Goal: Task Accomplishment & Management: Manage account settings

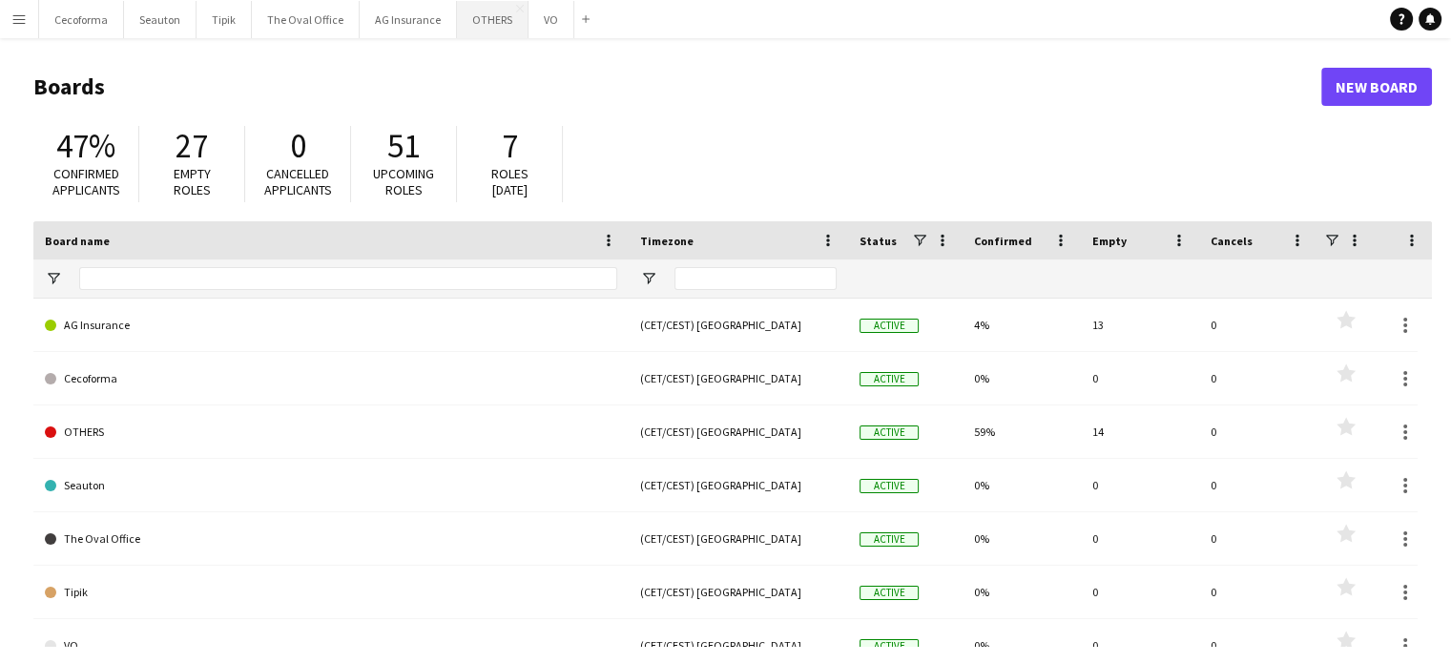
click at [476, 24] on button "OTHERS Close" at bounding box center [493, 19] width 72 height 37
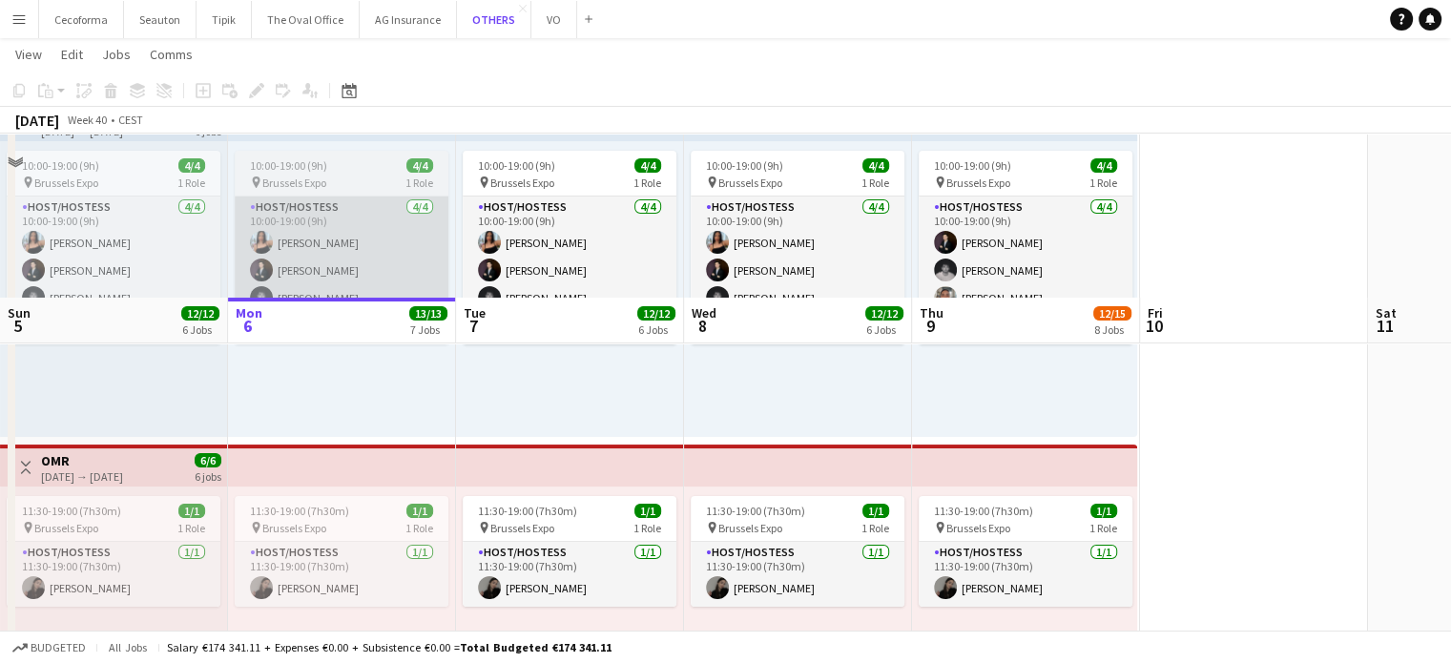
scroll to position [286, 0]
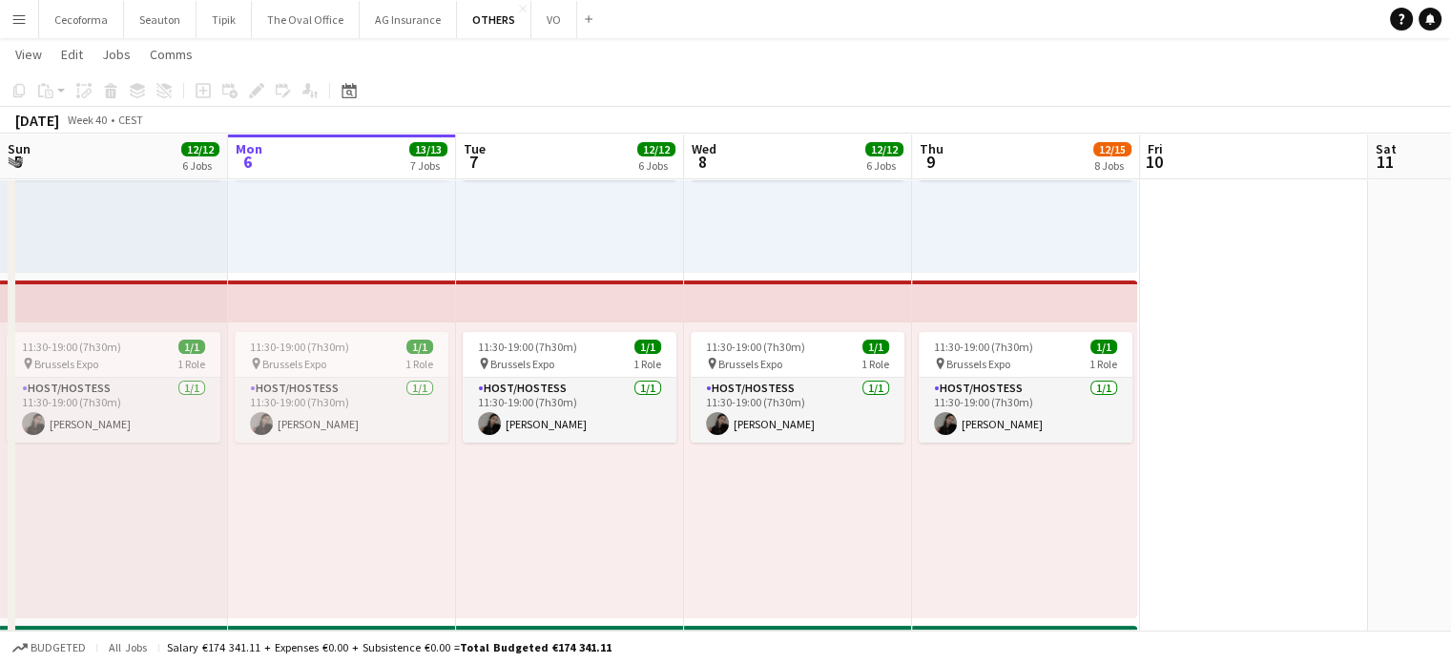
drag, startPoint x: 282, startPoint y: 413, endPoint x: 1351, endPoint y: 471, distance: 1070.2
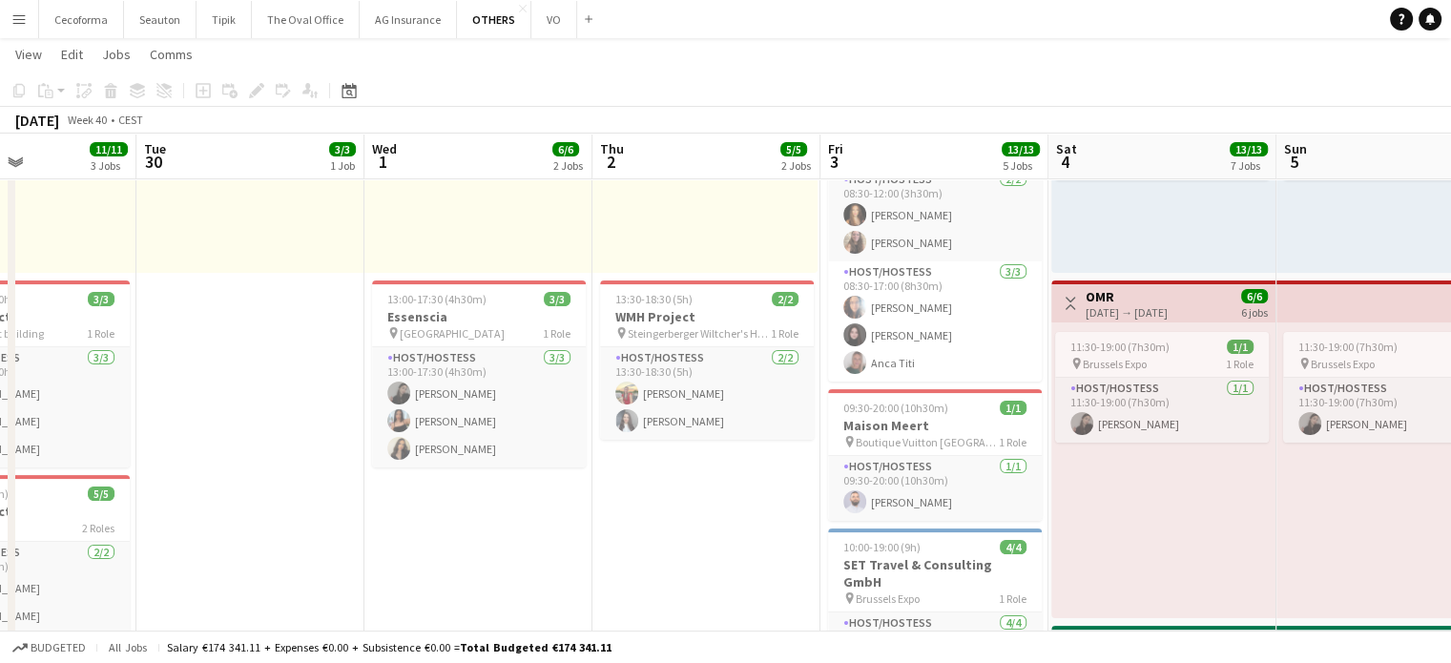
scroll to position [0, 0]
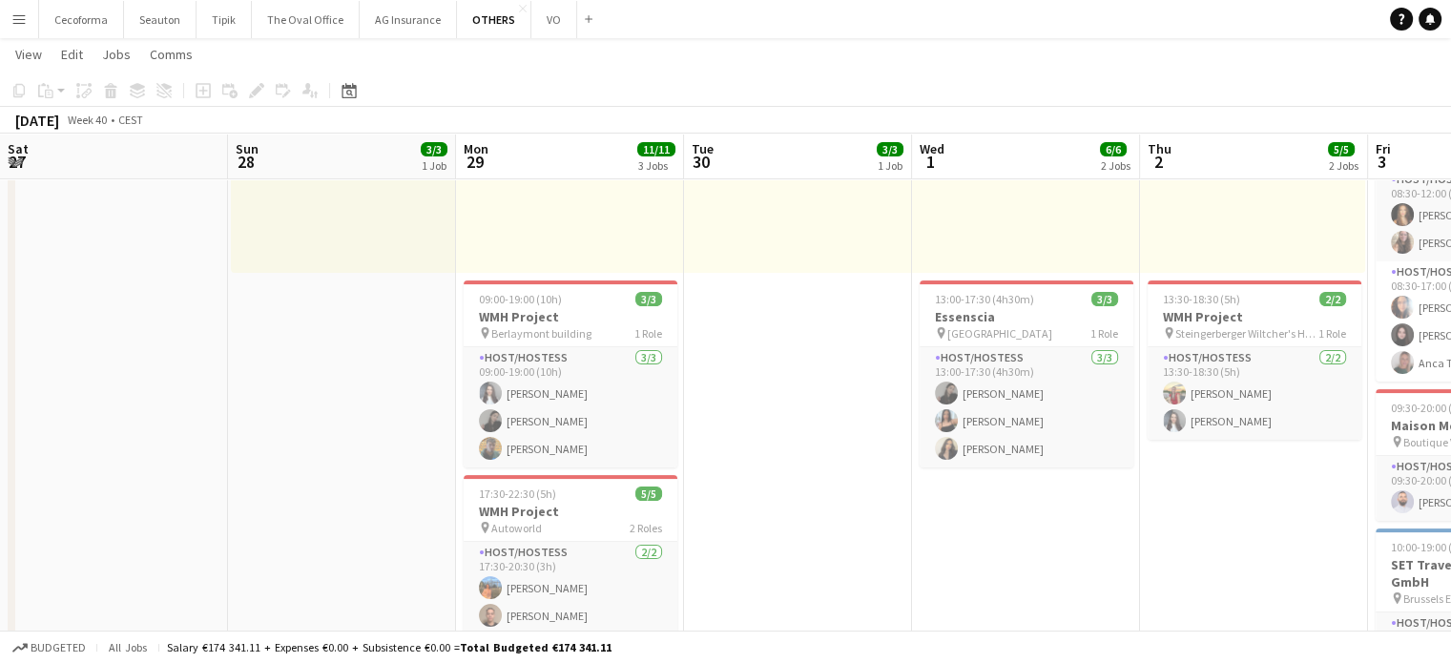
drag, startPoint x: 956, startPoint y: 347, endPoint x: 583, endPoint y: 323, distance: 373.8
drag, startPoint x: 583, startPoint y: 323, endPoint x: 1221, endPoint y: 326, distance: 638.3
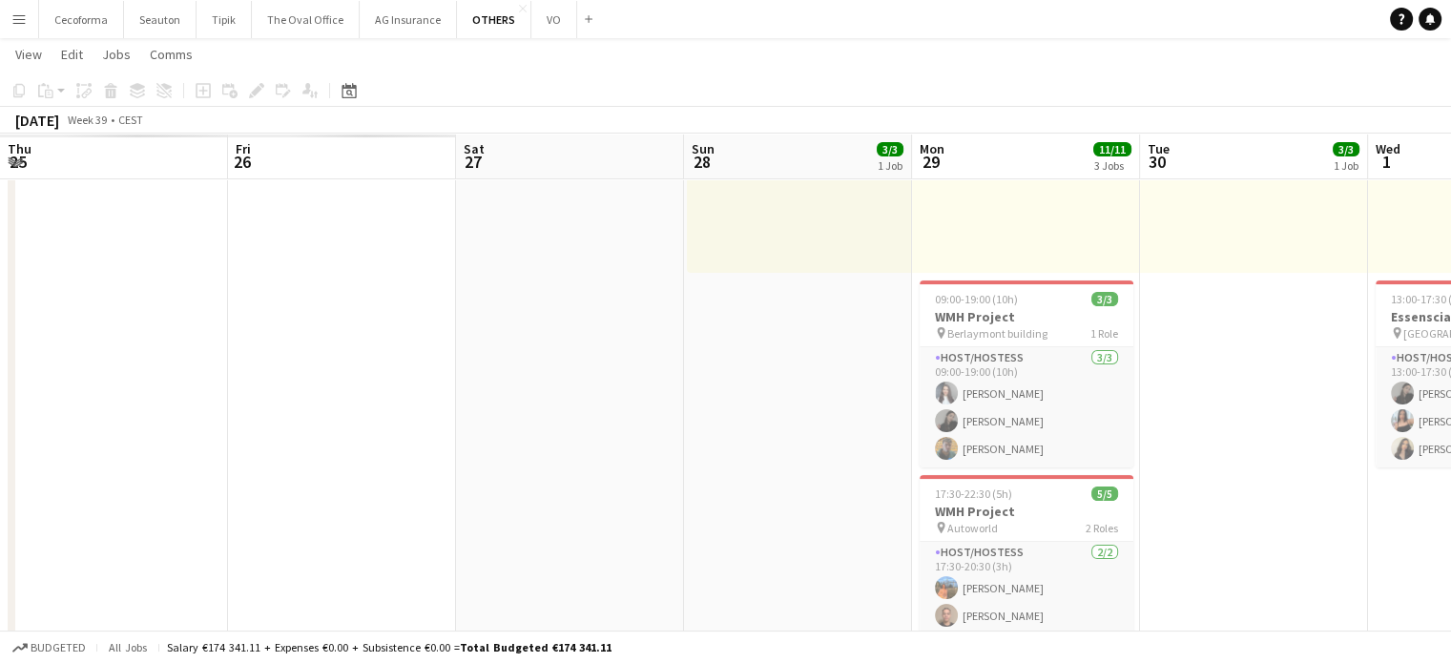
scroll to position [0, 456]
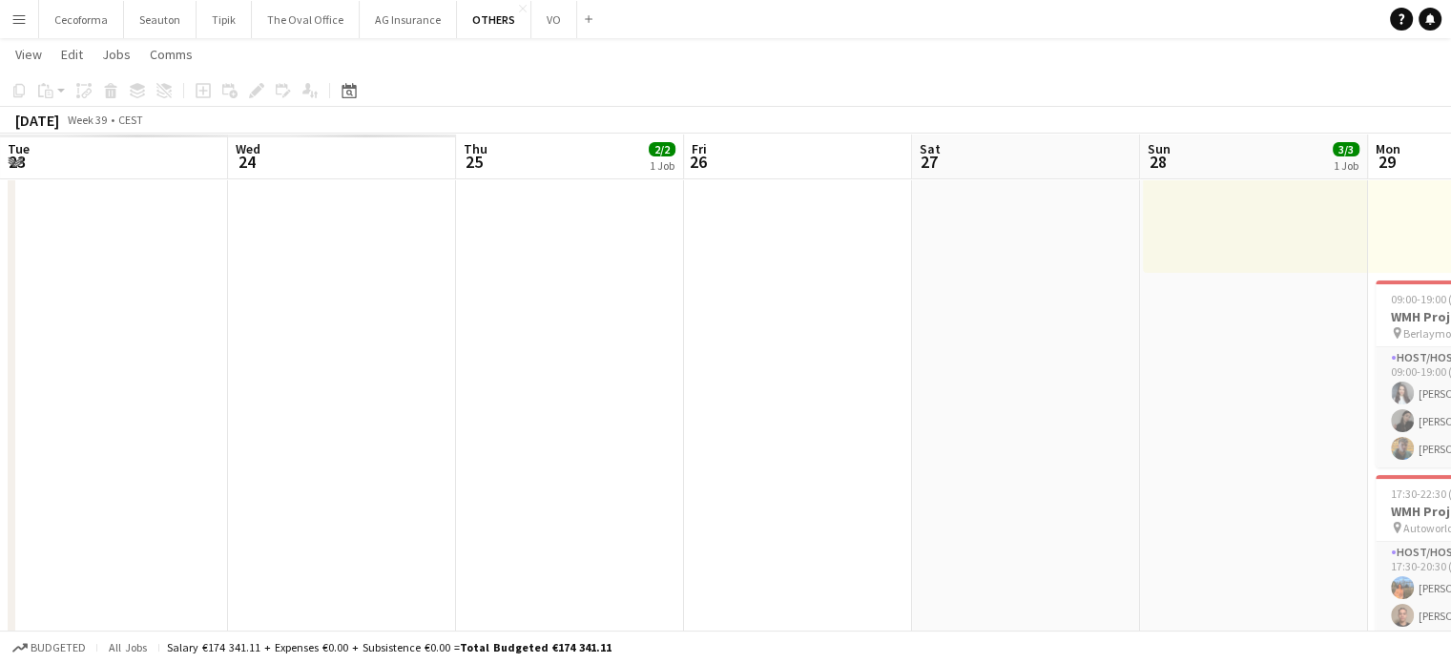
drag, startPoint x: 452, startPoint y: 275, endPoint x: 1060, endPoint y: 270, distance: 607.8
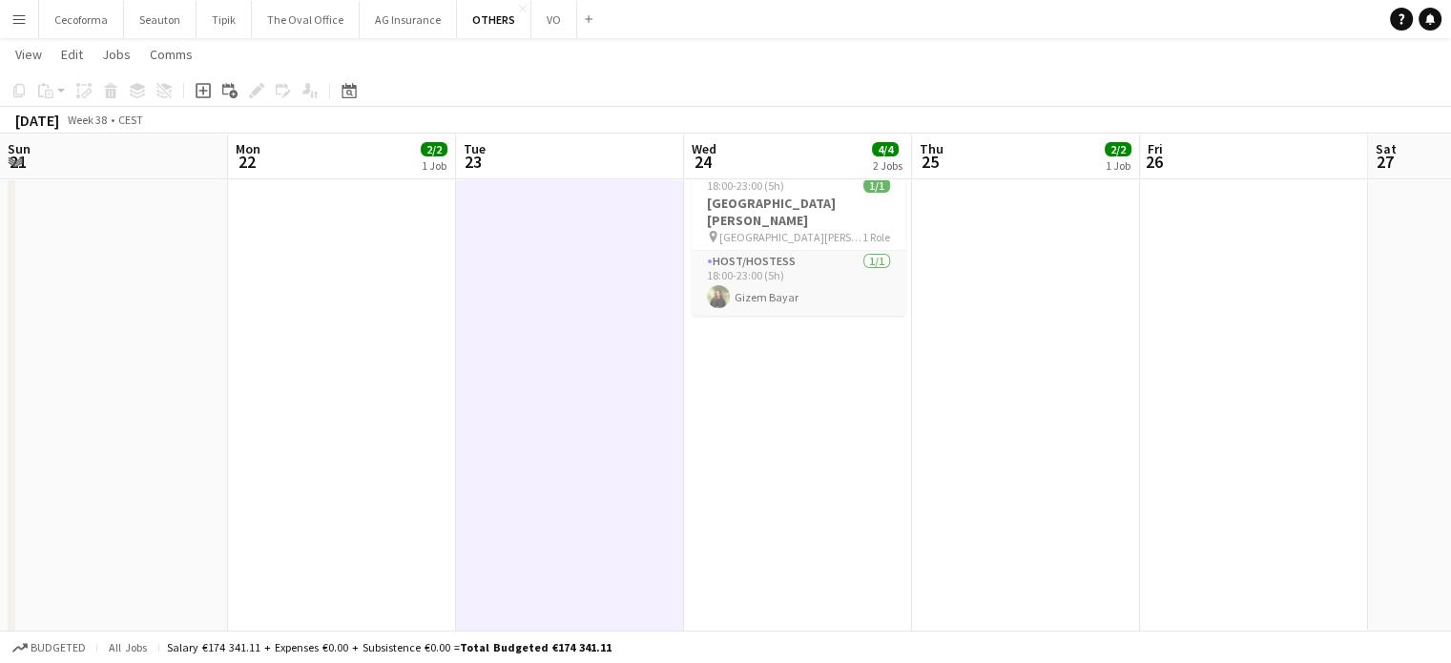
drag, startPoint x: 392, startPoint y: 258, endPoint x: 988, endPoint y: 288, distance: 597.1
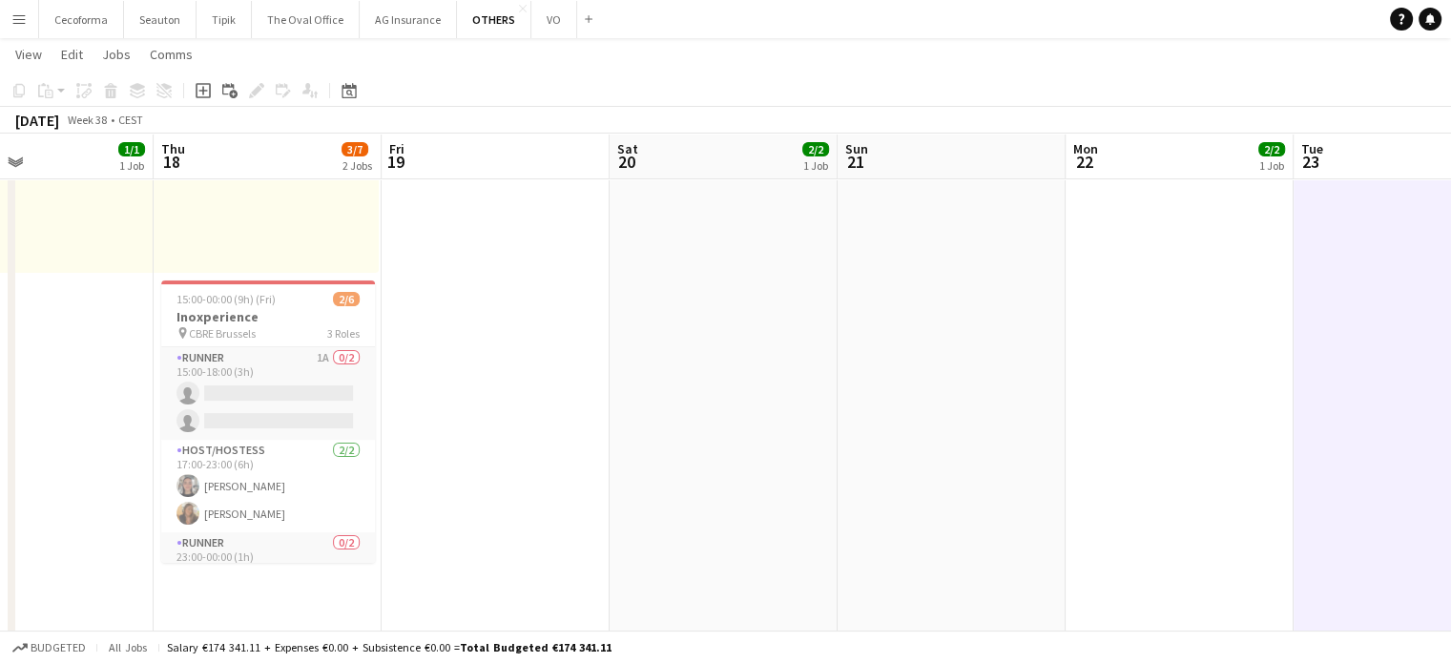
drag, startPoint x: 1011, startPoint y: 283, endPoint x: 1145, endPoint y: 286, distance: 133.6
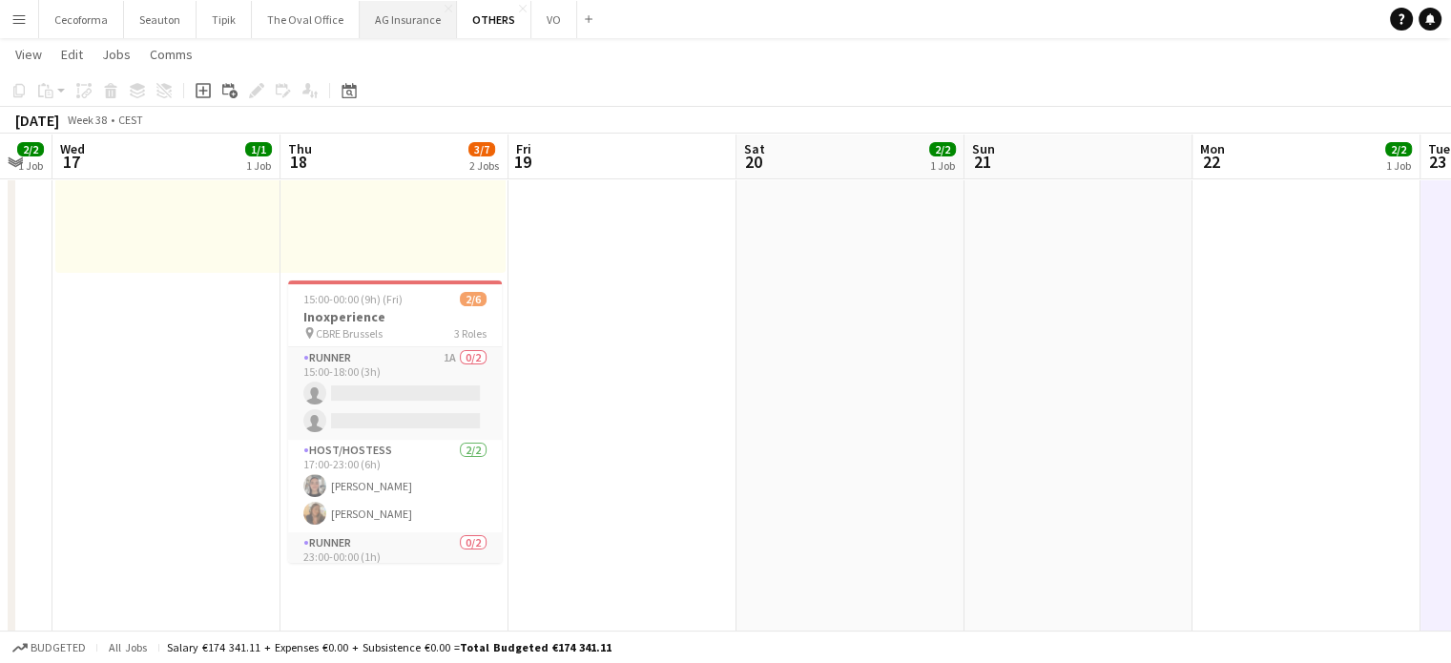
click at [391, 23] on button "AG Insurance Close" at bounding box center [408, 19] width 97 height 37
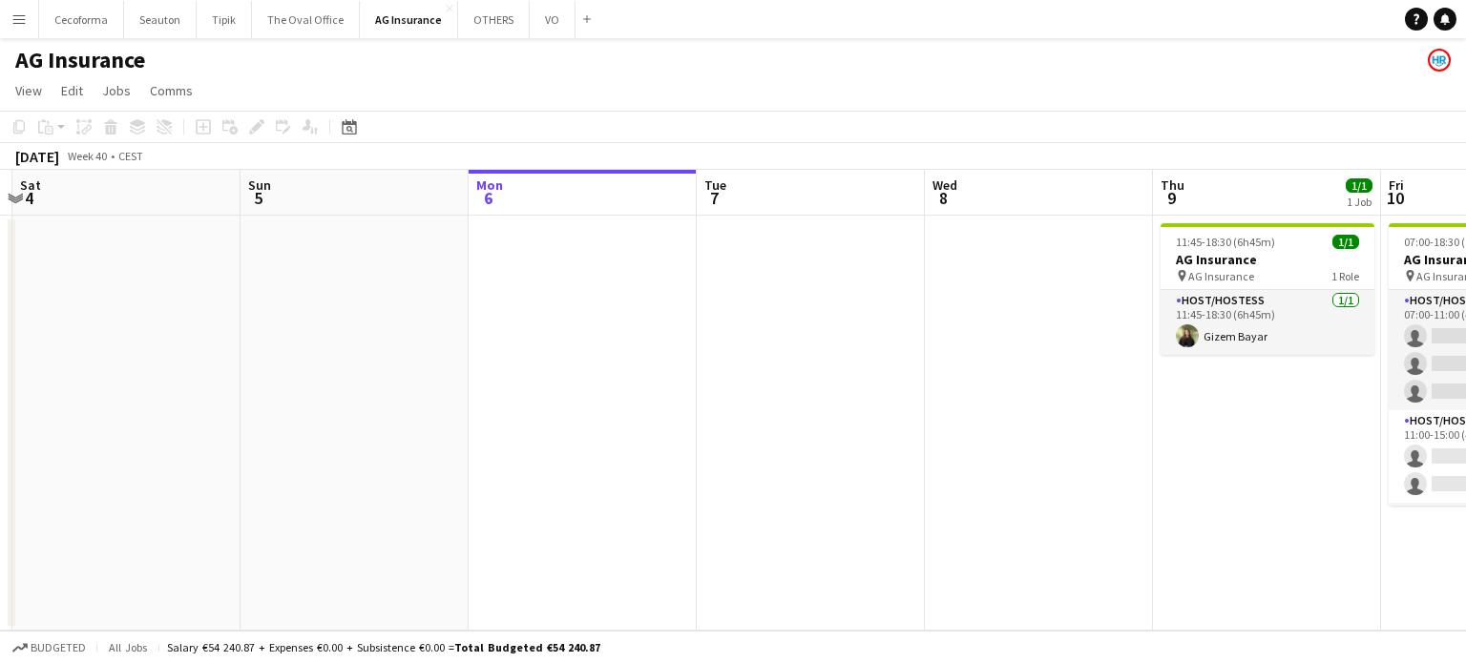
drag, startPoint x: 312, startPoint y: 361, endPoint x: 1321, endPoint y: 614, distance: 1039.7
click at [1465, 569] on app-calendar-viewport "Fri 3 Sat 4 Sun 5 Mon 6 Tue 7 Wed 8 Thu 9 1/1 1 Job Fri 10 0/8 1 Job Sat 11 Sun…" at bounding box center [733, 400] width 1466 height 461
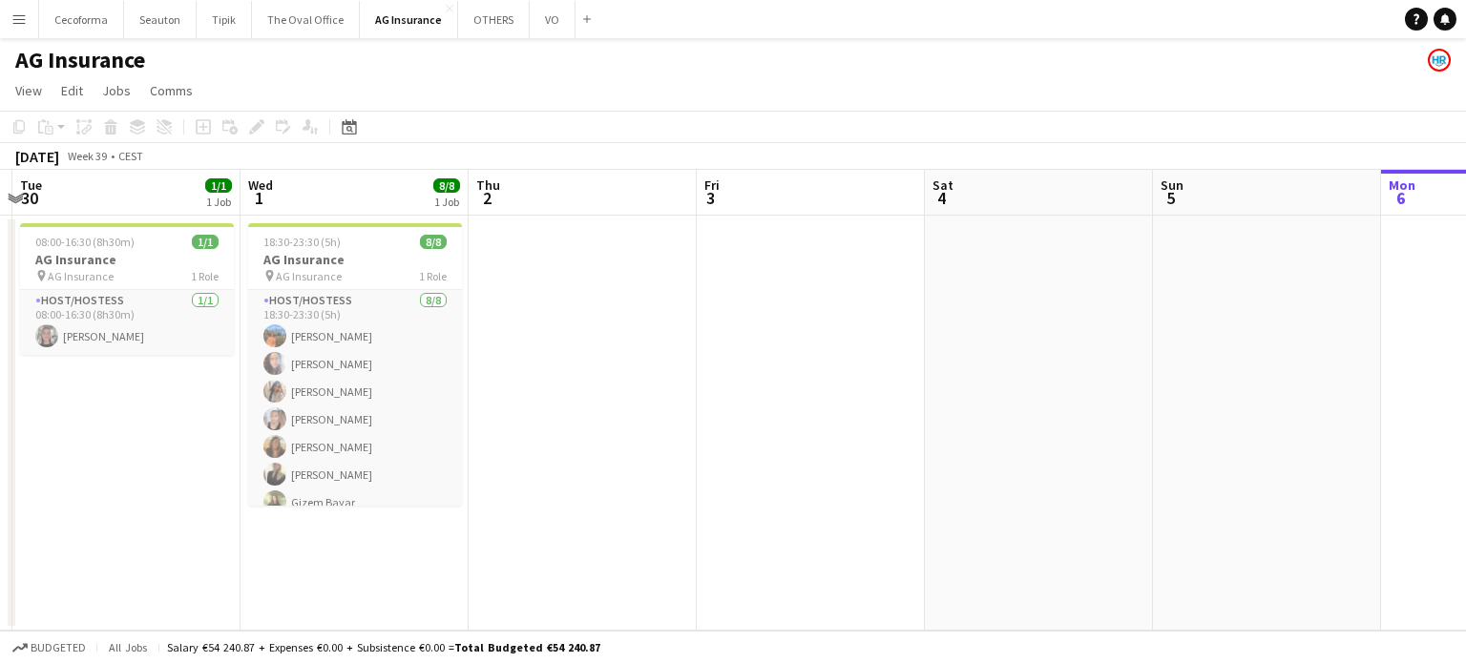
drag, startPoint x: 935, startPoint y: 524, endPoint x: 1299, endPoint y: 524, distance: 363.5
click at [1275, 524] on app-calendar-viewport "Sat 27 Sun 28 Mon 29 Tue 30 1/1 1 Job Wed 1 8/8 1 Job Thu 2 Fri 3 Sat 4 Sun 5 M…" at bounding box center [733, 400] width 1466 height 461
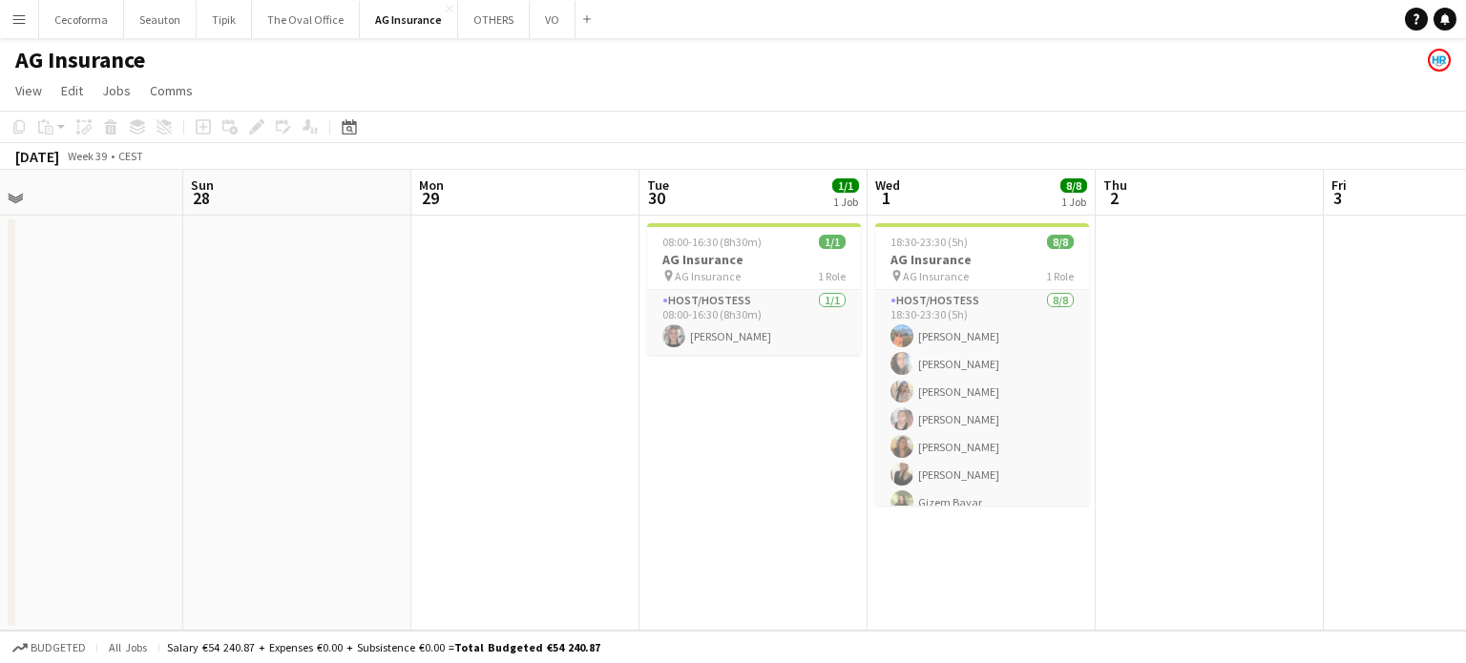
drag, startPoint x: 251, startPoint y: 503, endPoint x: 1115, endPoint y: 339, distance: 879.9
click at [1108, 343] on app-calendar-viewport "Thu 25 Fri 26 Sat 27 Sun 28 Mon 29 Tue 30 1/1 1 Job Wed 1 8/8 1 Job Thu 2 Fri 3…" at bounding box center [733, 400] width 1466 height 461
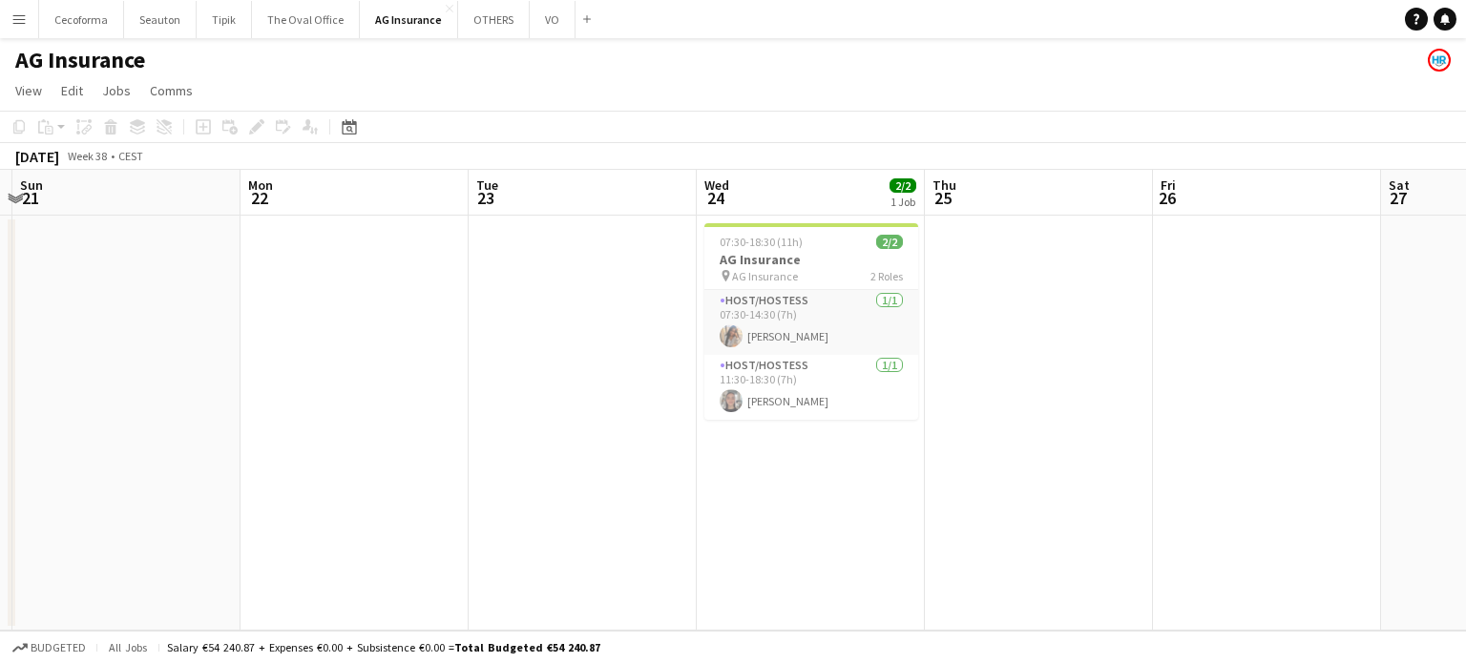
drag, startPoint x: 1454, startPoint y: 258, endPoint x: 1465, endPoint y: 255, distance: 10.9
click at [1465, 255] on app-calendar-viewport "Fri 19 Sat 20 Sun 21 Mon 22 Tue 23 Wed 24 2/2 1 Job Thu 25 Fri 26 Sat 27 Sun 28…" at bounding box center [733, 400] width 1466 height 461
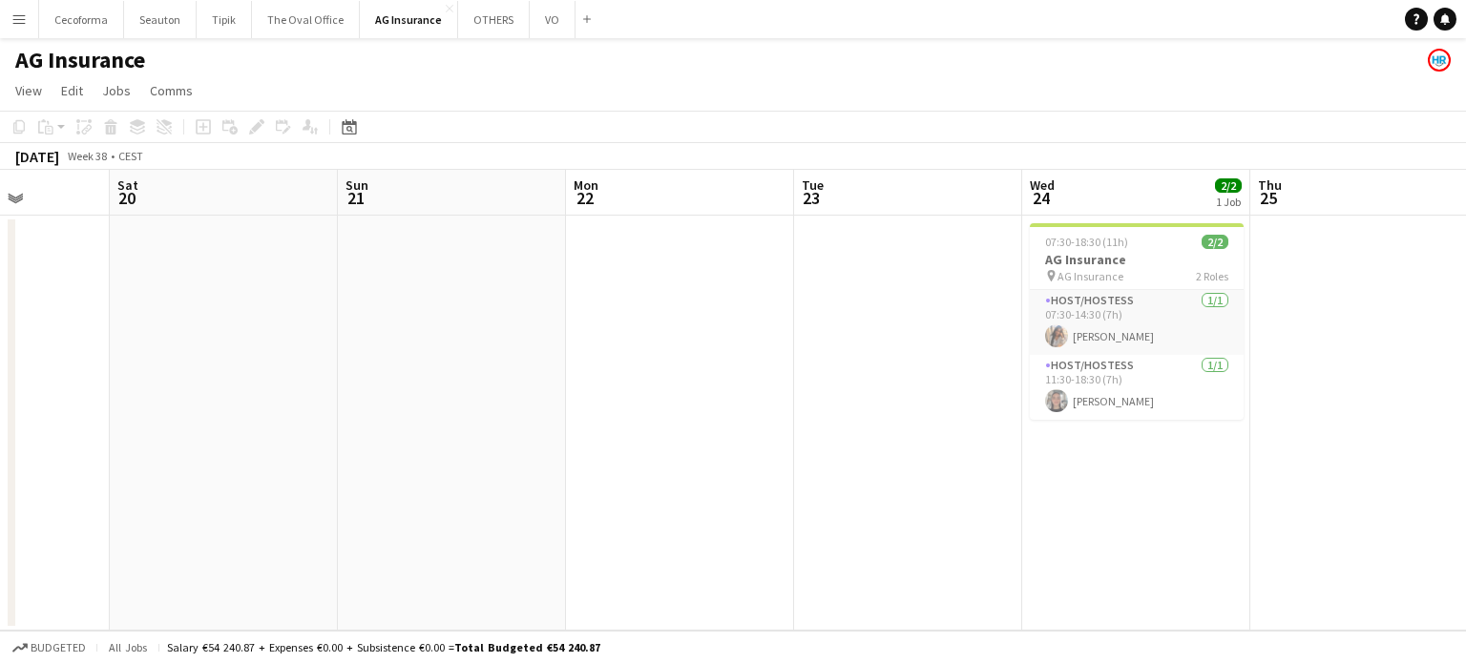
drag, startPoint x: 805, startPoint y: 340, endPoint x: 1452, endPoint y: 220, distance: 657.8
click at [1439, 221] on app-calendar-viewport "Thu 18 Fri 19 Sat 20 Sun 21 Mon 22 Tue 23 Wed 24 2/2 1 Job Thu 25 Fri 26 Sat 27…" at bounding box center [733, 400] width 1466 height 461
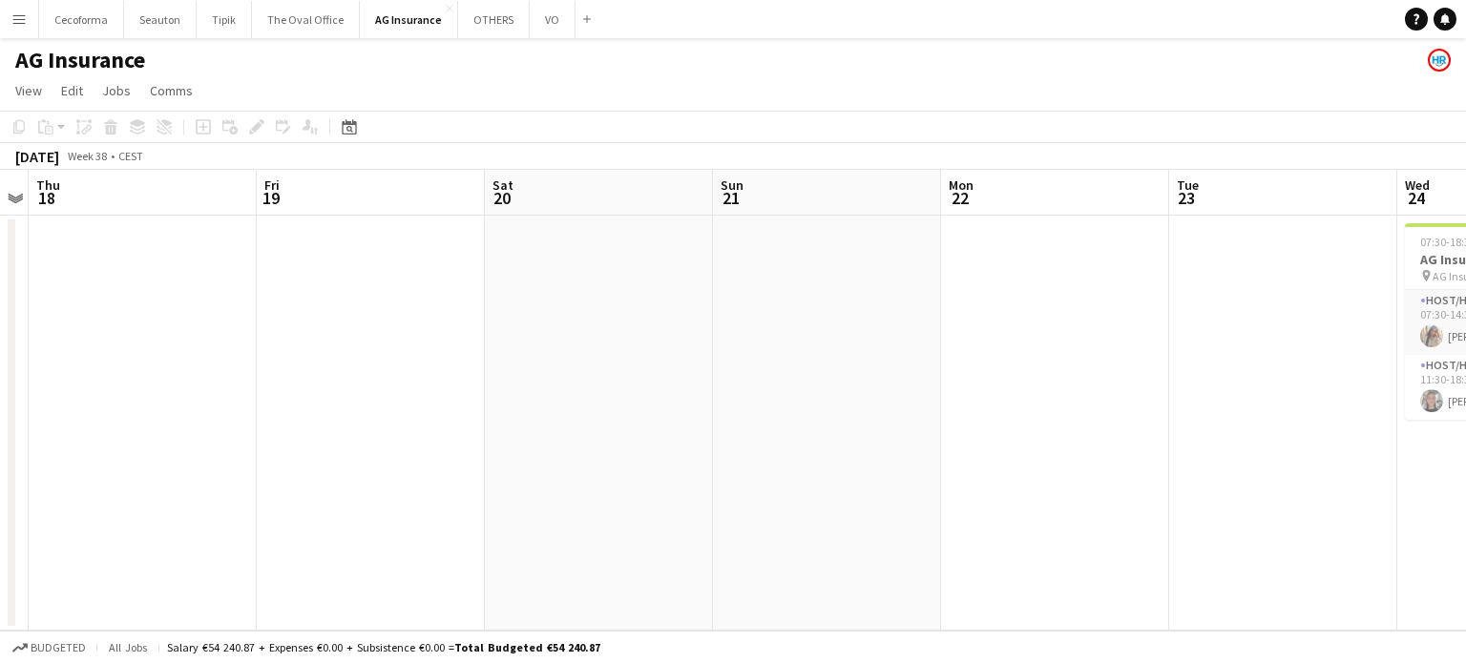
drag, startPoint x: 958, startPoint y: 269, endPoint x: 1396, endPoint y: 229, distance: 439.8
click at [1376, 228] on app-calendar-viewport "Tue 16 Wed 17 Thu 18 Fri 19 Sat 20 Sun 21 Mon 22 Tue 23 Wed 24 2/2 1 Job Thu 25…" at bounding box center [733, 400] width 1466 height 461
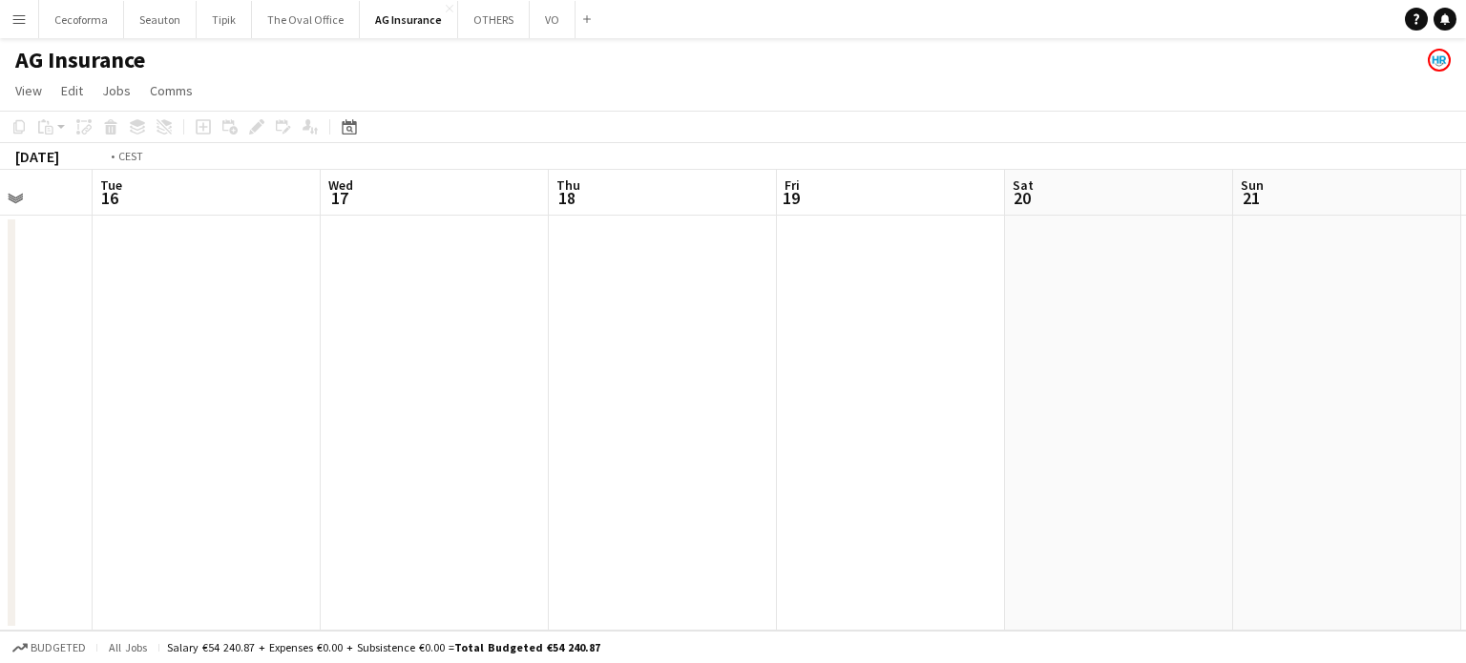
drag, startPoint x: 1136, startPoint y: 289, endPoint x: 1366, endPoint y: 266, distance: 231.1
click at [1347, 266] on app-calendar-viewport "Sat 13 Sun 14 Mon 15 Tue 16 Wed 17 Thu 18 Fri 19 Sat 20 Sun 21 Mon 22 Tue 23 We…" at bounding box center [733, 400] width 1466 height 461
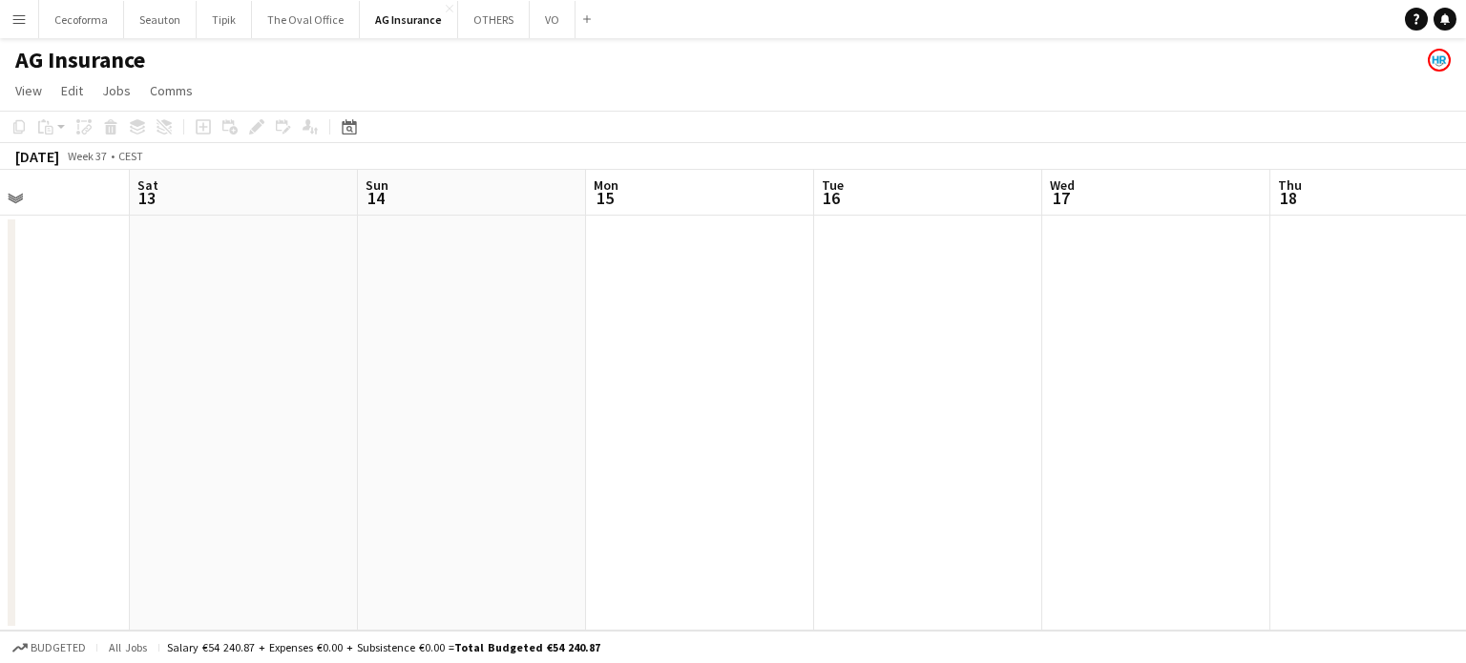
drag, startPoint x: 762, startPoint y: 412, endPoint x: 1441, endPoint y: 303, distance: 687.1
click at [1412, 303] on app-calendar-viewport "Wed 10 Thu 11 Fri 12 Sat 13 Sun 14 Mon 15 Tue 16 Wed 17 Thu 18 Fri 19 Sat 20 Su…" at bounding box center [733, 400] width 1466 height 461
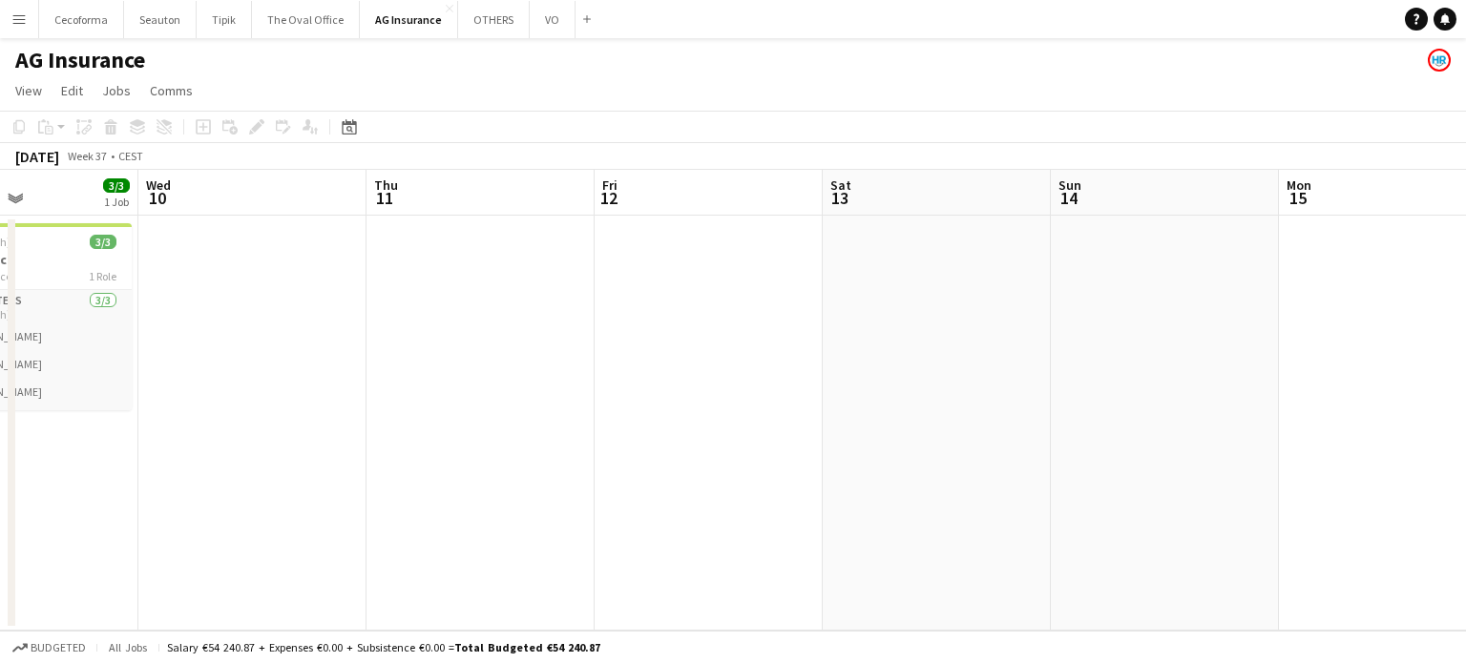
scroll to position [0, 546]
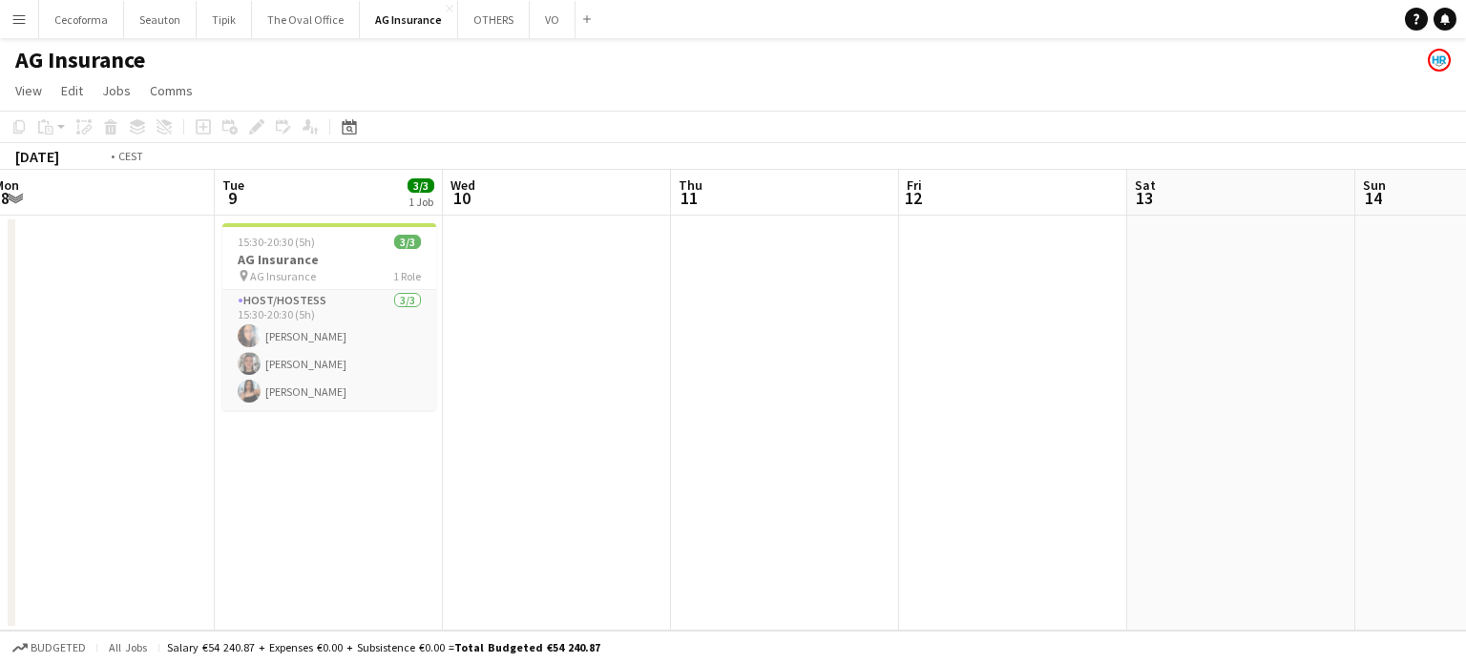
drag, startPoint x: 603, startPoint y: 355, endPoint x: 870, endPoint y: 325, distance: 268.8
click at [847, 325] on app-calendar-viewport "Sat 6 Sun 7 Mon 8 Tue 9 3/3 1 Job Wed 10 Thu 11 Fri 12 Sat 13 Sun 14 Mon 15 Tue…" at bounding box center [733, 400] width 1466 height 461
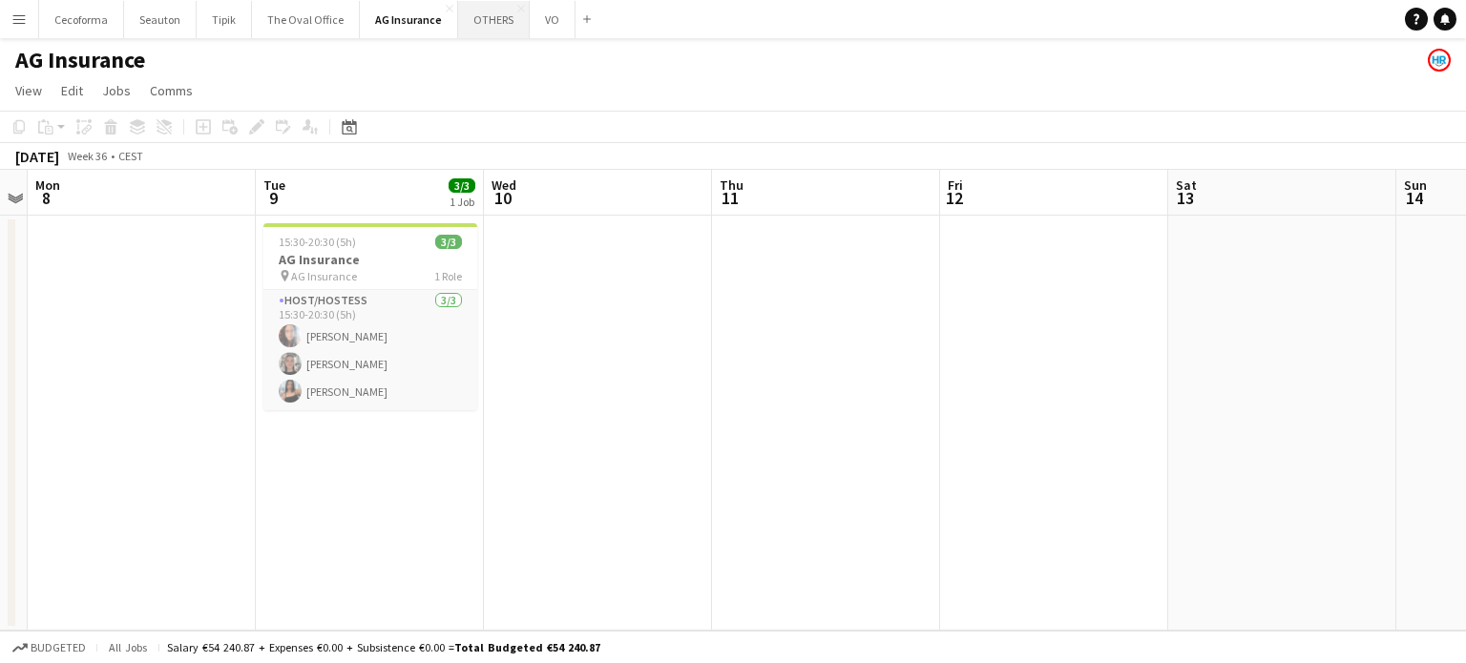
click at [490, 15] on button "OTHERS Close" at bounding box center [494, 19] width 72 height 37
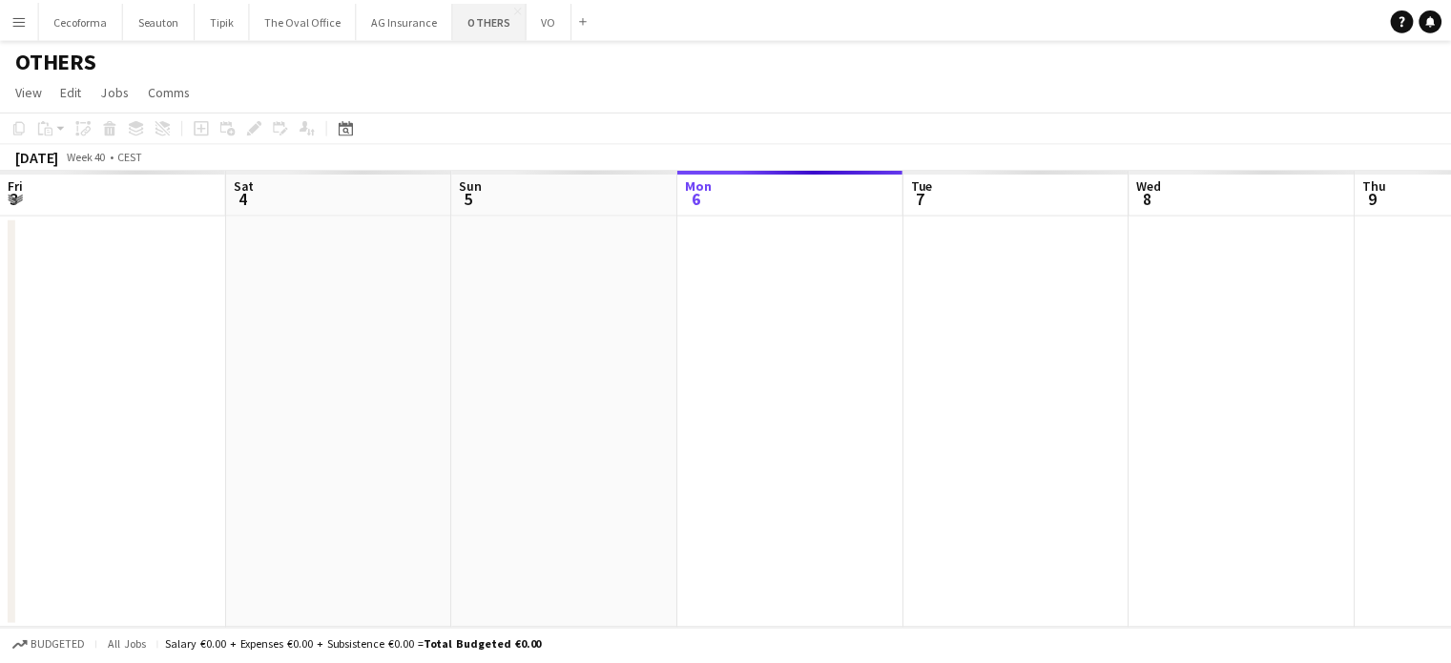
scroll to position [0, 456]
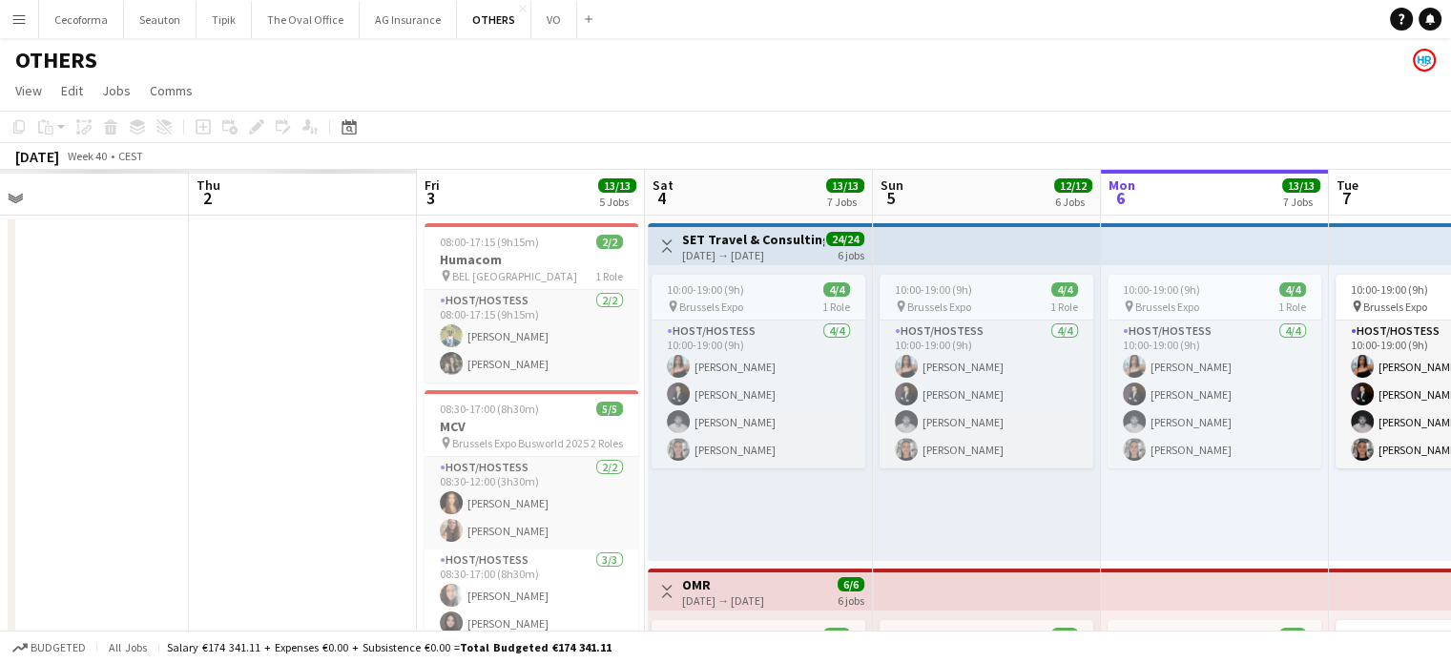
drag, startPoint x: 328, startPoint y: 527, endPoint x: 1465, endPoint y: 503, distance: 1136.6
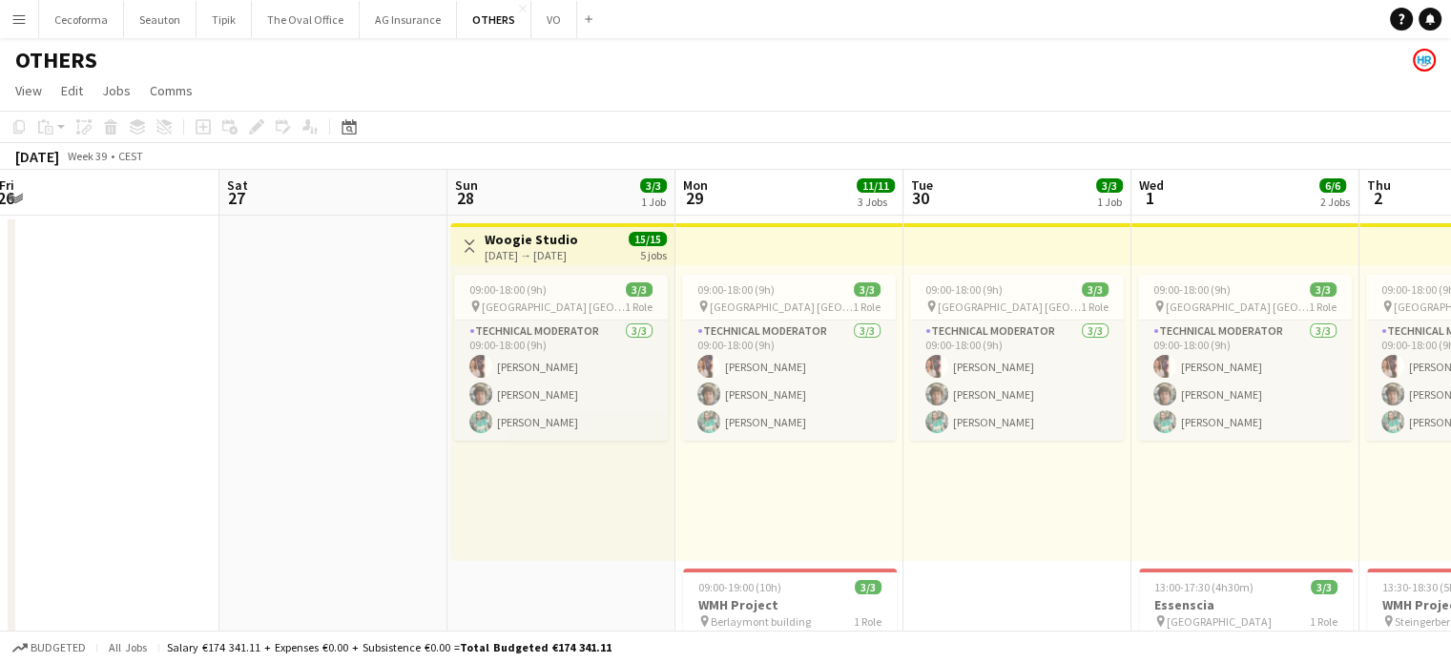
drag, startPoint x: 413, startPoint y: 587, endPoint x: 1465, endPoint y: 550, distance: 1052.1
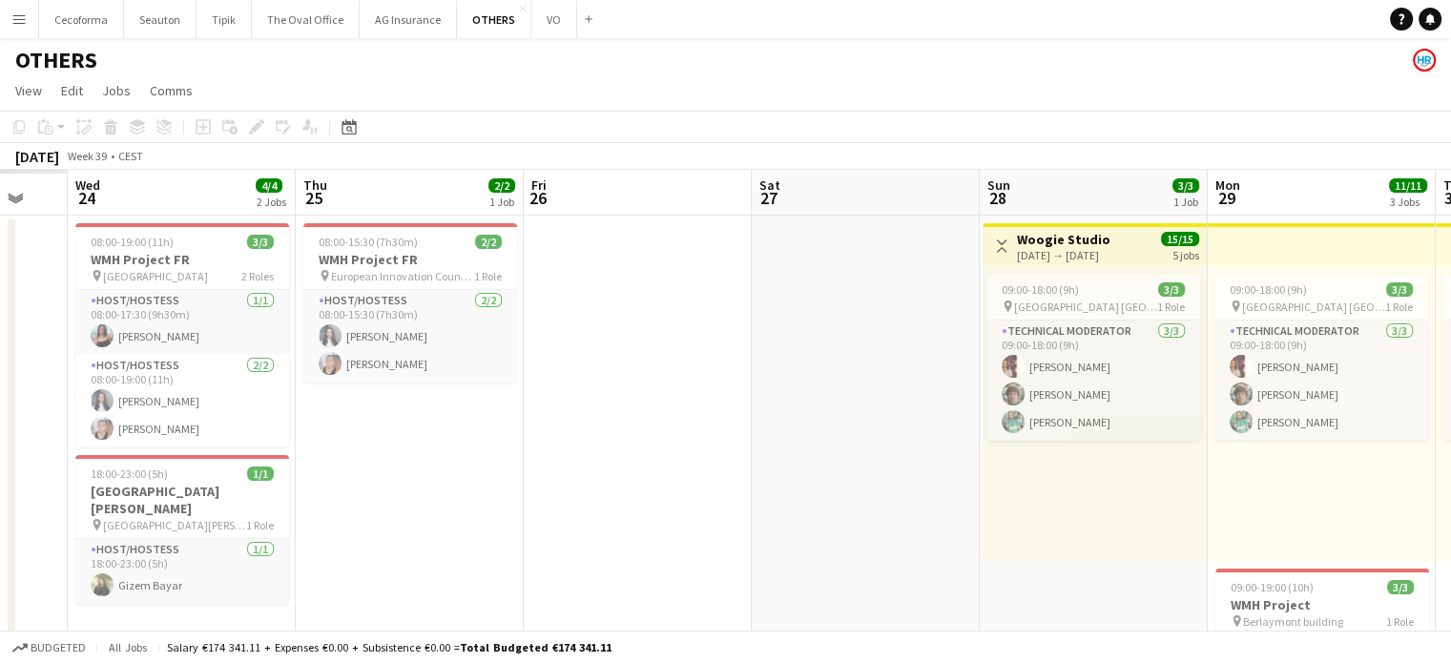
scroll to position [0, 539]
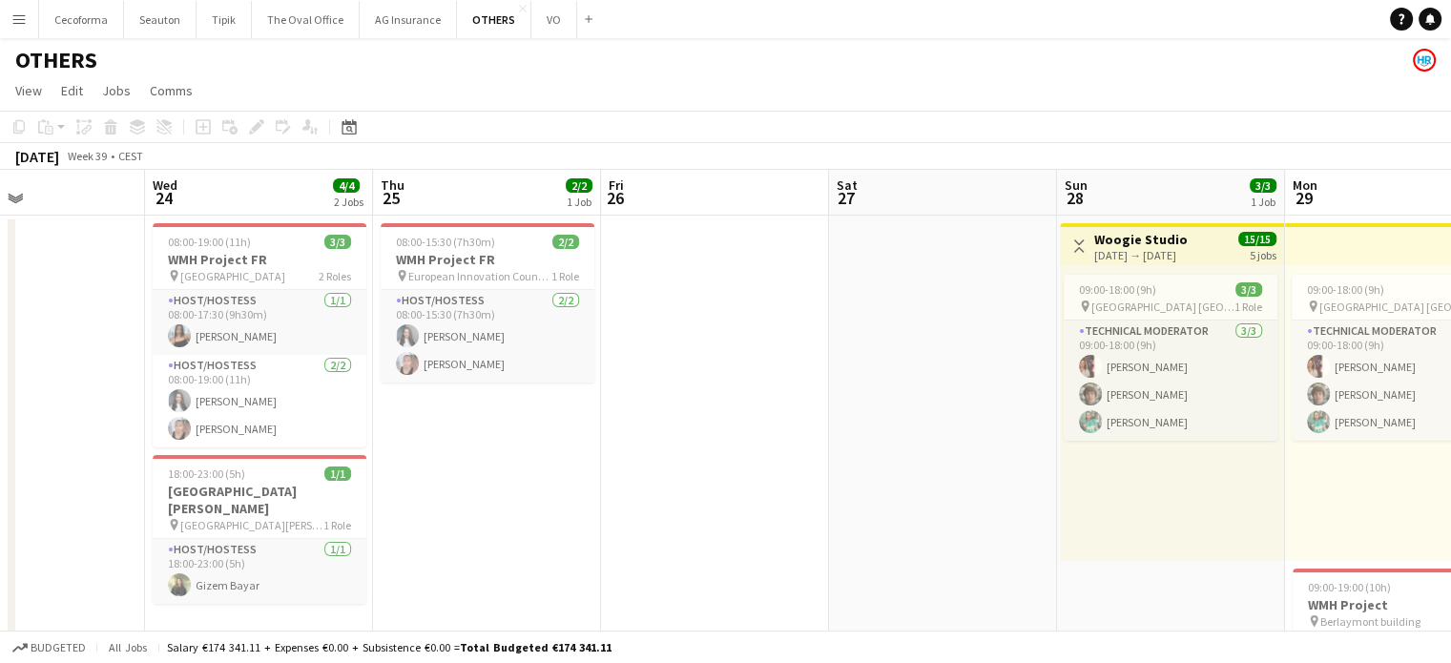
drag, startPoint x: 280, startPoint y: 528, endPoint x: 736, endPoint y: 513, distance: 456.3
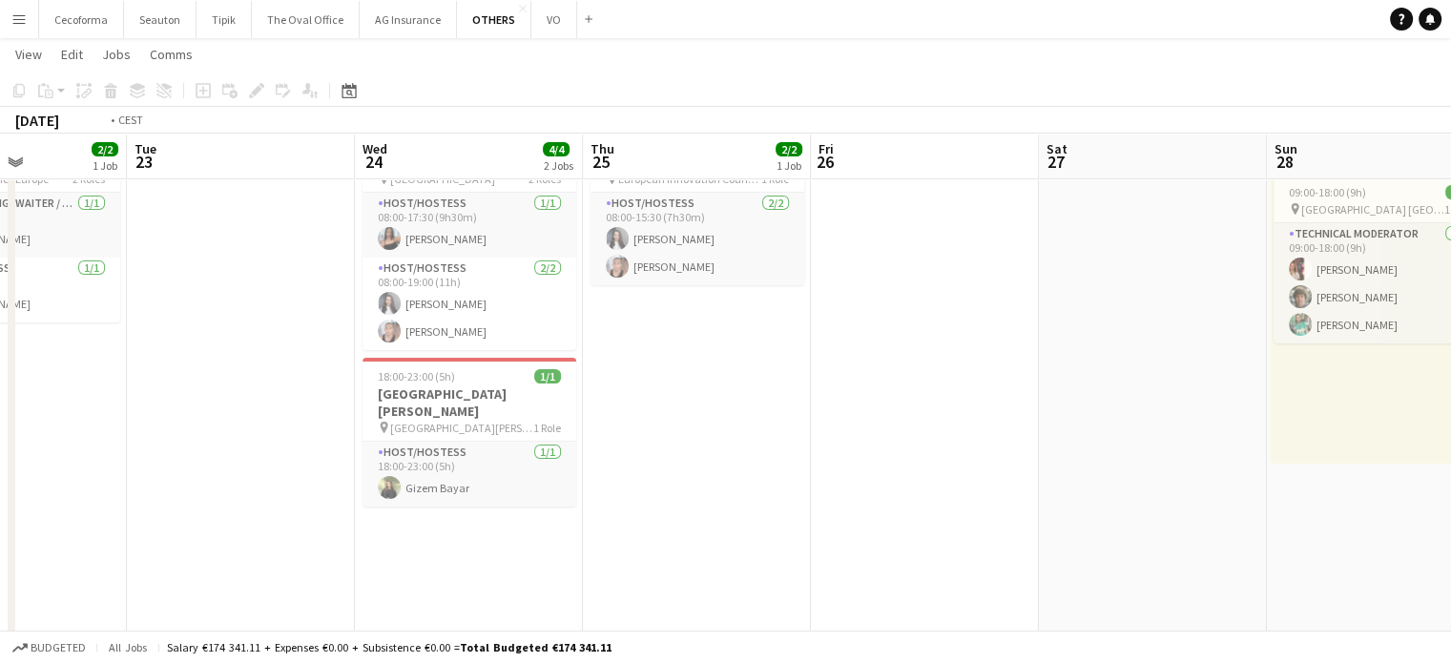
scroll to position [0, 427]
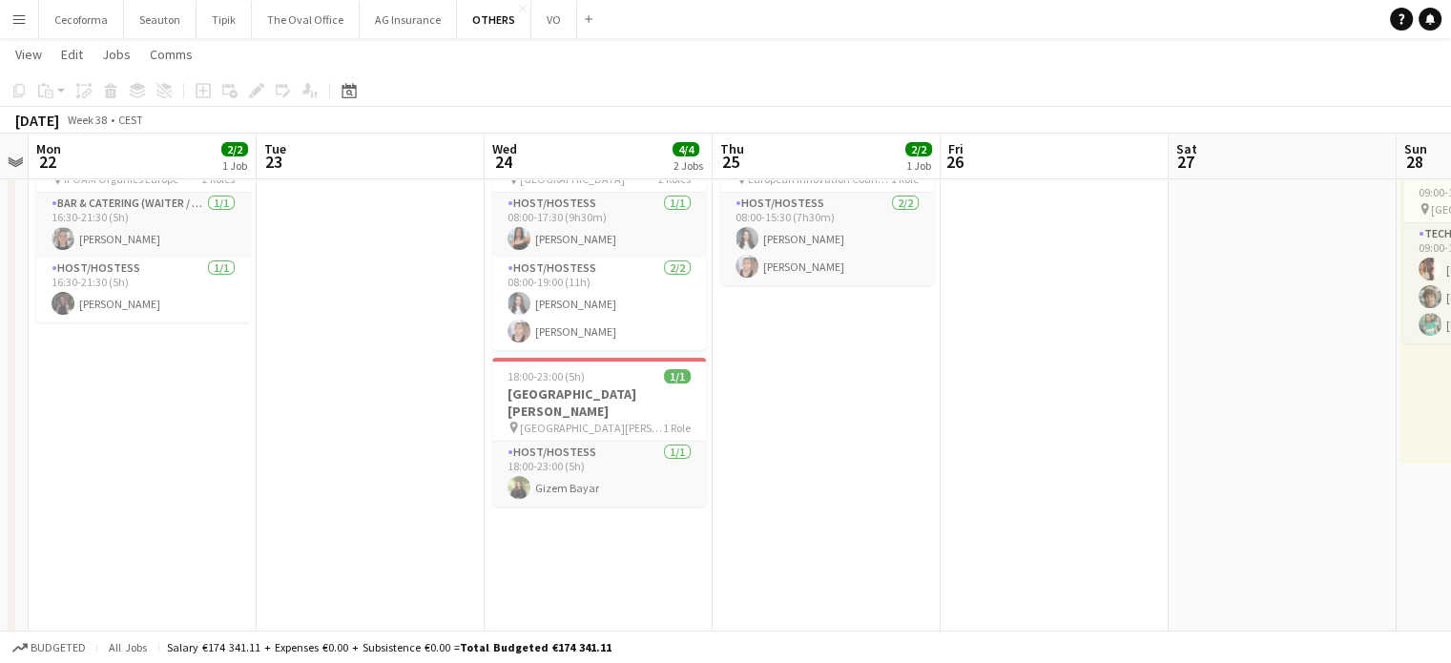
drag, startPoint x: 593, startPoint y: 449, endPoint x: 869, endPoint y: 445, distance: 276.7
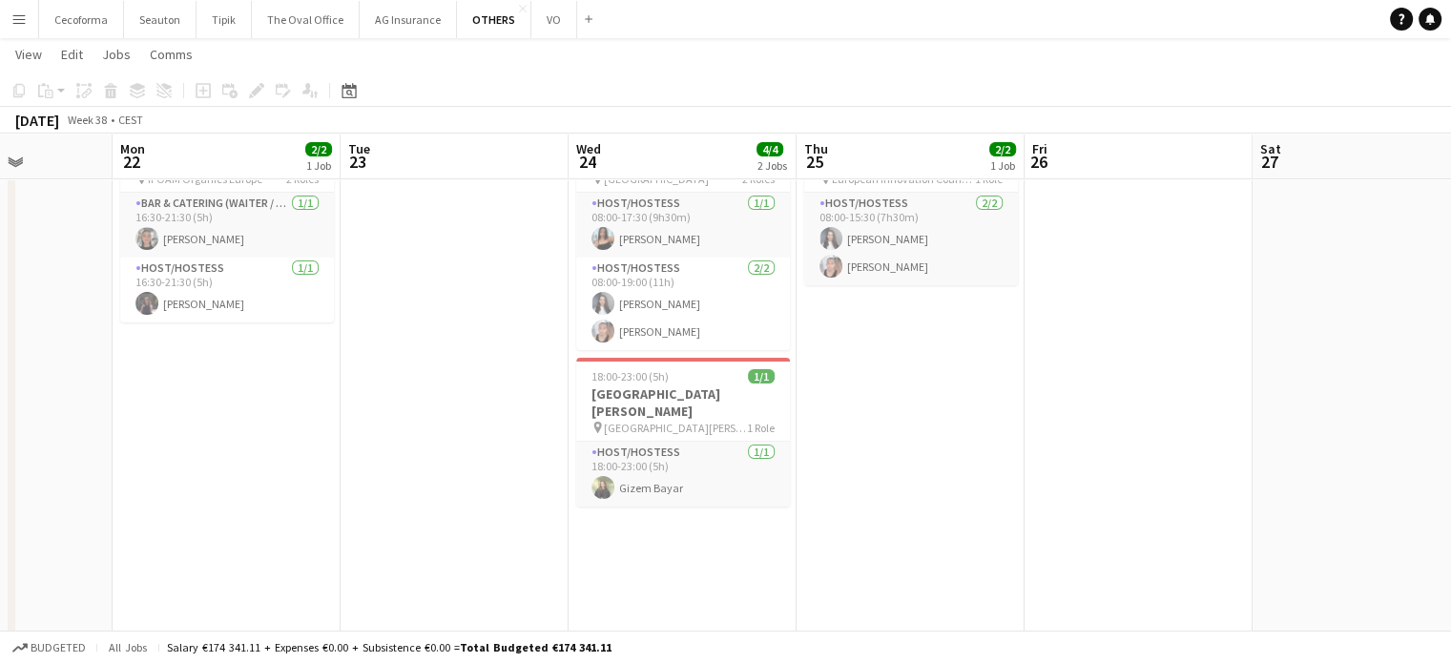
drag, startPoint x: 369, startPoint y: 455, endPoint x: 909, endPoint y: 434, distance: 540.4
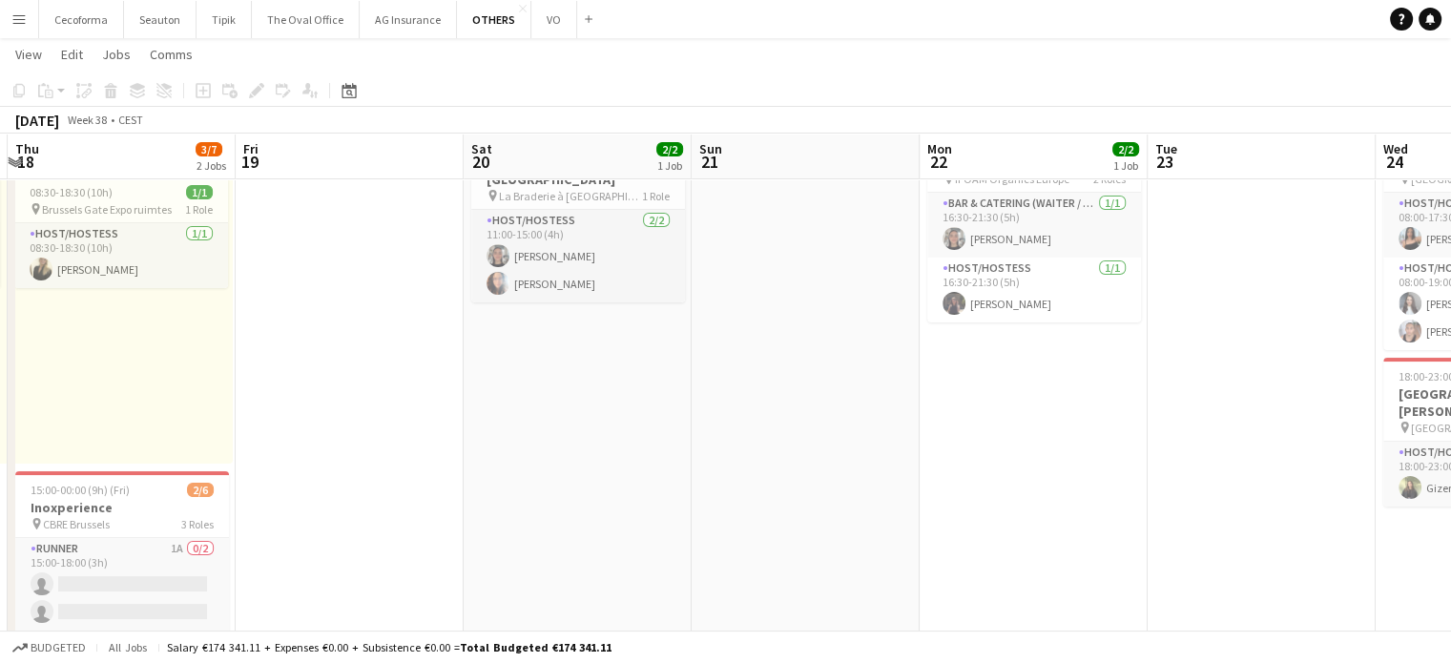
drag, startPoint x: 542, startPoint y: 429, endPoint x: 893, endPoint y: 423, distance: 351.2
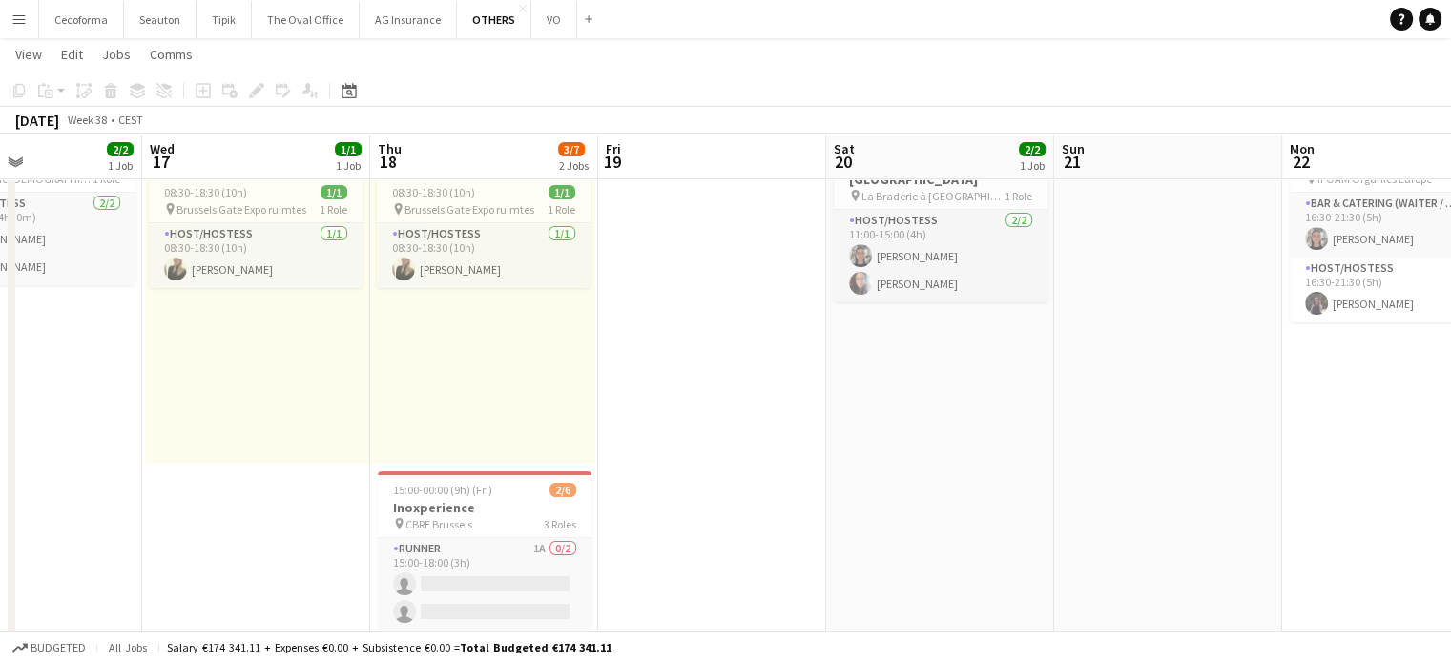
drag, startPoint x: 882, startPoint y: 415, endPoint x: 1023, endPoint y: 411, distance: 141.3
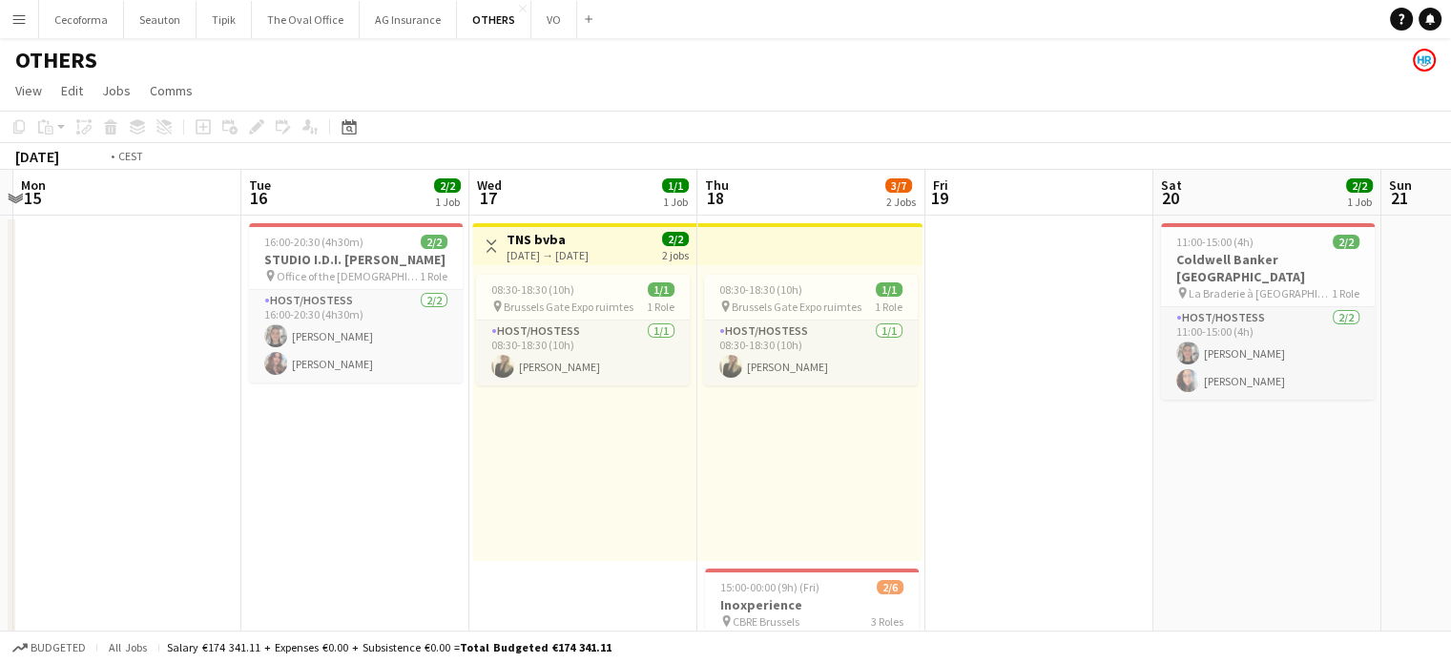
scroll to position [0, 526]
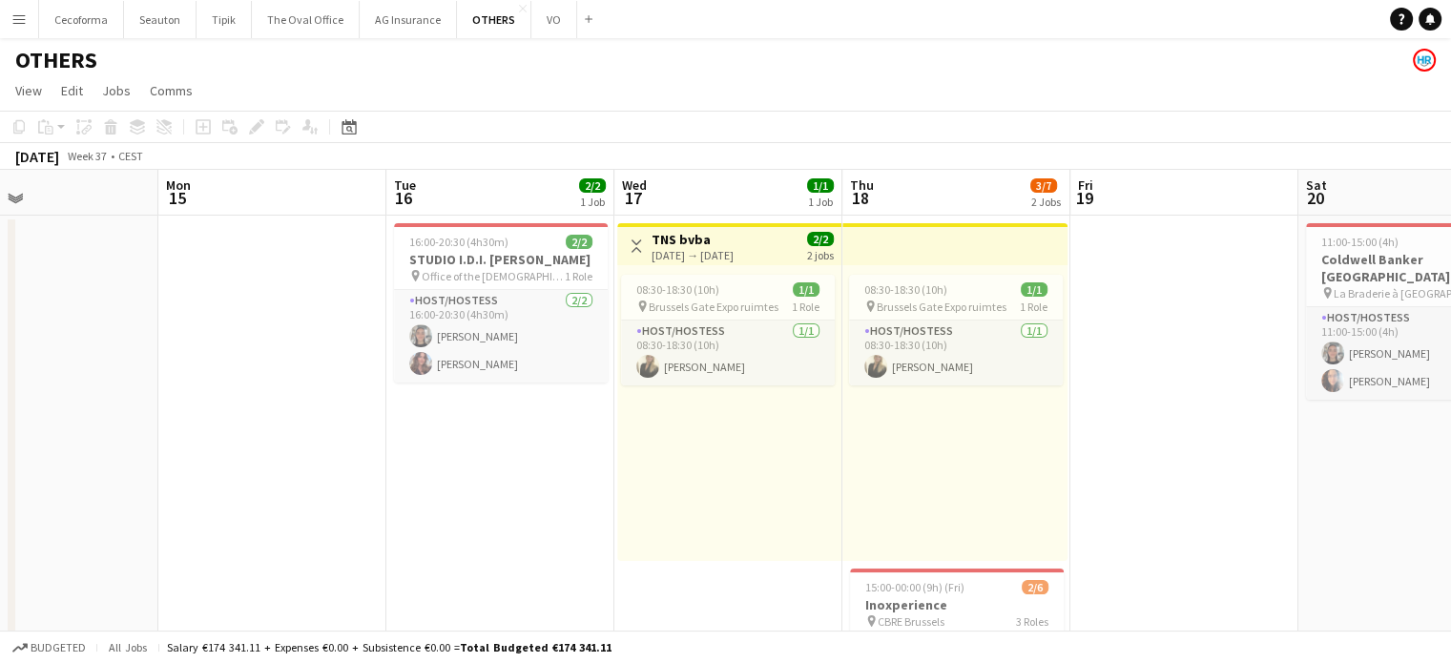
drag, startPoint x: 854, startPoint y: 468, endPoint x: 1295, endPoint y: 467, distance: 440.8
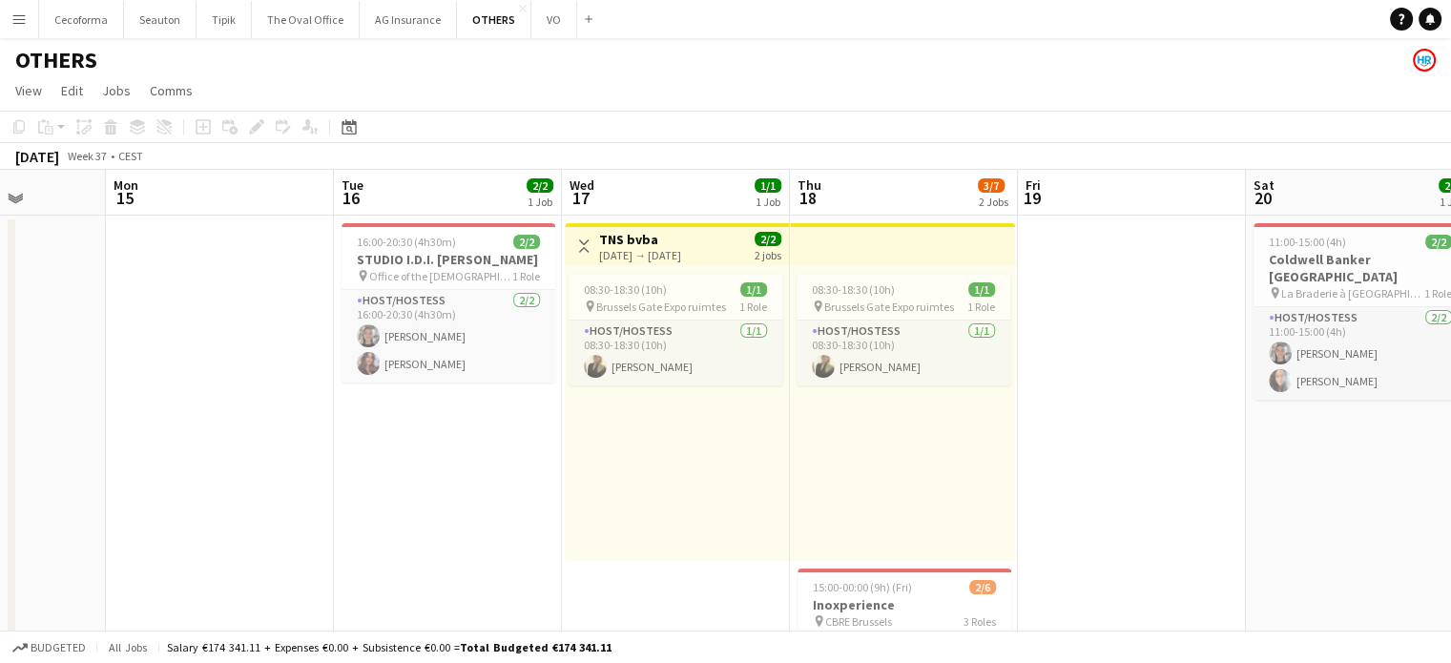
drag, startPoint x: 496, startPoint y: 520, endPoint x: 360, endPoint y: 384, distance: 193.0
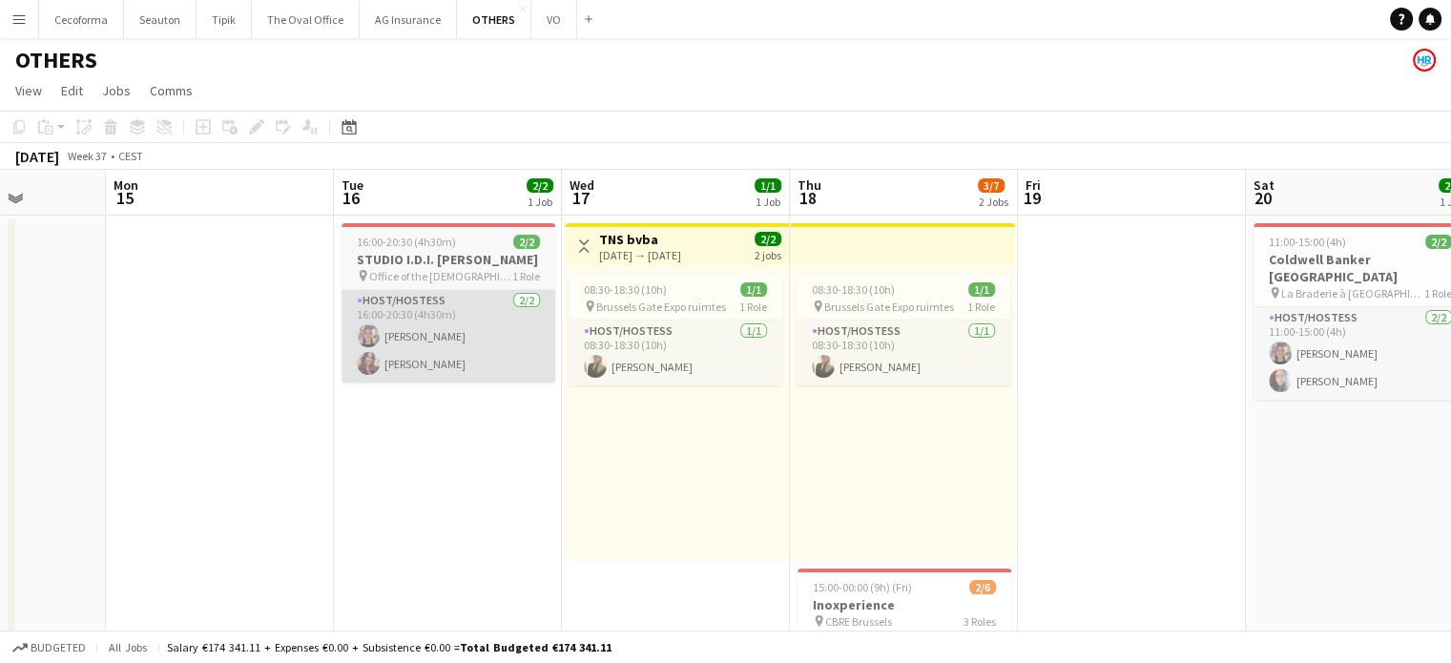
scroll to position [0, 833]
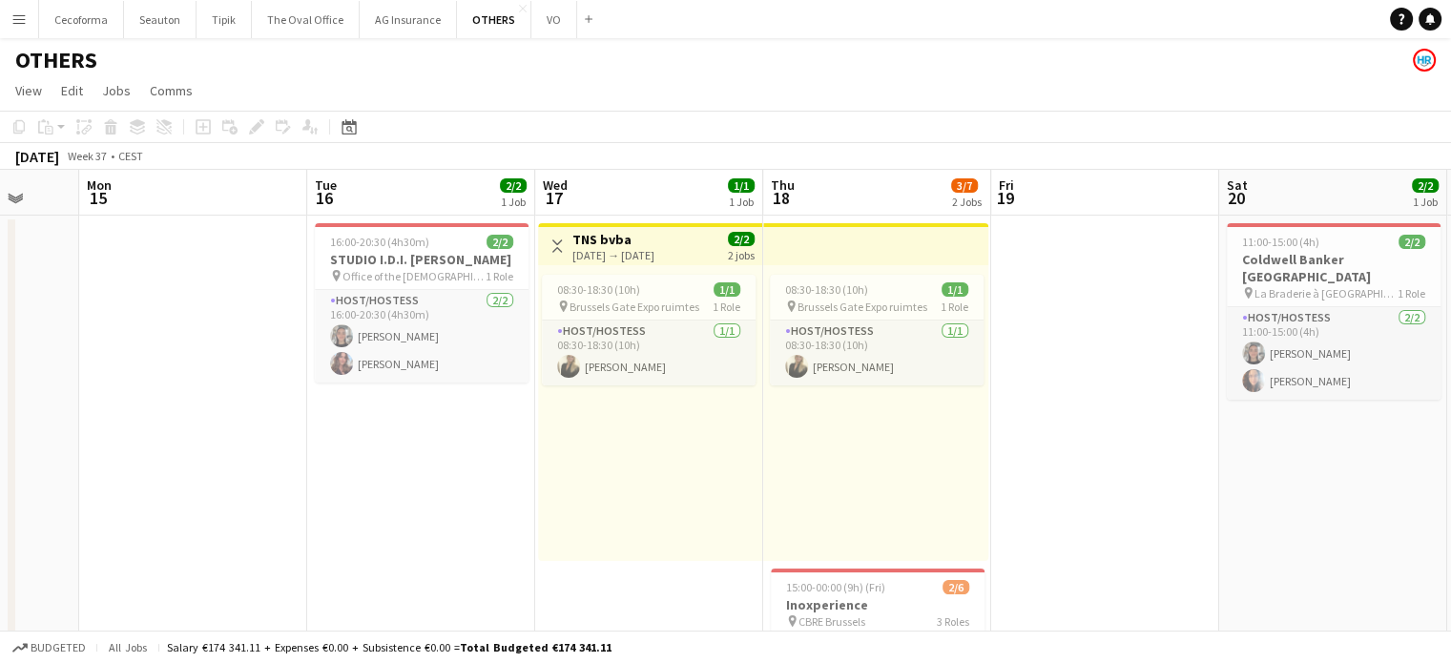
drag, startPoint x: 1193, startPoint y: 362, endPoint x: 1193, endPoint y: 423, distance: 61.1
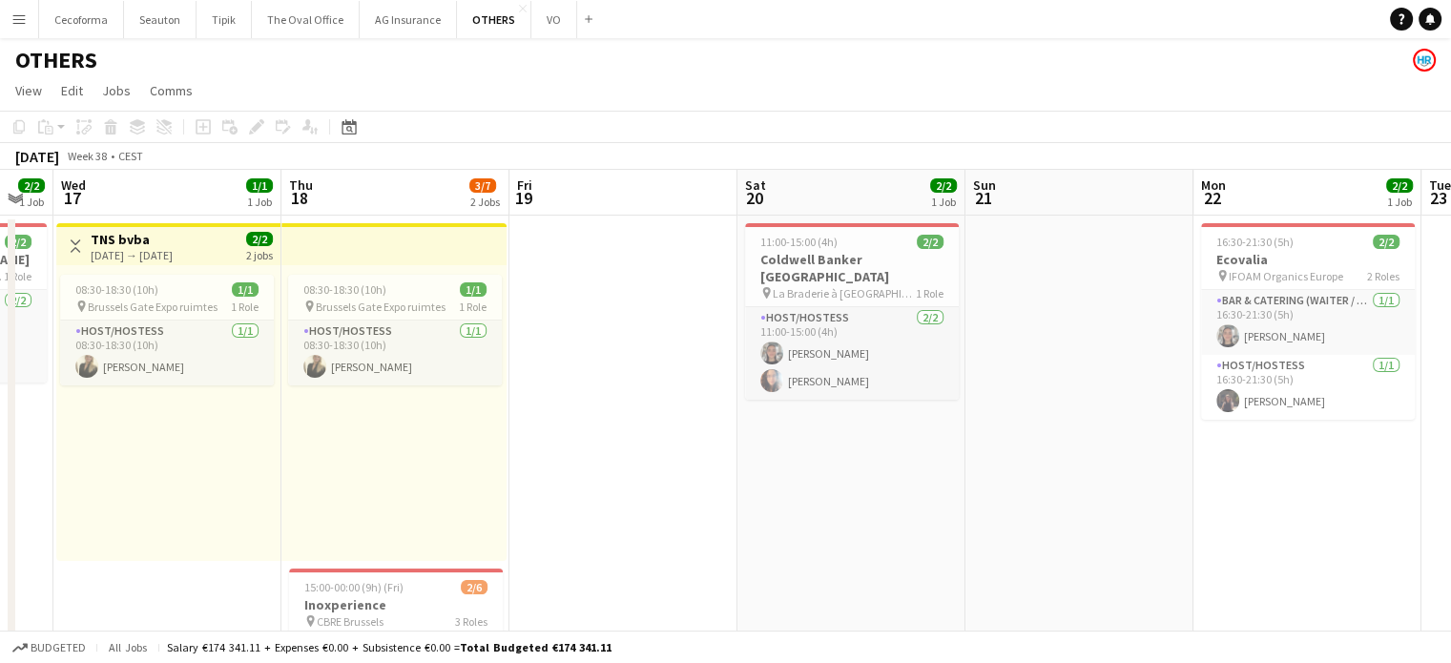
drag, startPoint x: 1018, startPoint y: 447, endPoint x: 385, endPoint y: 430, distance: 632.8
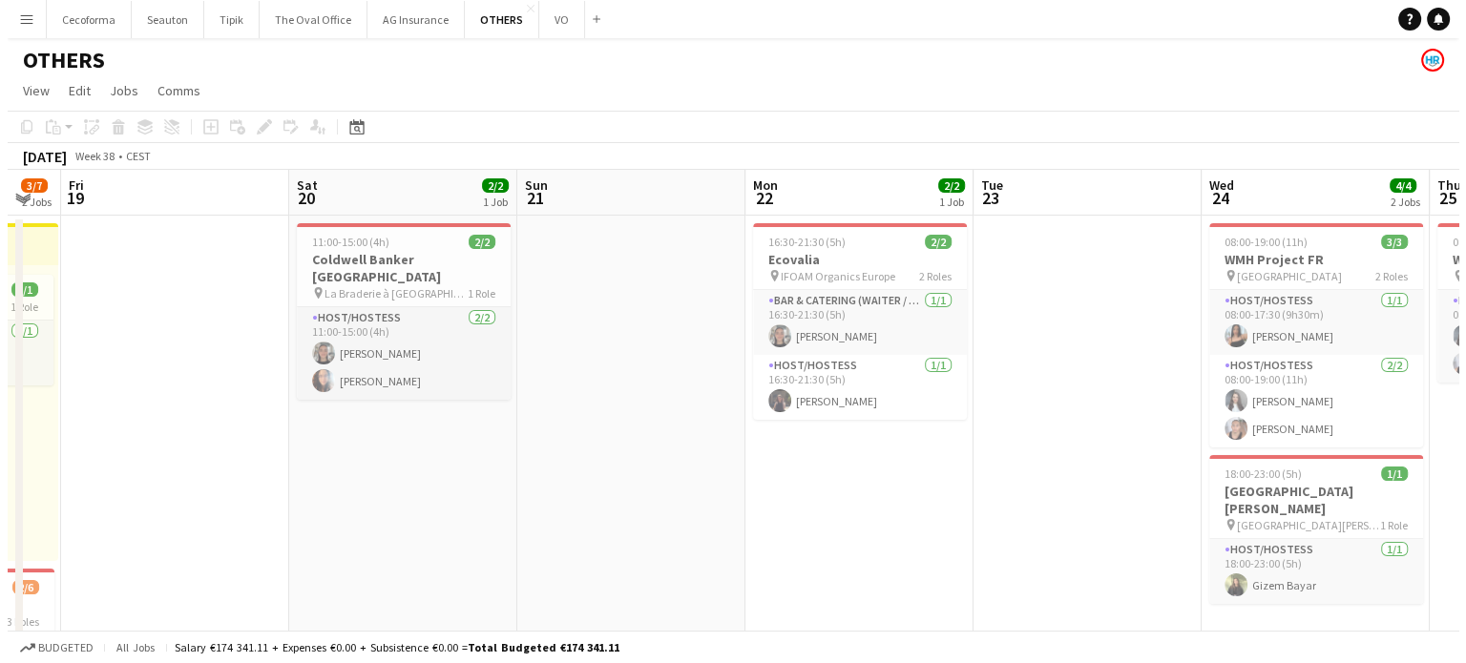
scroll to position [0, 778]
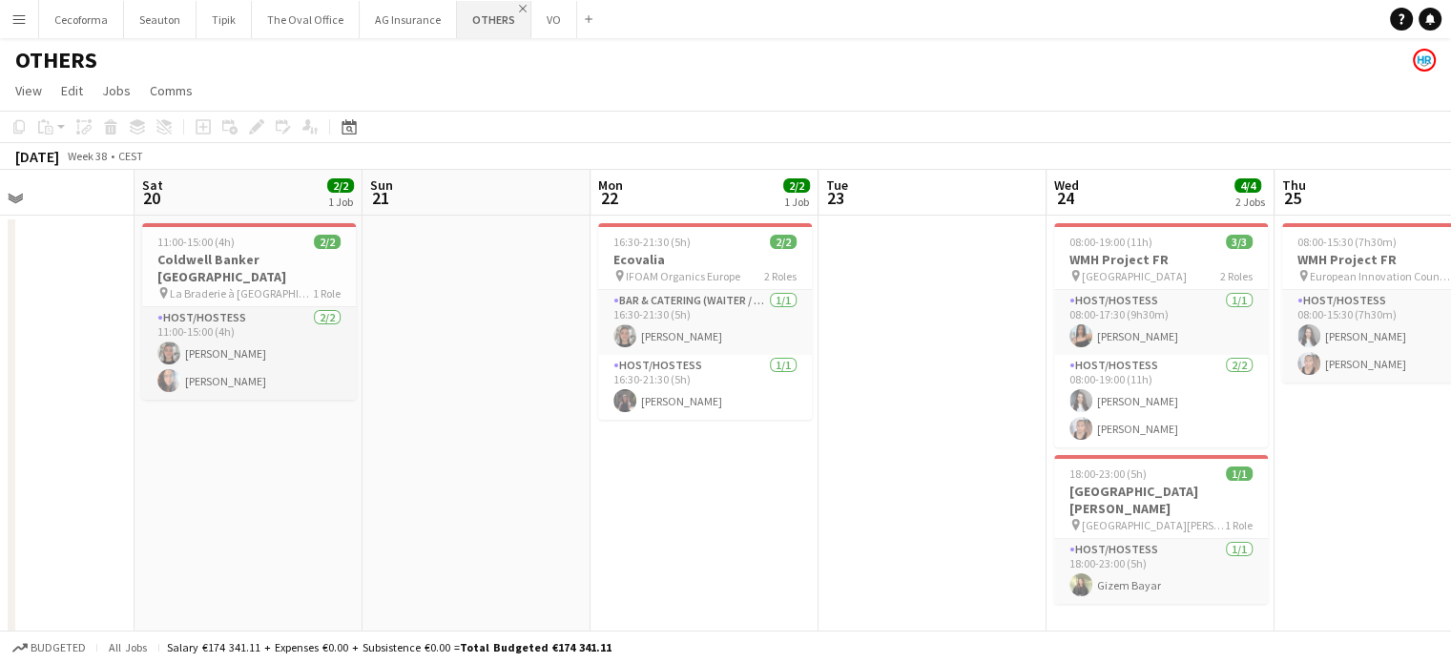
click at [504, 7] on button "OTHERS Close" at bounding box center [494, 19] width 74 height 37
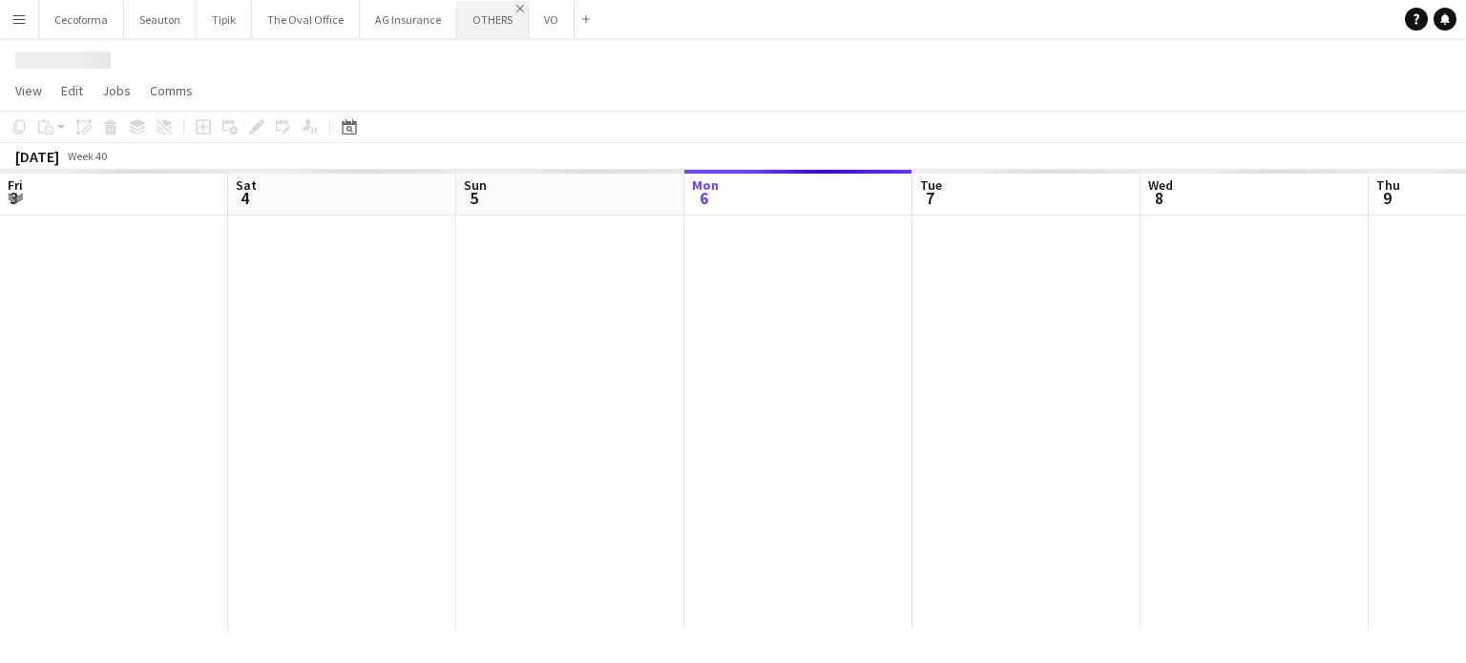
scroll to position [0, 456]
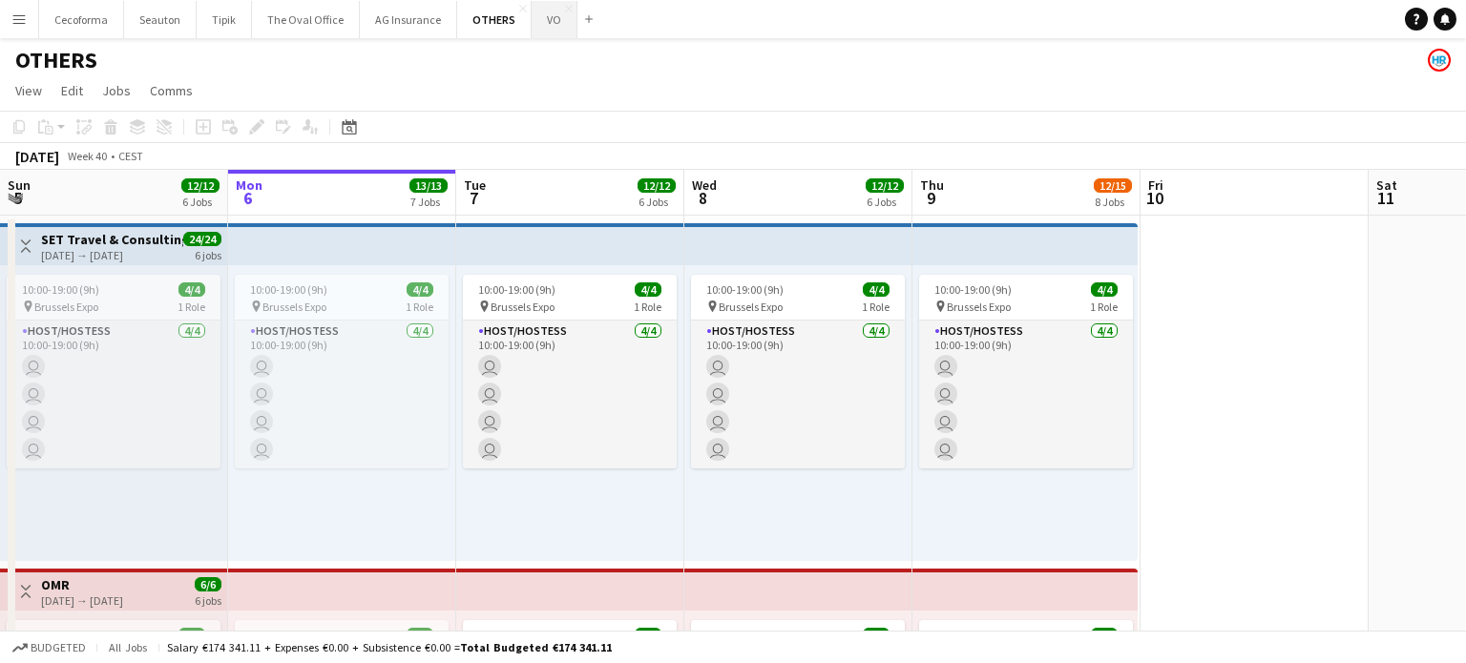
click at [531, 18] on button "VO Close" at bounding box center [554, 19] width 46 height 37
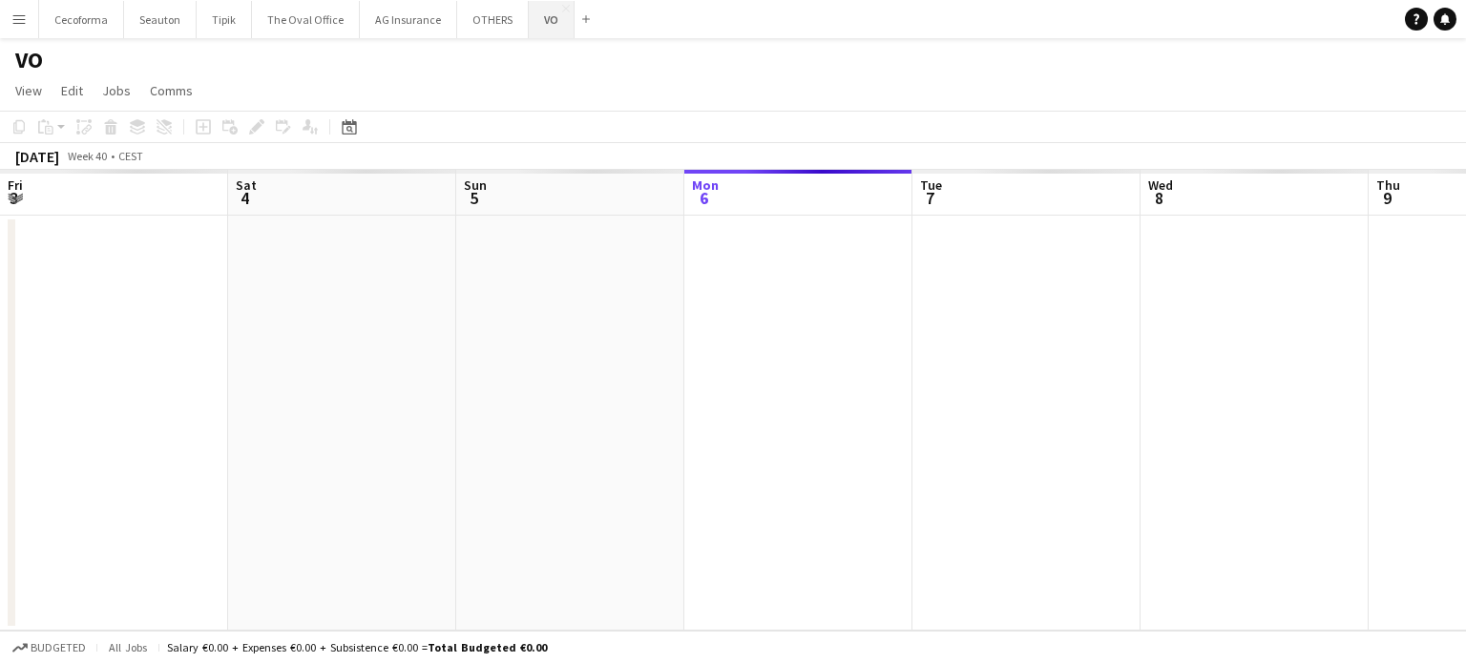
scroll to position [0, 456]
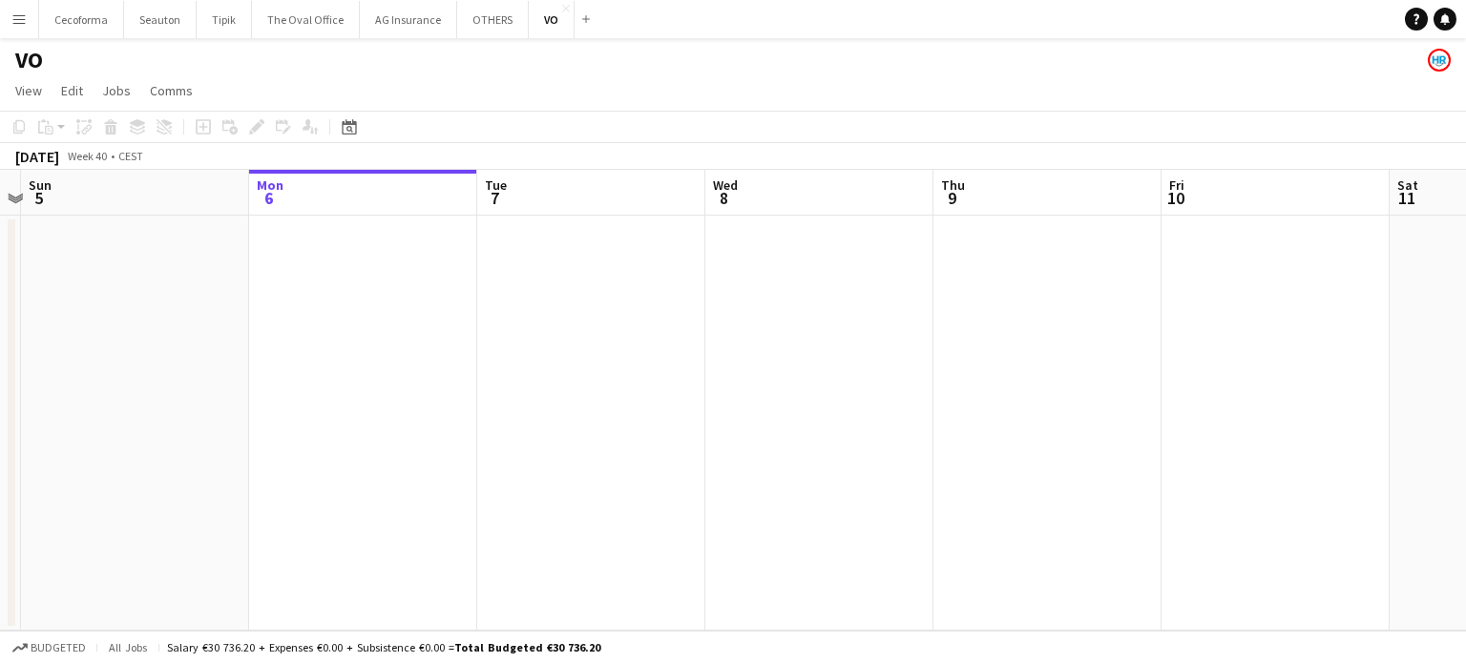
drag, startPoint x: 759, startPoint y: 374, endPoint x: 1465, endPoint y: 258, distance: 714.6
click at [1465, 250] on app-calendar-viewport "Fri 3 Sat 4 Sun 5 Mon 6 Tue 7 Wed 8 Thu 9 Fri 10 Sat 11 Sun 12 Mon 13 Tue 14" at bounding box center [733, 400] width 1466 height 461
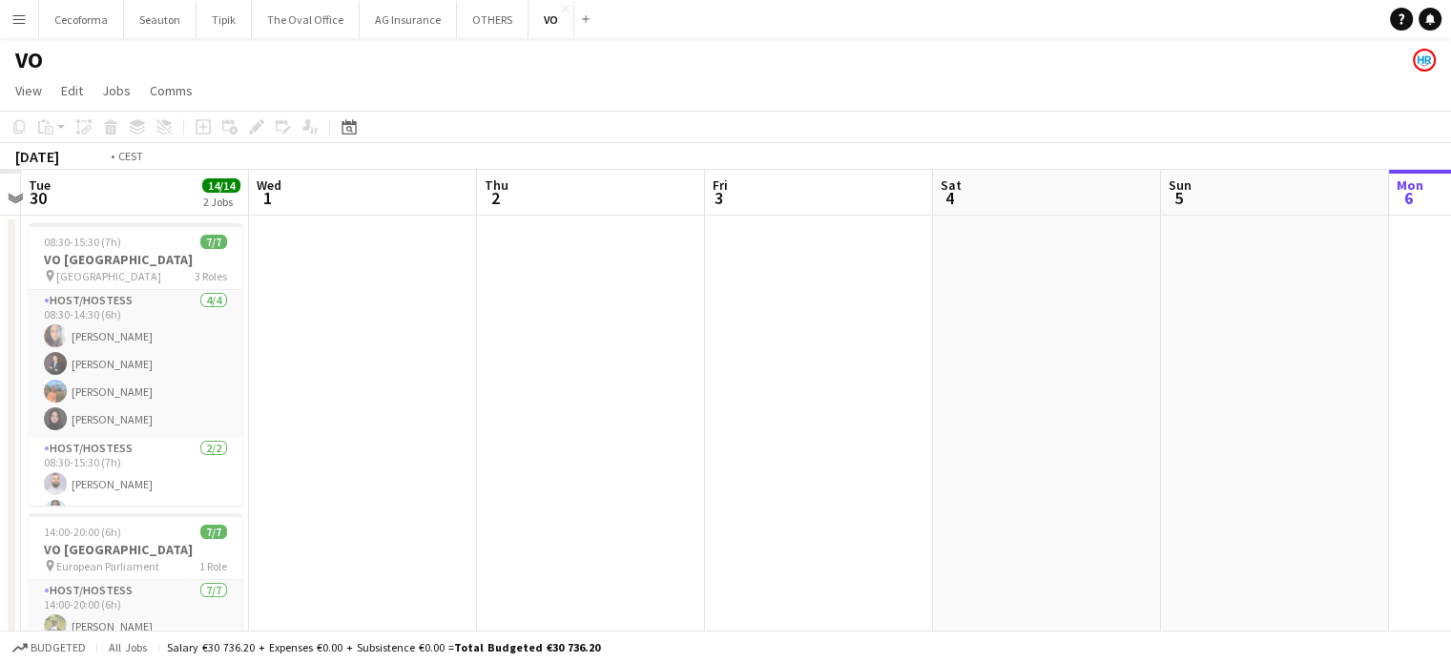
drag, startPoint x: 923, startPoint y: 436, endPoint x: 645, endPoint y: 496, distance: 284.1
click at [1108, 398] on app-calendar-viewport "Sun 28 Mon 29 Tue 30 14/14 2 Jobs Wed 1 Thu 2 Fri 3 Sat 4 Sun 5 Mon 6 Tue 7 Wed…" at bounding box center [725, 502] width 1451 height 664
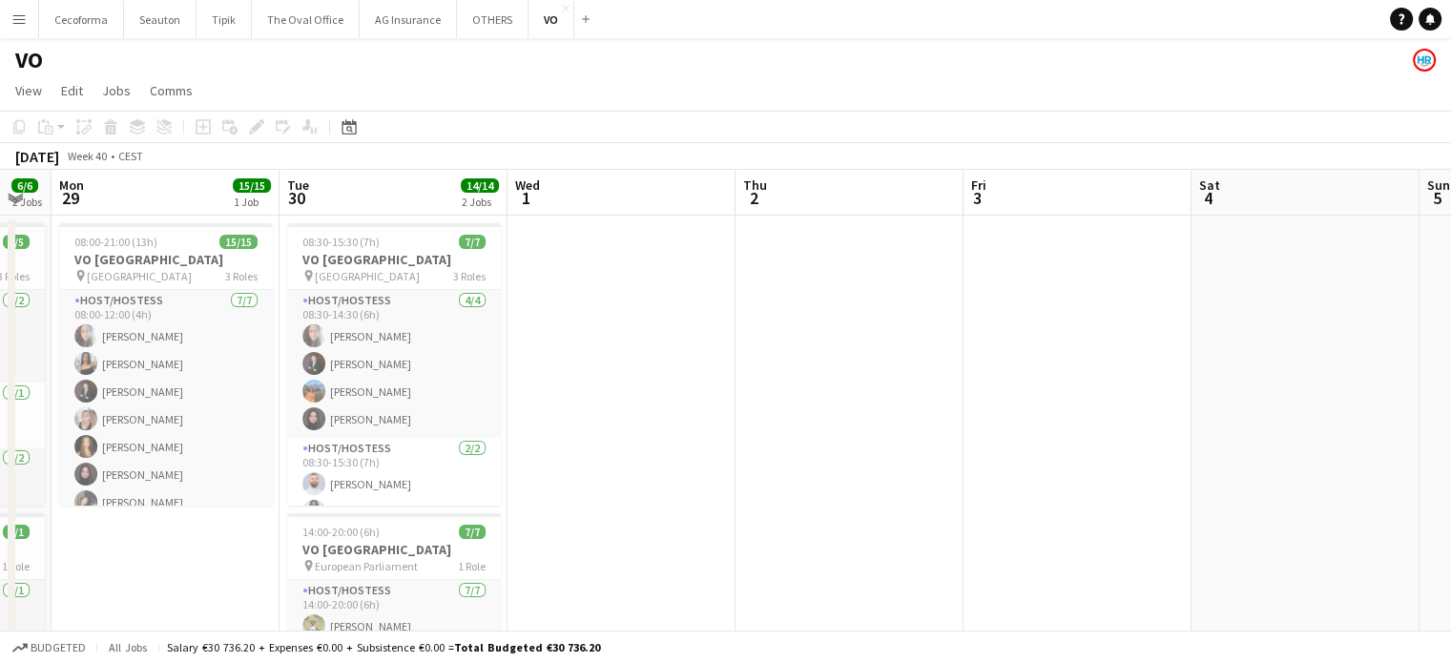
drag, startPoint x: 1443, startPoint y: 364, endPoint x: 1379, endPoint y: 385, distance: 67.3
click at [1451, 355] on html "Menu Boards Boards Boards All jobs Status Workforce Workforce My Workforce Recr…" at bounding box center [725, 433] width 1451 height 866
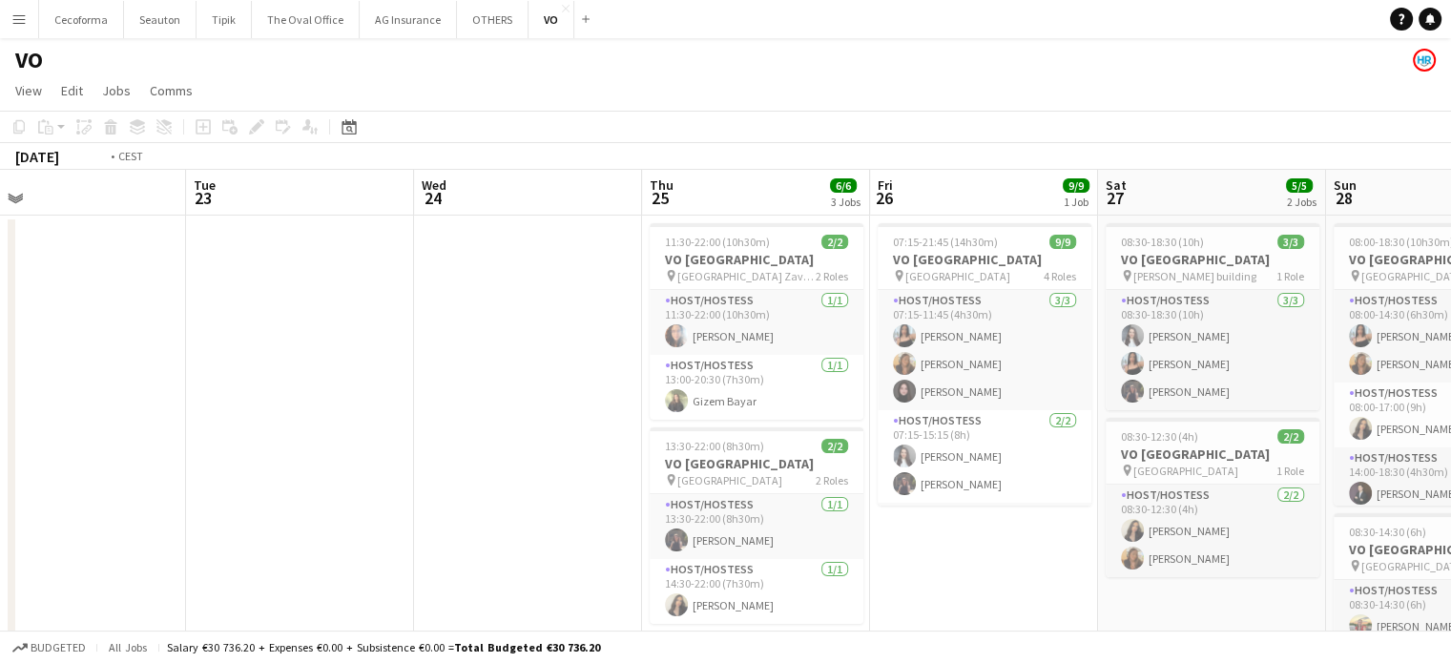
scroll to position [0, 424]
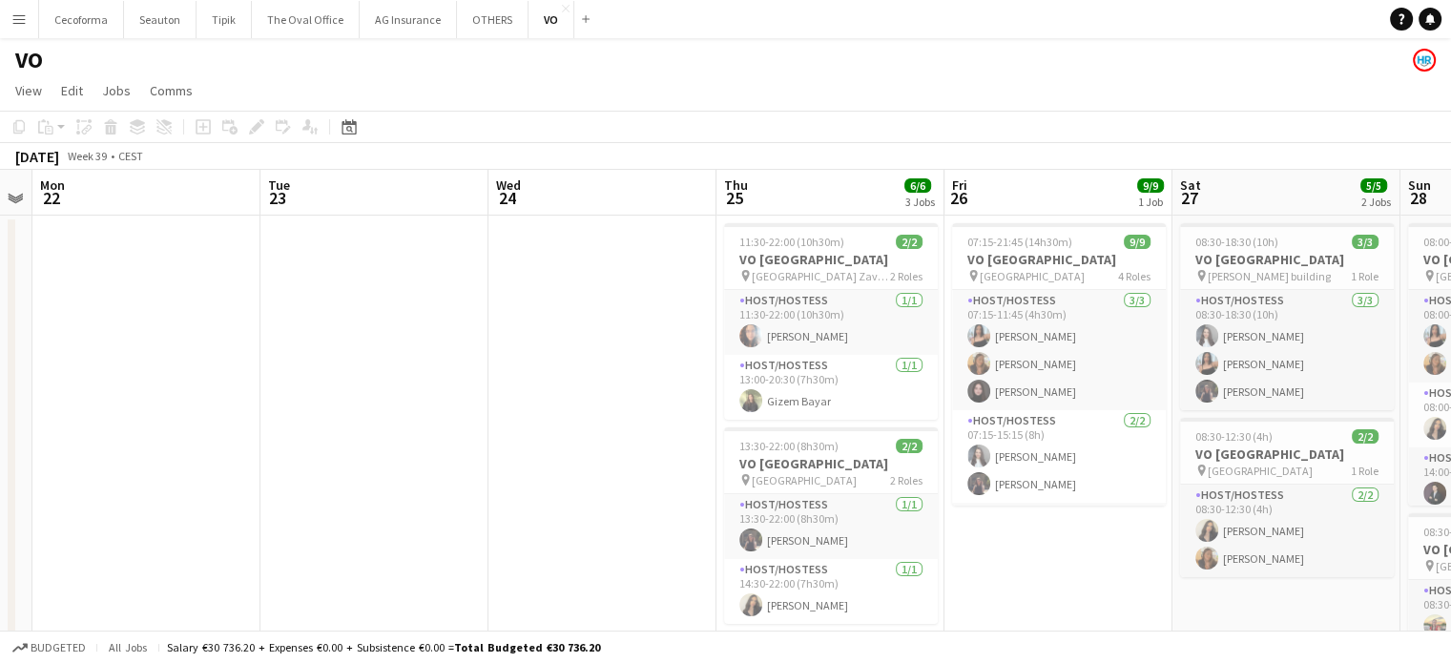
drag, startPoint x: 213, startPoint y: 539, endPoint x: 1008, endPoint y: 492, distance: 796.2
click at [1008, 492] on app-calendar-viewport "Sat 20 Sun 21 Mon 22 Tue 23 Wed 24 Thu 25 6/6 3 Jobs Fri 26 9/9 1 Job Sat 27 5/…" at bounding box center [725, 520] width 1451 height 701
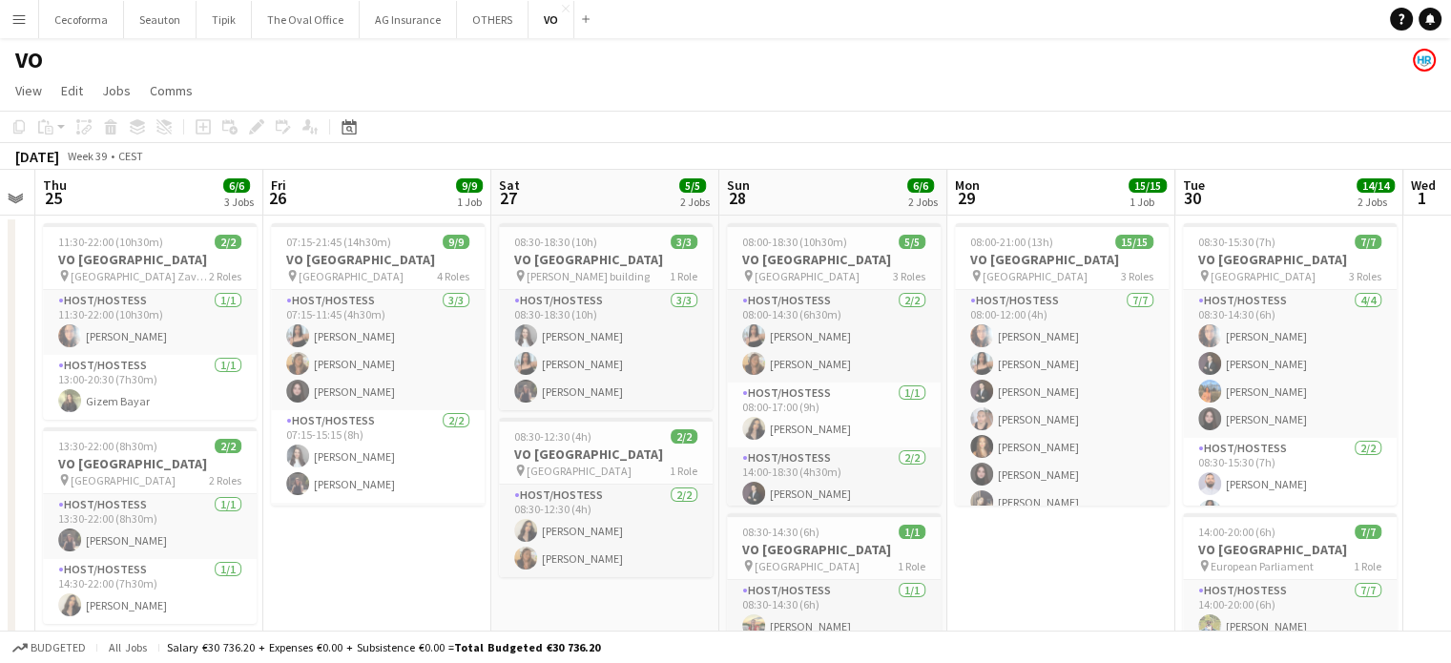
scroll to position [0, 729]
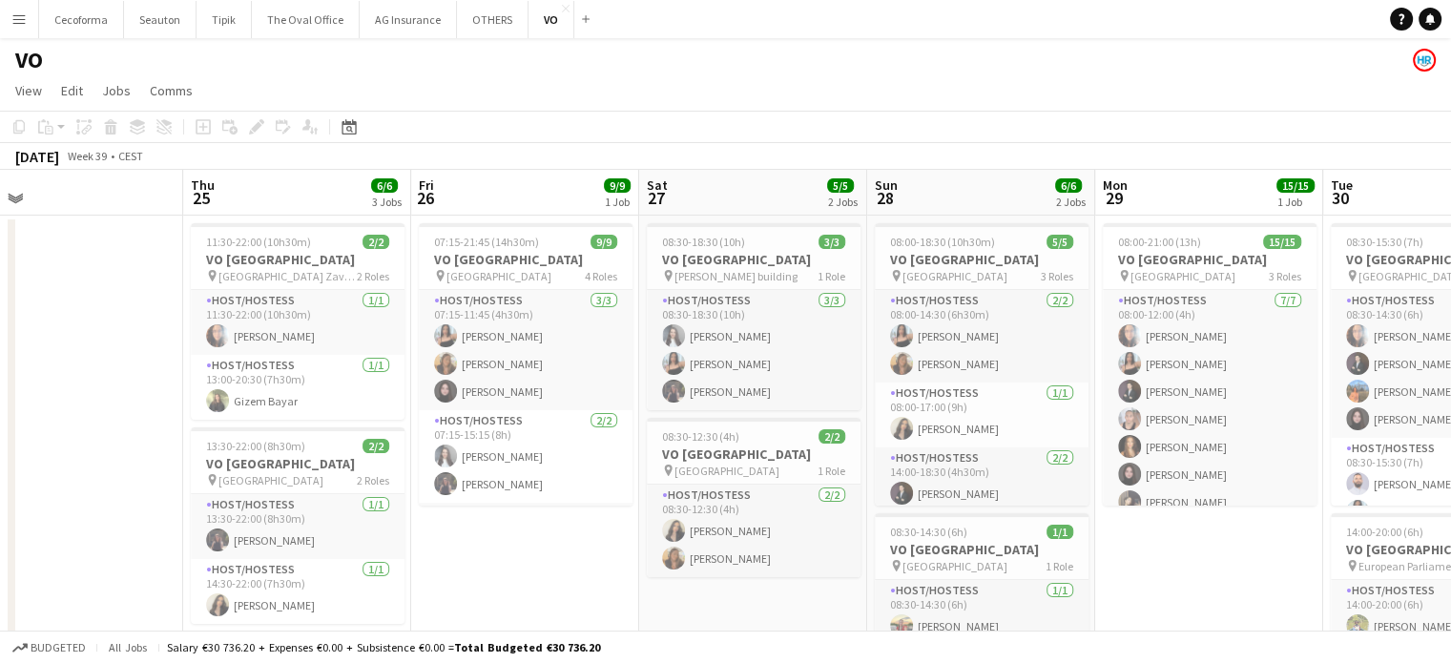
drag, startPoint x: 1141, startPoint y: 609, endPoint x: 608, endPoint y: 556, distance: 535.9
click at [608, 556] on app-calendar-viewport "Sun 21 Mon 22 Tue 23 Wed 24 Thu 25 6/6 3 Jobs Fri 26 9/9 1 Job Sat 27 5/5 2 Job…" at bounding box center [725, 520] width 1451 height 701
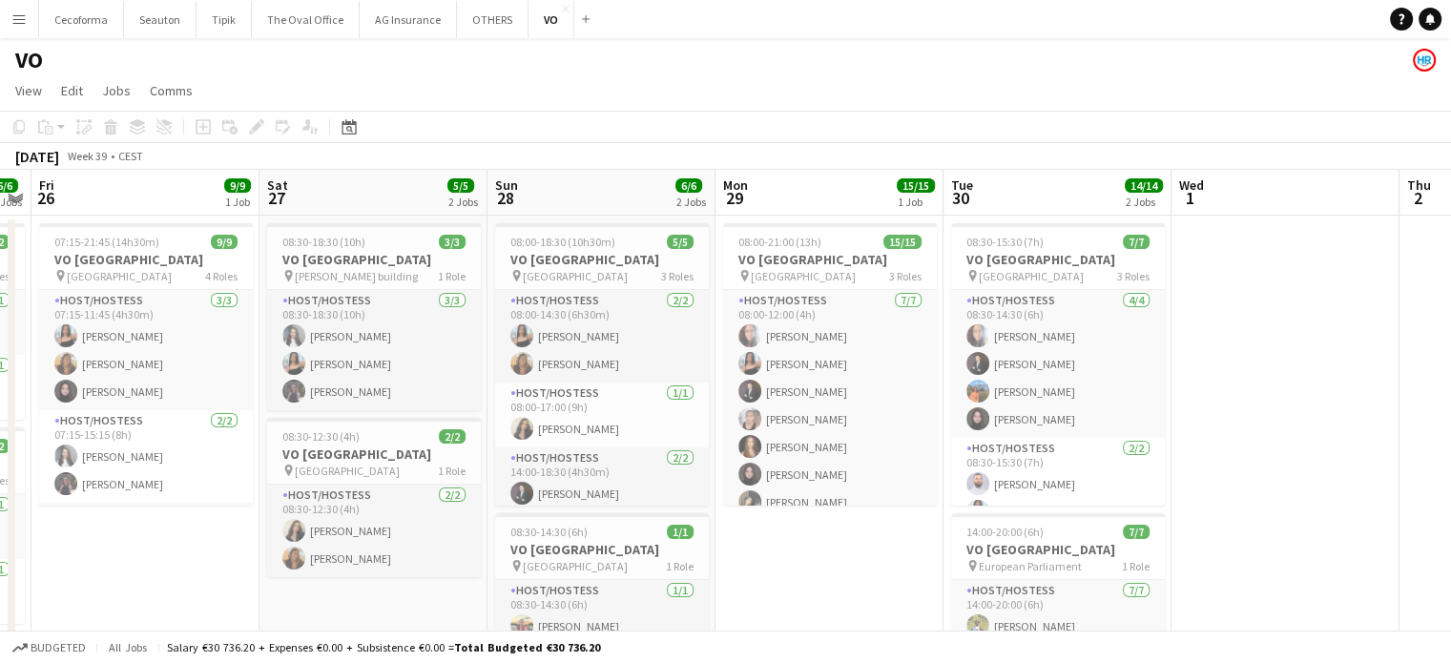
scroll to position [0, 674]
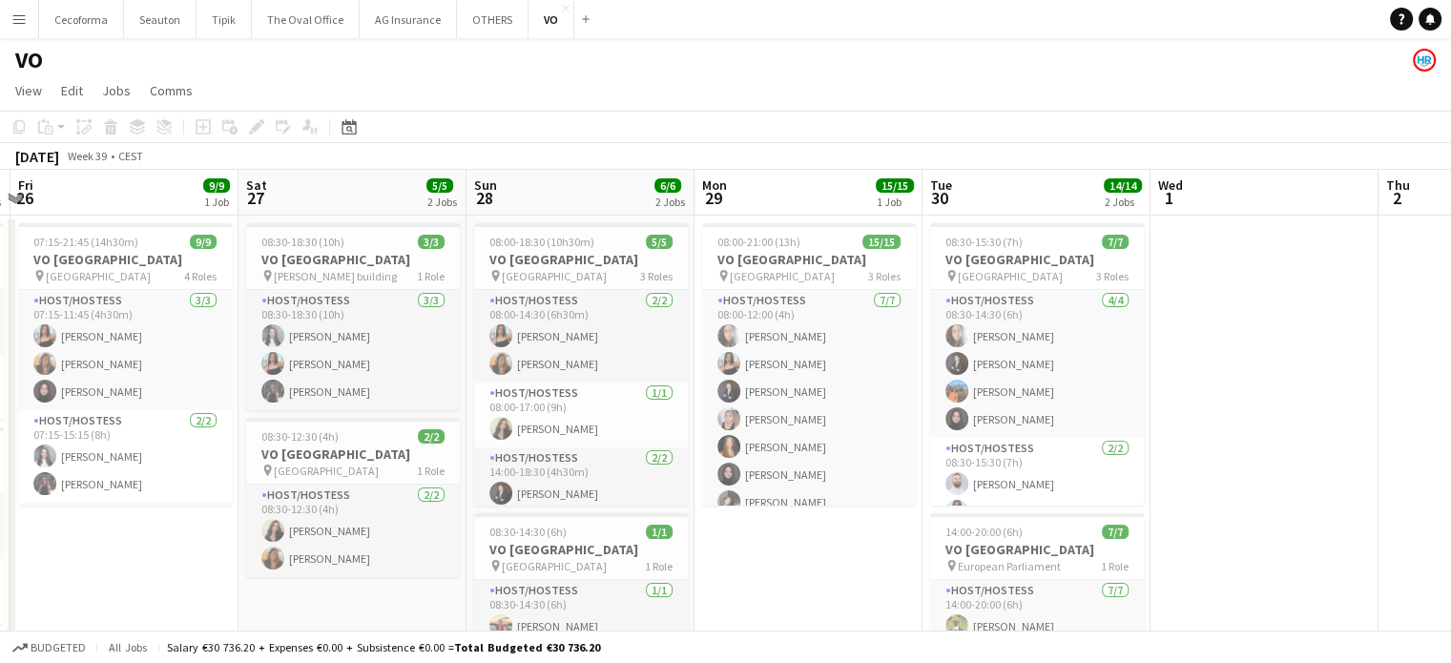
drag, startPoint x: 1190, startPoint y: 580, endPoint x: 789, endPoint y: 575, distance: 400.8
click at [789, 575] on app-calendar-viewport "Tue 23 Wed 24 Thu 25 6/6 3 Jobs Fri 26 9/9 1 Job Sat 27 5/5 2 Jobs Sun 28 6/6 2…" at bounding box center [725, 520] width 1451 height 701
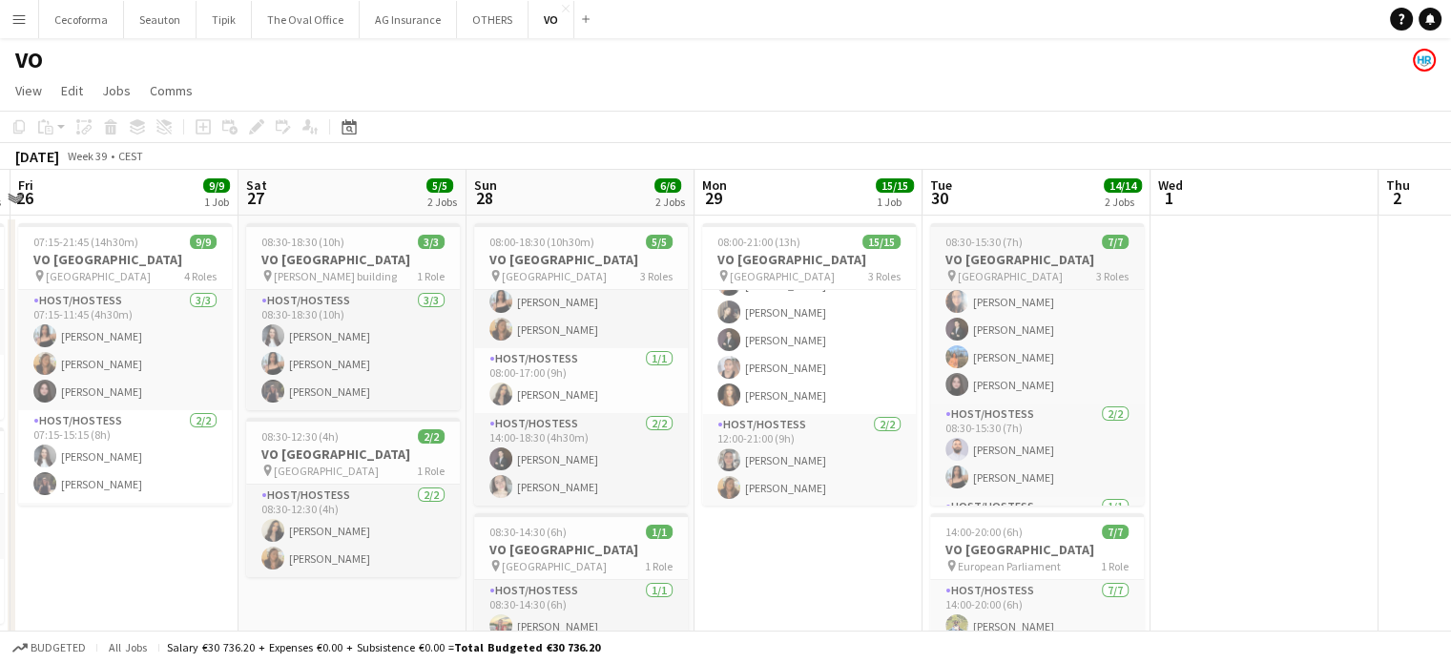
scroll to position [0, 0]
click at [1311, 336] on app-date-cell at bounding box center [1265, 543] width 228 height 655
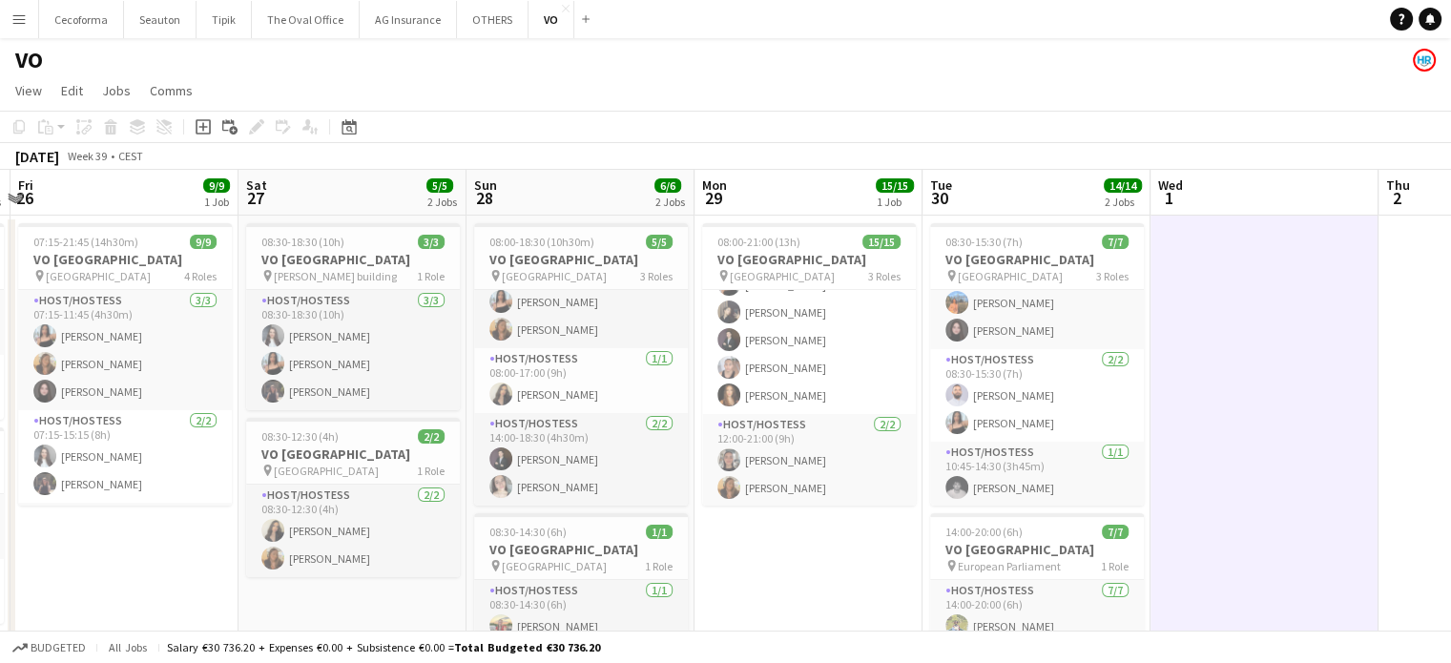
click at [1279, 367] on app-date-cell at bounding box center [1265, 543] width 228 height 655
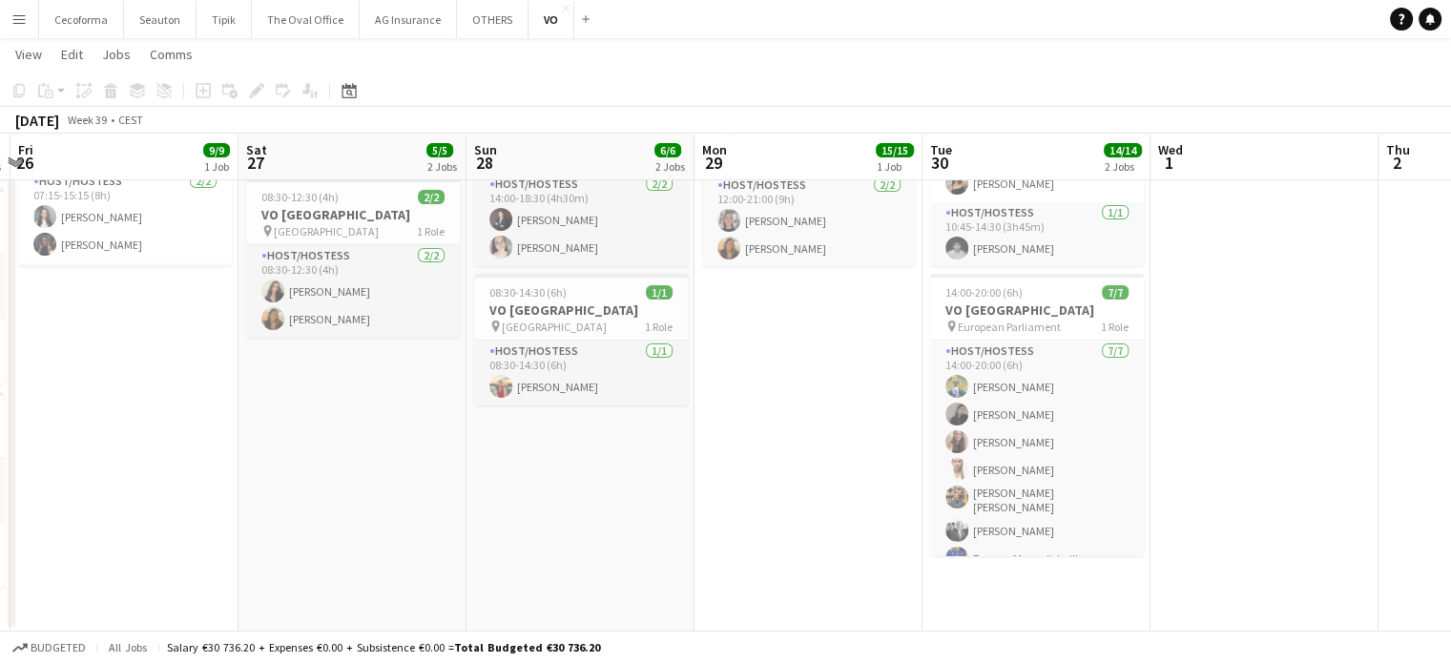
scroll to position [68, 0]
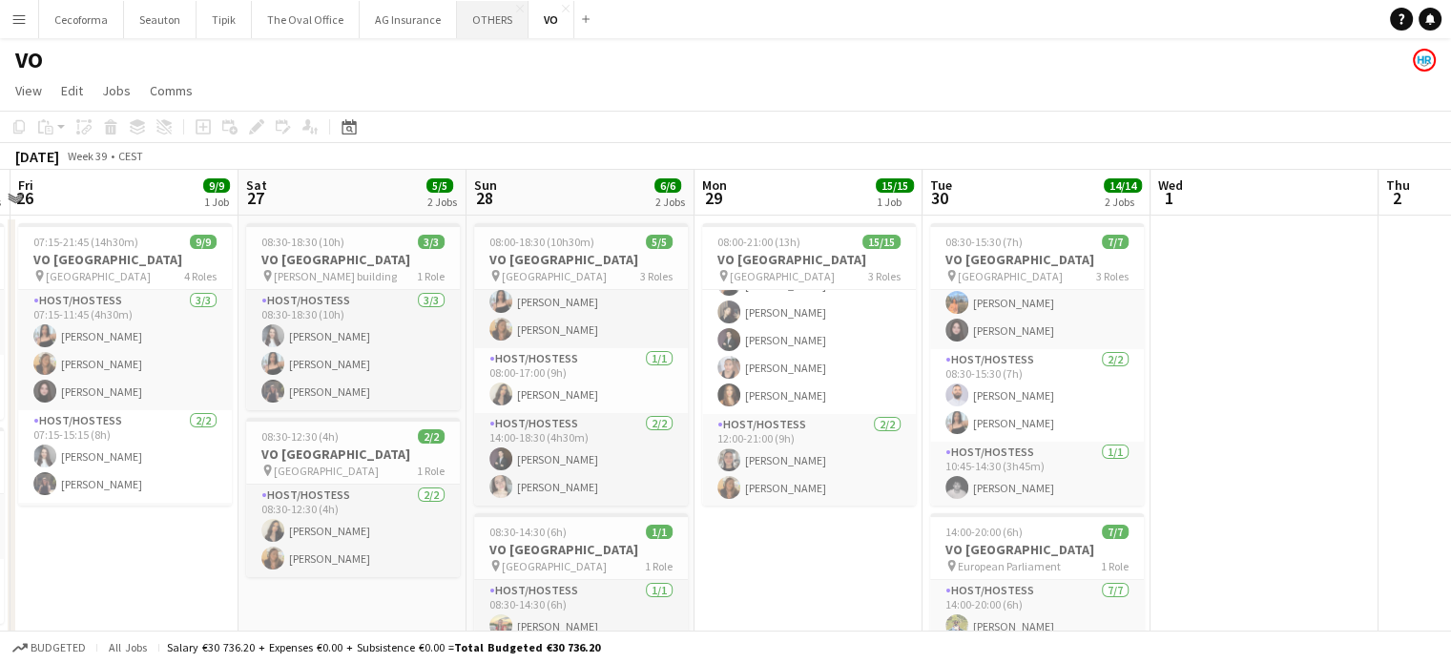
drag, startPoint x: 481, startPoint y: 21, endPoint x: 458, endPoint y: 3, distance: 29.2
click at [481, 21] on button "OTHERS Close" at bounding box center [493, 19] width 72 height 37
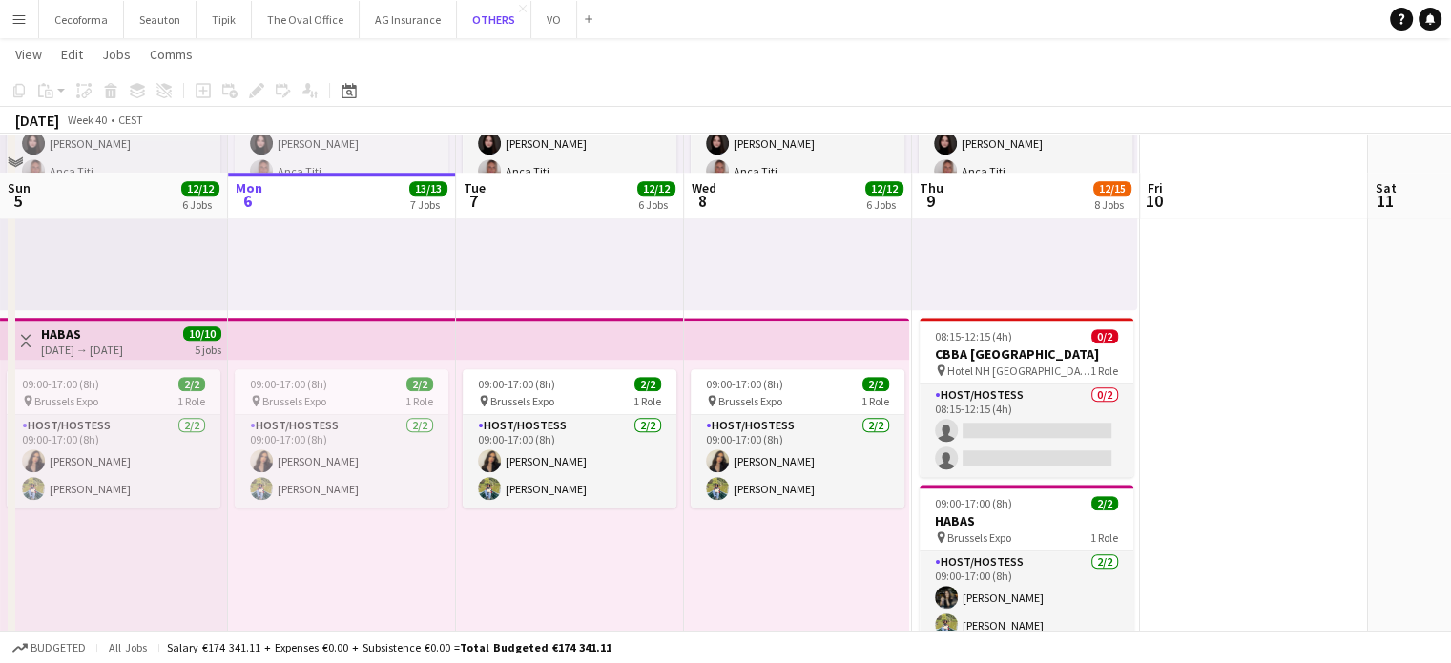
scroll to position [1813, 0]
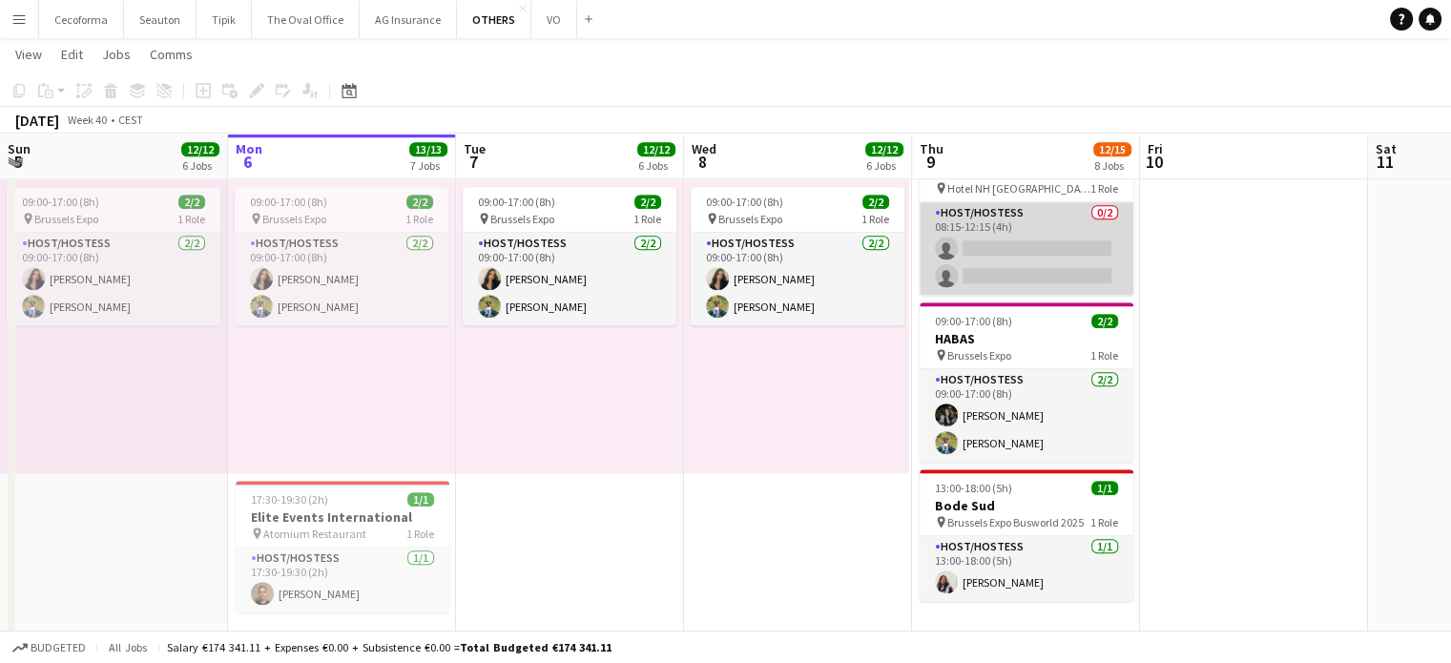
click at [1038, 264] on app-card-role "Host/Hostess 0/2 08:15-12:15 (4h) single-neutral-actions single-neutral-actions" at bounding box center [1027, 248] width 214 height 93
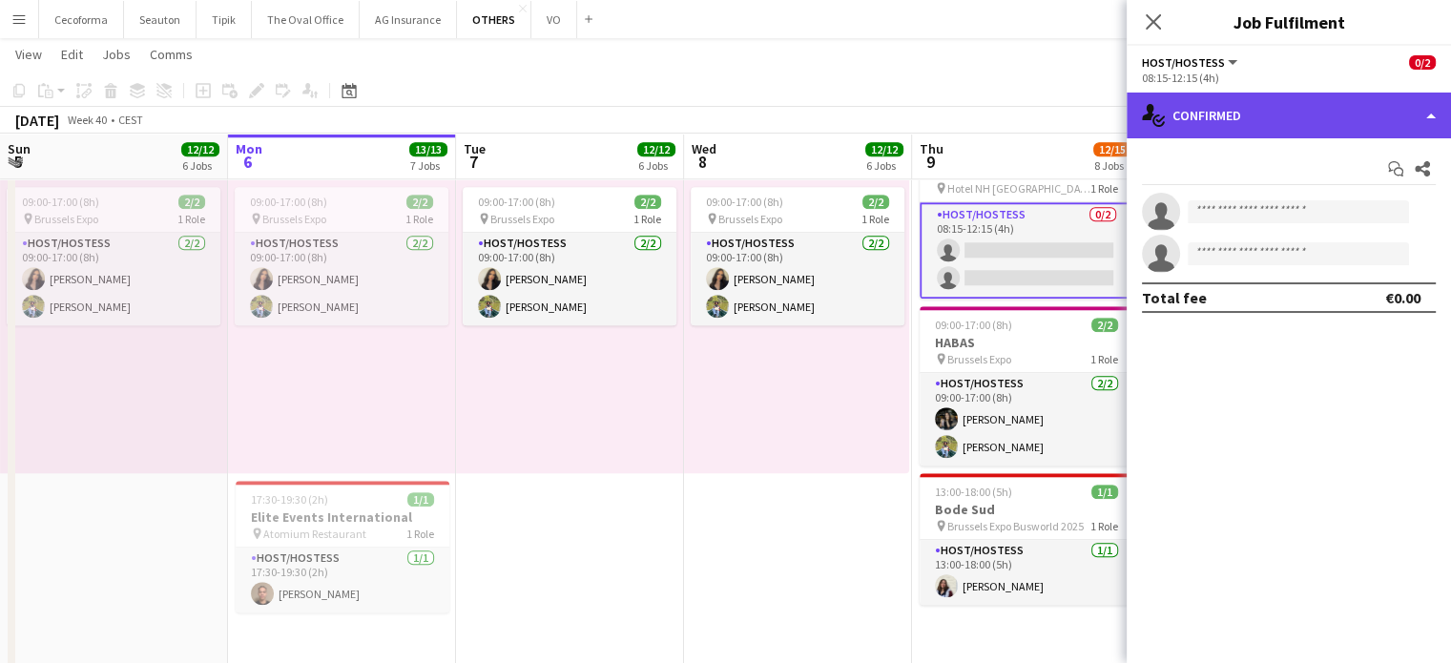
click at [1431, 113] on div "single-neutral-actions-check-2 Confirmed" at bounding box center [1289, 116] width 324 height 46
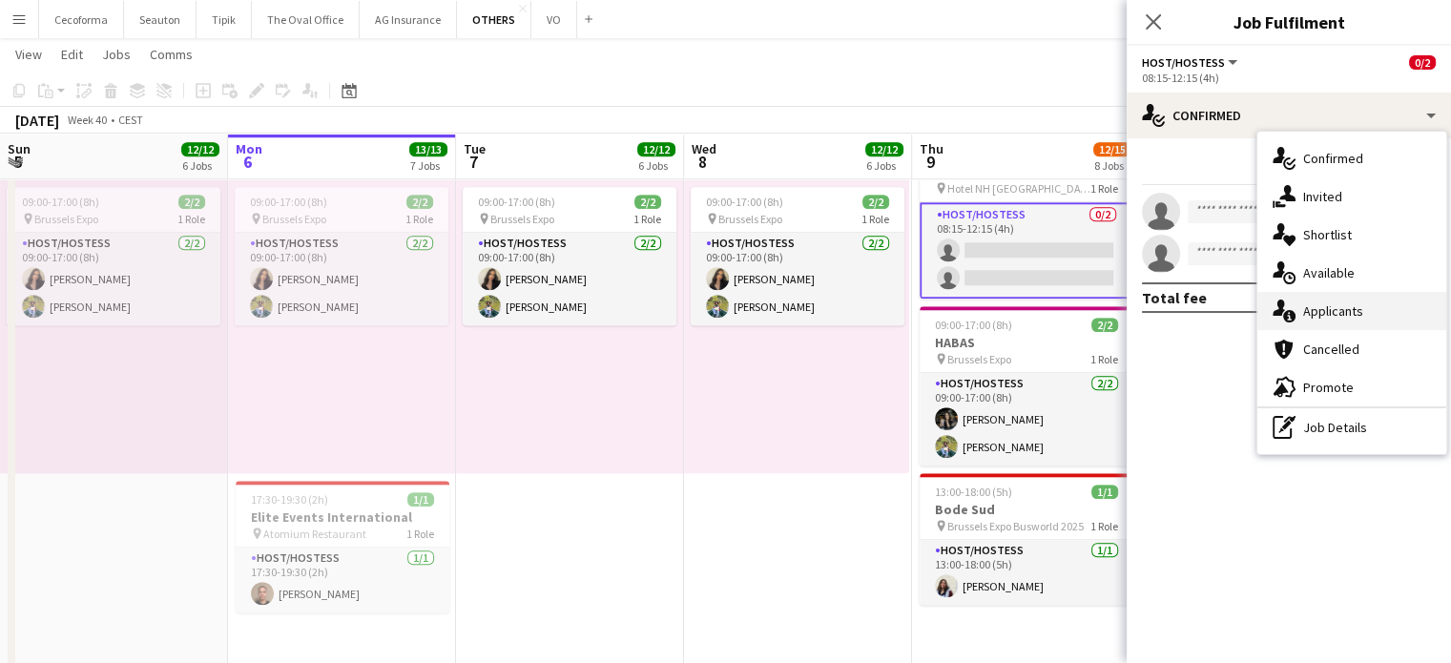
click at [1342, 309] on span "Applicants" at bounding box center [1333, 310] width 60 height 17
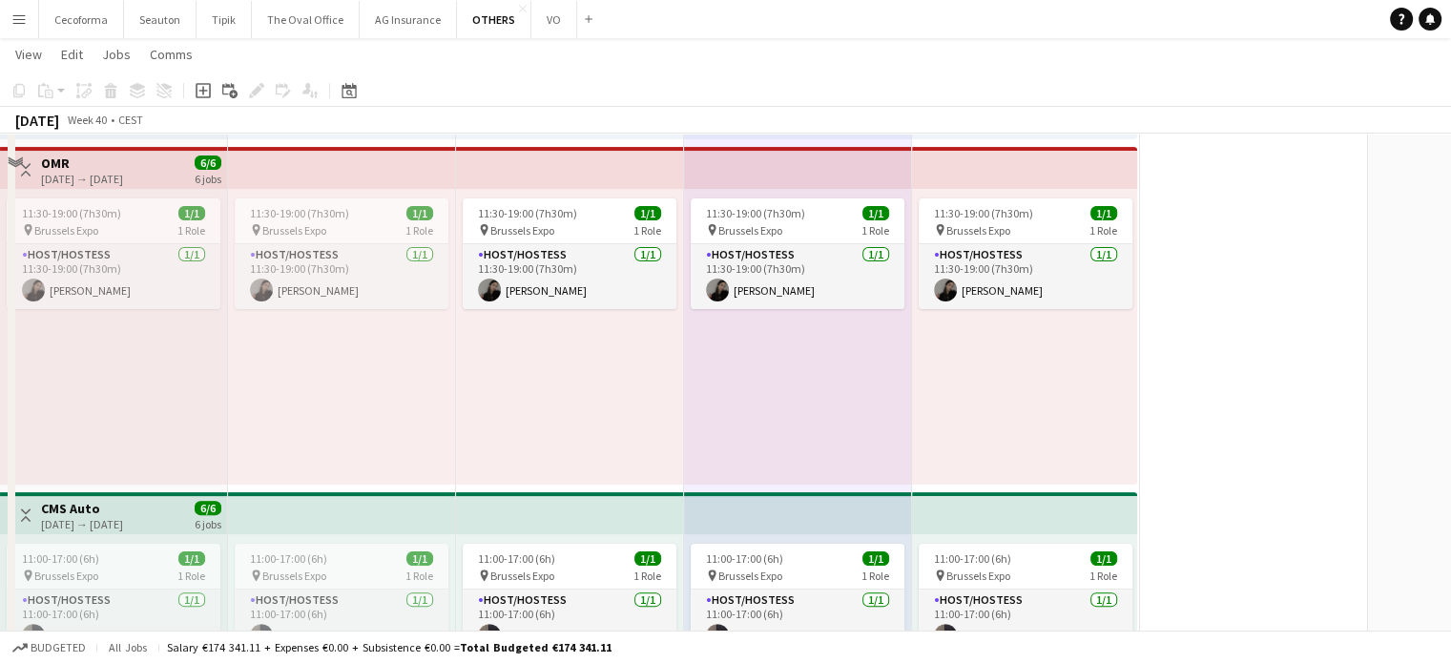
scroll to position [0, 0]
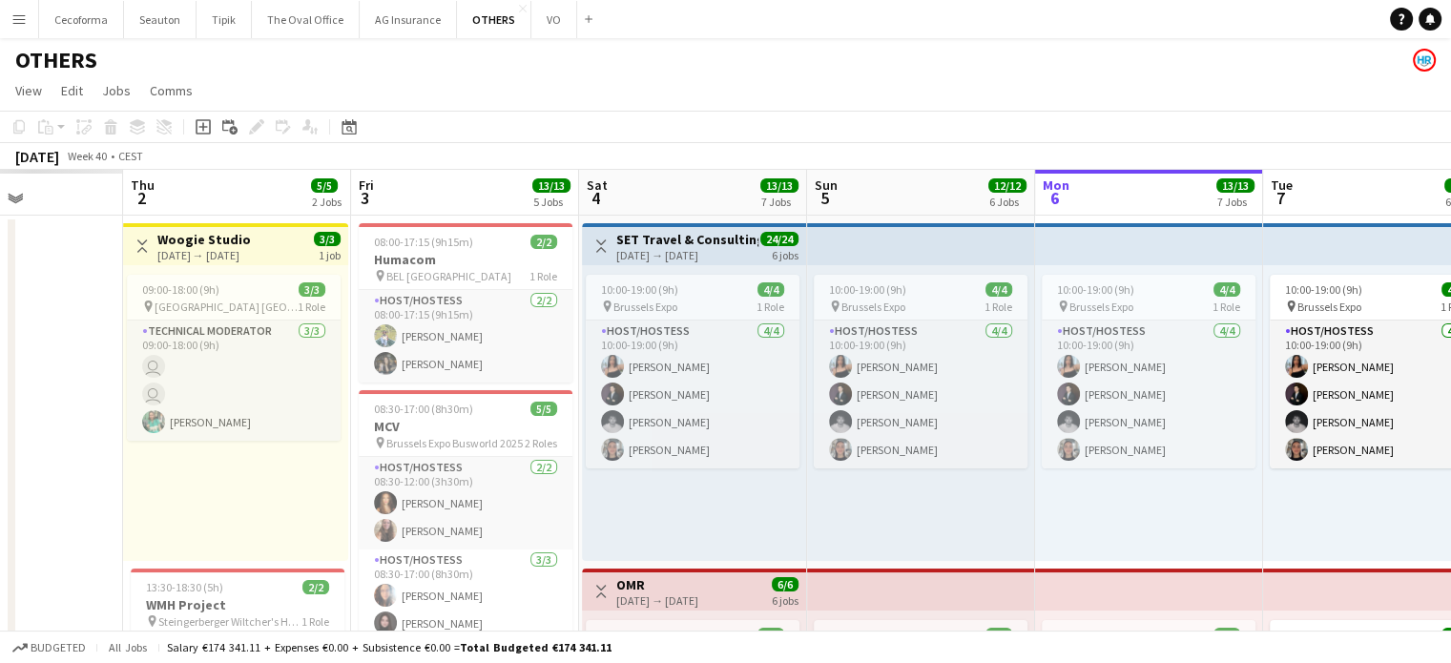
drag, startPoint x: 634, startPoint y: 554, endPoint x: 1465, endPoint y: 404, distance: 843.7
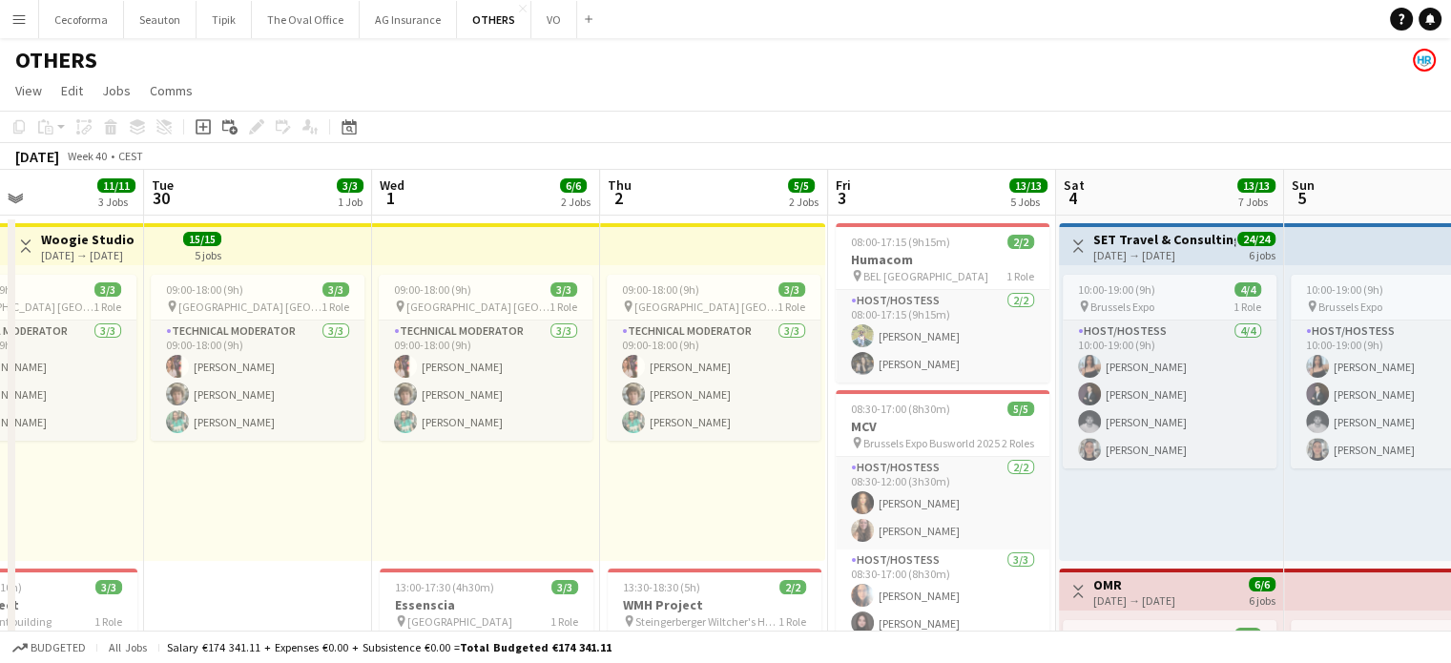
scroll to position [0, 511]
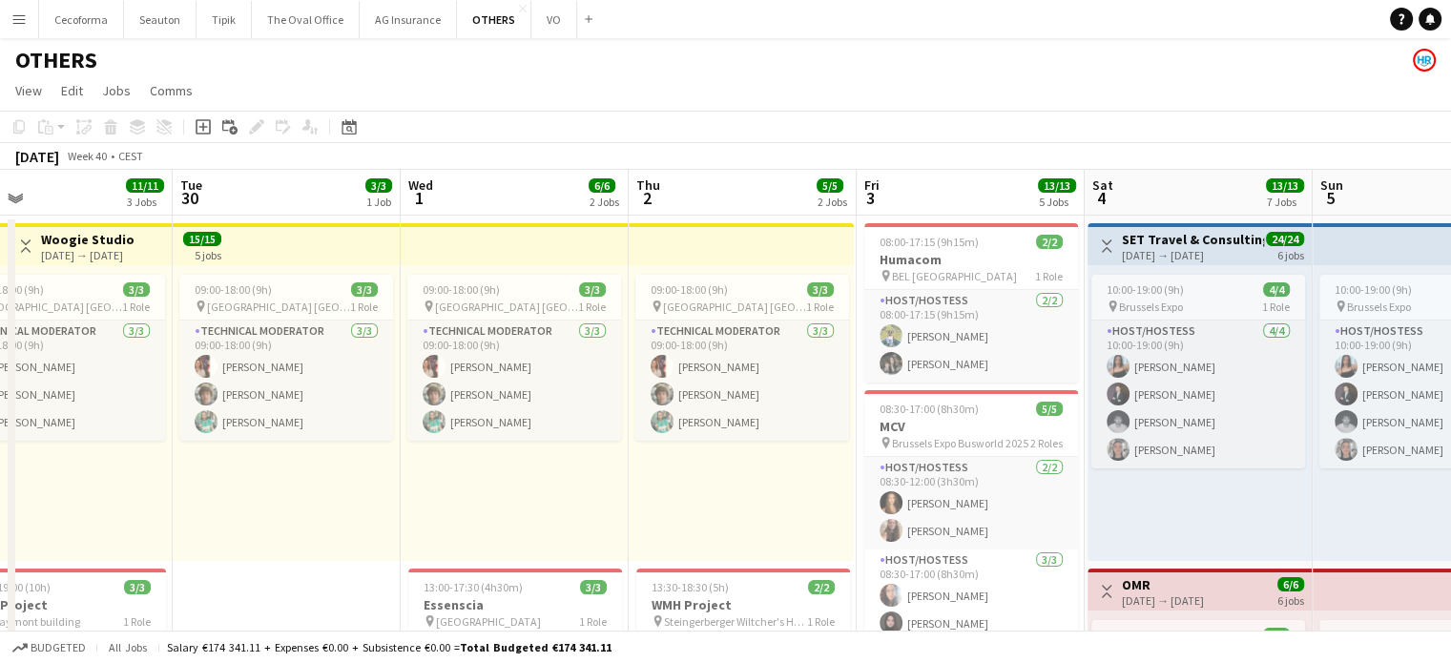
drag, startPoint x: 248, startPoint y: 524, endPoint x: 780, endPoint y: 377, distance: 551.4
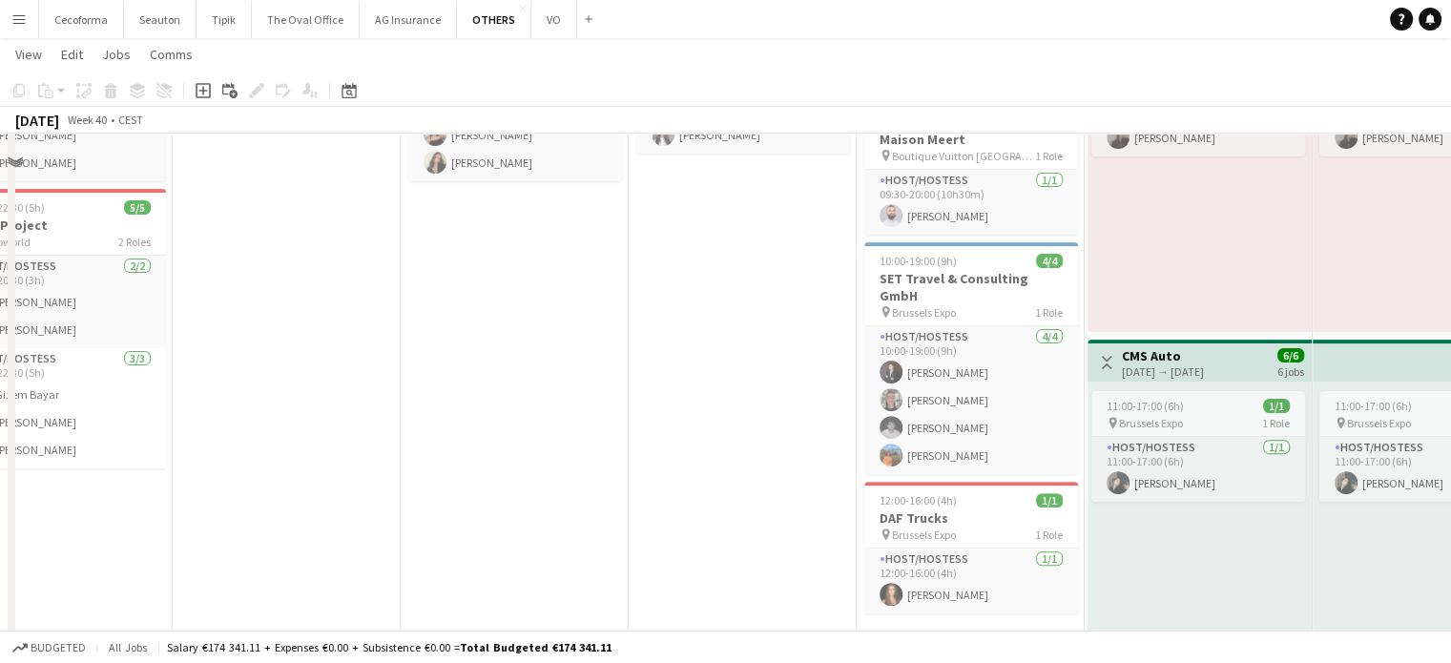
scroll to position [0, 0]
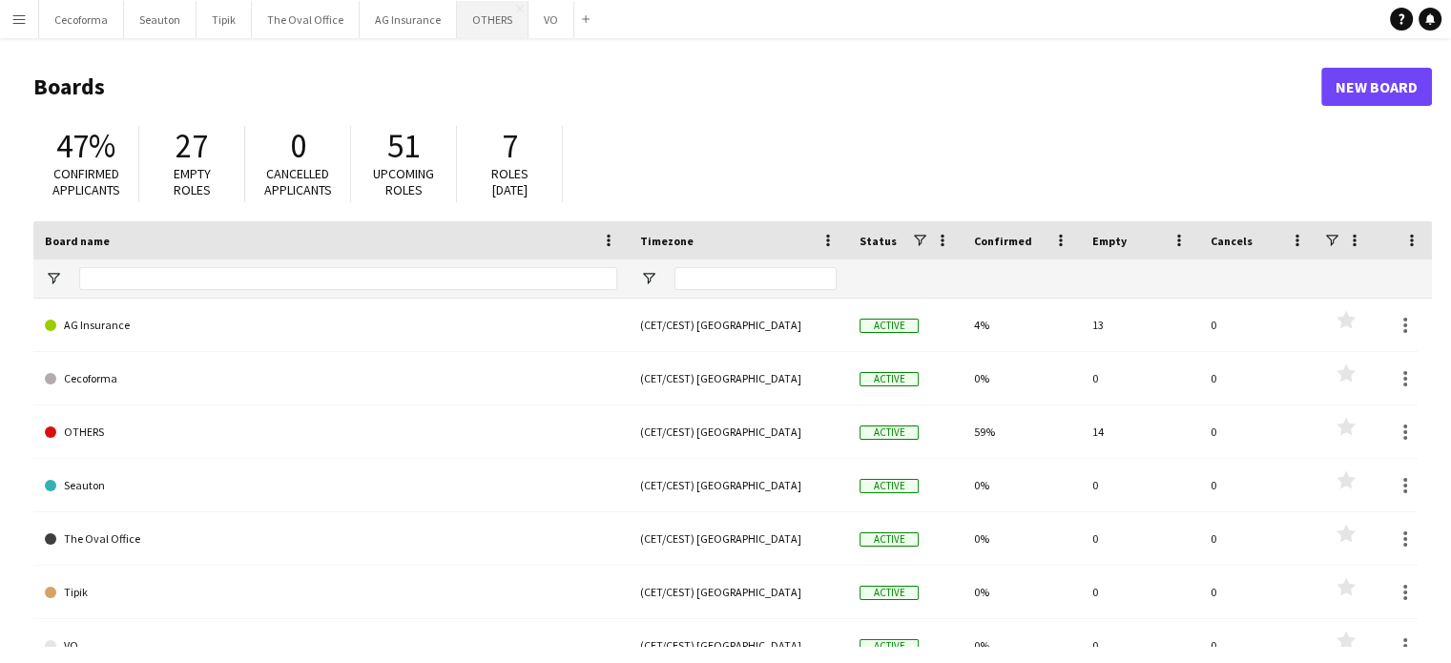
click at [471, 18] on button "OTHERS Close" at bounding box center [493, 19] width 72 height 37
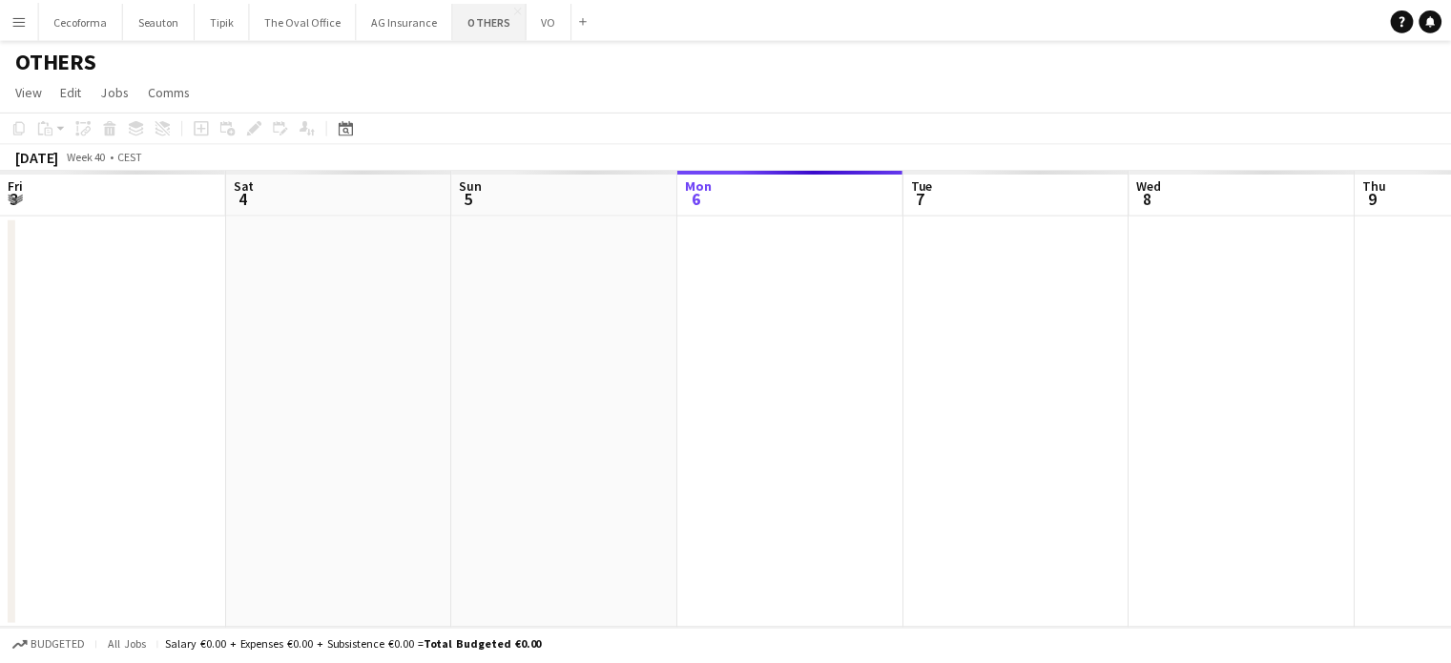
scroll to position [0, 456]
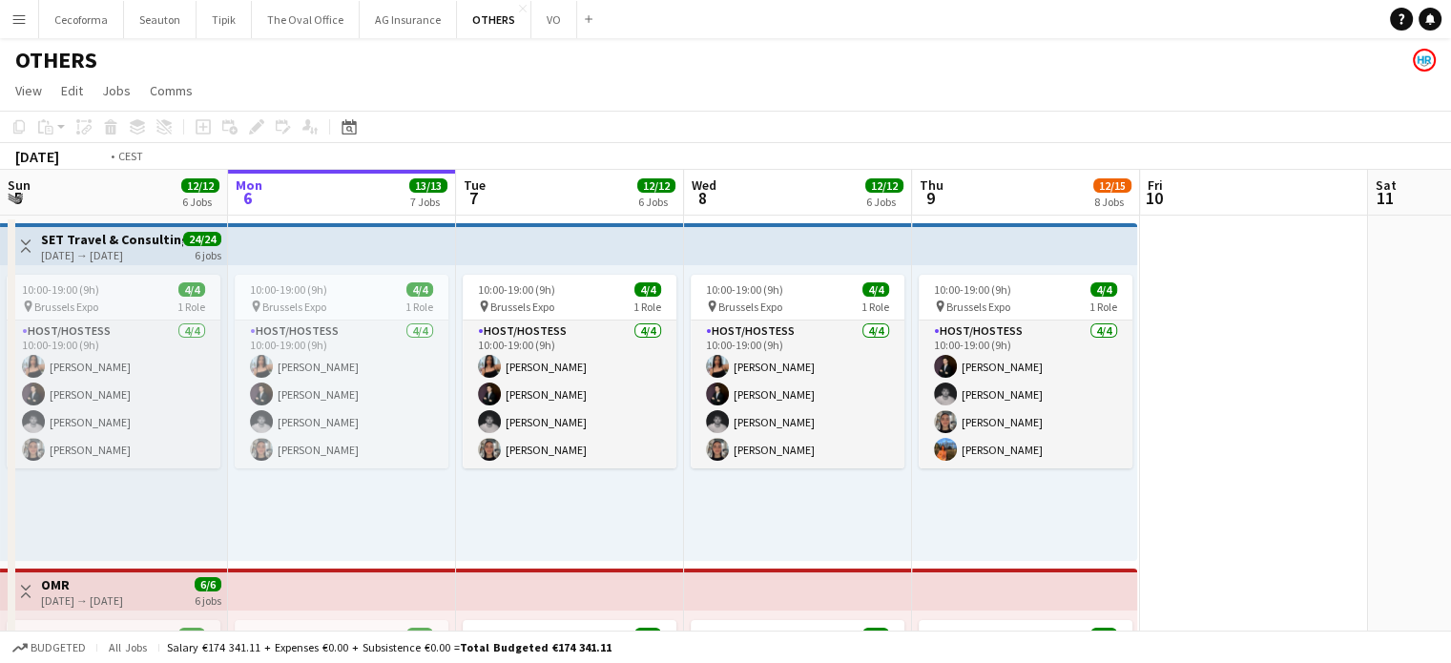
drag, startPoint x: 1210, startPoint y: 319, endPoint x: 875, endPoint y: 380, distance: 340.4
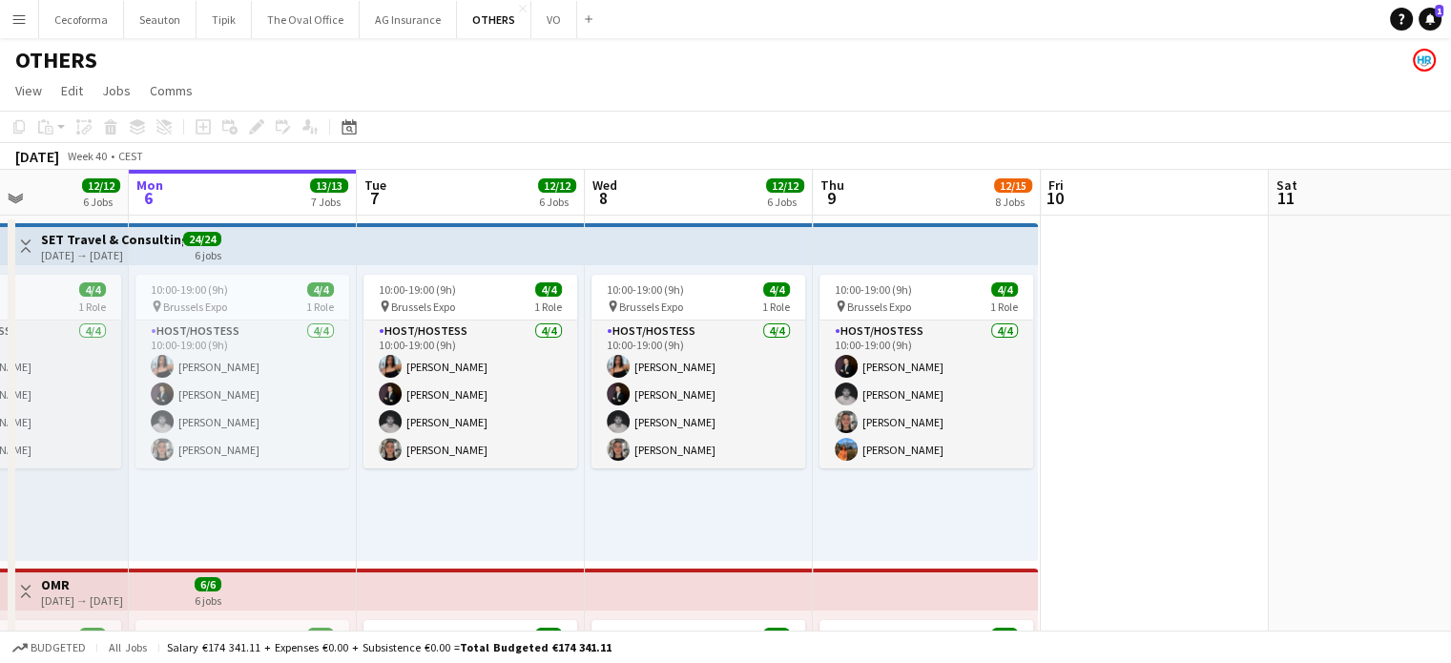
scroll to position [0, 544]
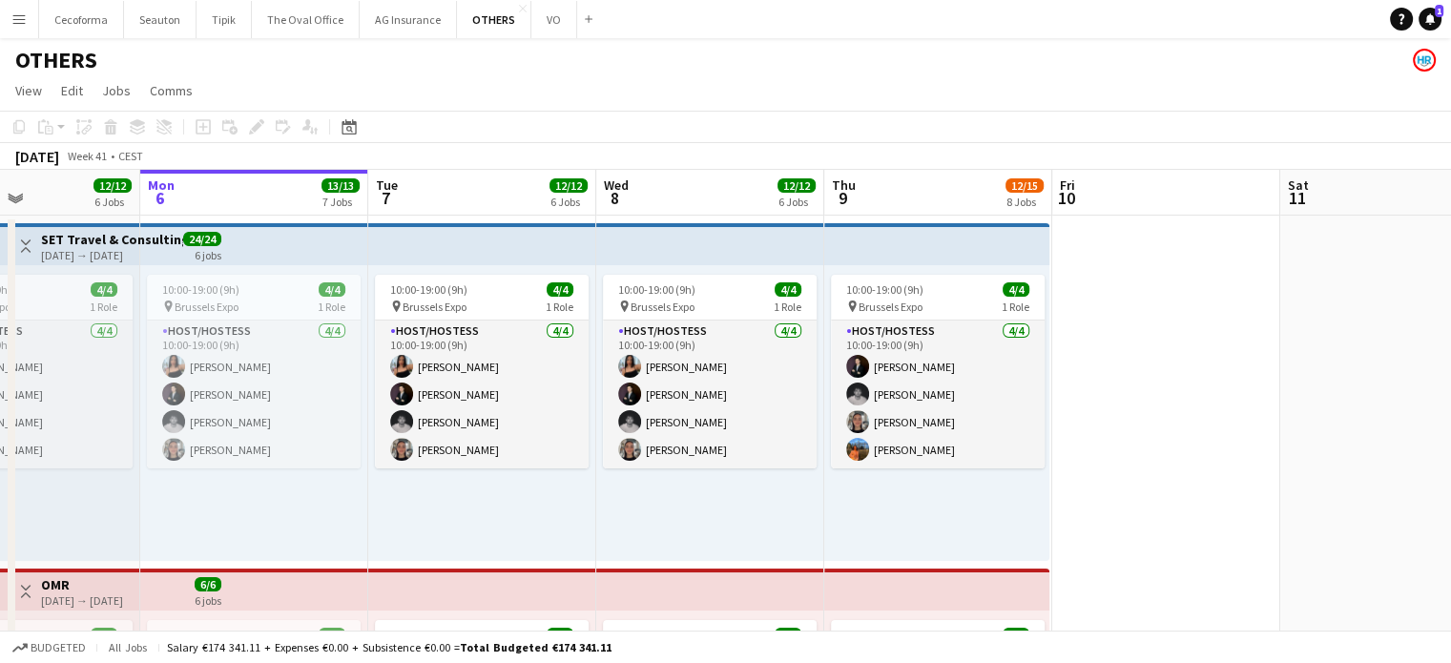
drag, startPoint x: 882, startPoint y: 536, endPoint x: 1095, endPoint y: 510, distance: 215.3
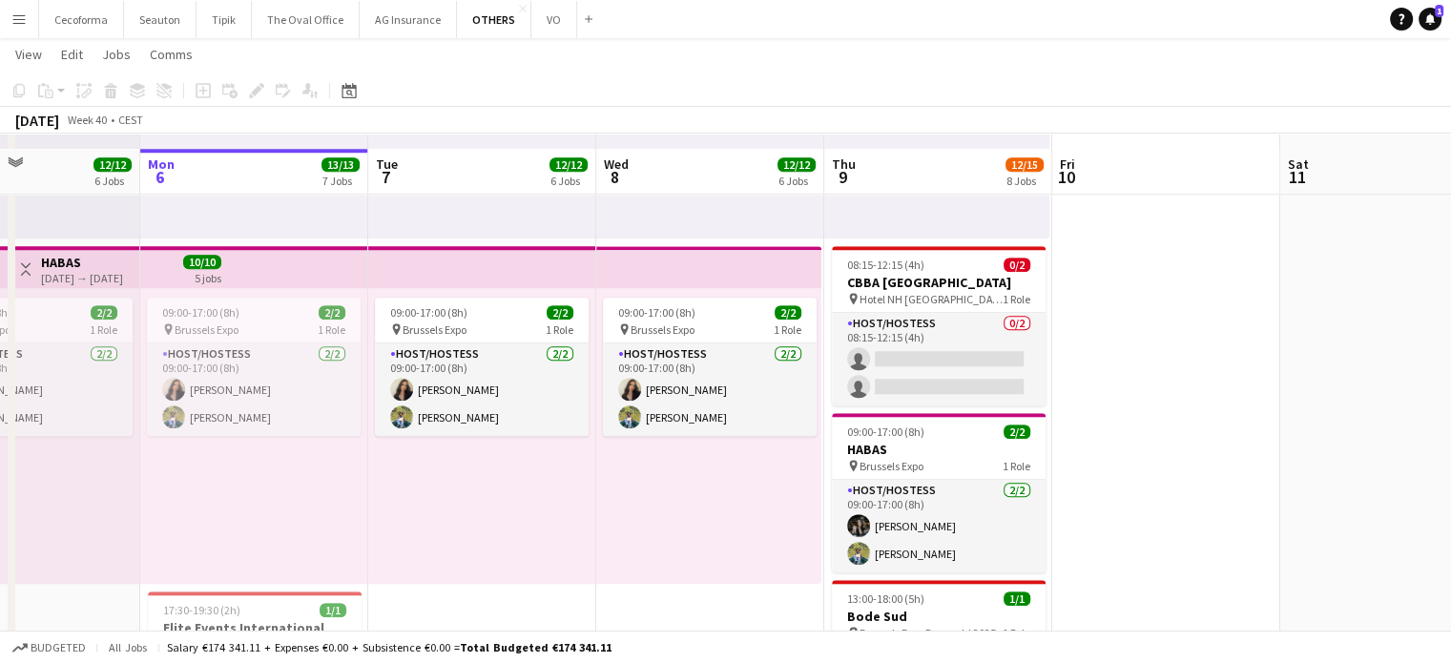
scroll to position [1717, 0]
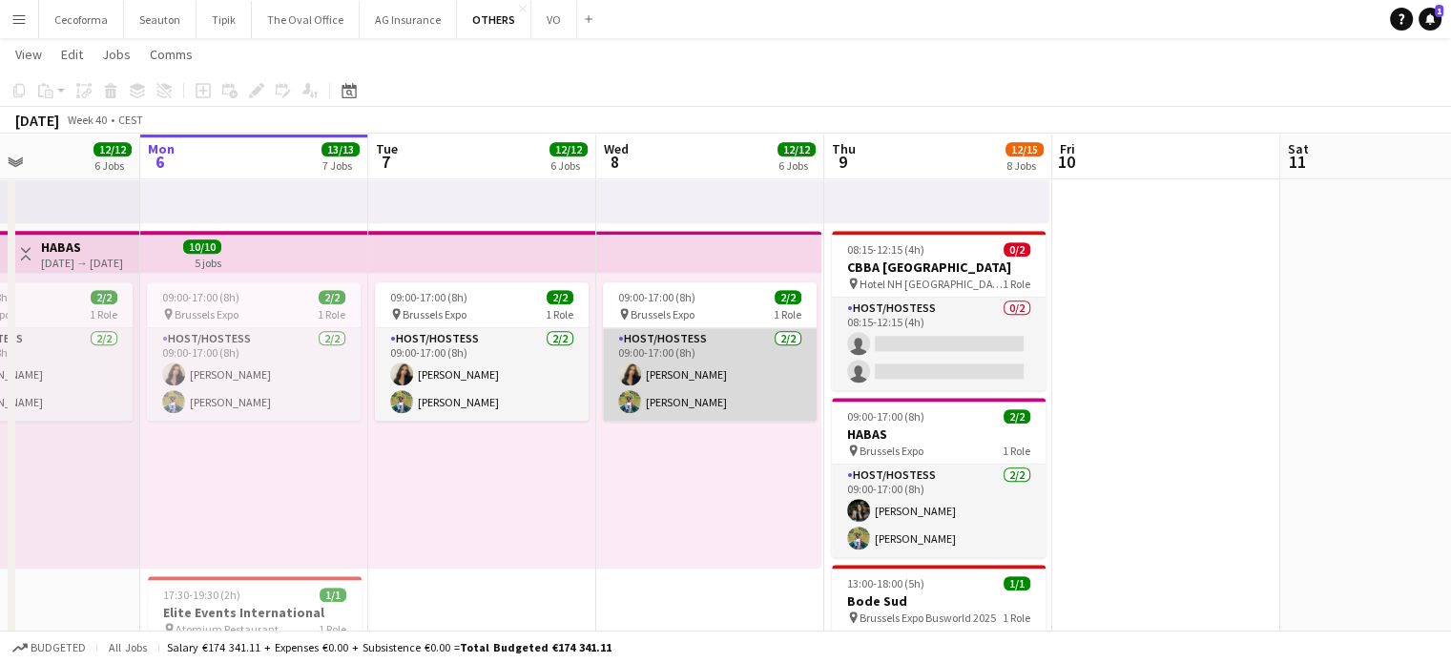
click at [691, 367] on app-card-role "Host/Hostess 2/2 09:00-17:00 (8h) Alexia Elena Preda Teresa Monteiro" at bounding box center [710, 374] width 214 height 93
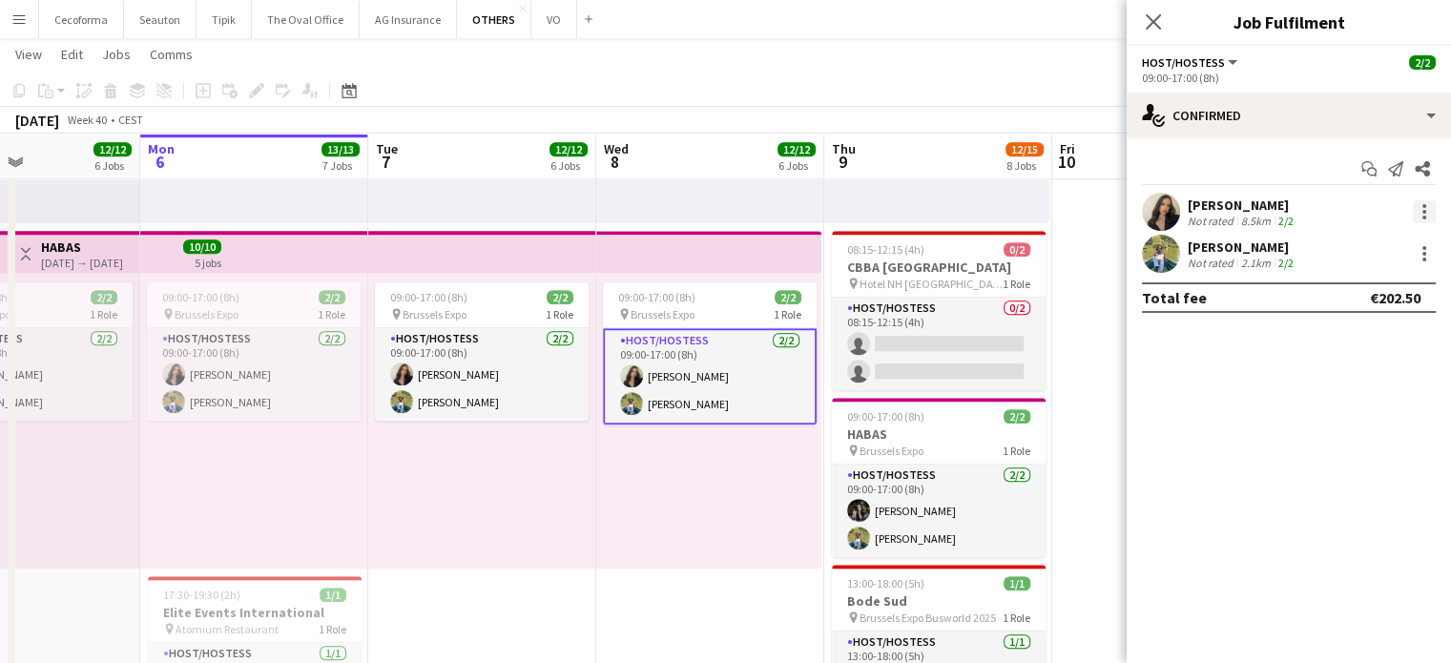
click at [1424, 213] on div at bounding box center [1425, 212] width 4 height 4
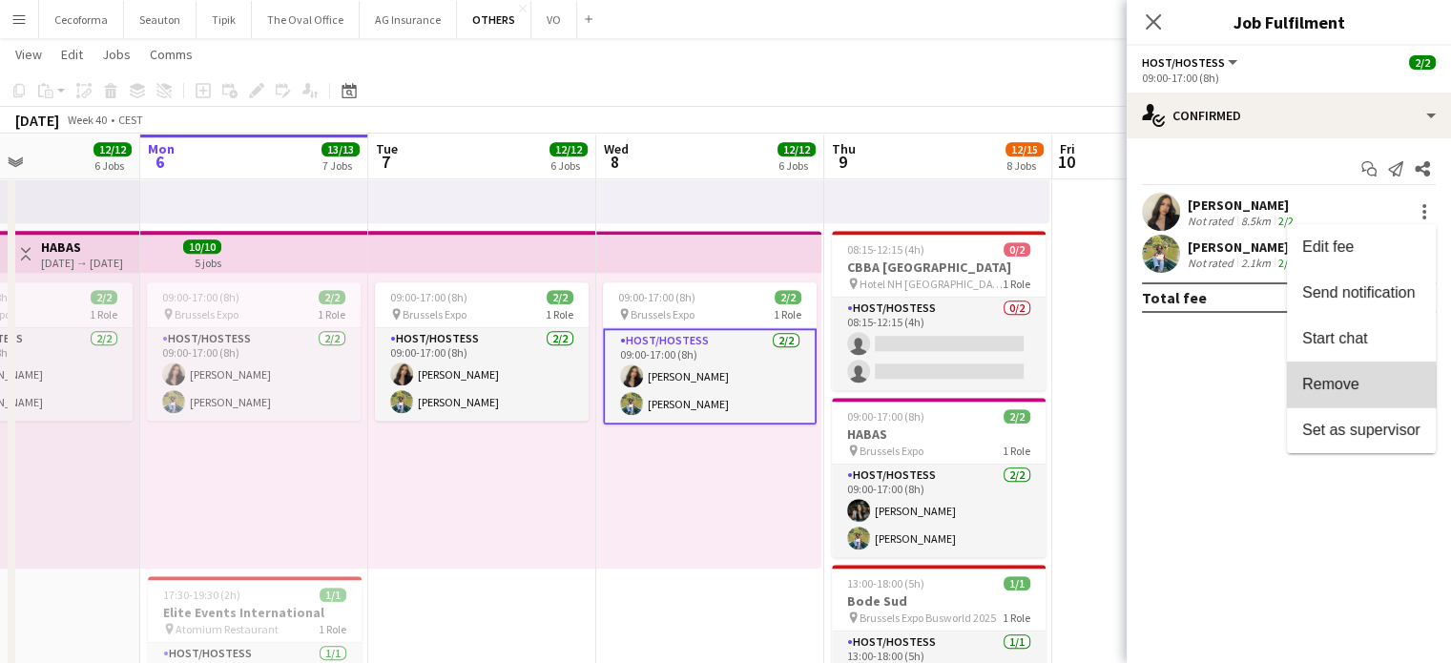
click at [1344, 389] on span "Remove" at bounding box center [1330, 384] width 57 height 16
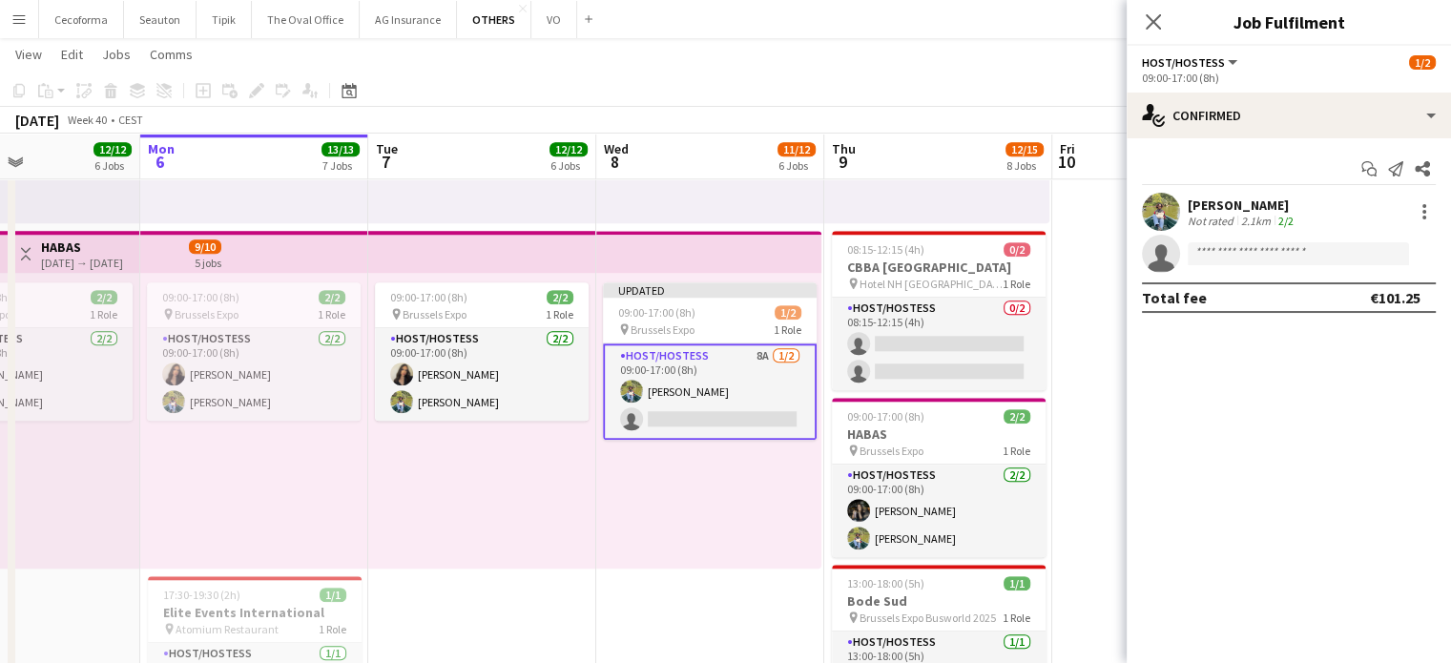
click at [672, 501] on div "Updated 09:00-17:00 (8h) 1/2 pin Brussels Expo 1 Role Host/Hostess 8A 1/2 09:00…" at bounding box center [708, 421] width 225 height 296
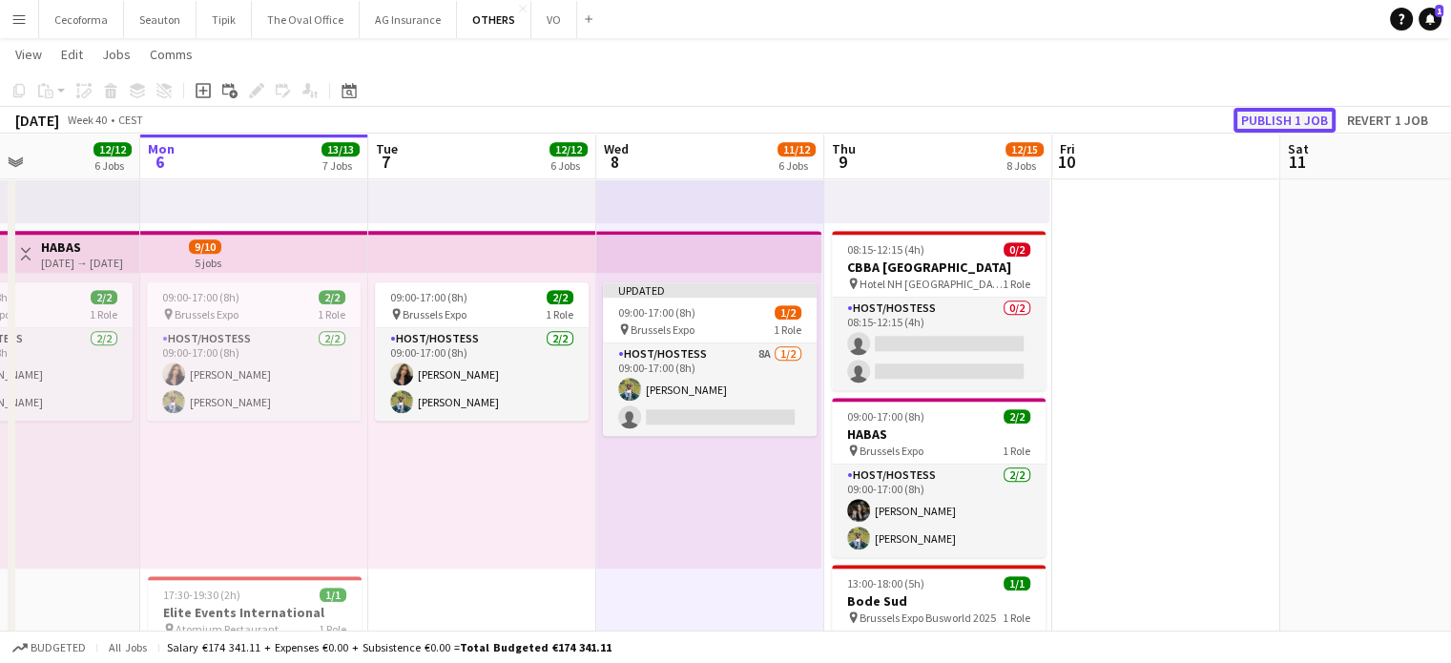
click at [1289, 112] on button "Publish 1 job" at bounding box center [1285, 120] width 102 height 25
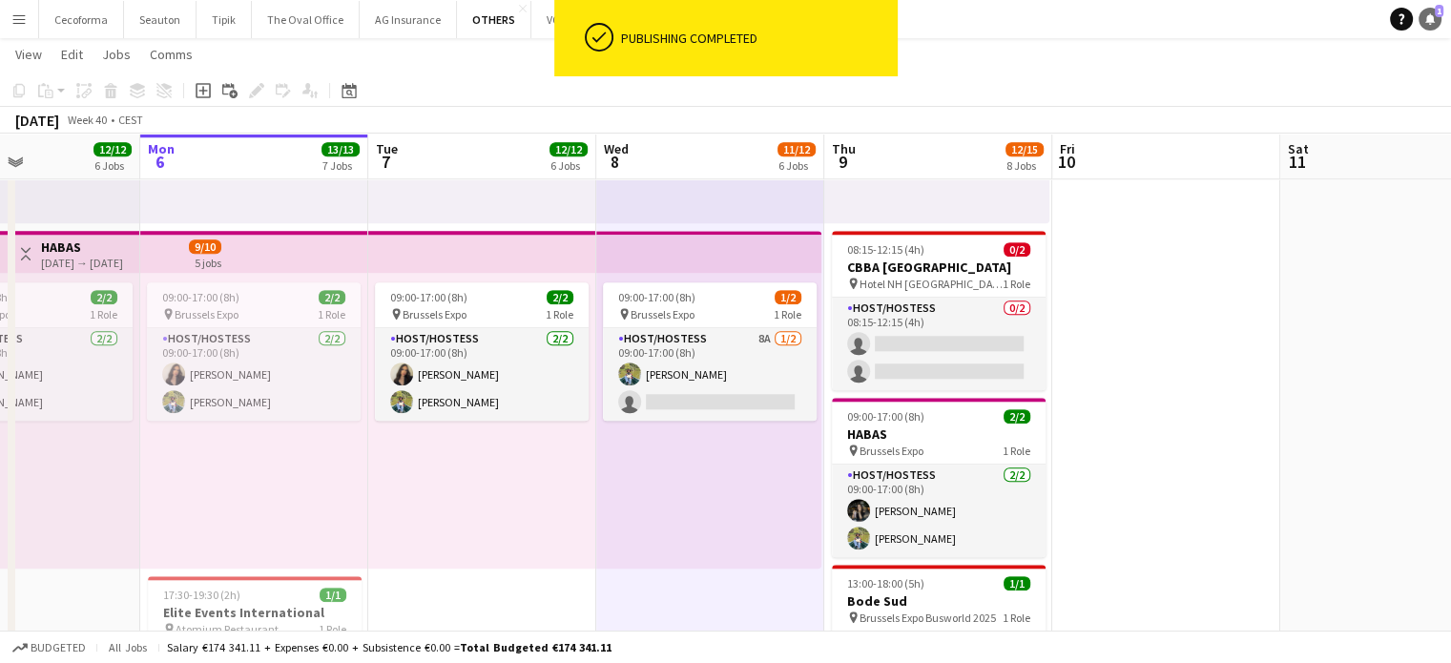
click at [1427, 15] on icon at bounding box center [1430, 18] width 10 height 10
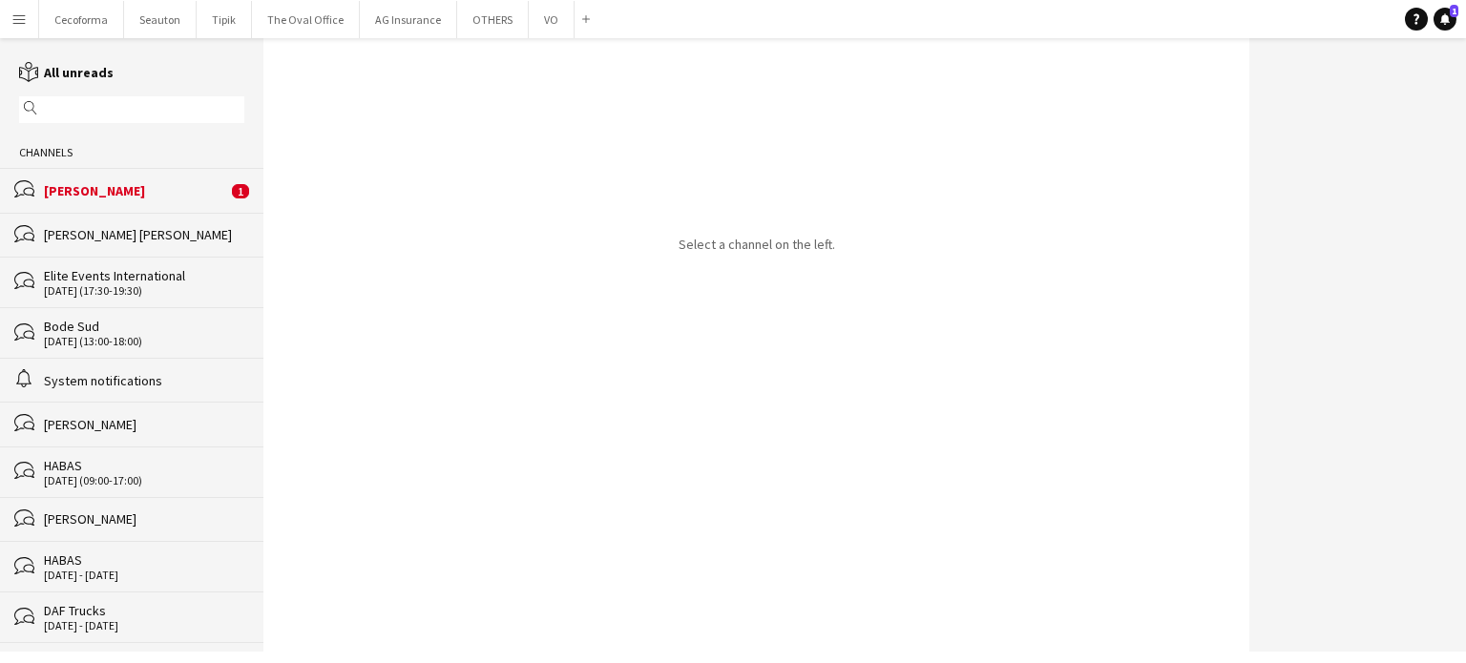
click at [86, 186] on div "[PERSON_NAME]" at bounding box center [135, 190] width 183 height 17
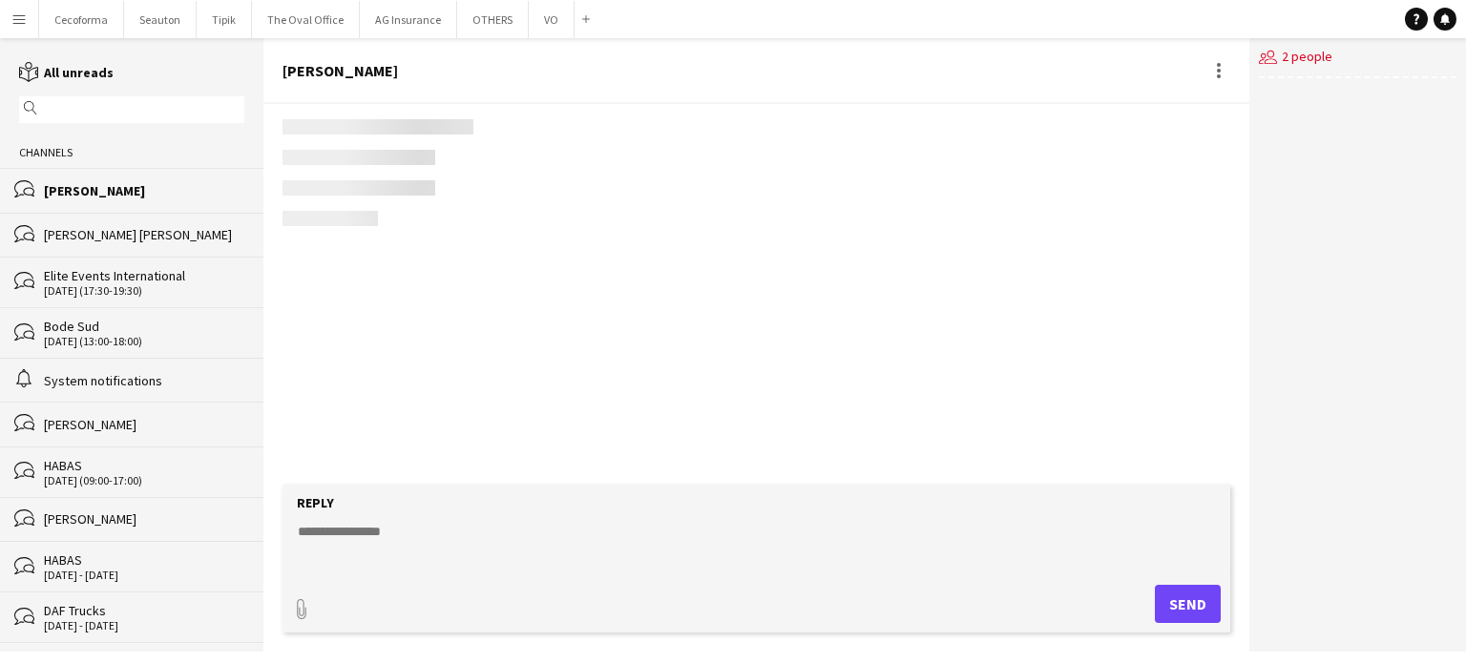
scroll to position [2879, 0]
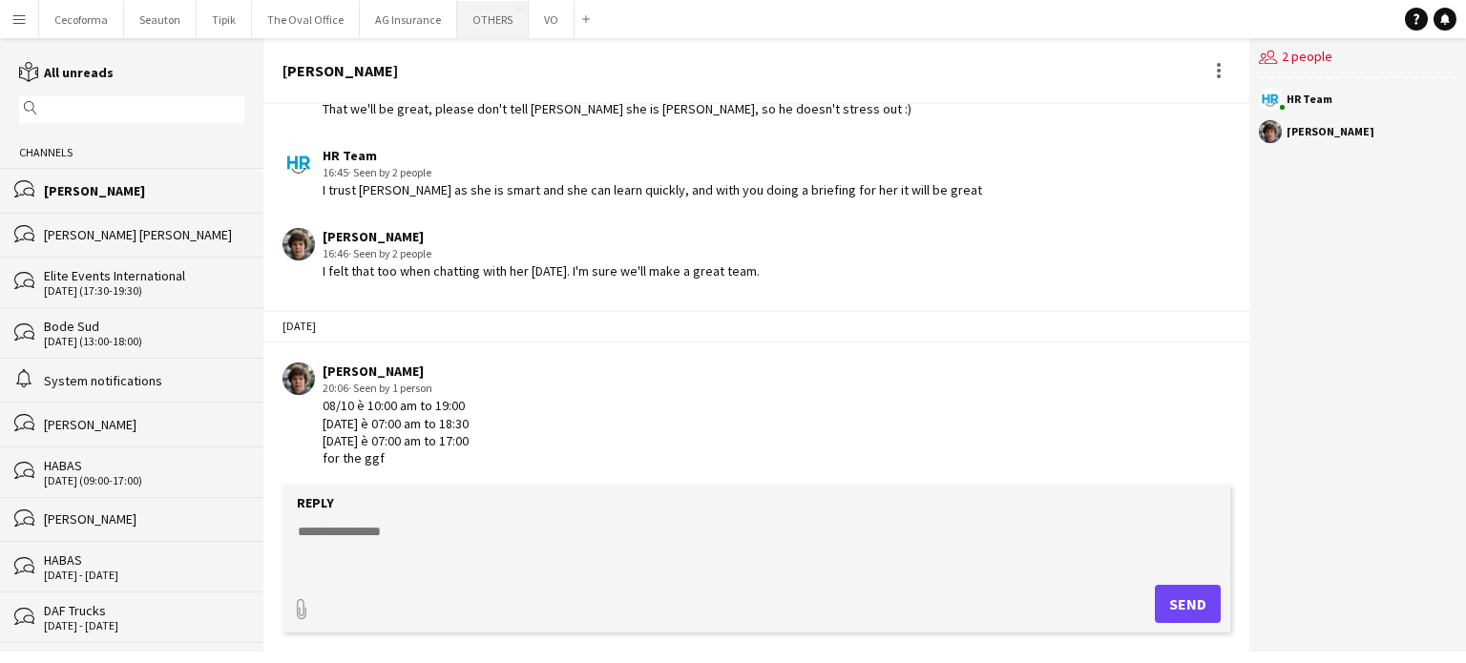
click at [485, 20] on button "OTHERS Close" at bounding box center [493, 19] width 72 height 37
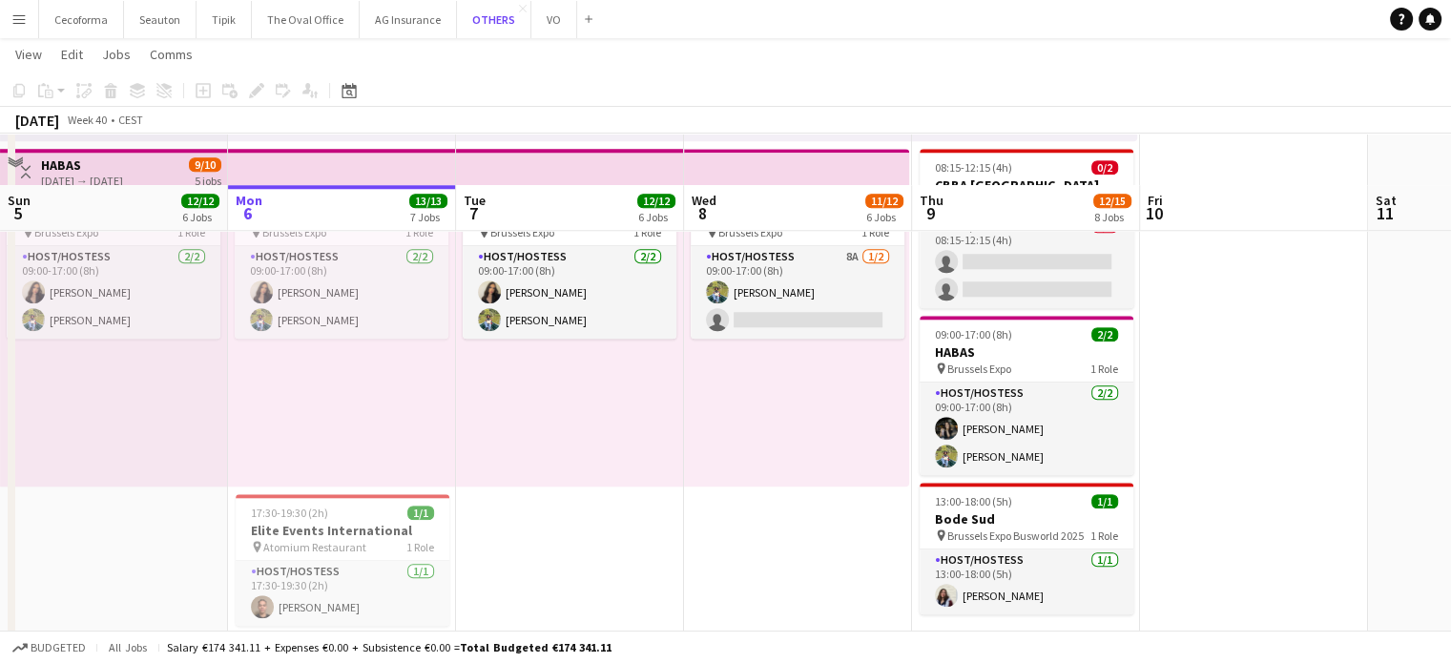
scroll to position [1851, 0]
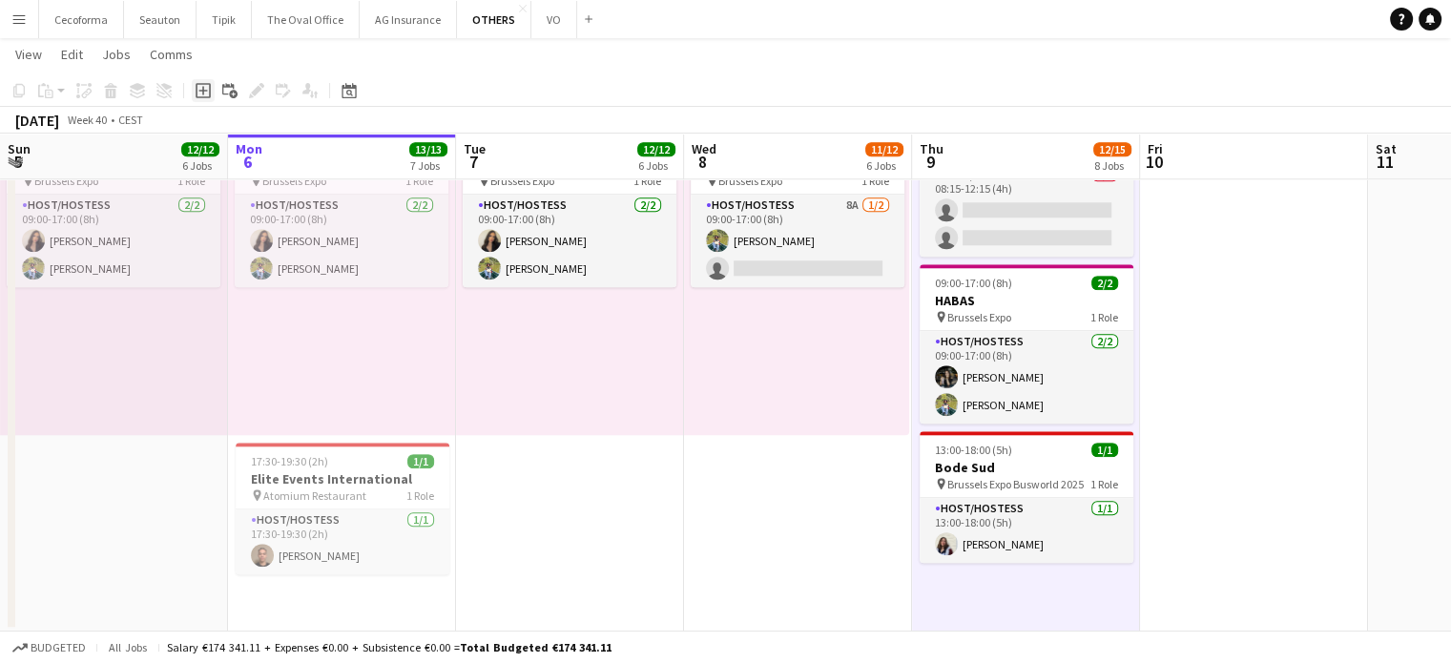
click at [204, 90] on icon at bounding box center [202, 90] width 9 height 9
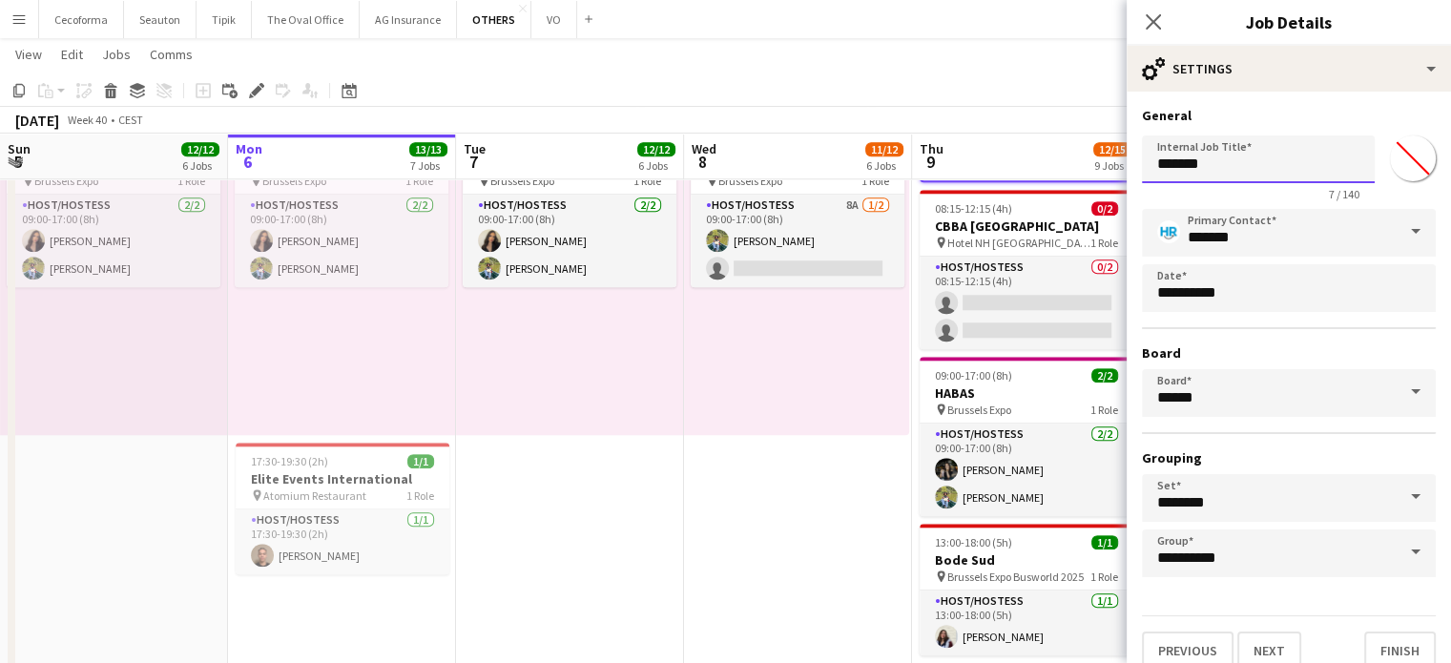
click at [1215, 165] on input "*******" at bounding box center [1258, 159] width 233 height 48
type input "*"
type input "**********"
click at [1393, 633] on button "Finish" at bounding box center [1400, 651] width 72 height 38
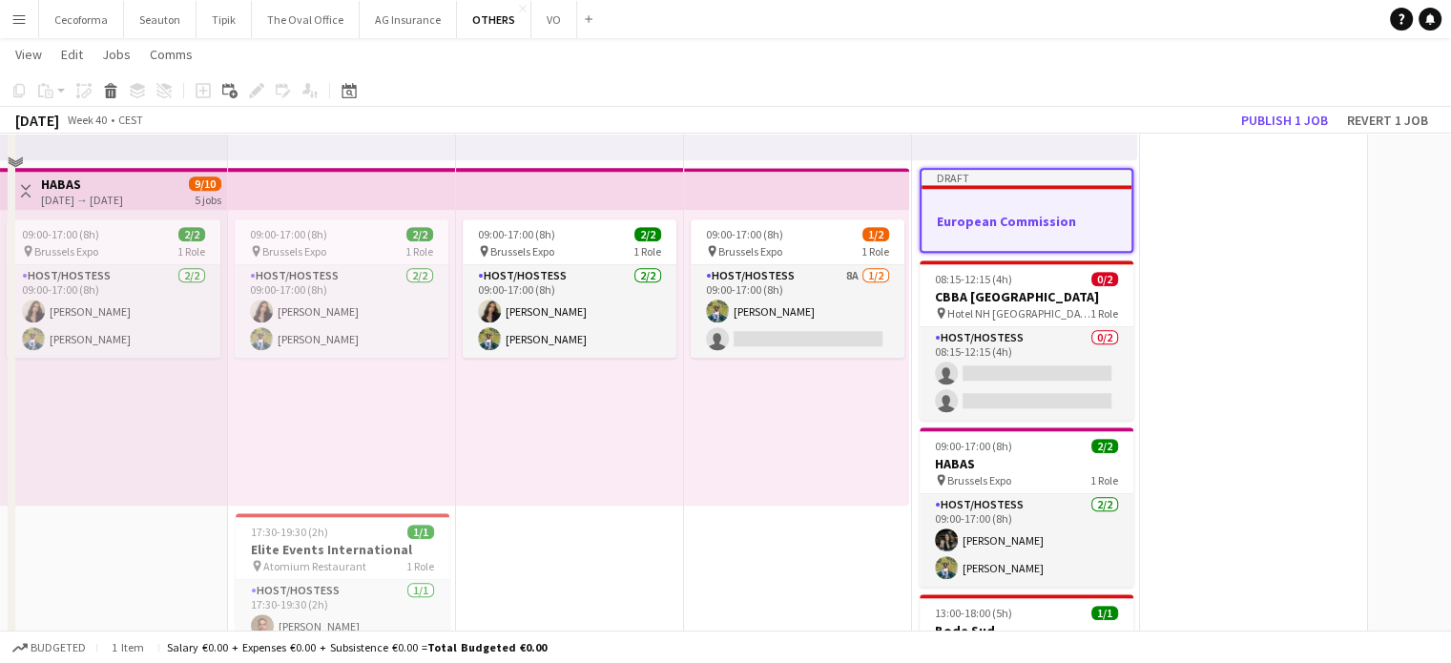
scroll to position [1629, 0]
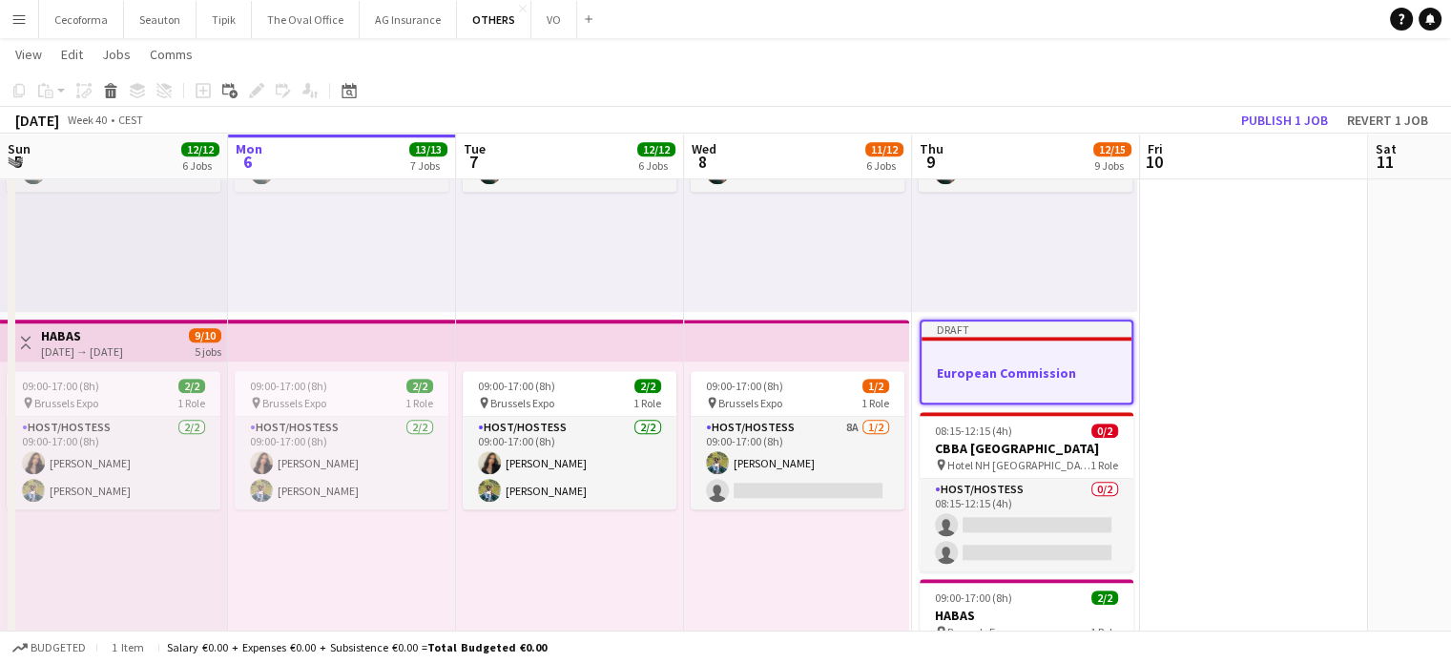
click at [988, 363] on app-job-card "Draft European Commission" at bounding box center [1027, 362] width 214 height 85
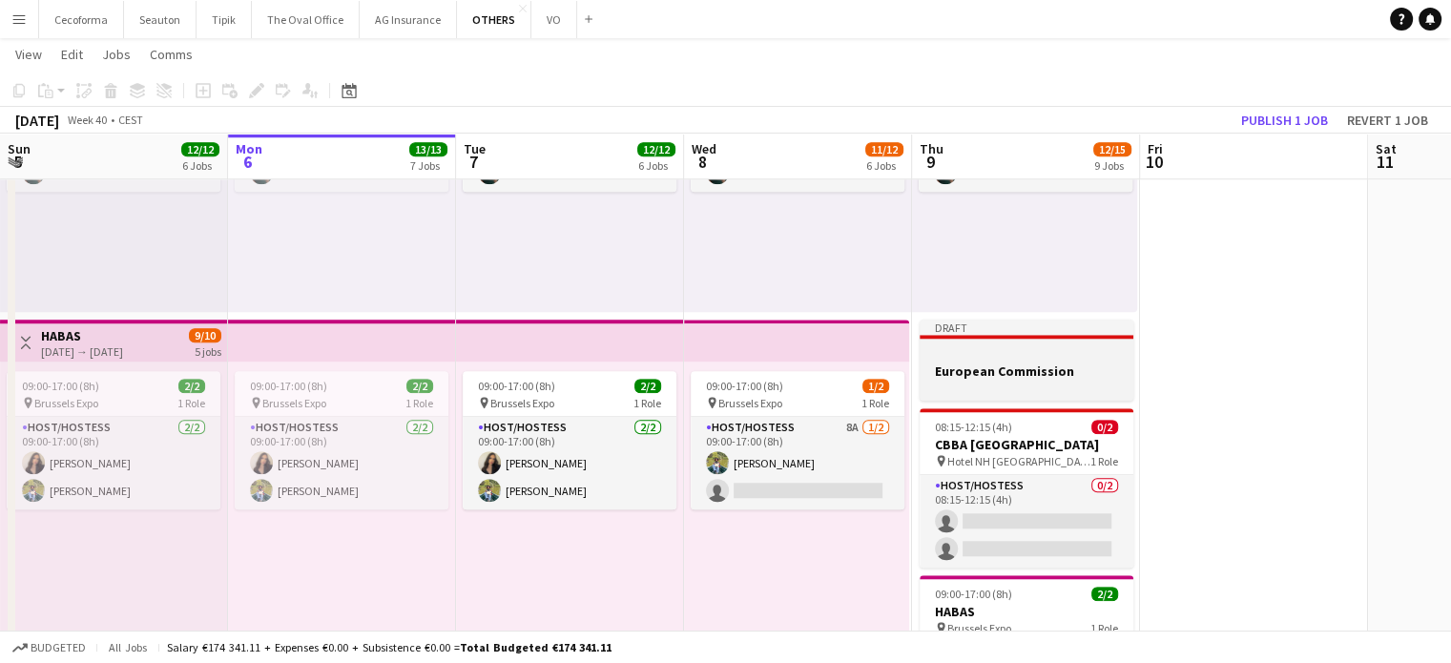
click at [988, 363] on h3 "European Commission" at bounding box center [1027, 371] width 214 height 17
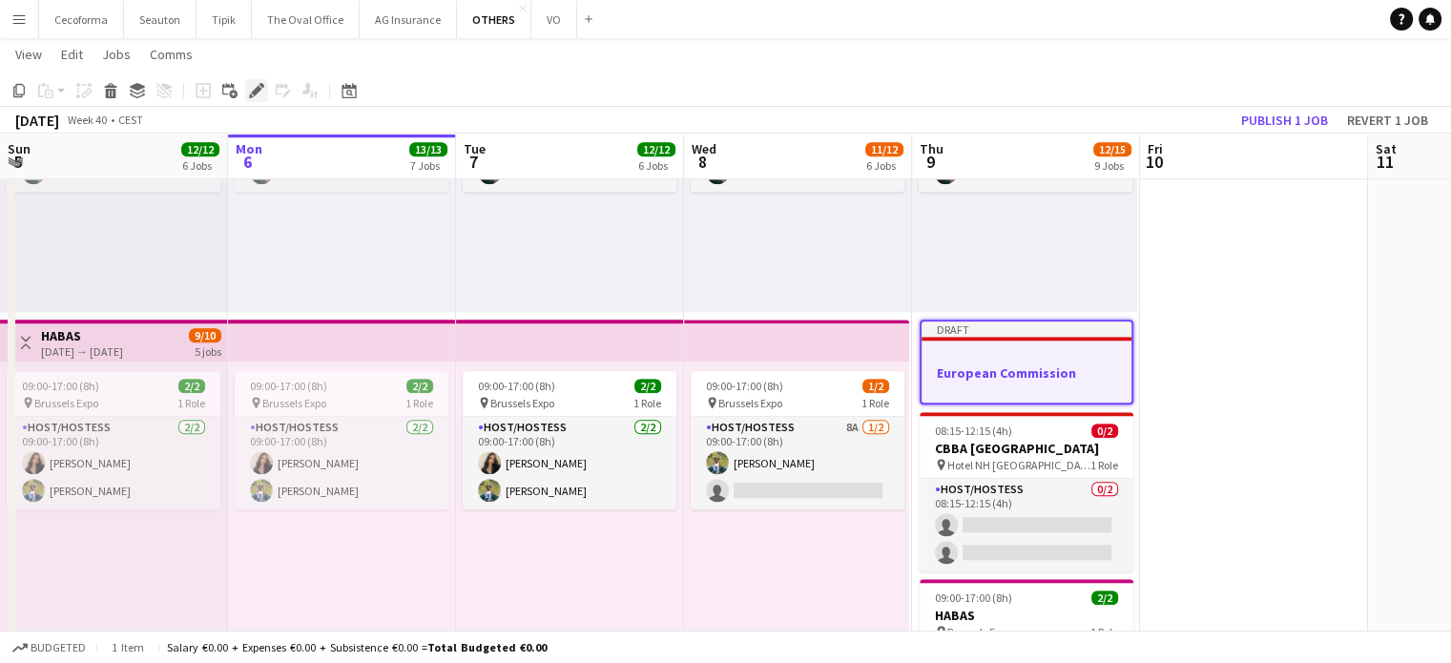
click at [260, 94] on icon "Edit" at bounding box center [256, 90] width 15 height 15
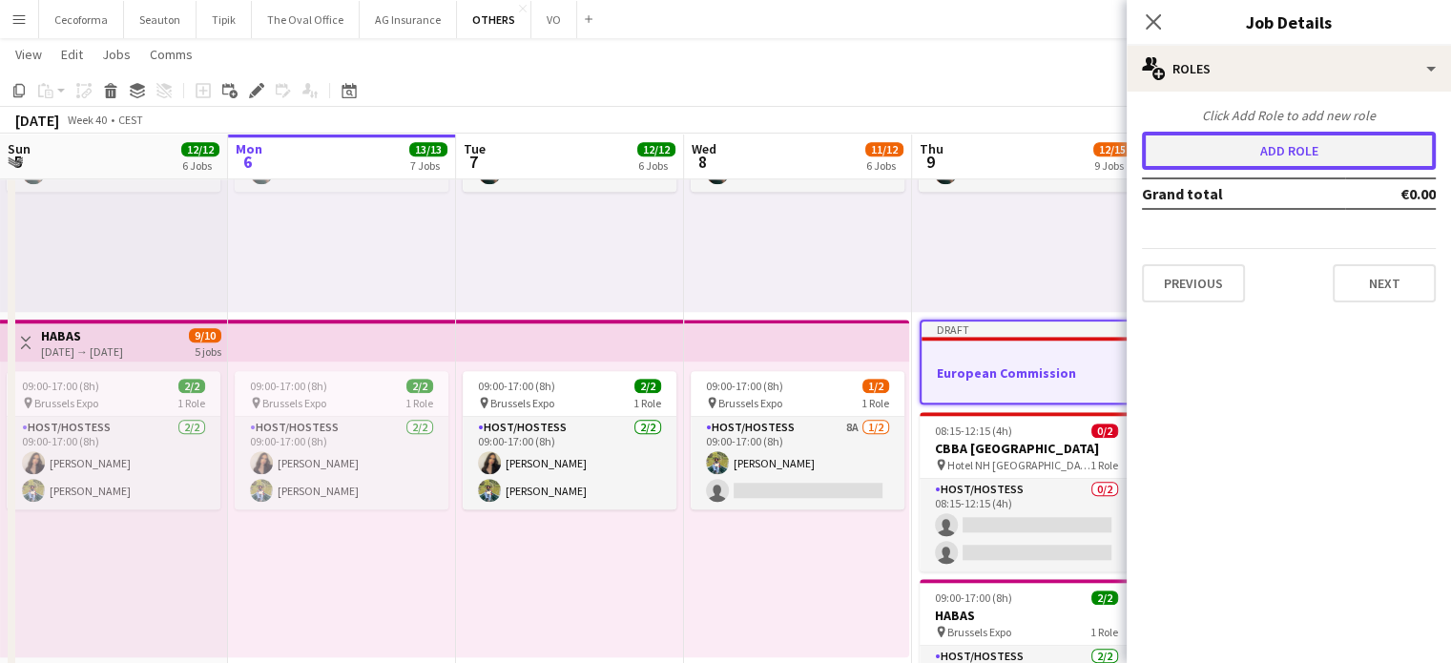
click at [1217, 148] on button "Add role" at bounding box center [1289, 151] width 294 height 38
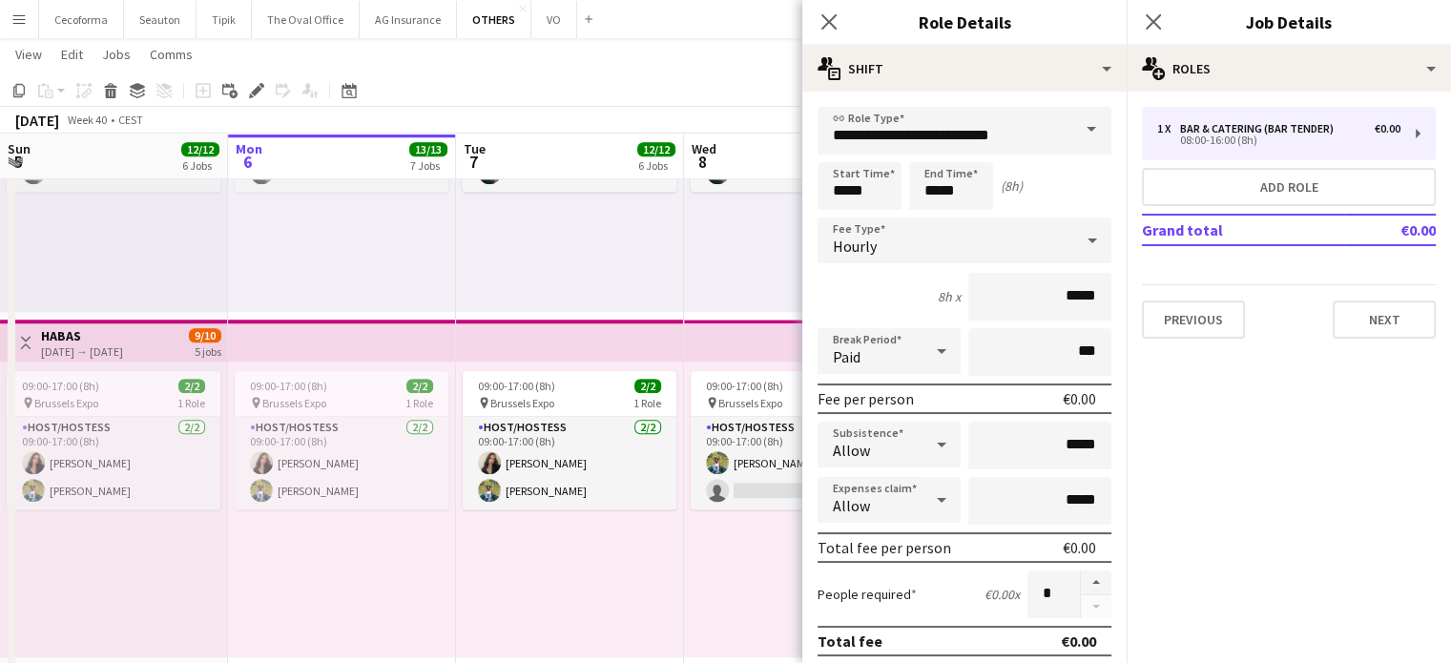
click at [1076, 134] on span at bounding box center [1091, 130] width 40 height 46
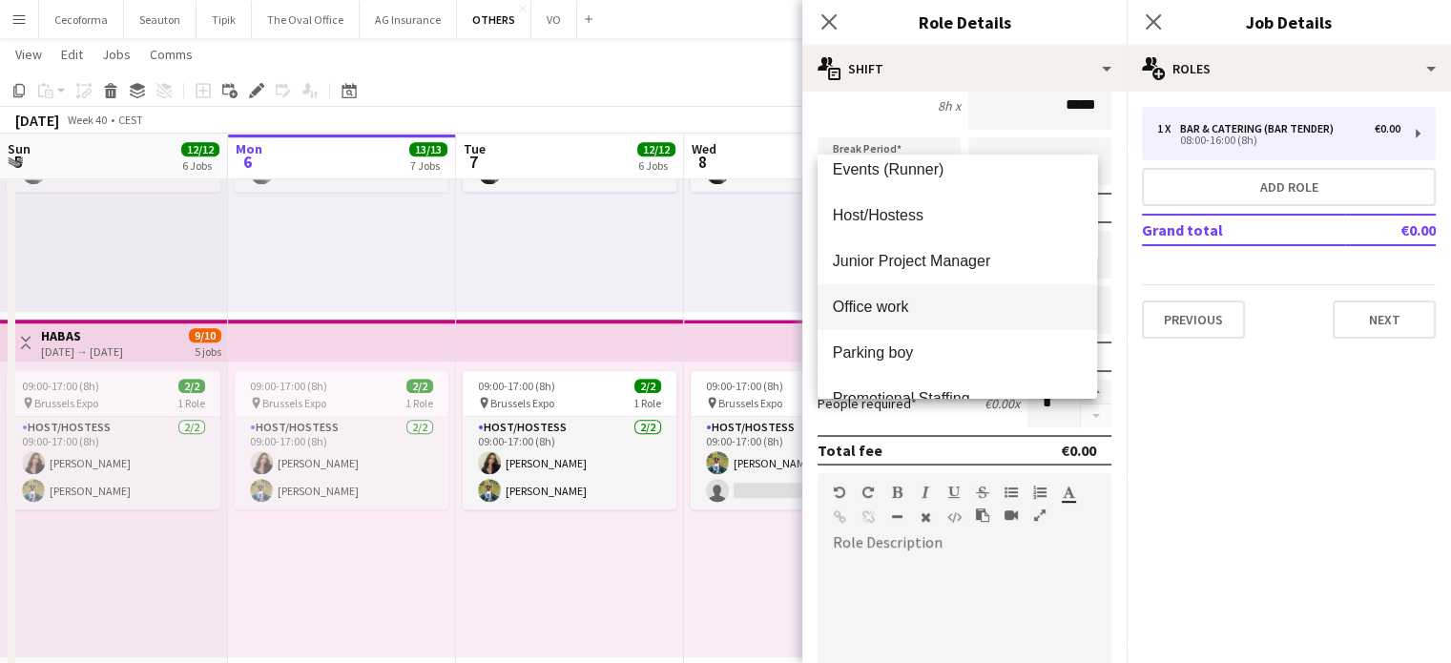
scroll to position [477, 0]
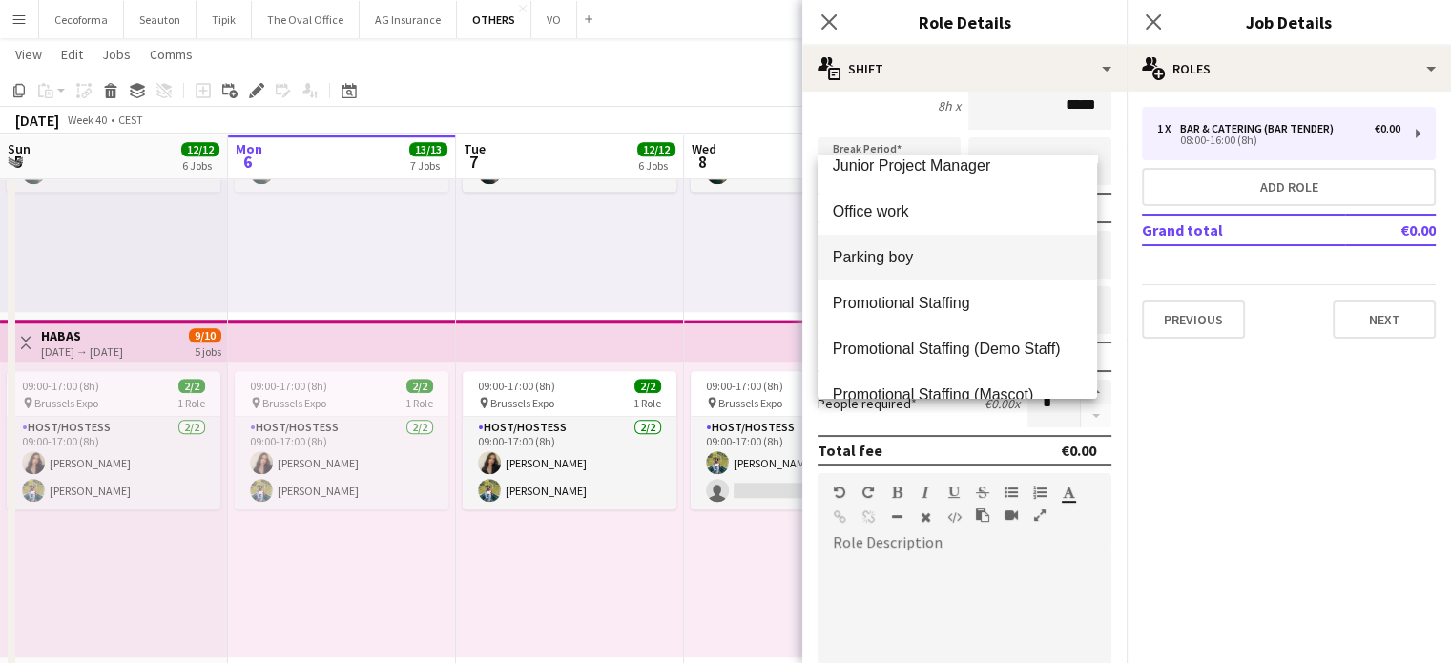
click at [885, 258] on span "Parking boy" at bounding box center [957, 257] width 249 height 18
type input "**********"
type input "******"
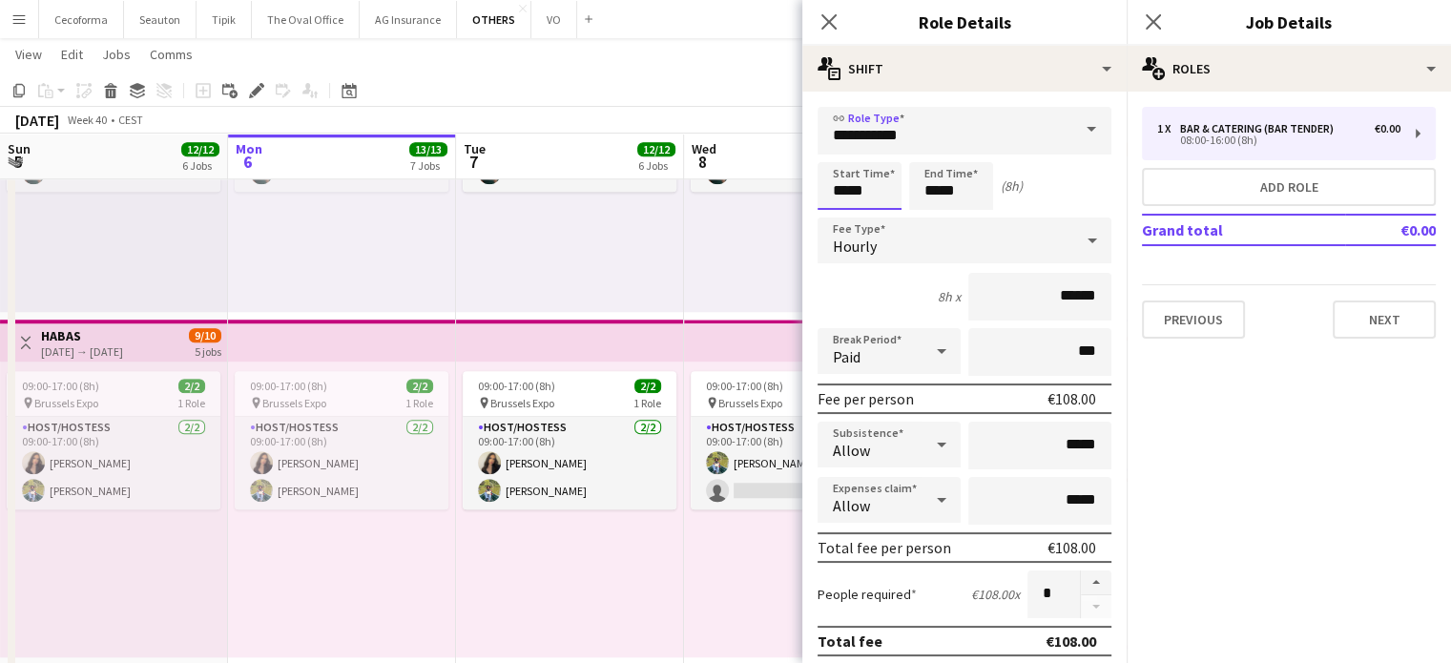
click at [844, 192] on input "*****" at bounding box center [860, 186] width 84 height 48
click at [841, 215] on div at bounding box center [841, 219] width 38 height 19
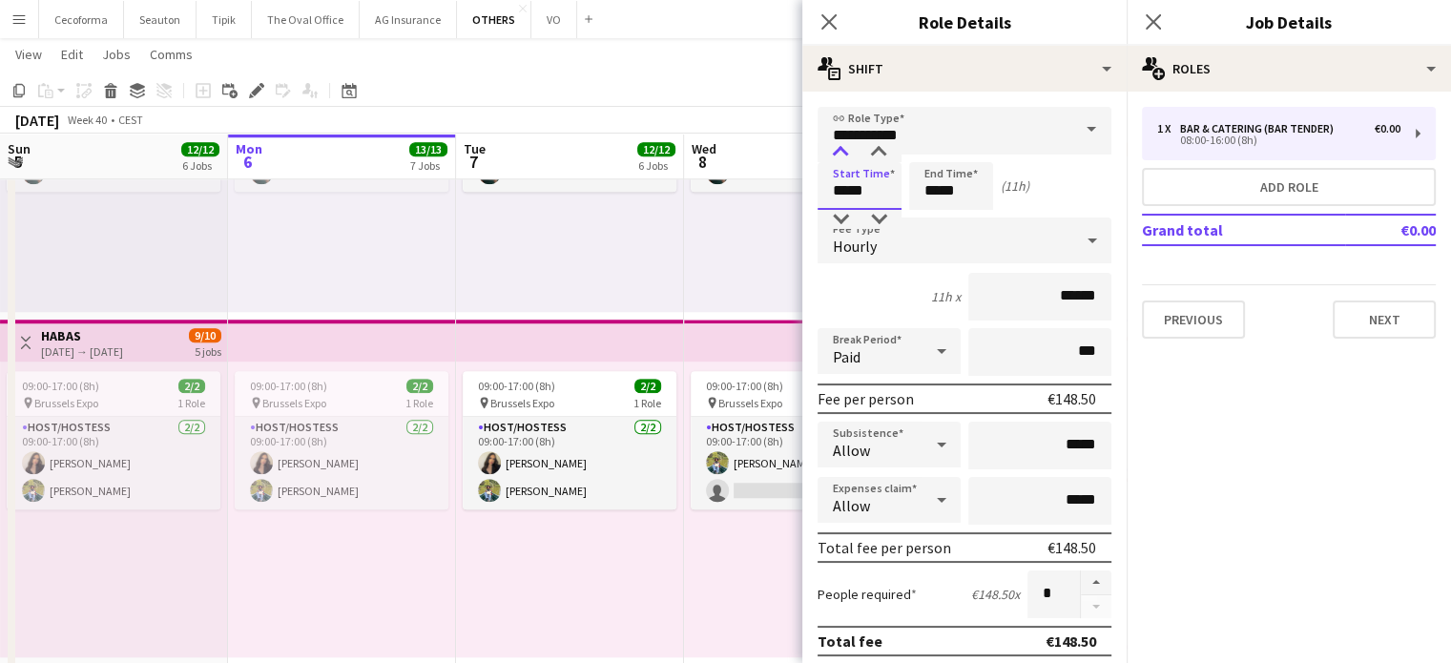
click at [840, 148] on div at bounding box center [841, 152] width 38 height 19
click at [840, 149] on div at bounding box center [841, 152] width 38 height 19
click at [878, 151] on div at bounding box center [879, 152] width 38 height 19
type input "*****"
click at [878, 151] on div at bounding box center [879, 152] width 38 height 19
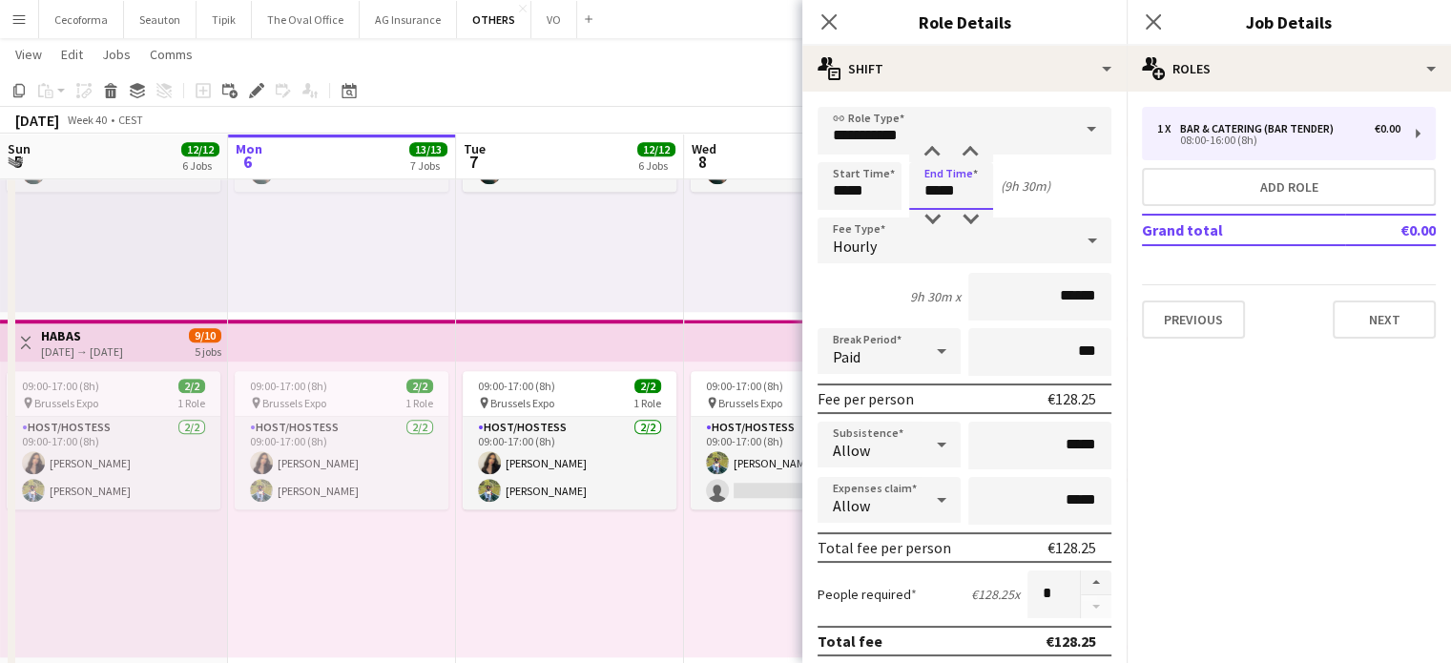
click at [941, 190] on input "*****" at bounding box center [951, 186] width 84 height 48
click at [939, 144] on div at bounding box center [932, 152] width 38 height 19
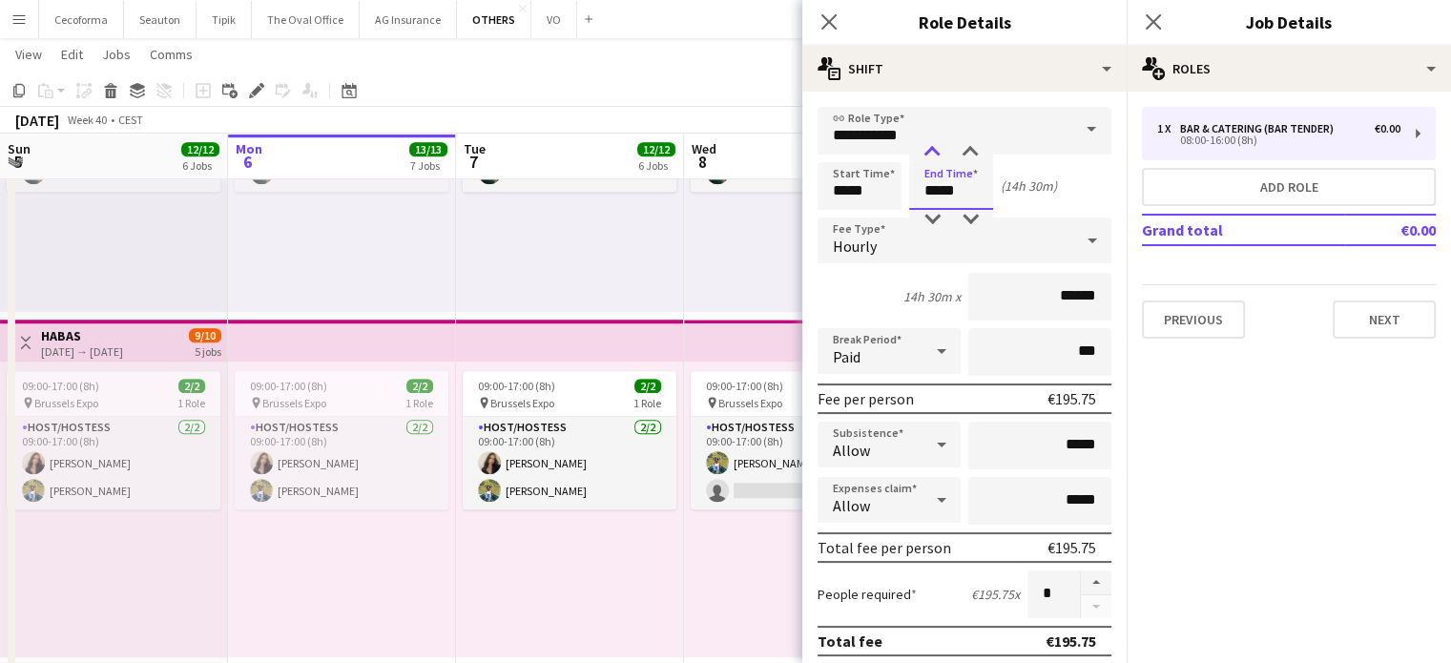
click at [939, 144] on div at bounding box center [932, 152] width 38 height 19
type input "*****"
click at [939, 144] on div at bounding box center [932, 152] width 38 height 19
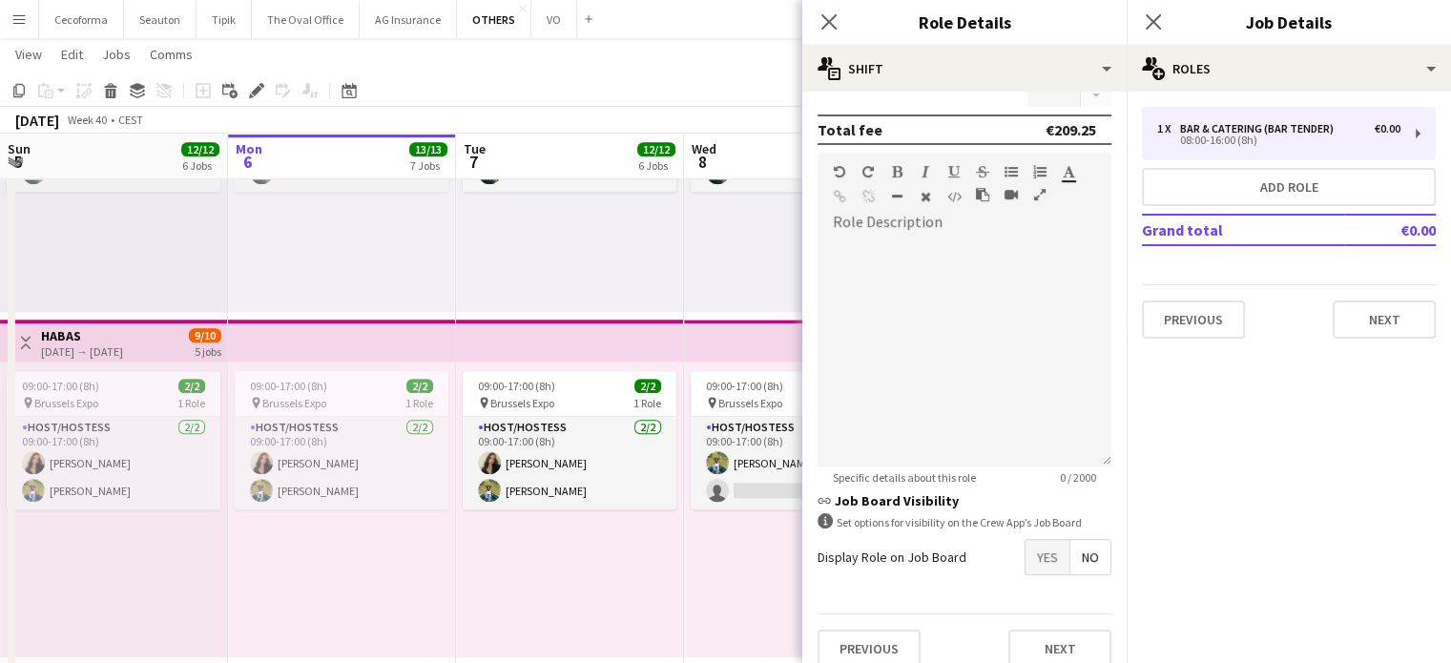
scroll to position [527, 0]
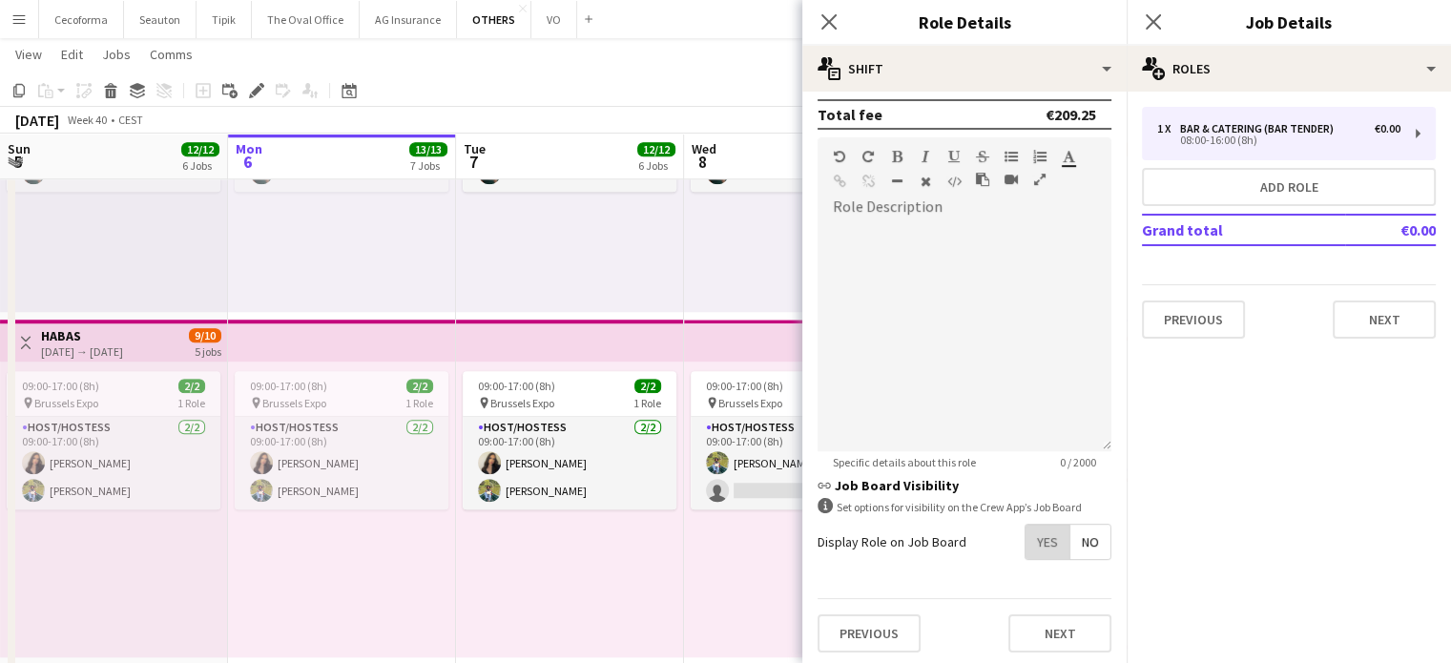
click at [1035, 535] on span "Yes" at bounding box center [1048, 542] width 44 height 34
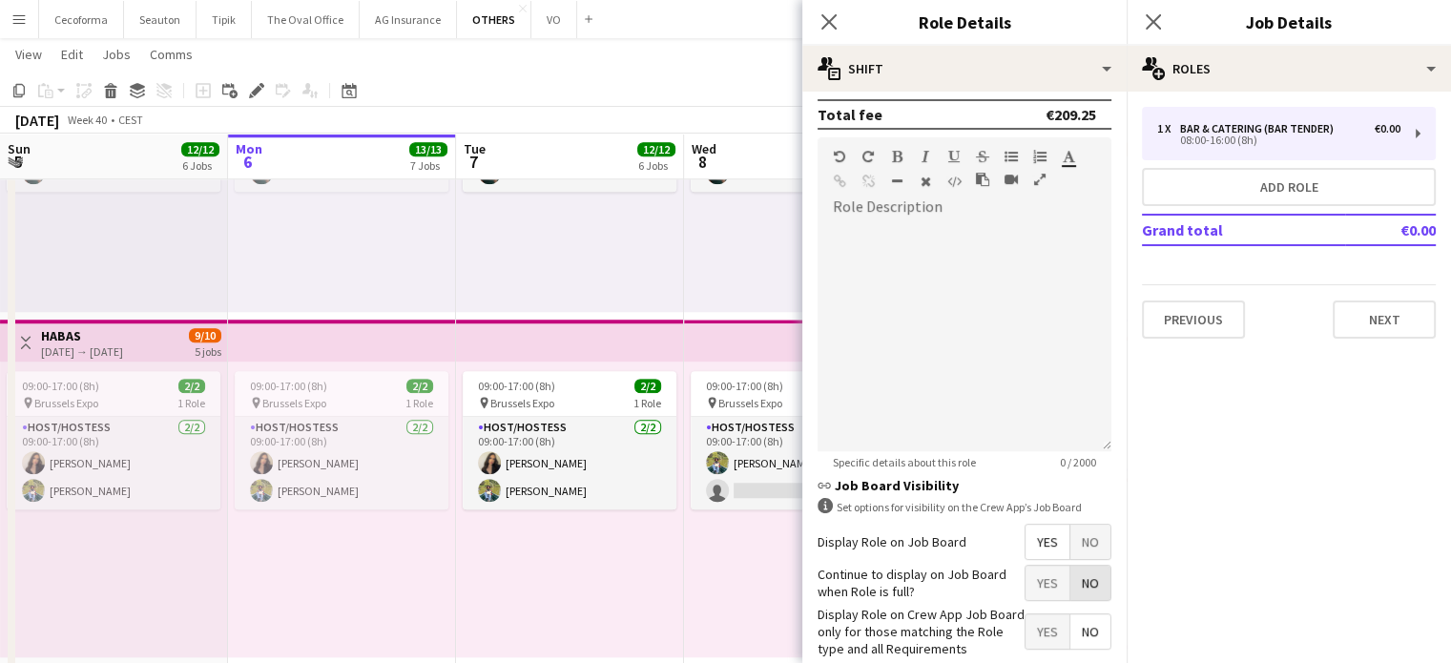
click at [1076, 572] on span "No" at bounding box center [1091, 583] width 40 height 34
click at [1035, 624] on span "Yes" at bounding box center [1048, 631] width 44 height 34
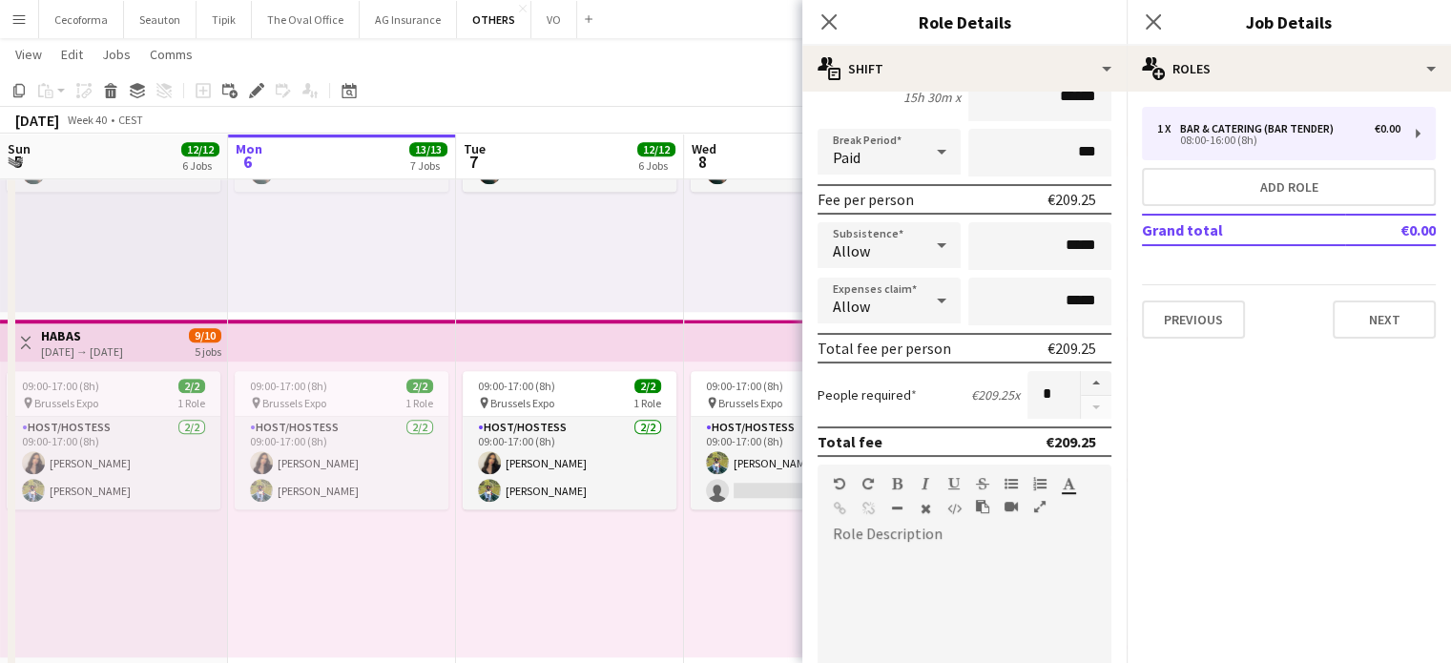
scroll to position [50, 0]
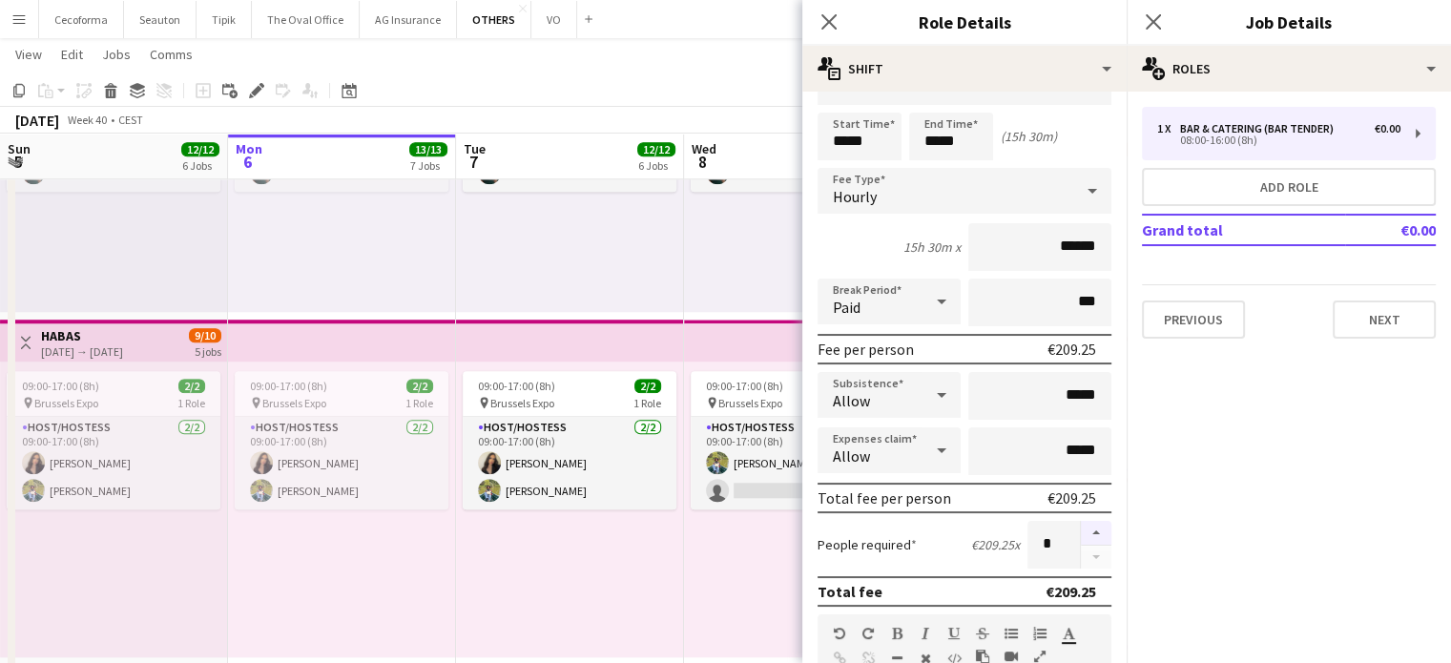
click at [1081, 525] on button "button" at bounding box center [1096, 533] width 31 height 25
type input "*"
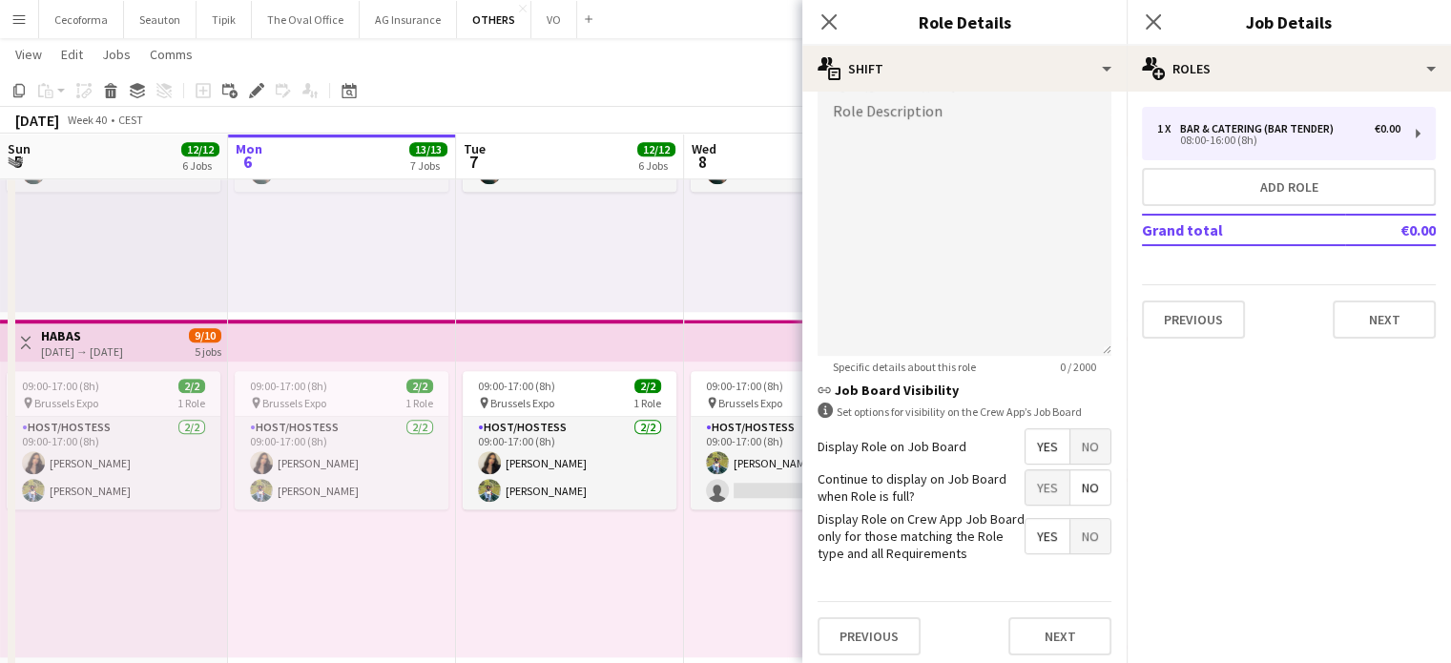
scroll to position [624, 0]
click at [1036, 625] on button "Next" at bounding box center [1060, 634] width 103 height 38
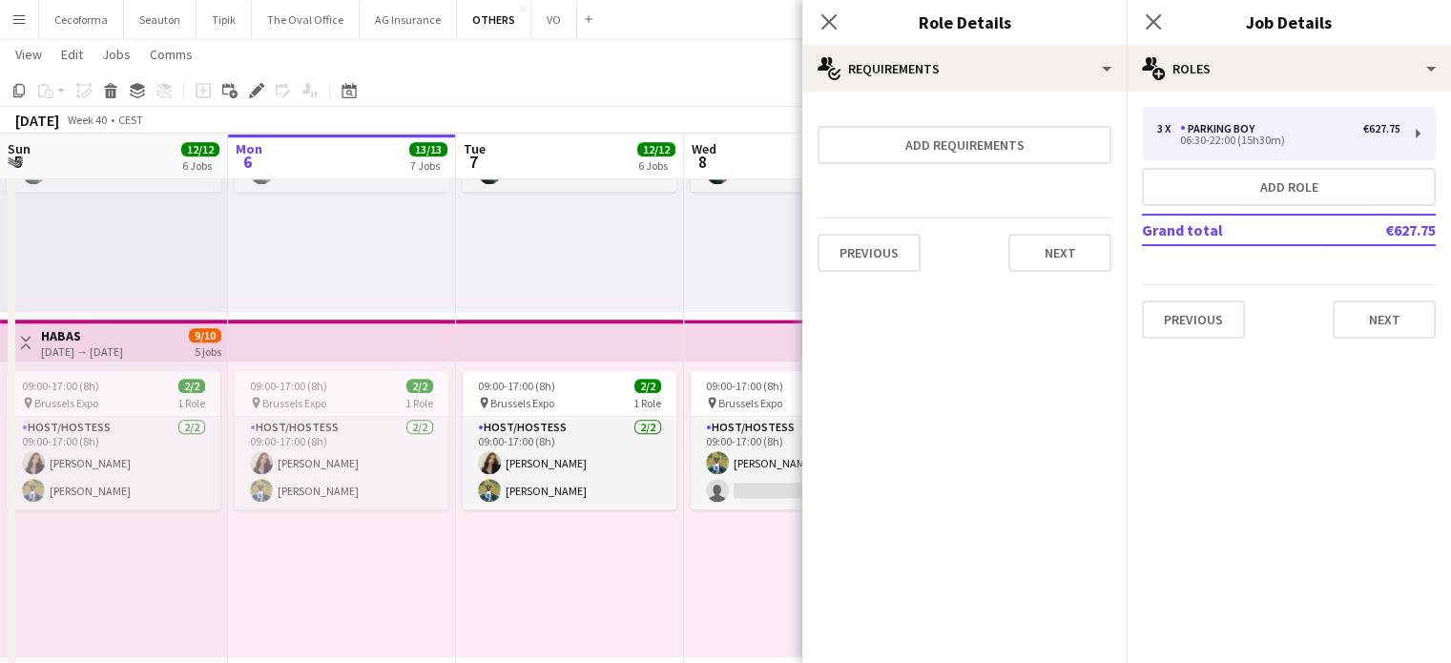
scroll to position [0, 0]
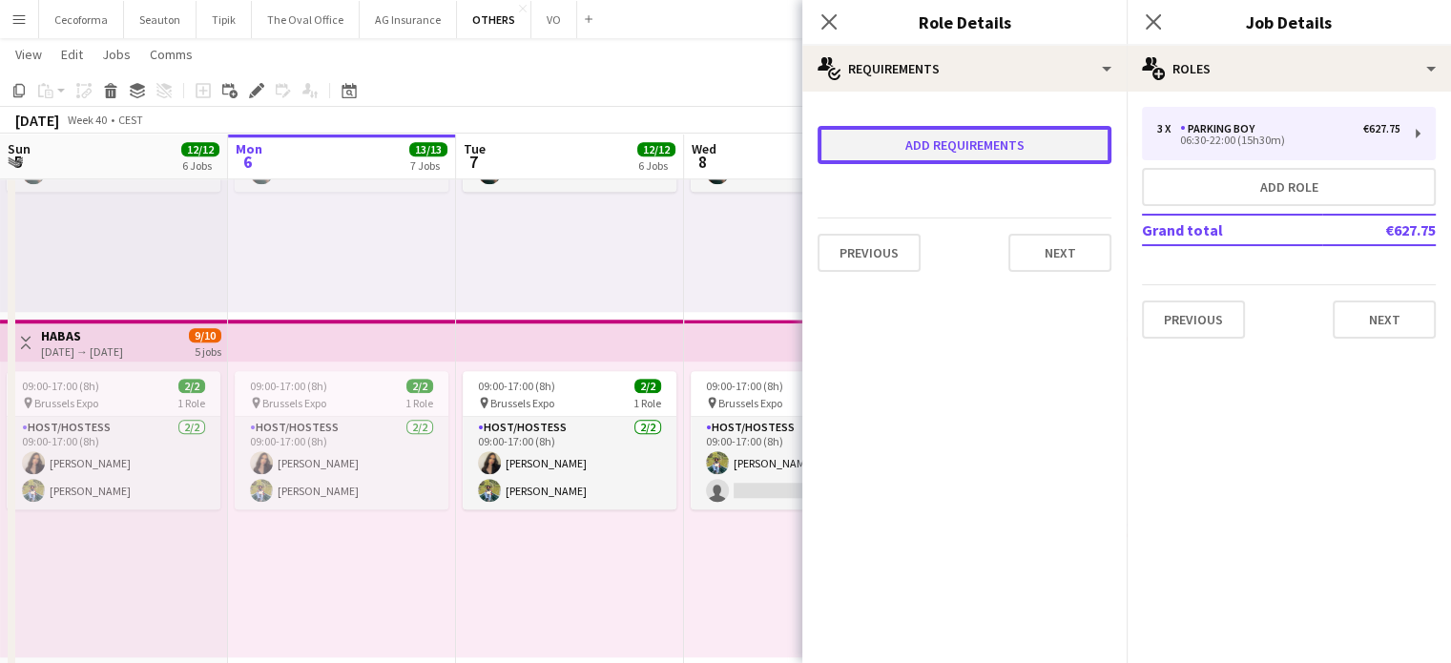
click at [895, 148] on button "Add requirements" at bounding box center [965, 145] width 294 height 38
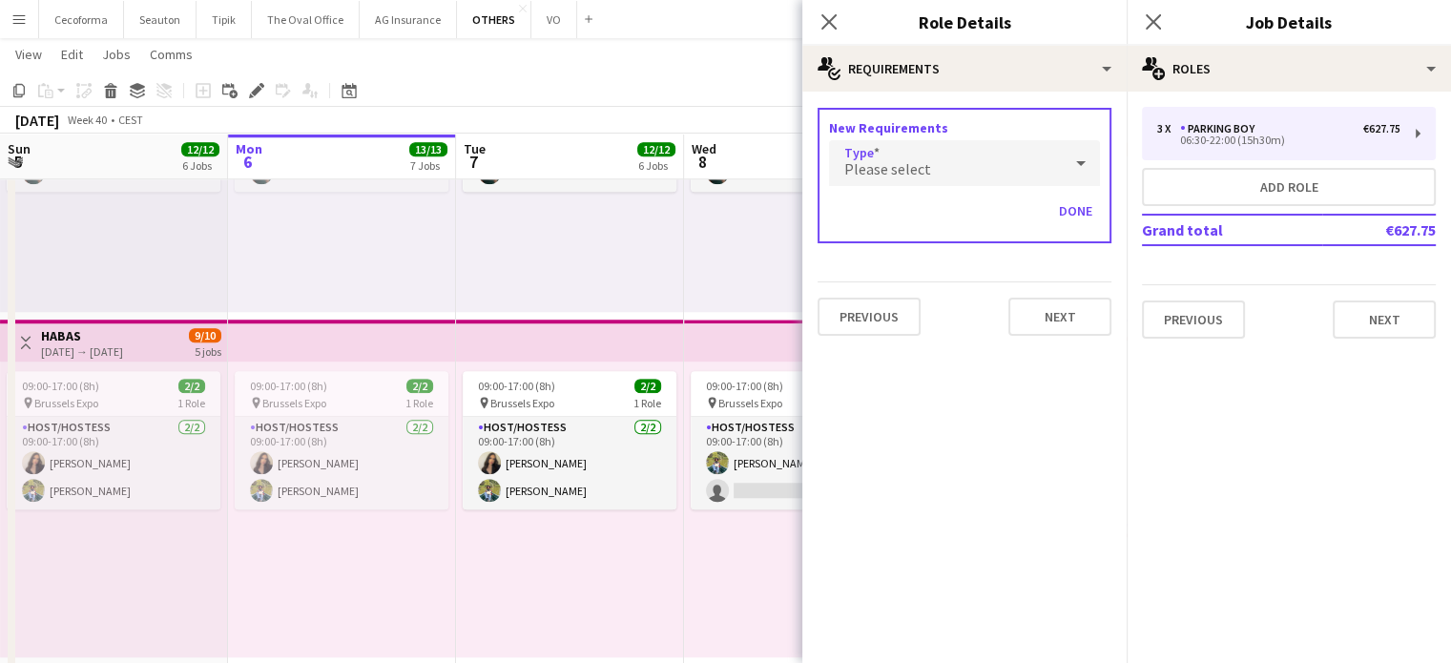
click at [895, 156] on div "Please select" at bounding box center [945, 163] width 233 height 46
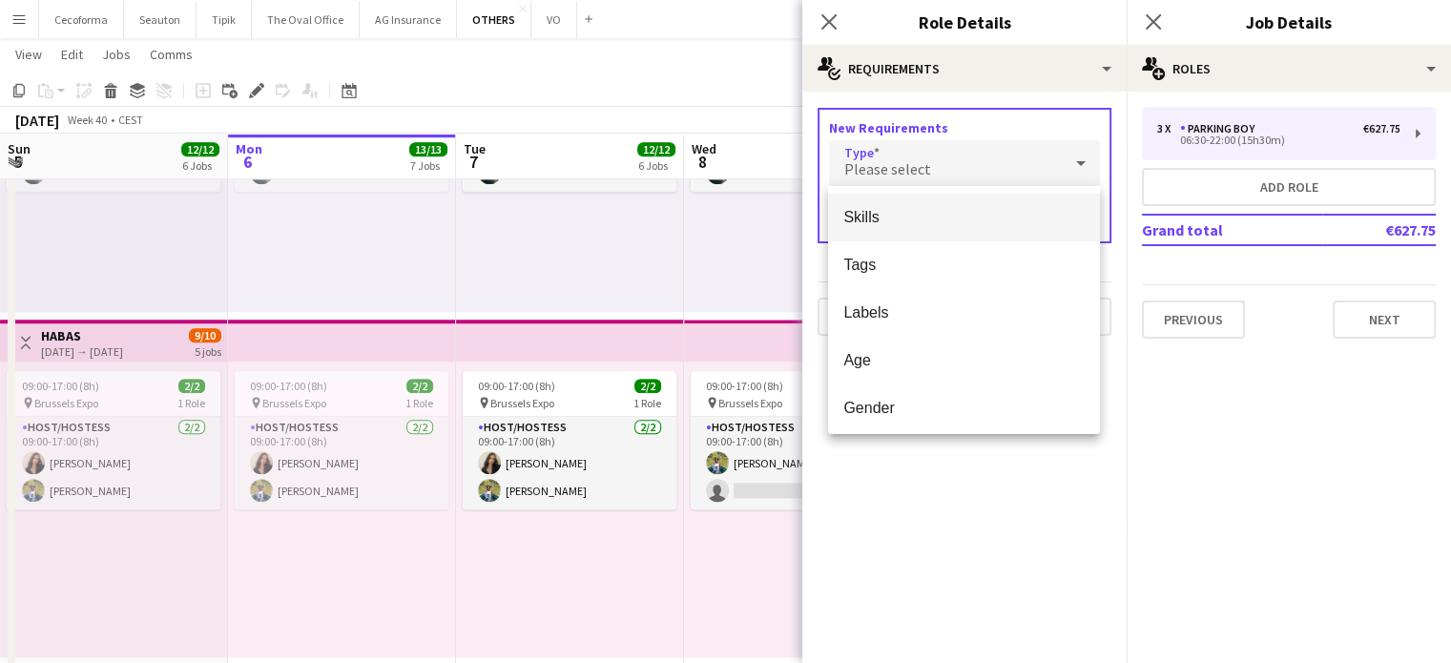
click at [862, 215] on span "Skills" at bounding box center [963, 217] width 241 height 18
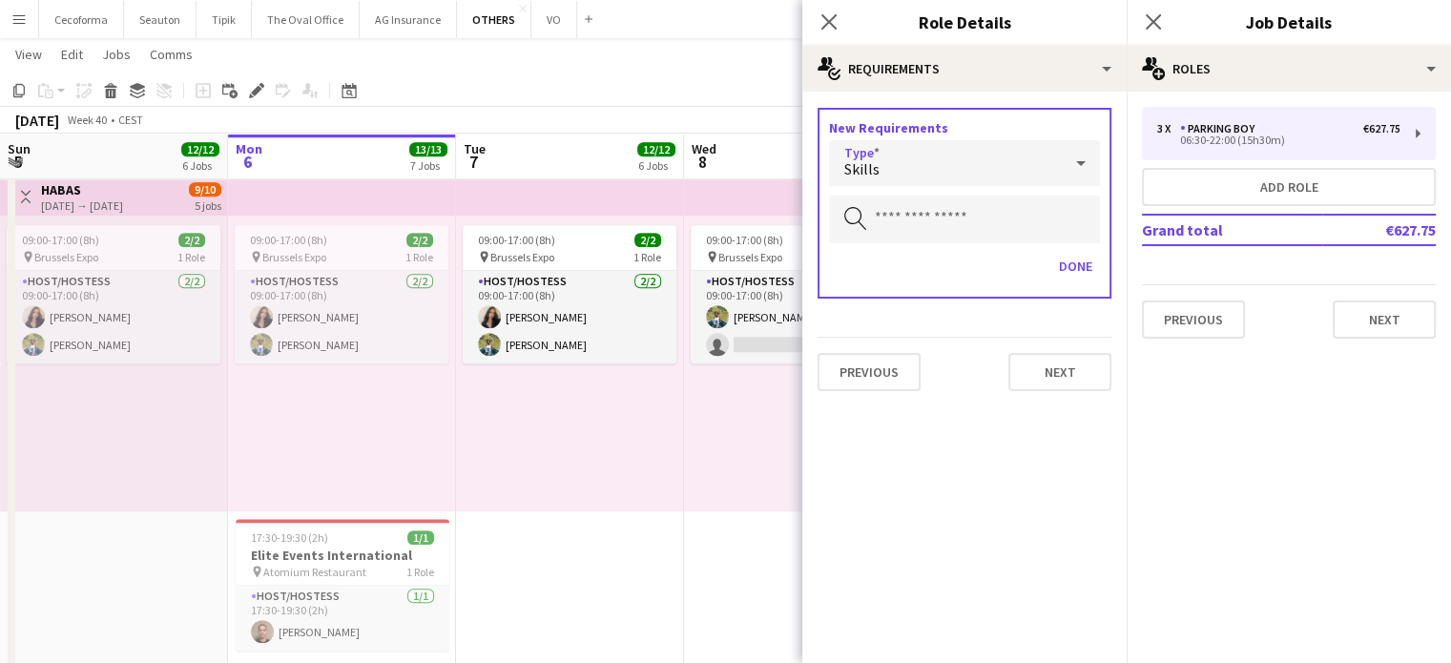
scroll to position [1915, 0]
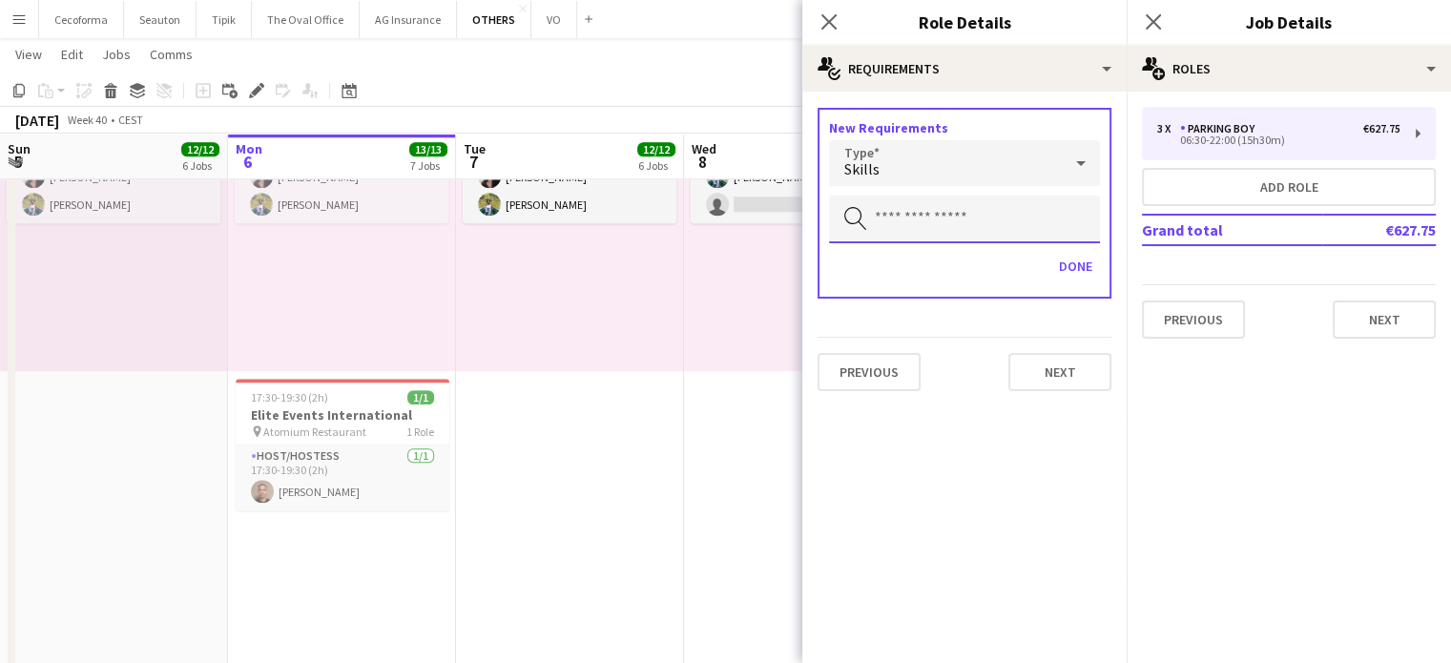
click at [914, 219] on input "text" at bounding box center [964, 220] width 271 height 48
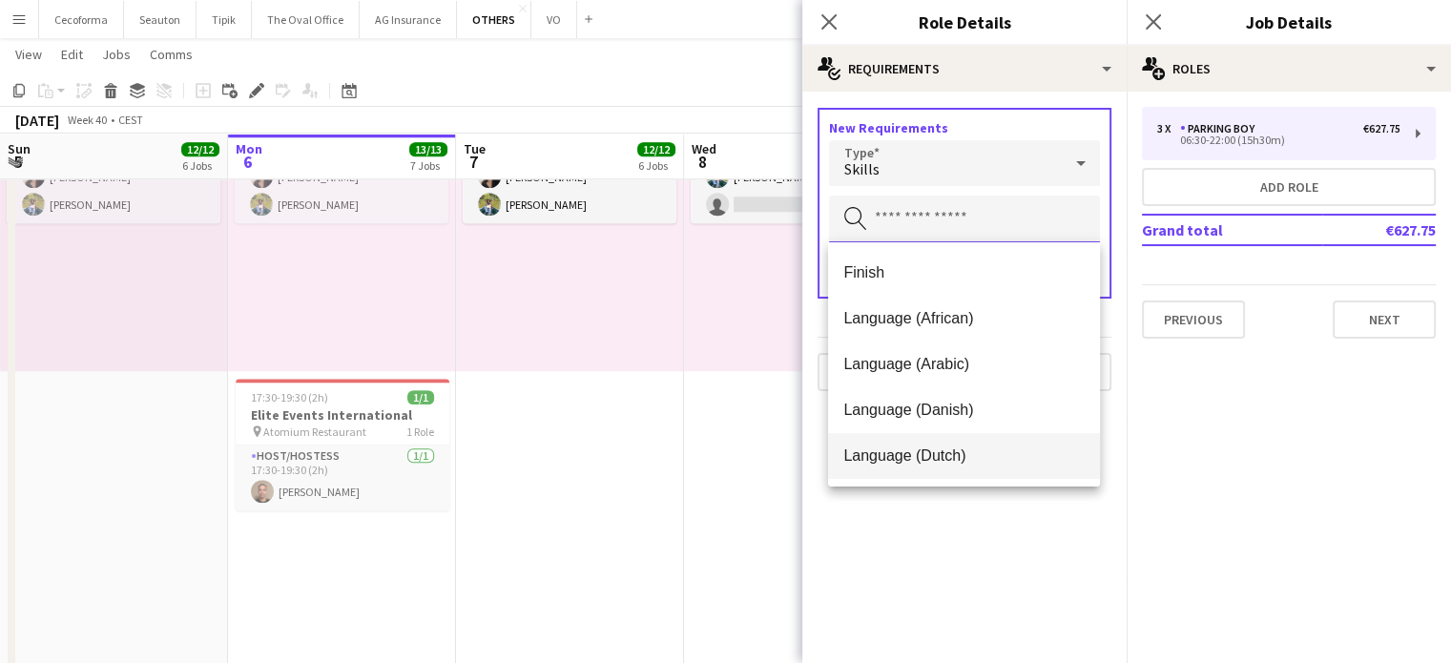
scroll to position [95, 0]
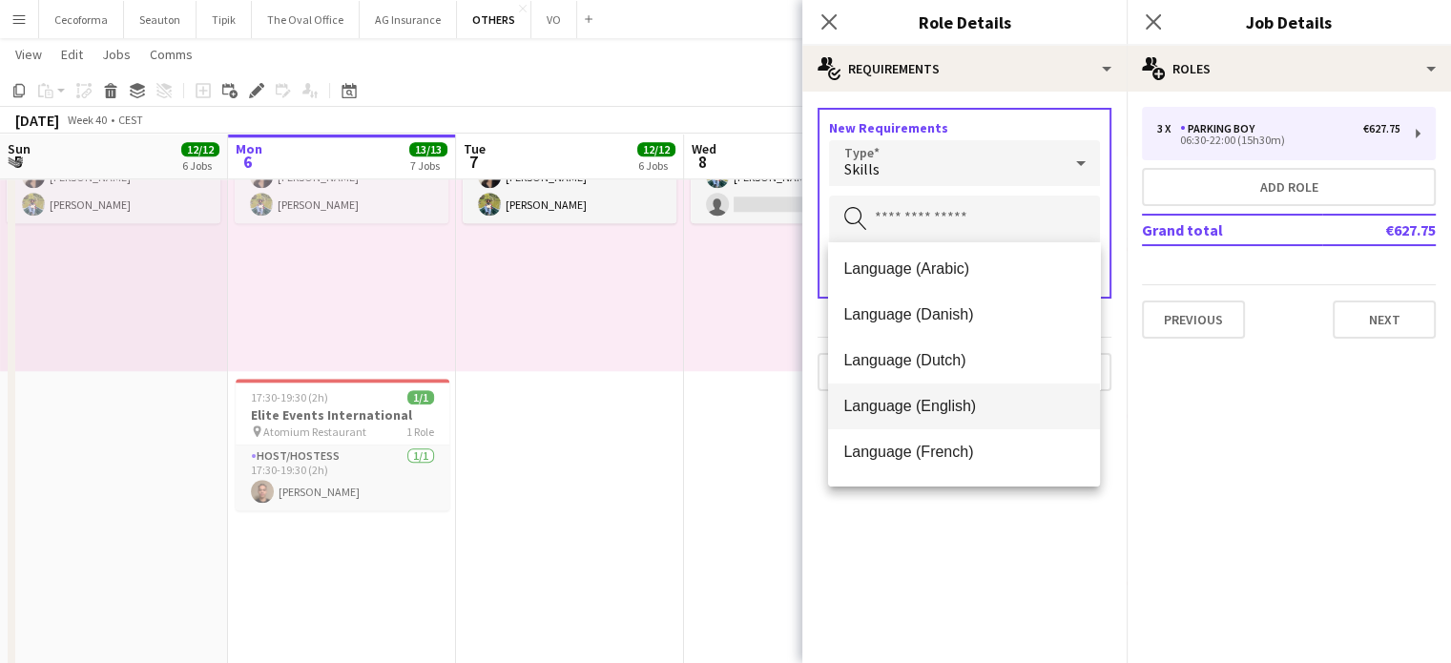
click at [925, 406] on span "Language (English)" at bounding box center [963, 406] width 241 height 18
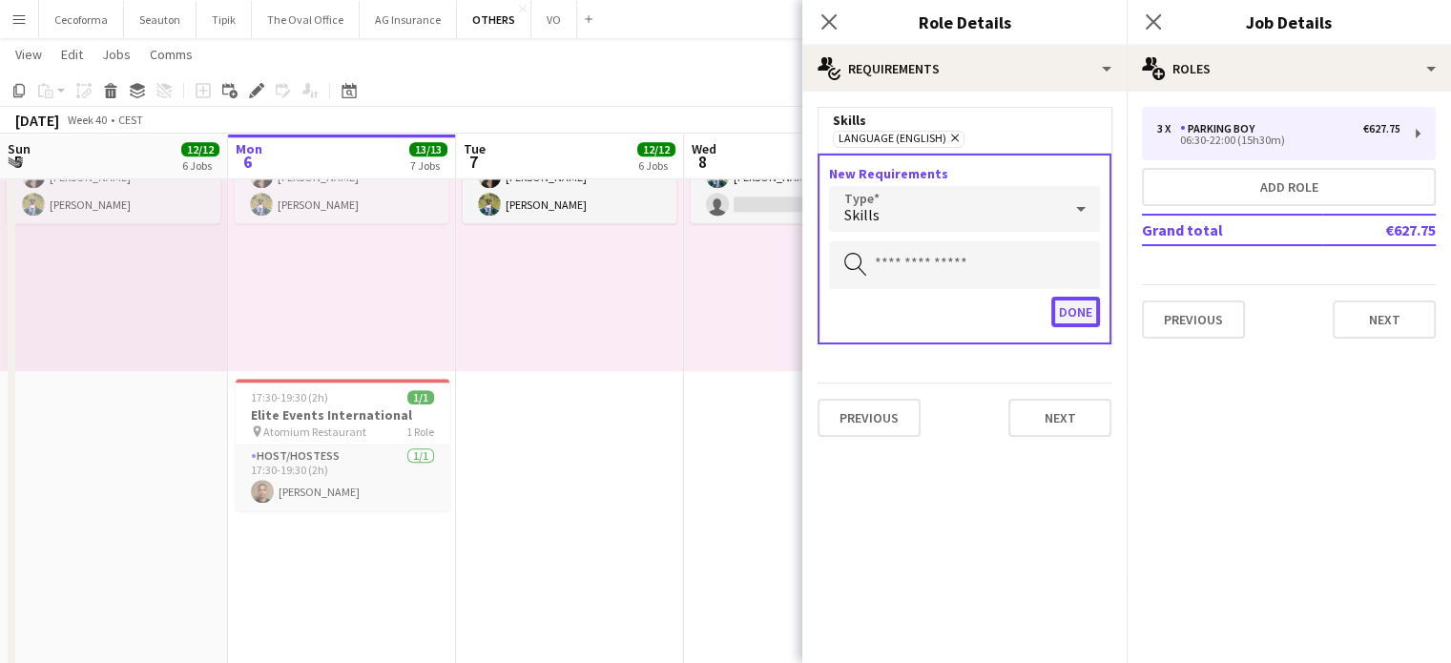
click at [1082, 311] on button "Done" at bounding box center [1075, 312] width 49 height 31
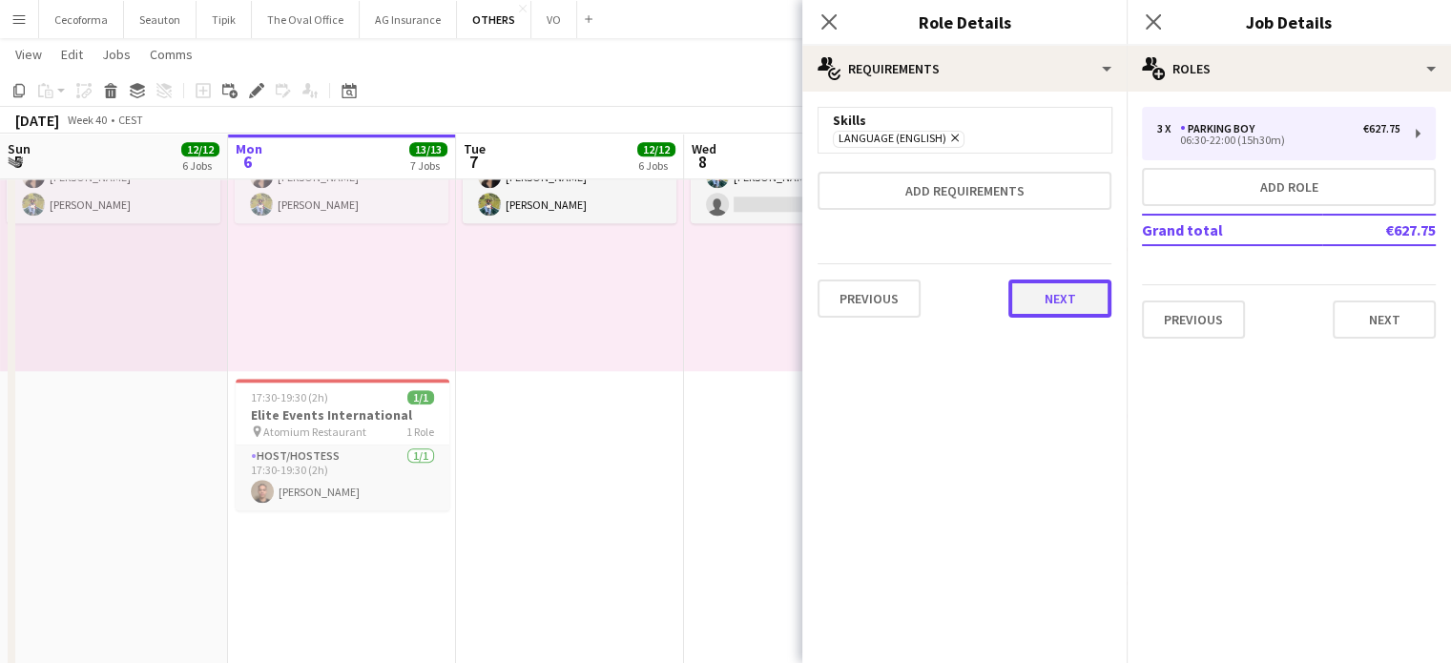
click at [1068, 297] on button "Next" at bounding box center [1060, 299] width 103 height 38
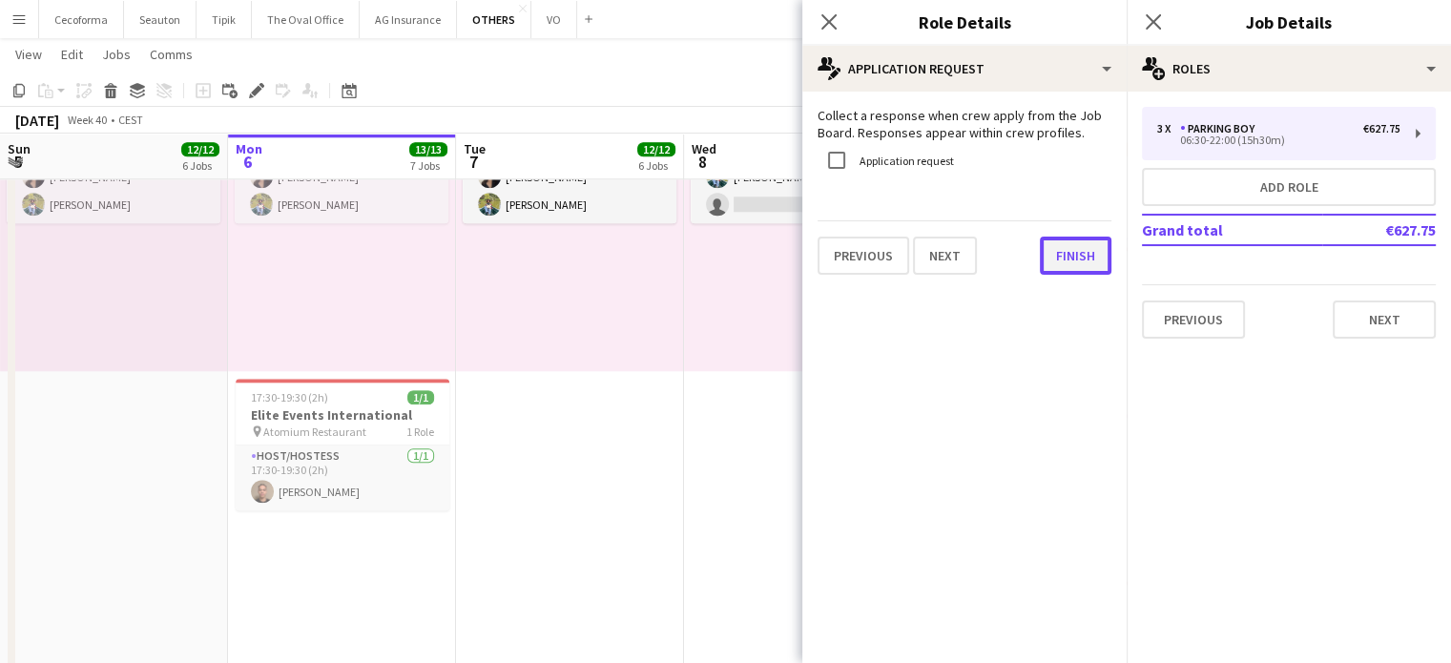
click at [1062, 255] on button "Finish" at bounding box center [1076, 256] width 72 height 38
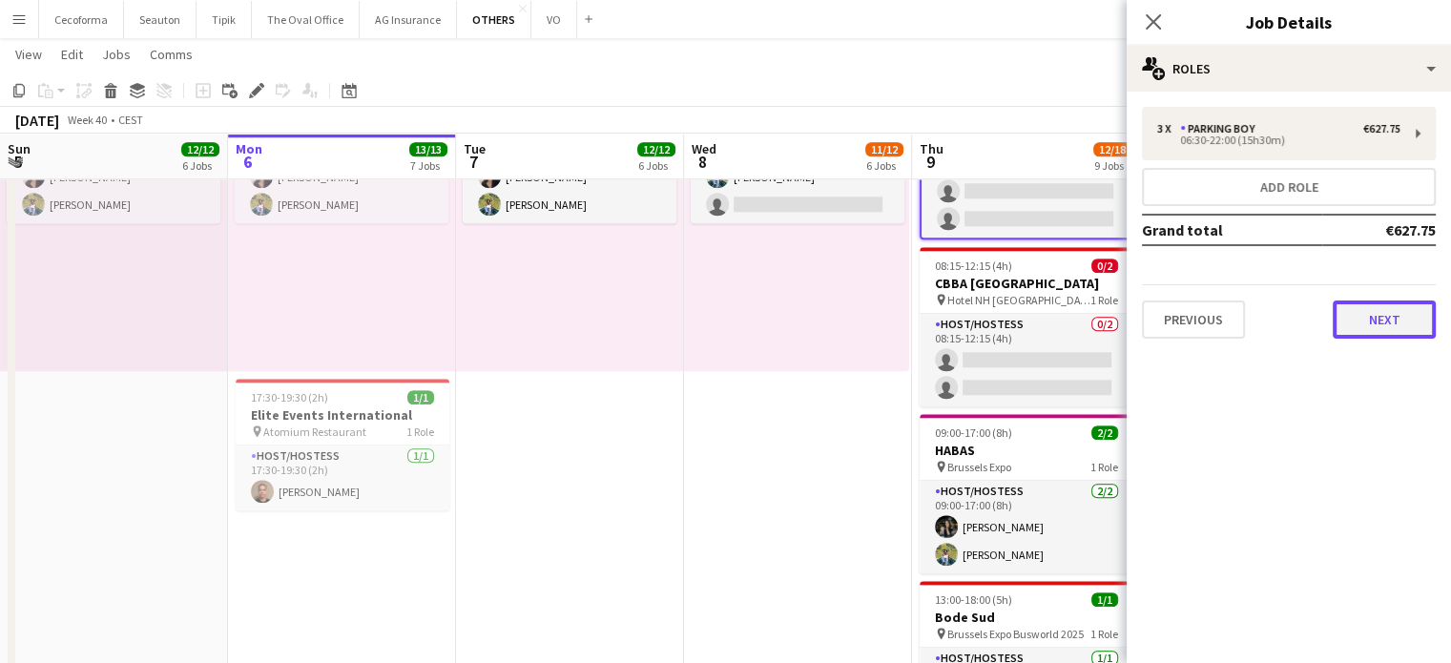
click at [1393, 323] on button "Next" at bounding box center [1384, 320] width 103 height 38
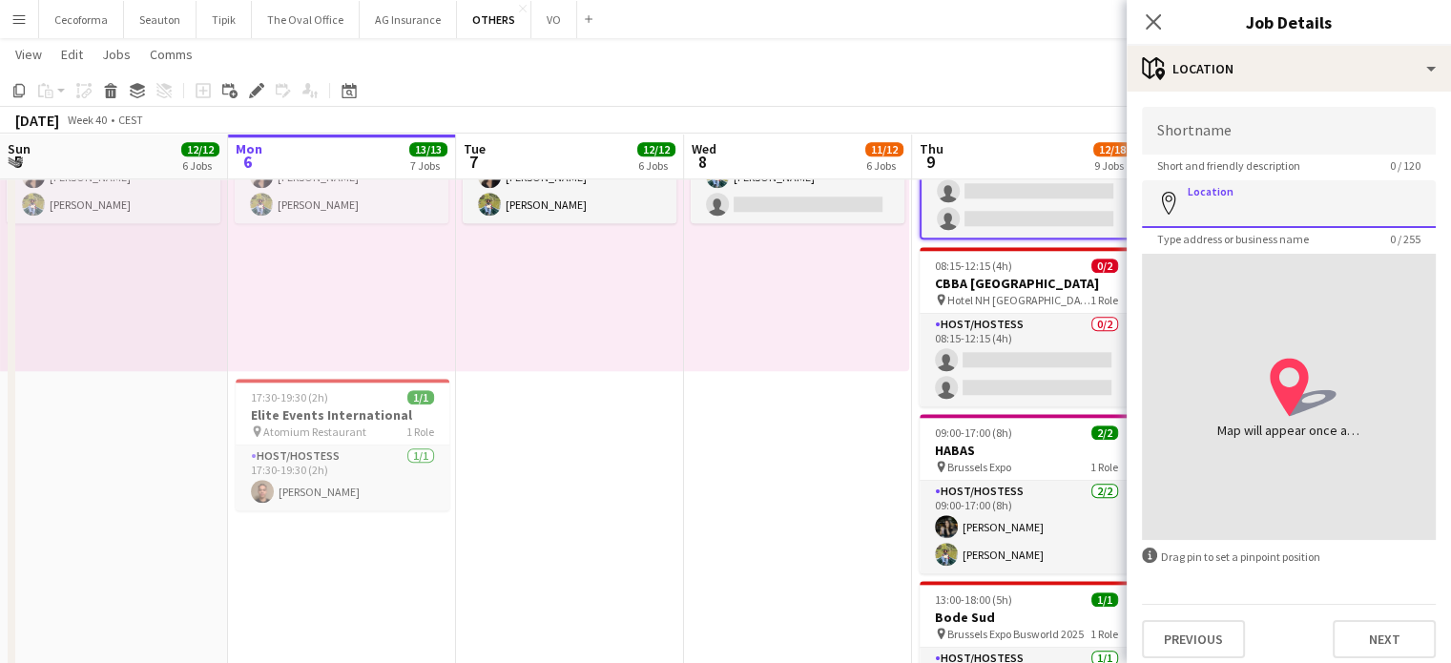
click at [1222, 220] on input "Location" at bounding box center [1289, 204] width 294 height 48
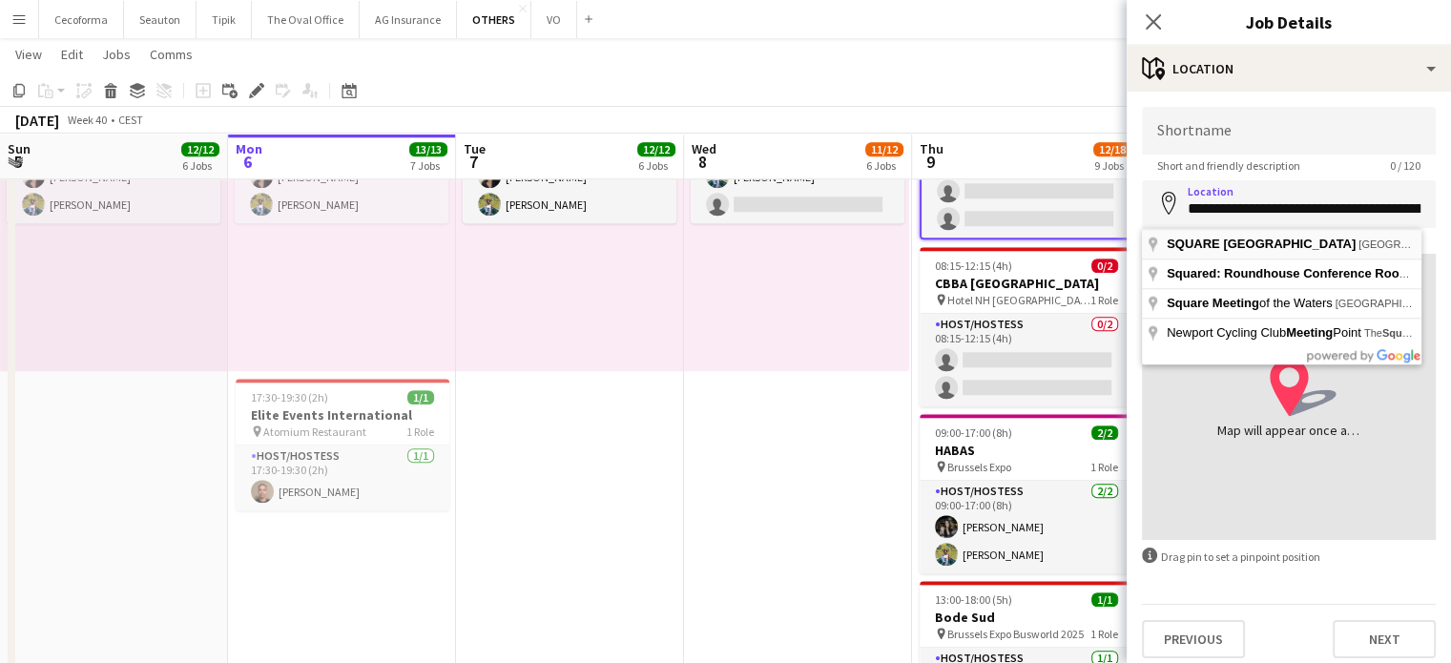
type input "**********"
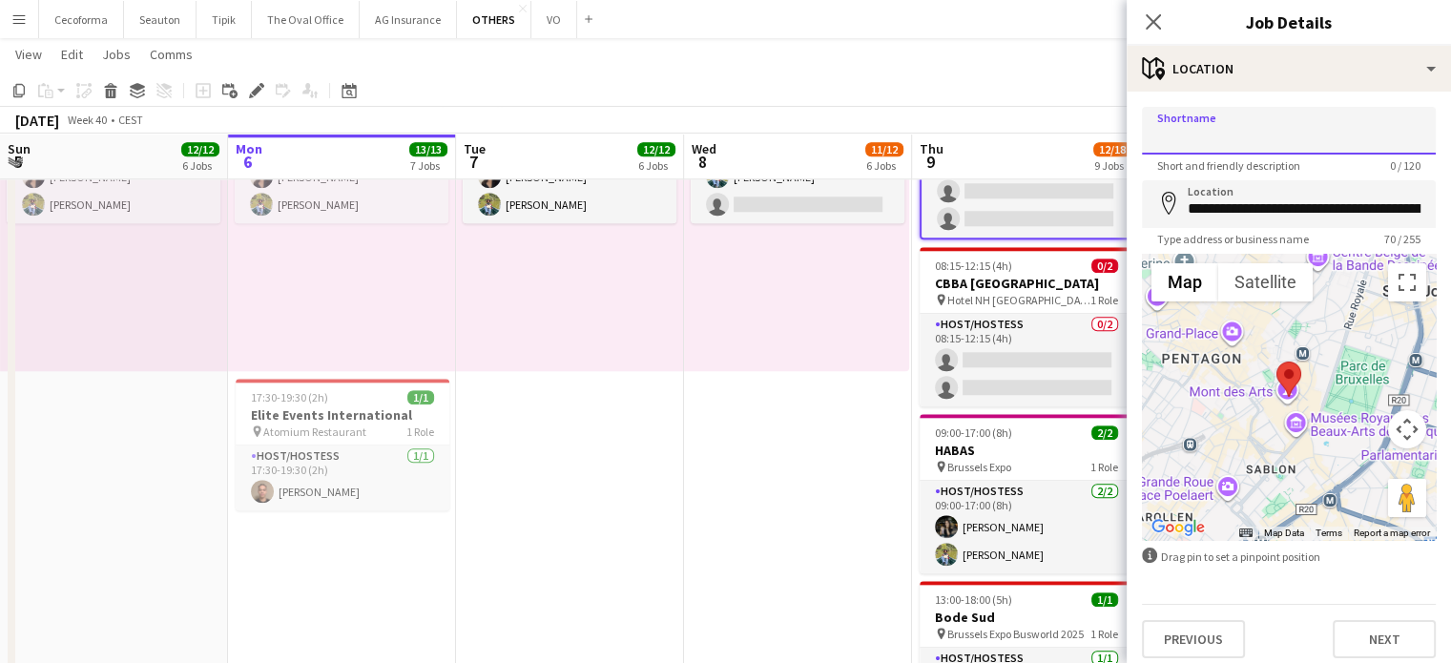
click at [1223, 136] on input "Shortname" at bounding box center [1289, 131] width 294 height 48
type input "**********"
click at [1382, 633] on button "Next" at bounding box center [1384, 639] width 103 height 38
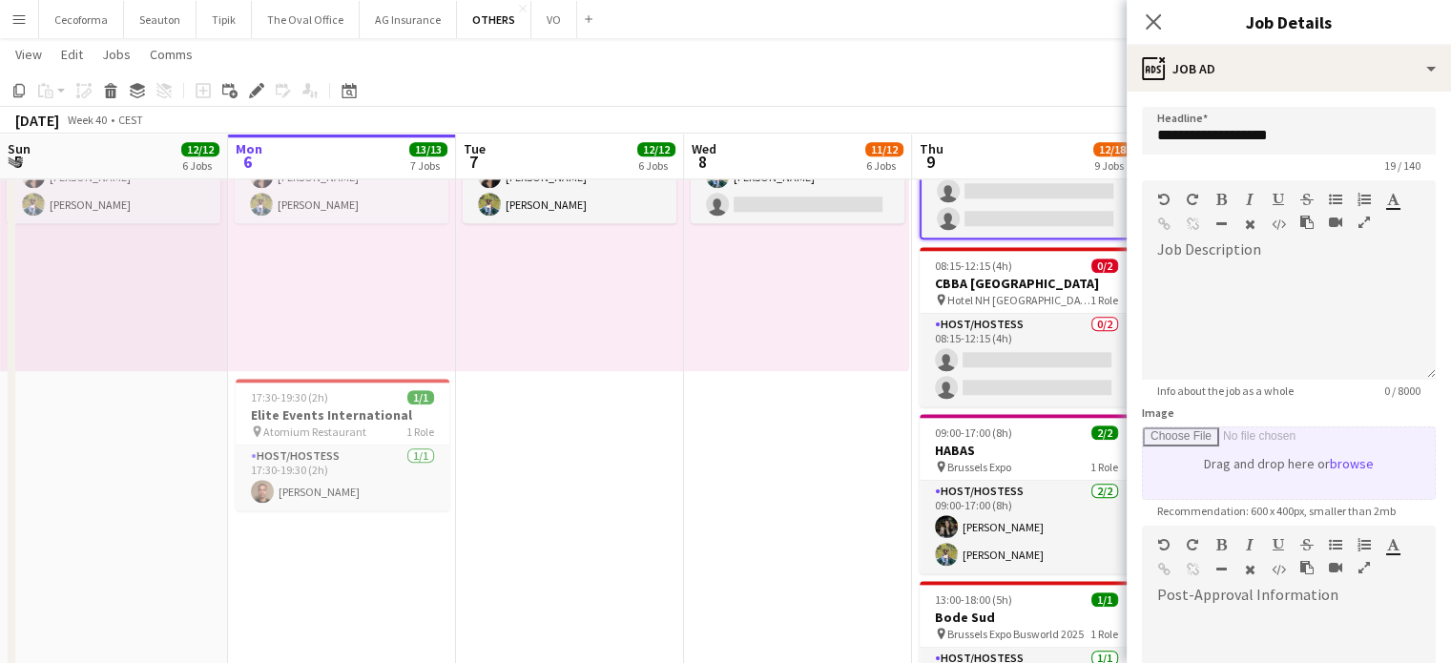
click at [1300, 471] on input "Image" at bounding box center [1289, 463] width 292 height 72
type input "**********"
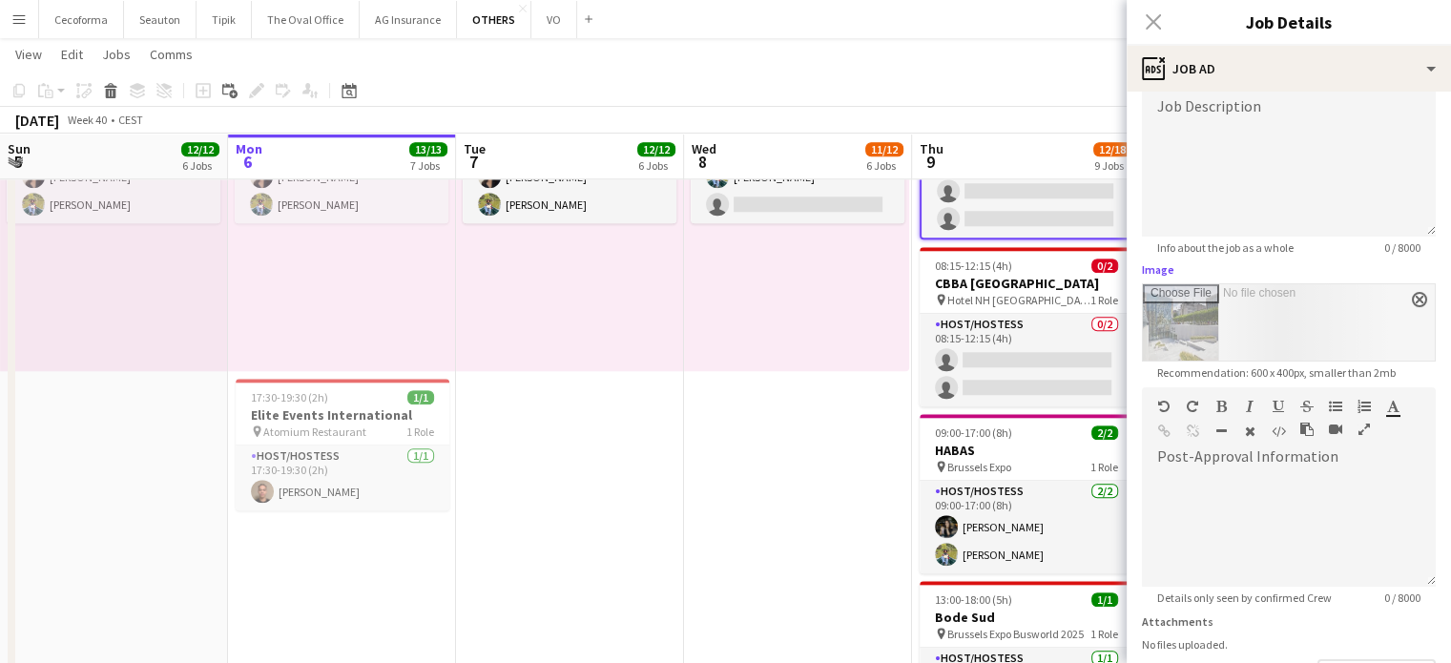
scroll to position [282, 0]
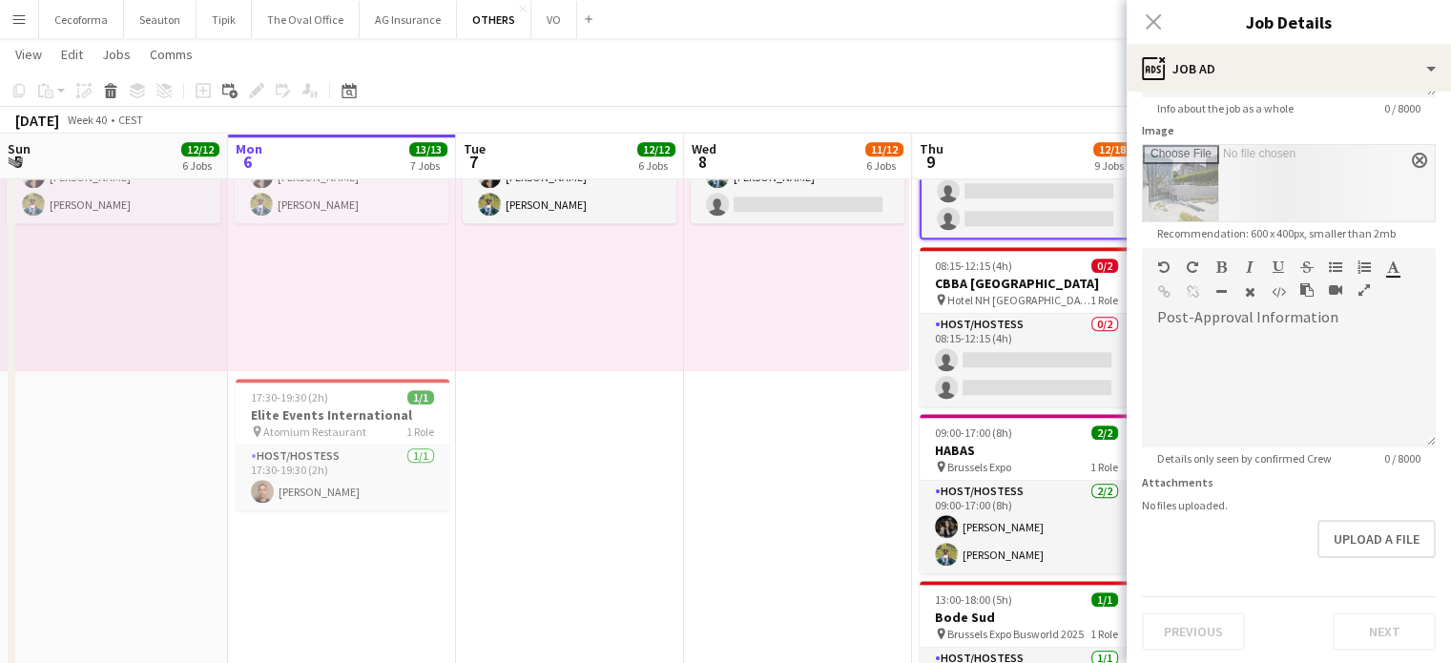
click at [1371, 613] on div "Previous Next" at bounding box center [1289, 623] width 294 height 54
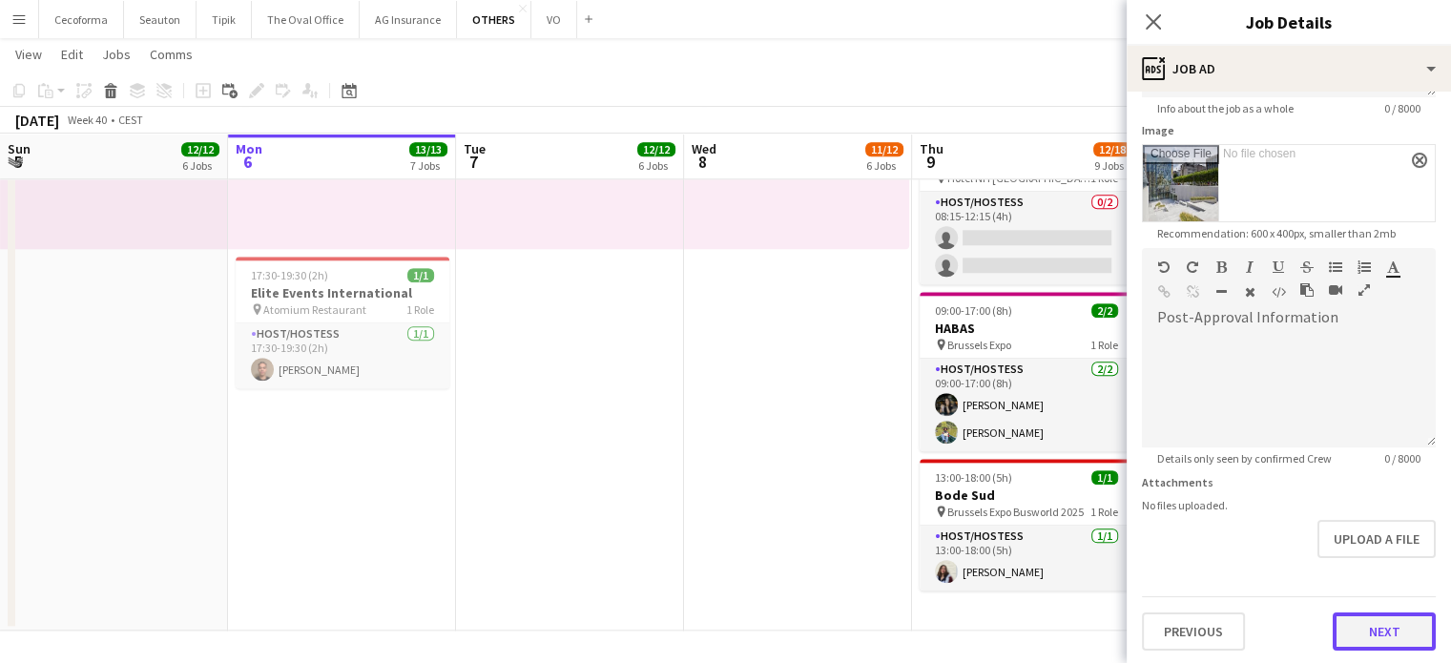
click at [1365, 627] on button "Next" at bounding box center [1384, 632] width 103 height 38
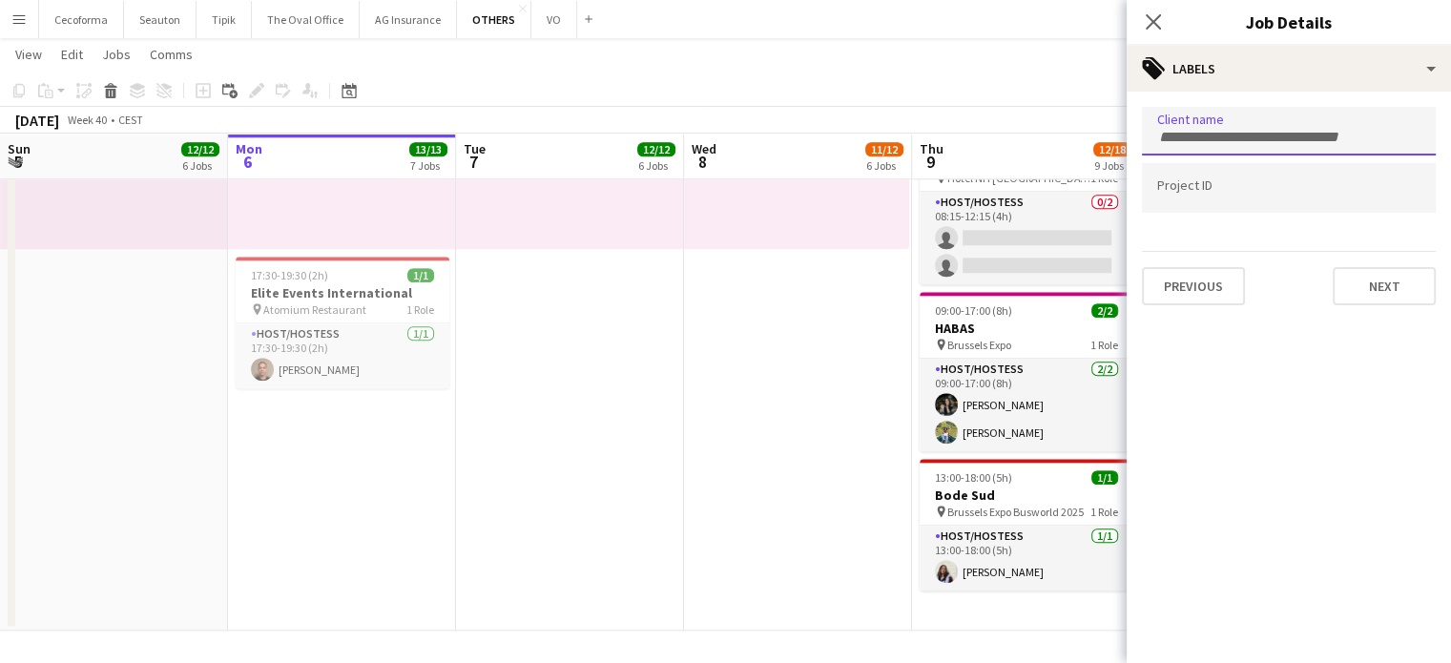
click at [1225, 146] on div at bounding box center [1289, 131] width 294 height 49
type input "*****"
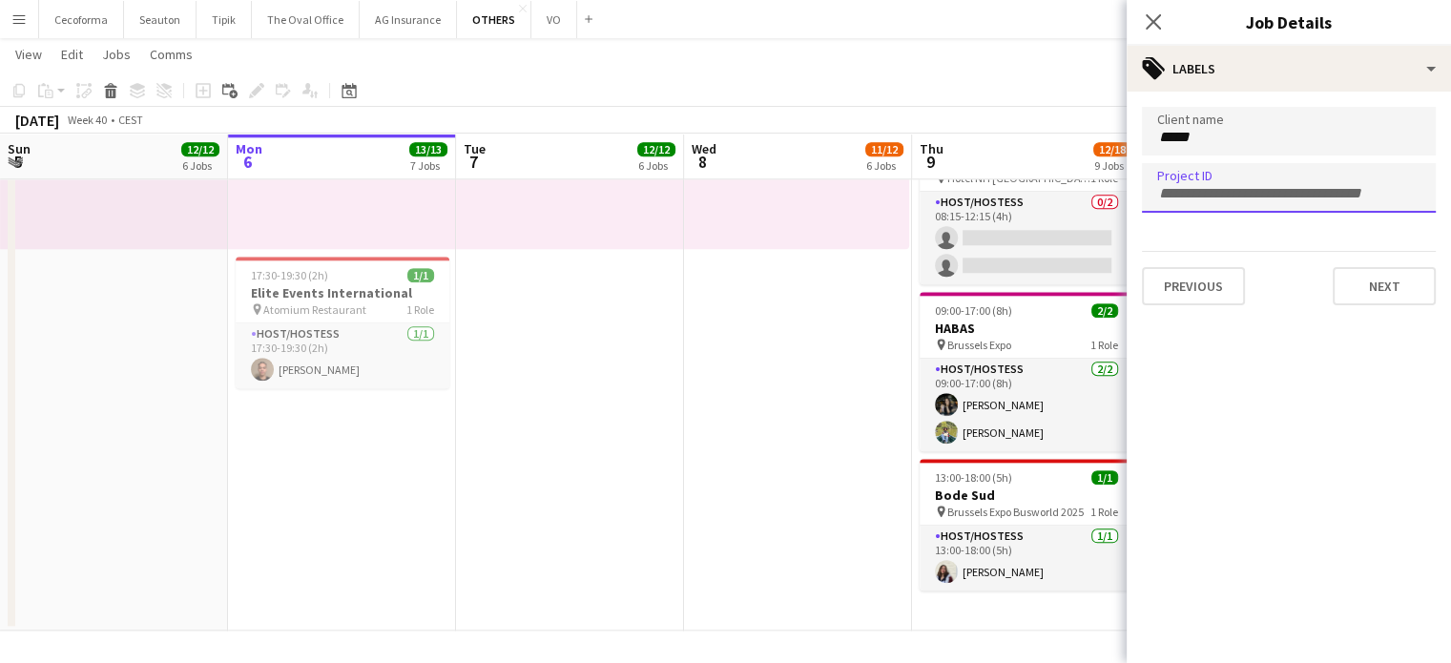
click at [1238, 201] on div at bounding box center [1289, 187] width 294 height 49
type input "******"
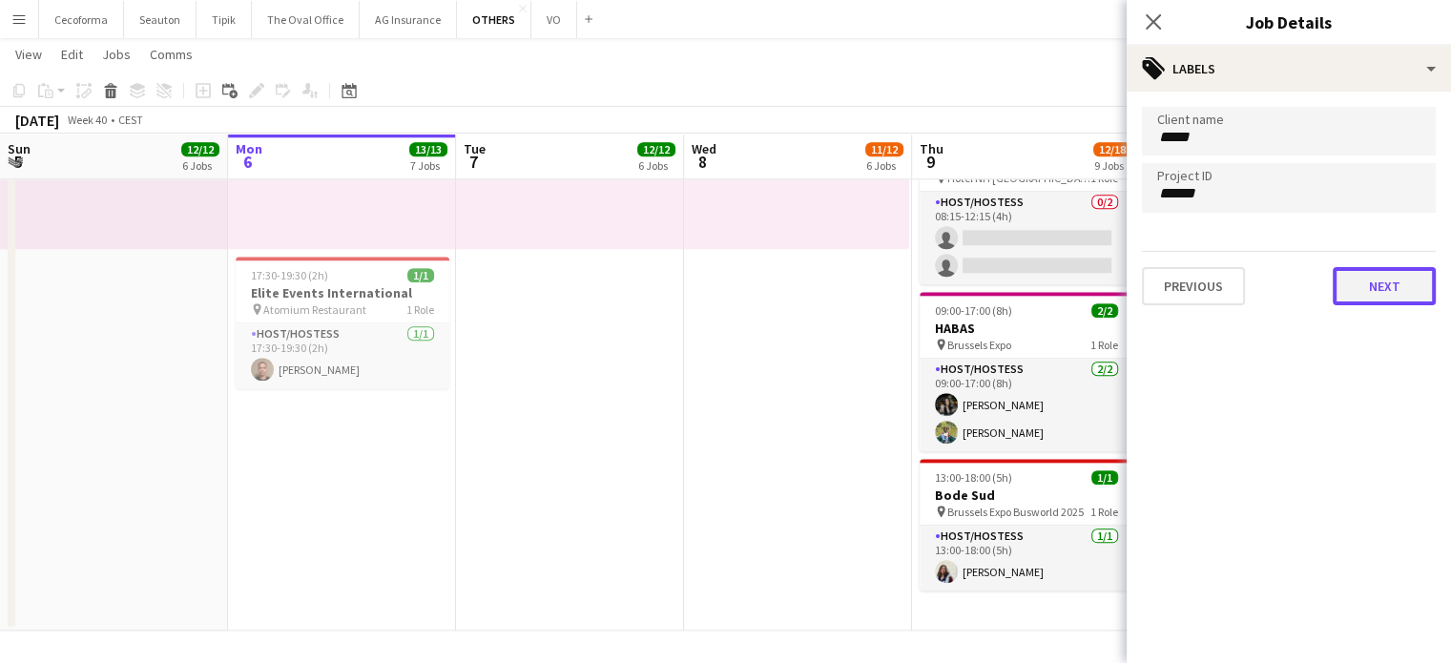
click at [1404, 291] on button "Next" at bounding box center [1384, 286] width 103 height 38
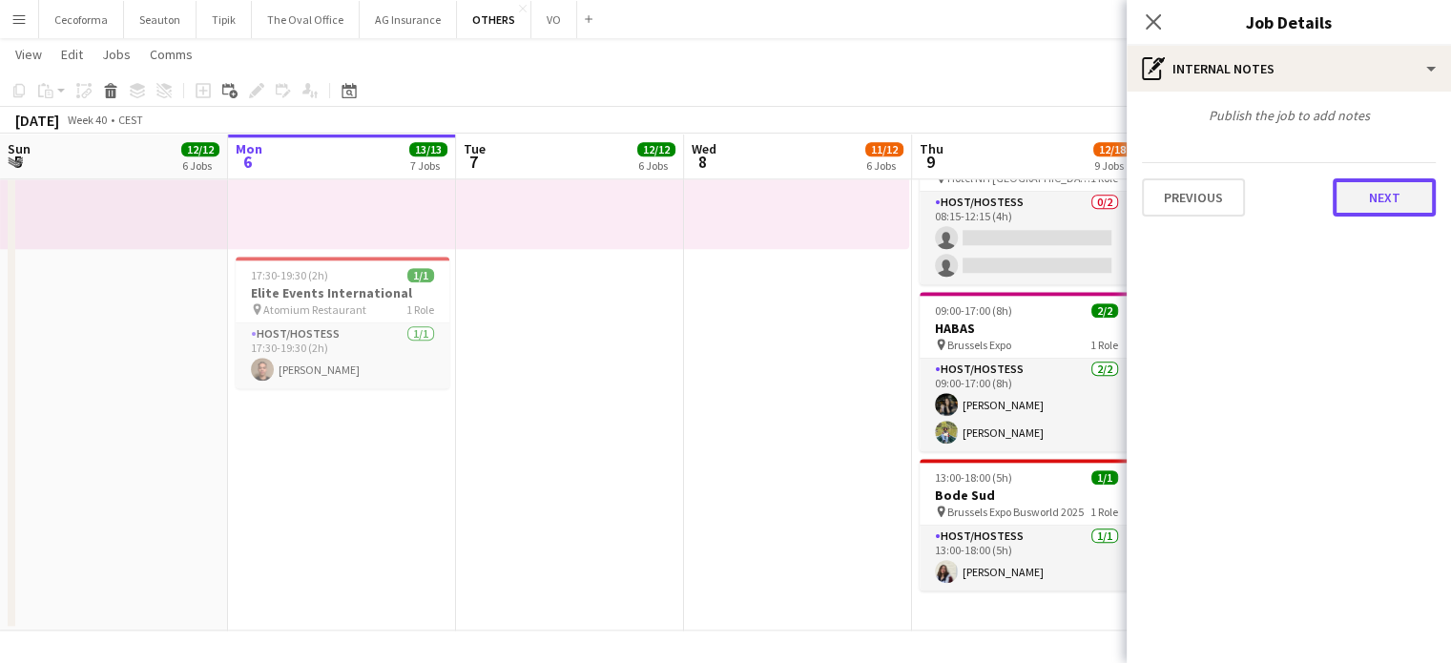
click at [1386, 185] on button "Next" at bounding box center [1384, 197] width 103 height 38
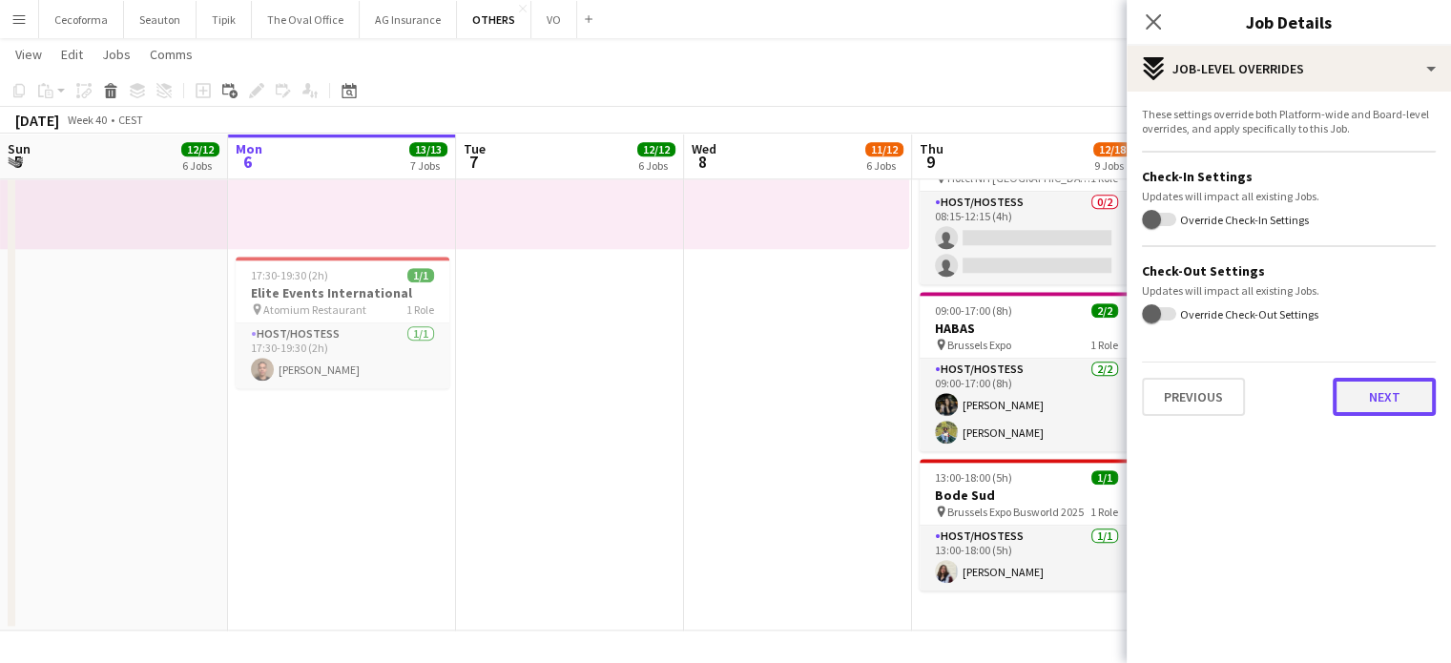
click at [1393, 397] on button "Next" at bounding box center [1384, 397] width 103 height 38
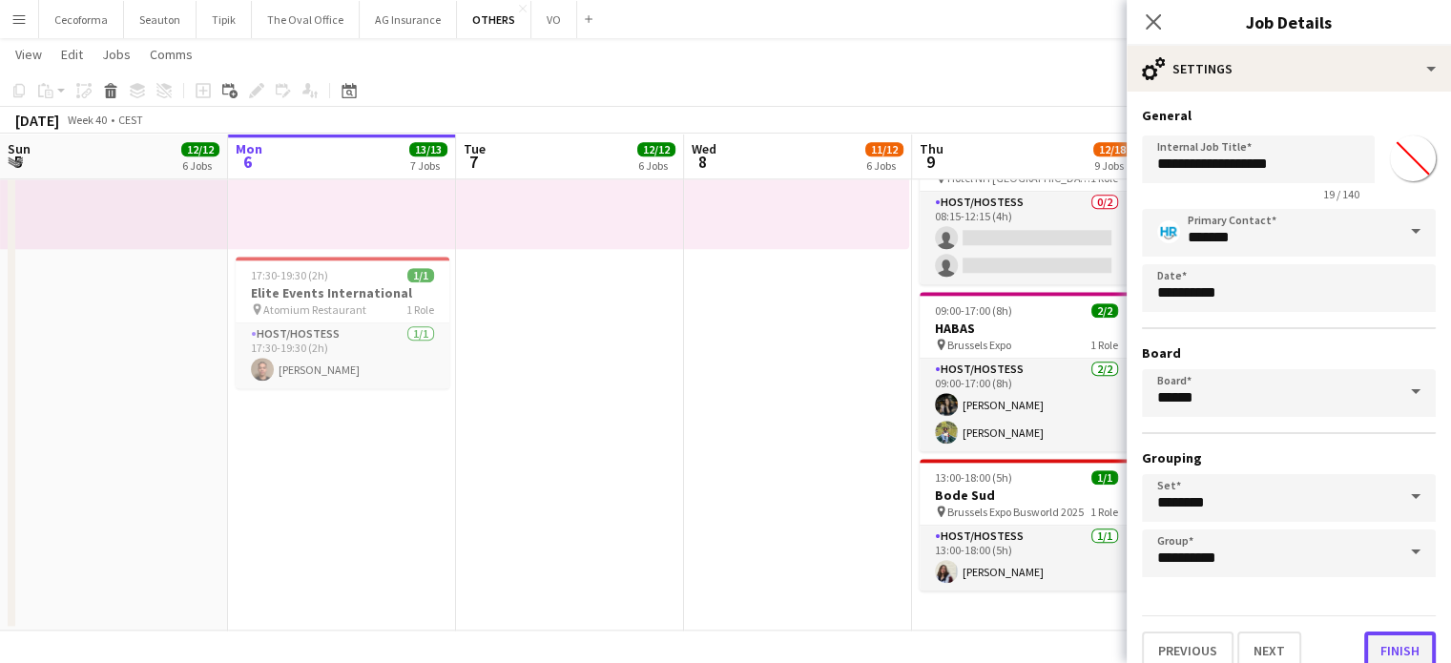
click at [1386, 644] on button "Finish" at bounding box center [1400, 651] width 72 height 38
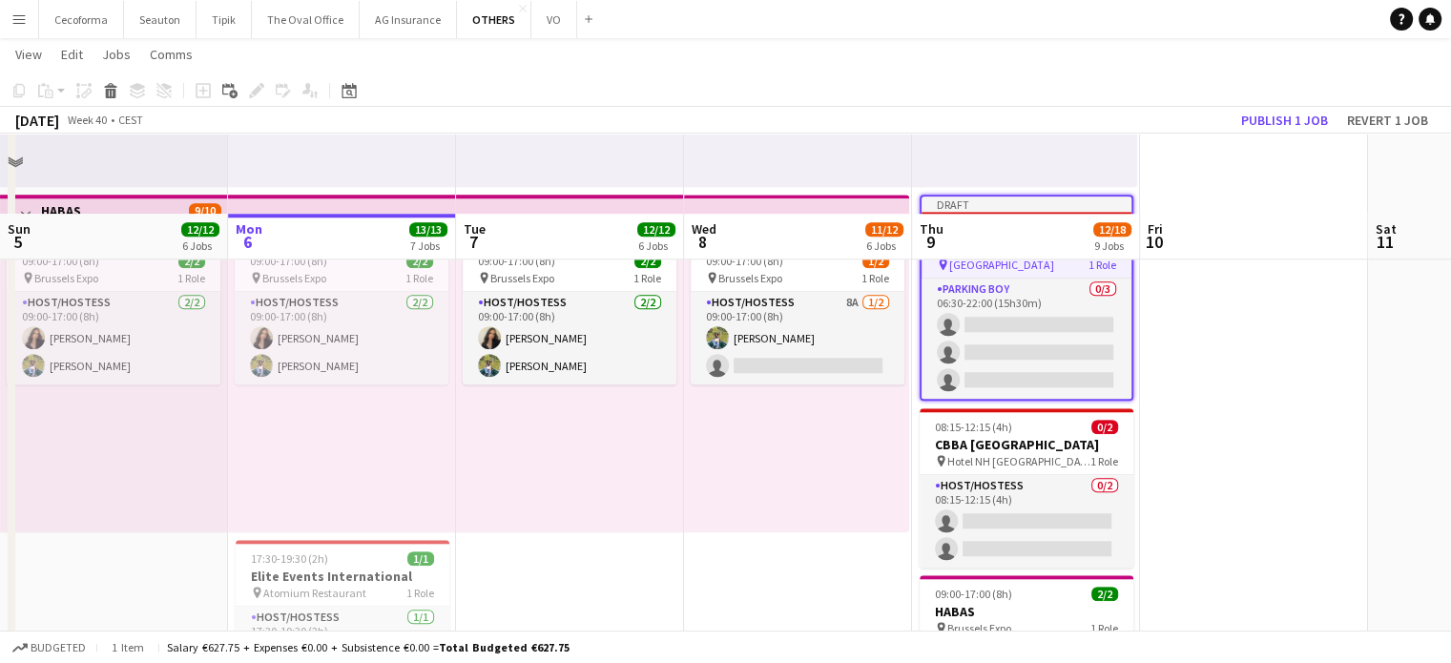
scroll to position [2037, 0]
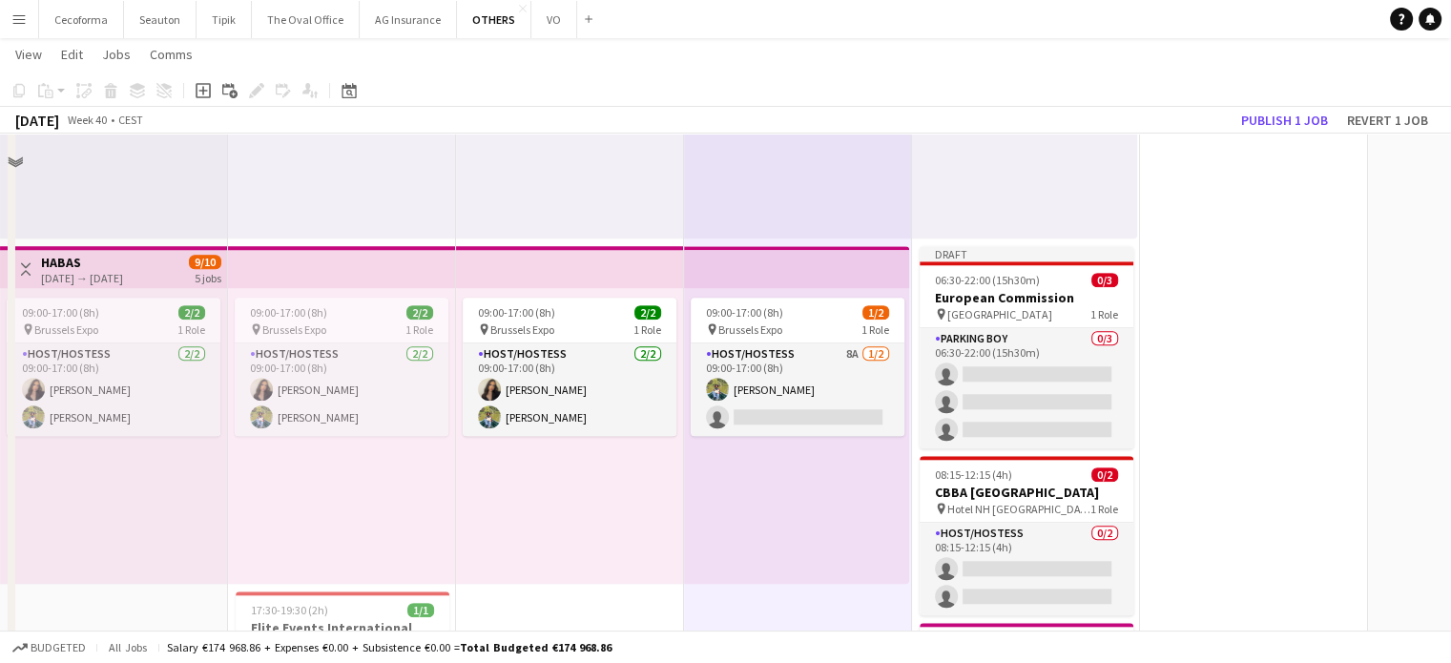
scroll to position [1717, 0]
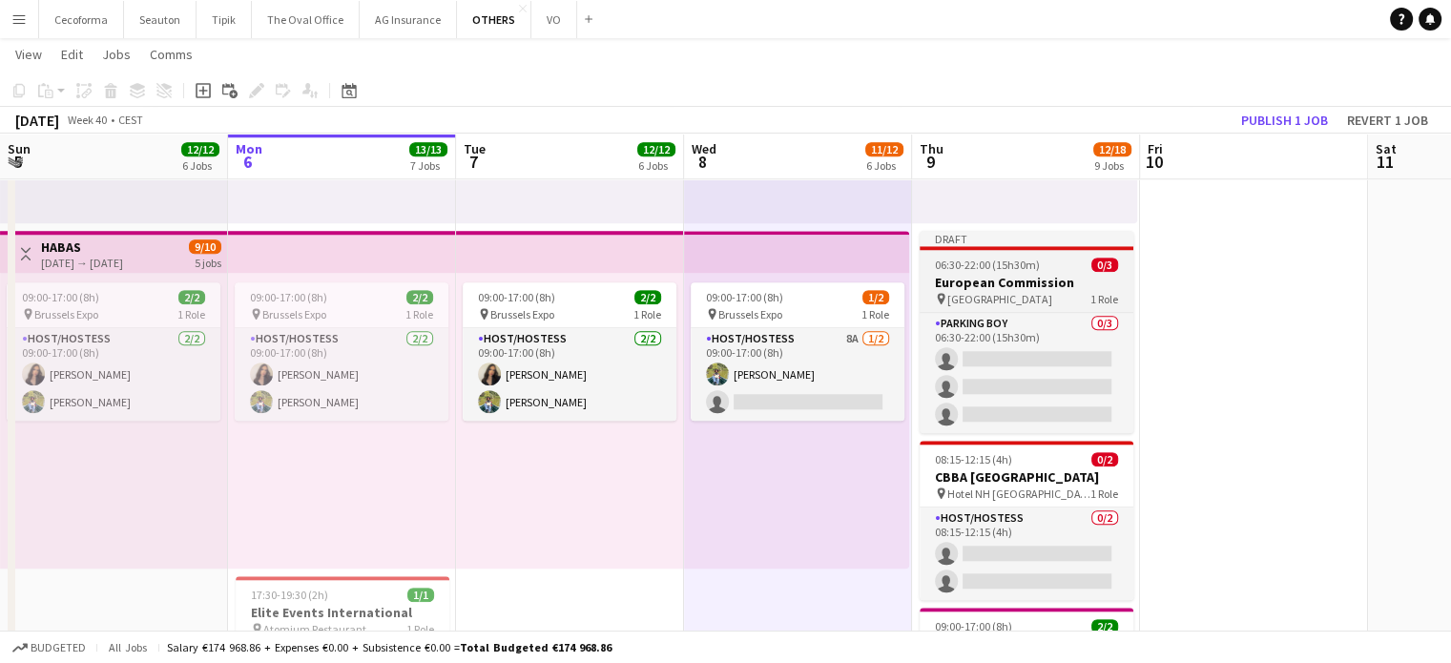
click at [986, 289] on h3 "European Commission" at bounding box center [1027, 282] width 214 height 17
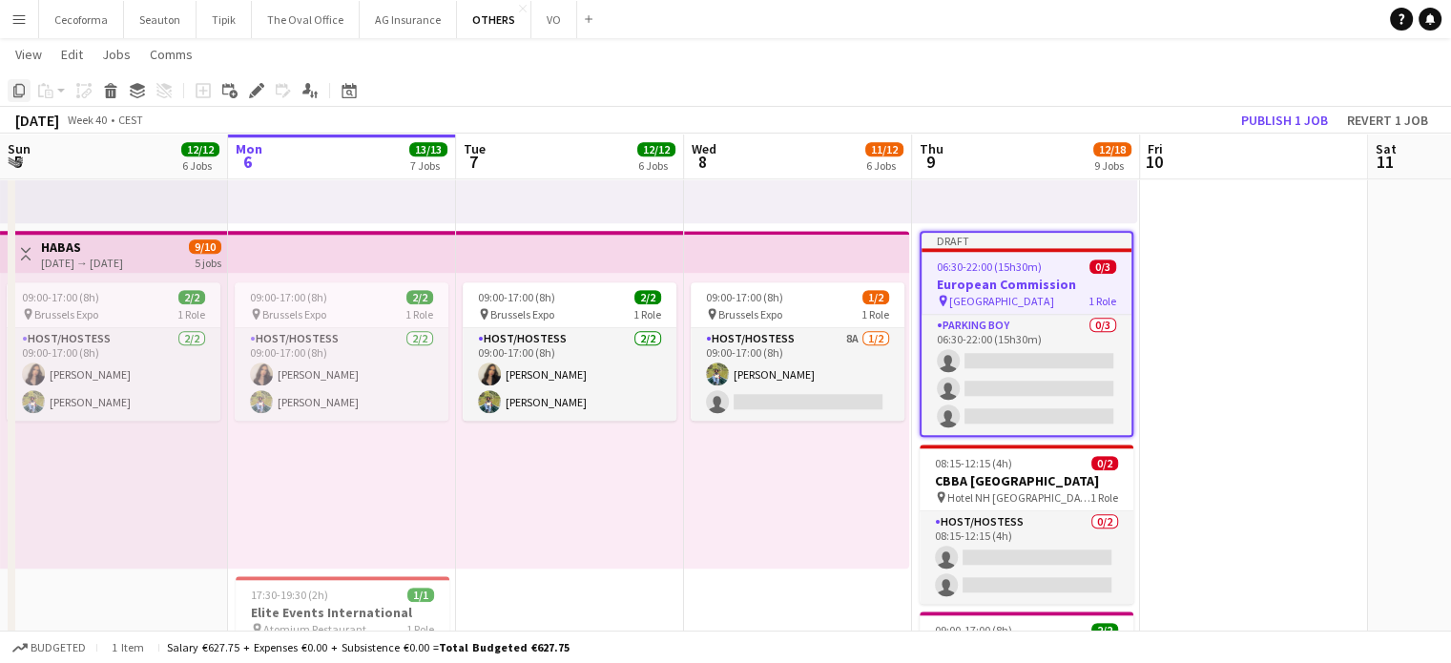
click at [19, 89] on icon "Copy" at bounding box center [18, 90] width 15 height 15
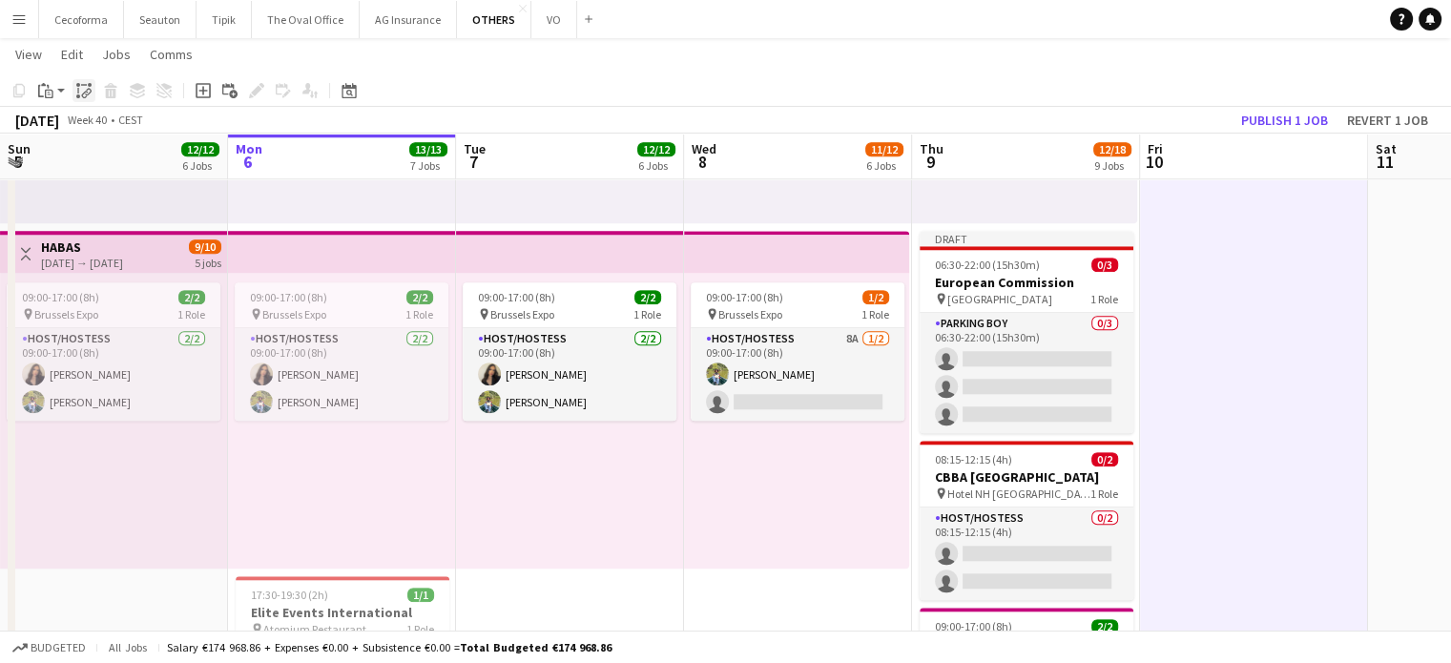
click at [80, 94] on icon "Paste linked Job" at bounding box center [83, 90] width 15 height 15
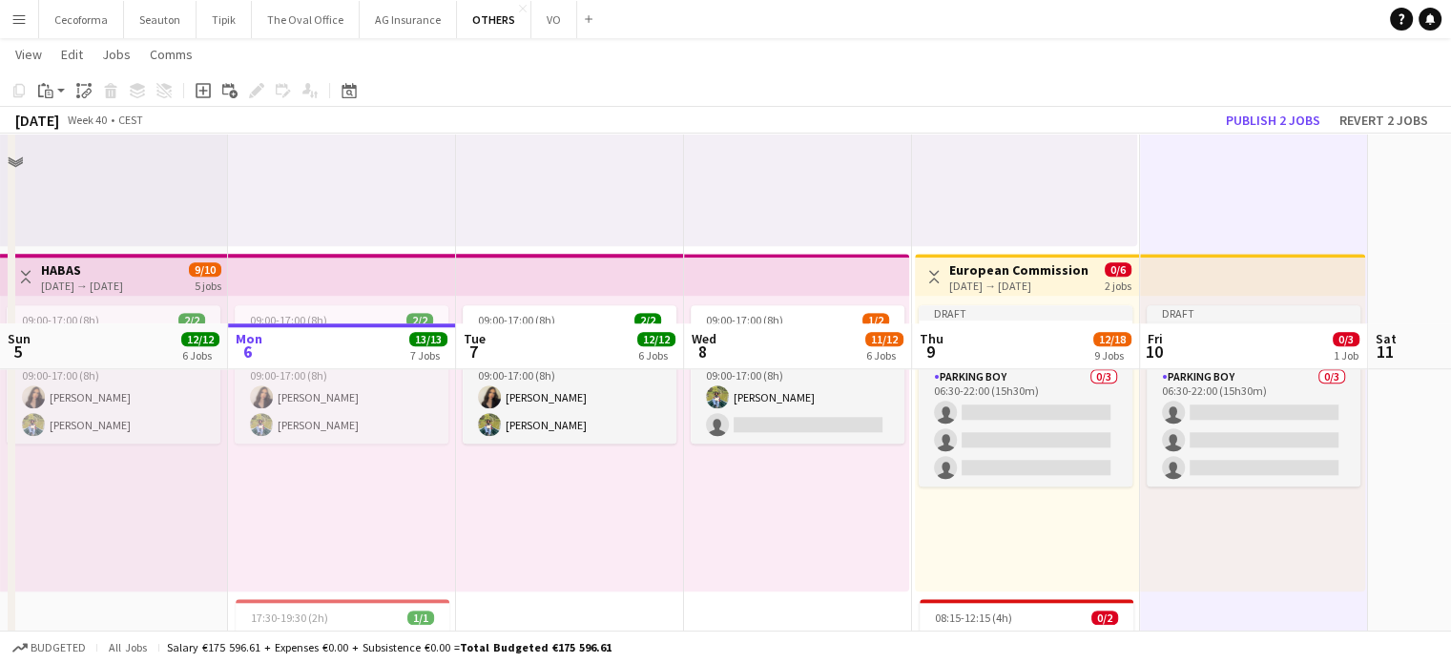
scroll to position [1884, 0]
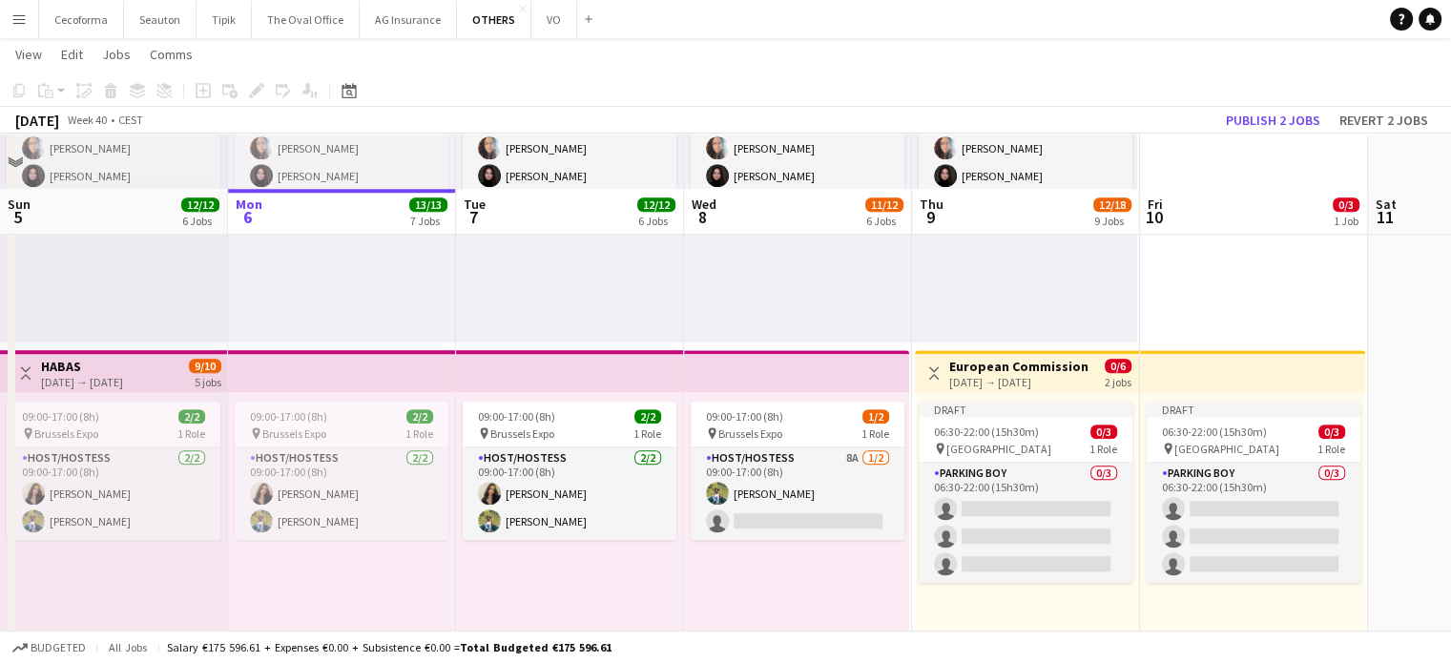
scroll to position [1694, 0]
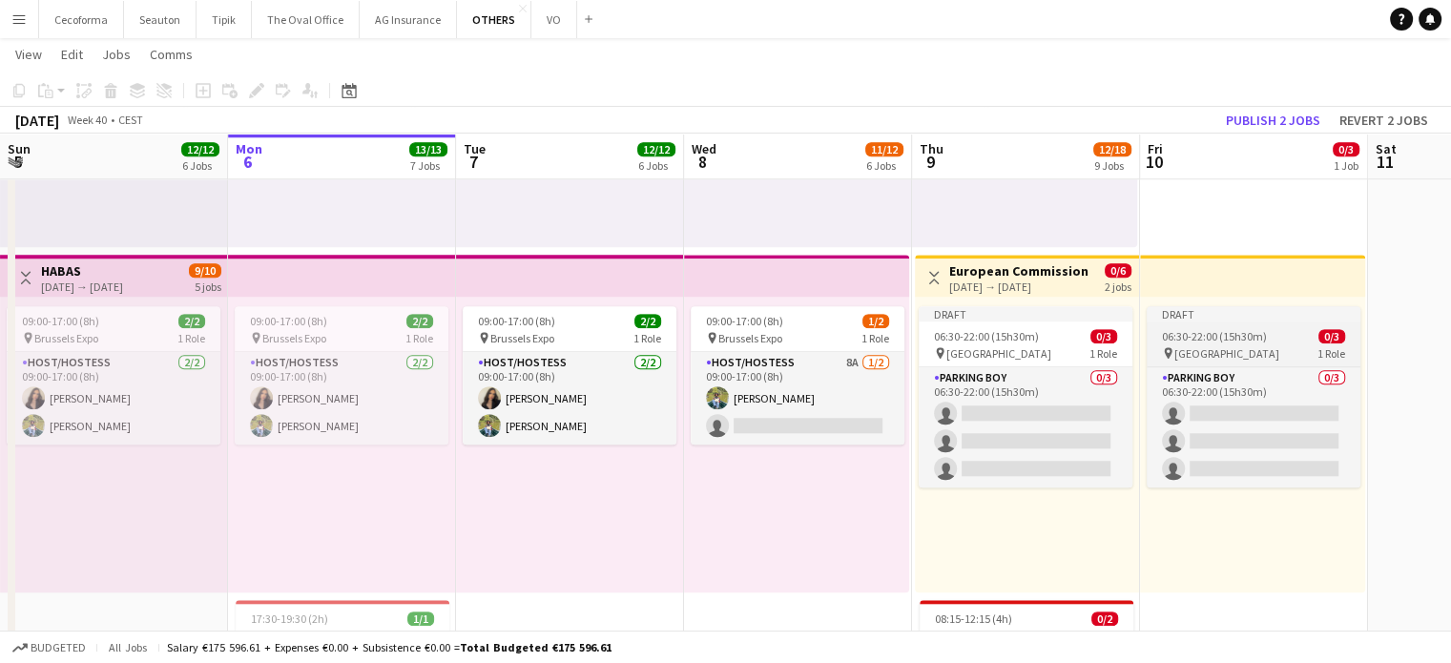
click at [1238, 340] on span "06:30-22:00 (15h30m)" at bounding box center [1214, 336] width 105 height 14
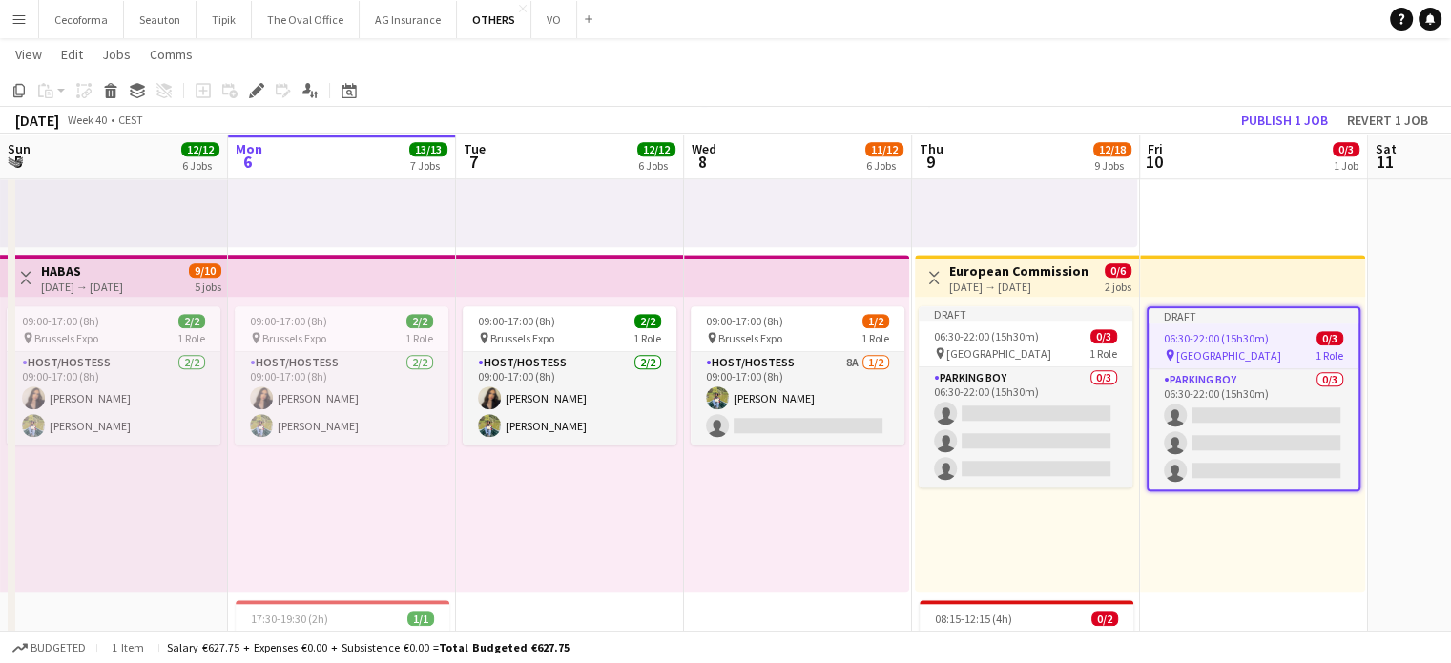
click at [1238, 340] on span "06:30-22:00 (15h30m)" at bounding box center [1216, 338] width 105 height 14
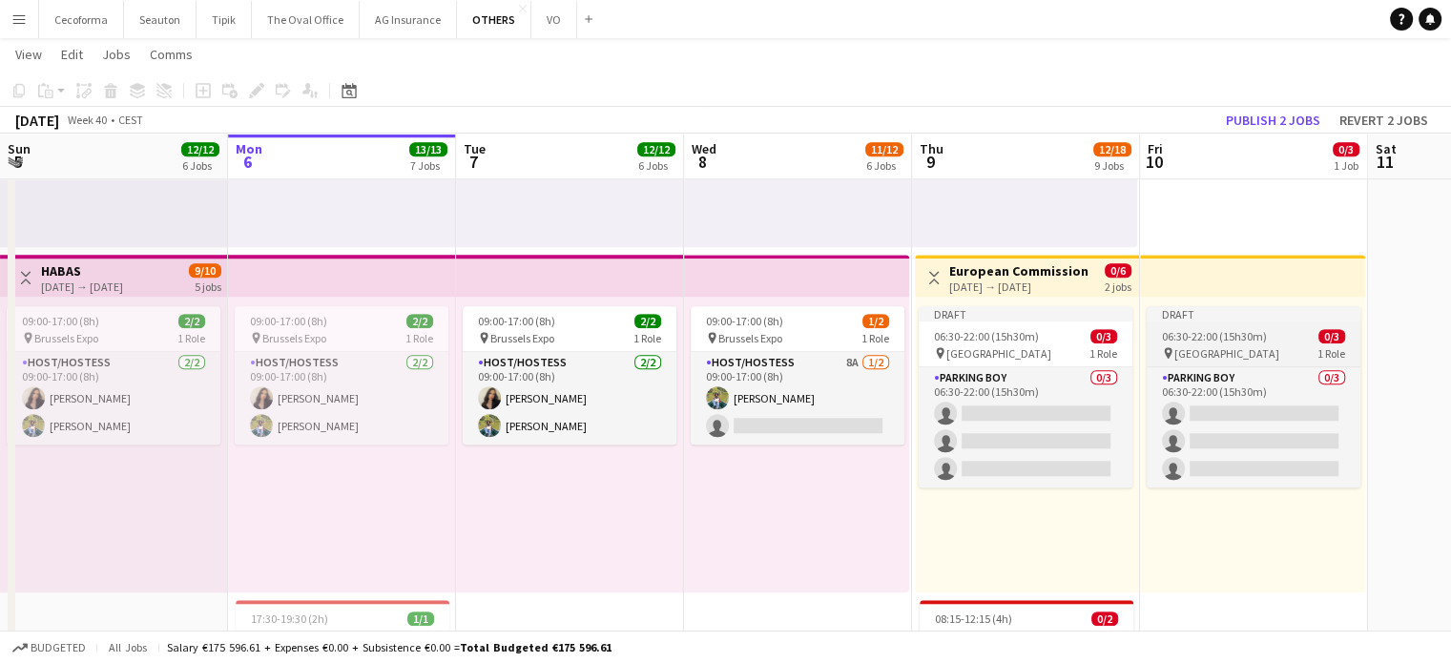
click at [1238, 340] on span "06:30-22:00 (15h30m)" at bounding box center [1214, 336] width 105 height 14
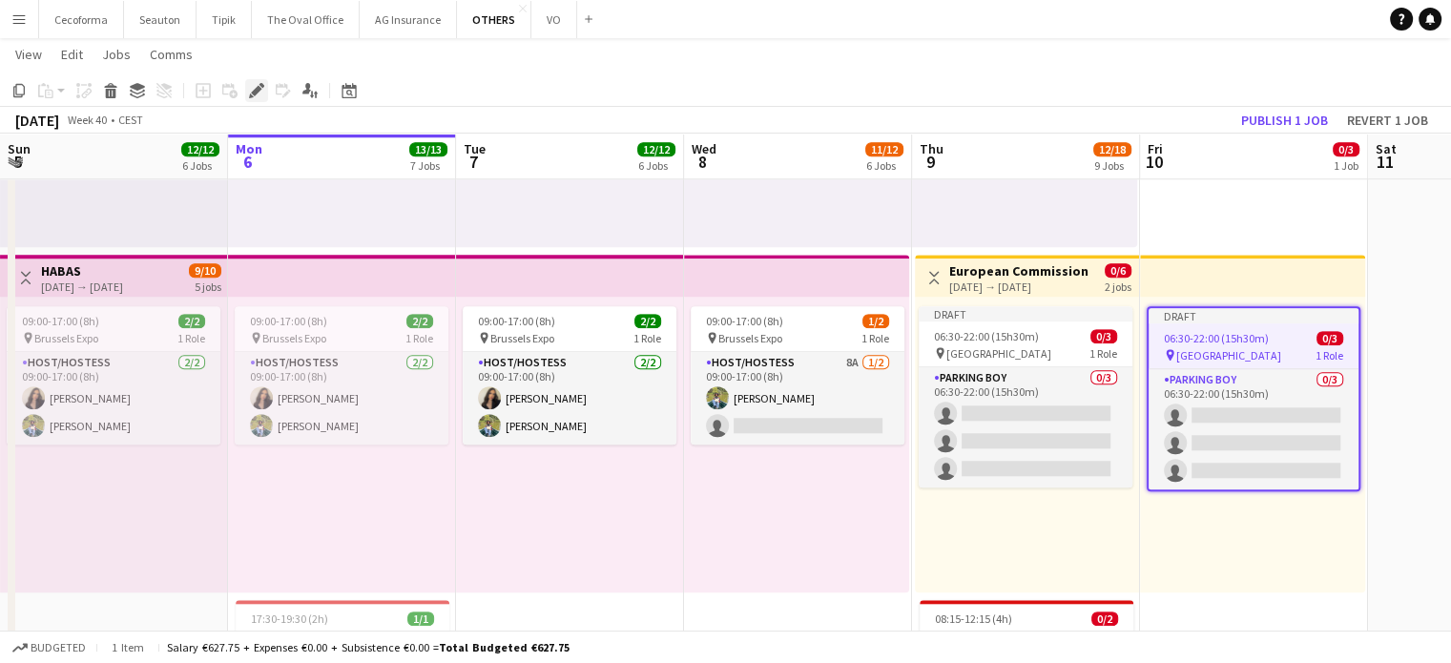
click at [258, 89] on icon at bounding box center [256, 91] width 10 height 10
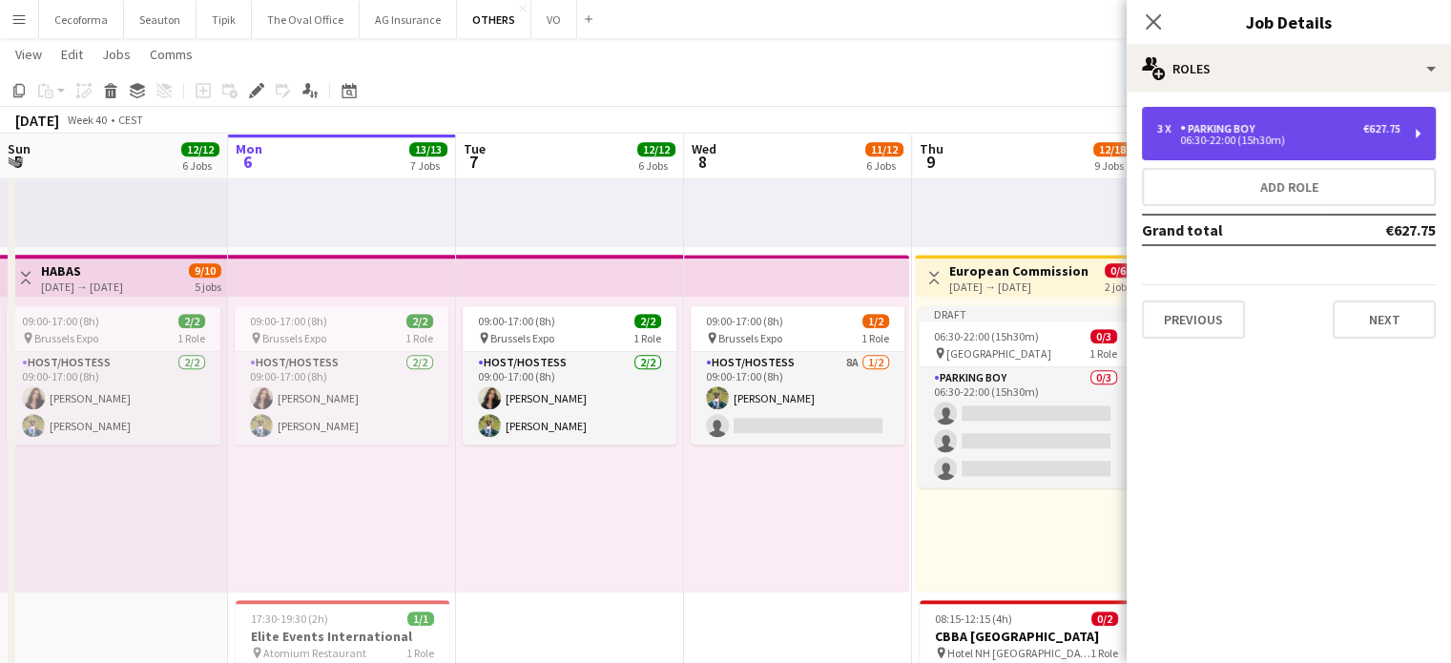
click at [1281, 140] on div "06:30-22:00 (15h30m)" at bounding box center [1278, 140] width 243 height 10
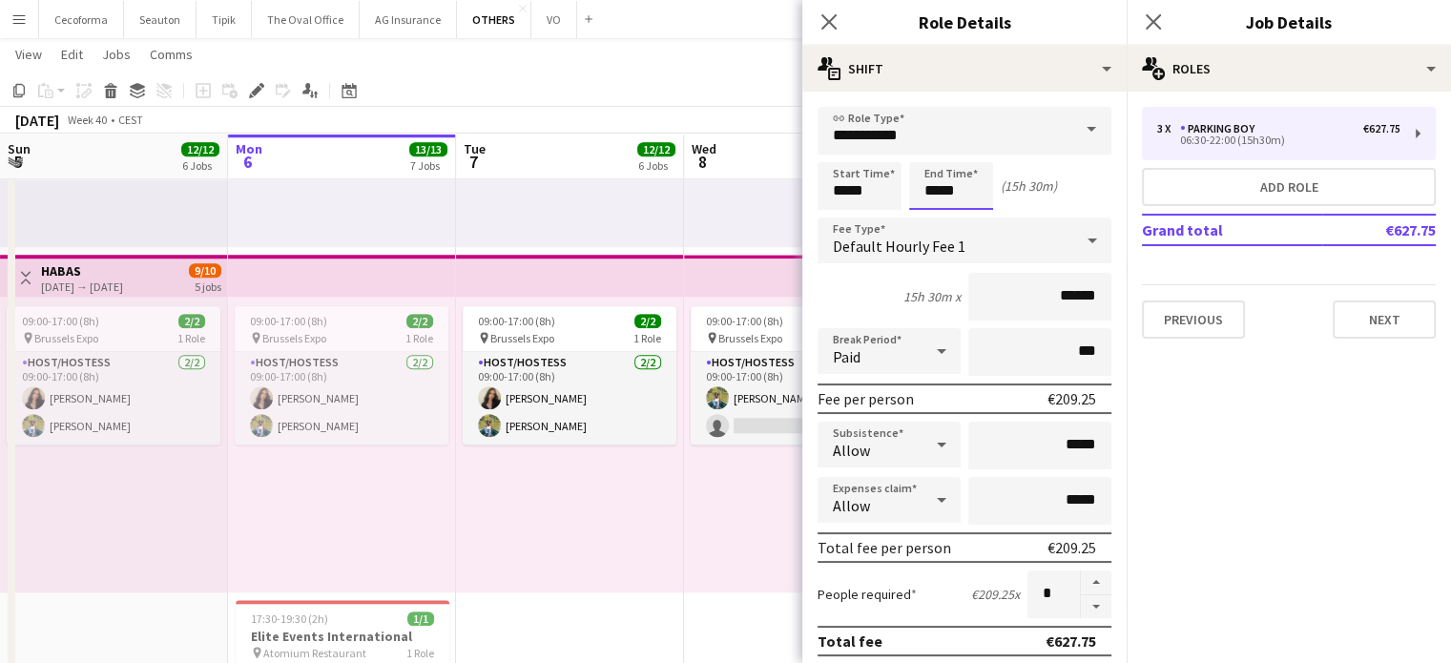
click at [939, 193] on input "*****" at bounding box center [951, 186] width 84 height 48
click at [932, 218] on div at bounding box center [932, 219] width 38 height 19
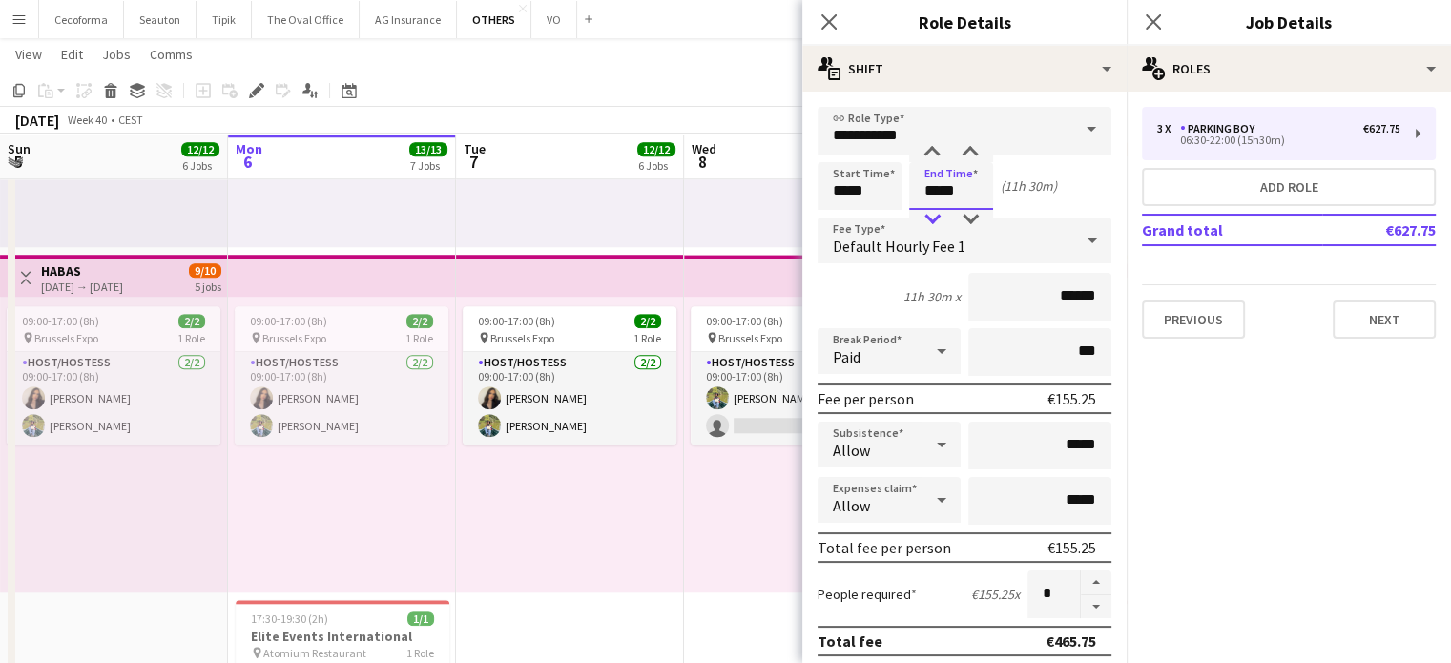
click at [932, 218] on div at bounding box center [932, 219] width 38 height 19
type input "*****"
click at [932, 218] on div at bounding box center [932, 219] width 38 height 19
click at [824, 22] on icon "Close pop-in" at bounding box center [829, 21] width 18 height 18
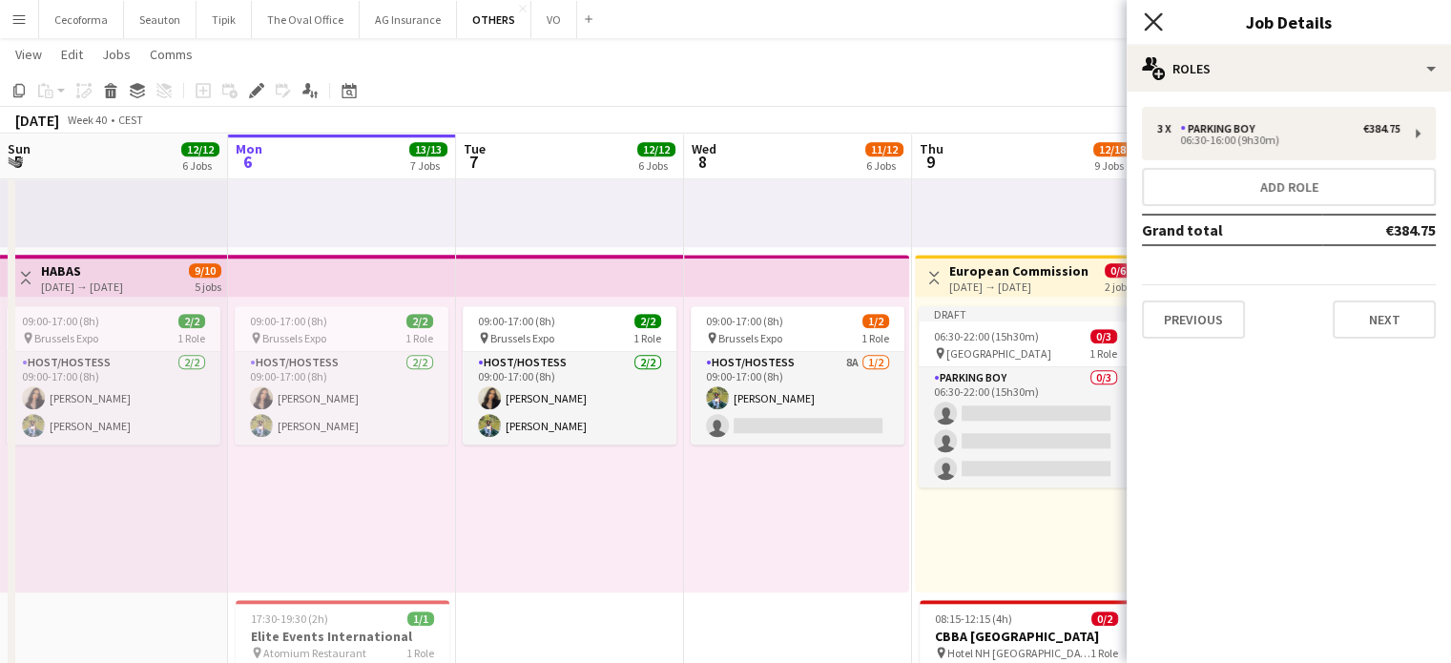
click at [1151, 19] on icon at bounding box center [1153, 21] width 18 height 18
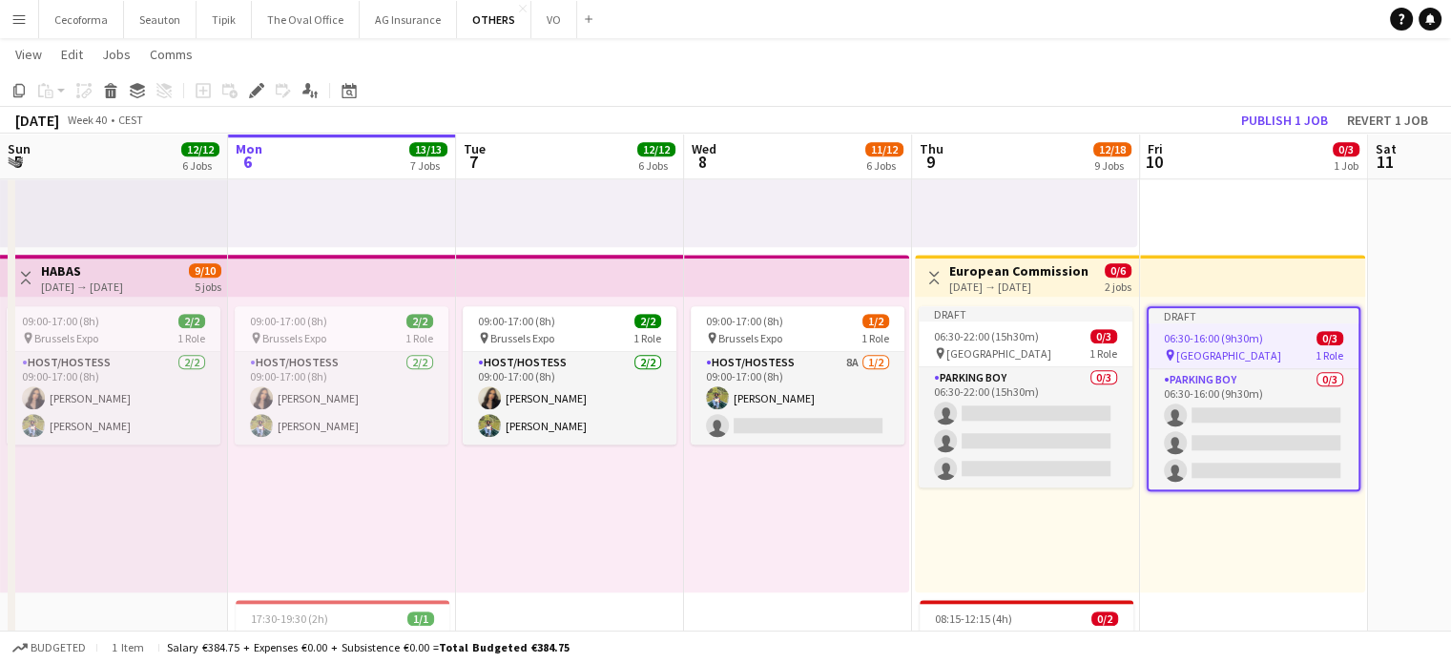
click at [1280, 543] on div "Draft 06:30-16:00 (9h30m) 0/3 pin Square Meeting Centre 1 Role Parking boy 0/3 …" at bounding box center [1252, 445] width 225 height 296
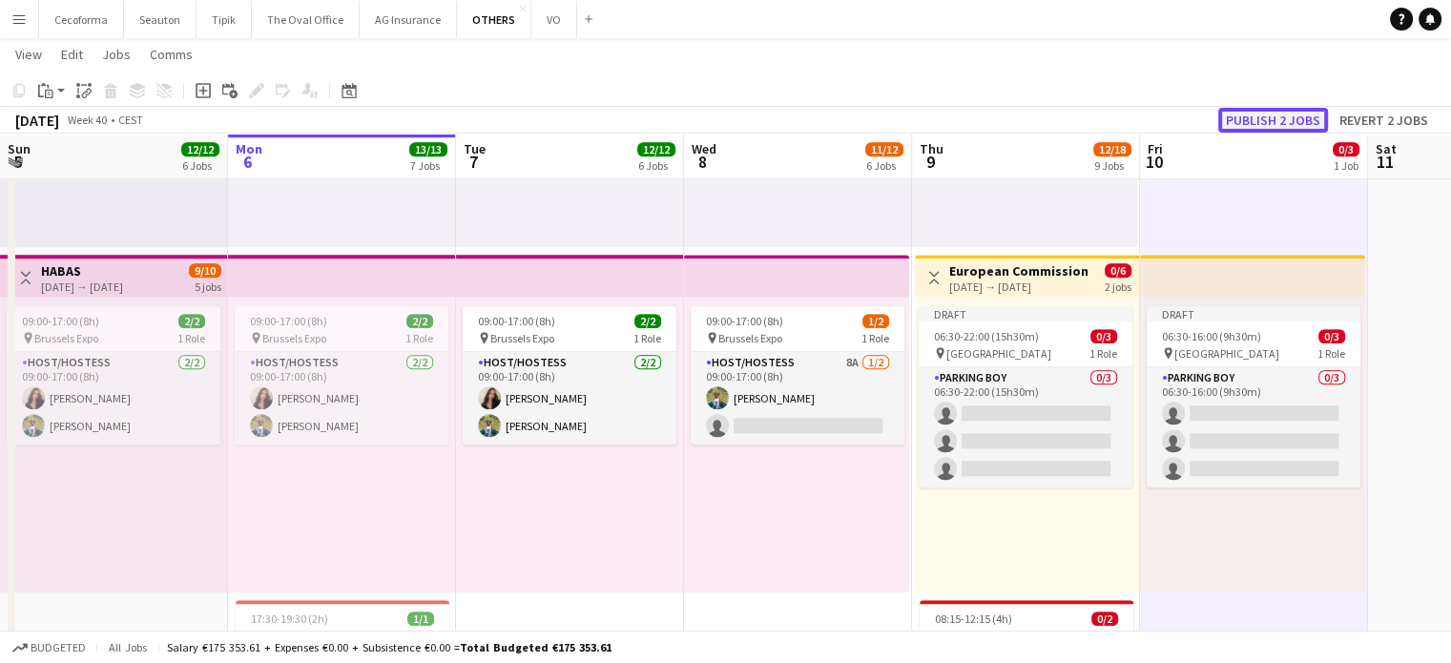
click at [1275, 125] on button "Publish 2 jobs" at bounding box center [1273, 120] width 110 height 25
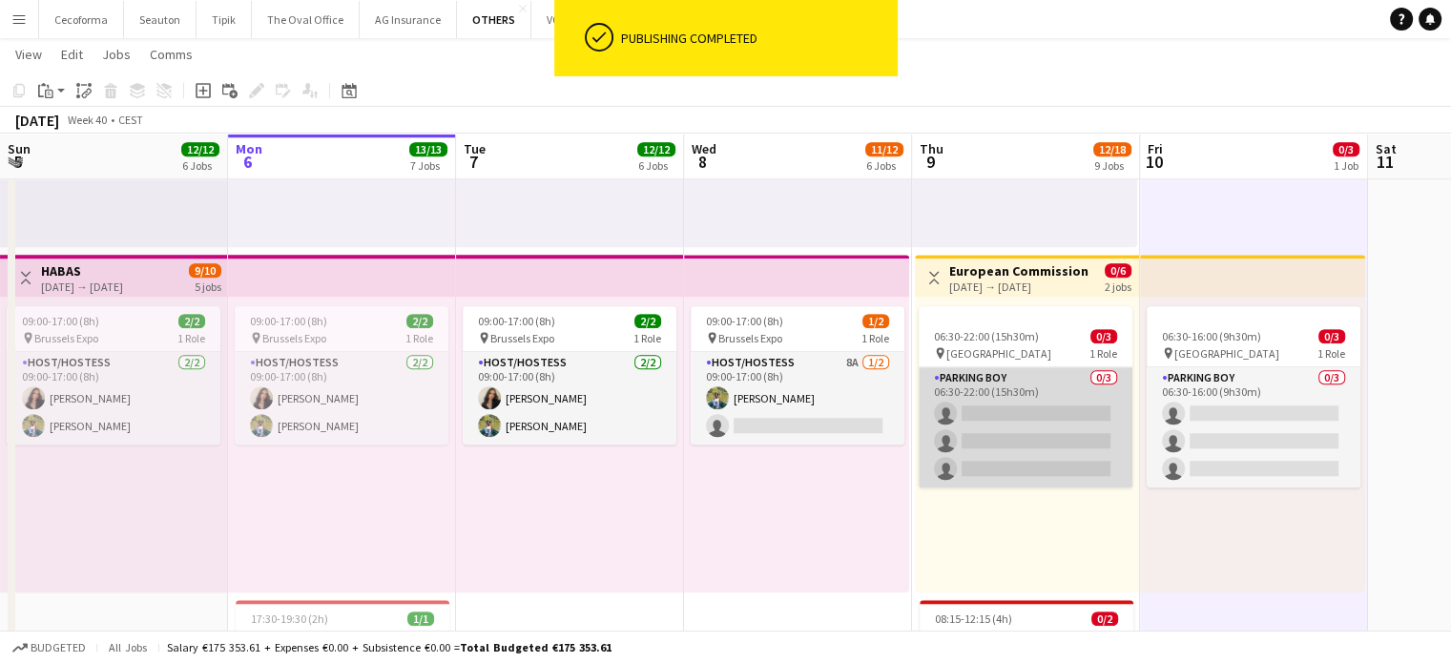
click at [1058, 421] on app-card-role "Parking boy 0/3 06:30-22:00 (15h30m) single-neutral-actions single-neutral-acti…" at bounding box center [1026, 427] width 214 height 120
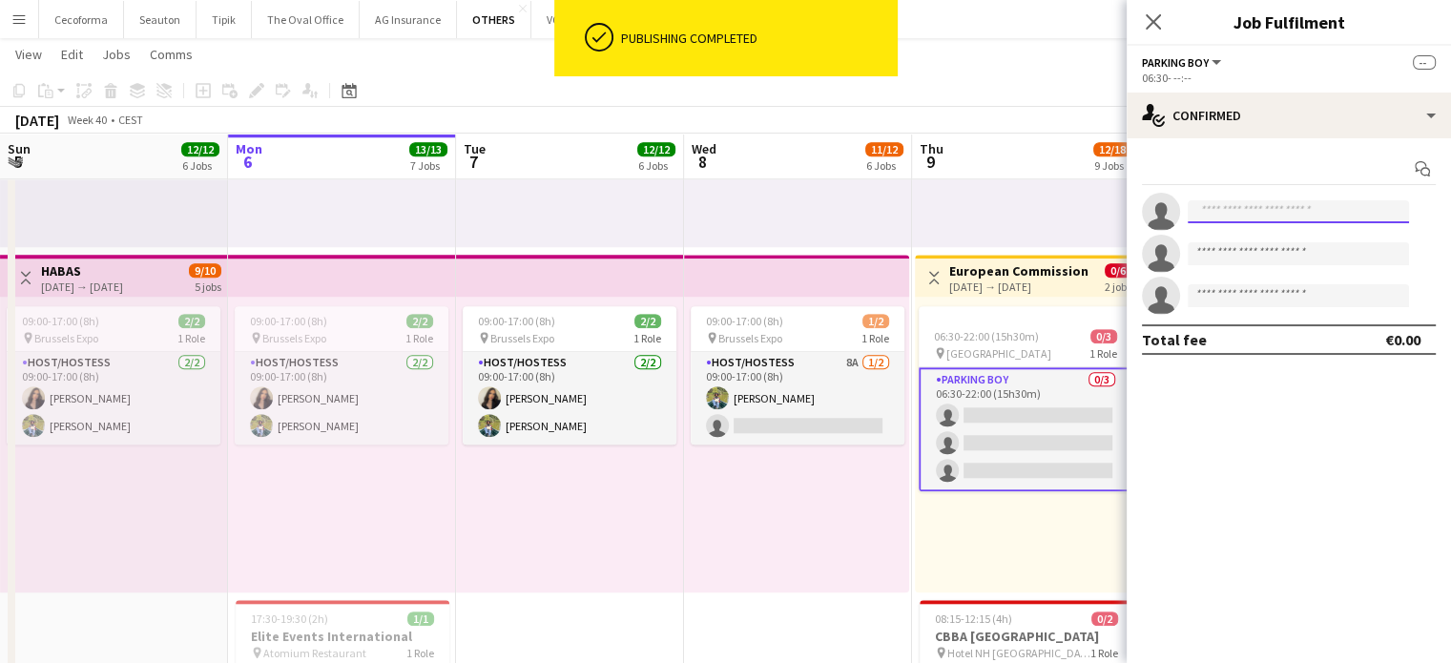
click at [1292, 209] on input at bounding box center [1298, 211] width 221 height 23
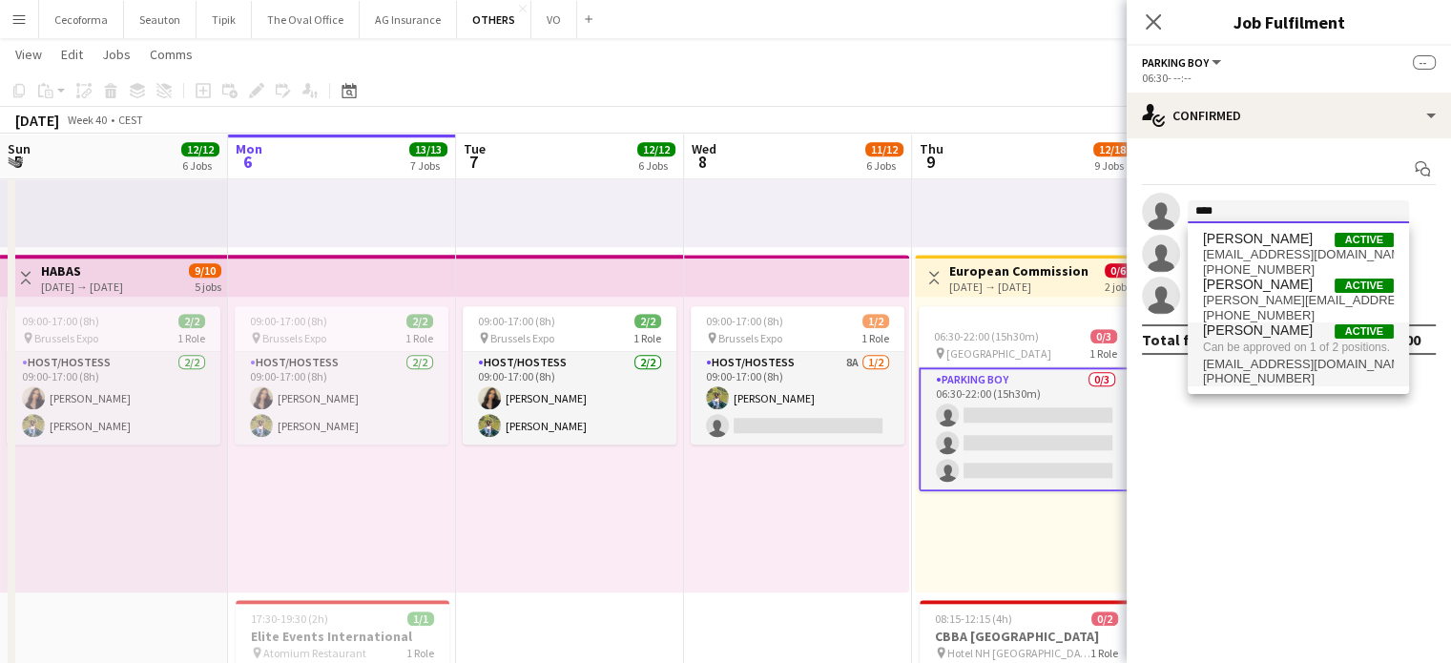
type input "****"
click at [1261, 332] on span "[PERSON_NAME]" at bounding box center [1258, 330] width 110 height 16
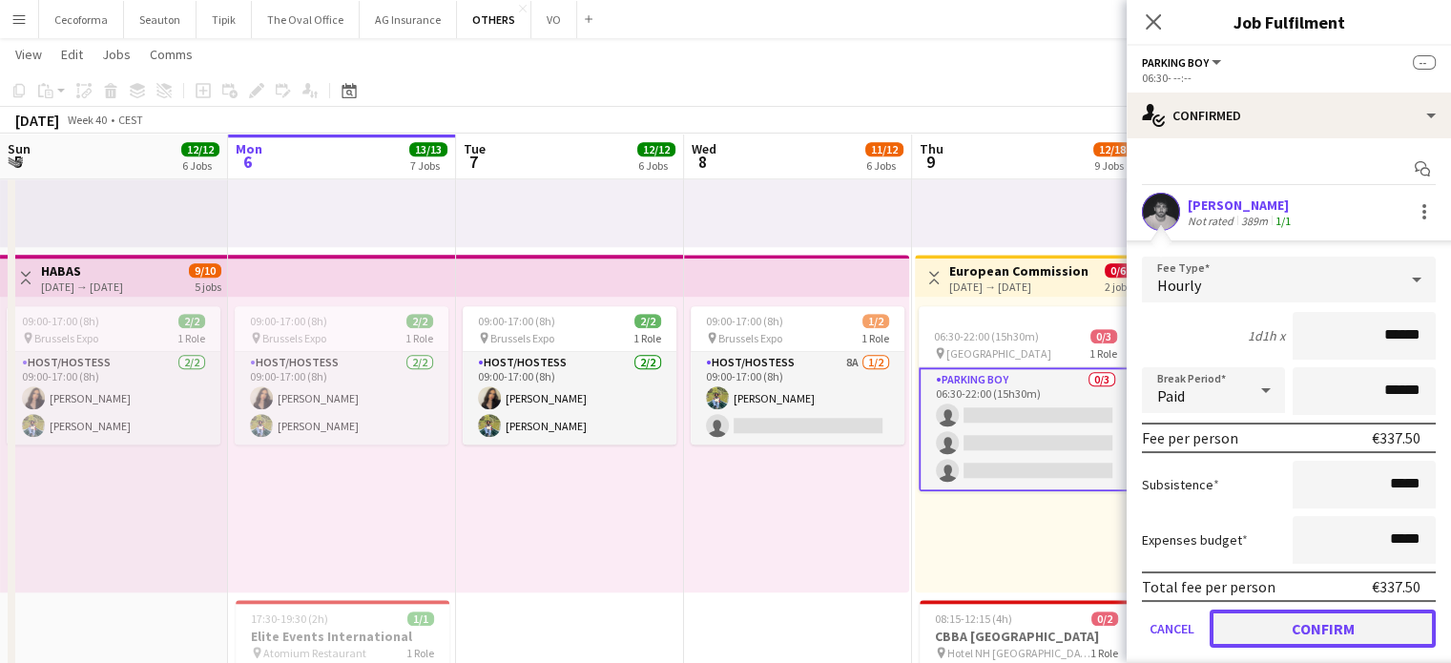
click at [1323, 633] on button "Confirm" at bounding box center [1323, 629] width 226 height 38
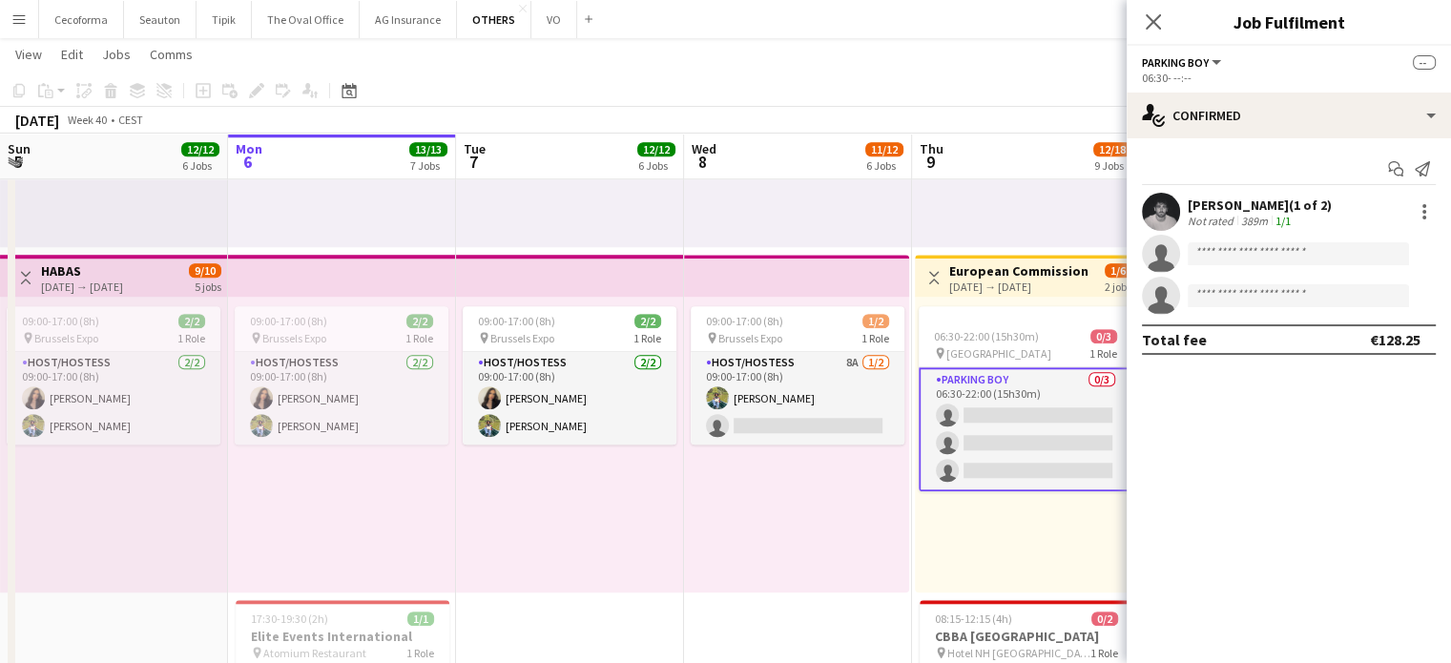
click at [1083, 533] on div "06:30-22:00 (15h30m) 0/3 pin Square Meeting Centre 1 Role Parking boy 0/3 06:30…" at bounding box center [1027, 445] width 224 height 296
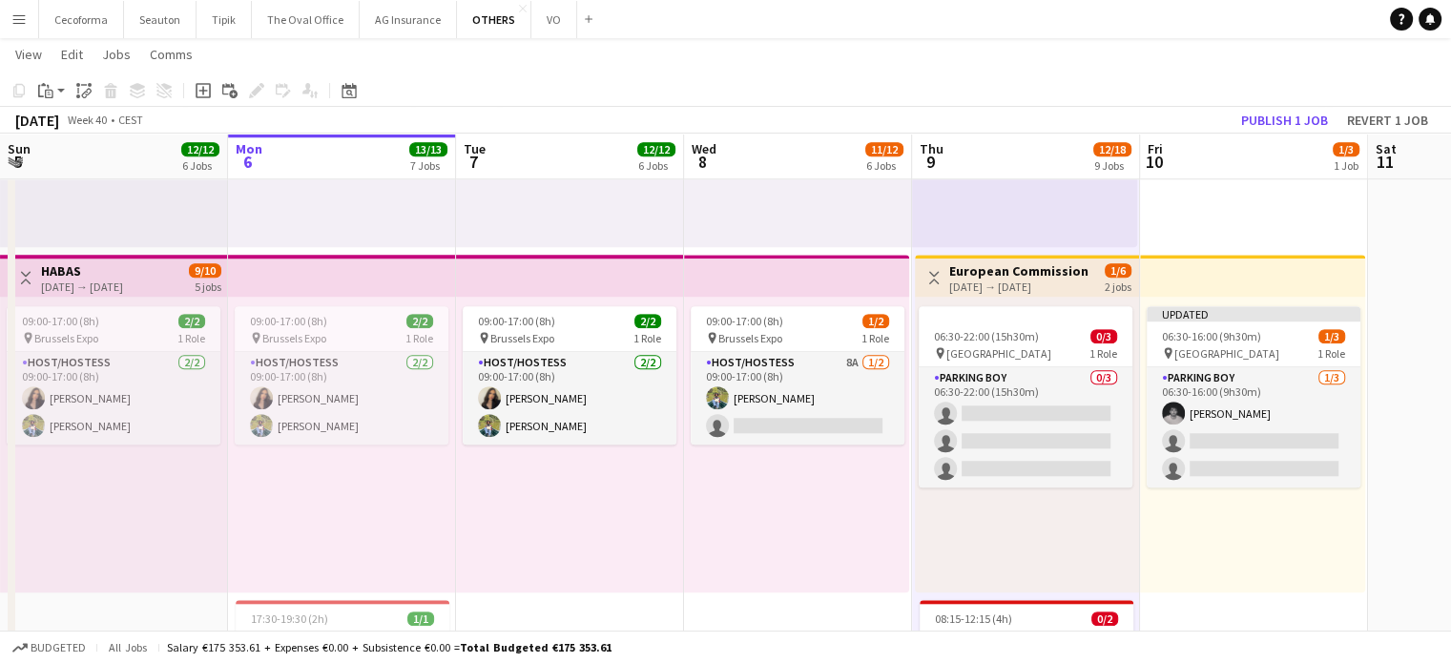
click at [876, 516] on div "09:00-17:00 (8h) 1/2 pin Brussels Expo 1 Role Host/Hostess 8A 1/2 09:00-17:00 (…" at bounding box center [796, 445] width 225 height 296
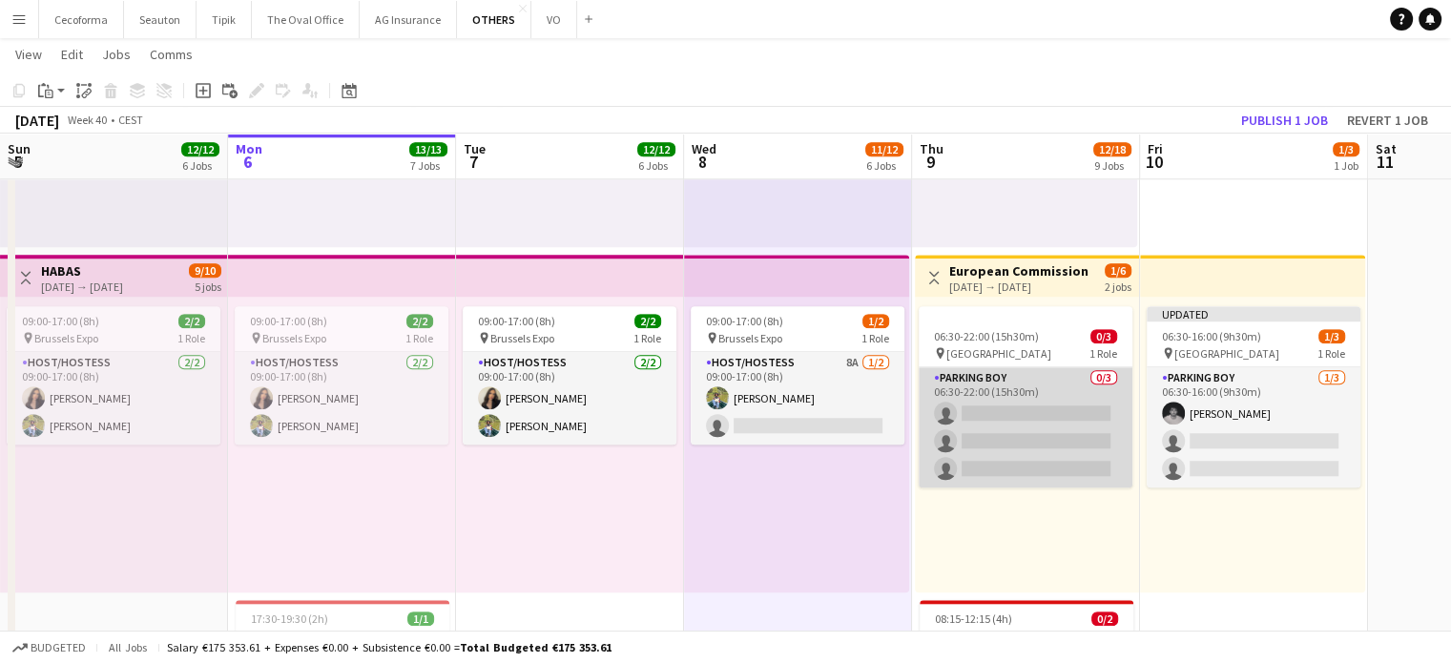
click at [1014, 406] on app-card-role "Parking boy 0/3 06:30-22:00 (15h30m) single-neutral-actions single-neutral-acti…" at bounding box center [1026, 427] width 214 height 120
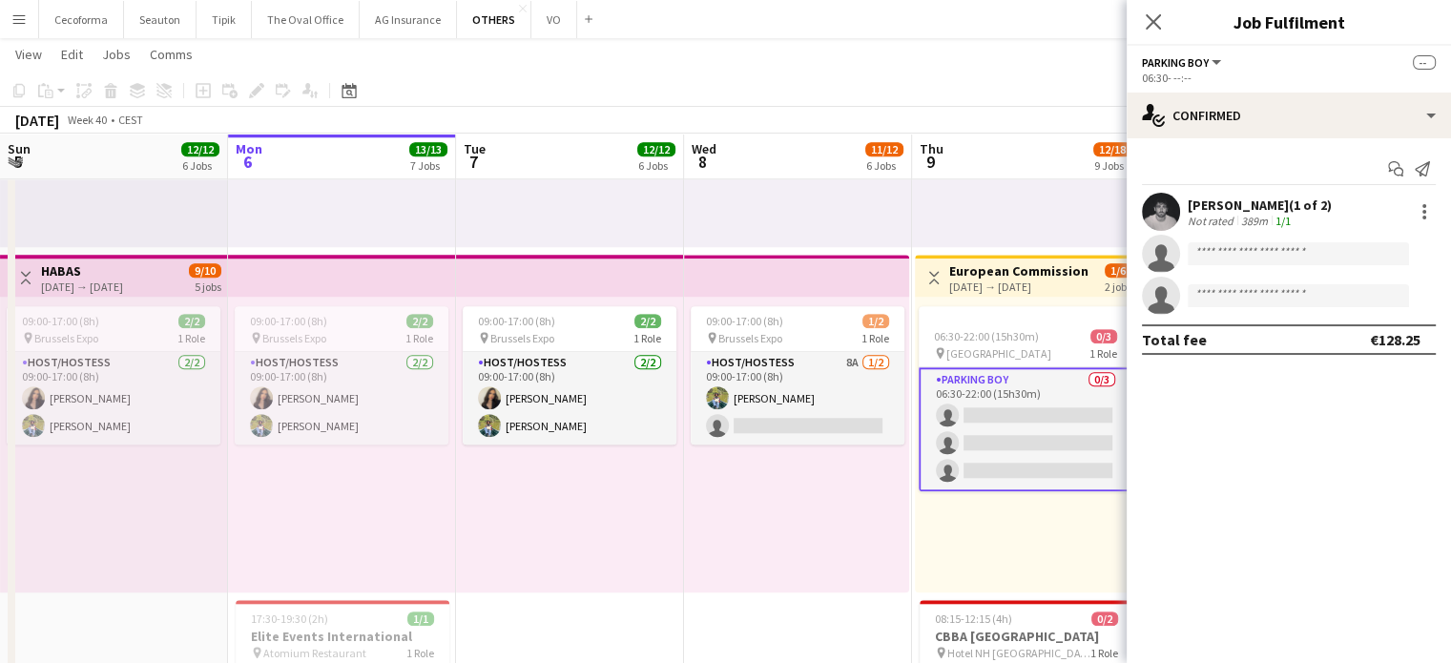
click at [834, 542] on div "09:00-17:00 (8h) 1/2 pin Brussels Expo 1 Role Host/Hostess 8A 1/2 09:00-17:00 (…" at bounding box center [796, 445] width 225 height 296
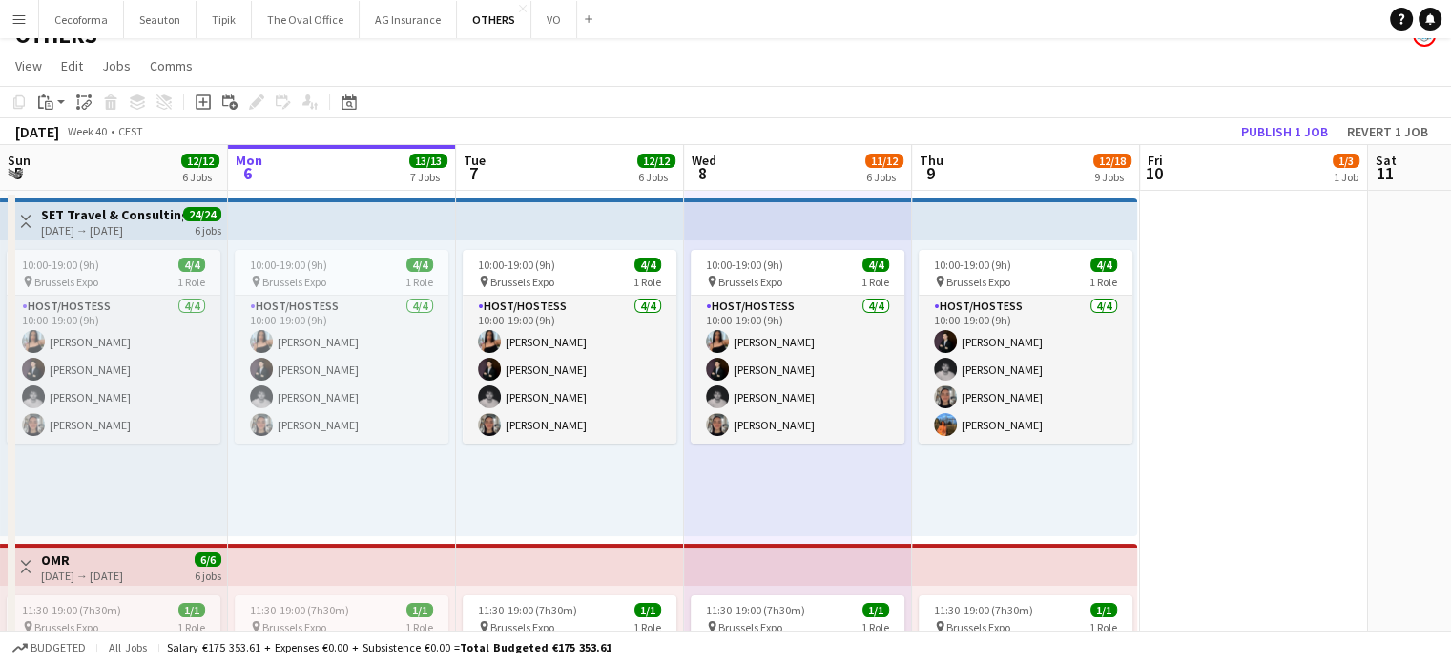
scroll to position [0, 0]
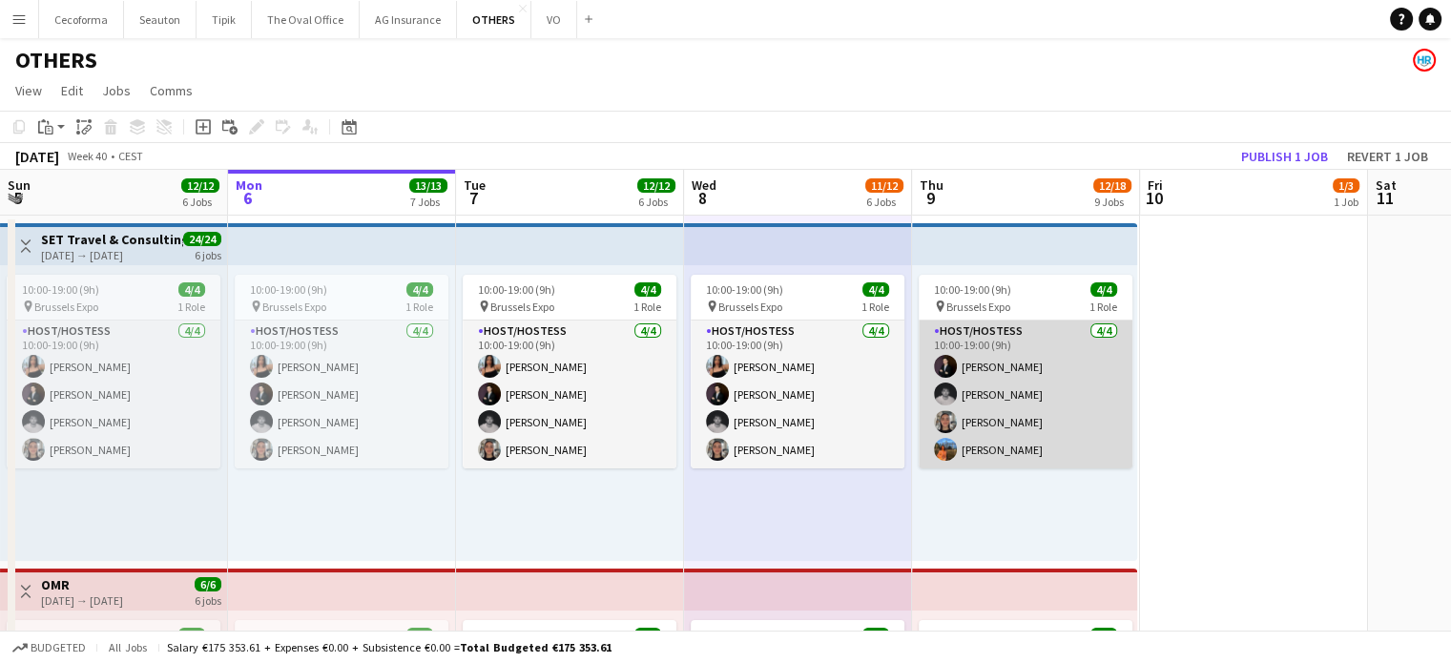
click at [1017, 395] on app-card-role "Host/Hostess 4/4 10:00-19:00 (9h) Noah de Carvalho Nicolas Pardo Yuliya Hevko L…" at bounding box center [1026, 395] width 214 height 148
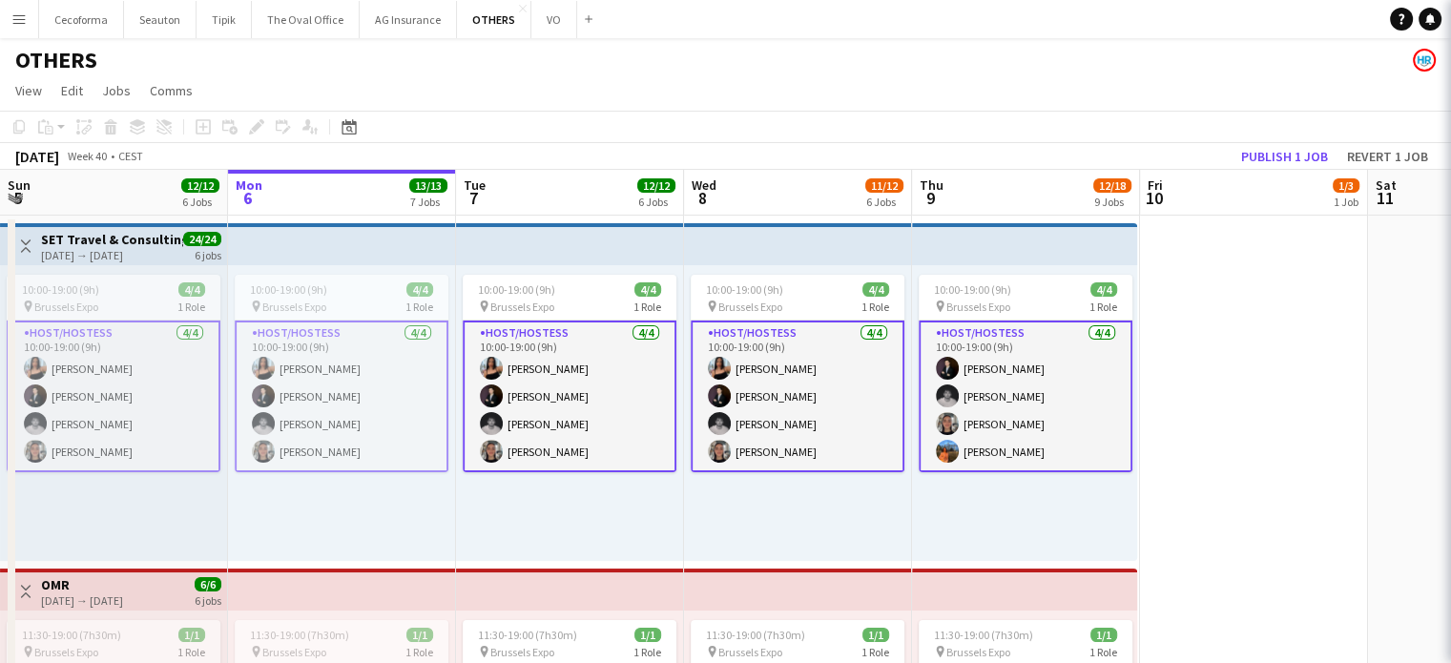
click at [1017, 395] on app-card-role "Host/Hostess 4/4 10:00-19:00 (9h) Noah de Carvalho Nicolas Pardo Yuliya Hevko L…" at bounding box center [1026, 397] width 214 height 152
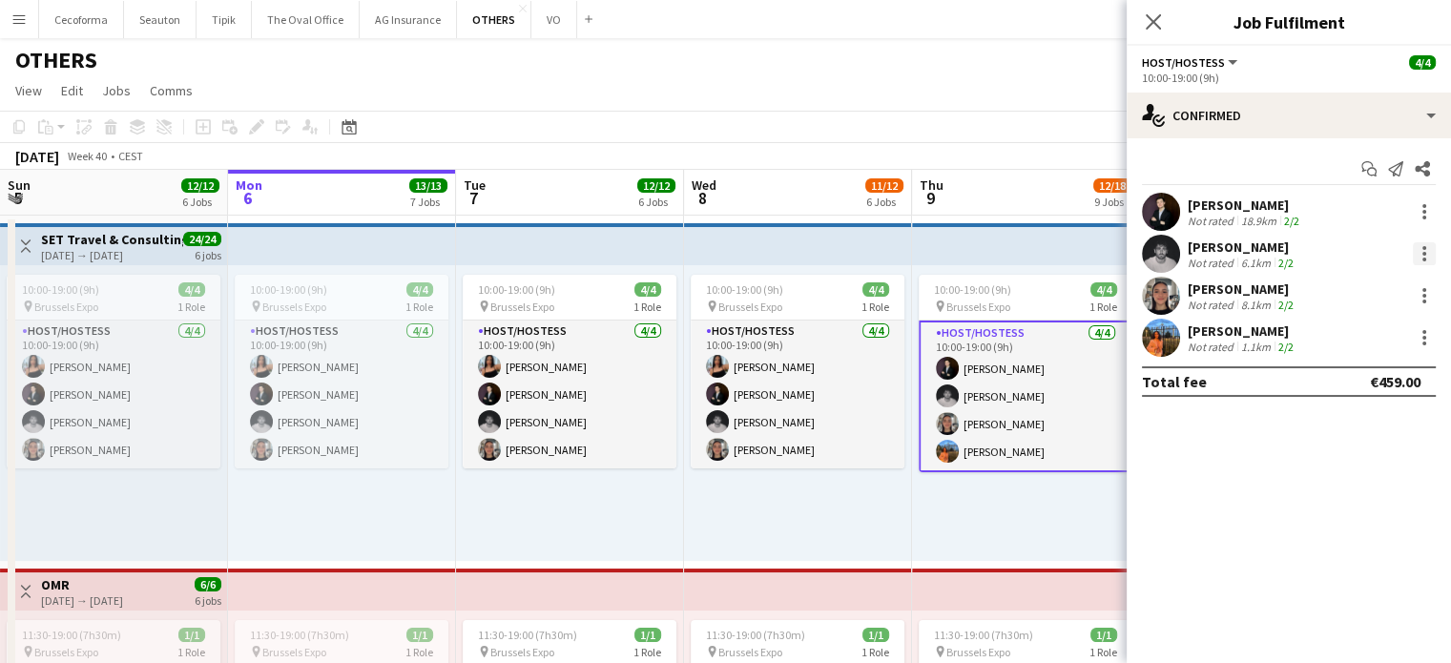
click at [1422, 250] on div at bounding box center [1424, 253] width 23 height 23
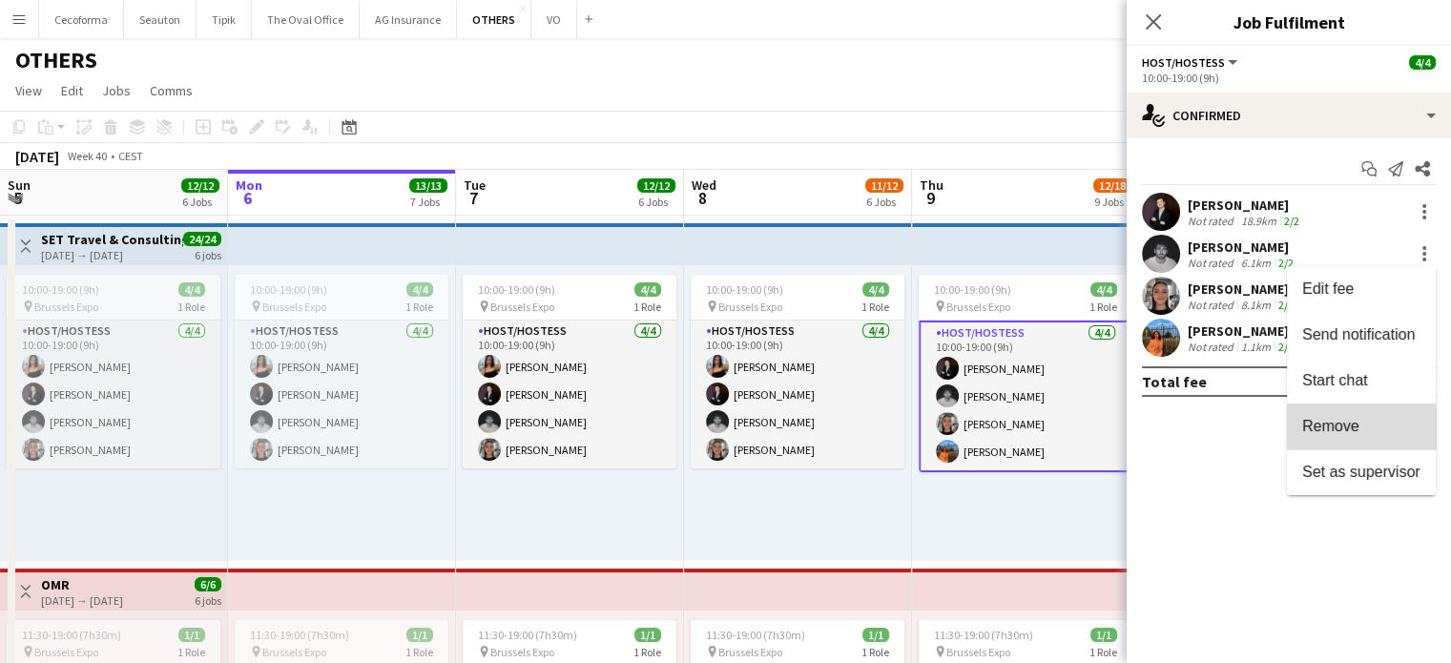
click at [1347, 431] on span "Remove" at bounding box center [1330, 426] width 57 height 16
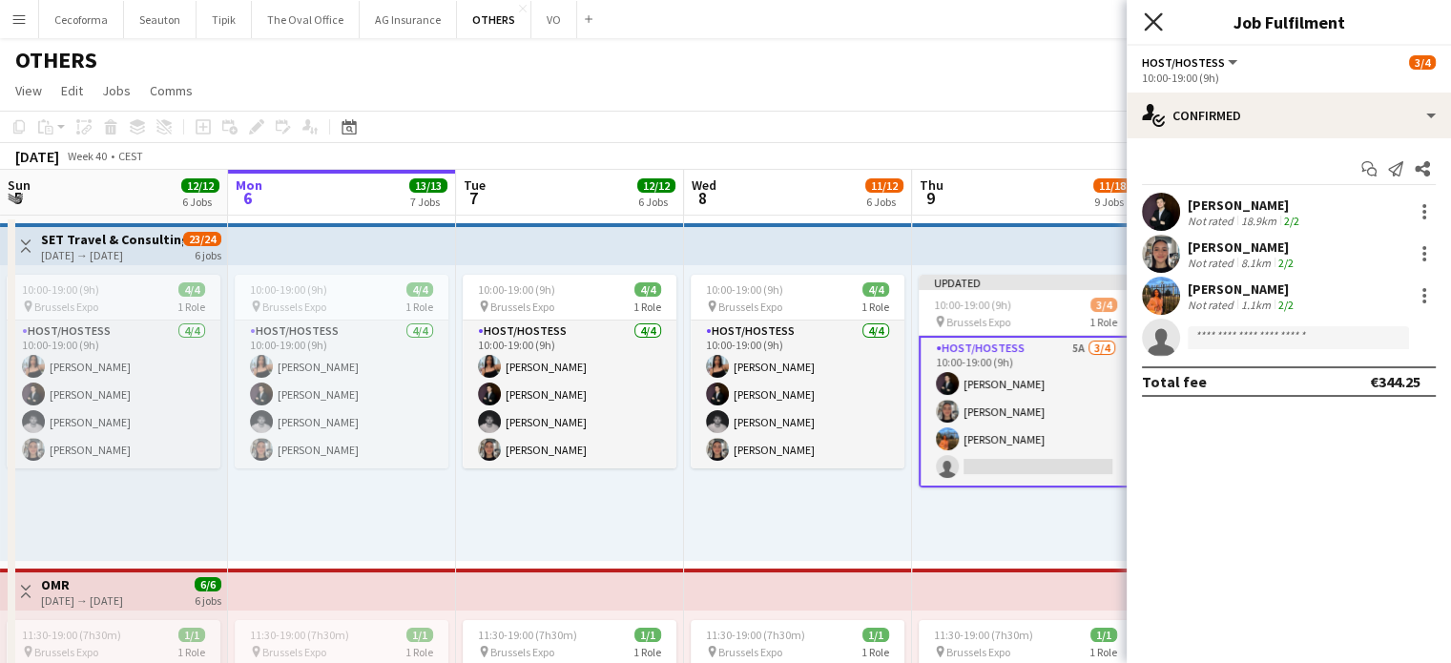
click at [1155, 22] on icon at bounding box center [1153, 21] width 18 height 18
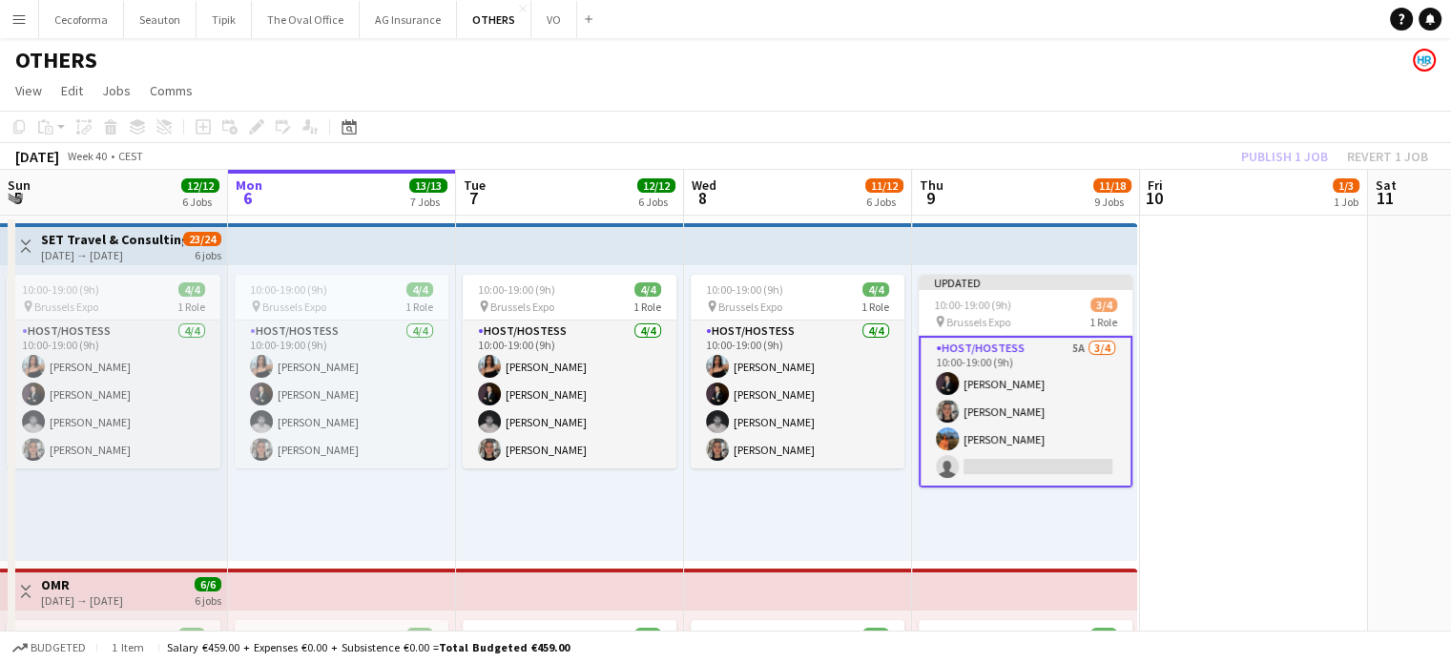
click at [1080, 510] on div "Updated 10:00-19:00 (9h) 3/4 pin Brussels Expo 1 Role Host/Hostess 5A 3/4 10:00…" at bounding box center [1024, 413] width 225 height 296
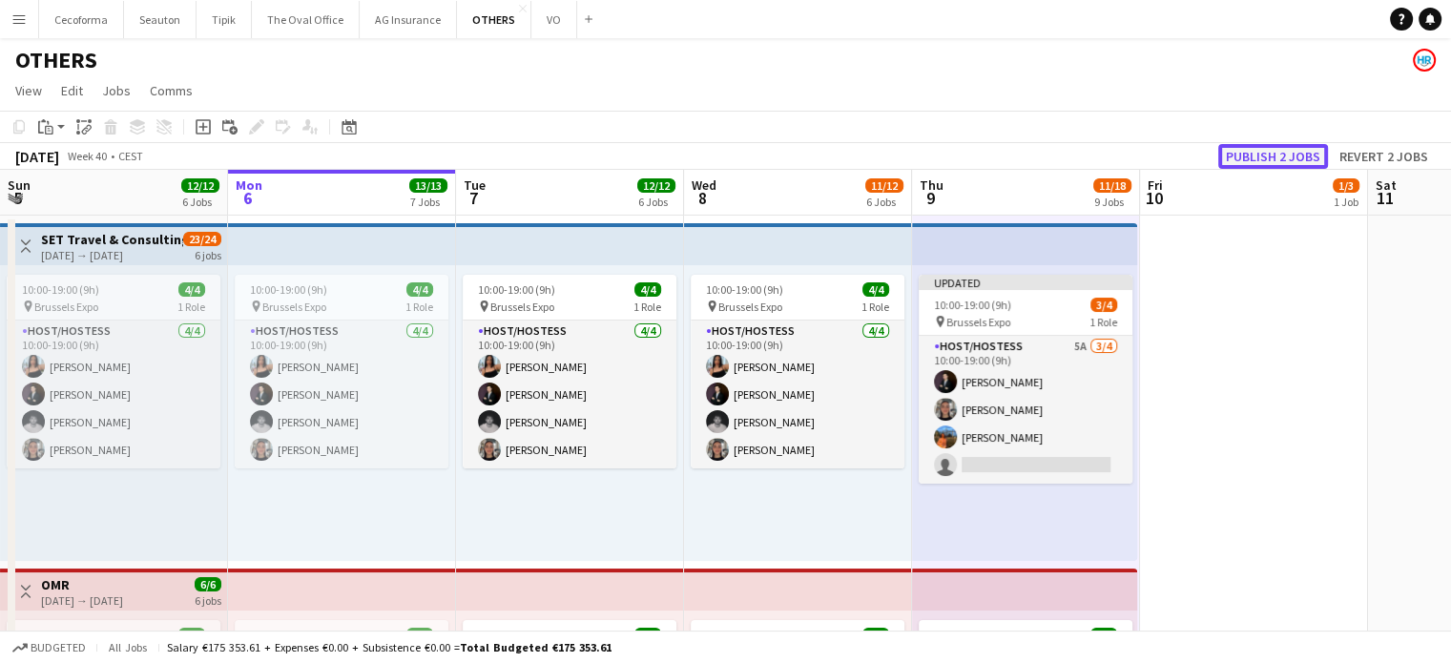
click at [1267, 163] on button "Publish 2 jobs" at bounding box center [1273, 156] width 110 height 25
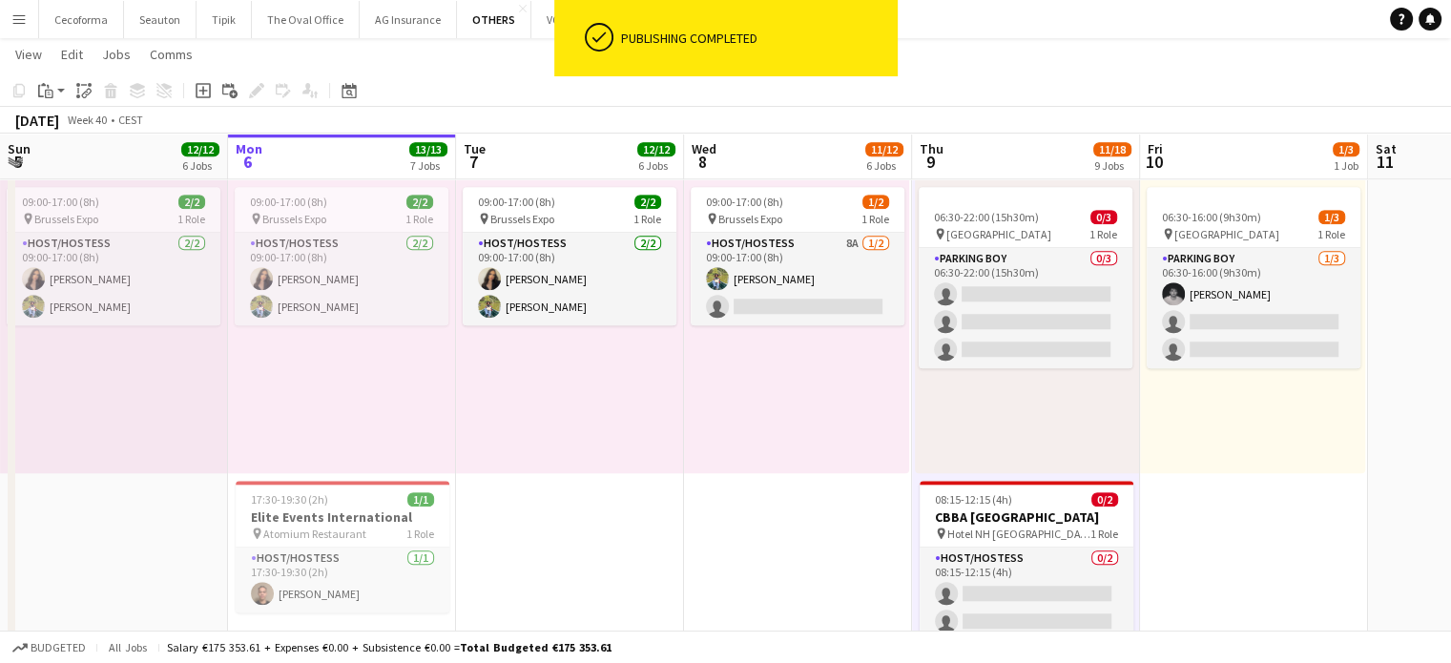
scroll to position [1813, 0]
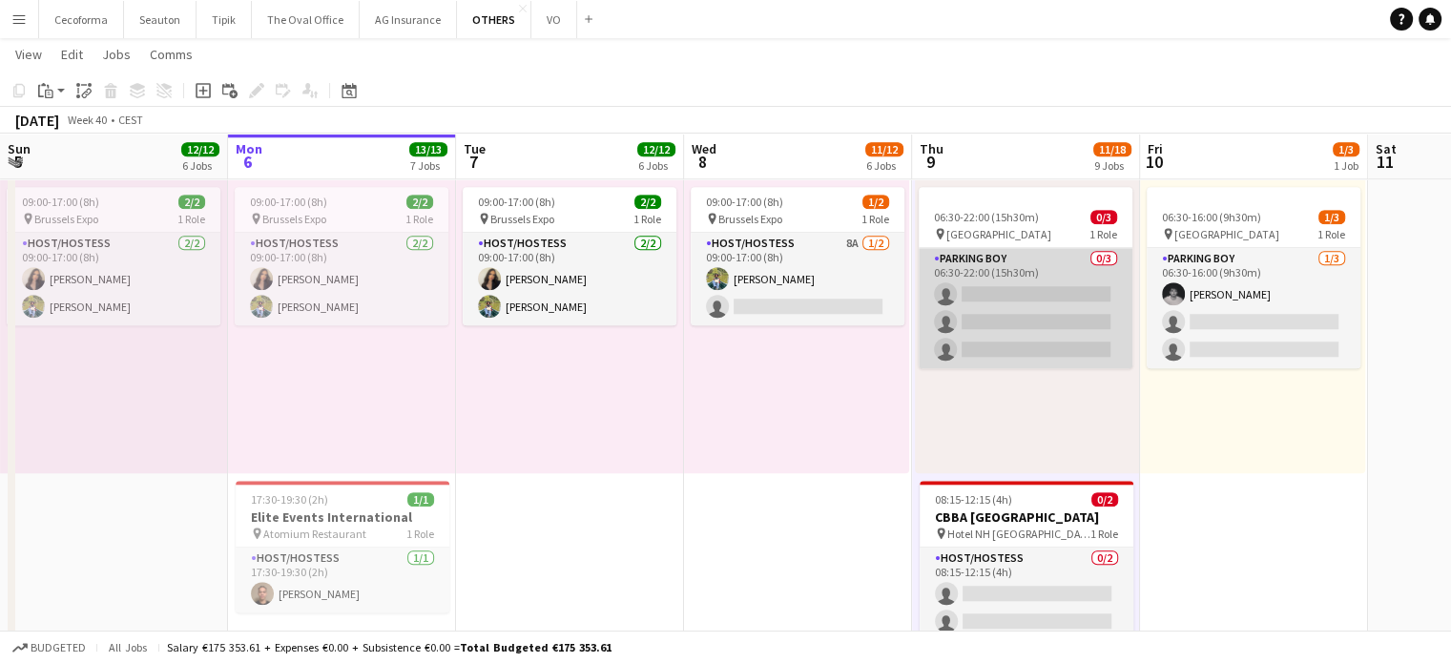
click at [1024, 295] on app-card-role "Parking boy 0/3 06:30-22:00 (15h30m) single-neutral-actions single-neutral-acti…" at bounding box center [1026, 308] width 214 height 120
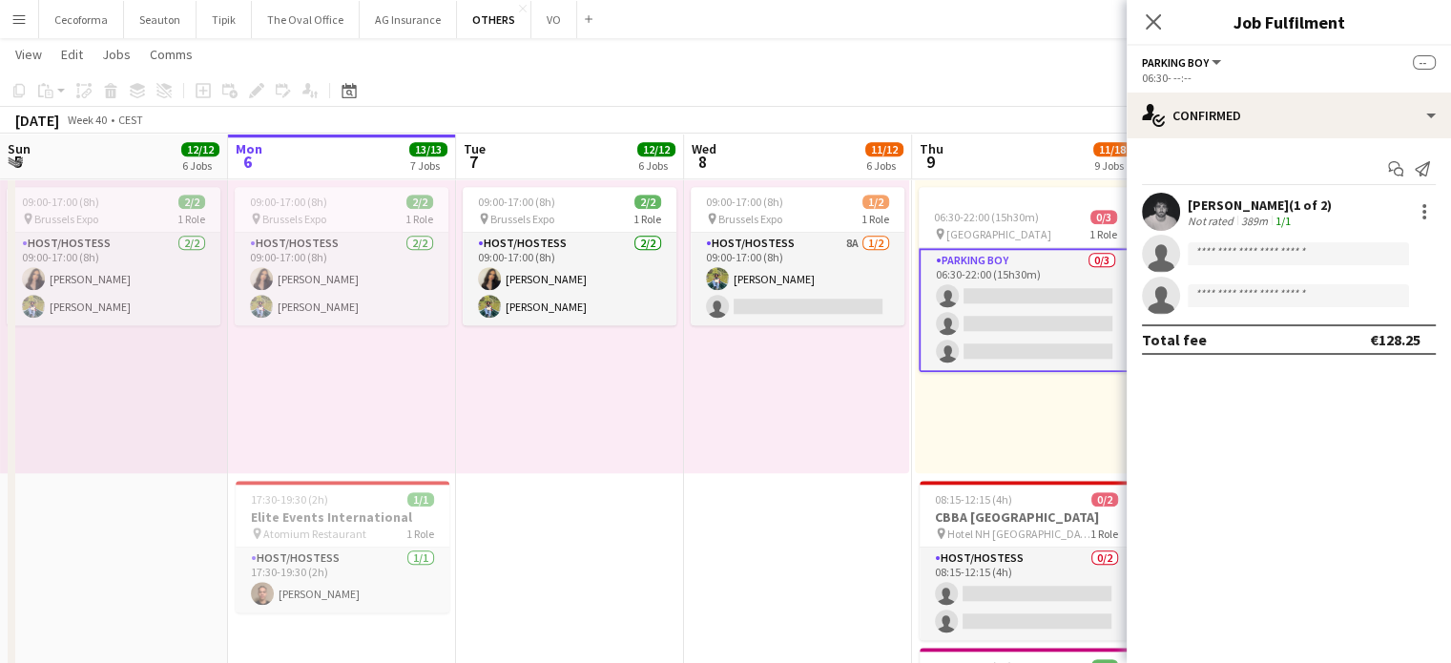
click at [1050, 298] on app-card-role "Parking boy 0/3 06:30-22:00 (15h30m) single-neutral-actions single-neutral-acti…" at bounding box center [1026, 310] width 214 height 124
click at [1281, 216] on input at bounding box center [1298, 211] width 221 height 23
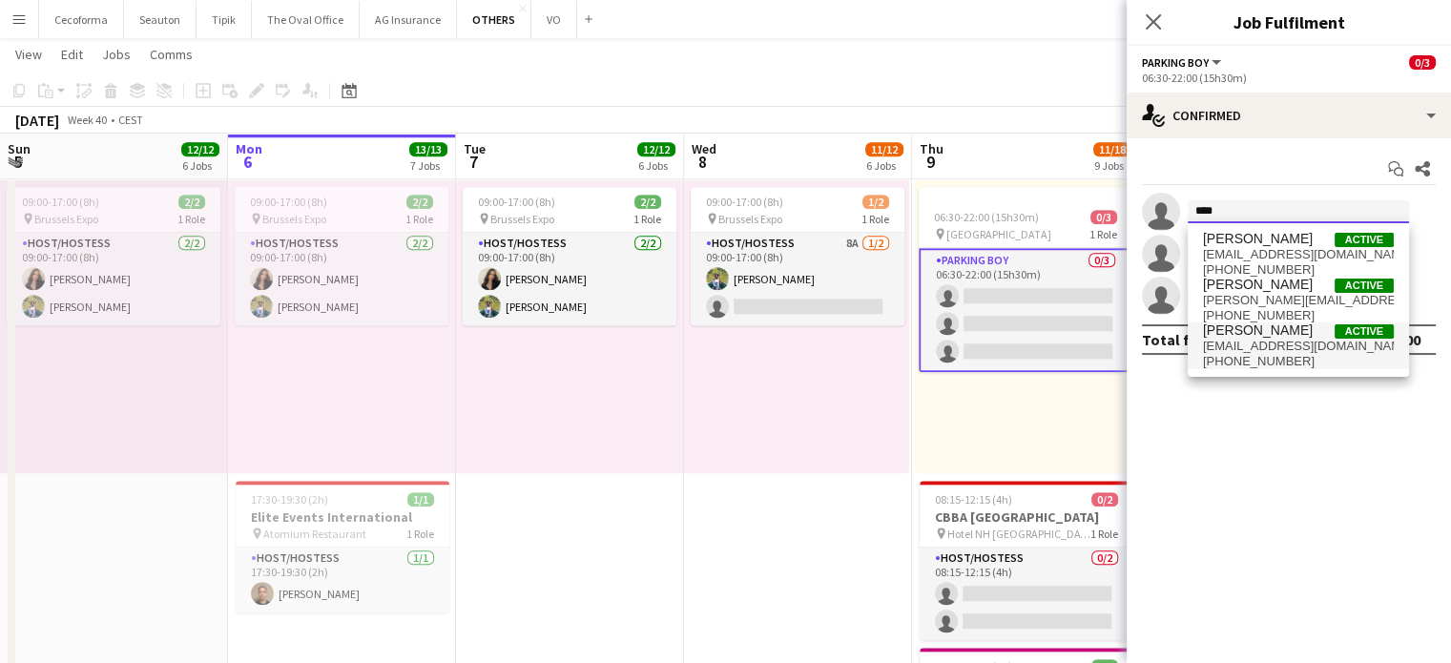
type input "****"
click at [1254, 333] on span "[PERSON_NAME]" at bounding box center [1258, 330] width 110 height 16
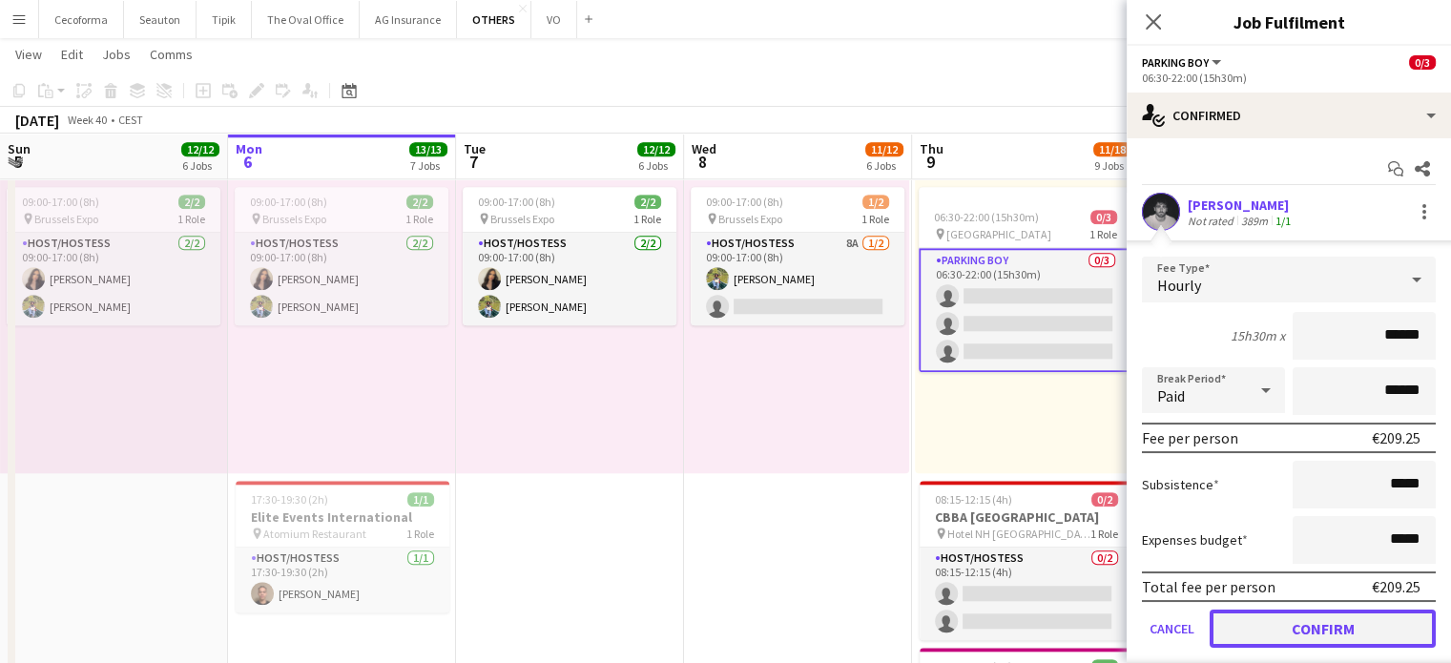
click at [1323, 625] on button "Confirm" at bounding box center [1323, 629] width 226 height 38
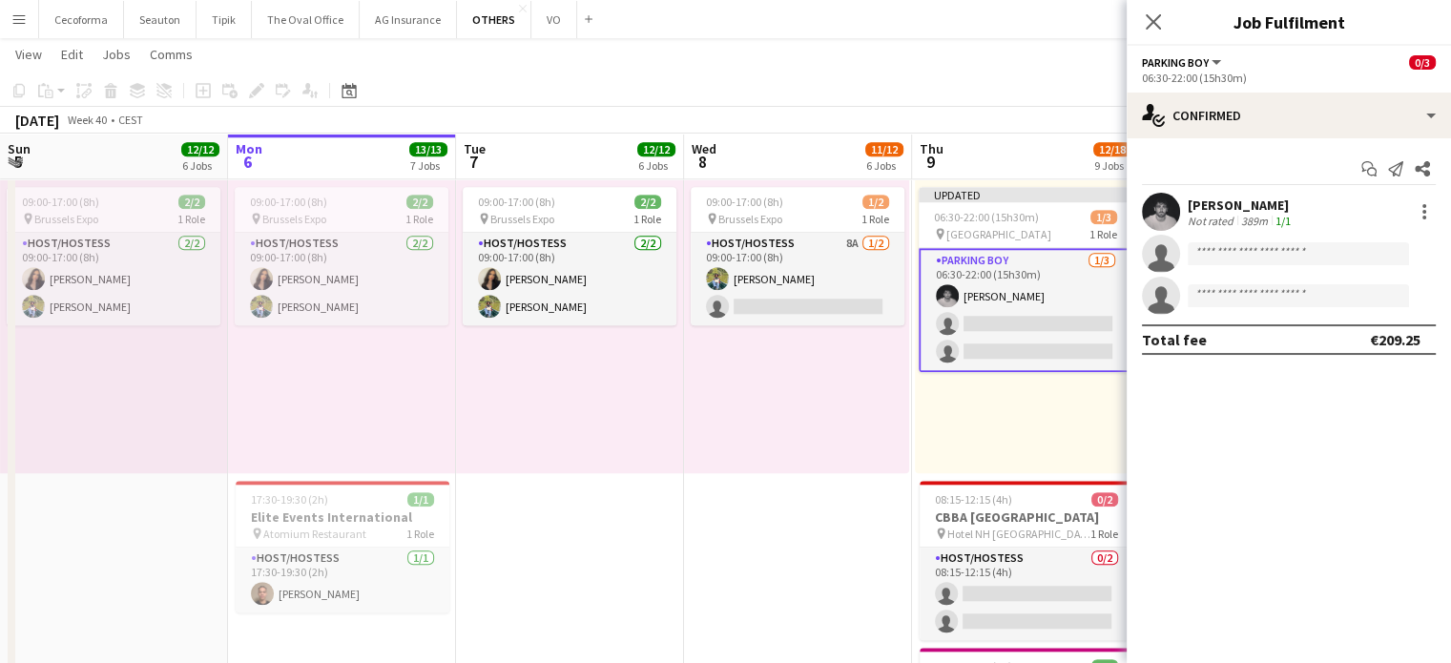
click at [876, 433] on div "09:00-17:00 (8h) 1/2 pin Brussels Expo 1 Role Host/Hostess 8A 1/2 09:00-17:00 (…" at bounding box center [796, 325] width 225 height 296
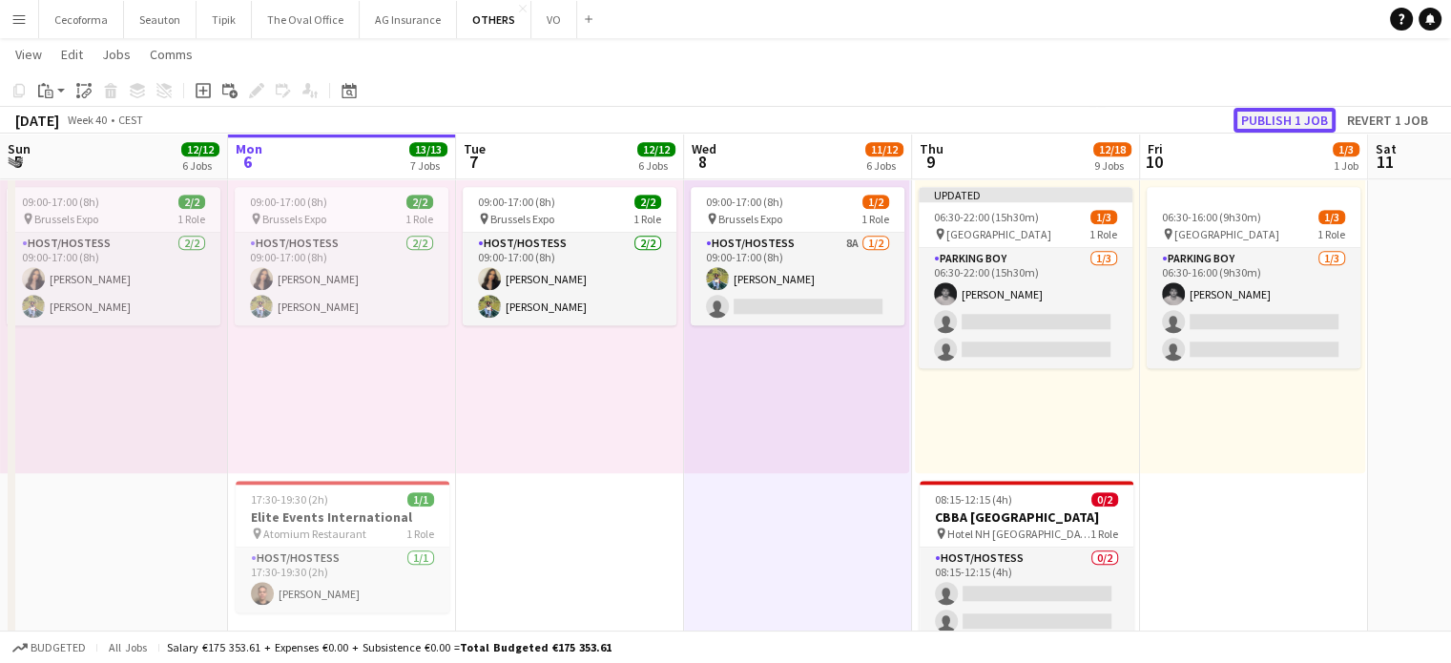
click at [1291, 118] on button "Publish 1 job" at bounding box center [1285, 120] width 102 height 25
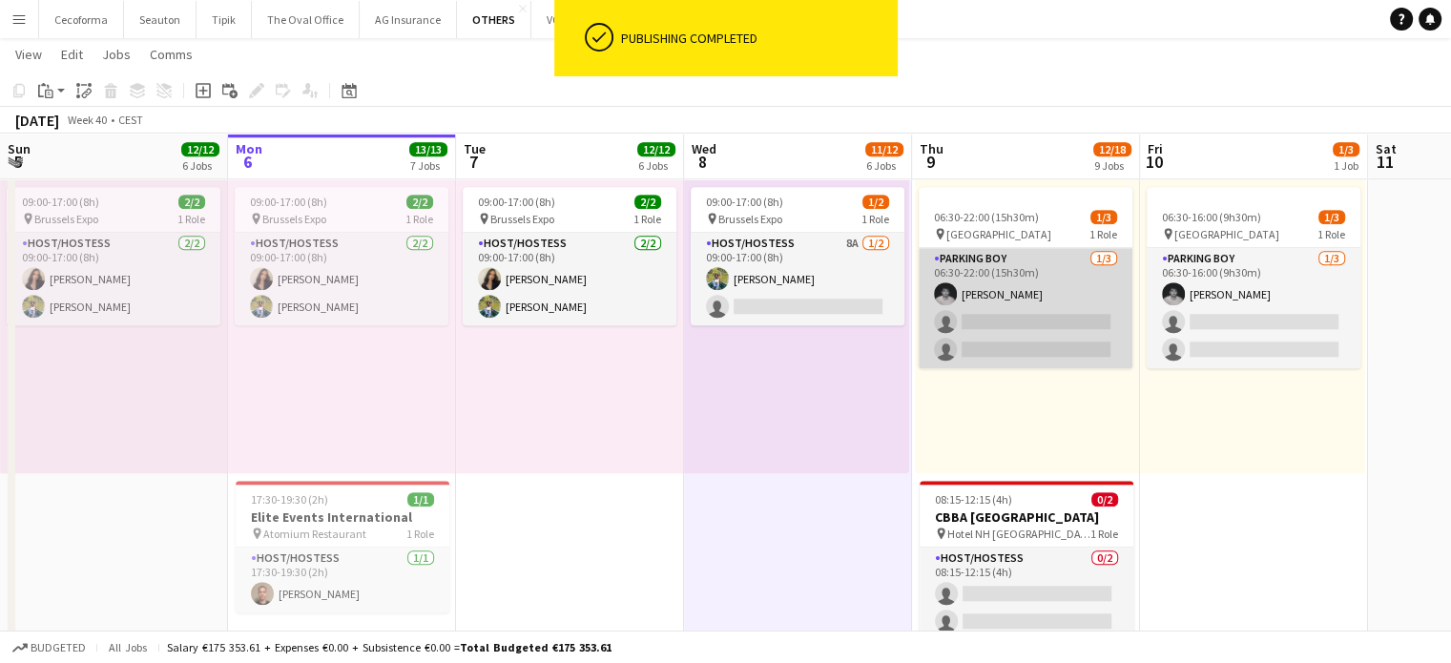
click at [1004, 319] on app-card-role "Parking boy 1/3 06:30-22:00 (15h30m) Nicolas Pardo single-neutral-actions singl…" at bounding box center [1026, 308] width 214 height 120
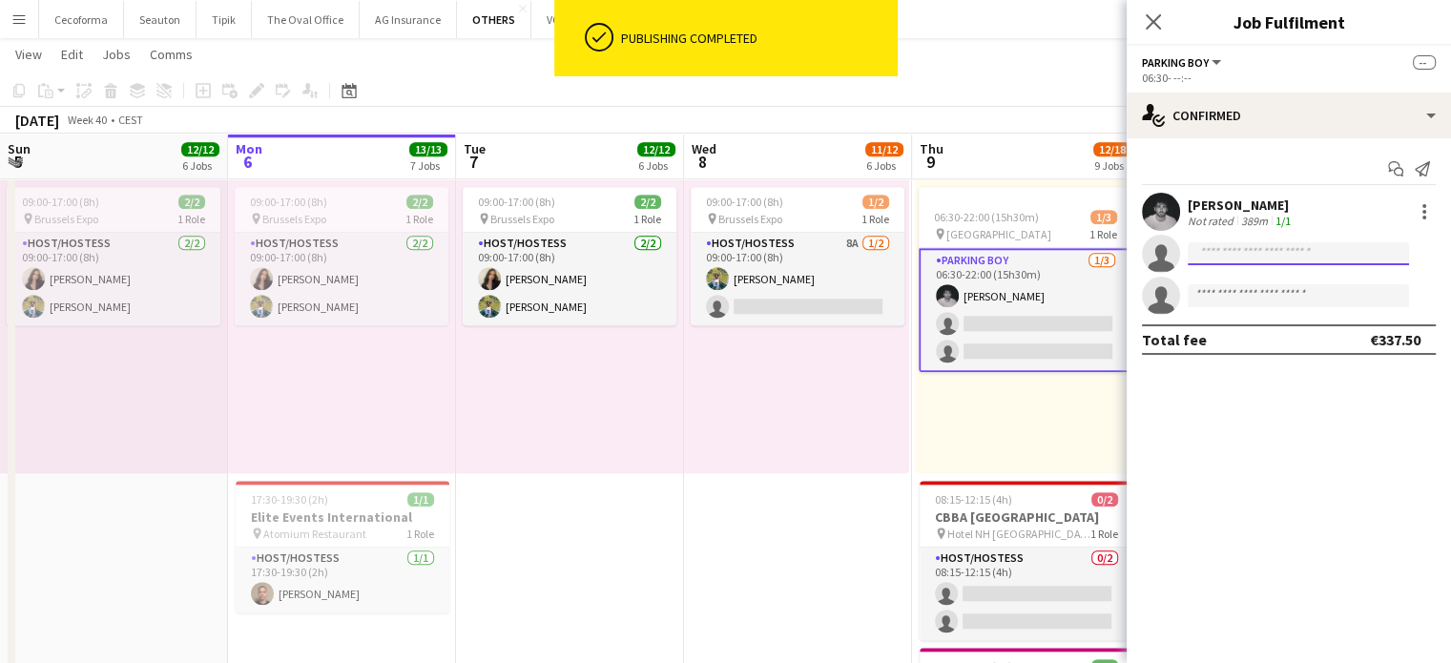
click at [1215, 254] on input at bounding box center [1298, 253] width 221 height 23
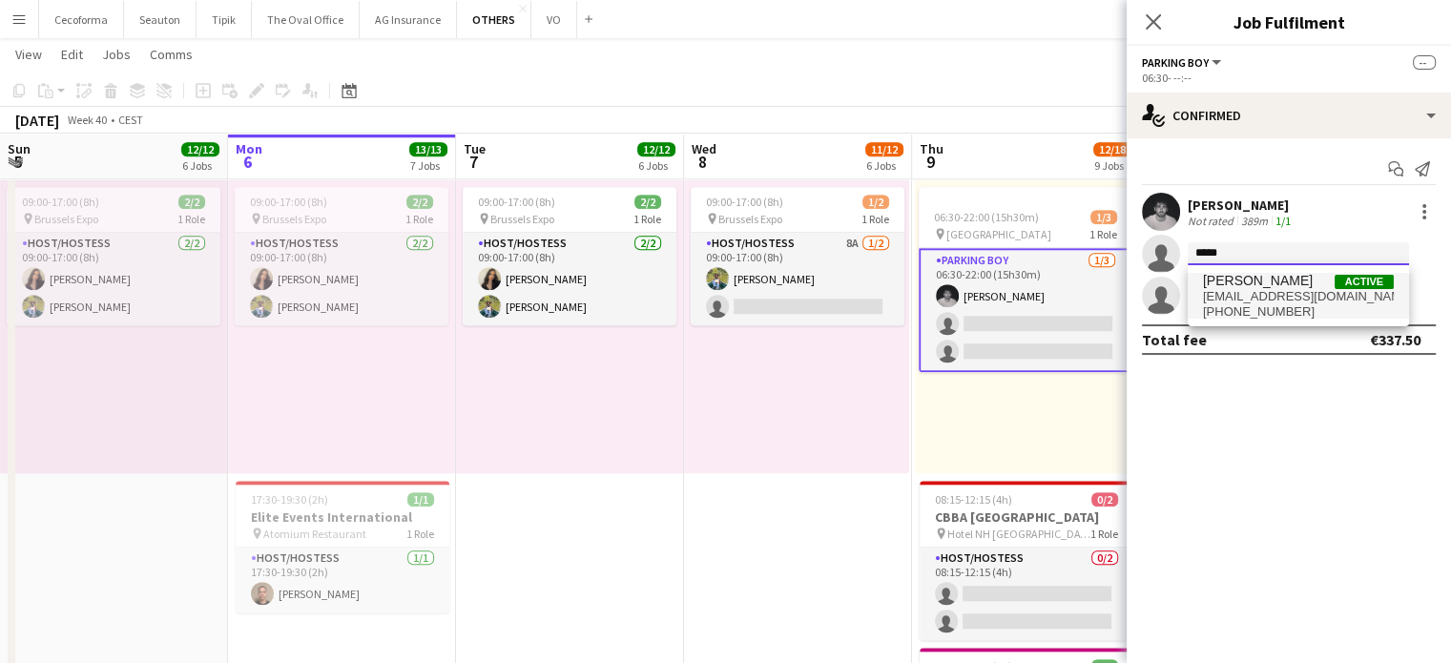
type input "*****"
click at [1239, 285] on span "[PERSON_NAME]" at bounding box center [1258, 281] width 110 height 16
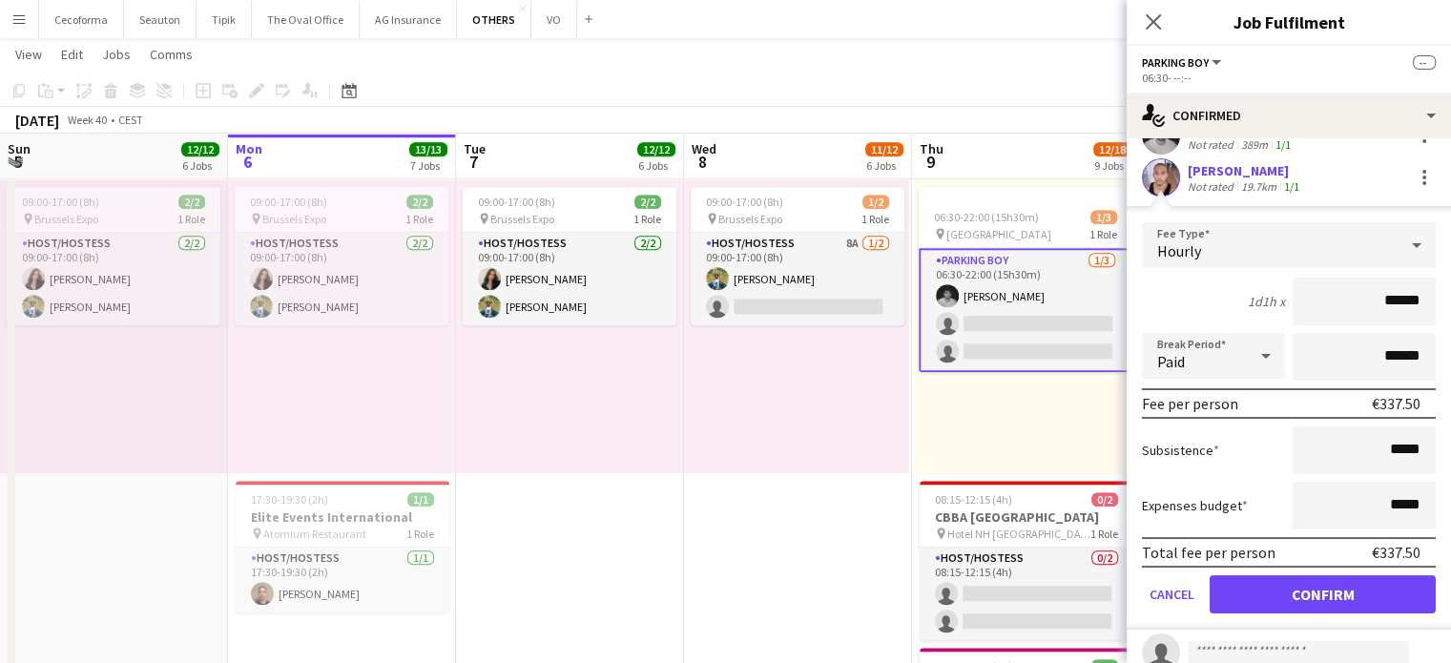
scroll to position [95, 0]
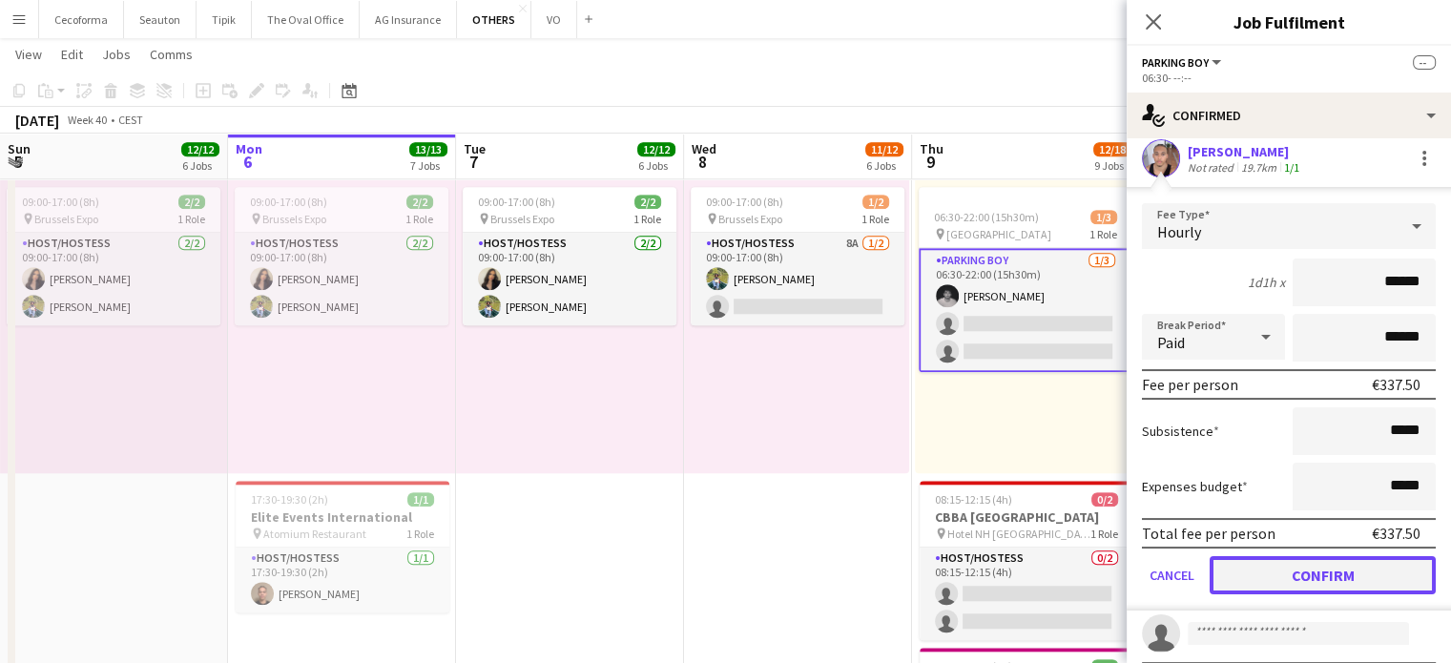
click at [1310, 567] on button "Confirm" at bounding box center [1323, 575] width 226 height 38
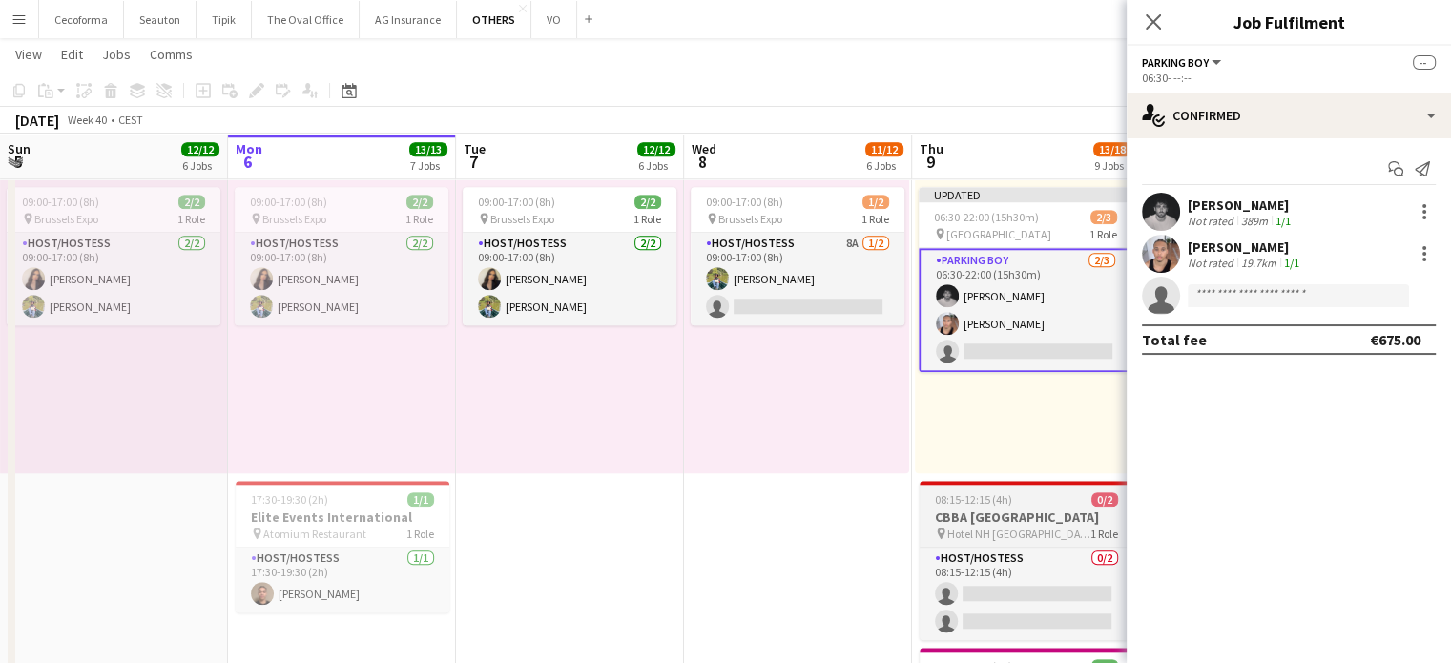
scroll to position [0, 0]
click at [807, 438] on div "09:00-17:00 (8h) 1/2 pin Brussels Expo 1 Role Host/Hostess 8A 1/2 09:00-17:00 (…" at bounding box center [796, 325] width 225 height 296
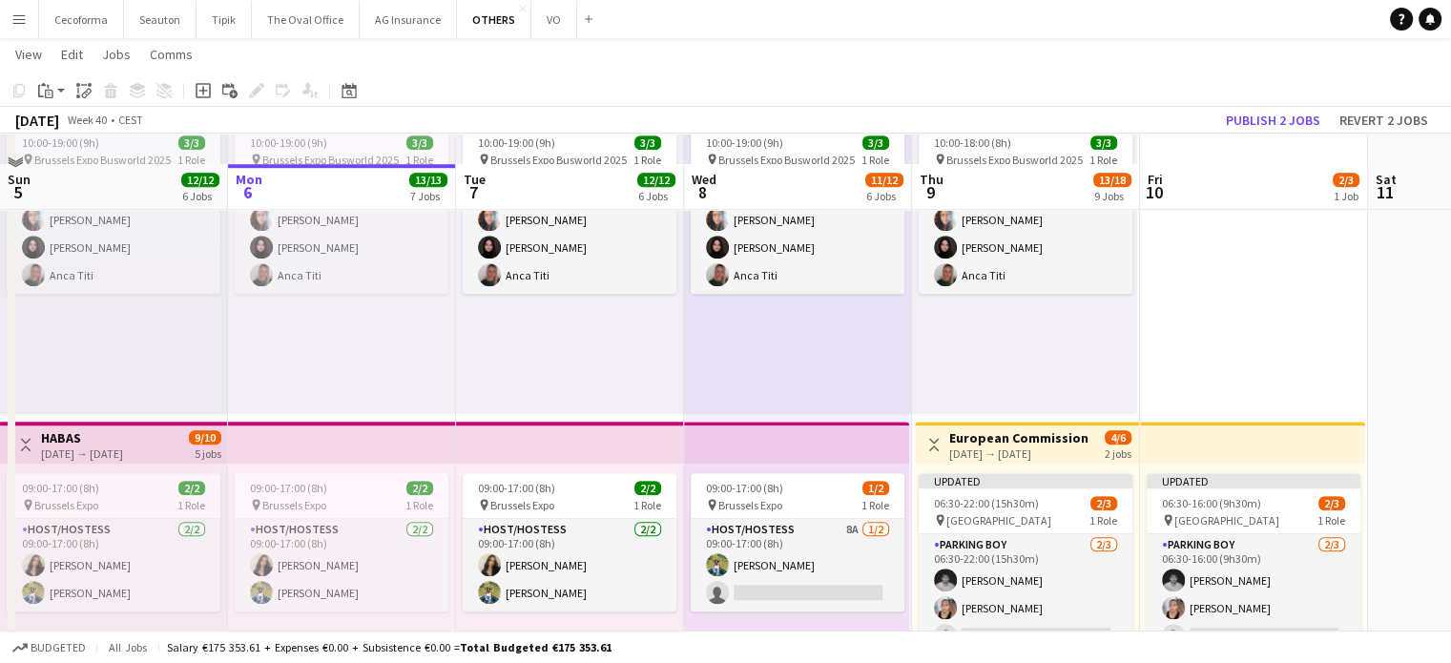
scroll to position [1908, 0]
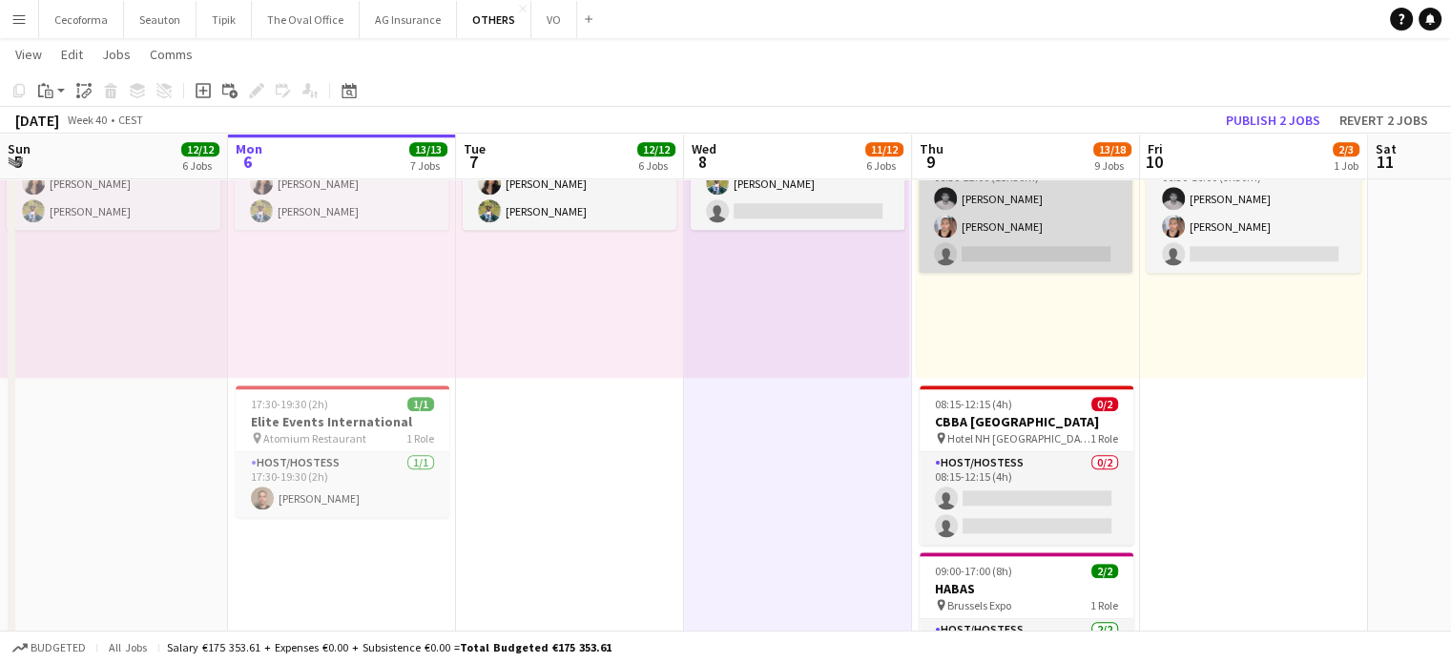
click at [1048, 257] on app-card-role "Parking boy 2/3 06:30-22:00 (15h30m) Nicolas Pardo Elikiah Kalenga single-neutr…" at bounding box center [1026, 213] width 214 height 120
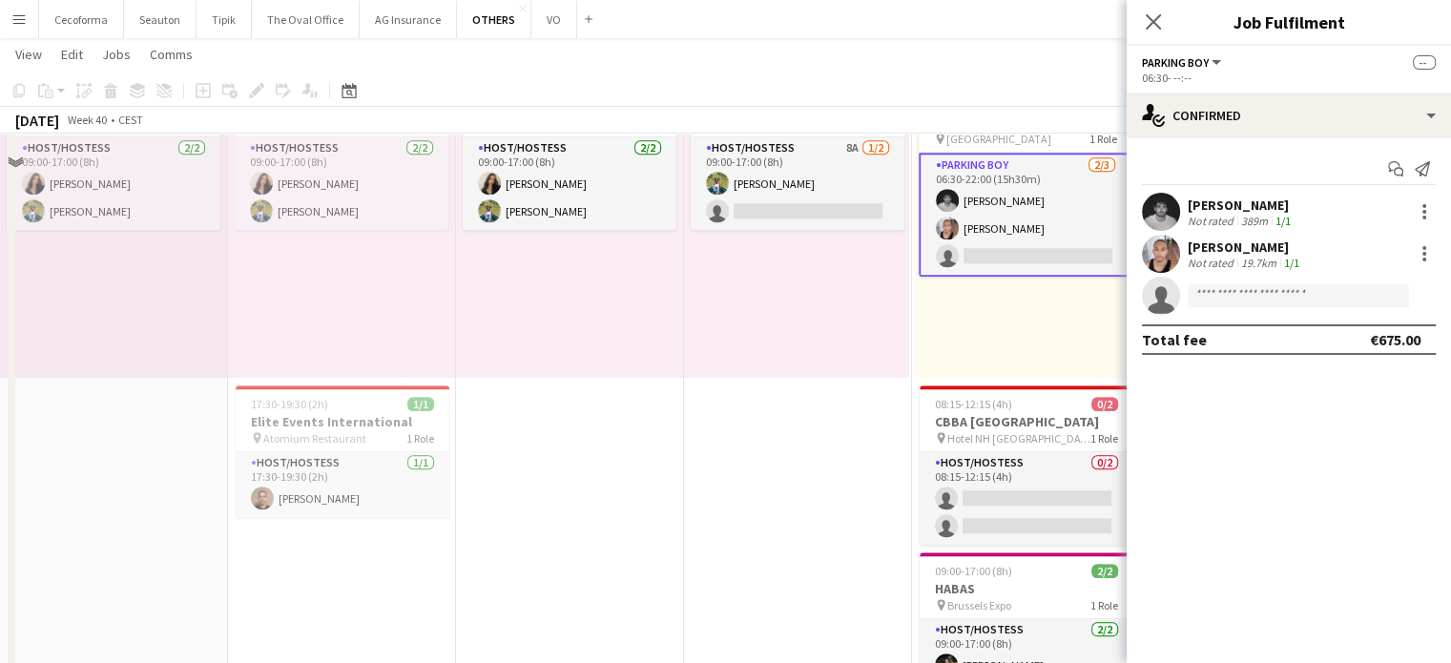
scroll to position [1813, 0]
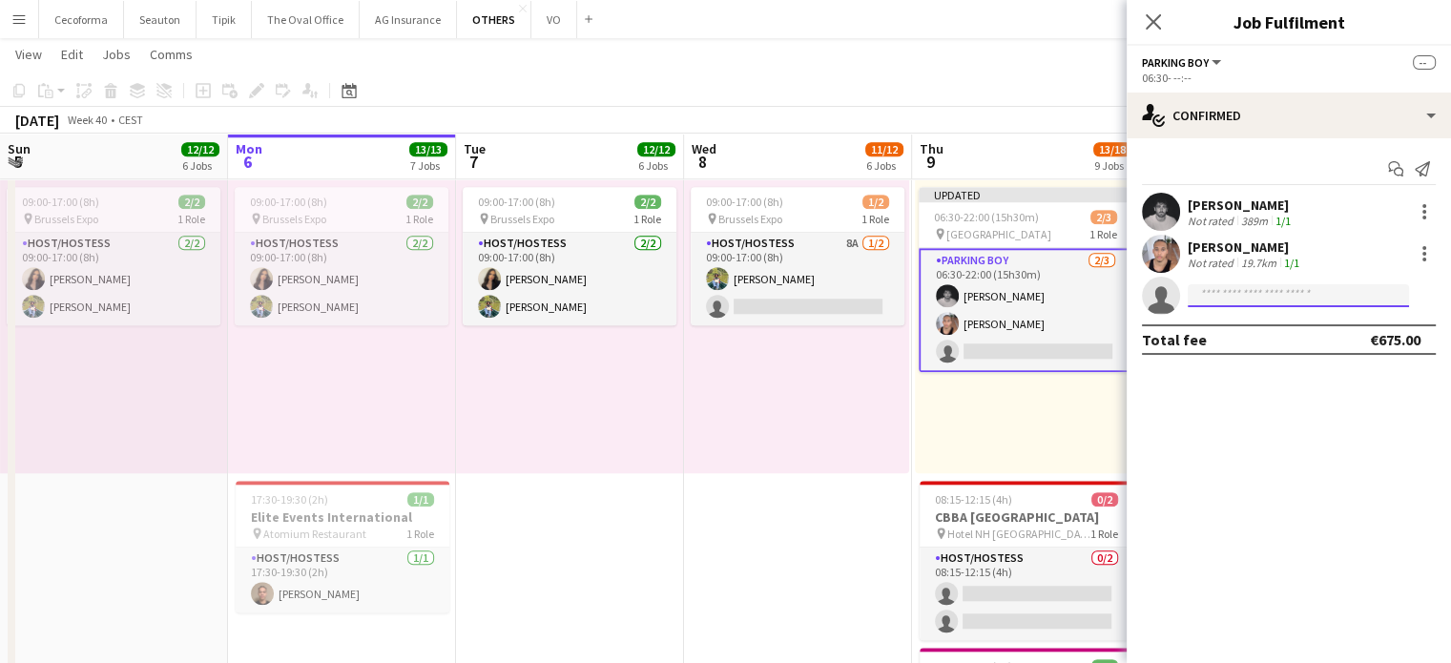
click at [1228, 301] on input at bounding box center [1298, 295] width 221 height 23
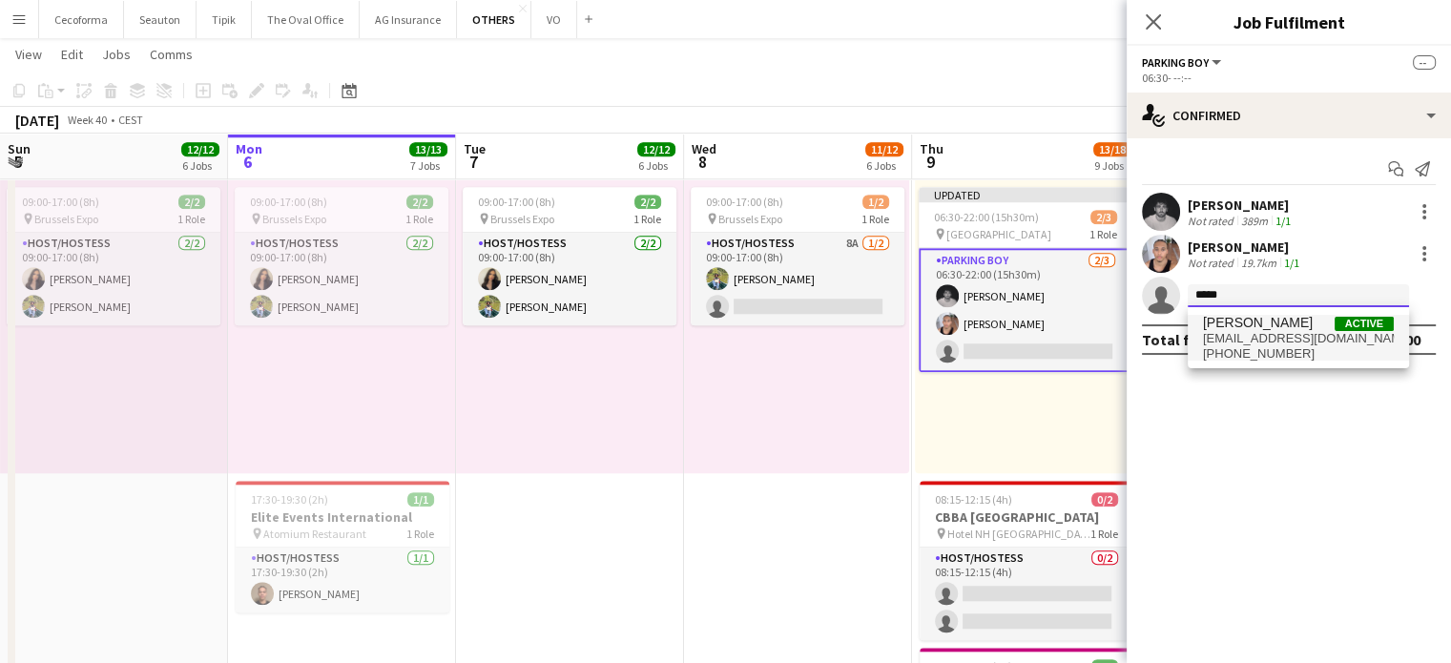
type input "*****"
click at [1234, 331] on span "turan.m006@gmail.com" at bounding box center [1298, 338] width 191 height 15
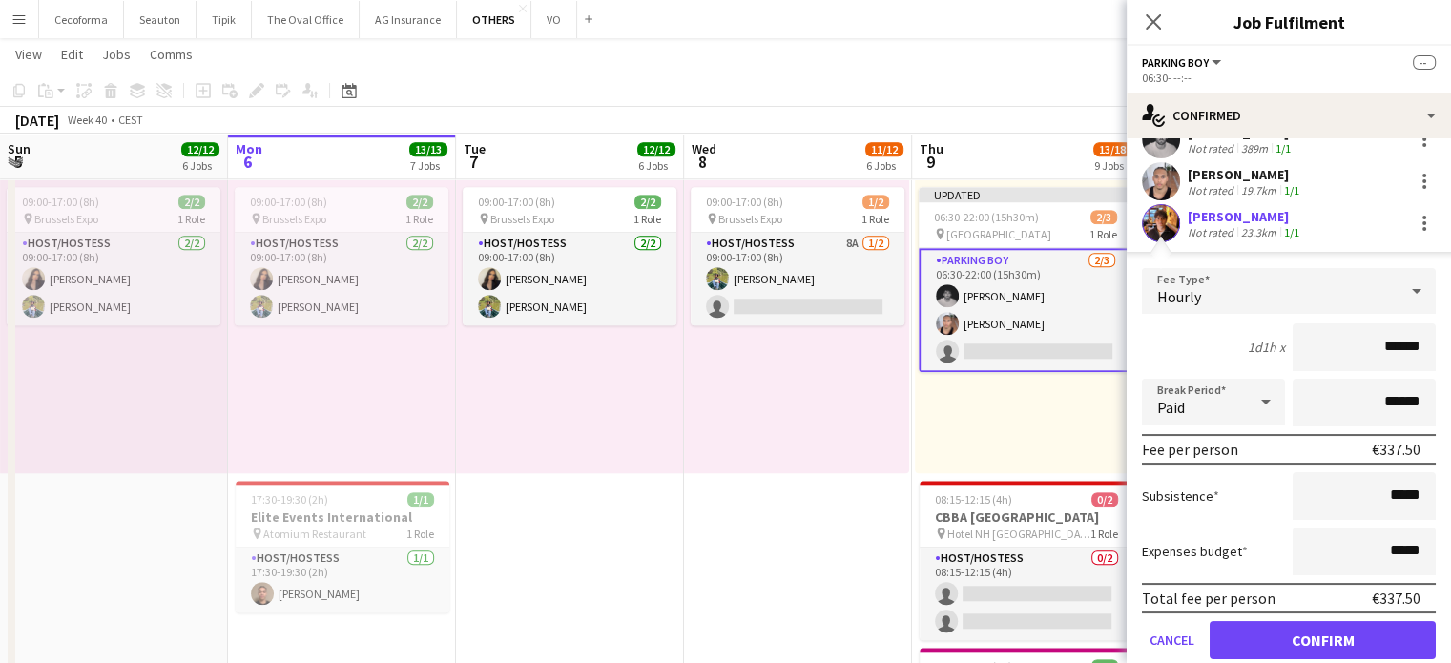
scroll to position [137, 0]
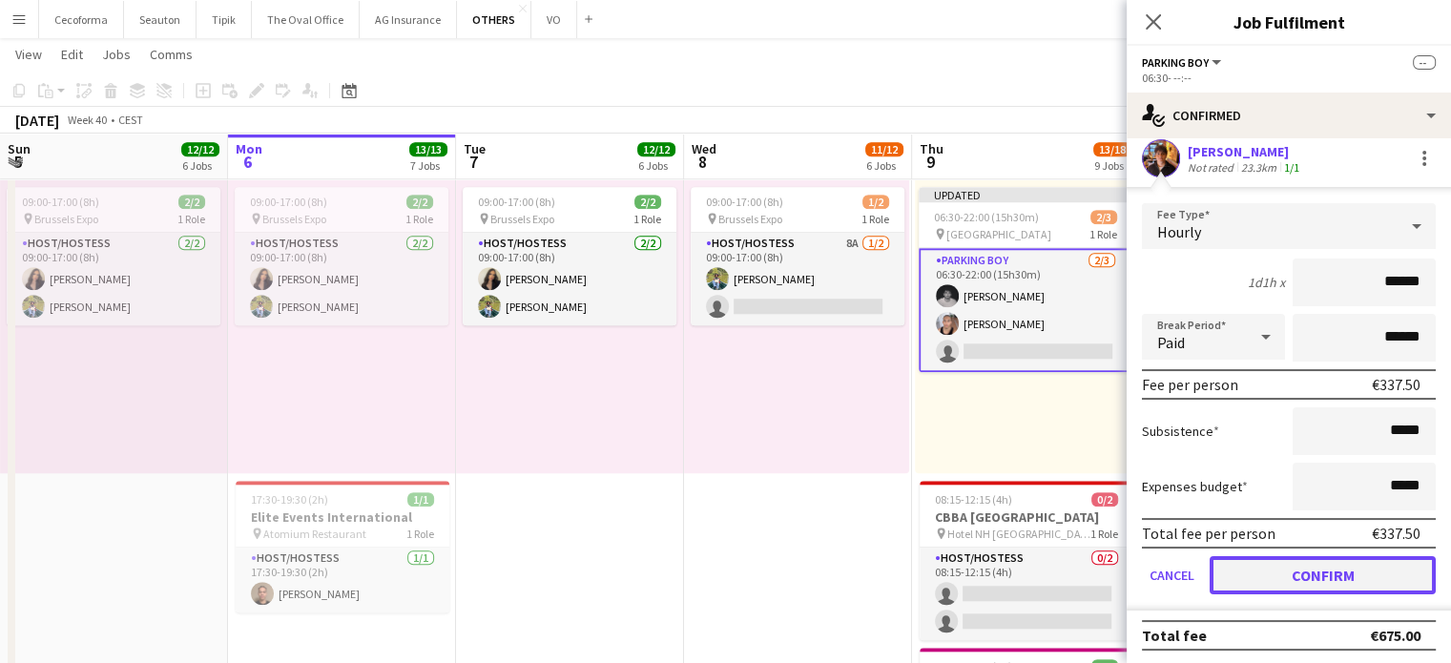
click at [1336, 564] on button "Confirm" at bounding box center [1323, 575] width 226 height 38
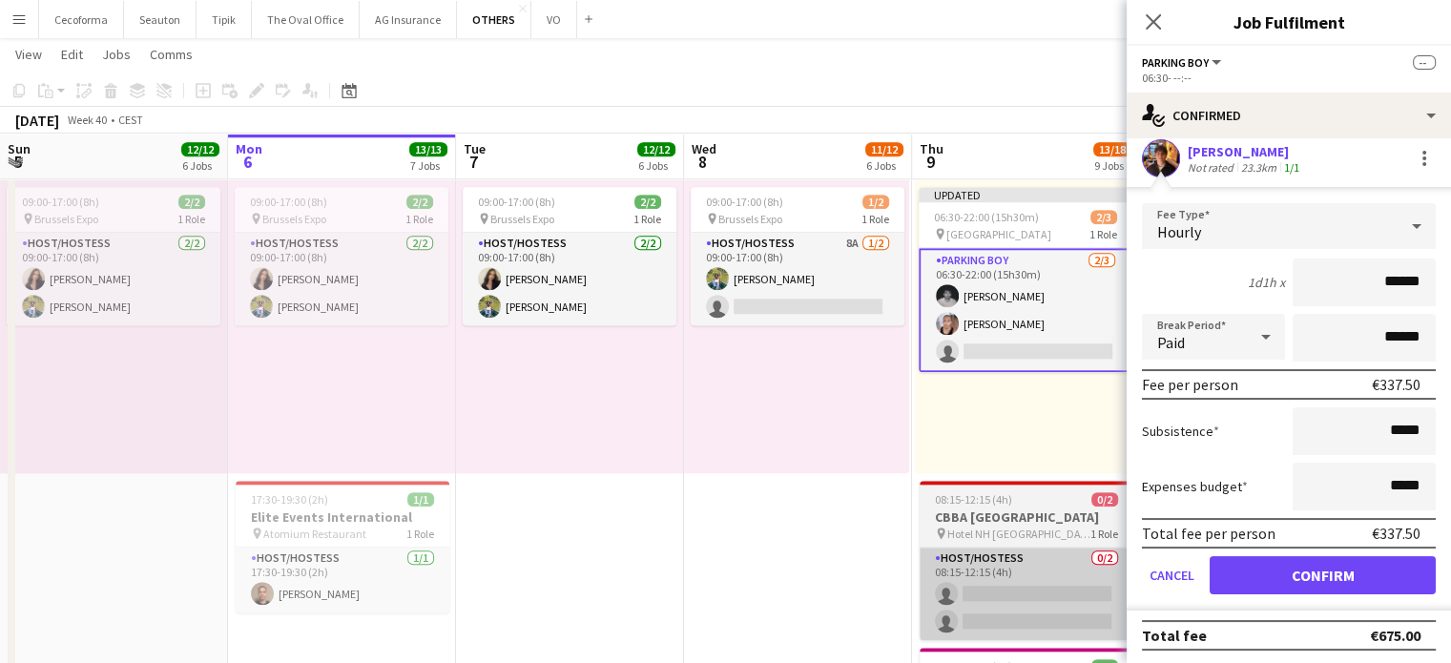
scroll to position [0, 0]
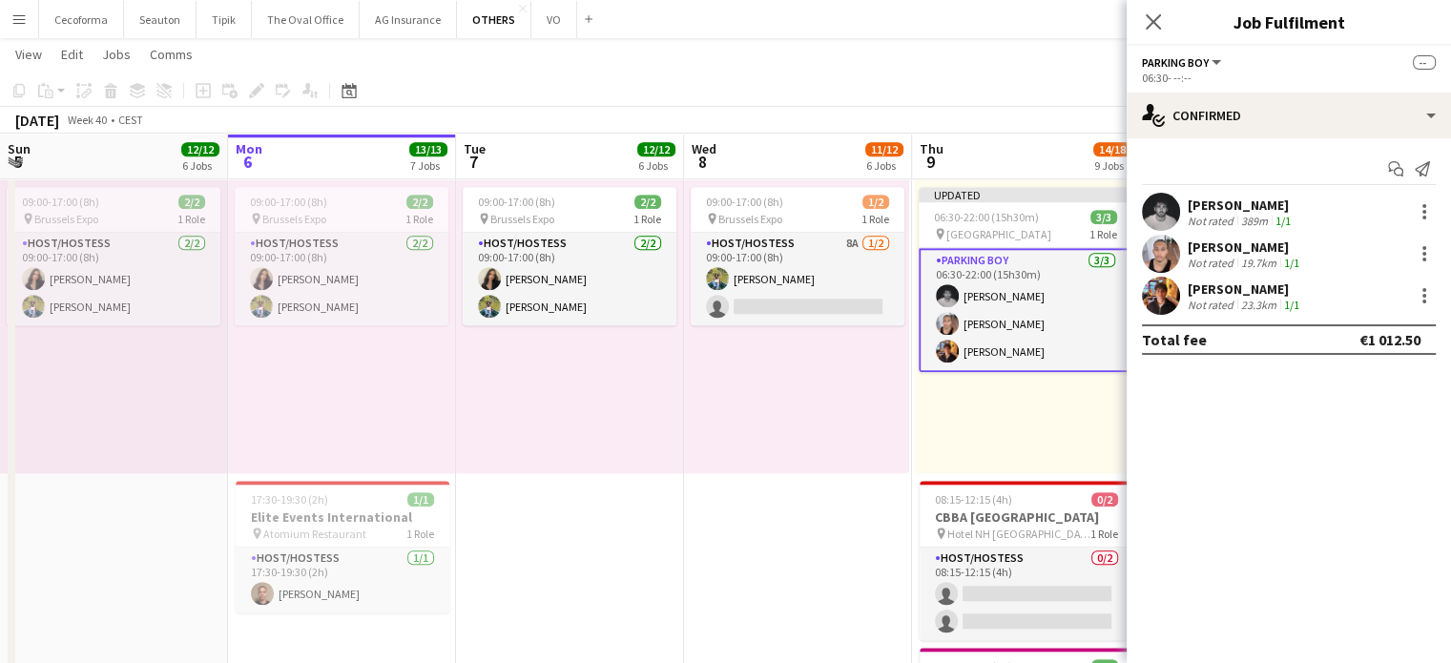
click at [776, 421] on div "09:00-17:00 (8h) 1/2 pin Brussels Expo 1 Role Host/Hostess 8A 1/2 09:00-17:00 (…" at bounding box center [796, 325] width 225 height 296
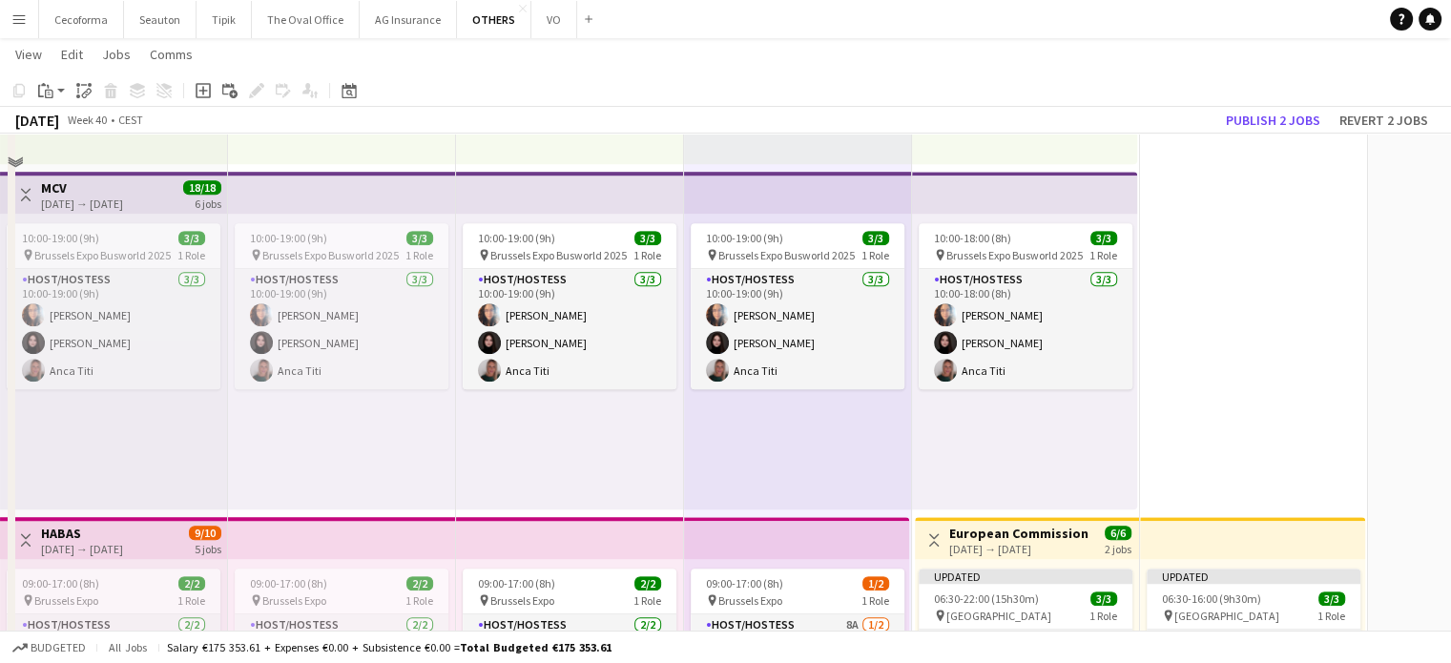
scroll to position [954, 0]
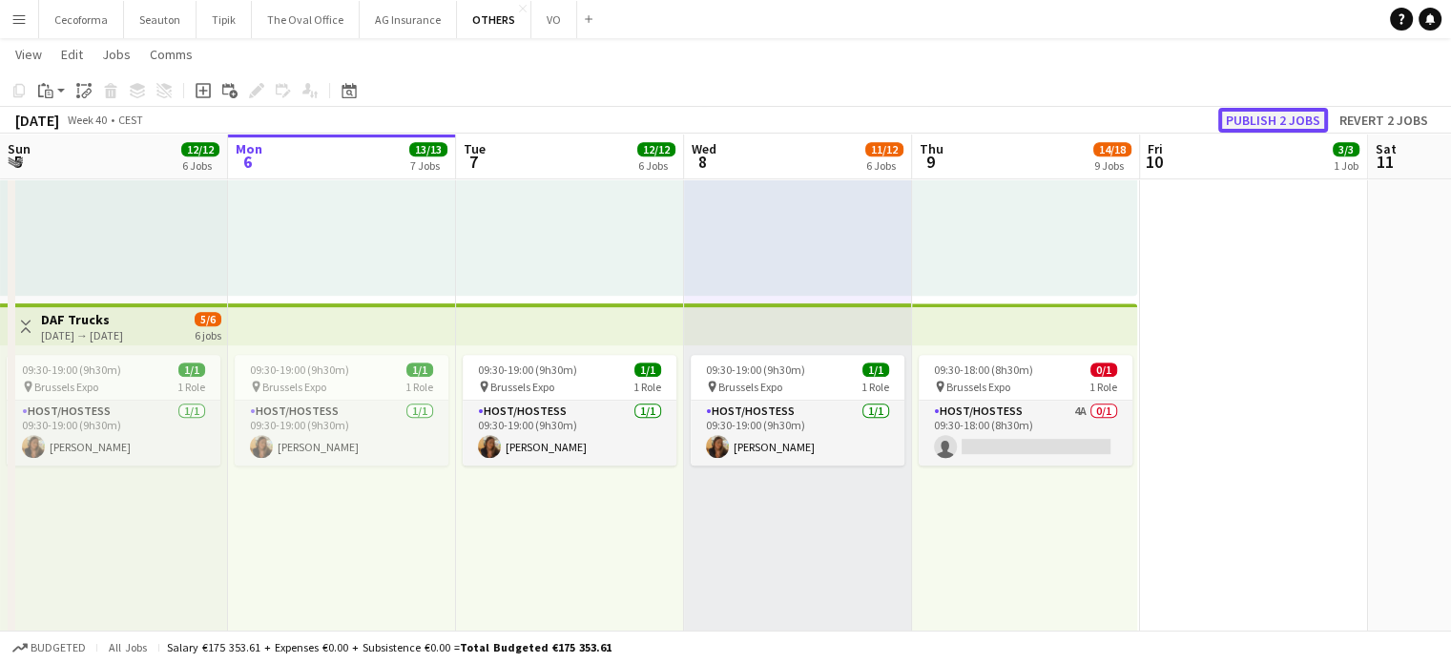
click at [1279, 121] on button "Publish 2 jobs" at bounding box center [1273, 120] width 110 height 25
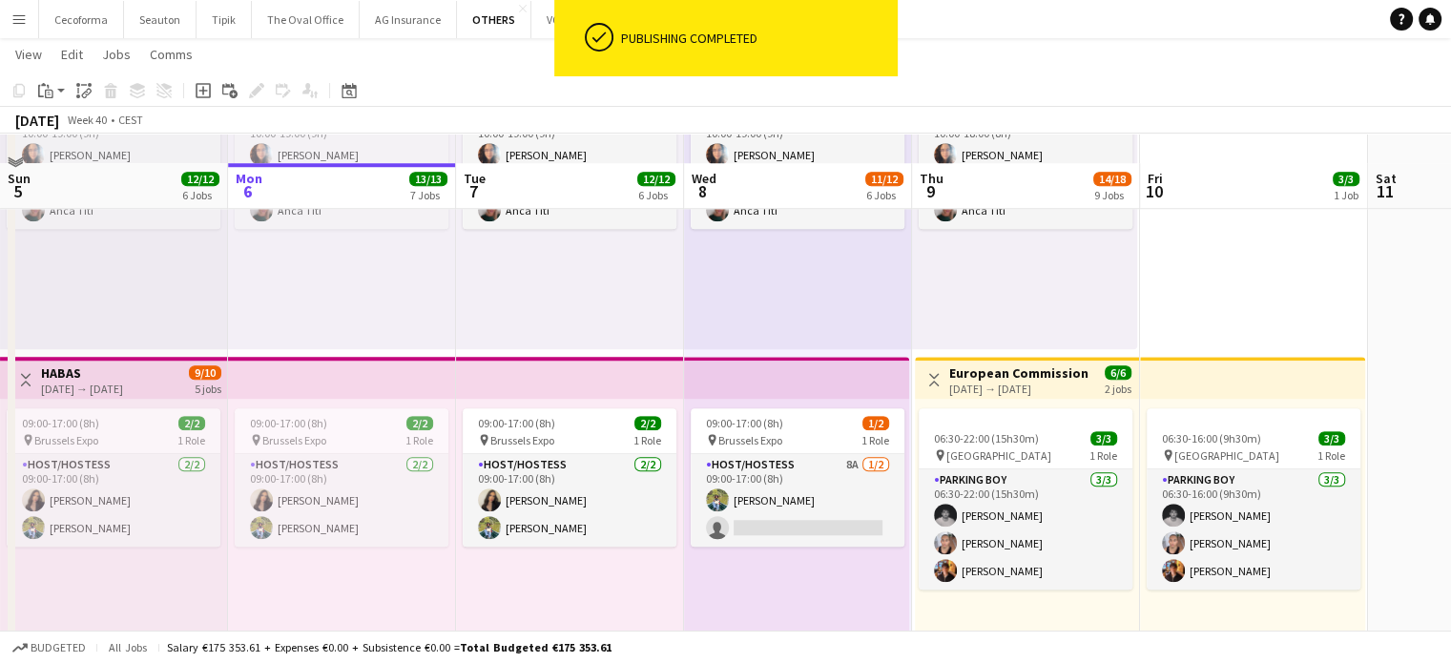
scroll to position [1622, 0]
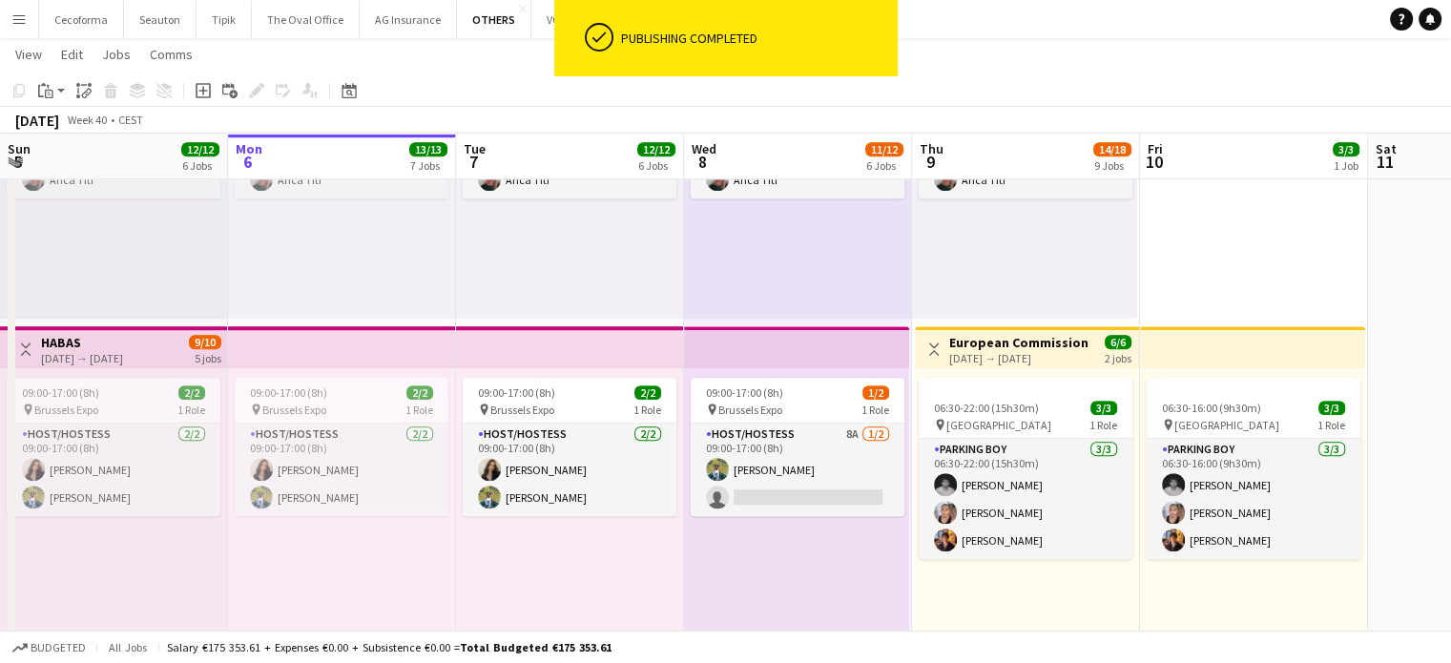
click at [826, 598] on div "09:00-17:00 (8h) 1/2 pin Brussels Expo 1 Role Host/Hostess 8A 1/2 09:00-17:00 (…" at bounding box center [796, 516] width 225 height 296
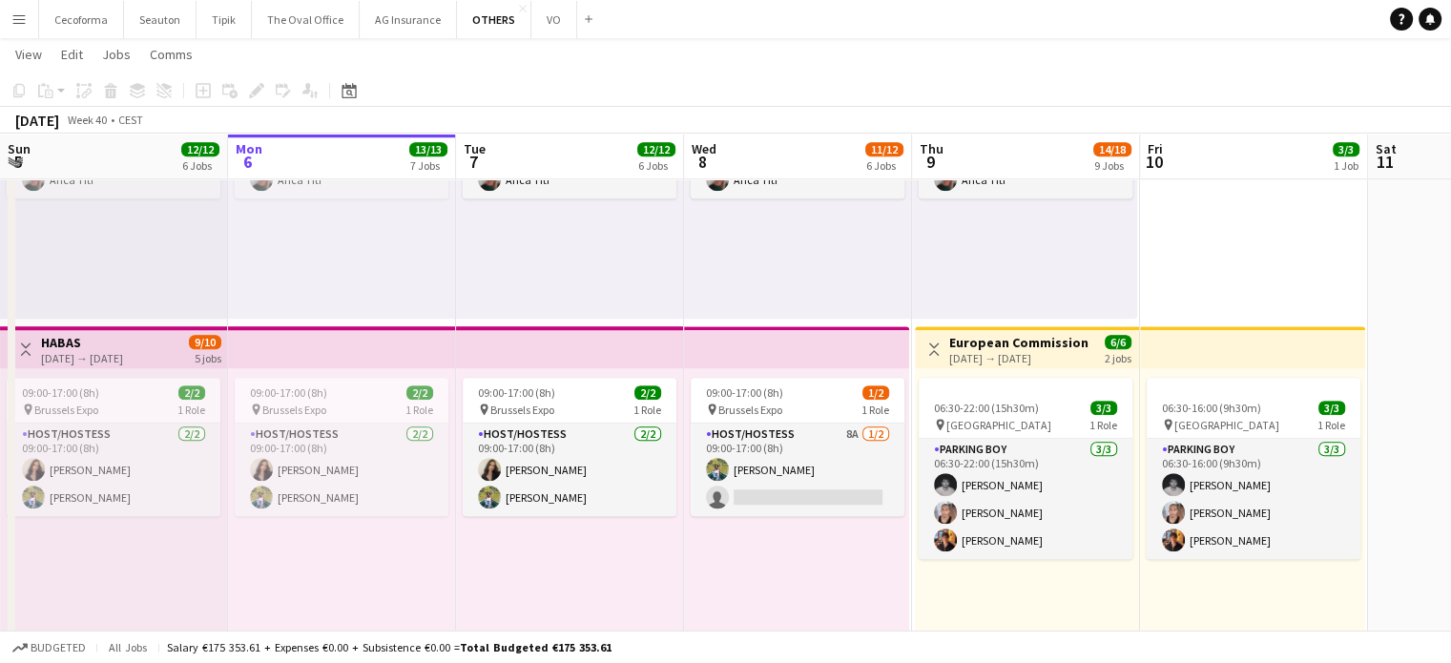
click at [975, 342] on h3 "European Commission" at bounding box center [1018, 342] width 139 height 17
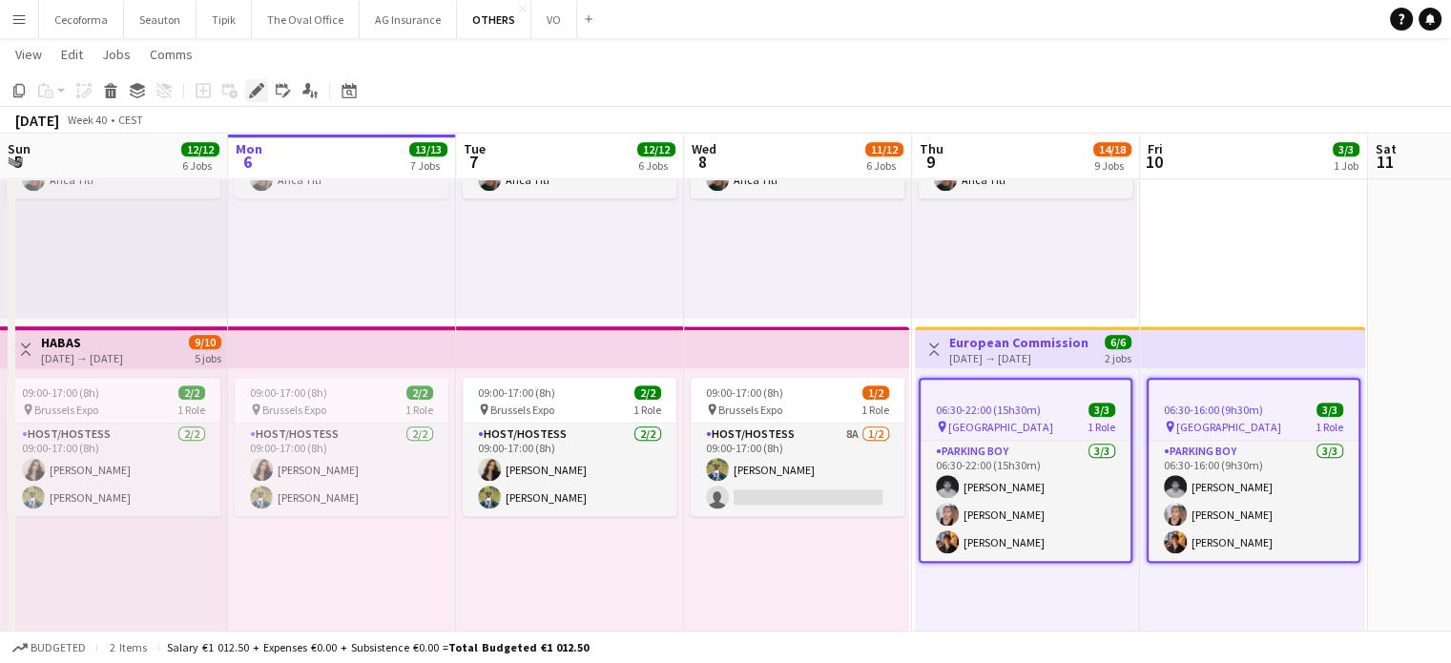
click at [256, 83] on icon "Edit" at bounding box center [256, 90] width 15 height 15
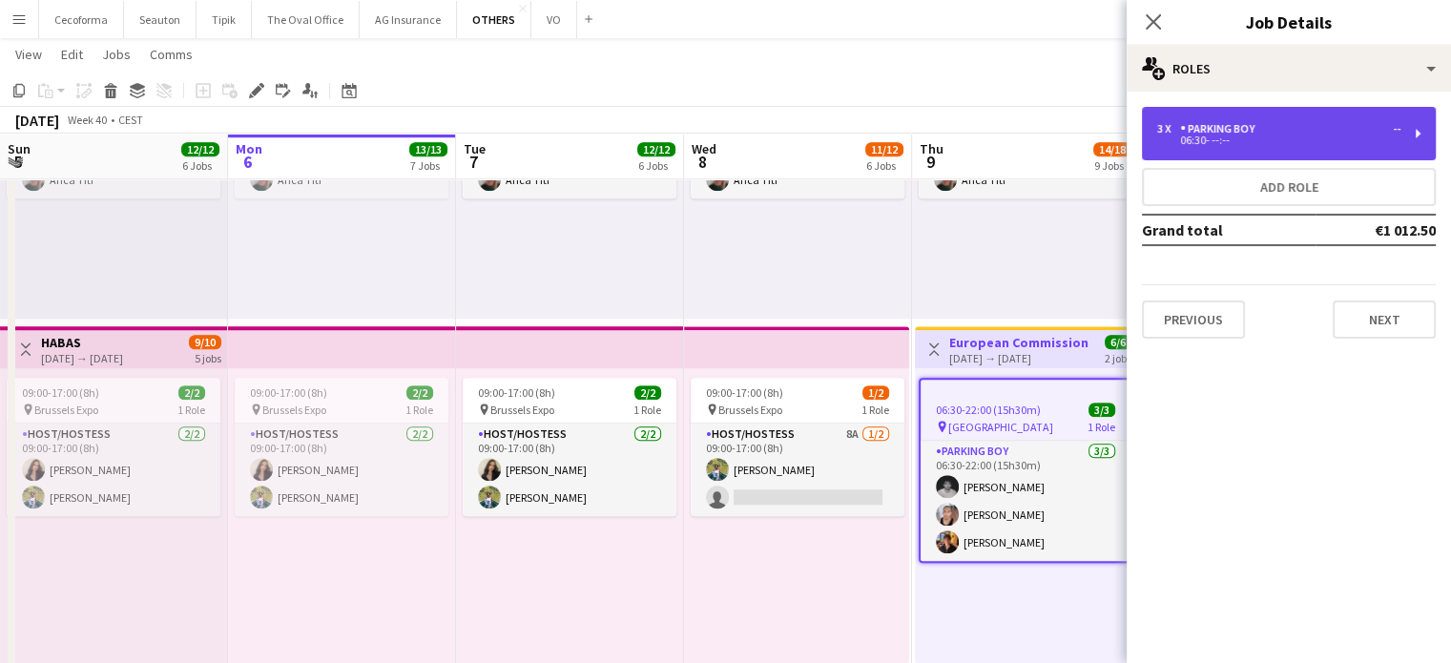
click at [1195, 130] on div "Parking boy" at bounding box center [1221, 128] width 82 height 13
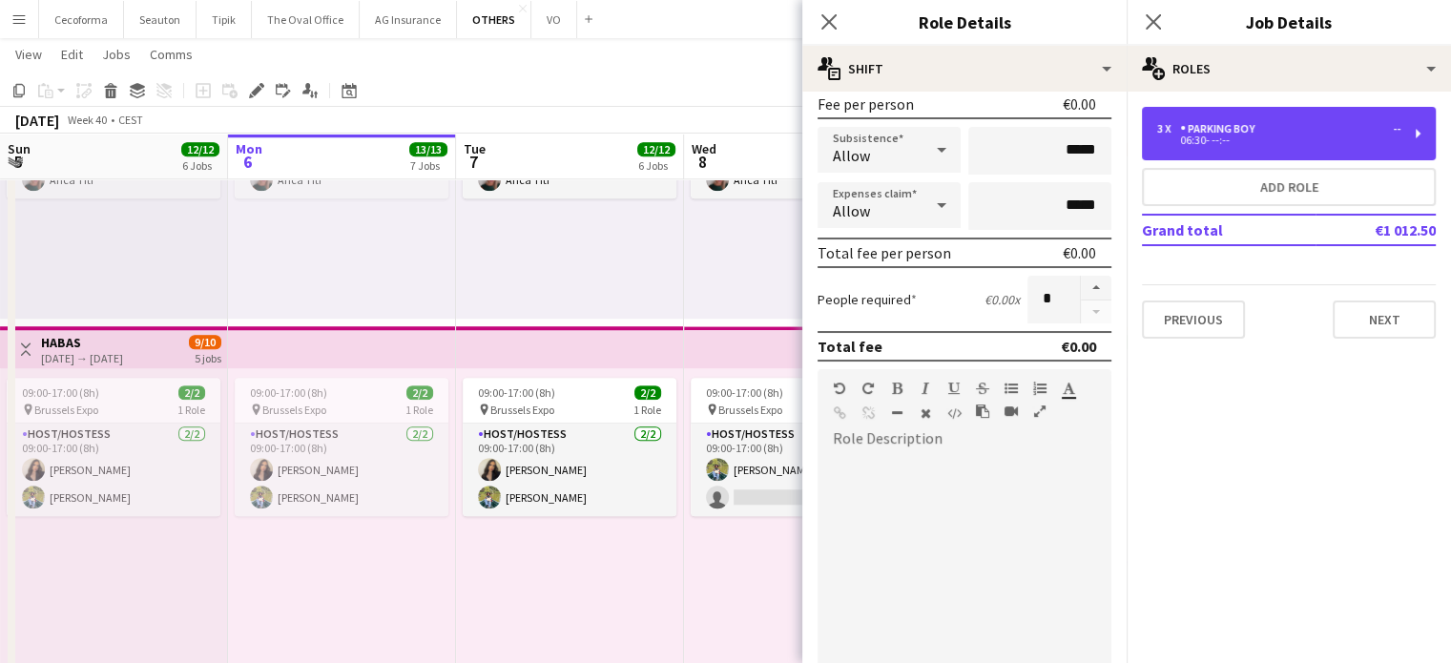
scroll to position [286, 0]
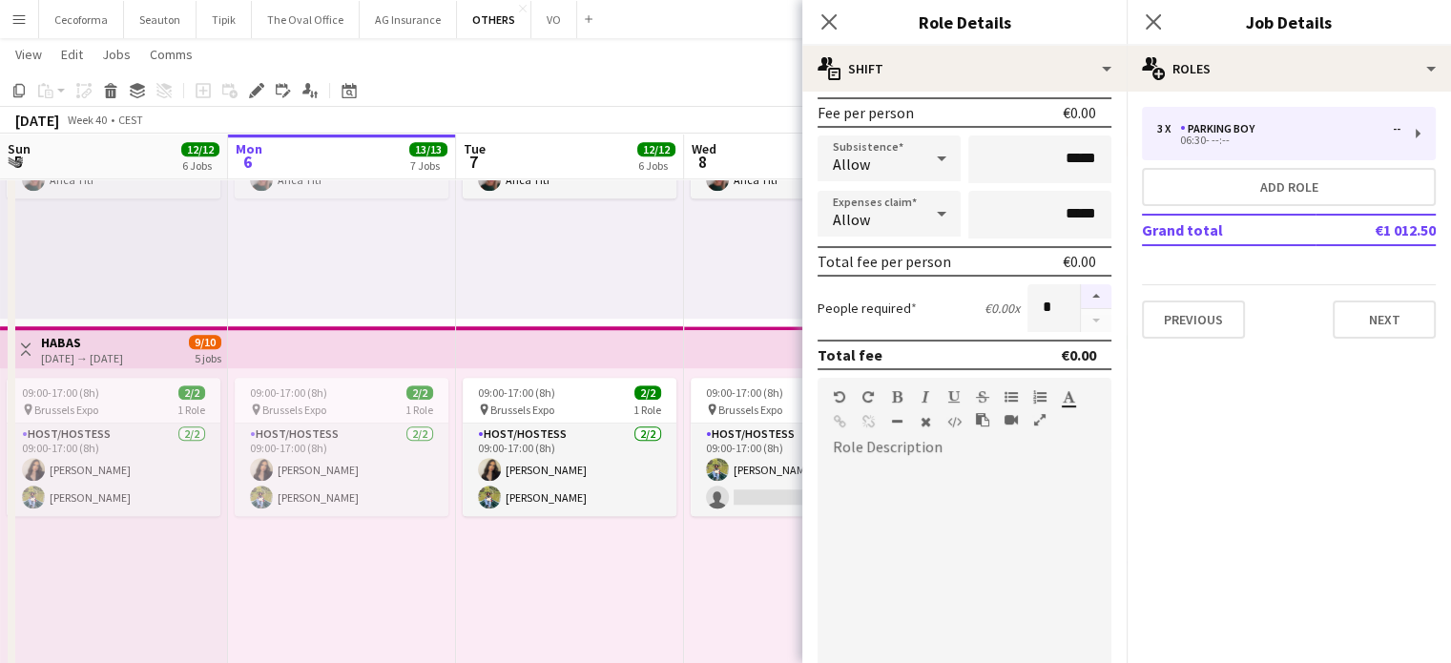
click at [1083, 292] on button "button" at bounding box center [1096, 296] width 31 height 25
type input "*"
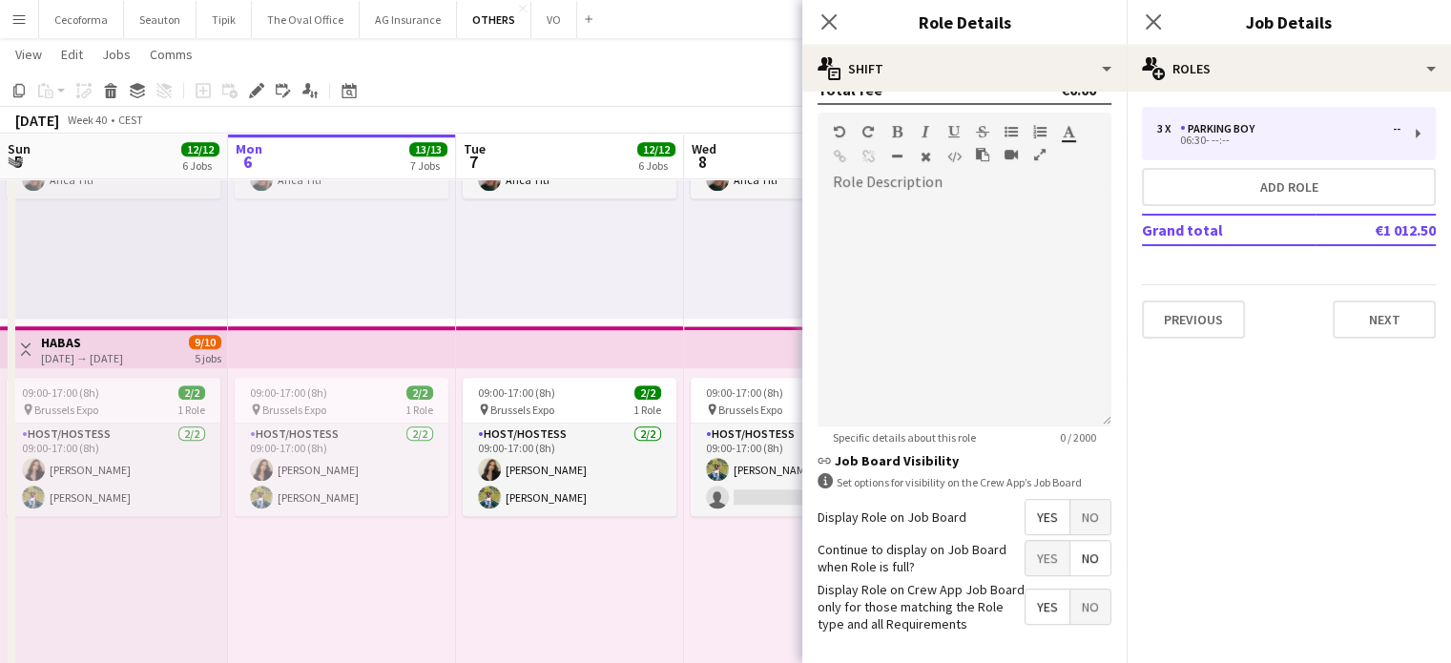
scroll to position [624, 0]
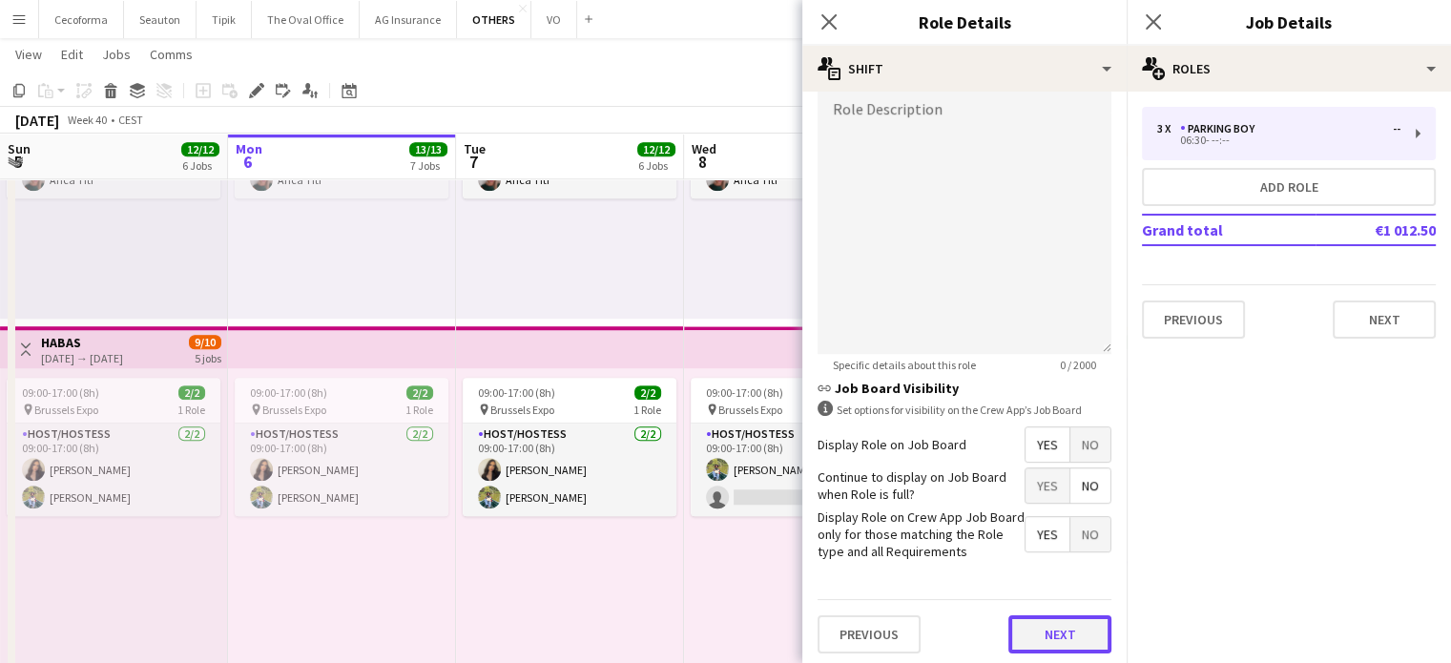
click at [1040, 631] on button "Next" at bounding box center [1060, 634] width 103 height 38
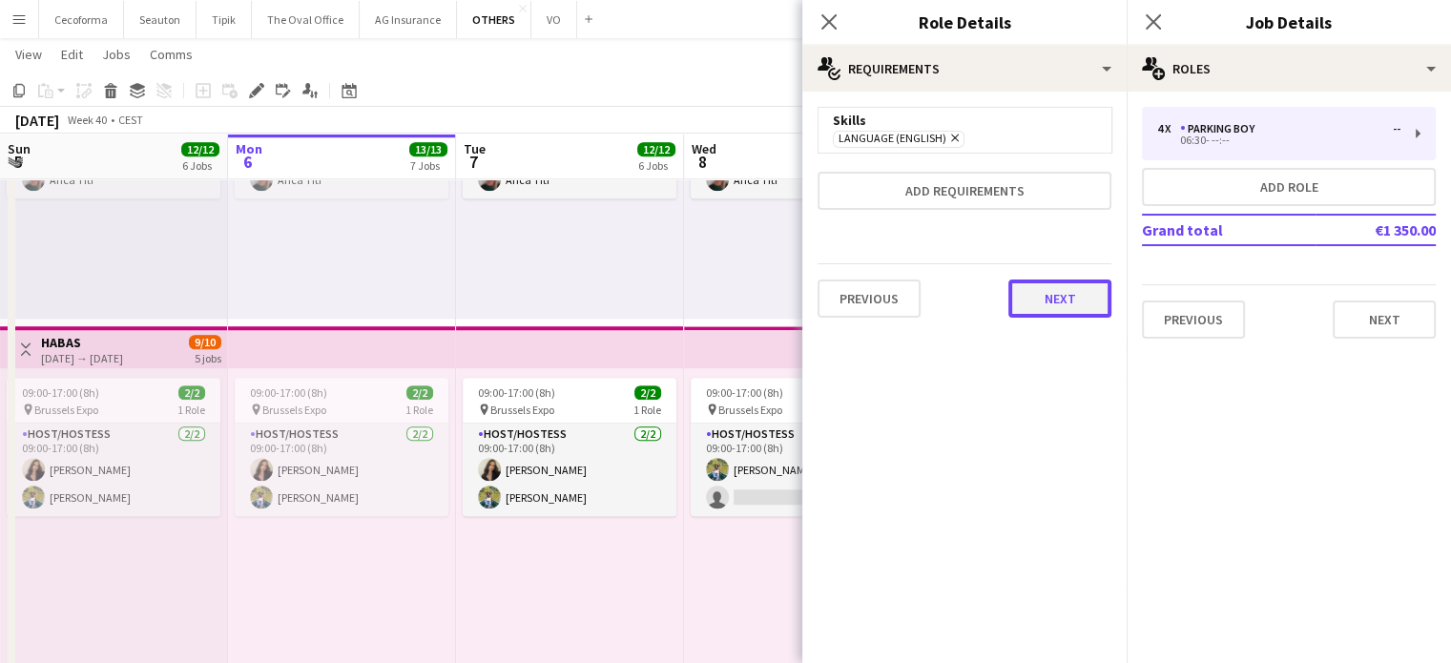
click at [1048, 297] on button "Next" at bounding box center [1060, 299] width 103 height 38
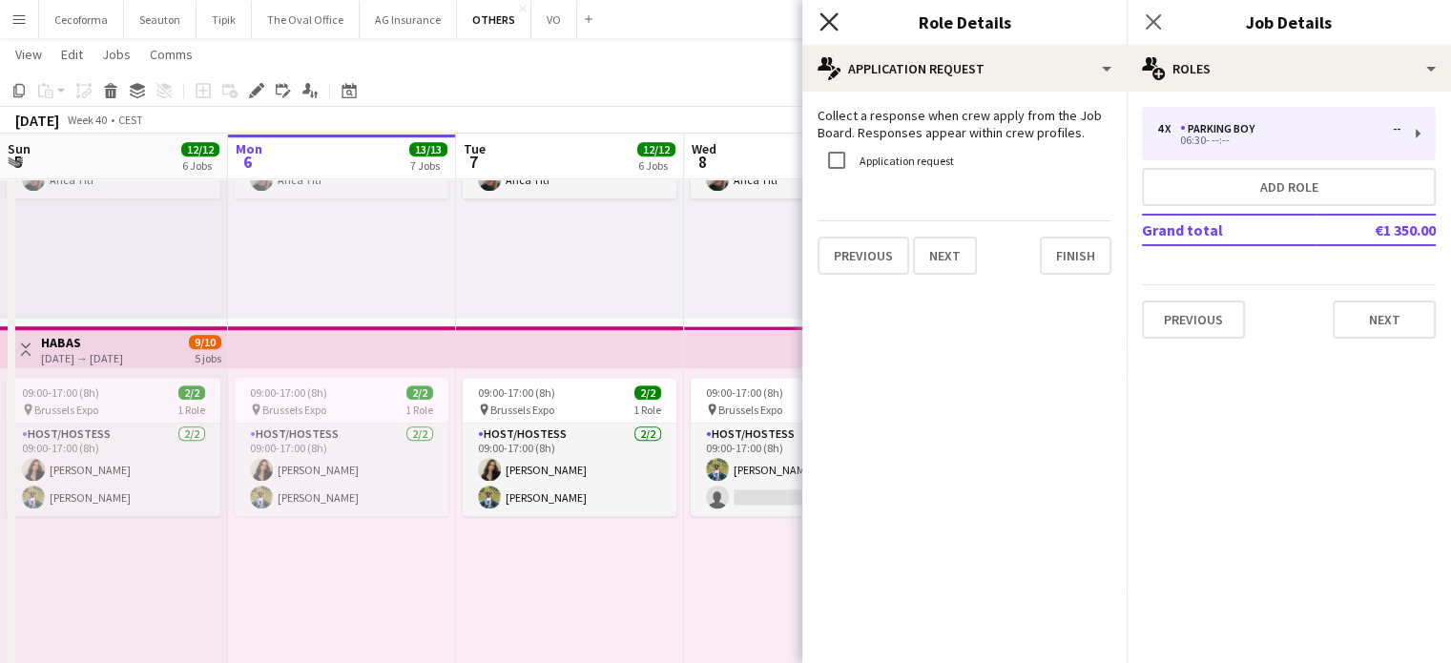
click at [835, 19] on icon "Close pop-in" at bounding box center [829, 21] width 18 height 18
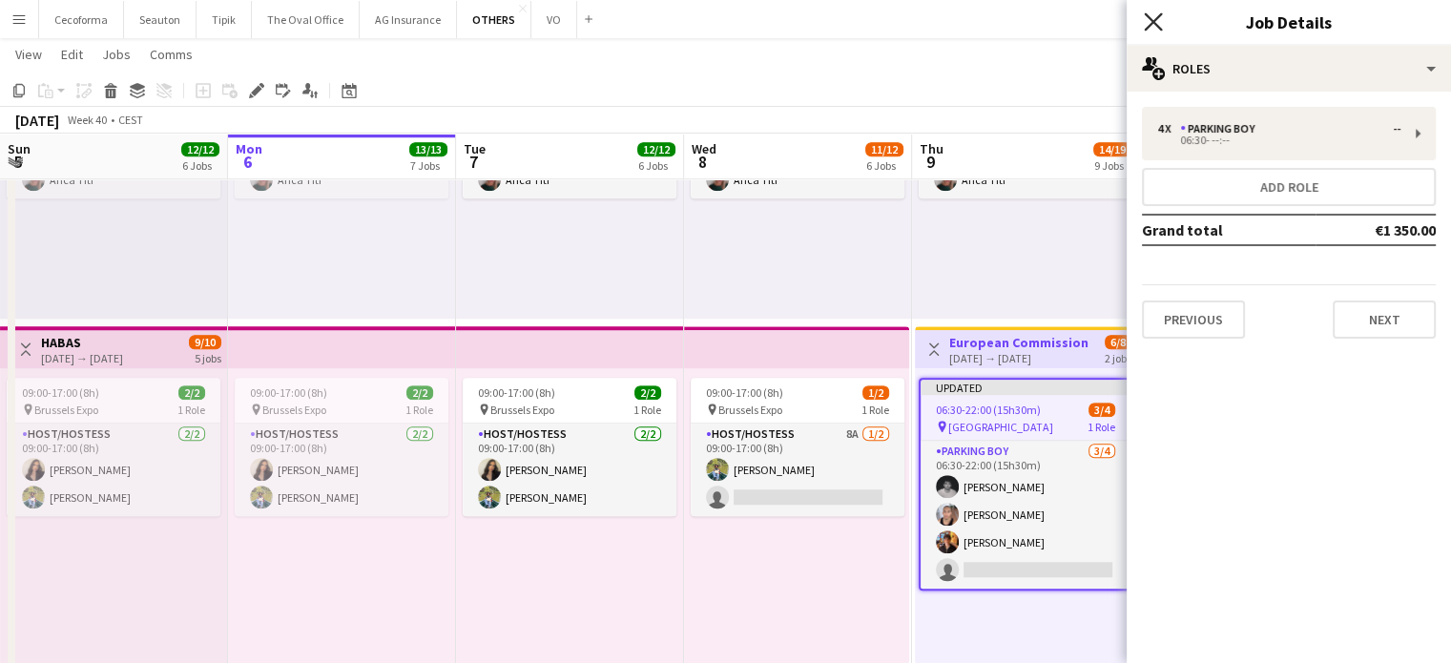
click at [1150, 14] on icon "Close pop-in" at bounding box center [1153, 21] width 18 height 18
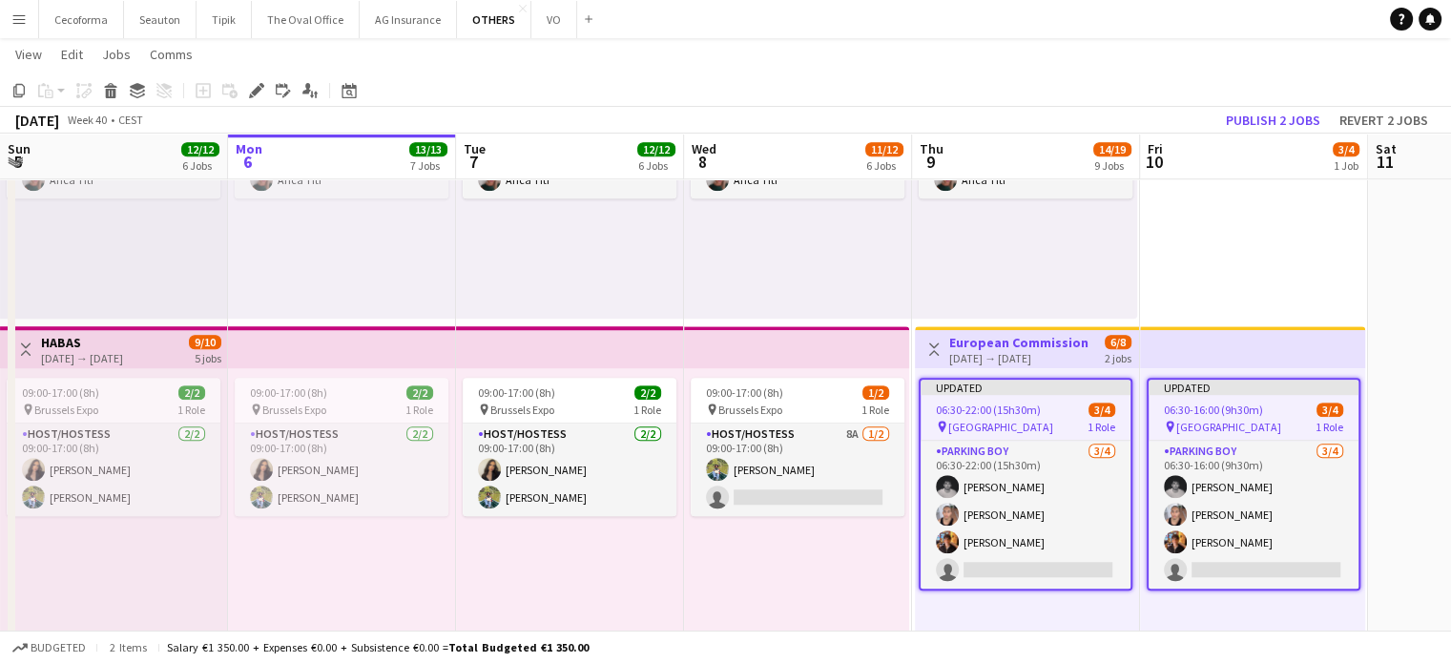
click at [776, 572] on div "09:00-17:00 (8h) 1/2 pin Brussels Expo 1 Role Host/Hostess 8A 1/2 09:00-17:00 (…" at bounding box center [796, 516] width 225 height 296
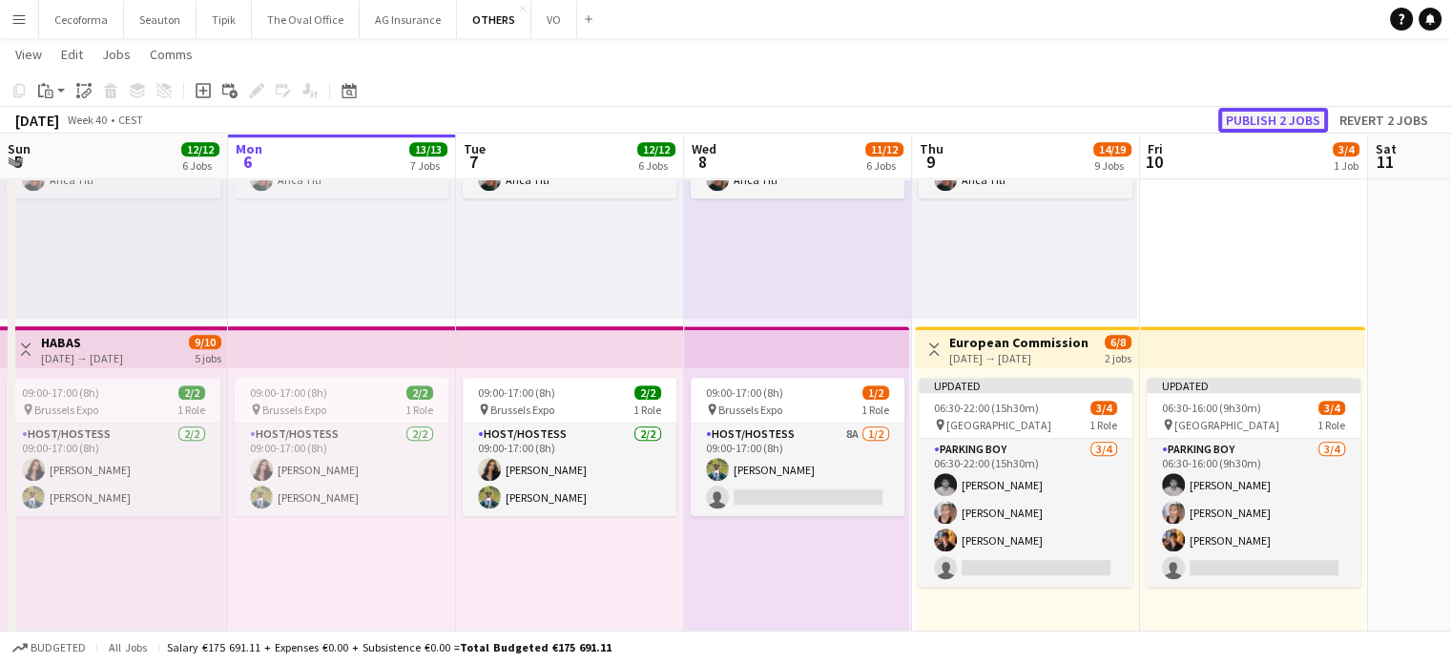
click at [1256, 119] on button "Publish 2 jobs" at bounding box center [1273, 120] width 110 height 25
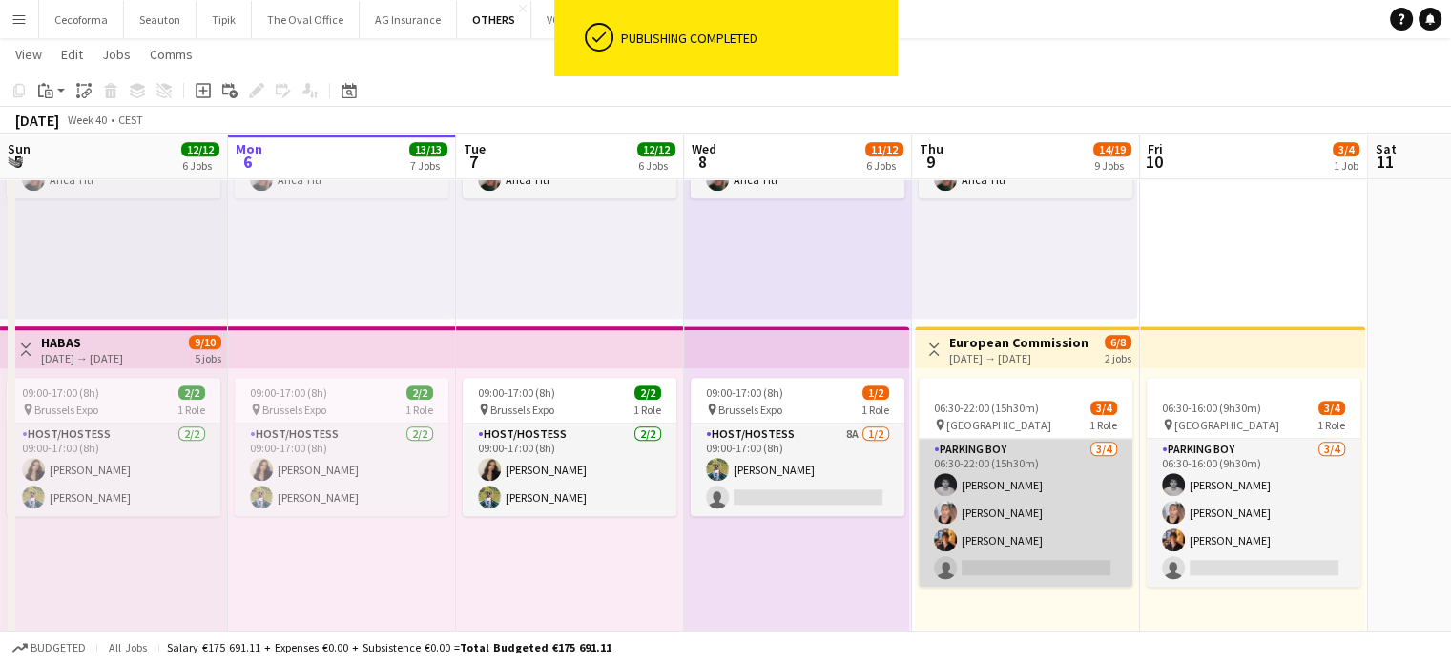
click at [1030, 569] on app-card-role "Parking boy 3/4 06:30-22:00 (15h30m) Nicolas Pardo Elikiah Kalenga Turan Mammad…" at bounding box center [1026, 513] width 214 height 148
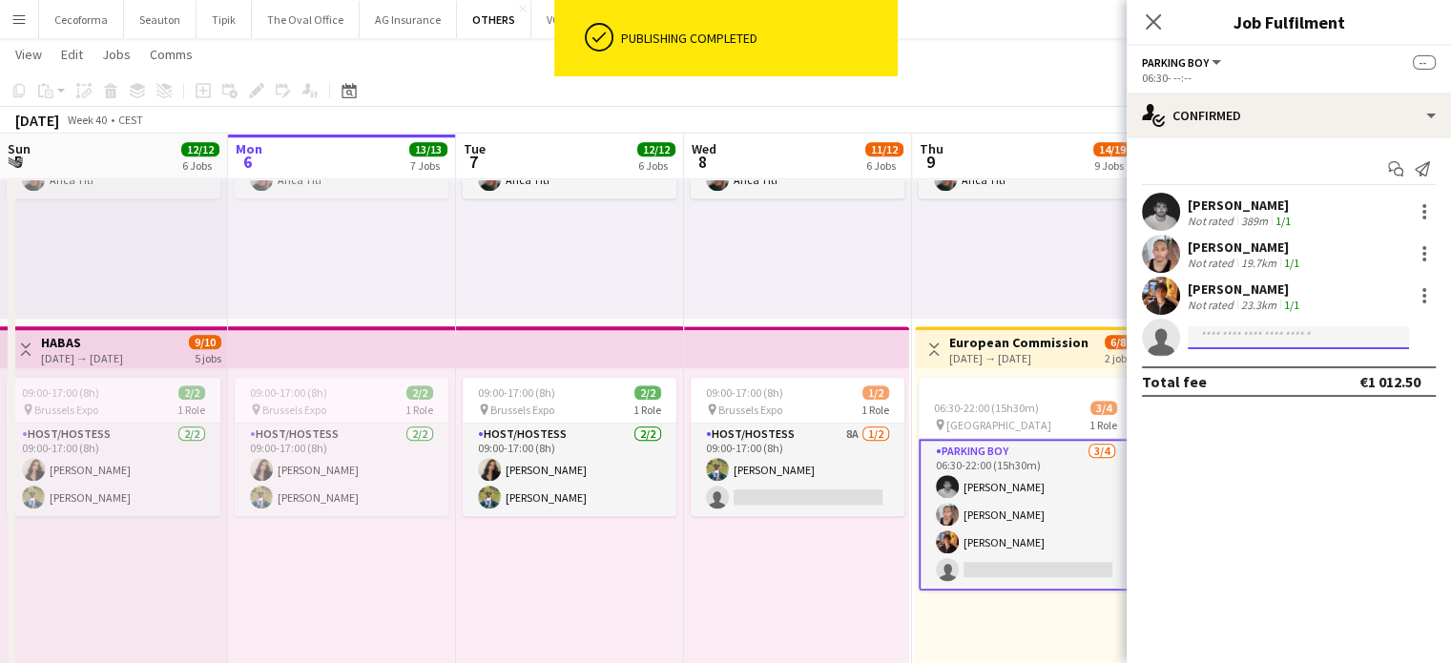
click at [1245, 335] on input at bounding box center [1298, 337] width 221 height 23
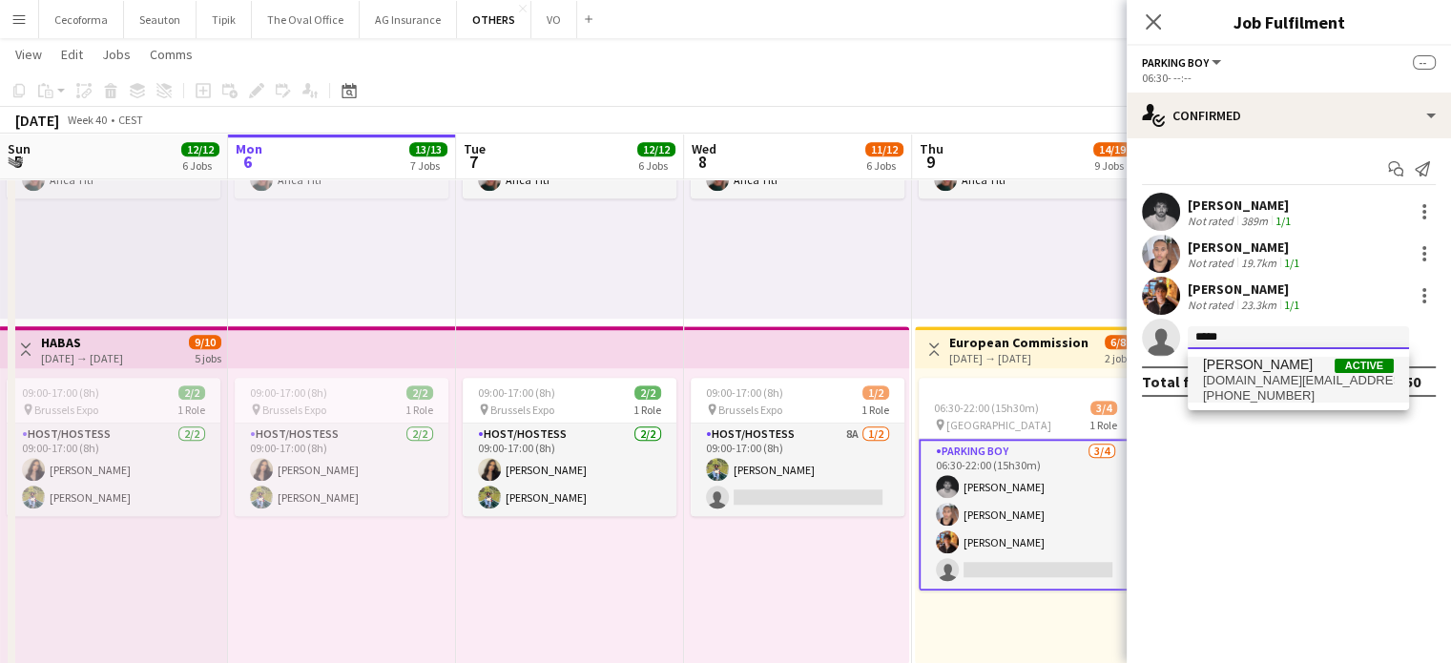
type input "*****"
click at [1252, 382] on span "nahidk.work@gmail.com" at bounding box center [1298, 380] width 191 height 15
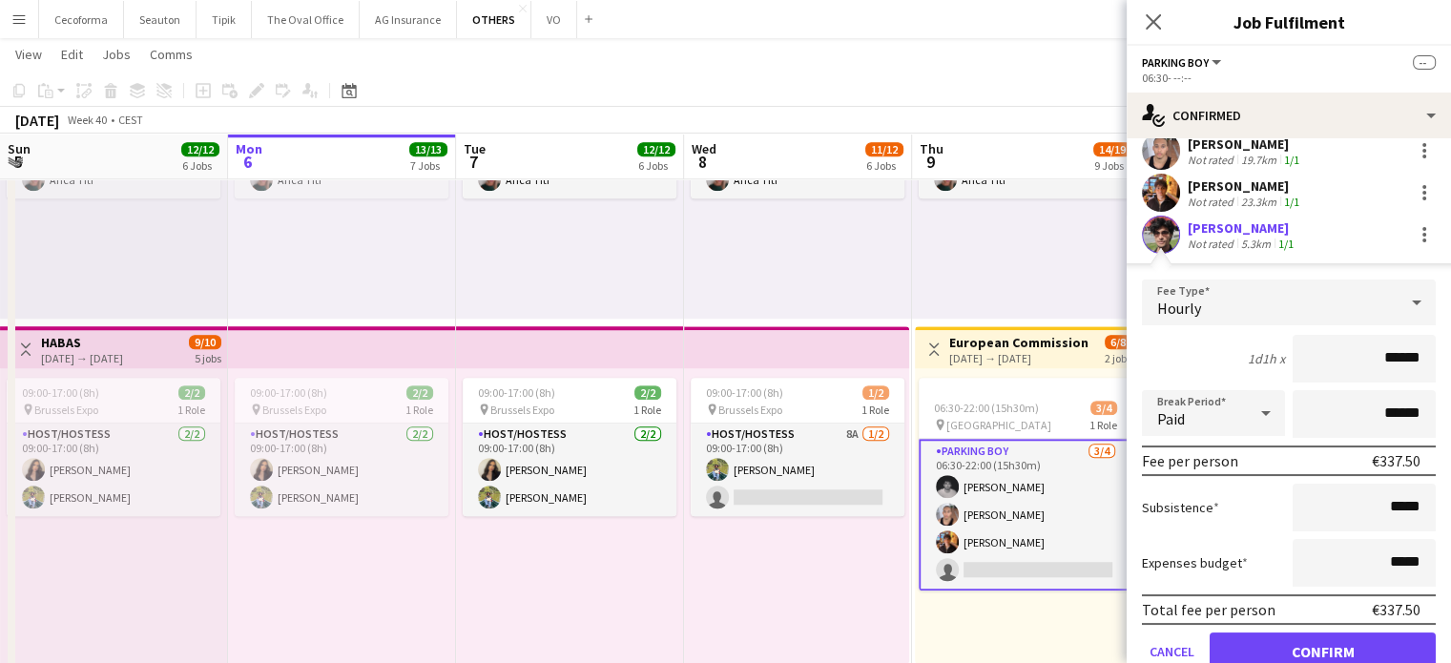
scroll to position [179, 0]
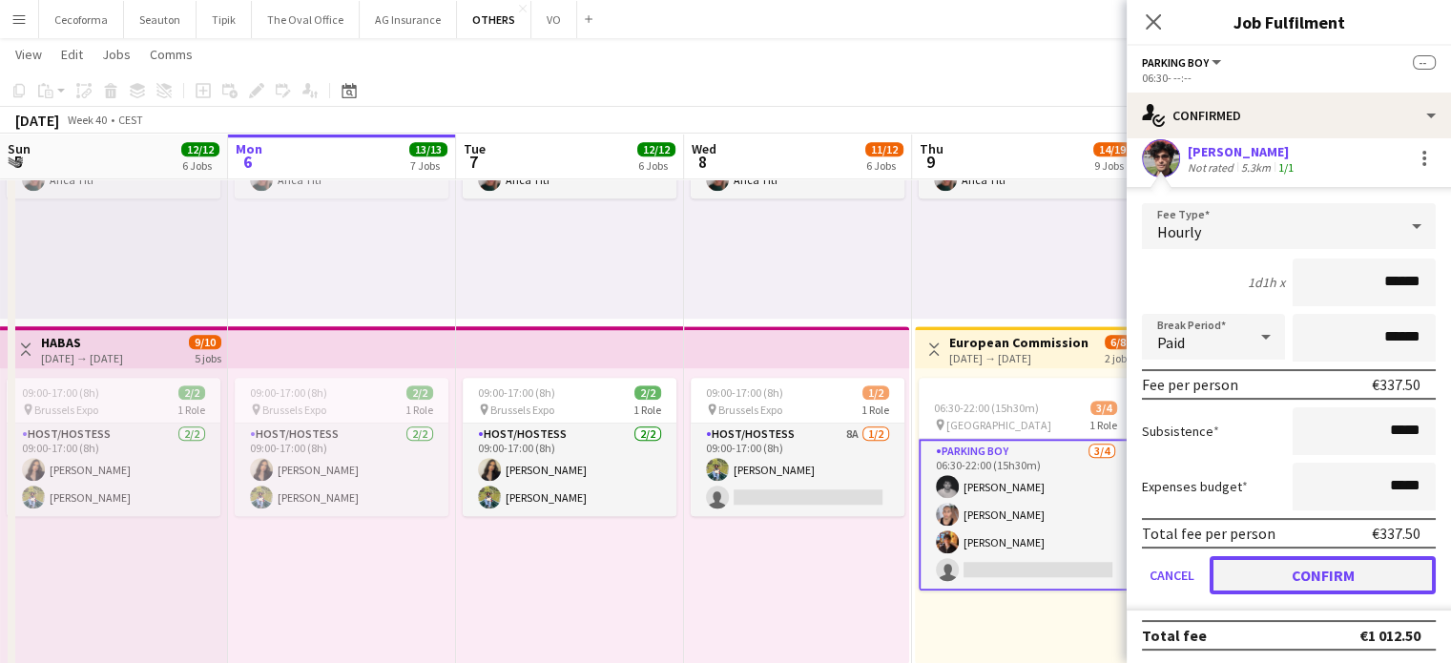
click at [1312, 576] on button "Confirm" at bounding box center [1323, 575] width 226 height 38
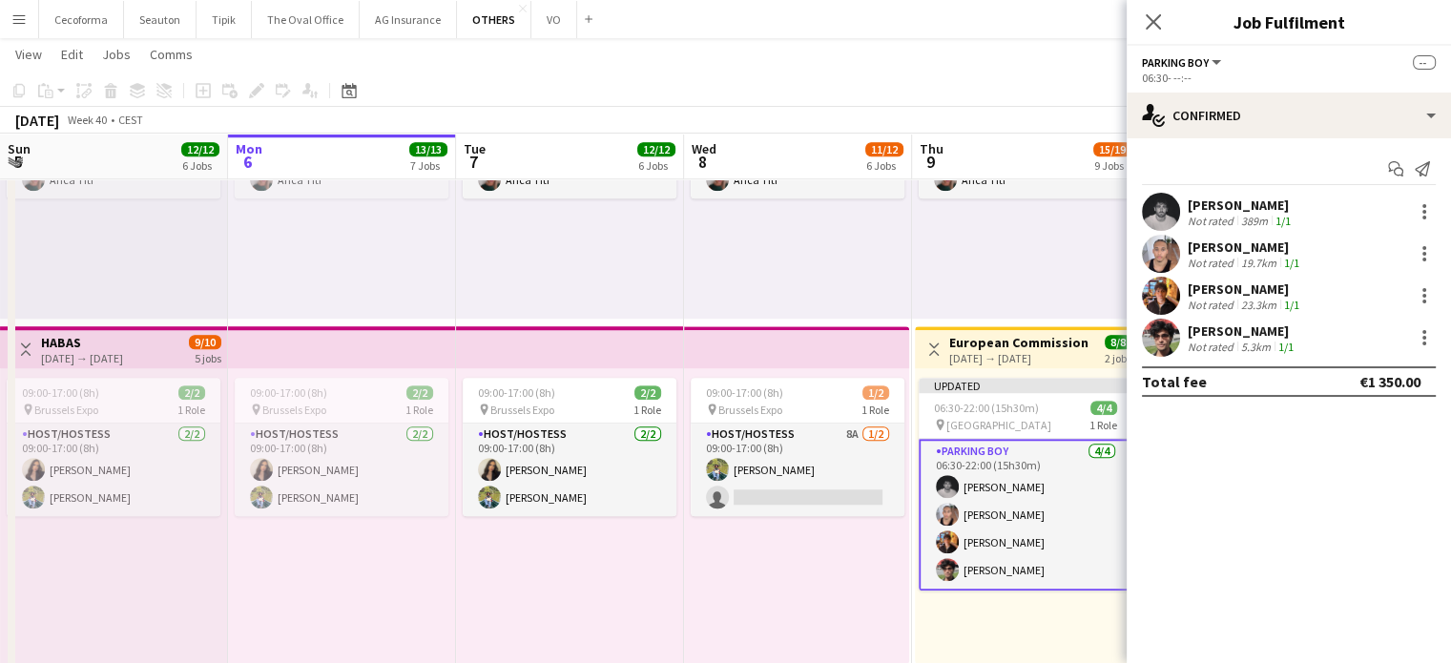
scroll to position [0, 0]
click at [840, 614] on div "09:00-17:00 (8h) 1/2 pin Brussels Expo 1 Role Host/Hostess 8A 1/2 09:00-17:00 (…" at bounding box center [796, 516] width 225 height 296
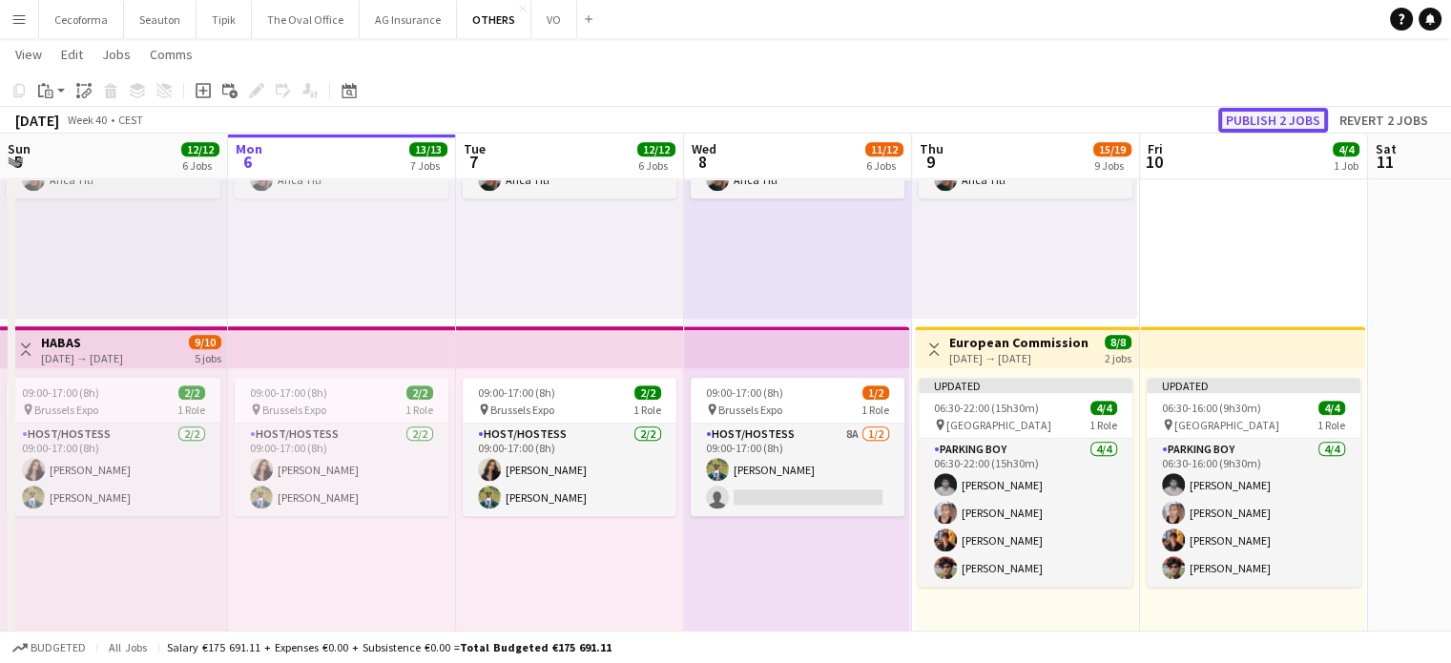
click at [1295, 121] on button "Publish 2 jobs" at bounding box center [1273, 120] width 110 height 25
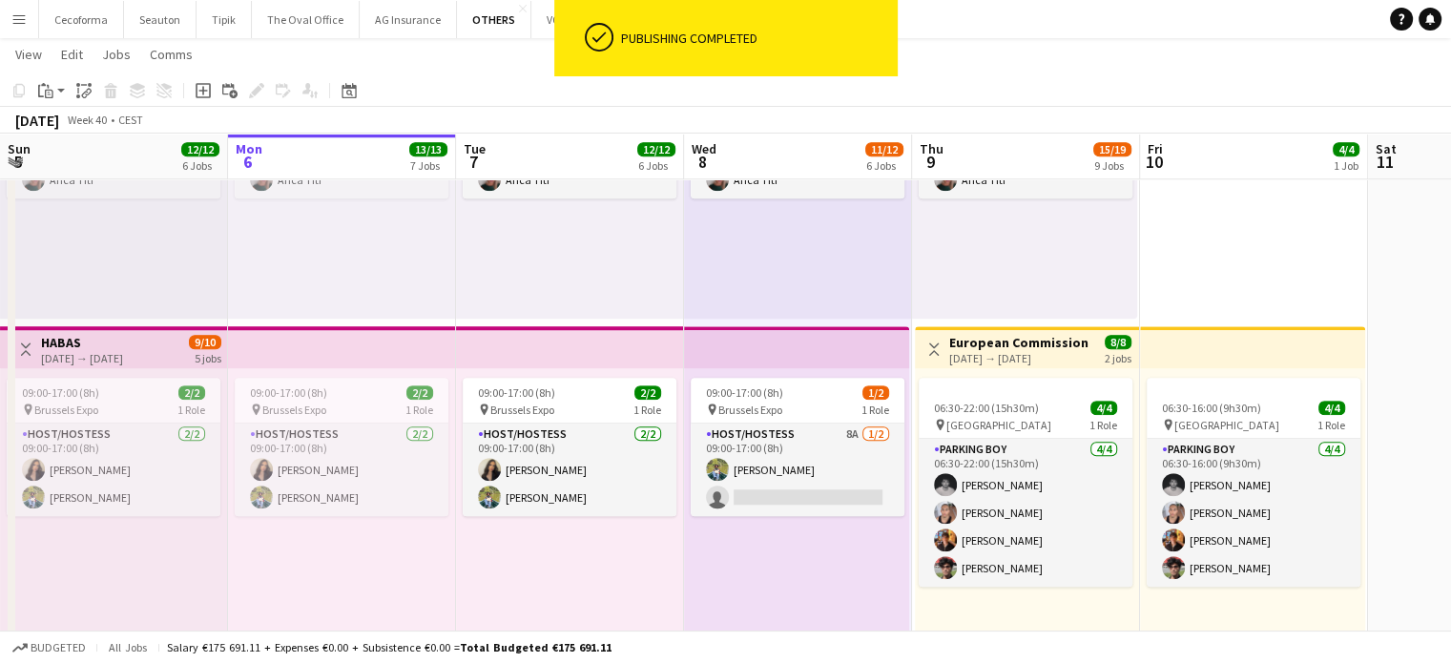
click at [798, 574] on div "09:00-17:00 (8h) 1/2 pin Brussels Expo 1 Role Host/Hostess 8A 1/2 09:00-17:00 (…" at bounding box center [796, 516] width 225 height 296
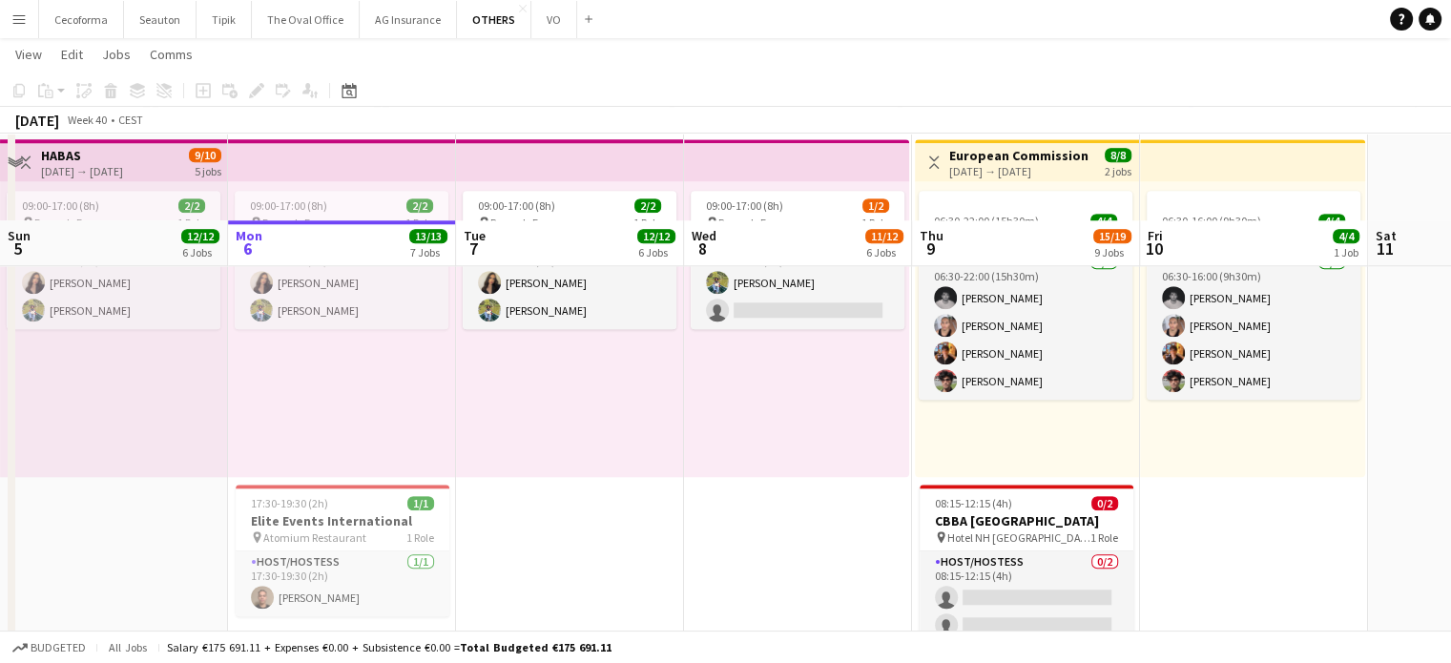
scroll to position [1789, 0]
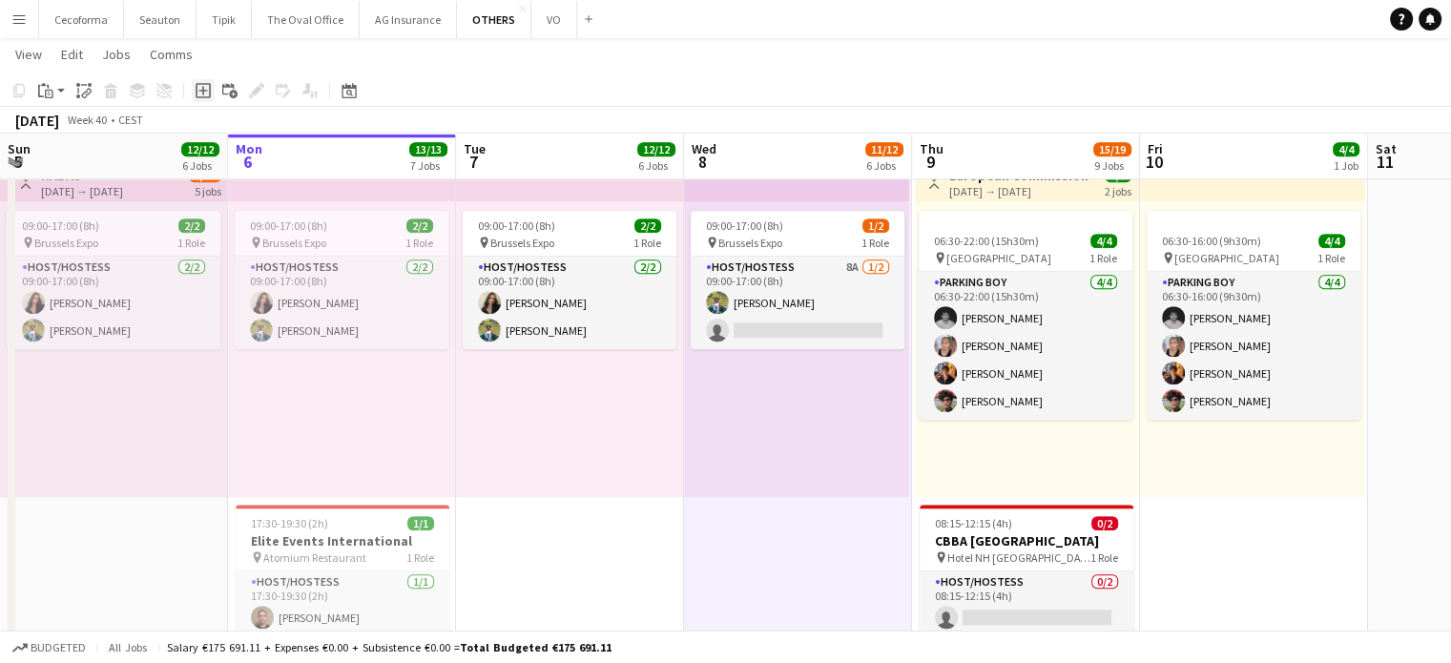
click at [202, 87] on icon at bounding box center [202, 90] width 9 height 9
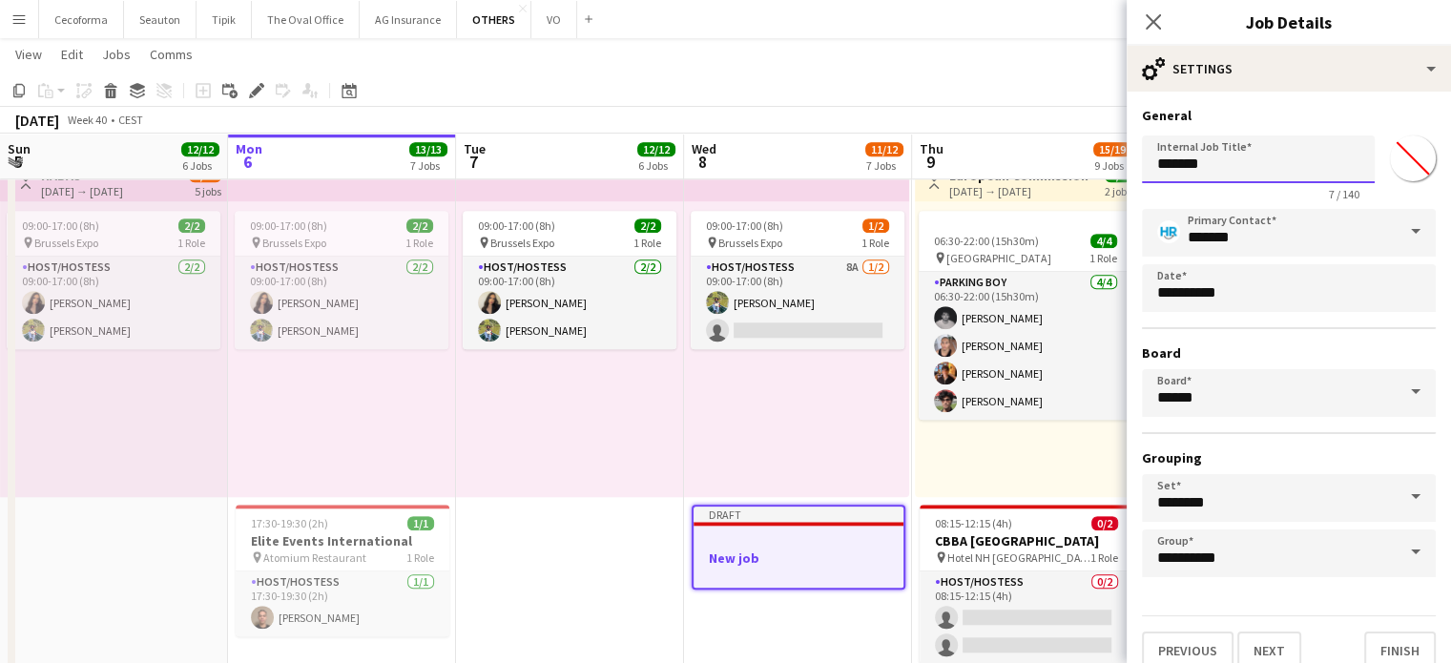
click at [1277, 159] on input "*******" at bounding box center [1258, 159] width 233 height 48
type input "*"
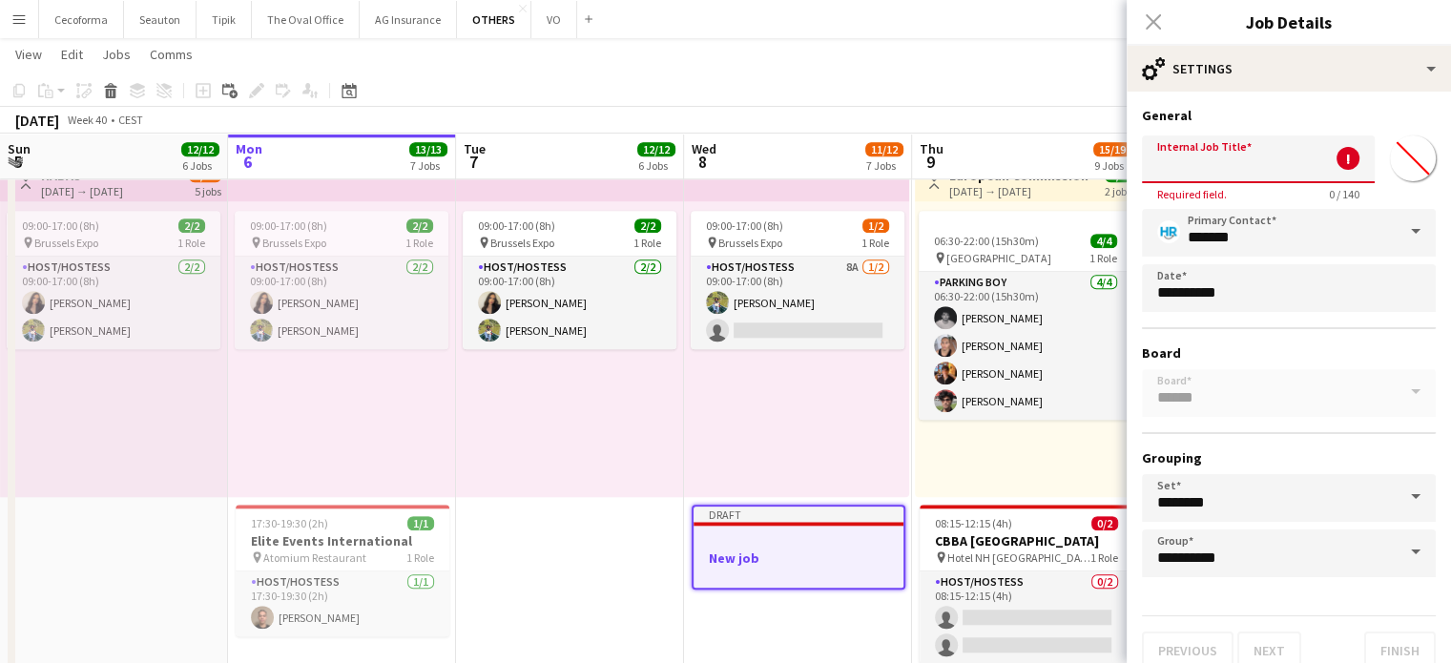
type input "*"
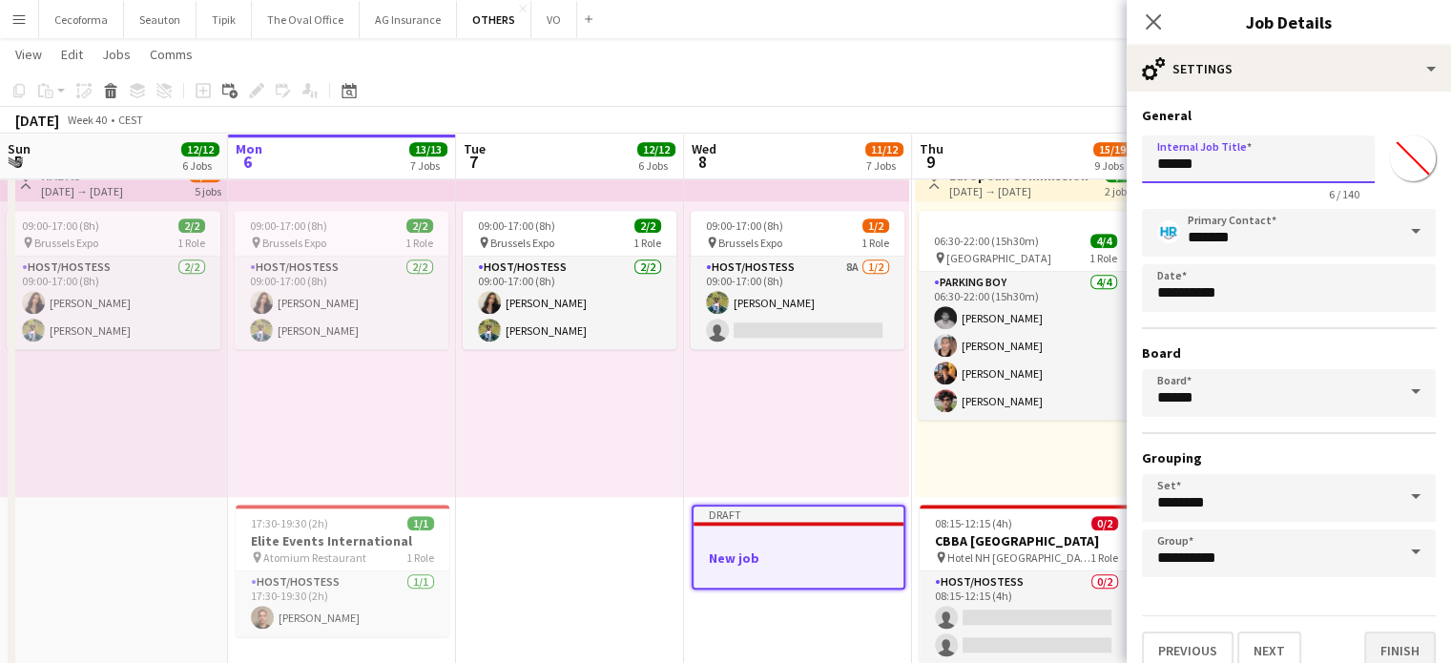
type input "******"
click at [1393, 640] on button "Finish" at bounding box center [1400, 651] width 72 height 38
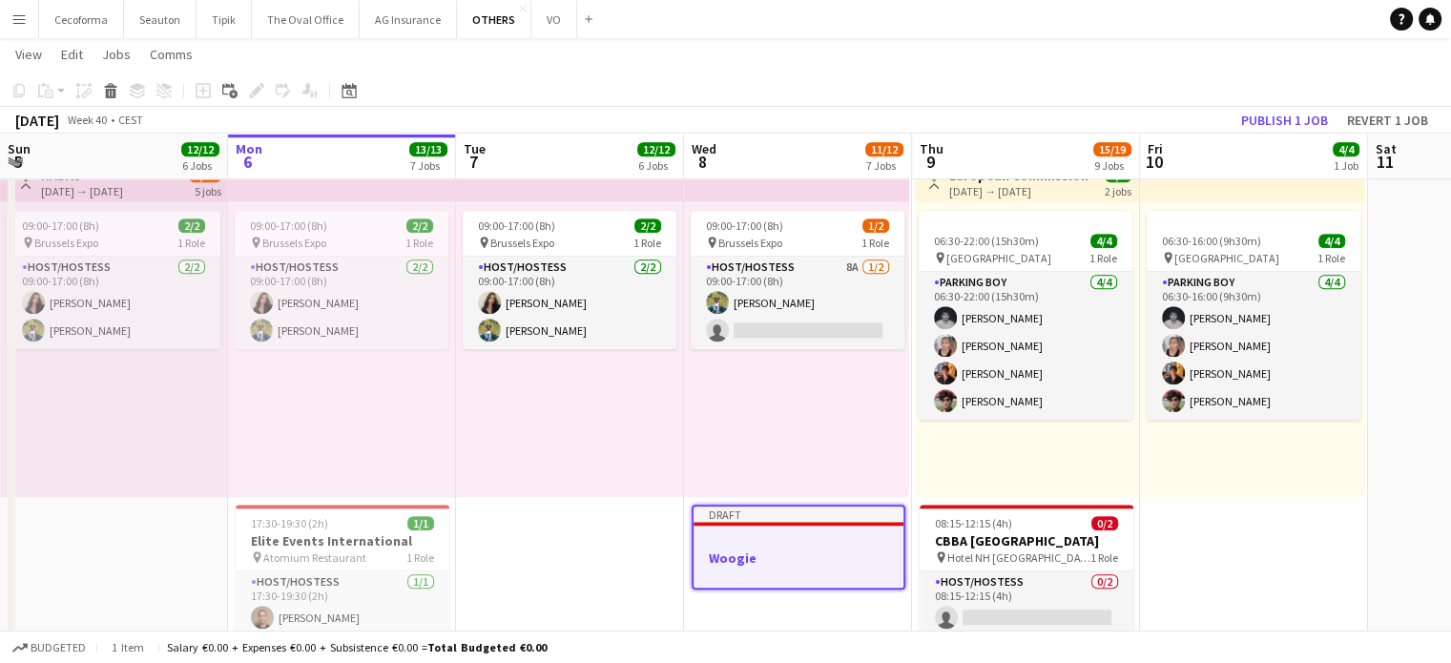
click at [717, 544] on div at bounding box center [799, 540] width 210 height 14
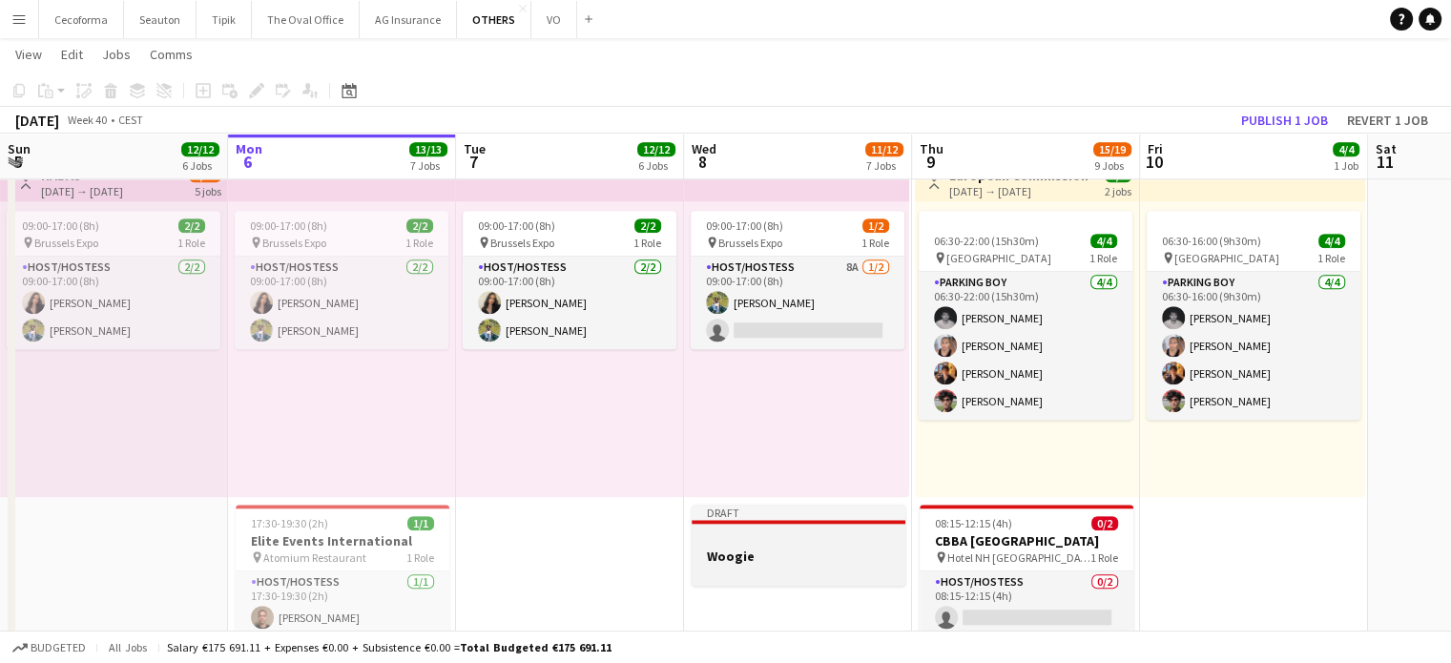
click at [717, 544] on div at bounding box center [799, 538] width 214 height 14
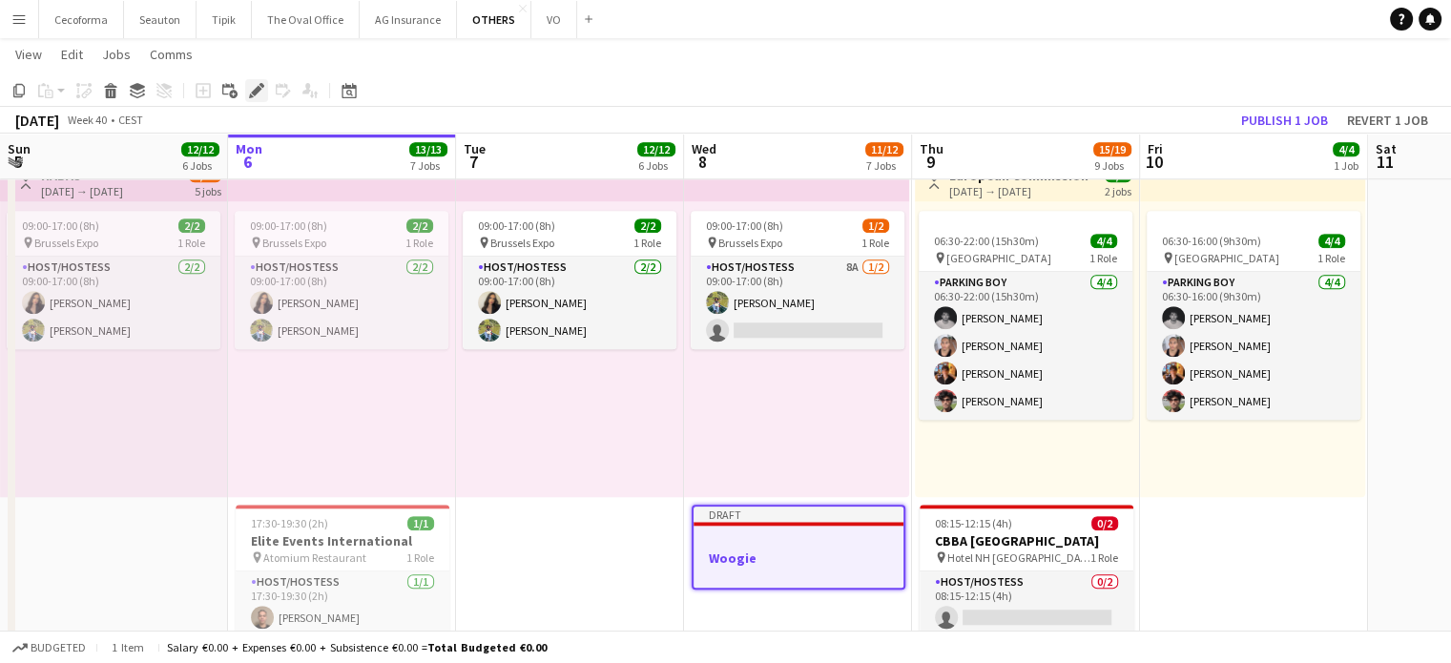
click at [252, 90] on icon "Edit" at bounding box center [256, 90] width 15 height 15
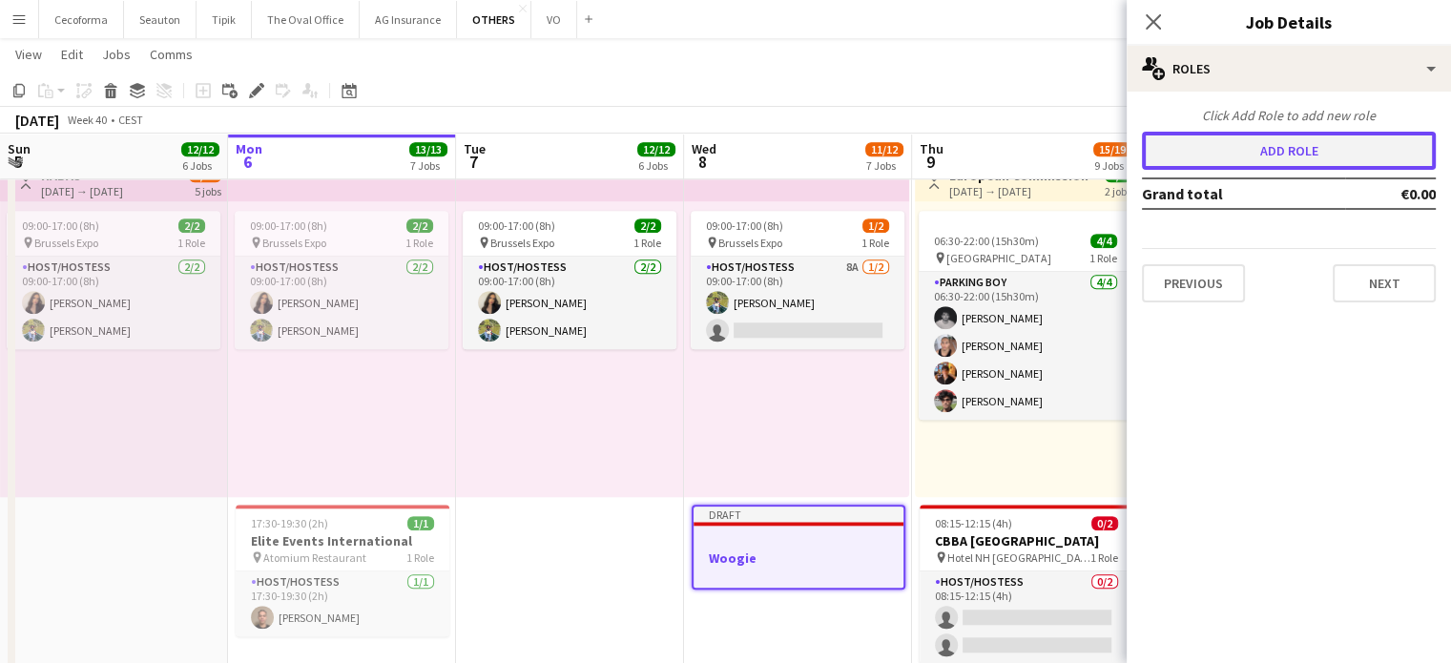
click at [1341, 152] on button "Add role" at bounding box center [1289, 151] width 294 height 38
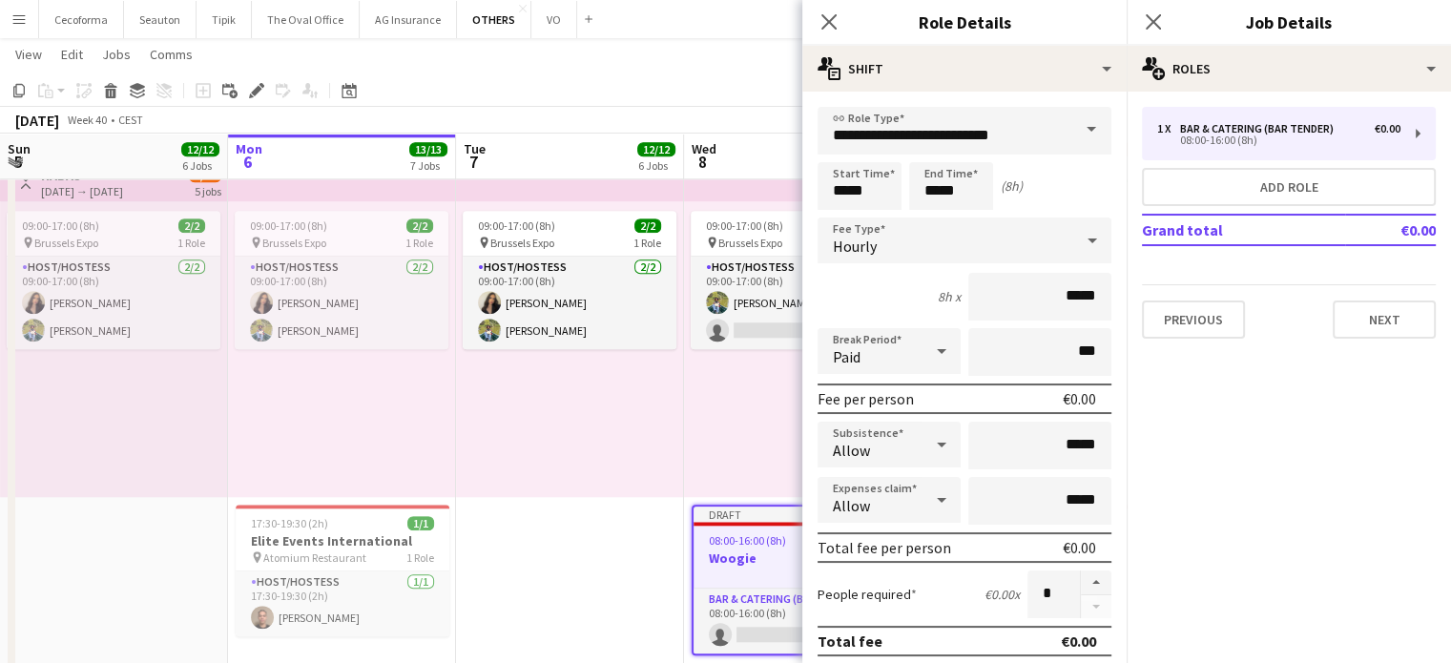
click at [1083, 129] on span at bounding box center [1091, 130] width 40 height 46
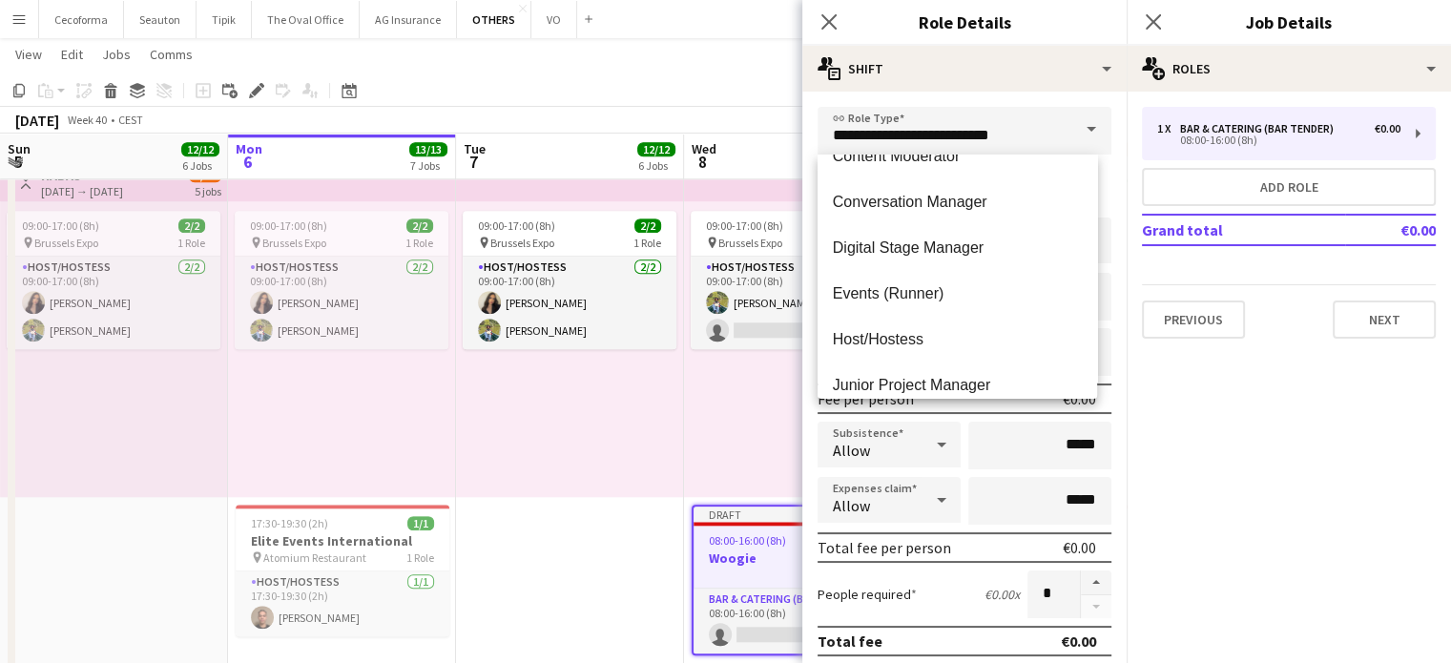
scroll to position [286, 0]
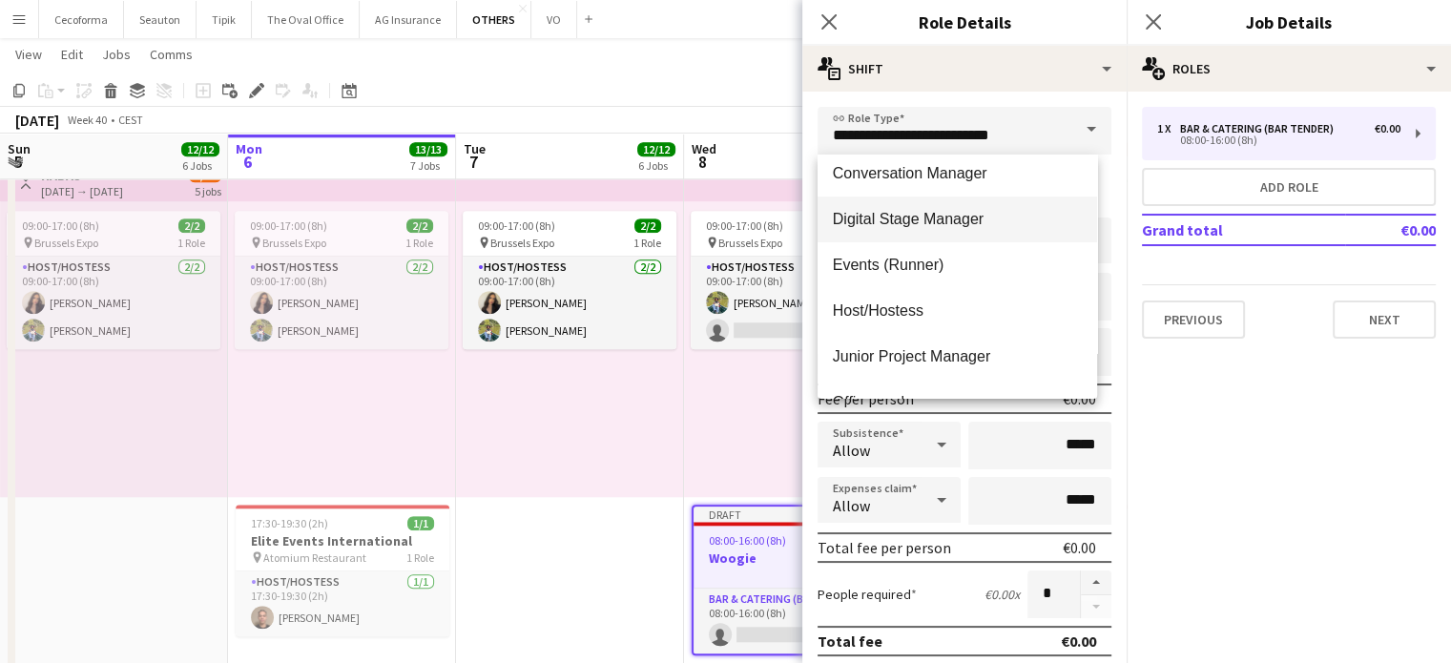
click at [927, 213] on span "Digital Stage Manager" at bounding box center [957, 219] width 249 height 18
type input "**********"
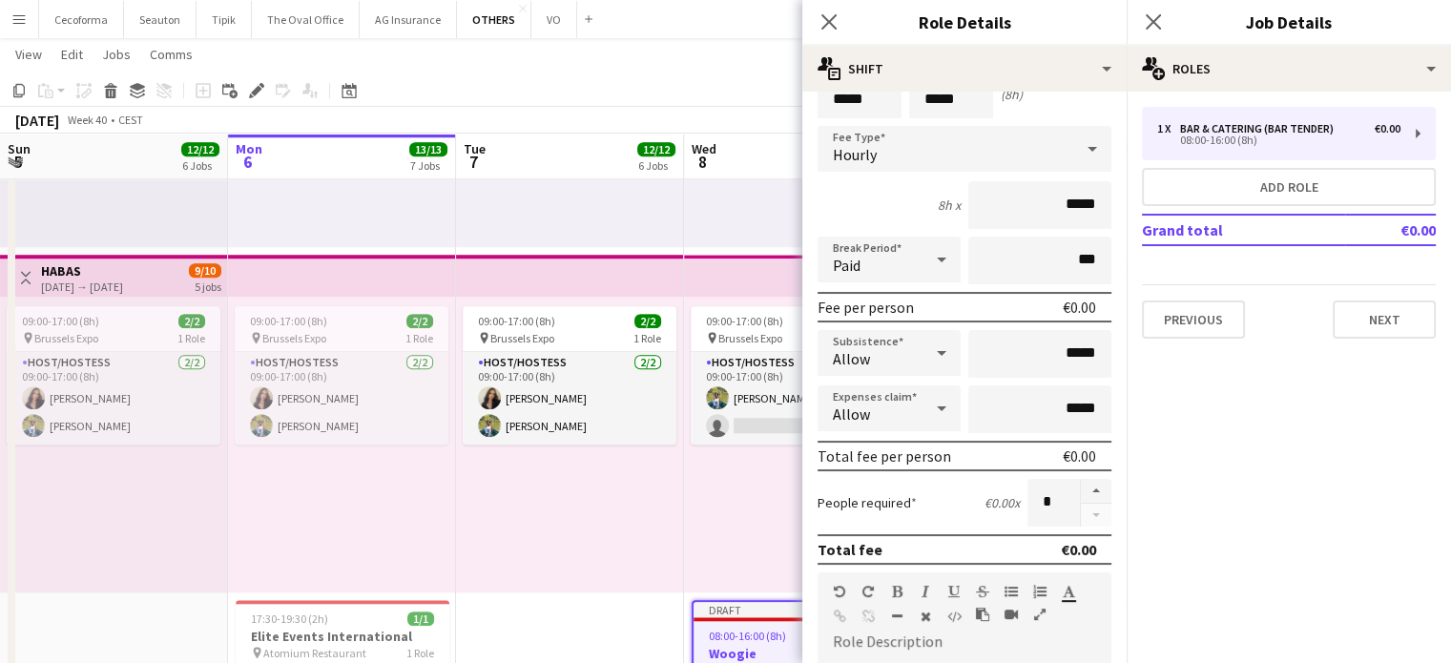
scroll to position [191, 0]
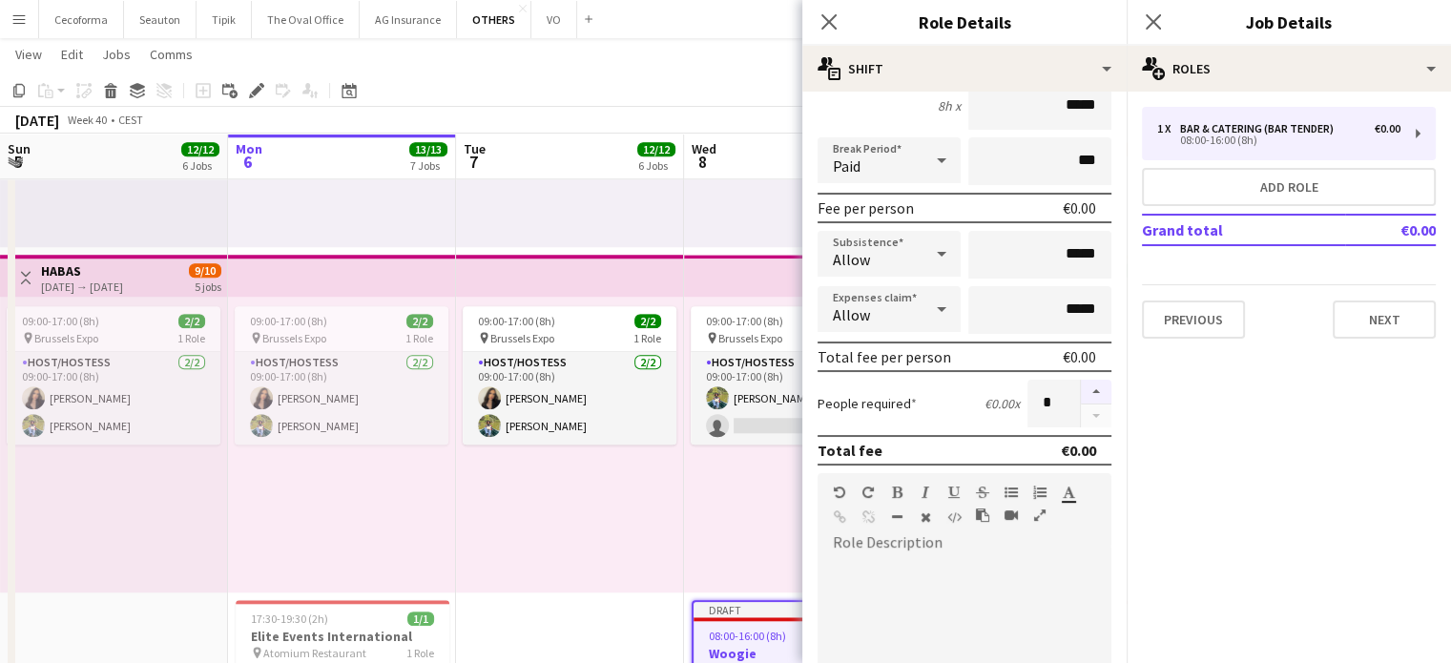
click at [1086, 391] on button "button" at bounding box center [1096, 392] width 31 height 25
click at [1081, 409] on button "button" at bounding box center [1096, 417] width 31 height 24
type input "*"
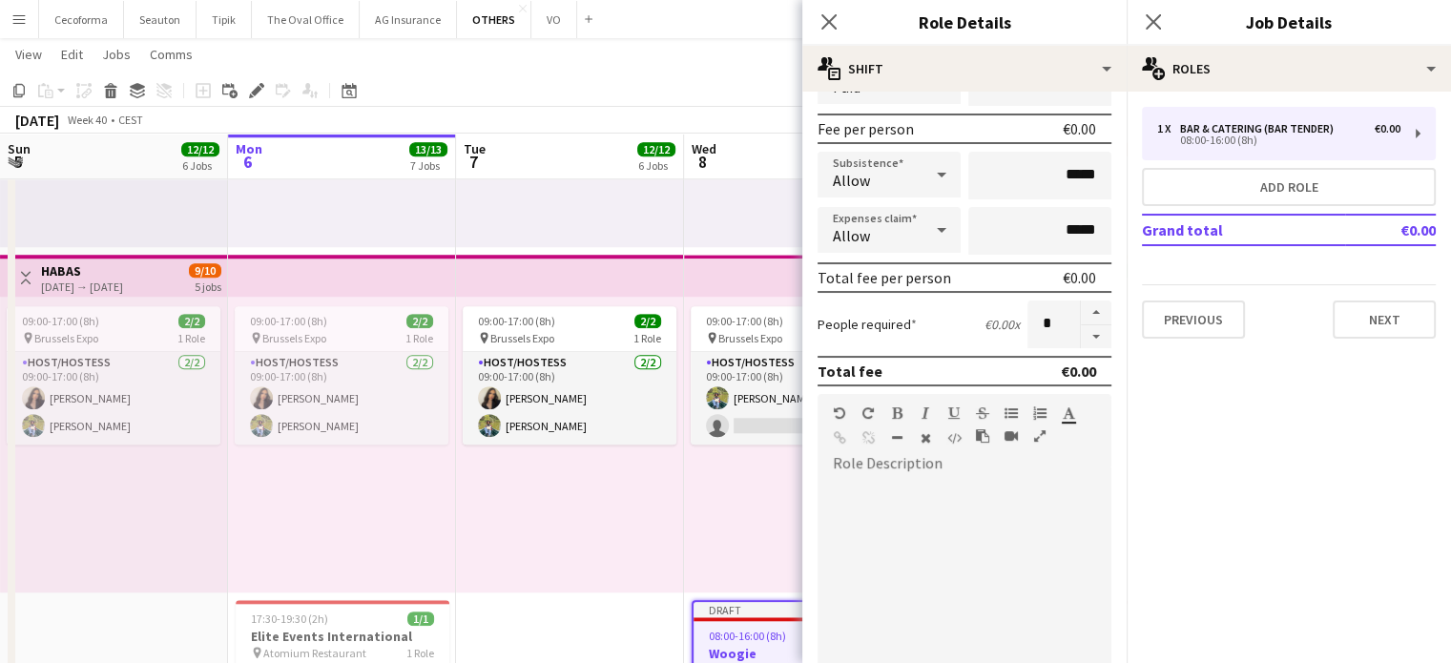
scroll to position [527, 0]
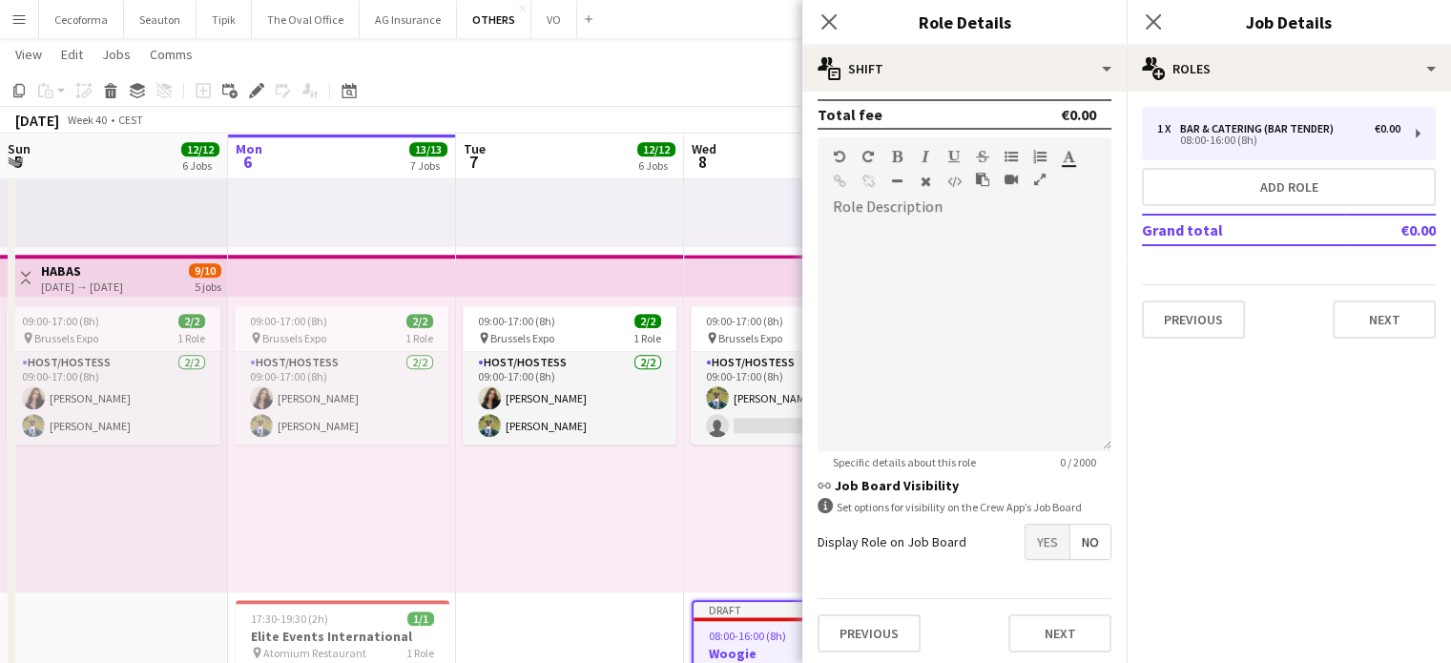
click at [1038, 531] on span "Yes" at bounding box center [1048, 542] width 44 height 34
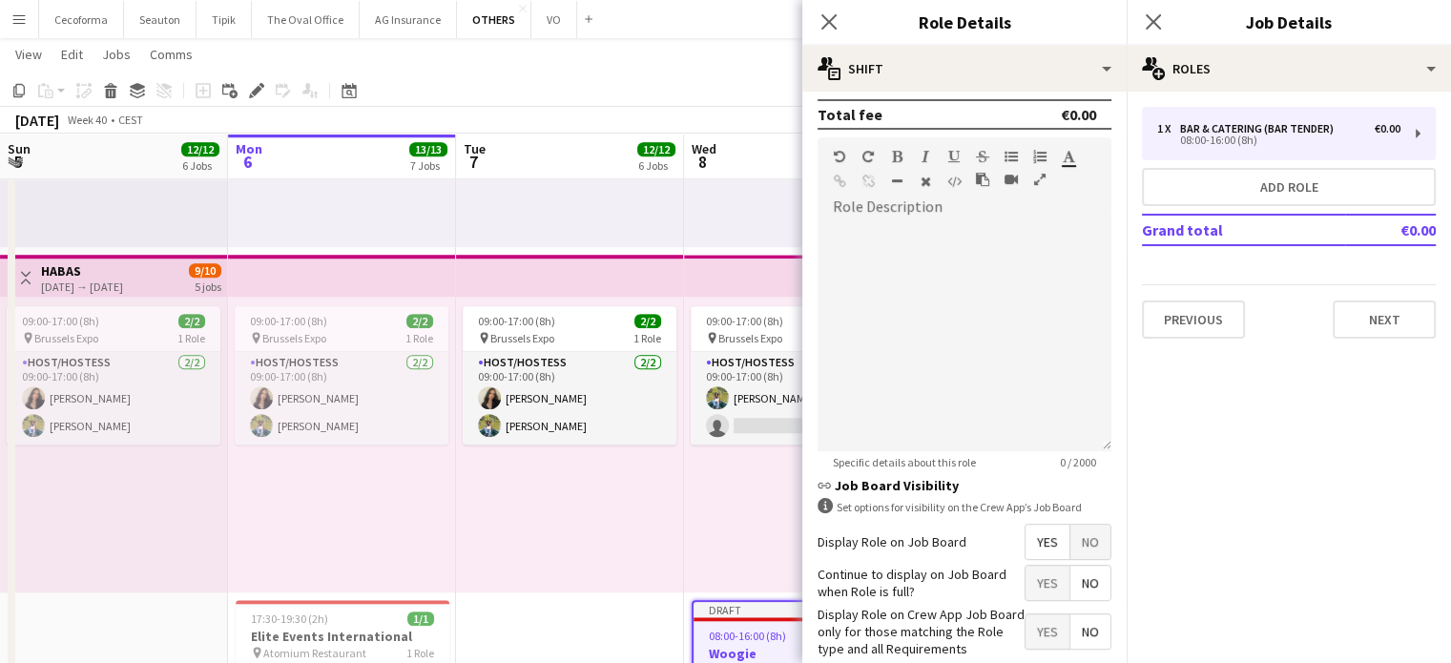
click at [1072, 569] on span "No" at bounding box center [1091, 583] width 40 height 34
click at [1030, 633] on span "Yes" at bounding box center [1048, 631] width 44 height 34
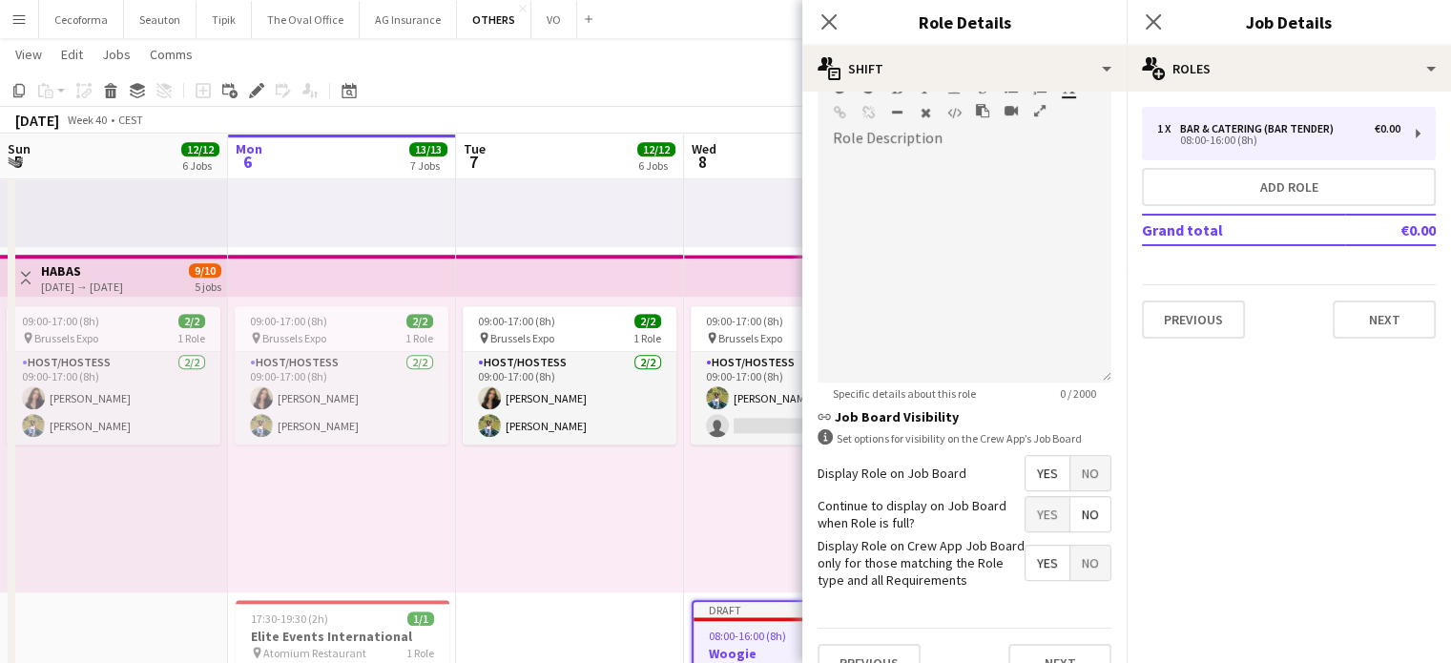
scroll to position [624, 0]
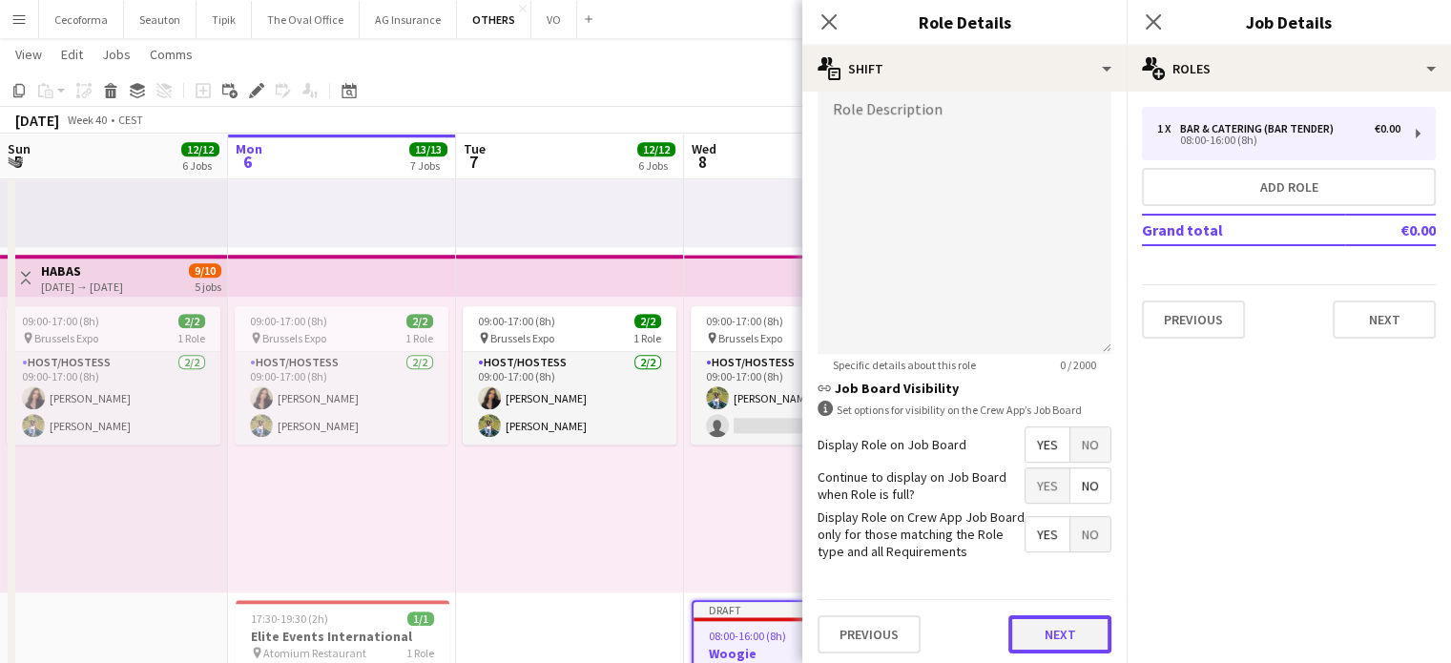
click at [1036, 629] on button "Next" at bounding box center [1060, 634] width 103 height 38
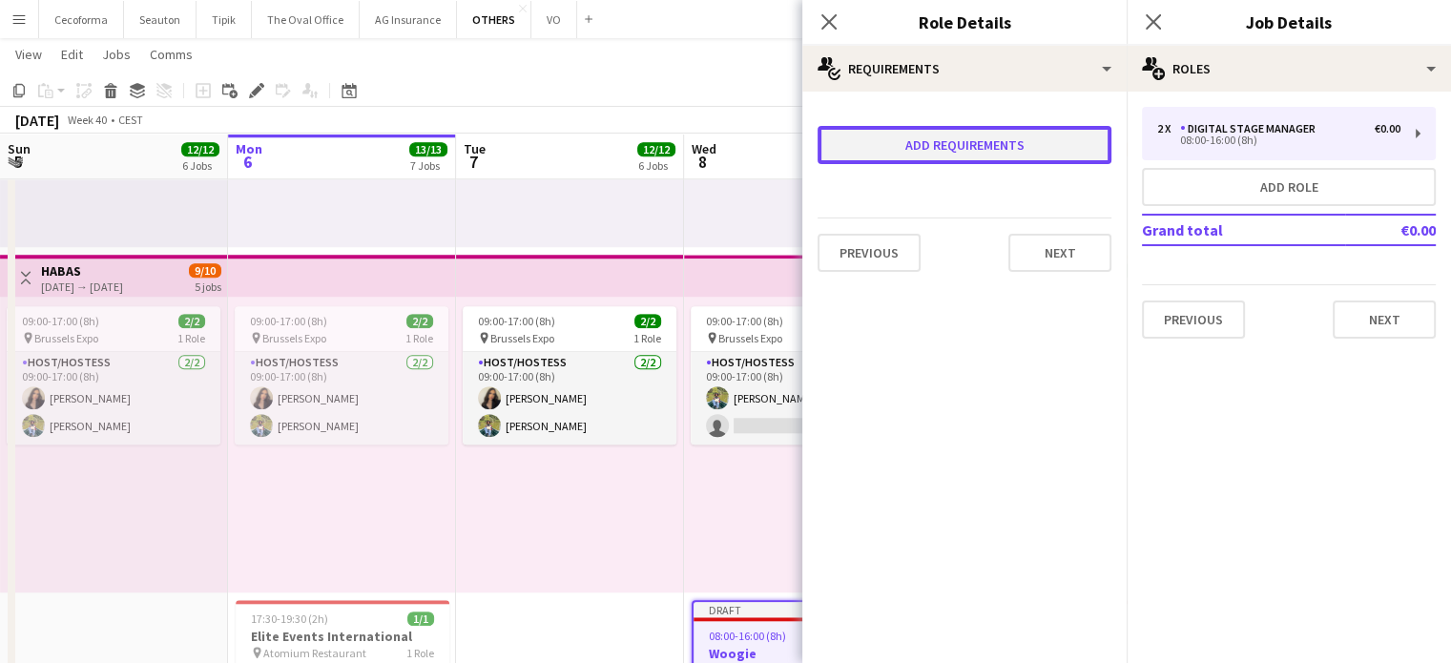
click at [959, 150] on button "Add requirements" at bounding box center [965, 145] width 294 height 38
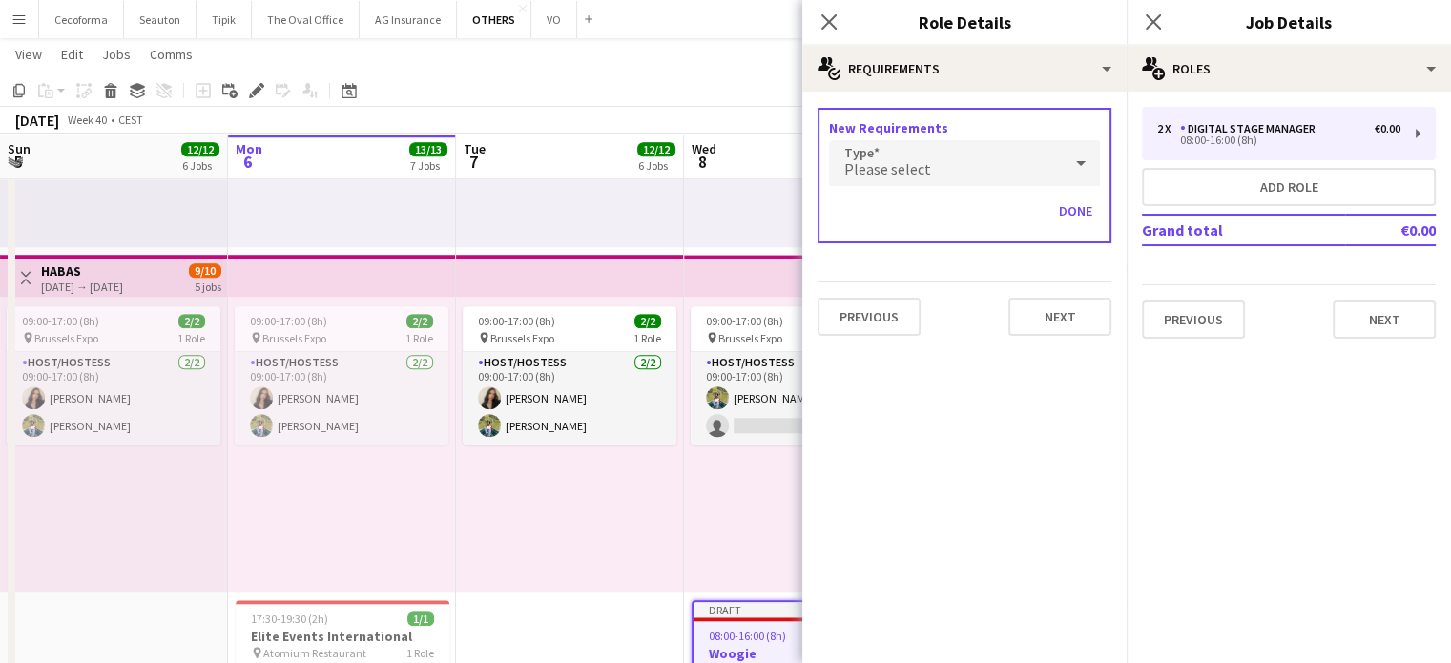
click at [922, 168] on span "Please select" at bounding box center [887, 168] width 87 height 19
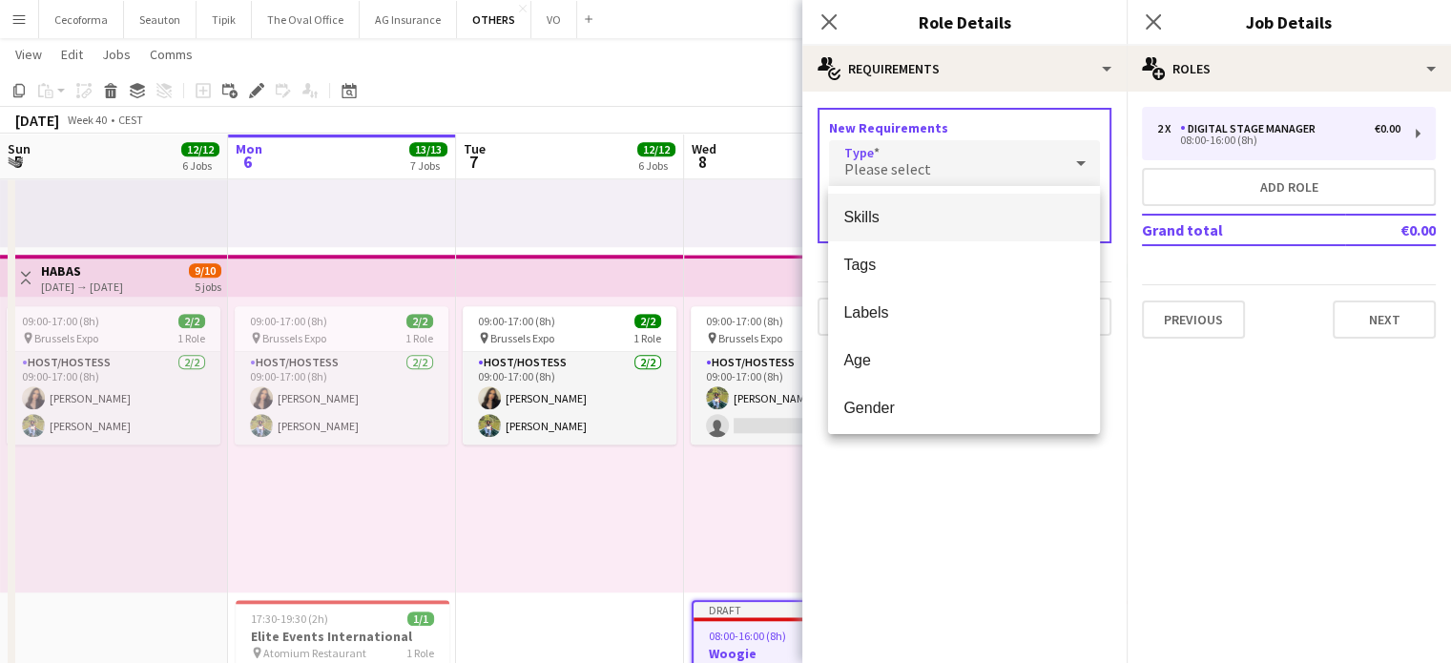
click at [903, 220] on span "Skills" at bounding box center [963, 217] width 241 height 18
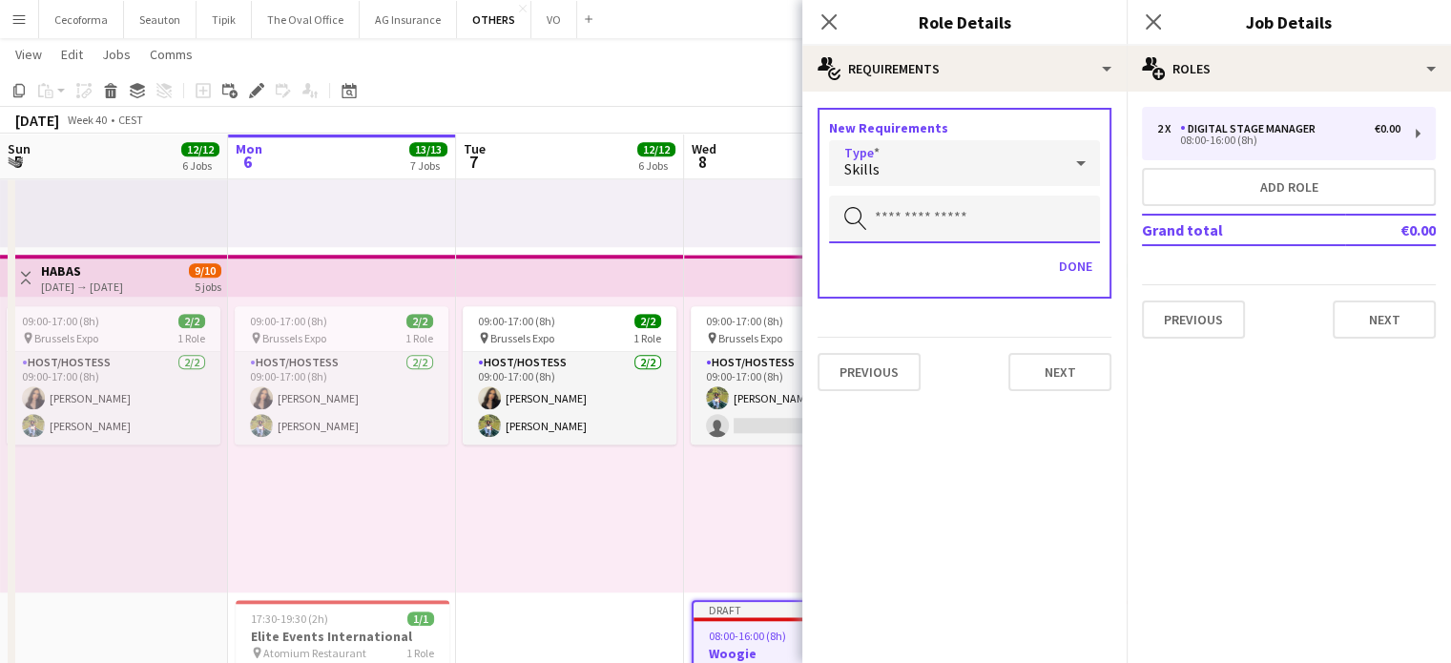
click at [903, 220] on input "text" at bounding box center [964, 220] width 271 height 48
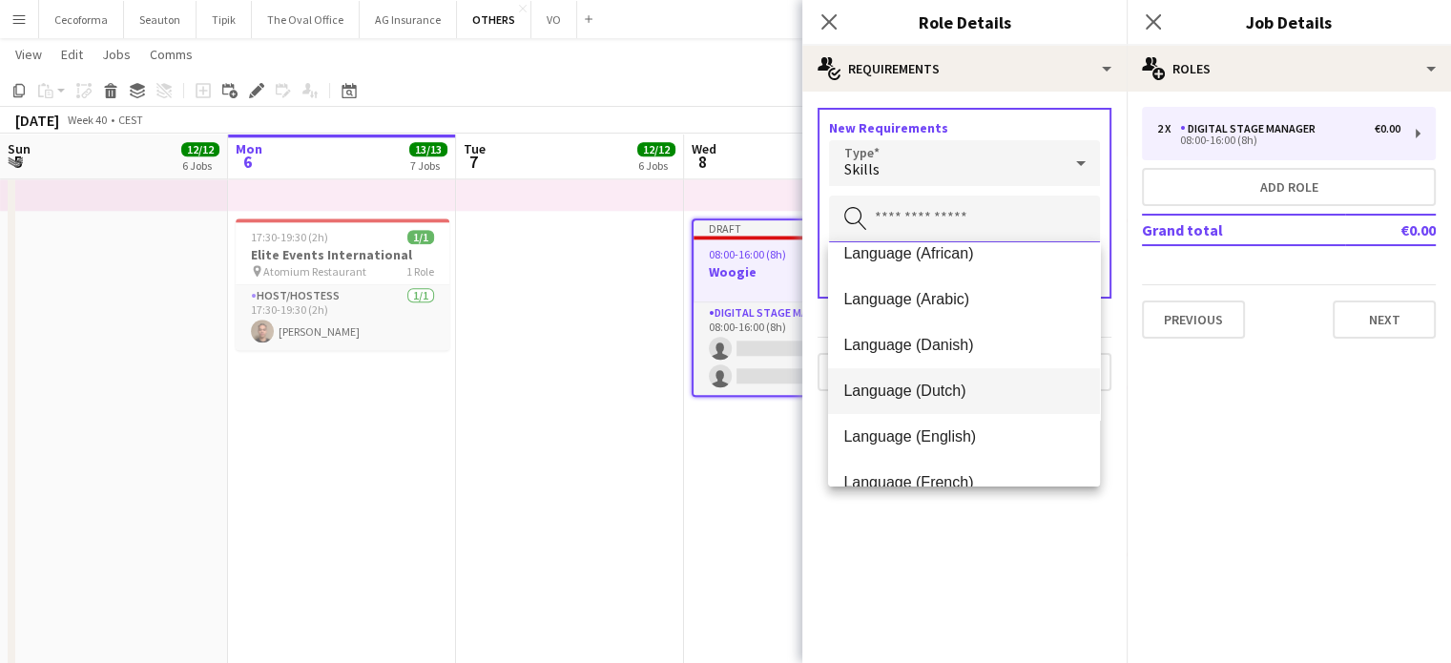
scroll to position [95, 0]
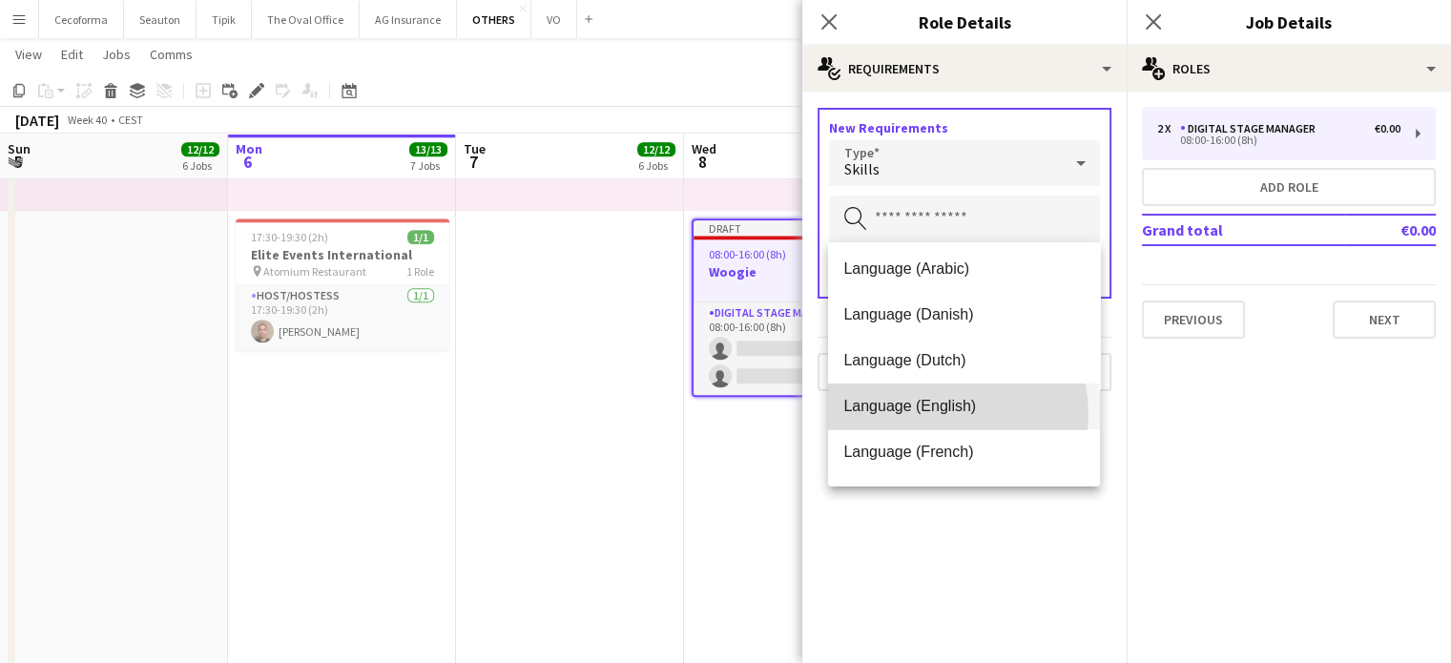
click at [912, 415] on span "Language (English)" at bounding box center [963, 406] width 241 height 18
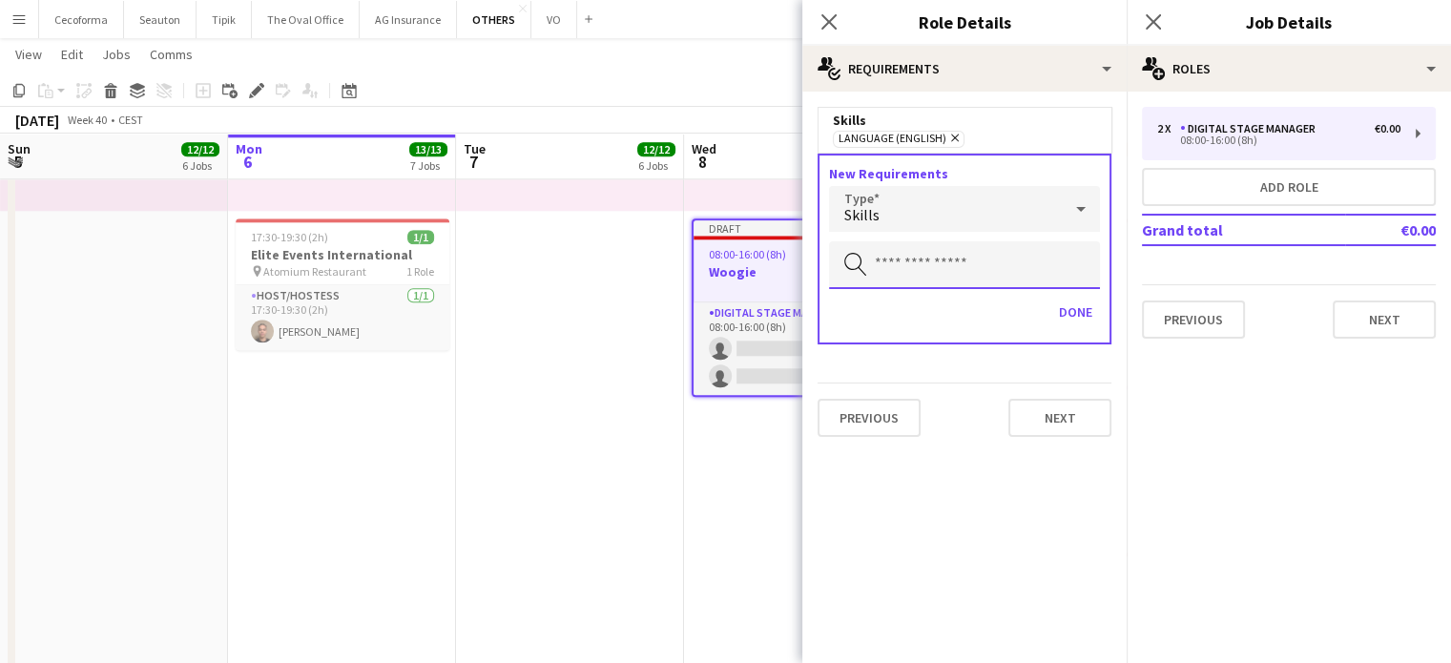
click at [882, 264] on input "text" at bounding box center [964, 265] width 271 height 48
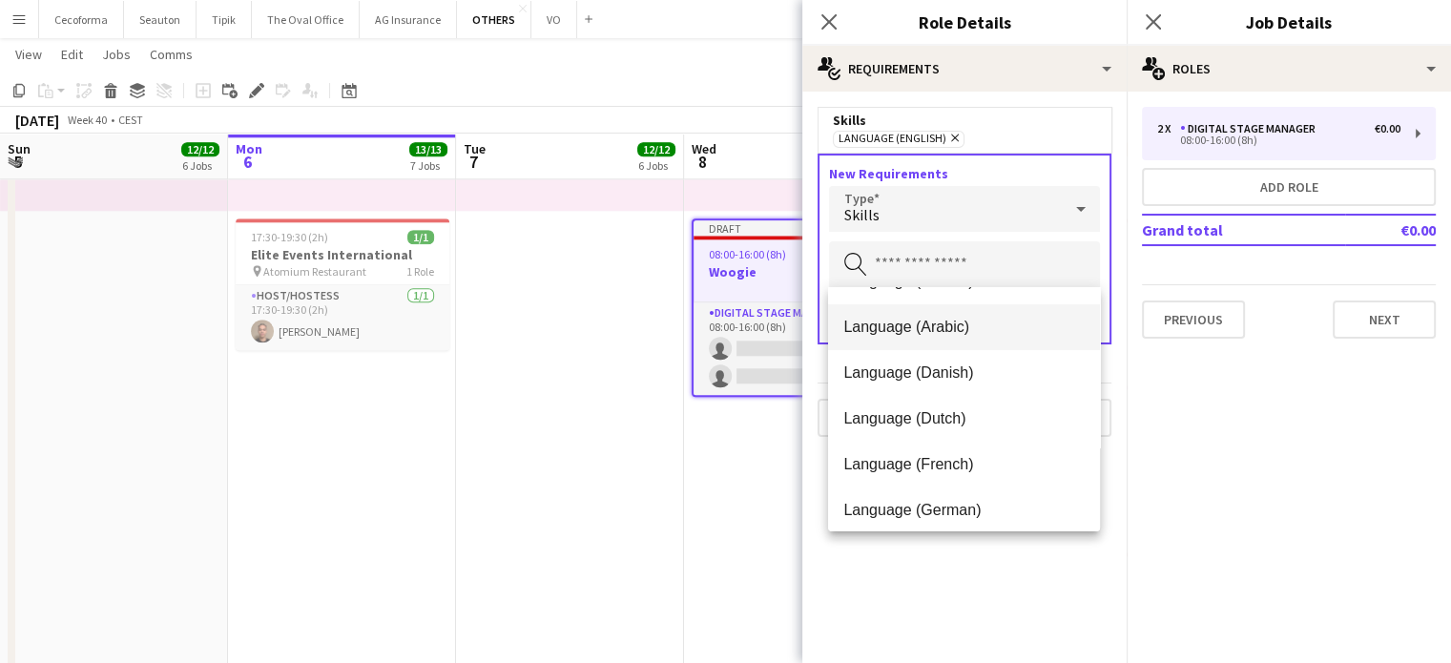
scroll to position [191, 0]
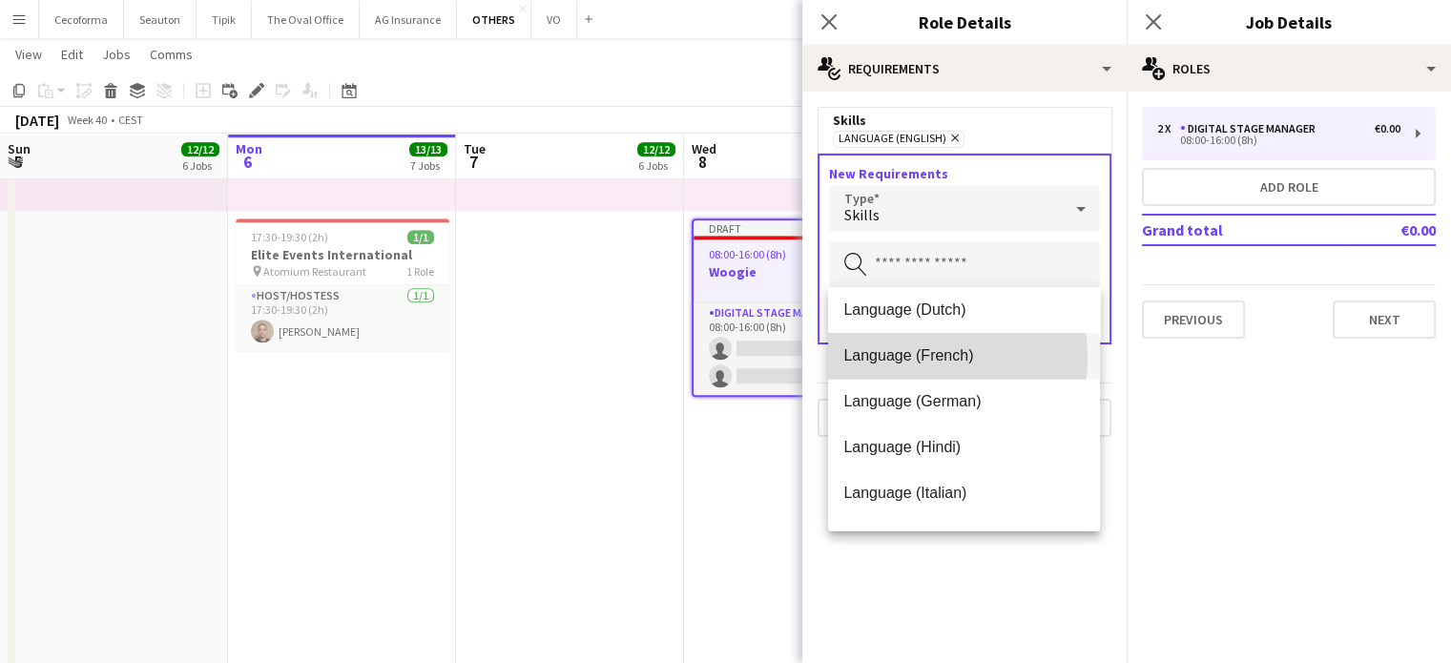
click at [902, 358] on span "Language (French)" at bounding box center [963, 355] width 241 height 18
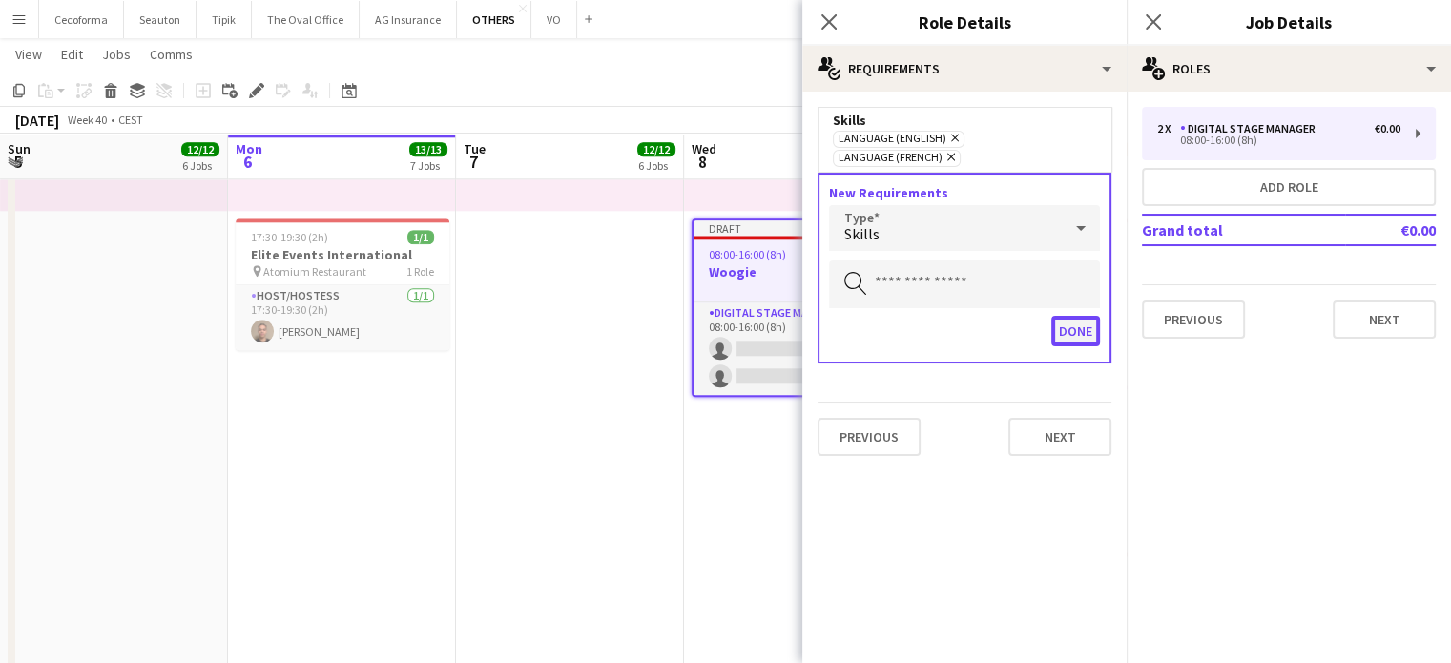
click at [1087, 316] on button "Done" at bounding box center [1075, 331] width 49 height 31
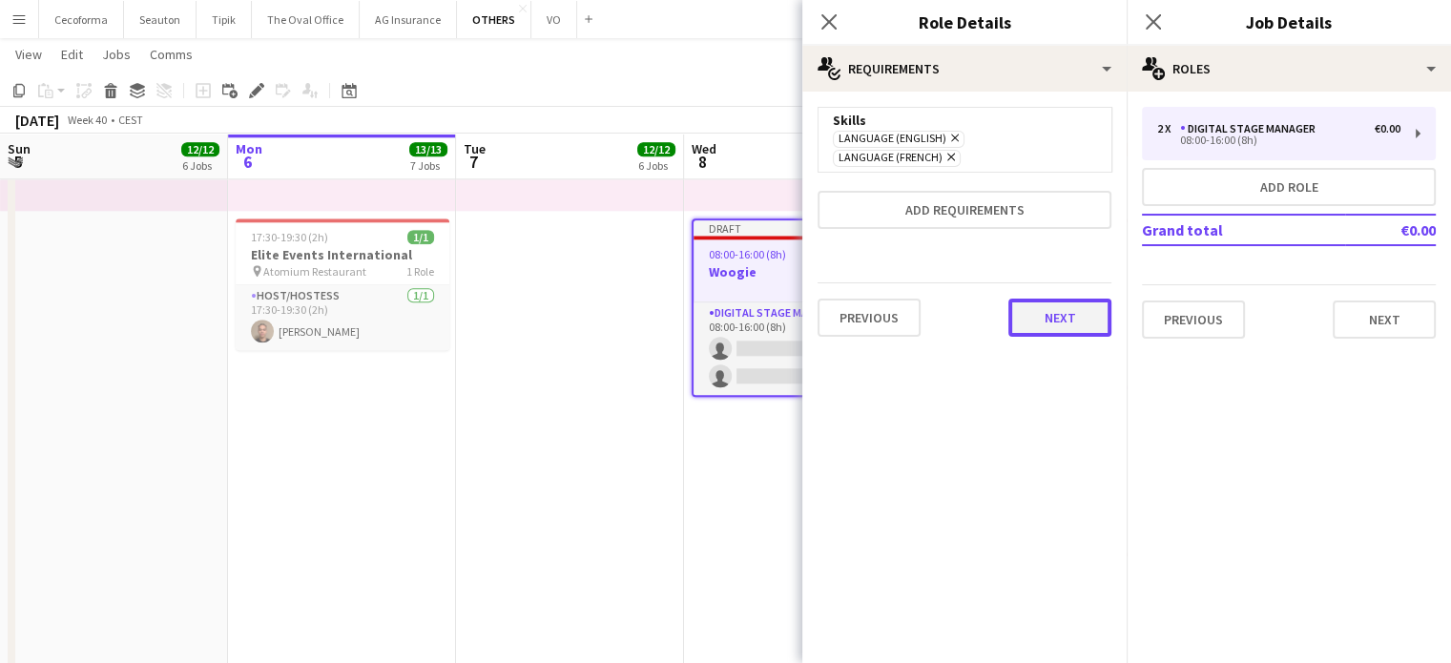
click at [1041, 299] on button "Next" at bounding box center [1060, 318] width 103 height 38
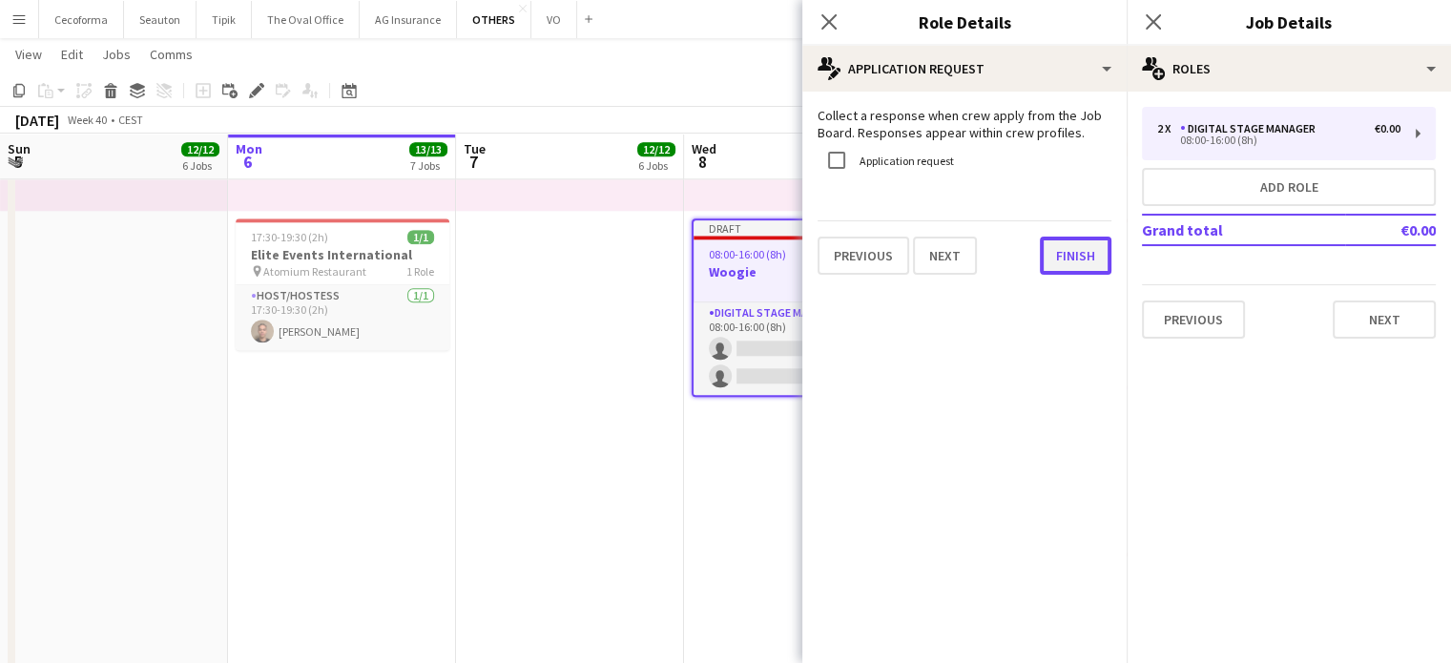
click at [1075, 257] on button "Finish" at bounding box center [1076, 256] width 72 height 38
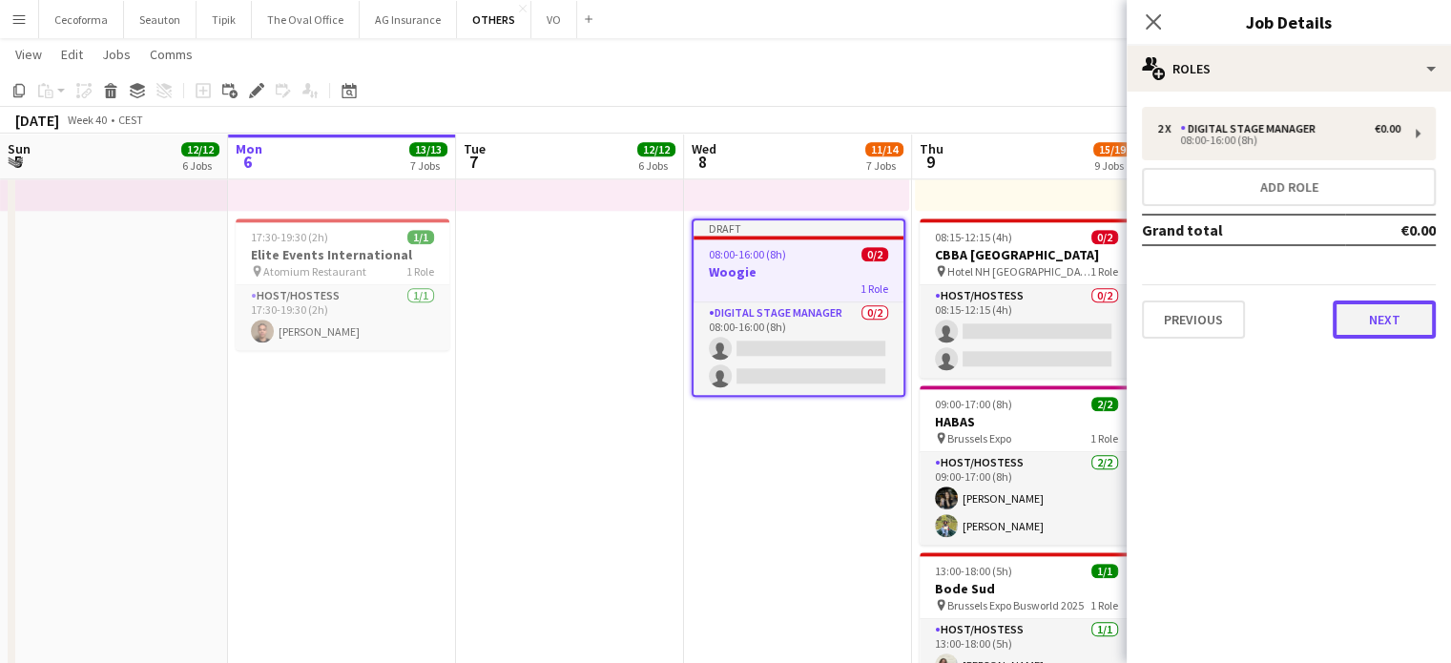
click at [1404, 322] on button "Next" at bounding box center [1384, 320] width 103 height 38
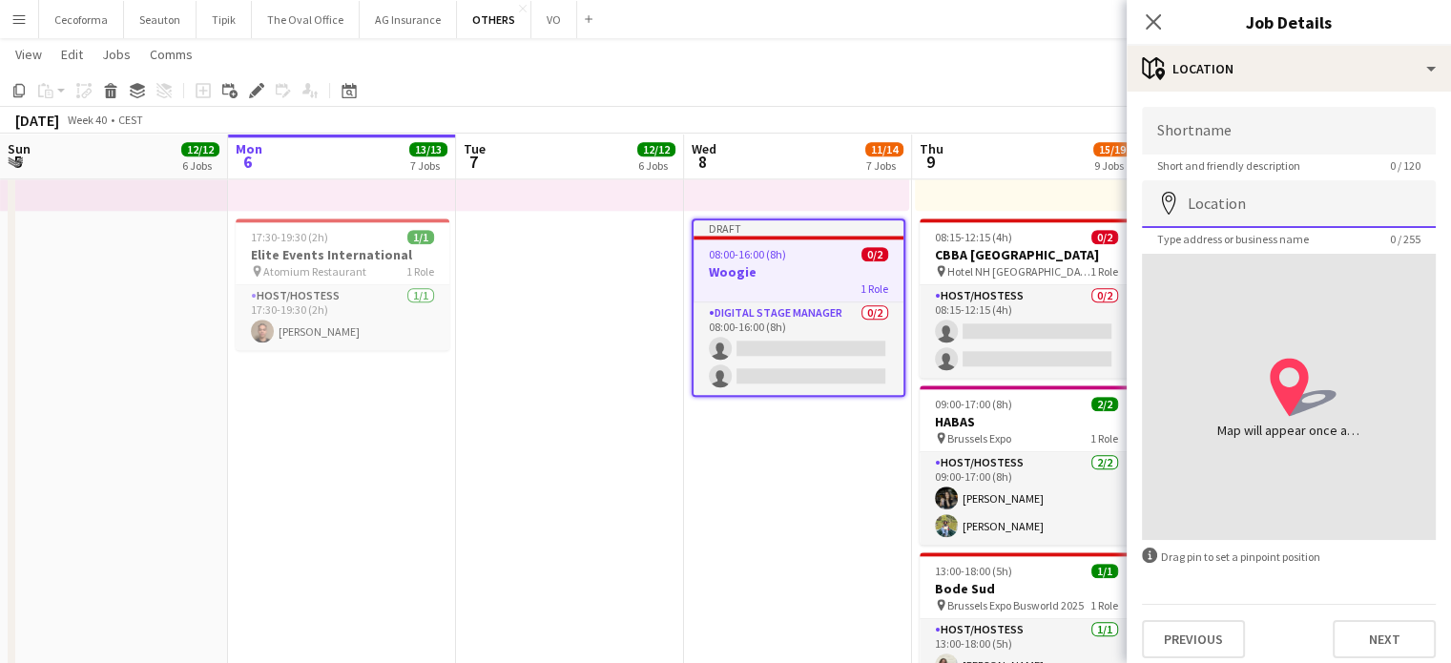
click at [1237, 209] on input "Location" at bounding box center [1289, 204] width 294 height 48
type input "**********"
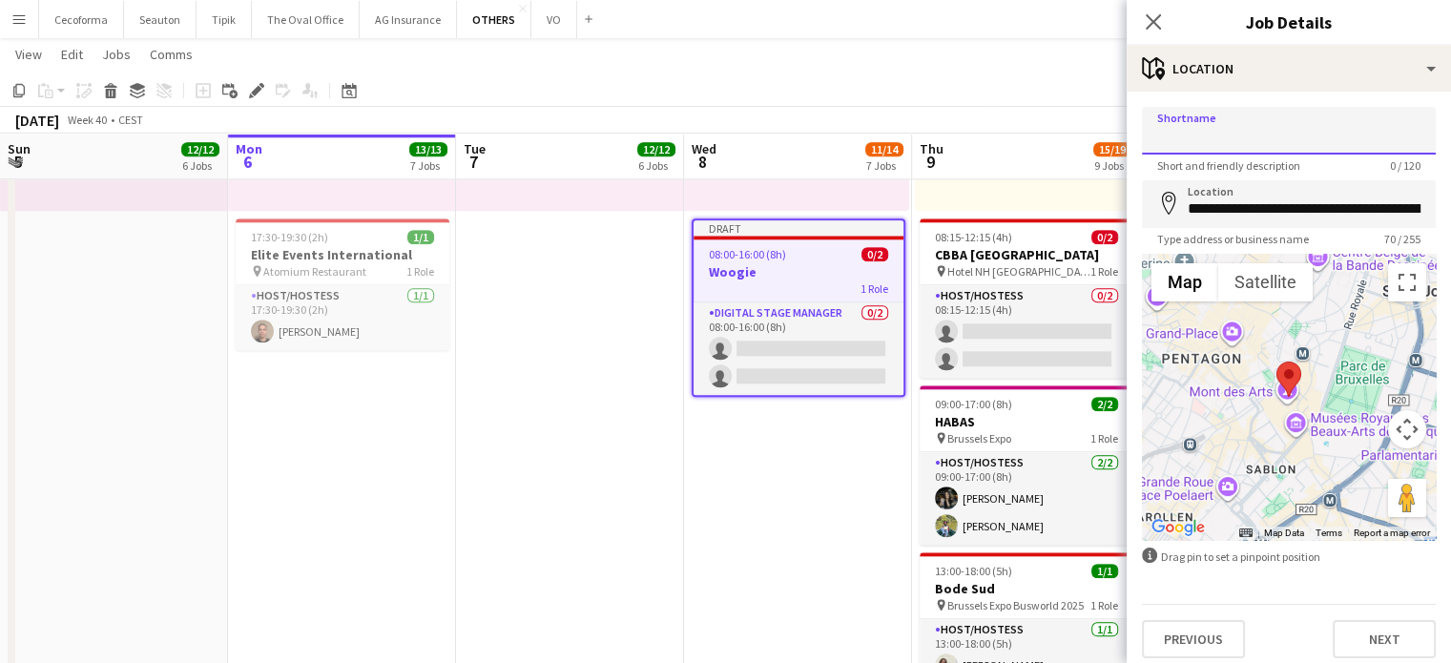
click at [1217, 129] on input "Shortname" at bounding box center [1289, 131] width 294 height 48
type input "**********"
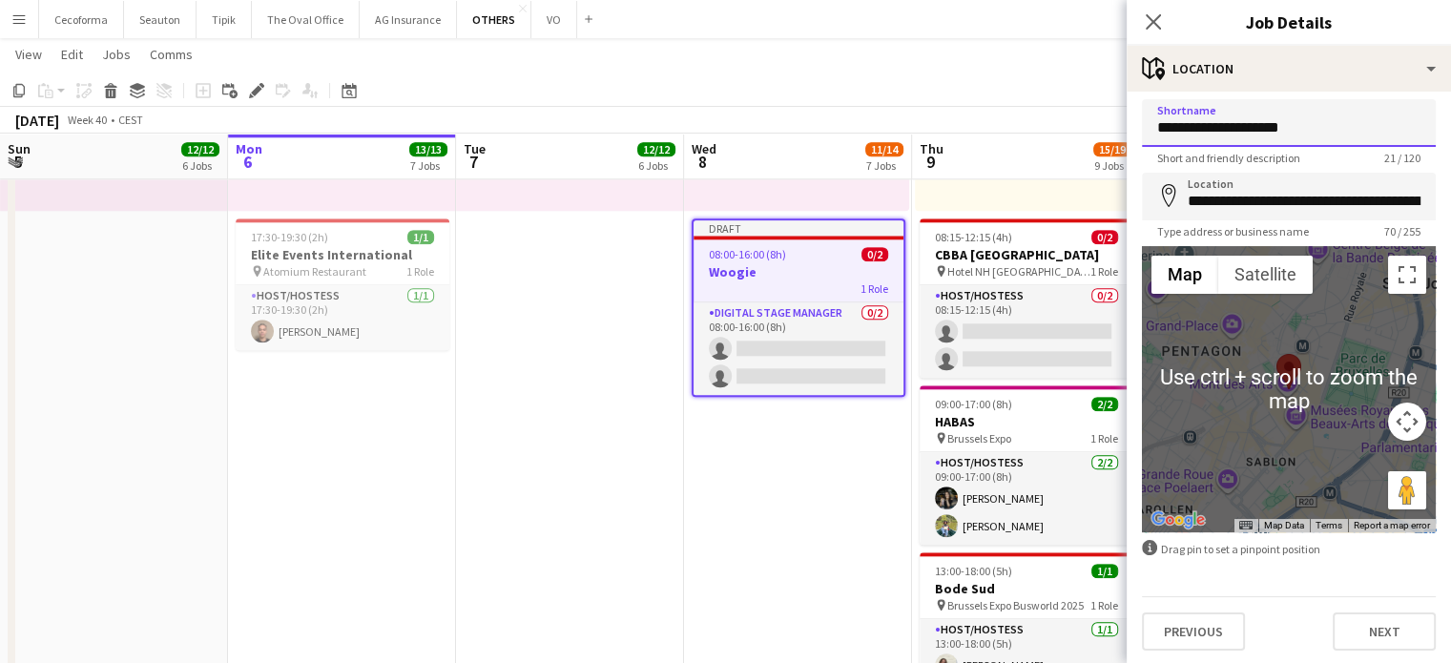
scroll to position [9, 0]
click at [1376, 616] on button "Next" at bounding box center [1384, 631] width 103 height 38
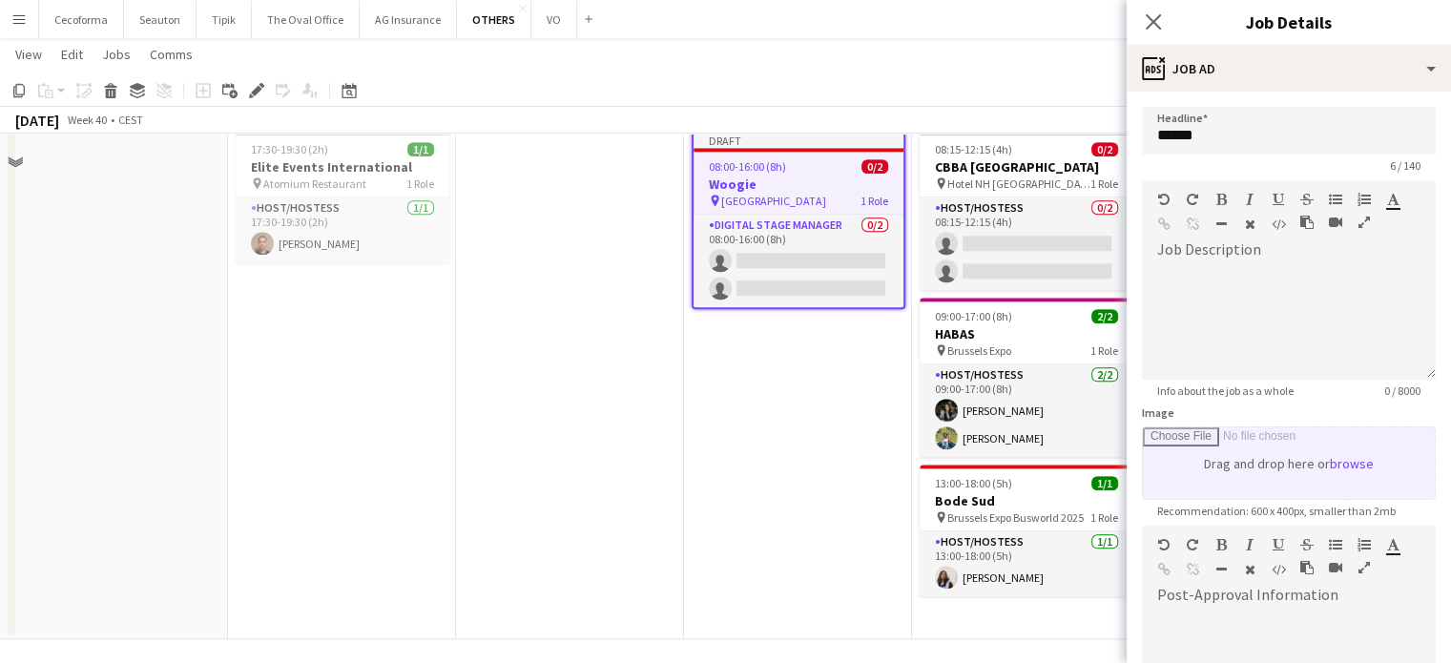
scroll to position [2171, 0]
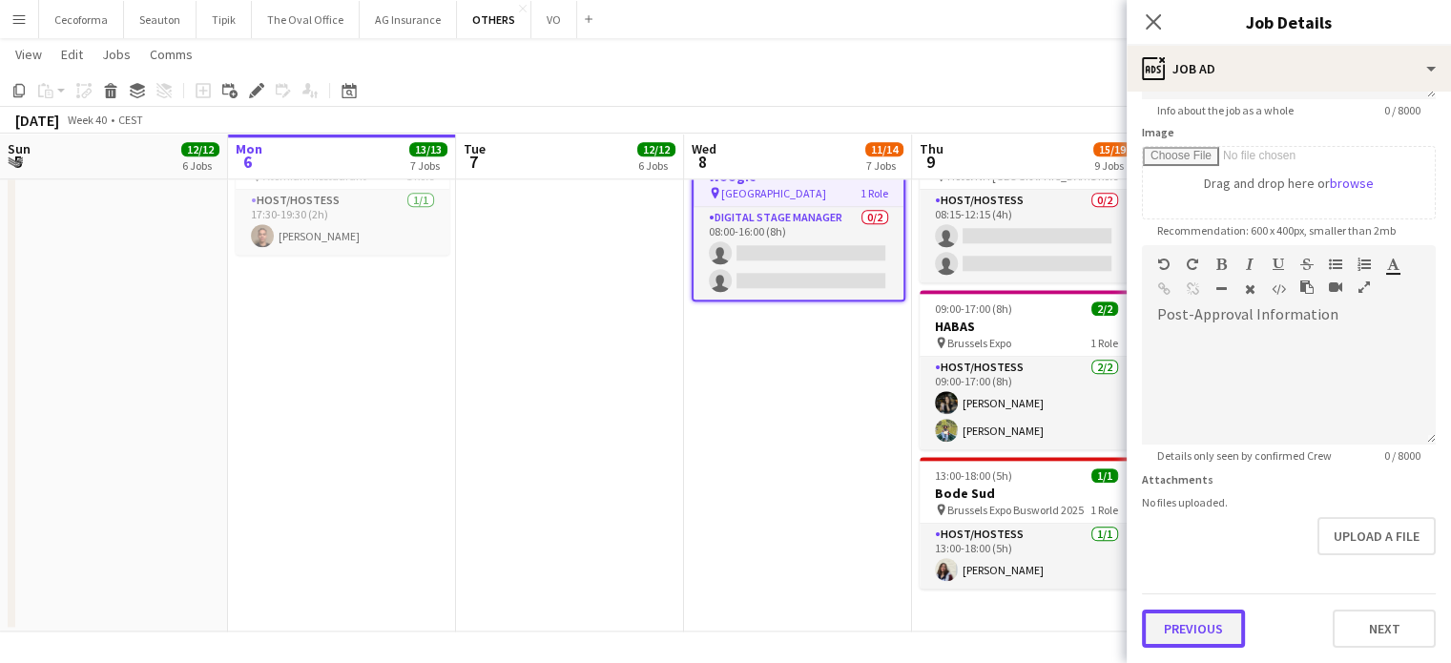
click at [1207, 551] on form "Headline ****** 6 / 140 Job Description default Heading 1 Heading 2 Heading 3 H…" at bounding box center [1289, 237] width 324 height 822
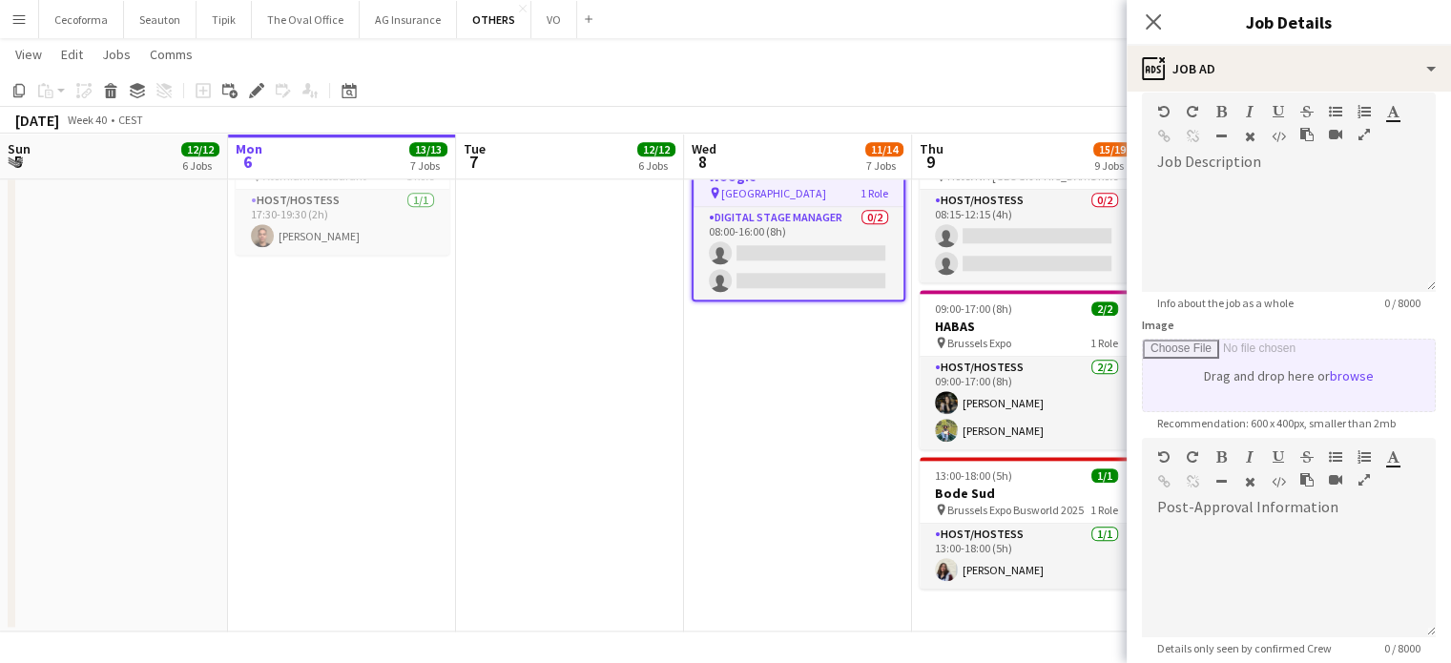
scroll to position [279, 0]
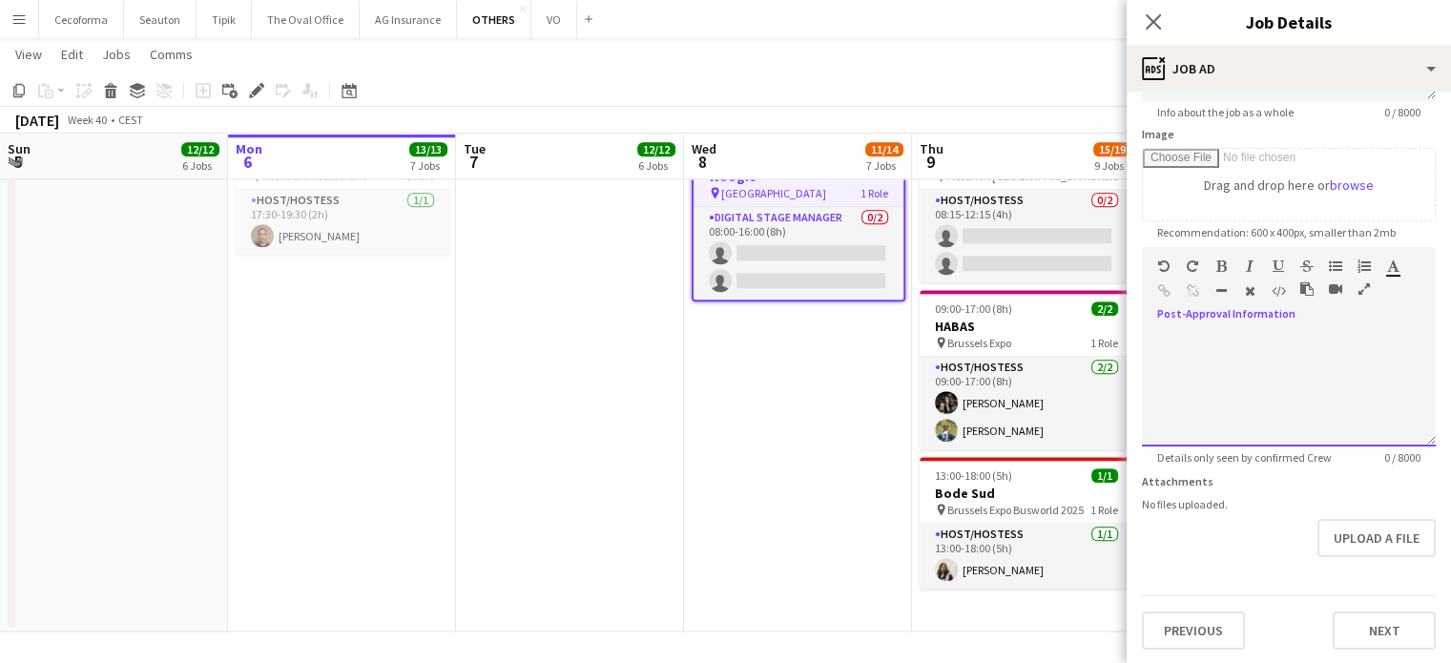
click at [1217, 377] on div at bounding box center [1289, 389] width 294 height 114
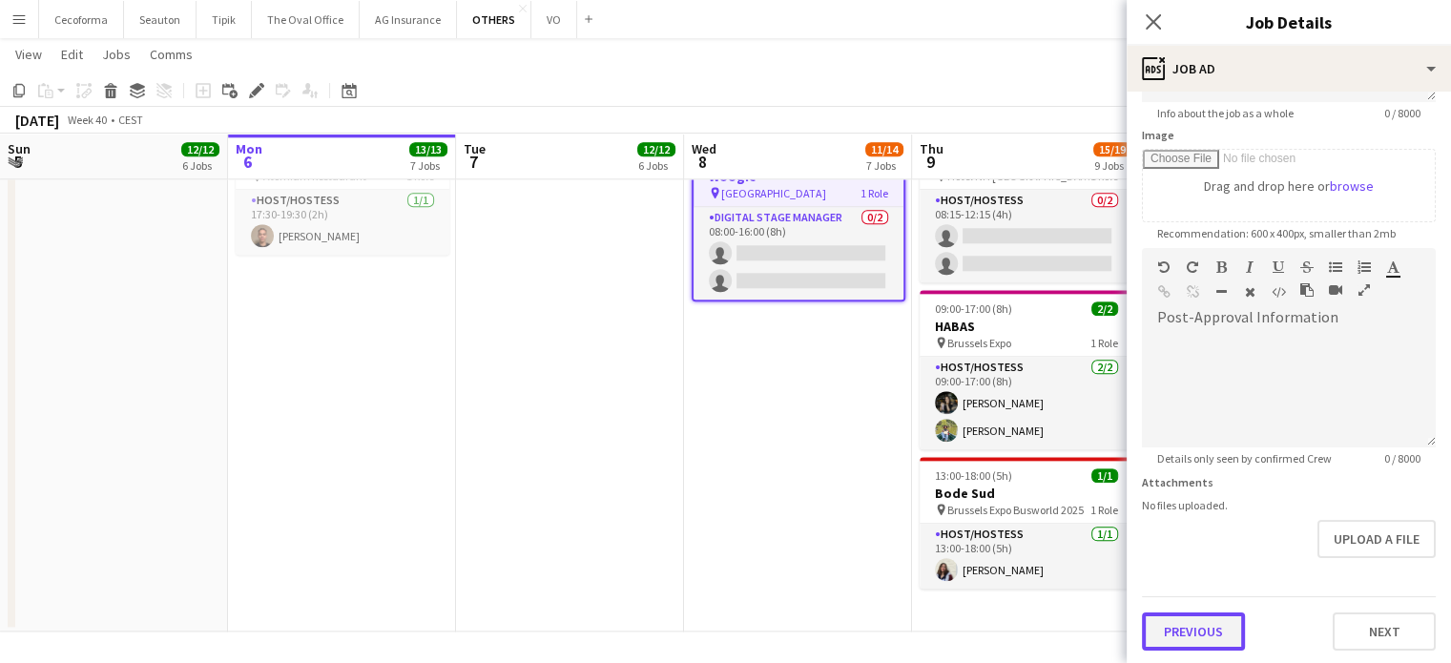
click at [1201, 627] on button "Previous" at bounding box center [1193, 632] width 103 height 38
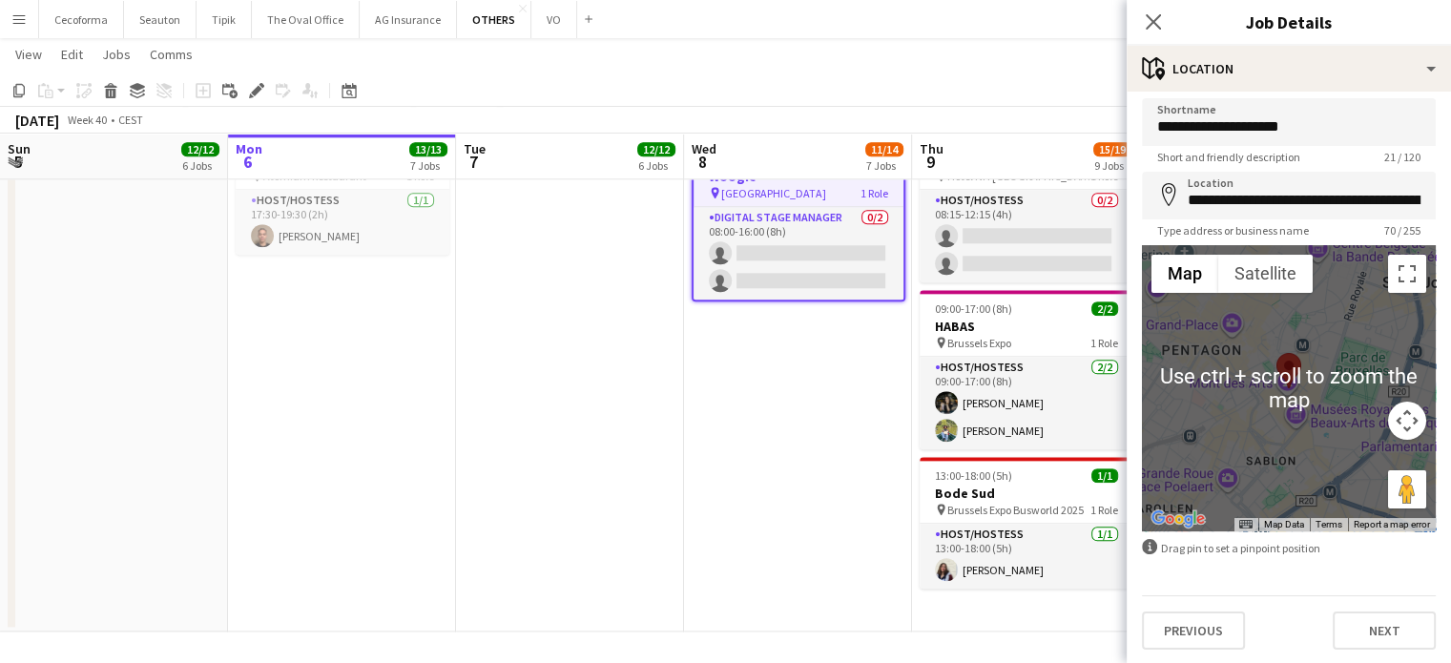
scroll to position [0, 0]
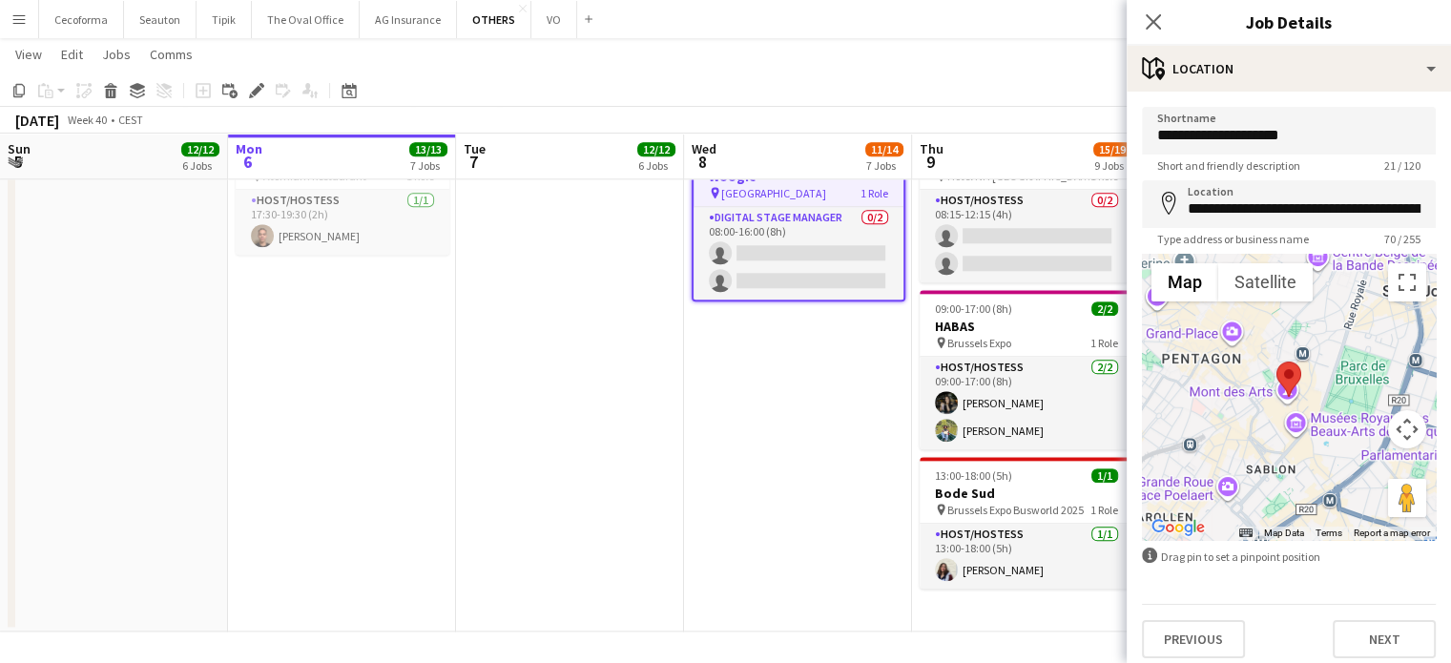
click at [1270, 419] on div at bounding box center [1289, 397] width 294 height 286
click at [1354, 635] on button "Next" at bounding box center [1384, 639] width 103 height 38
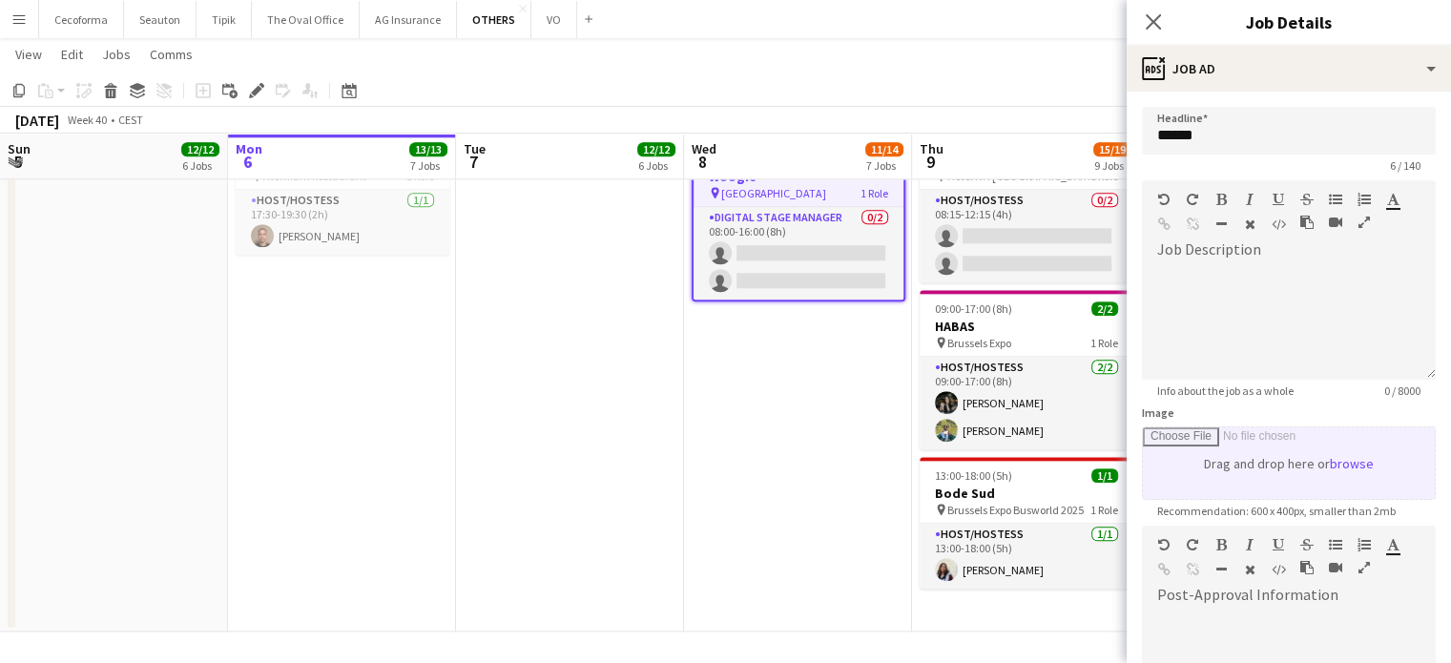
click at [1304, 466] on input "Image" at bounding box center [1289, 463] width 292 height 72
type input "**********"
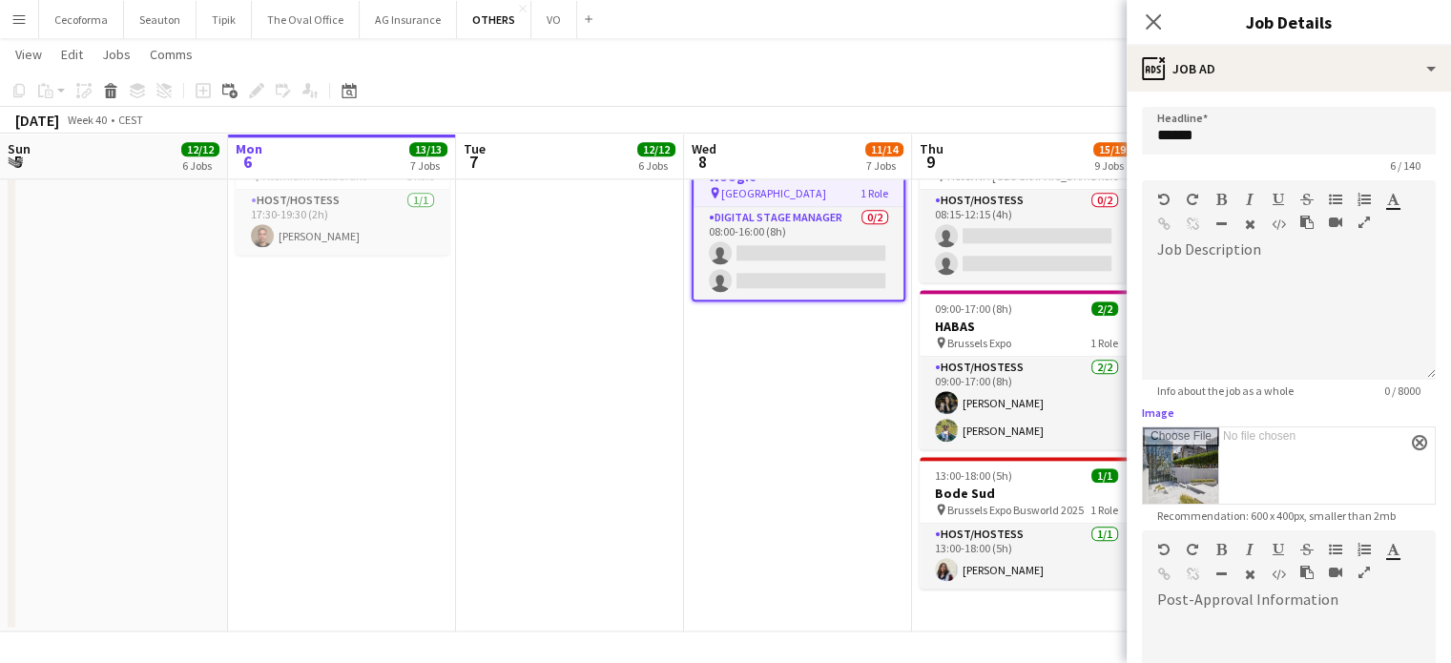
scroll to position [282, 0]
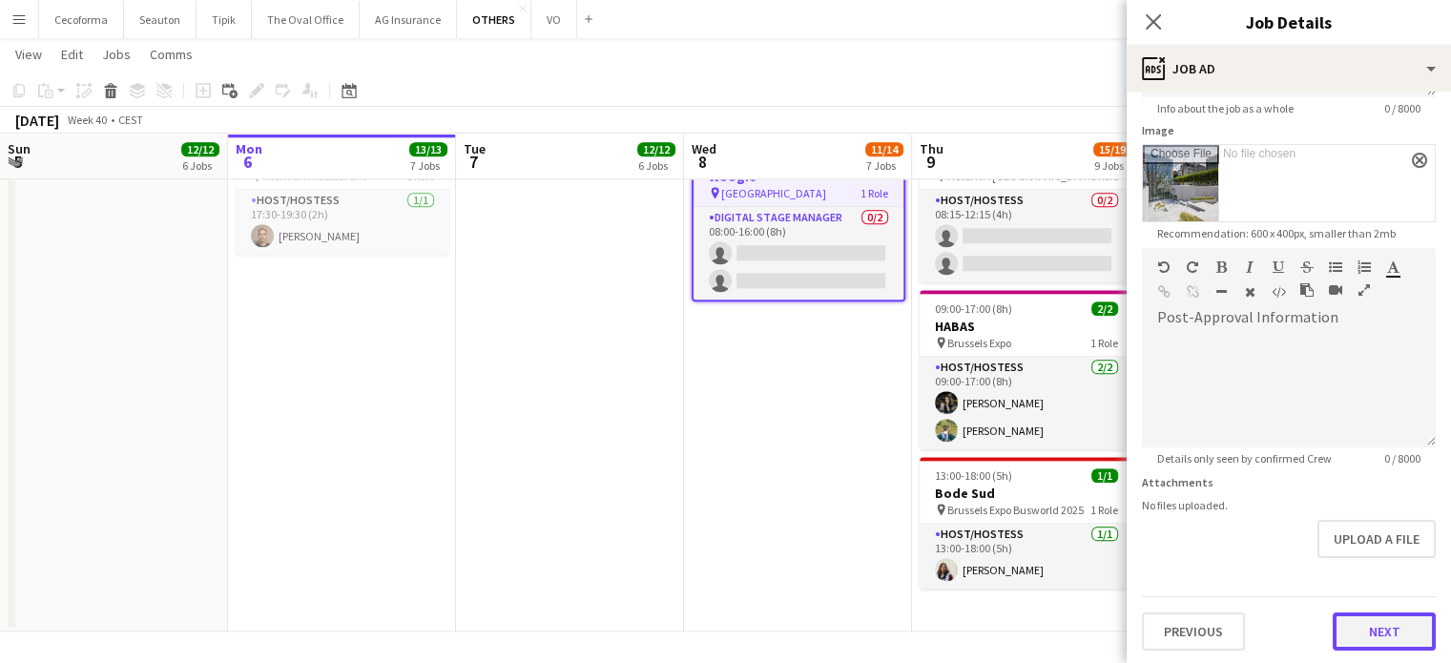
click at [1370, 626] on button "Next" at bounding box center [1384, 632] width 103 height 38
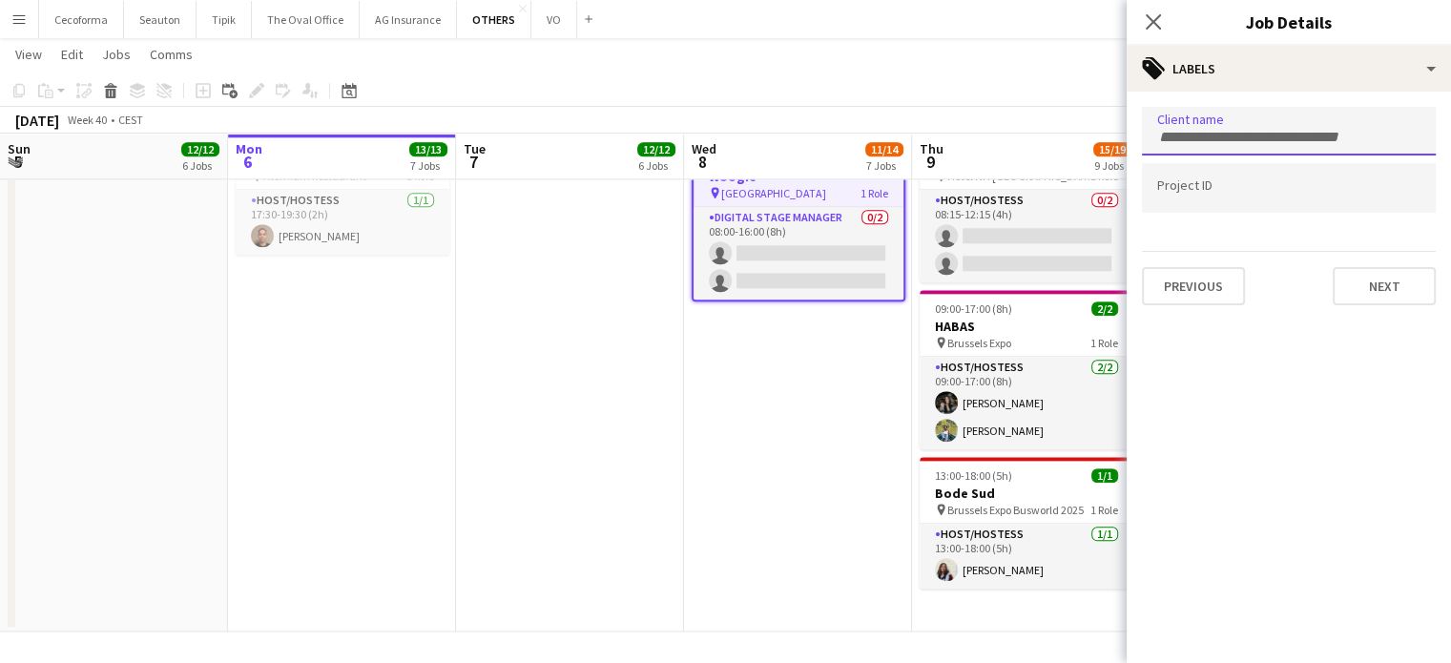
click at [1284, 136] on input "Type to search client labels..." at bounding box center [1288, 137] width 263 height 17
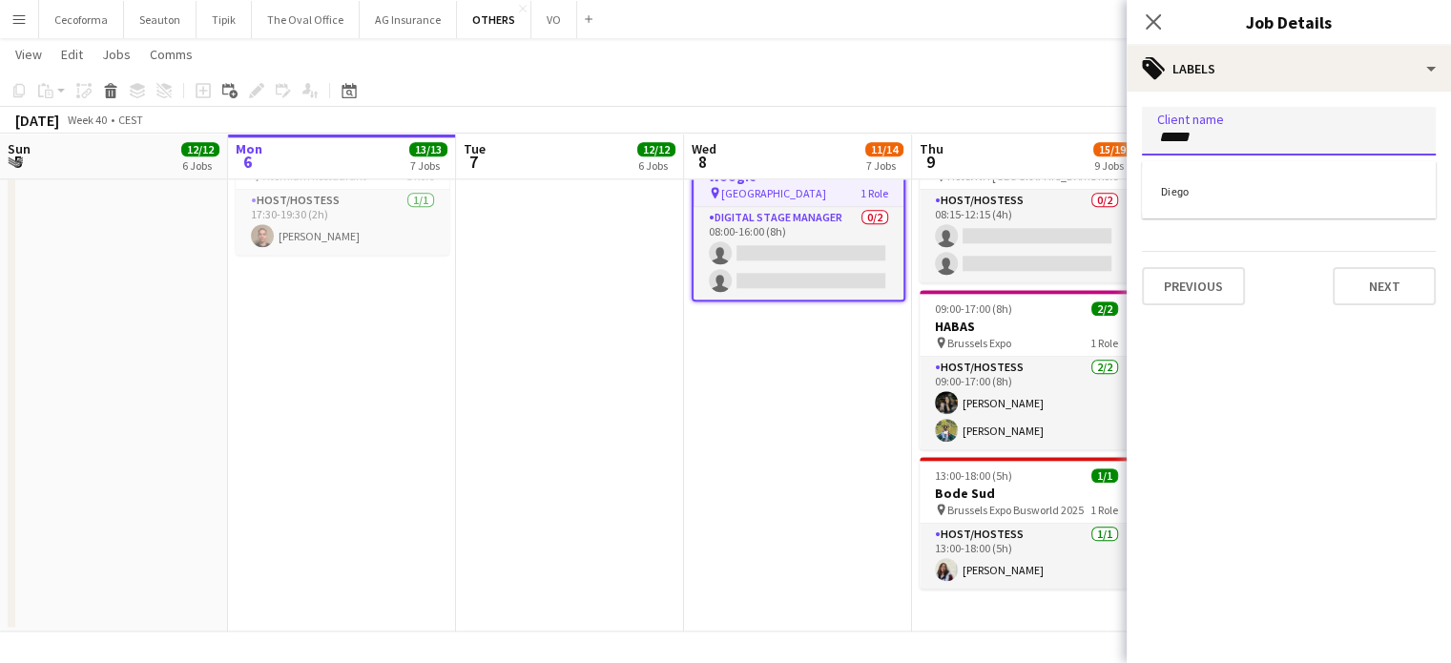
type input "*****"
click at [1186, 197] on div "Diego" at bounding box center [1289, 190] width 294 height 46
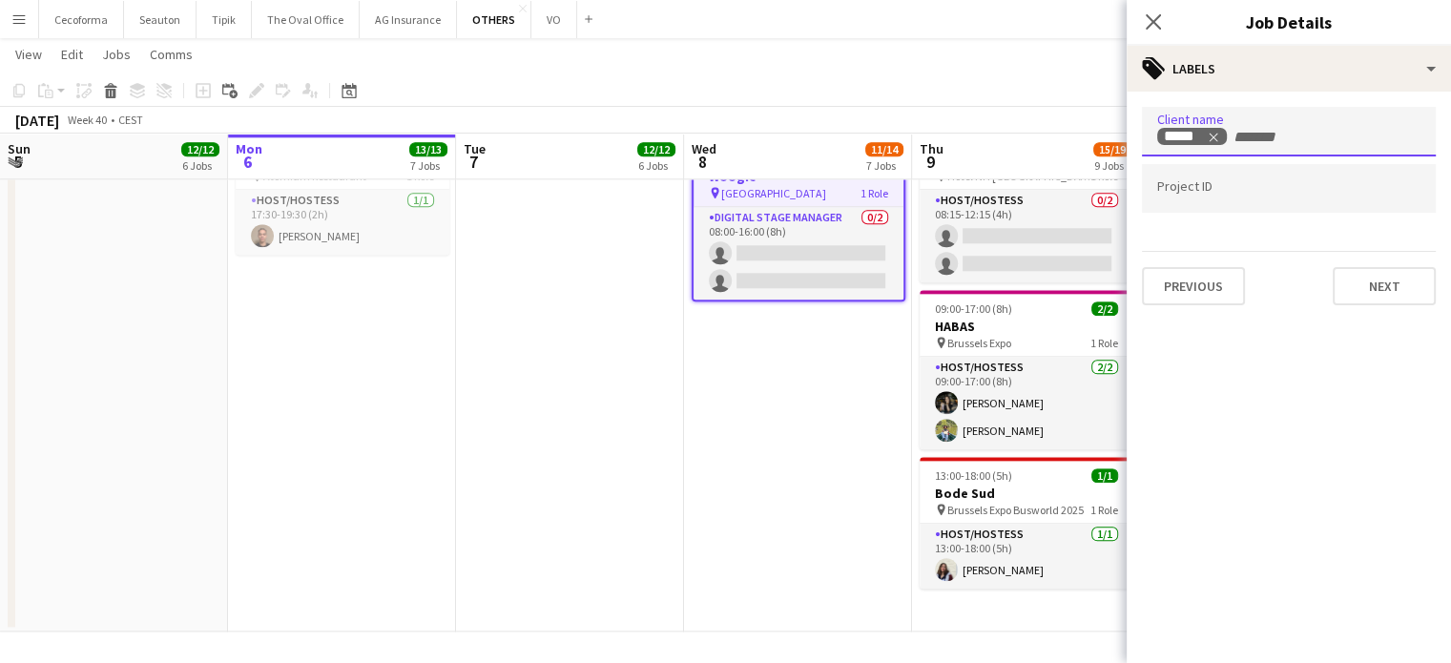
click at [1186, 190] on input "Type to search project ID labels..." at bounding box center [1288, 188] width 263 height 17
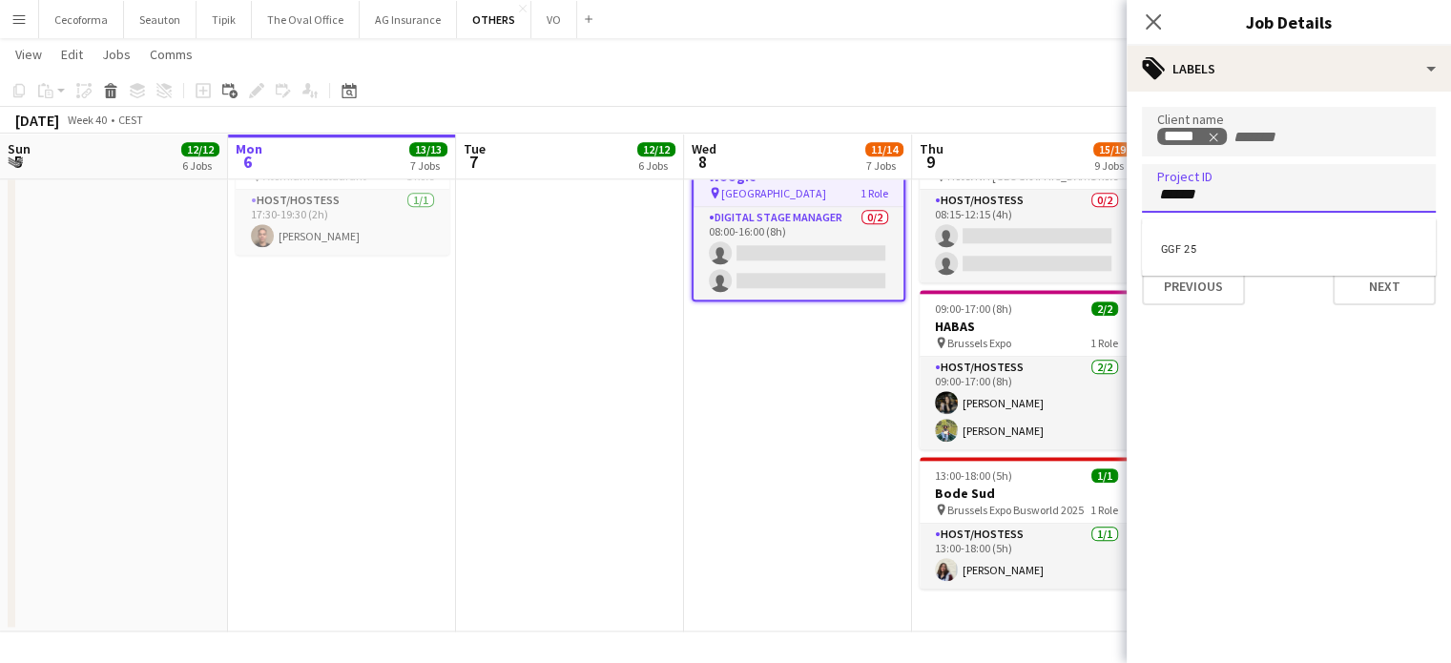
type input "******"
click at [1179, 249] on div "GGF 25" at bounding box center [1289, 247] width 294 height 46
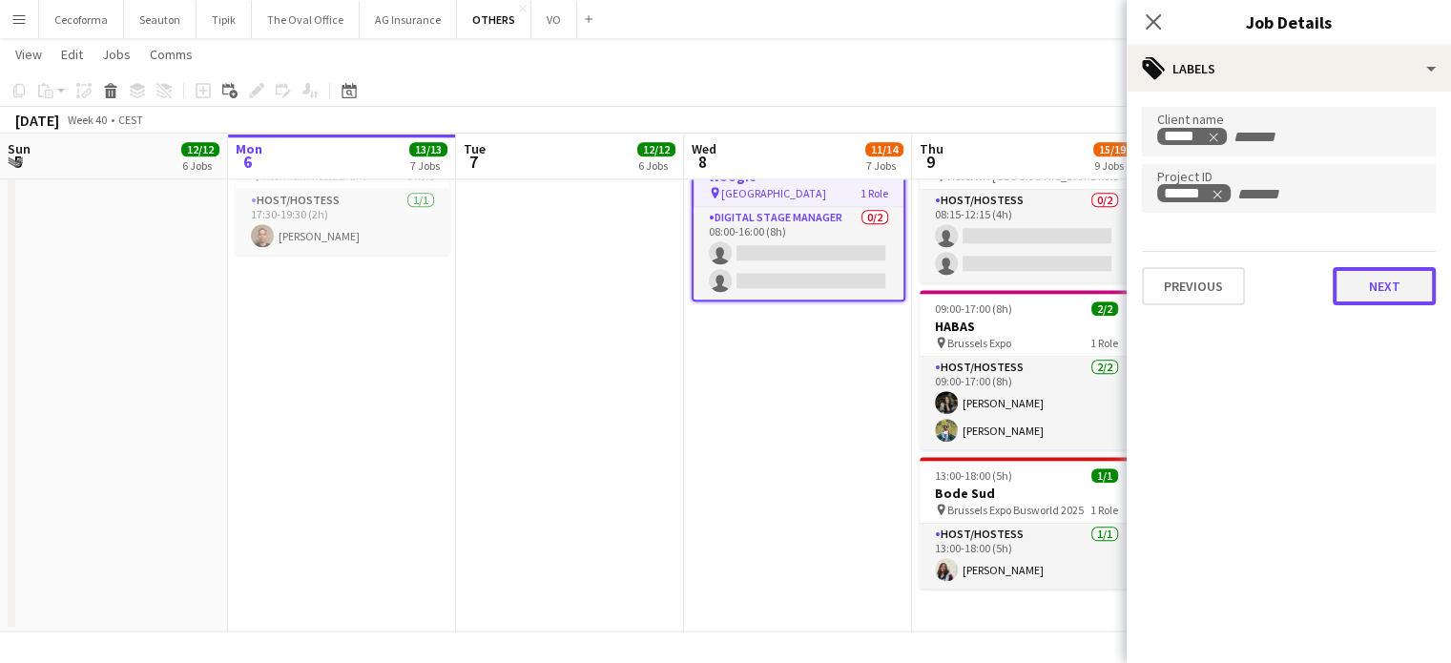
click at [1385, 289] on button "Next" at bounding box center [1384, 286] width 103 height 38
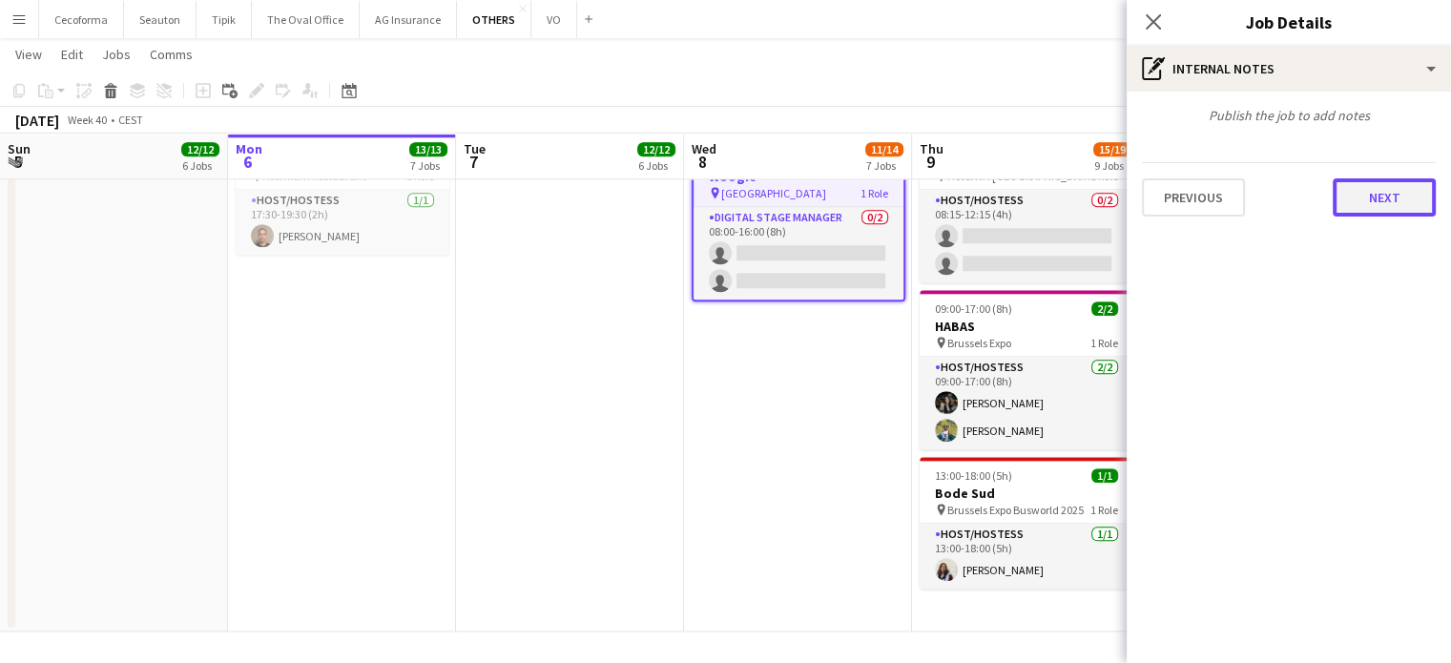
click at [1382, 191] on button "Next" at bounding box center [1384, 197] width 103 height 38
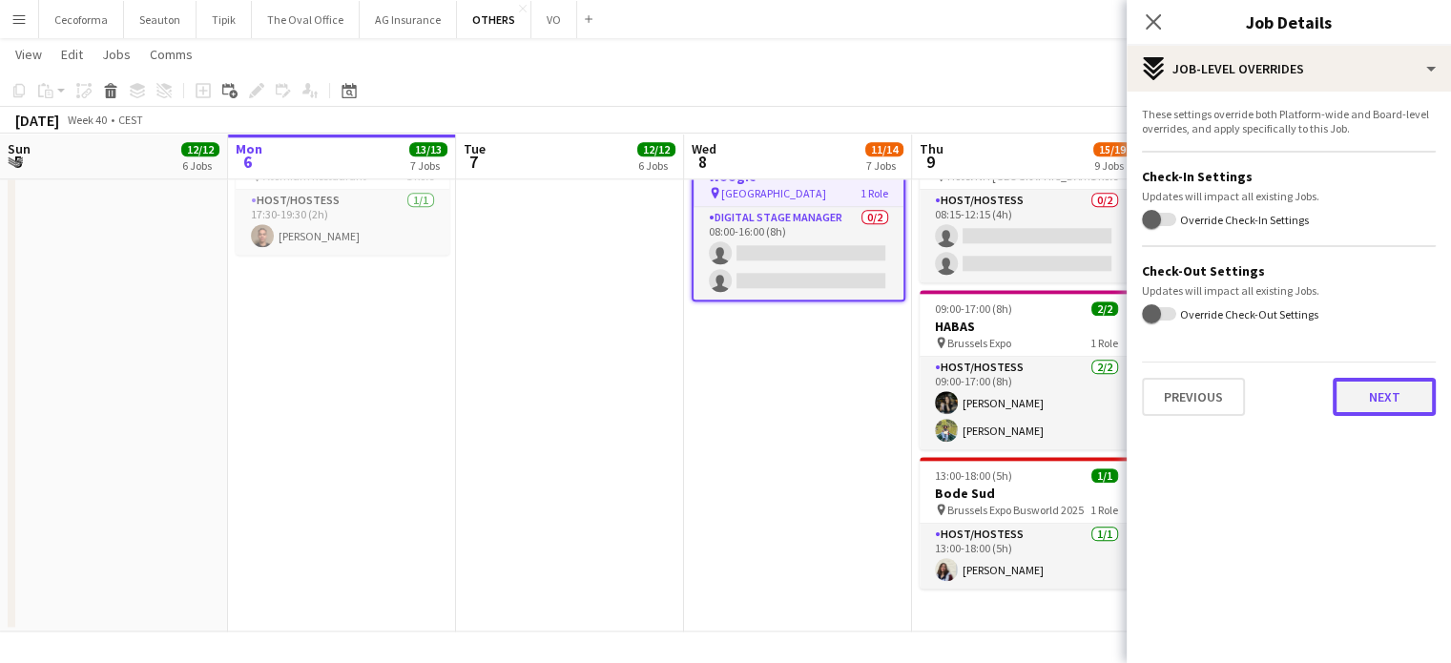
click at [1365, 389] on button "Next" at bounding box center [1384, 397] width 103 height 38
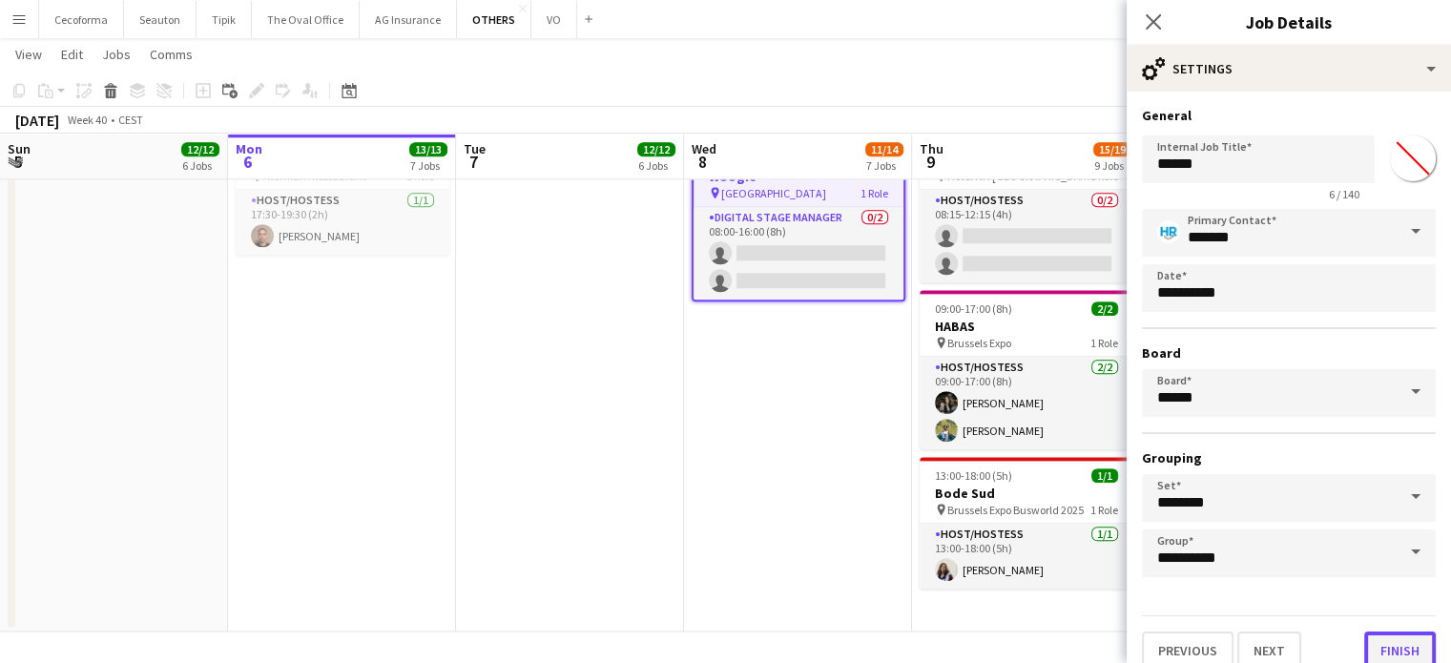
click at [1393, 640] on button "Finish" at bounding box center [1400, 651] width 72 height 38
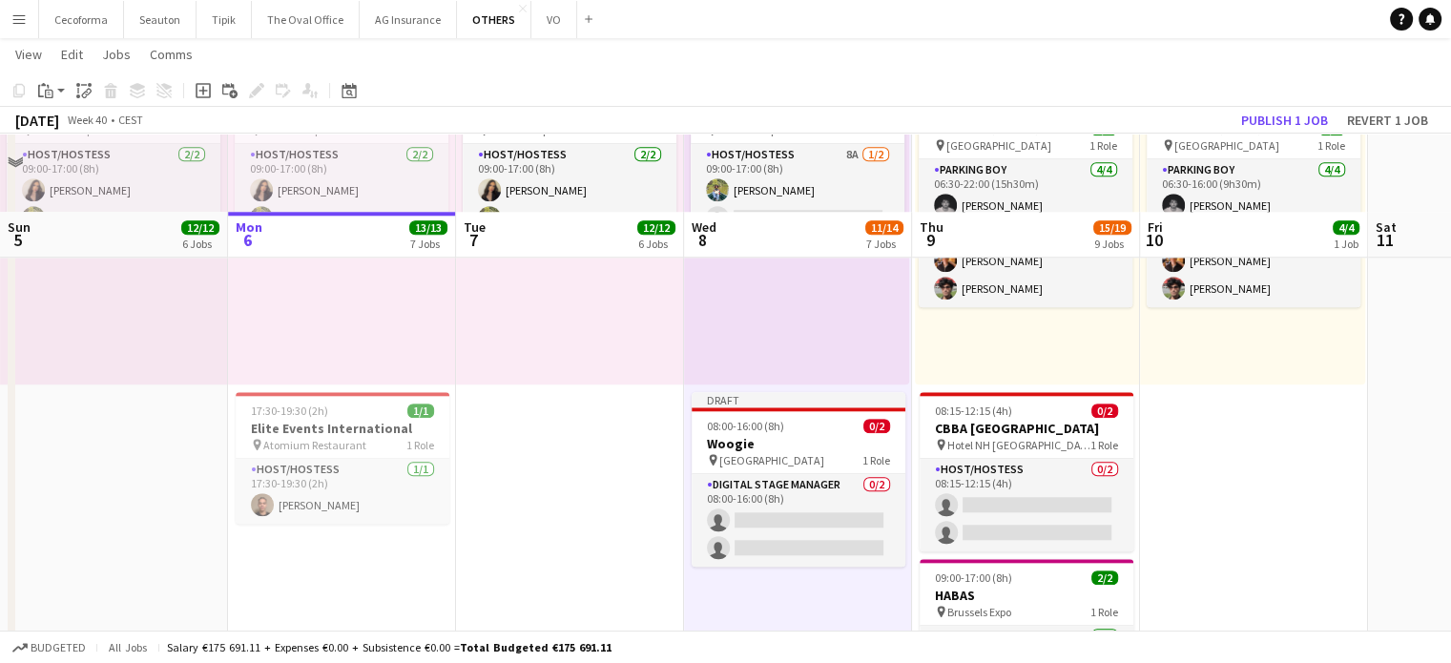
scroll to position [1980, 0]
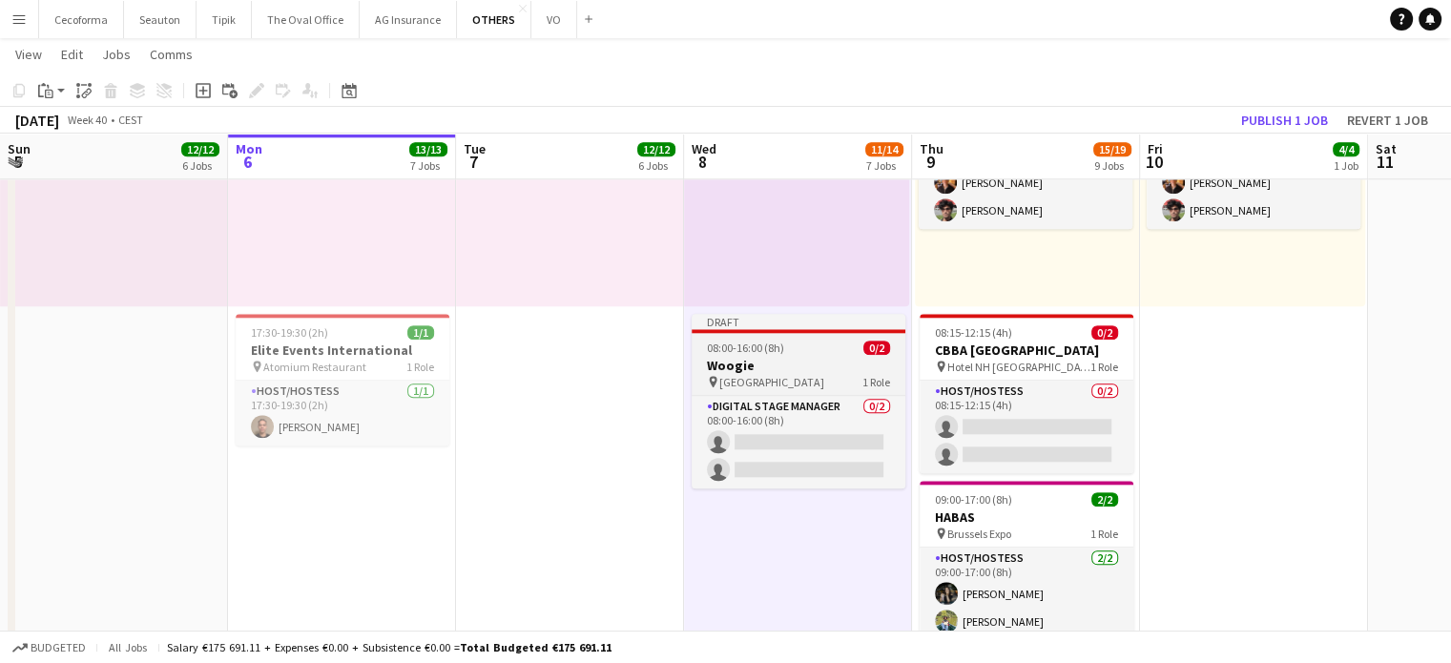
click at [777, 348] on span "08:00-16:00 (8h)" at bounding box center [745, 348] width 77 height 14
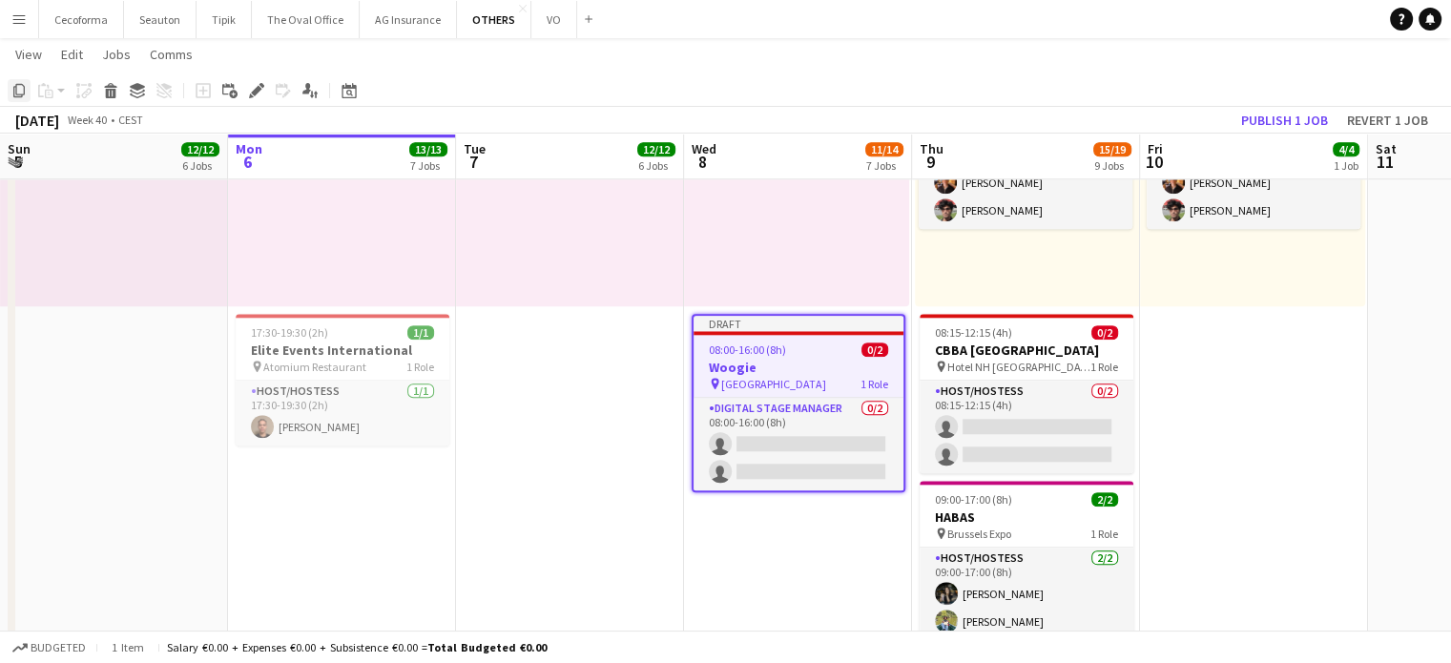
click at [15, 91] on icon at bounding box center [18, 90] width 11 height 13
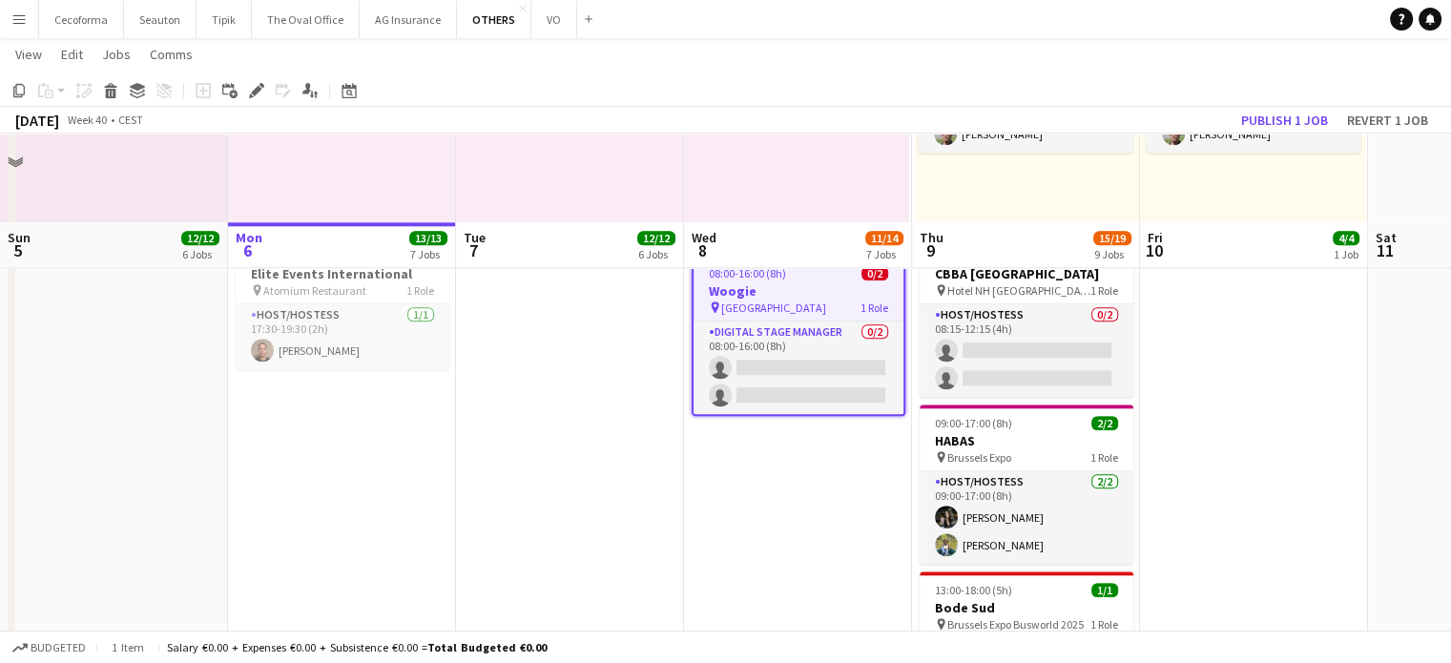
scroll to position [2171, 0]
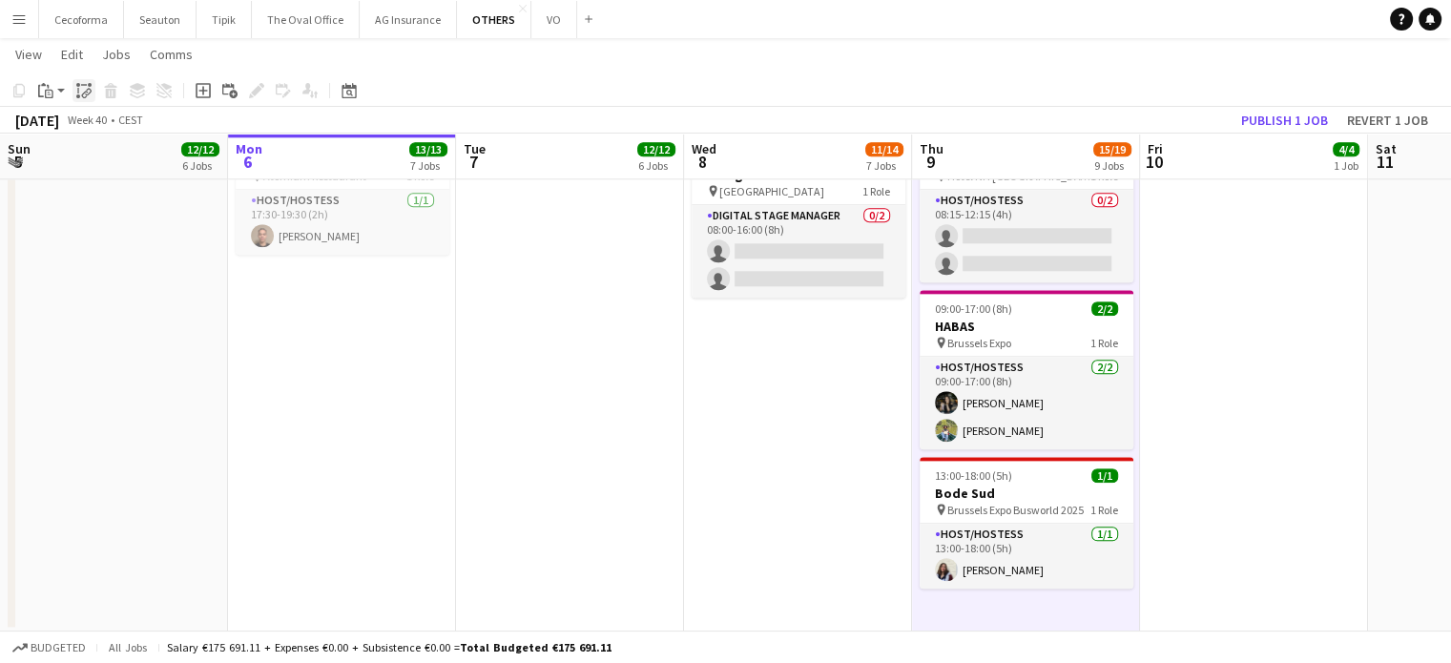
click at [89, 90] on icon "Paste linked Job" at bounding box center [83, 90] width 15 height 15
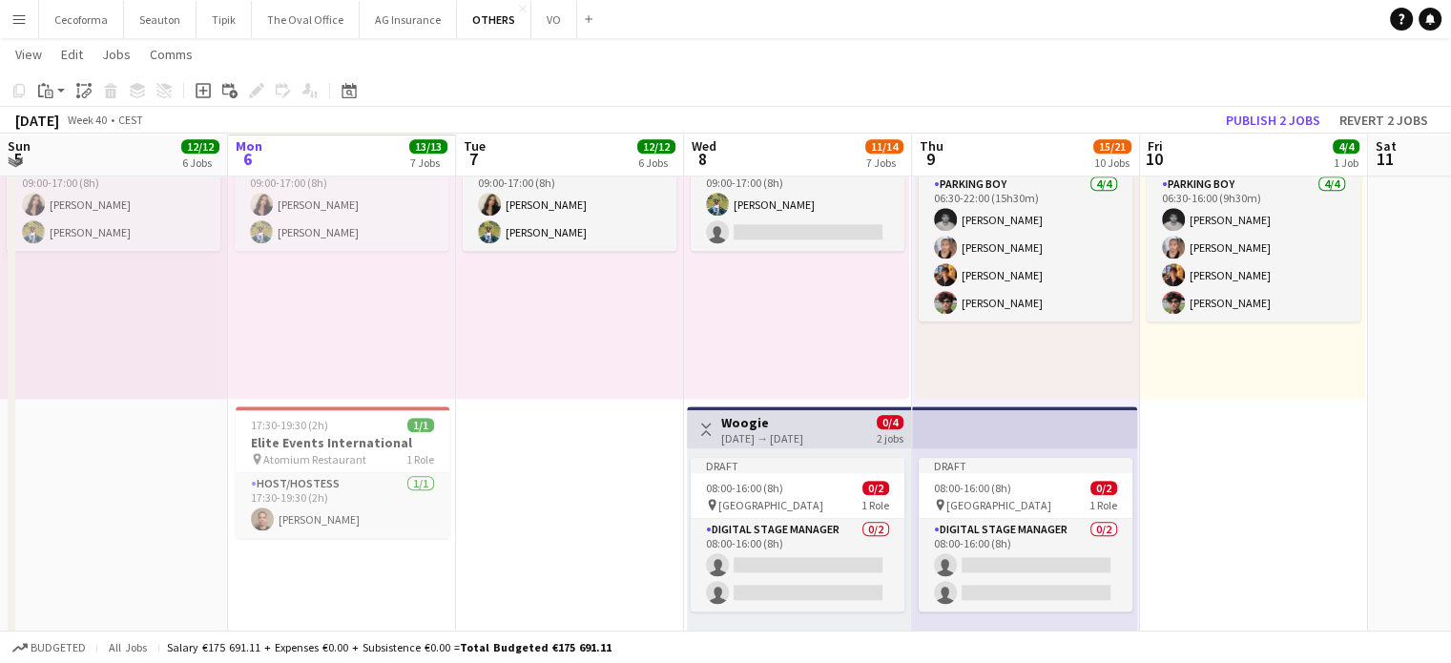
scroll to position [1884, 0]
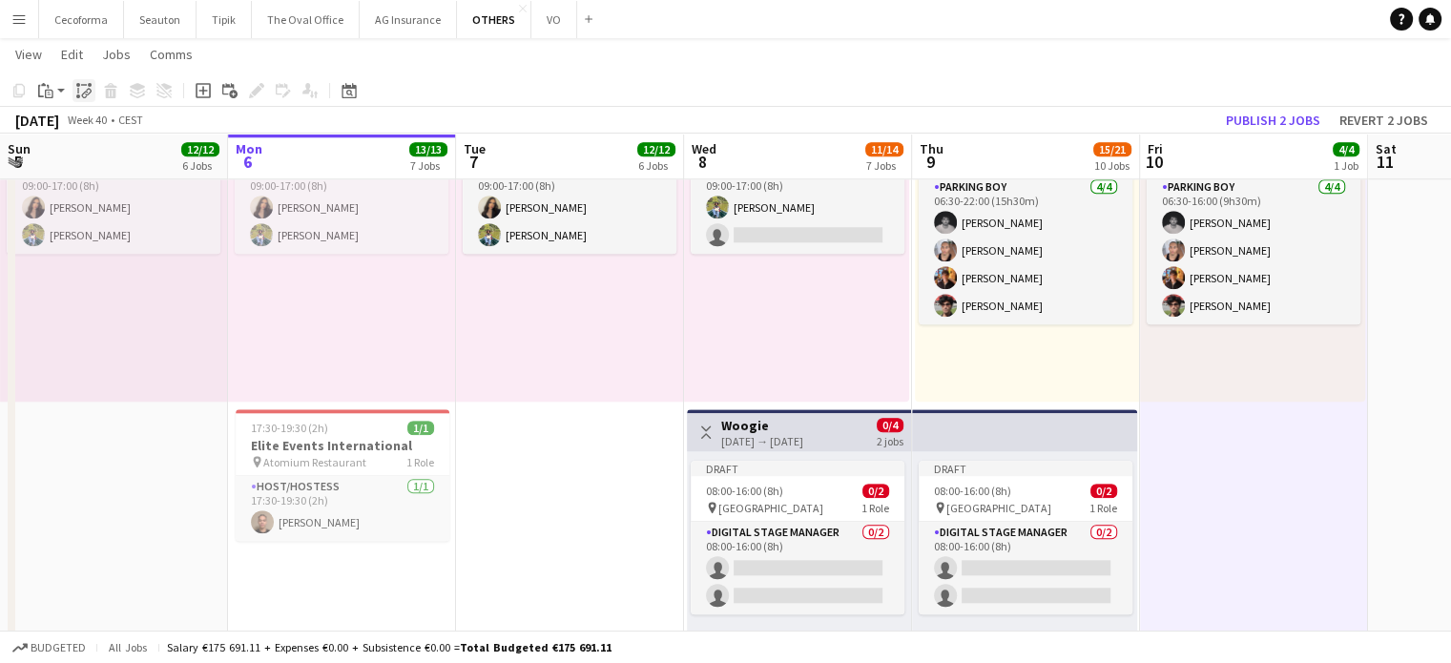
click at [84, 91] on icon "Paste linked Job" at bounding box center [83, 90] width 15 height 15
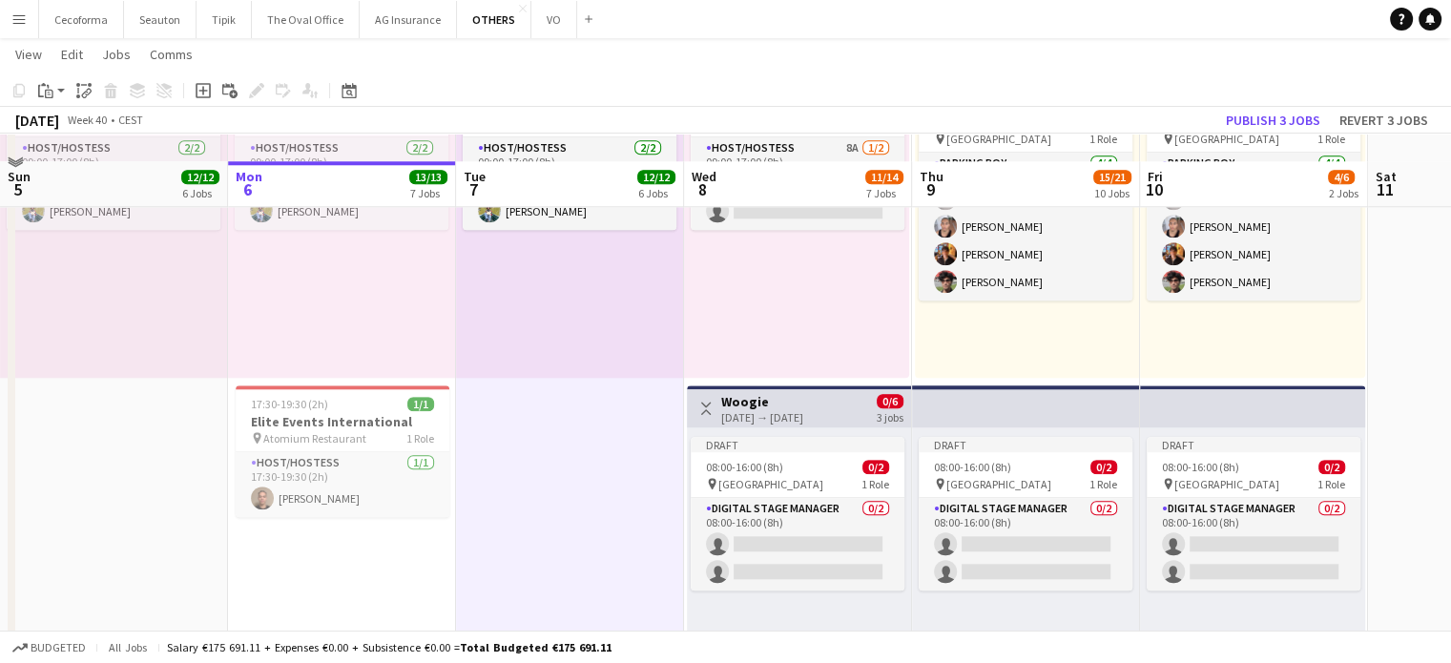
scroll to position [2004, 0]
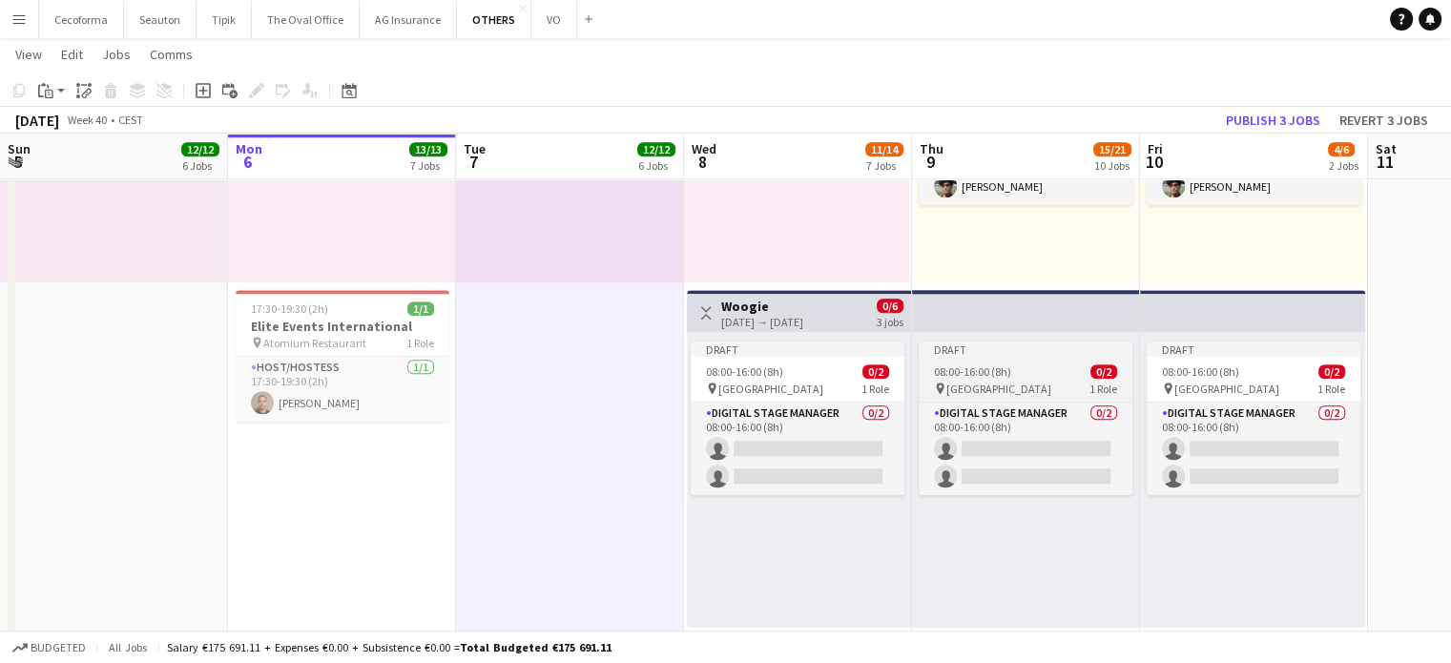
click at [969, 376] on span "08:00-16:00 (8h)" at bounding box center [972, 371] width 77 height 14
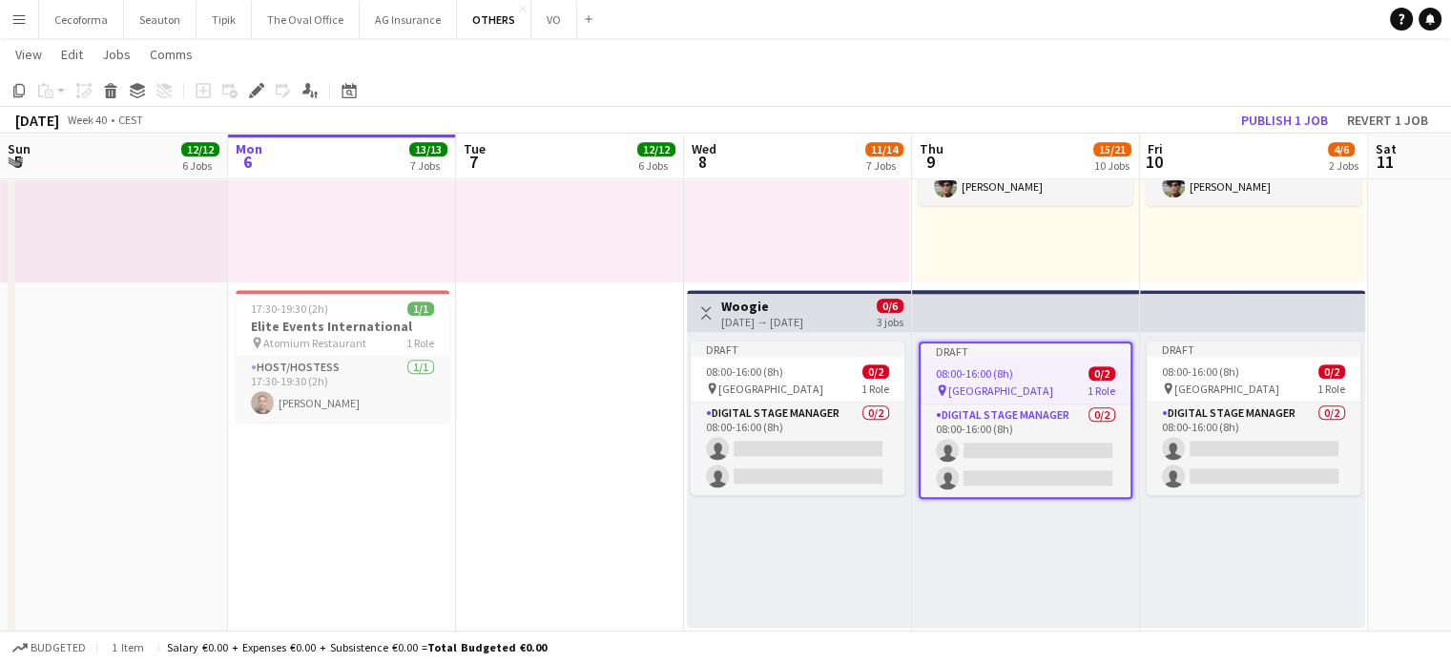
click at [969, 376] on span "08:00-16:00 (8h)" at bounding box center [974, 373] width 77 height 14
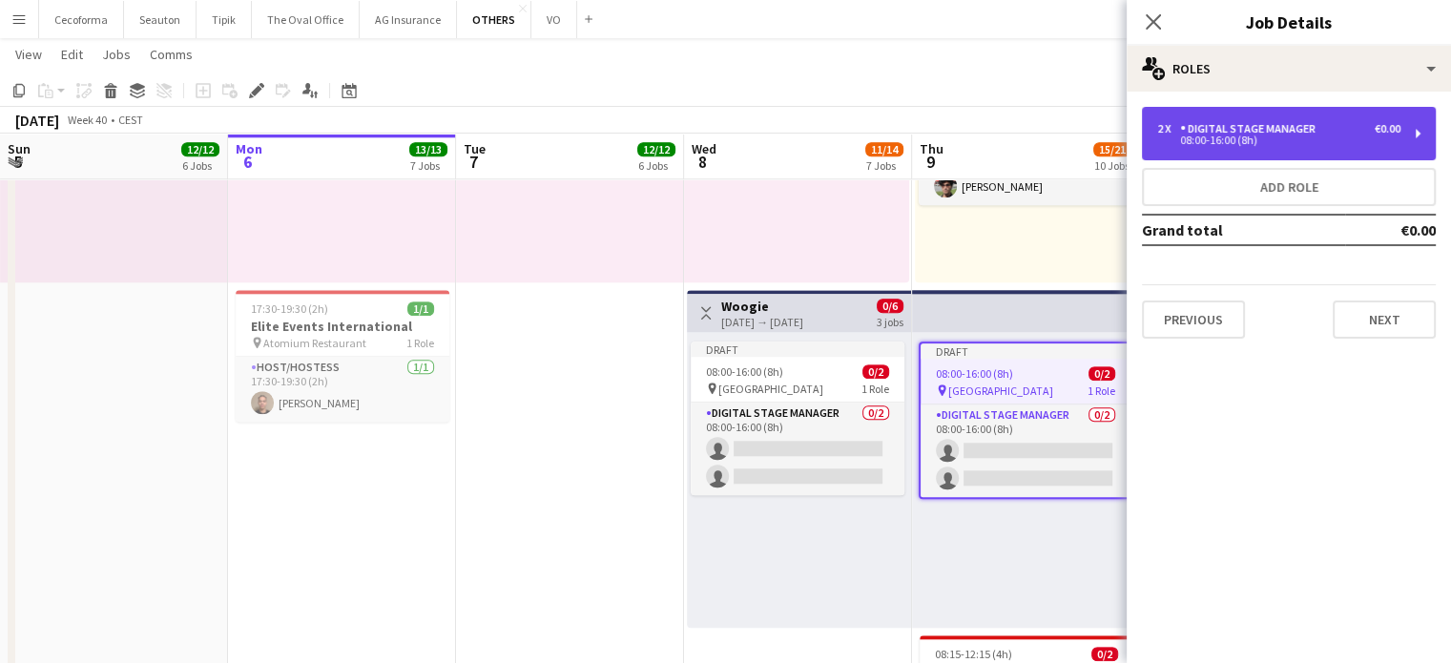
click at [1199, 142] on div "08:00-16:00 (8h)" at bounding box center [1278, 140] width 243 height 10
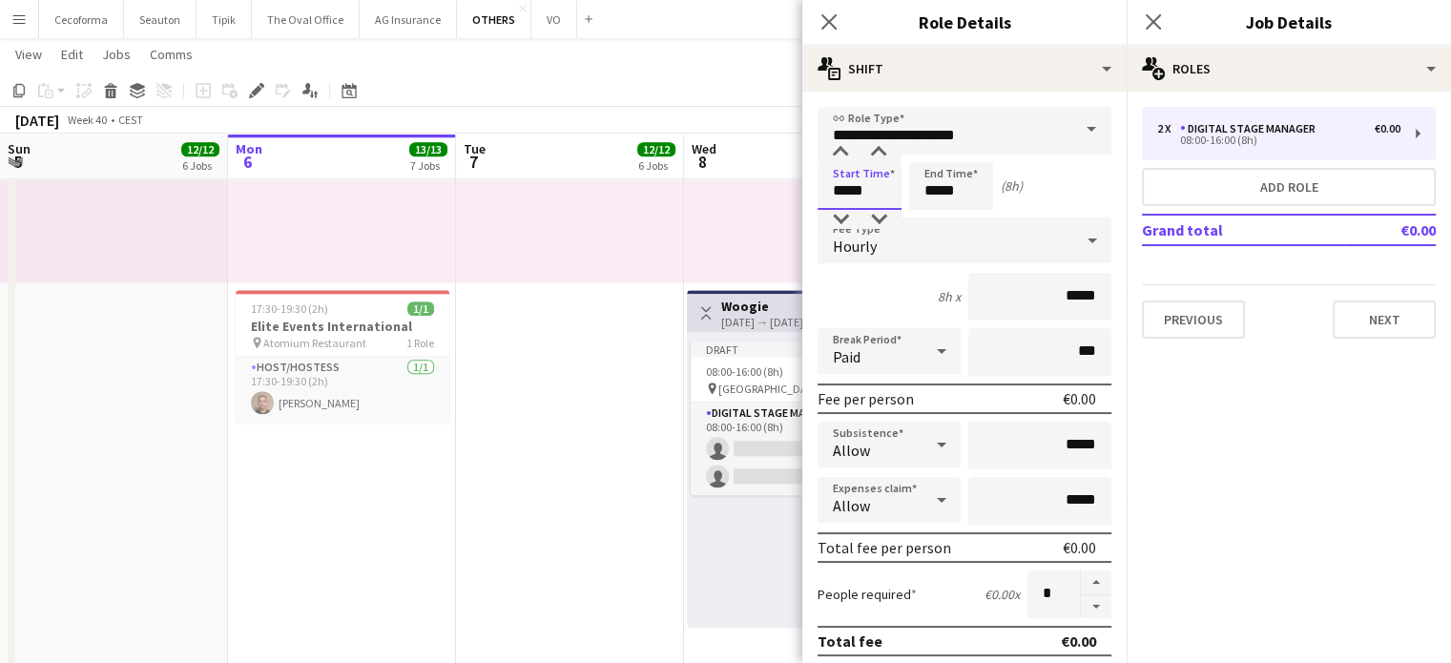
click at [849, 197] on input "*****" at bounding box center [860, 186] width 84 height 48
type input "*****"
click at [842, 210] on div at bounding box center [841, 219] width 38 height 19
click at [937, 193] on input "*****" at bounding box center [951, 186] width 84 height 48
click at [935, 152] on div at bounding box center [932, 152] width 38 height 19
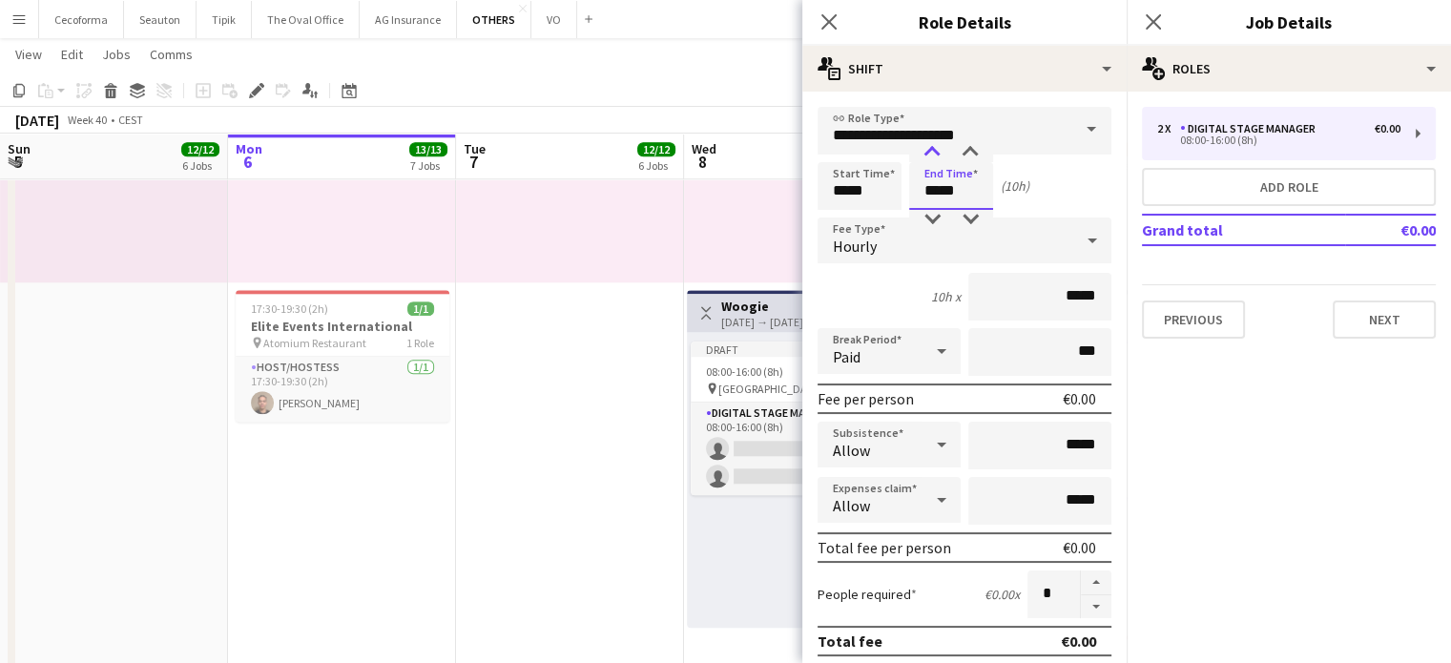
click at [935, 152] on div at bounding box center [932, 152] width 38 height 19
click at [973, 153] on div at bounding box center [970, 152] width 38 height 19
type input "*****"
click at [973, 153] on div at bounding box center [970, 152] width 38 height 19
click at [818, 22] on app-icon "Close pop-in" at bounding box center [830, 23] width 28 height 28
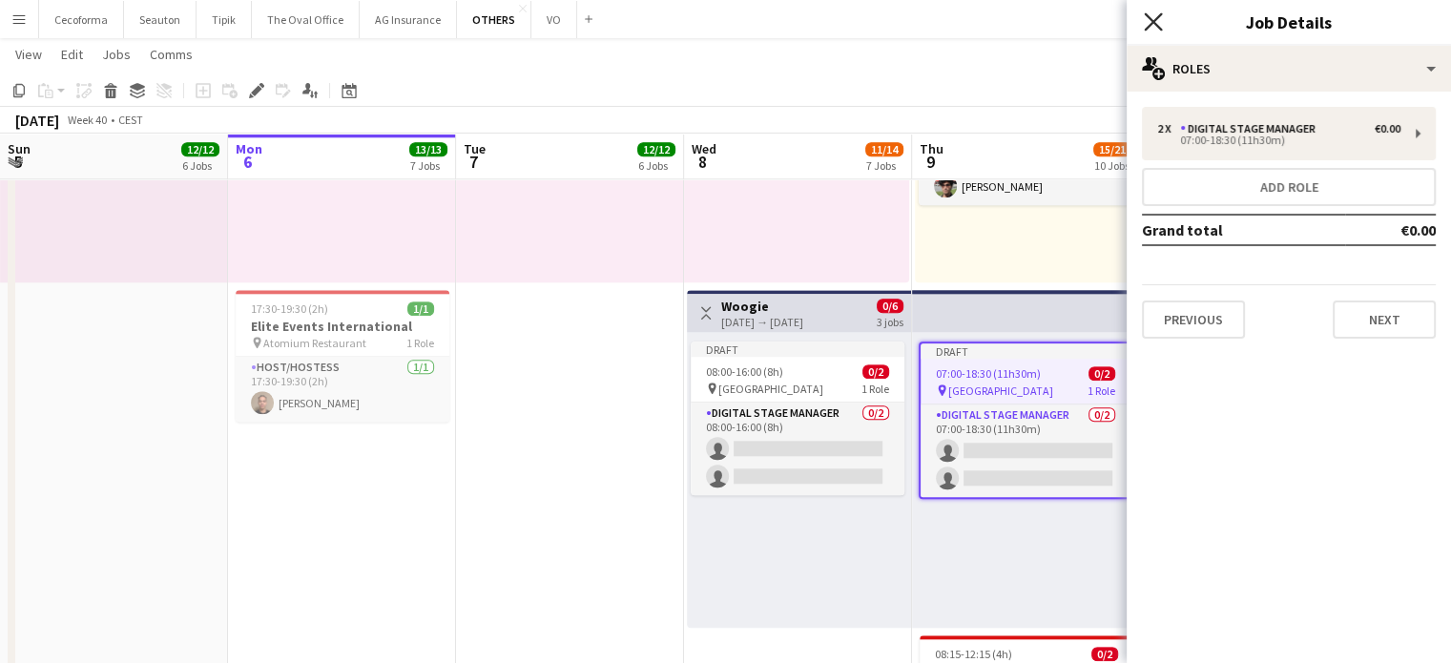
click at [1149, 20] on icon "Close pop-in" at bounding box center [1153, 21] width 18 height 18
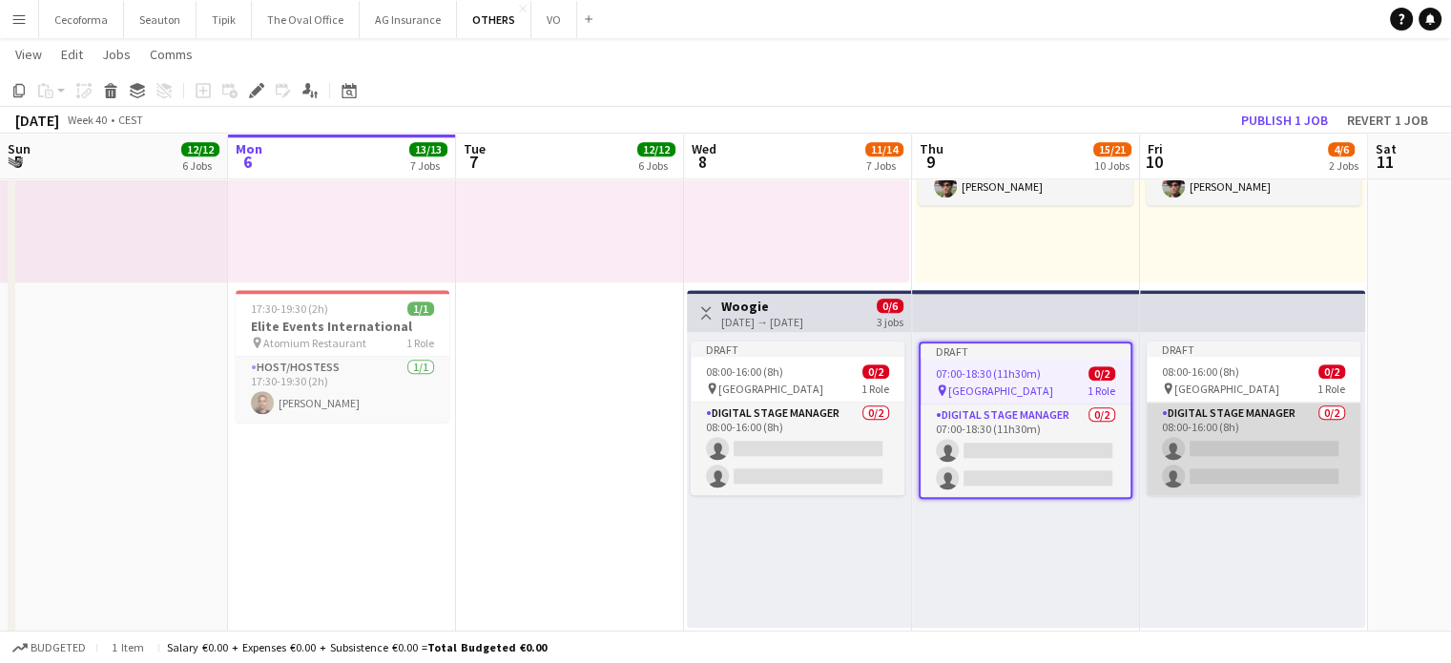
click at [1251, 427] on app-card-role "Digital Stage Manager 0/2 08:00-16:00 (8h) single-neutral-actions single-neutra…" at bounding box center [1254, 449] width 214 height 93
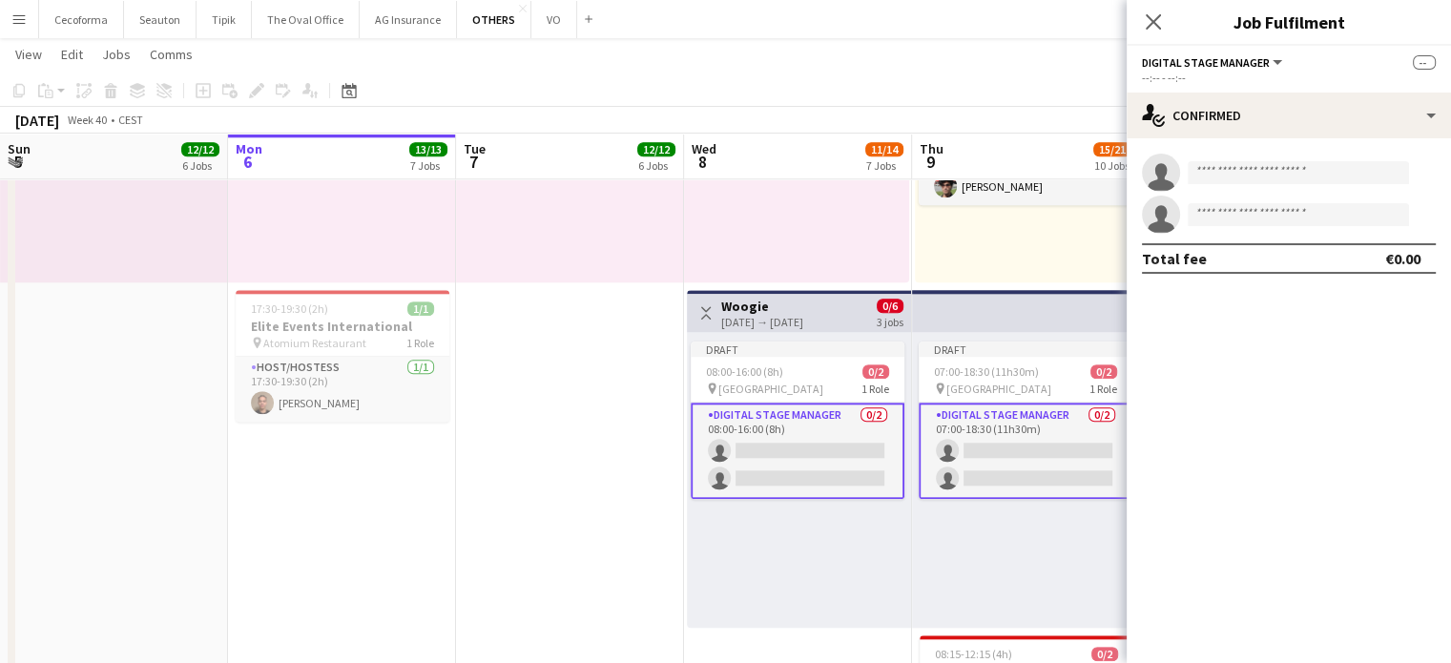
click at [1030, 556] on div "Draft 07:00-18:30 (11h30m) 0/2 pin Square Meeting Centre 1 Role Digital Stage M…" at bounding box center [1026, 480] width 228 height 296
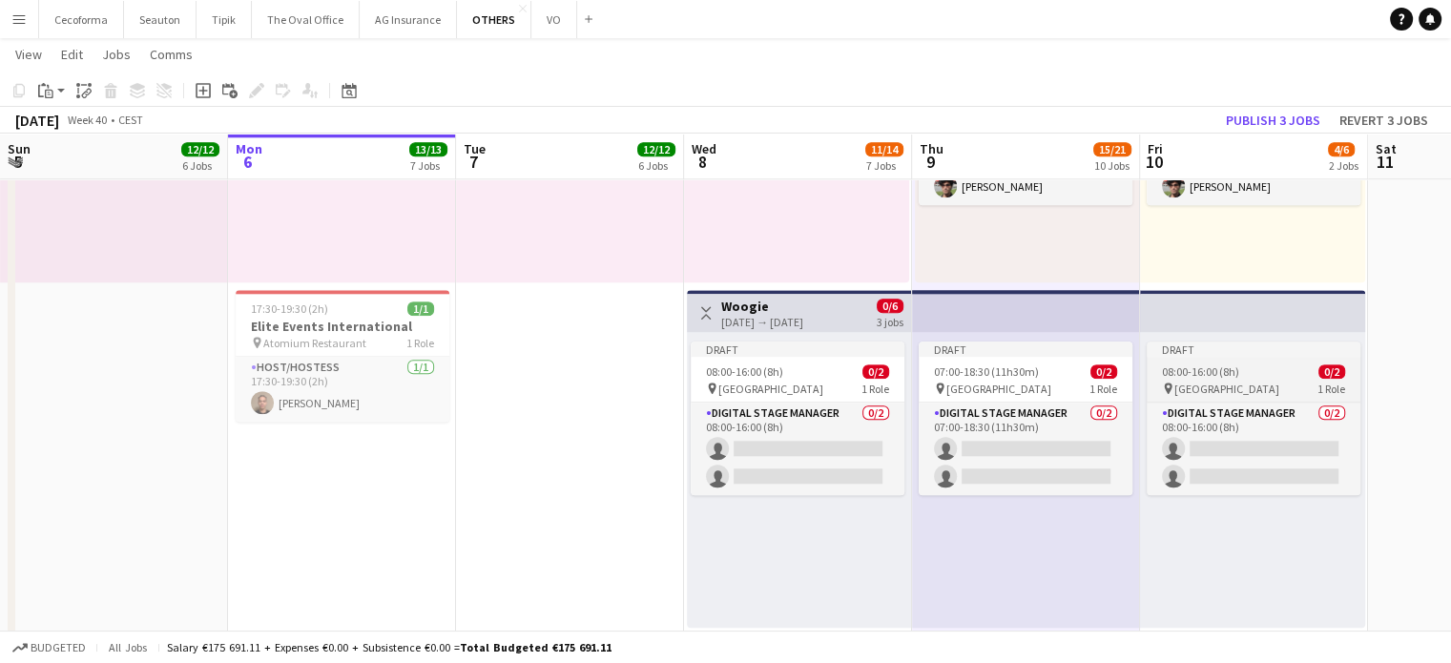
click at [1215, 379] on app-job-card "Draft 08:00-16:00 (8h) 0/2 pin Square Meeting Centre 1 Role Digital Stage Manag…" at bounding box center [1254, 419] width 214 height 154
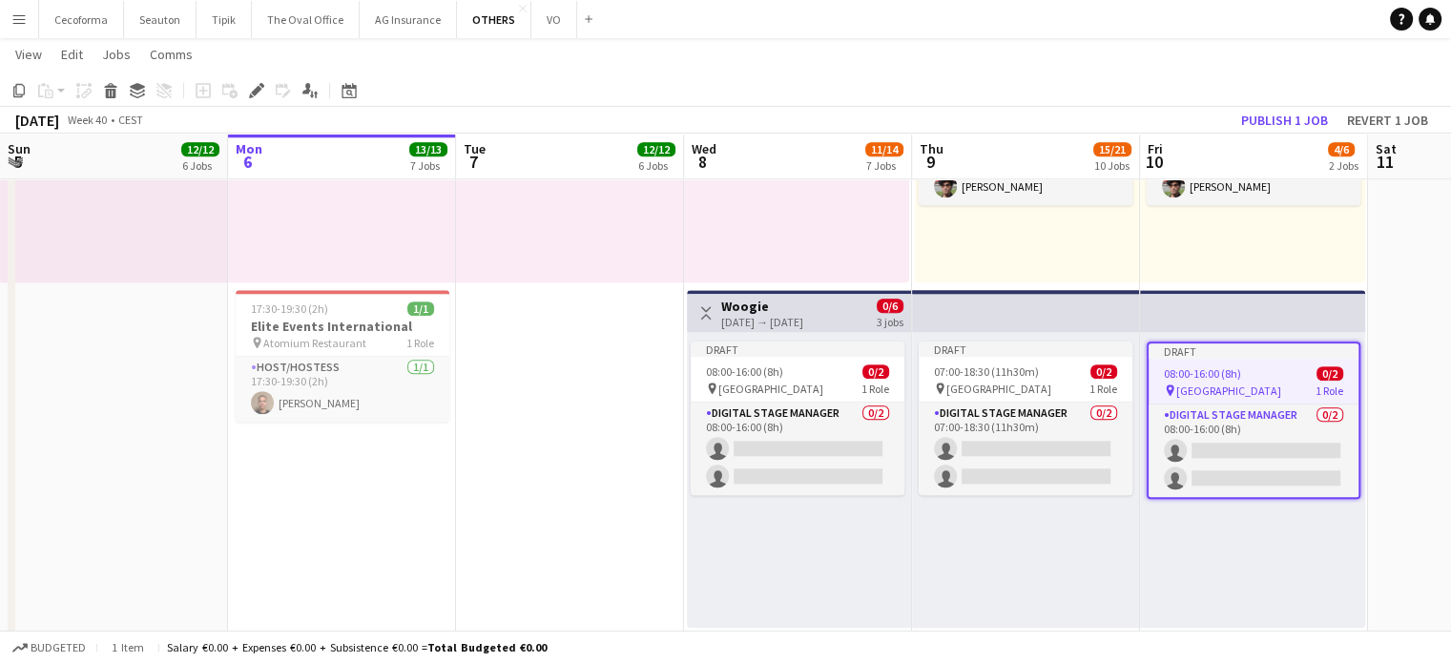
click at [1215, 379] on span "08:00-16:00 (8h)" at bounding box center [1202, 373] width 77 height 14
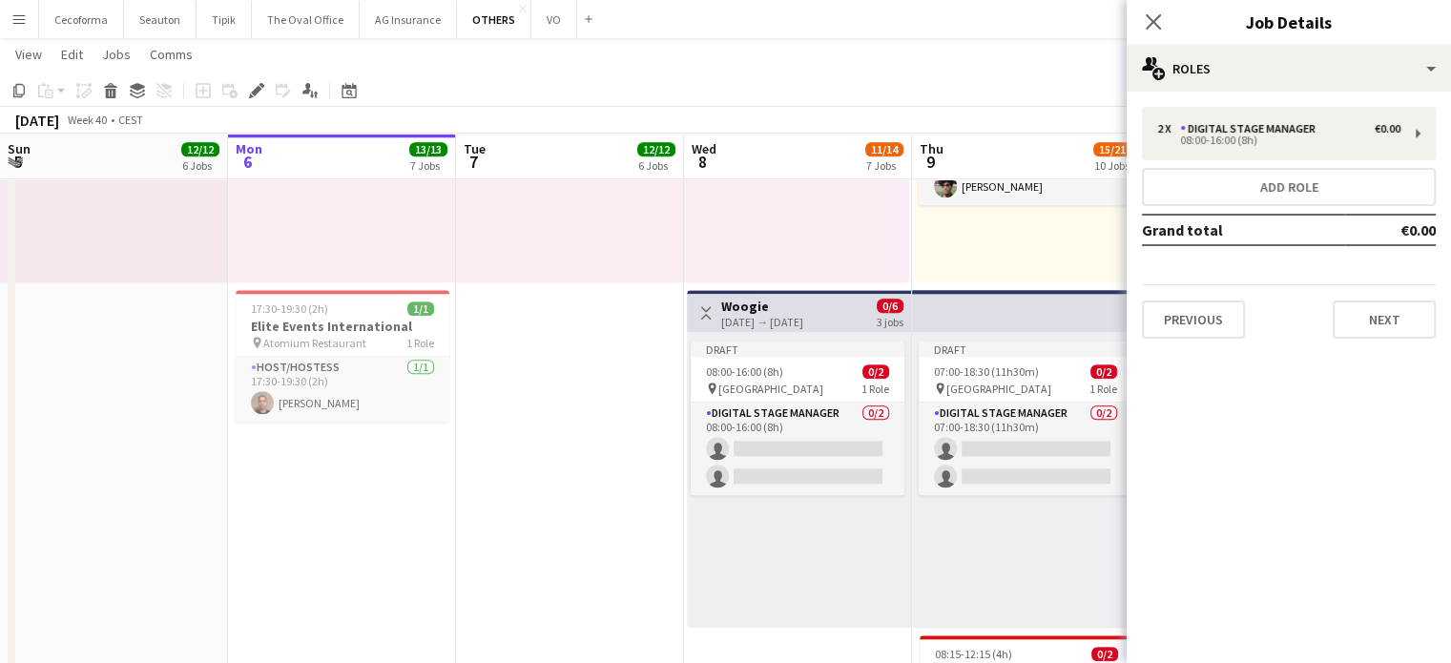
click at [1215, 379] on mat-expansion-panel "pencil3 General details 2 x Digital Stage Manager €0.00 08:00-16:00 (8h) Add ro…" at bounding box center [1289, 378] width 324 height 572
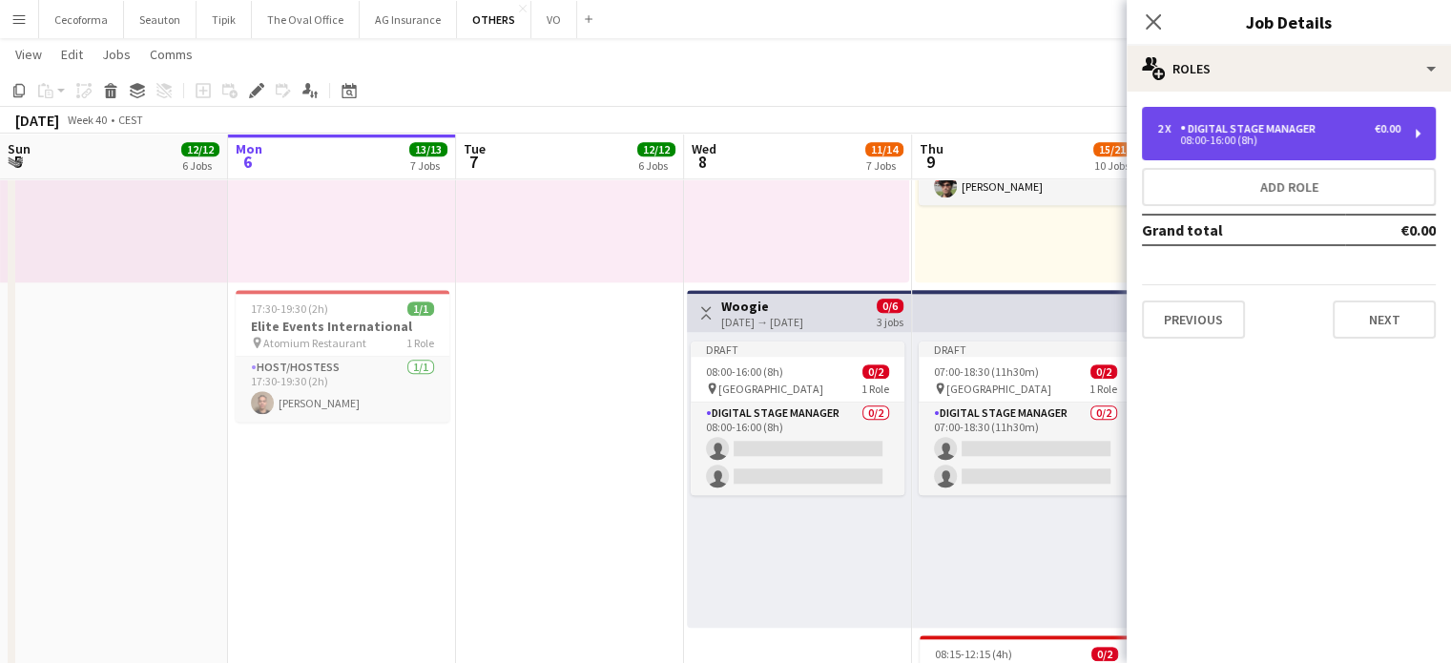
click at [1238, 137] on div "08:00-16:00 (8h)" at bounding box center [1278, 140] width 243 height 10
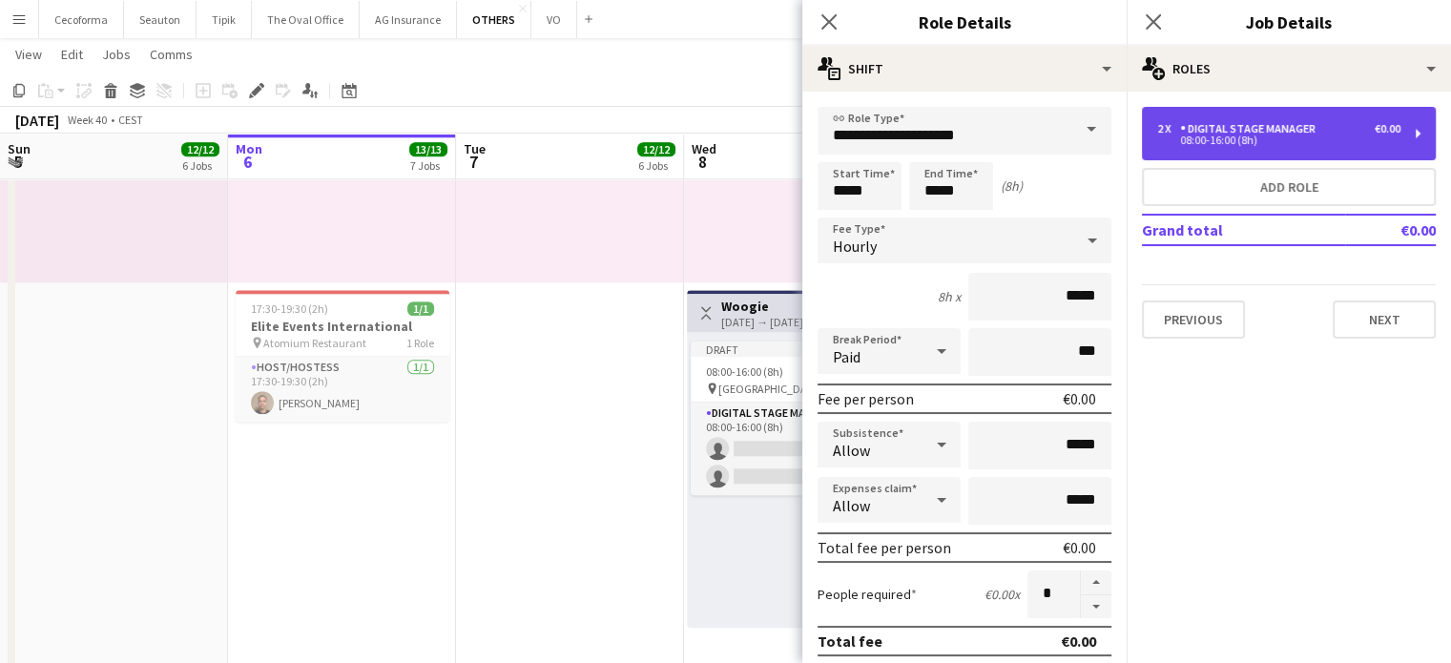
click at [1229, 135] on div "Digital Stage Manager" at bounding box center [1251, 128] width 143 height 13
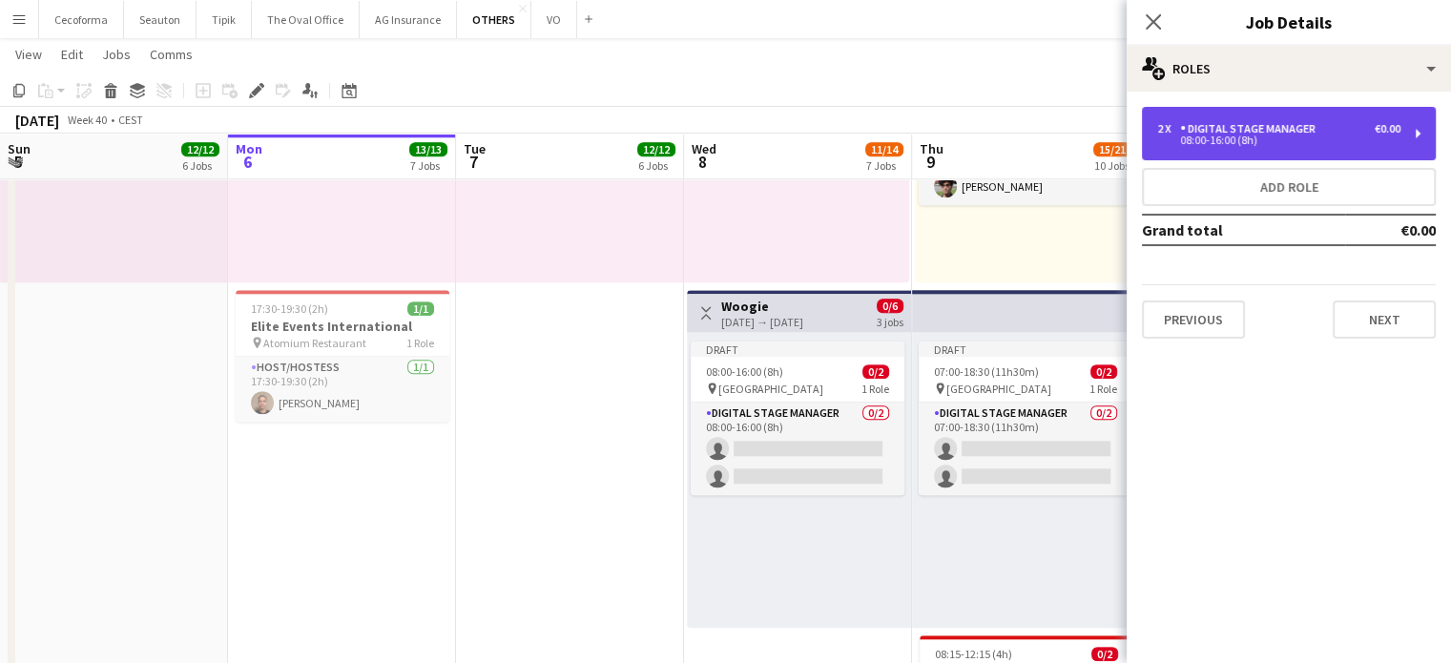
click at [1229, 135] on div "Digital Stage Manager" at bounding box center [1251, 128] width 143 height 13
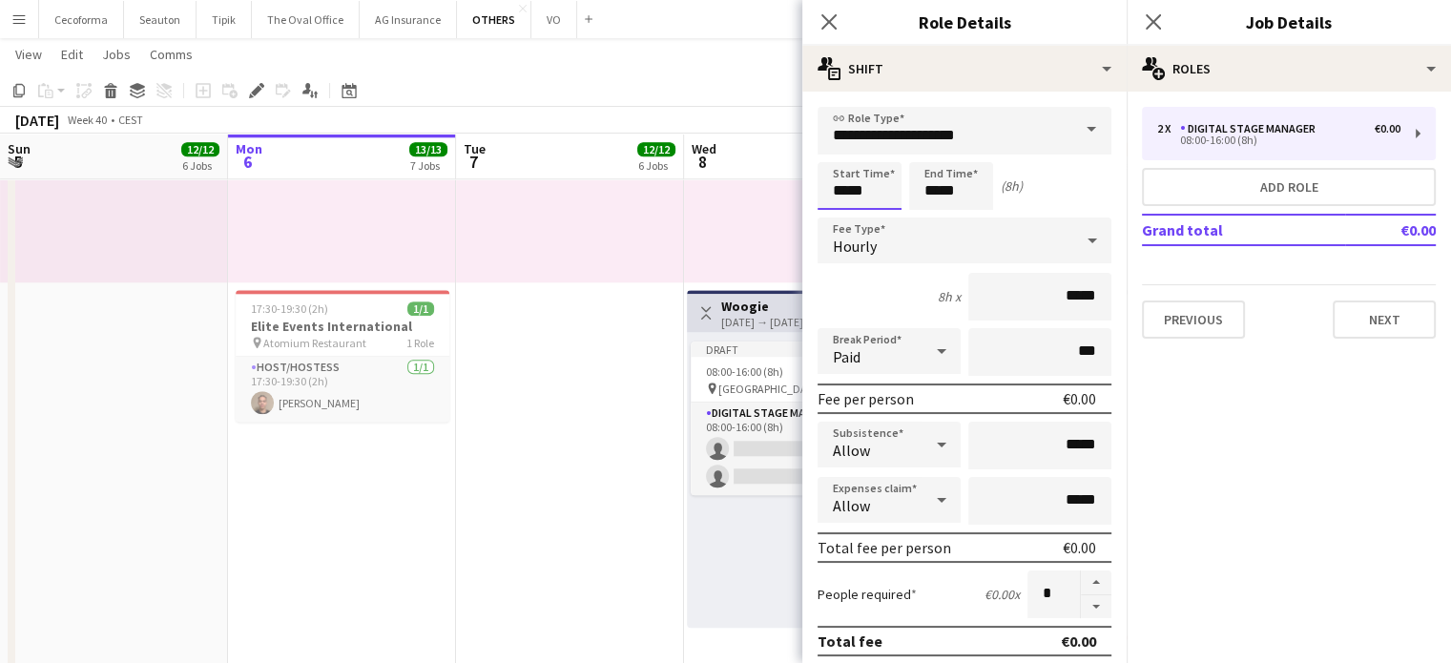
click at [844, 192] on input "*****" at bounding box center [860, 186] width 84 height 48
type input "*****"
click at [844, 215] on div at bounding box center [841, 219] width 38 height 19
click at [941, 192] on input "*****" at bounding box center [951, 186] width 84 height 48
type input "*****"
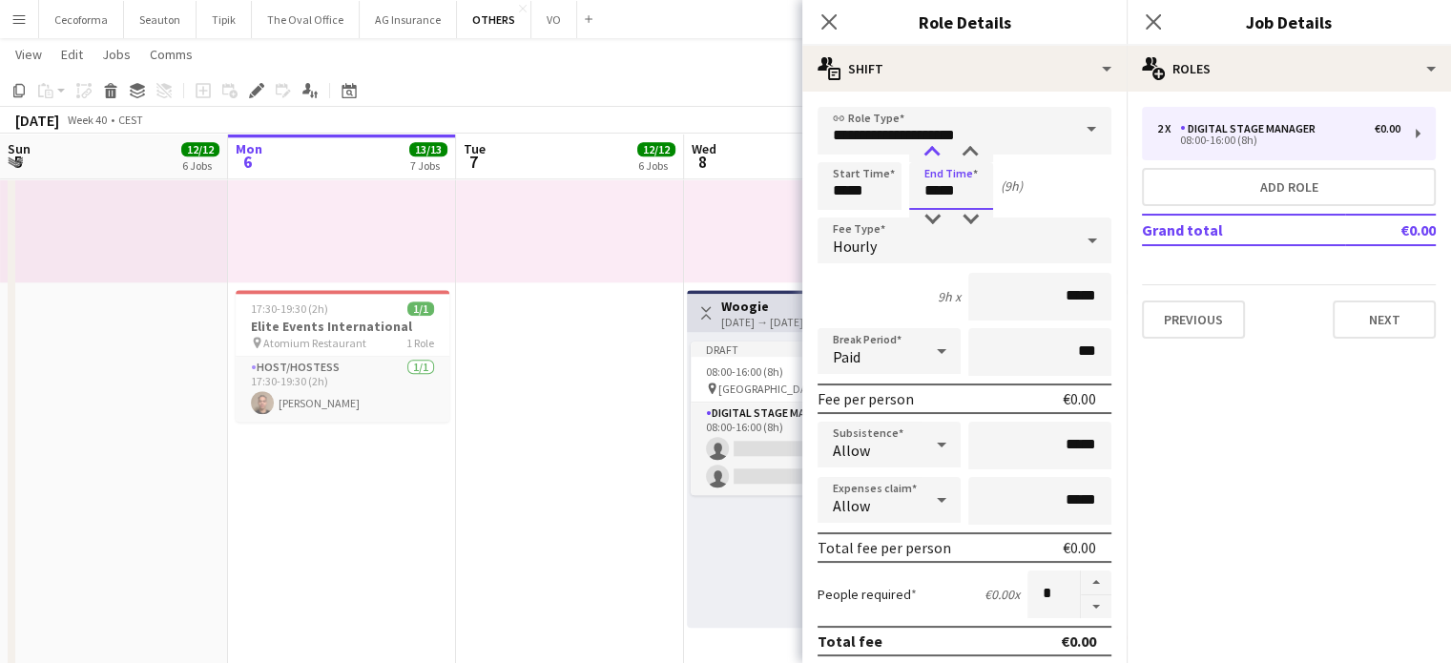
click at [936, 150] on div at bounding box center [932, 152] width 38 height 19
drag, startPoint x: 837, startPoint y: 26, endPoint x: 855, endPoint y: 24, distance: 18.2
click at [837, 25] on icon "Close pop-in" at bounding box center [829, 21] width 15 height 15
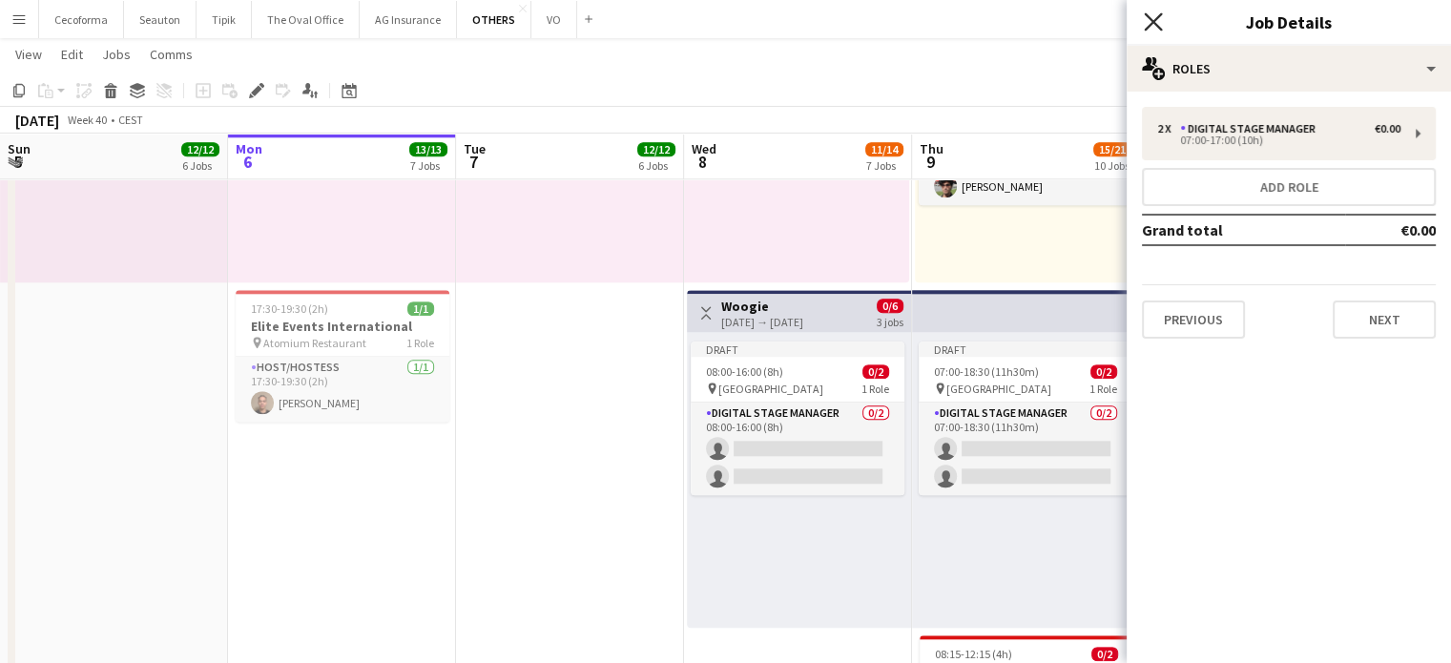
click at [1159, 20] on icon "Close pop-in" at bounding box center [1153, 21] width 18 height 18
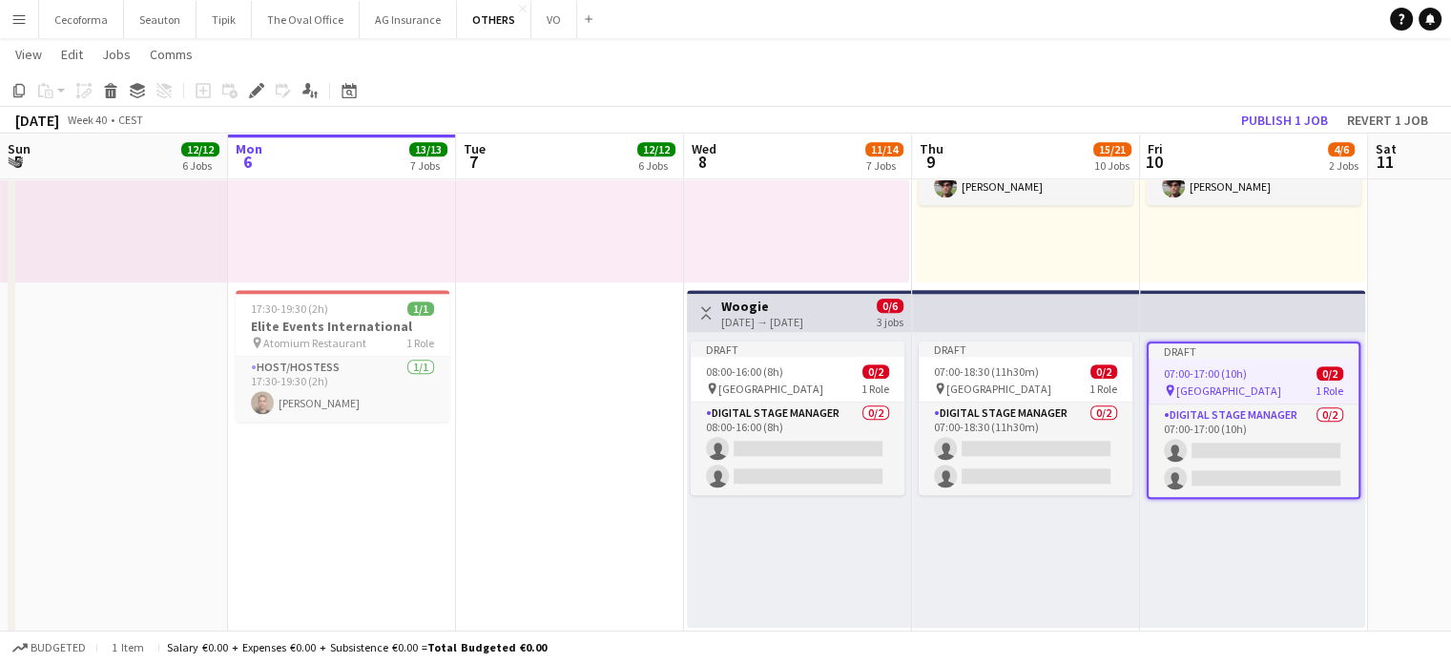
click at [900, 573] on div "Draft 08:00-16:00 (8h) 0/2 pin Square Meeting Centre 1 Role Digital Stage Manag…" at bounding box center [799, 480] width 224 height 296
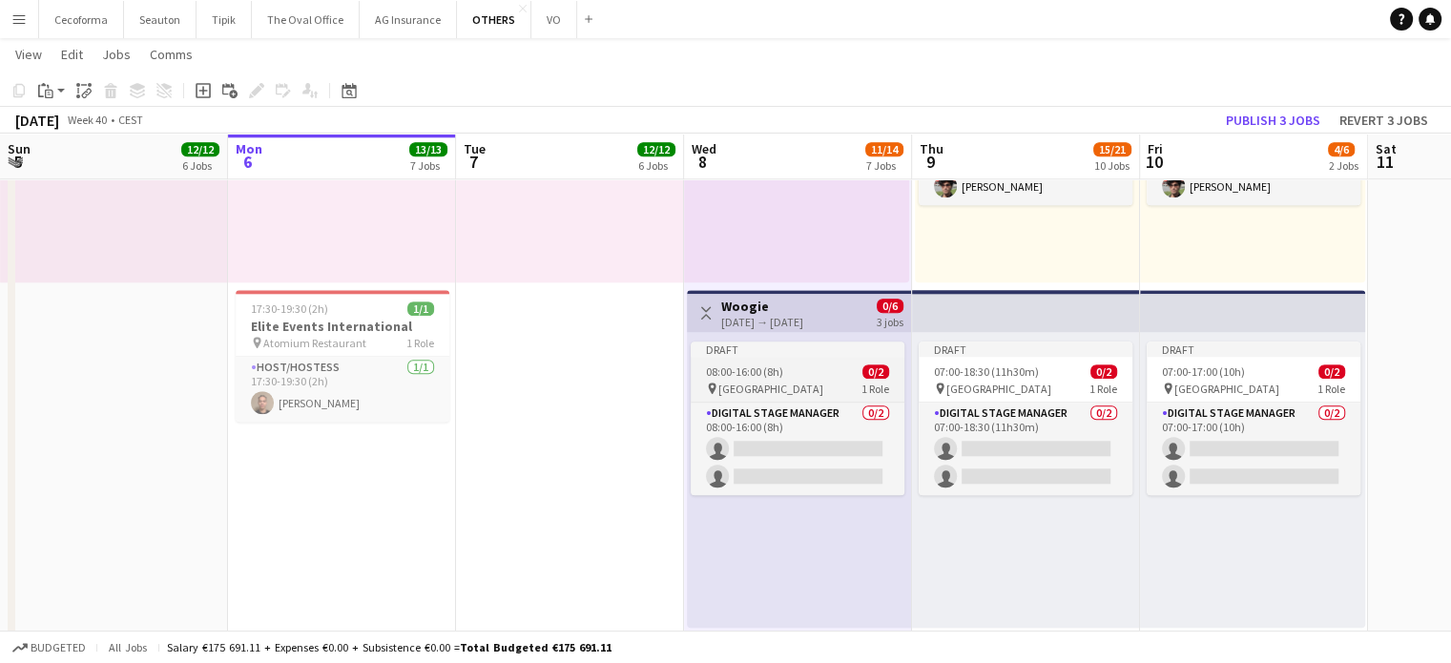
click at [756, 382] on span "Square Meeting Centre" at bounding box center [770, 389] width 105 height 14
click at [756, 381] on app-job-card "Draft 08:00-16:00 (8h) 0/2 pin Square Meeting Centre 1 Role Digital Stage Manag…" at bounding box center [798, 419] width 214 height 154
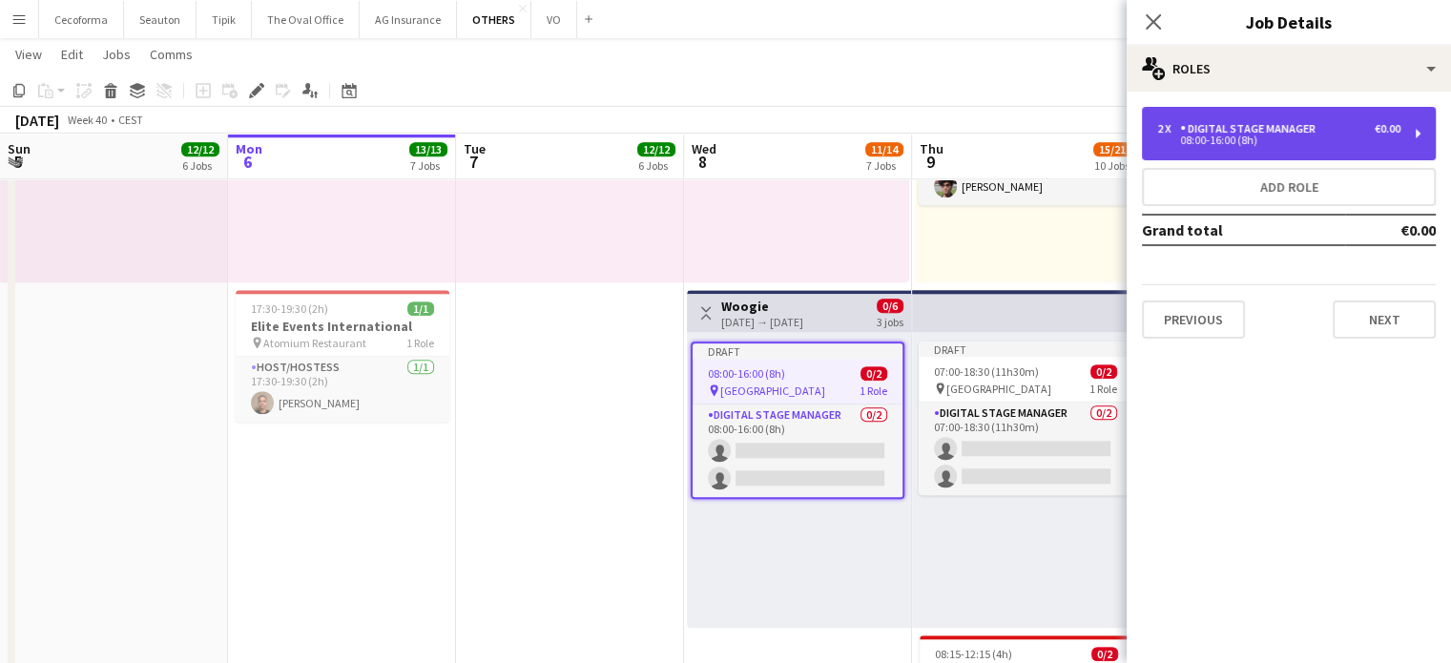
click at [1205, 144] on div "08:00-16:00 (8h)" at bounding box center [1278, 140] width 243 height 10
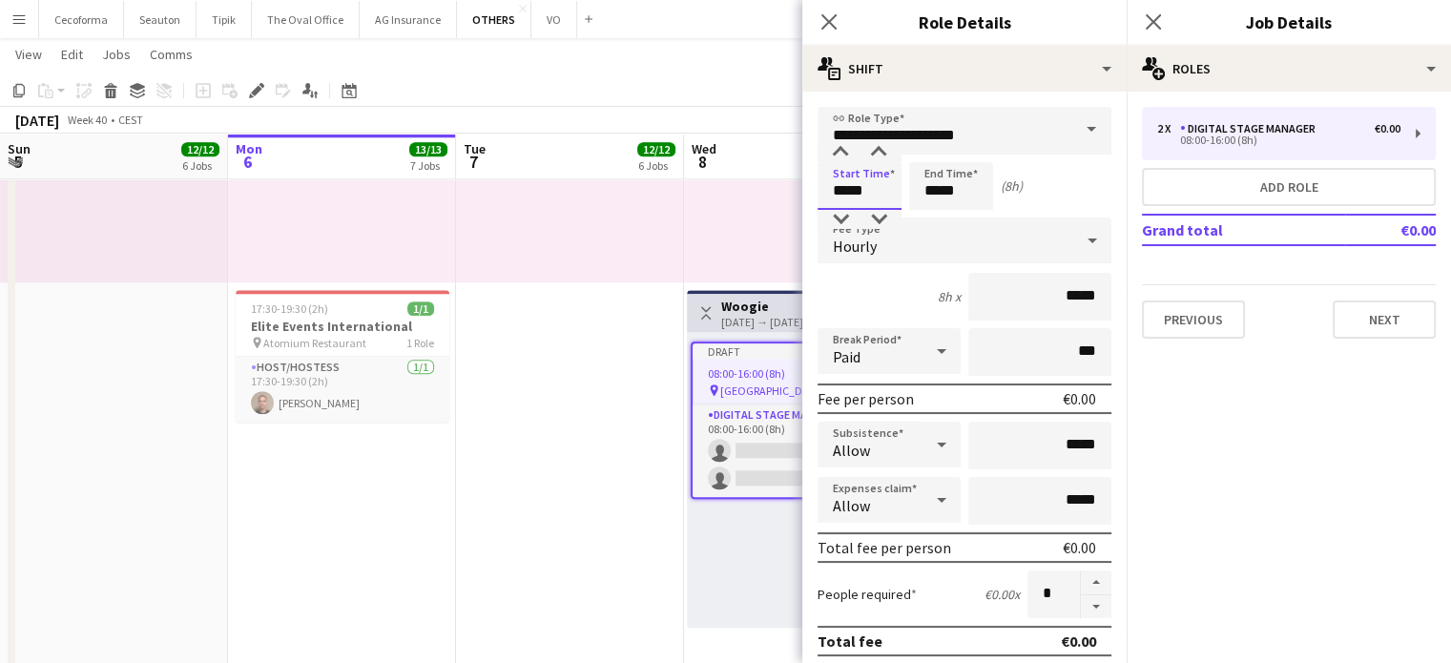
click at [843, 194] on input "*****" at bounding box center [860, 186] width 84 height 48
click at [845, 192] on input "*****" at bounding box center [860, 186] width 84 height 48
click at [843, 150] on div at bounding box center [841, 152] width 38 height 19
type input "*****"
click at [843, 150] on div at bounding box center [841, 152] width 38 height 19
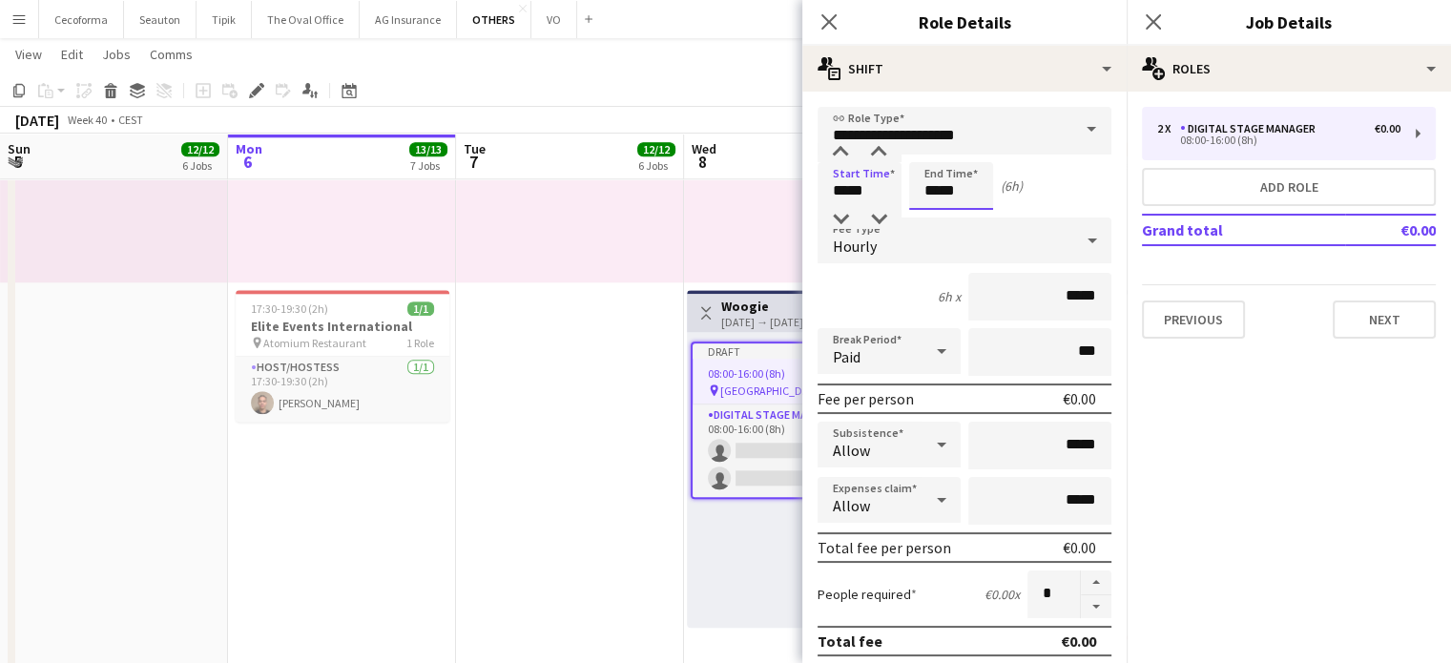
click at [935, 192] on input "*****" at bounding box center [951, 186] width 84 height 48
click at [929, 150] on div at bounding box center [932, 152] width 38 height 19
type input "*****"
click at [929, 150] on div at bounding box center [932, 152] width 38 height 19
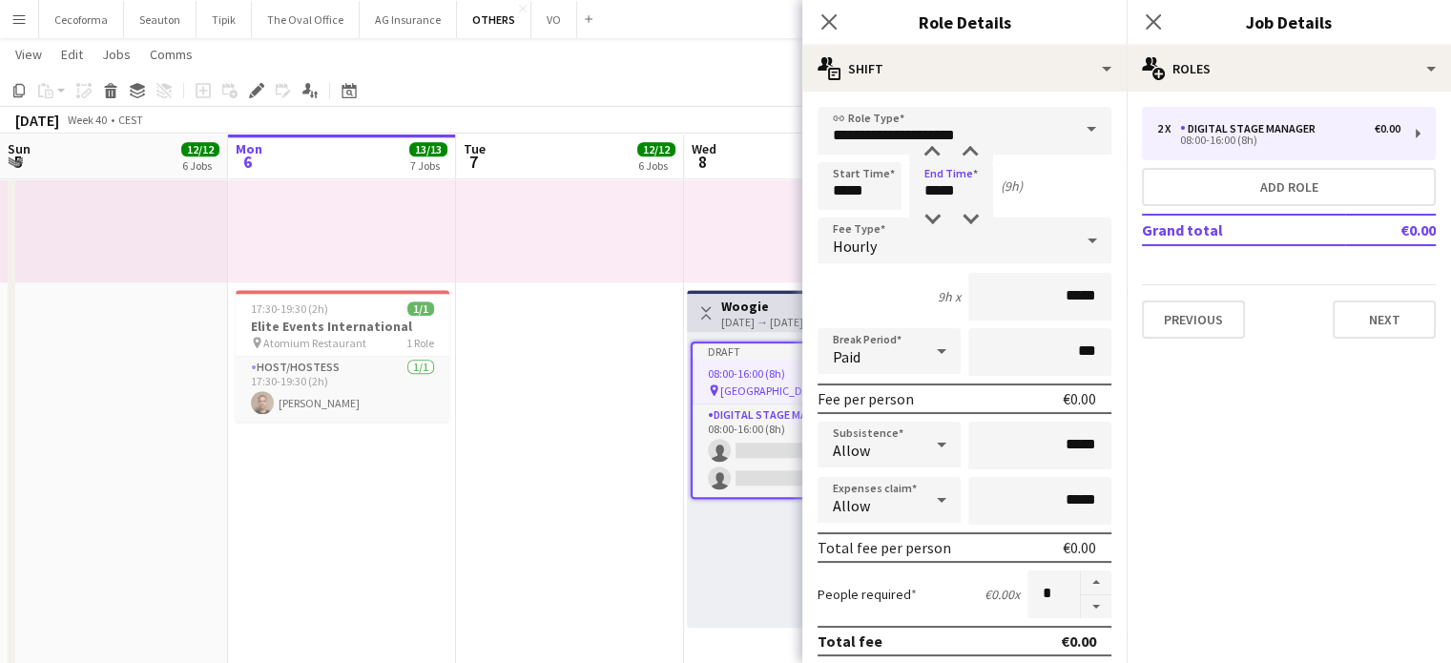
click at [817, 24] on div "Close pop-in" at bounding box center [828, 22] width 53 height 44
click at [1150, 14] on icon "Close pop-in" at bounding box center [1153, 21] width 18 height 18
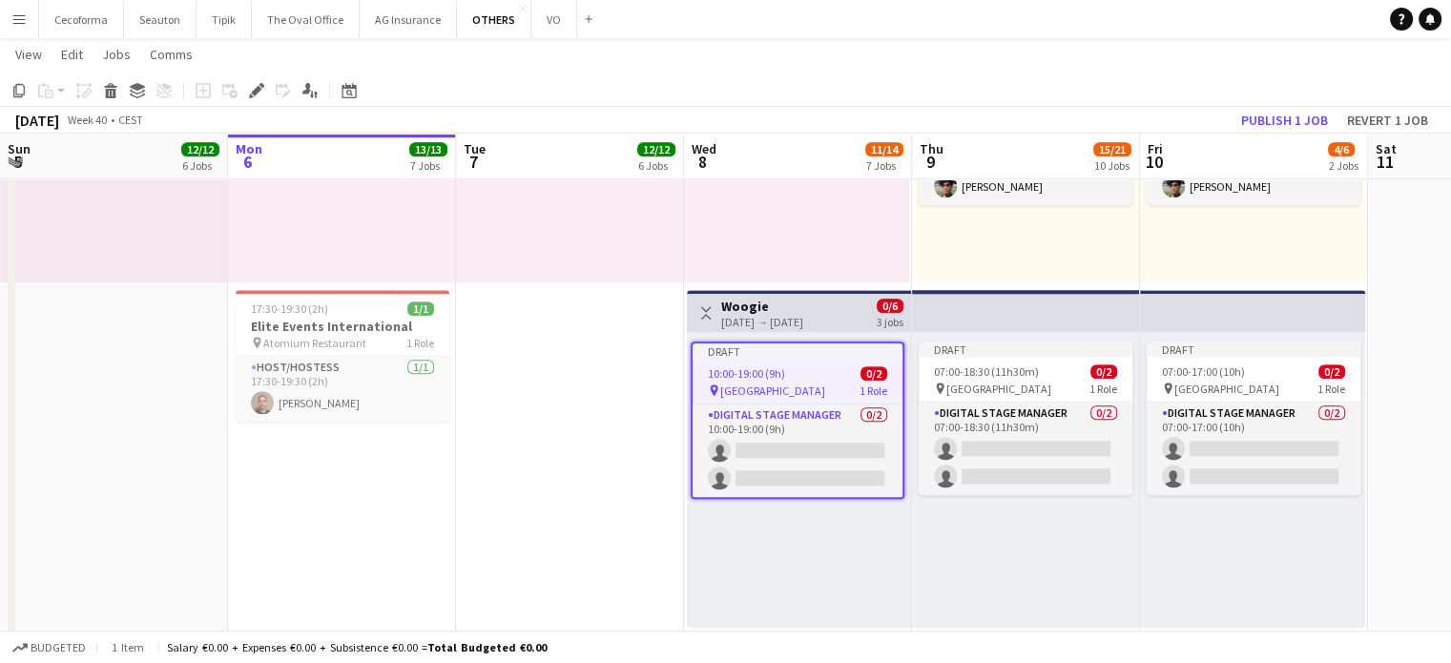
click at [821, 558] on div "Draft 10:00-19:00 (9h) 0/2 pin Square Meeting Centre 1 Role Digital Stage Manag…" at bounding box center [799, 480] width 224 height 296
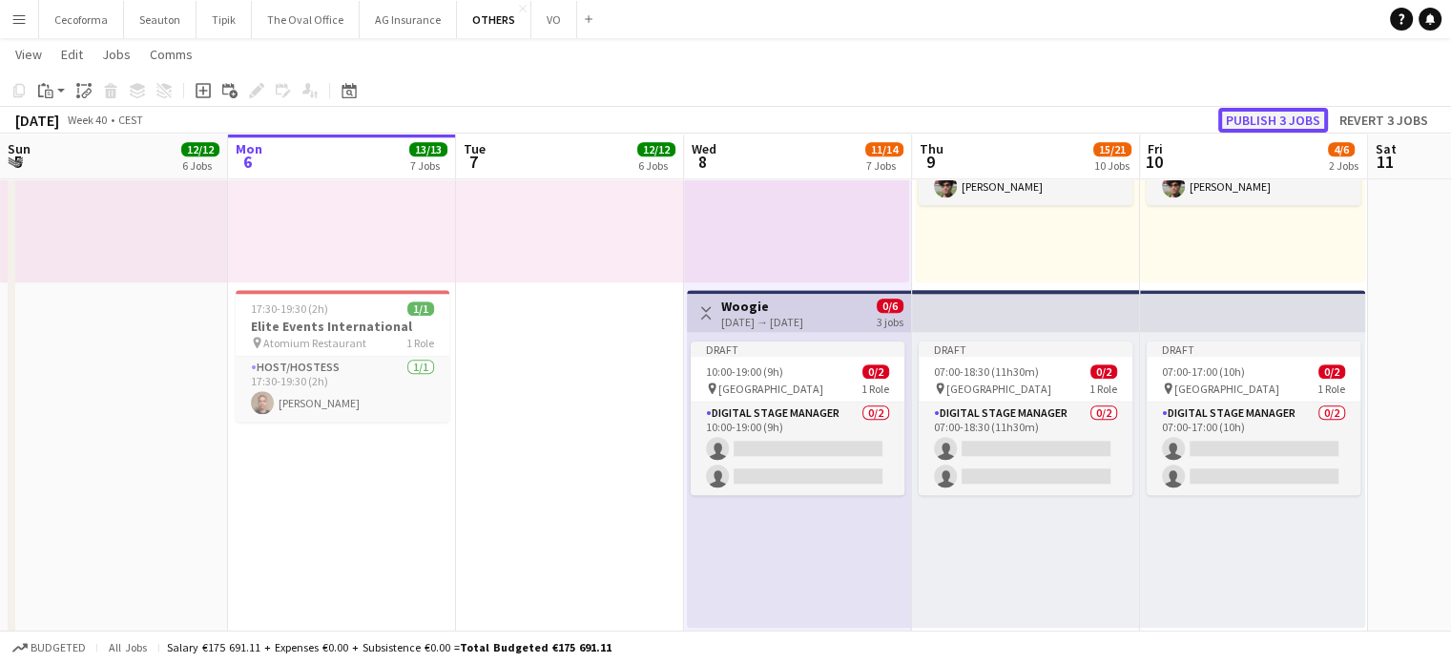
click at [1295, 118] on button "Publish 3 jobs" at bounding box center [1273, 120] width 110 height 25
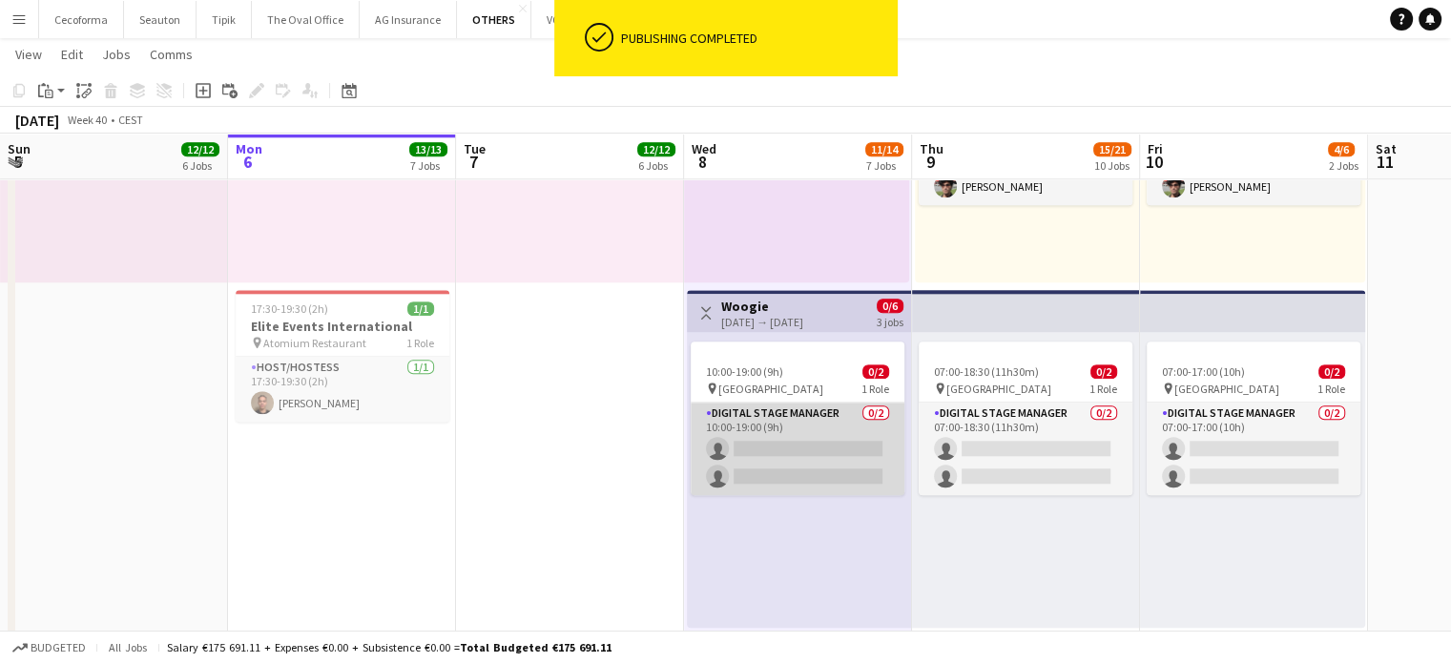
click at [852, 454] on app-card-role "Digital Stage Manager 0/2 10:00-19:00 (9h) single-neutral-actions single-neutra…" at bounding box center [798, 449] width 214 height 93
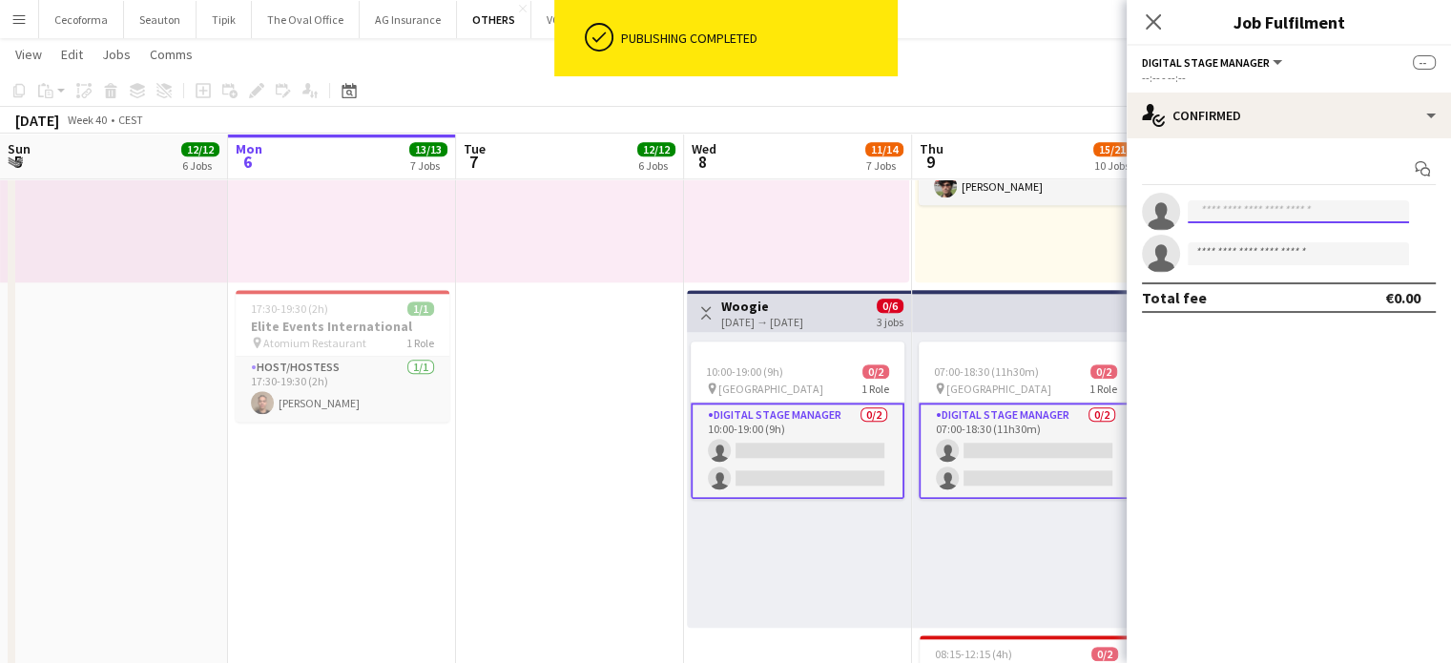
click at [1261, 201] on input at bounding box center [1298, 211] width 221 height 23
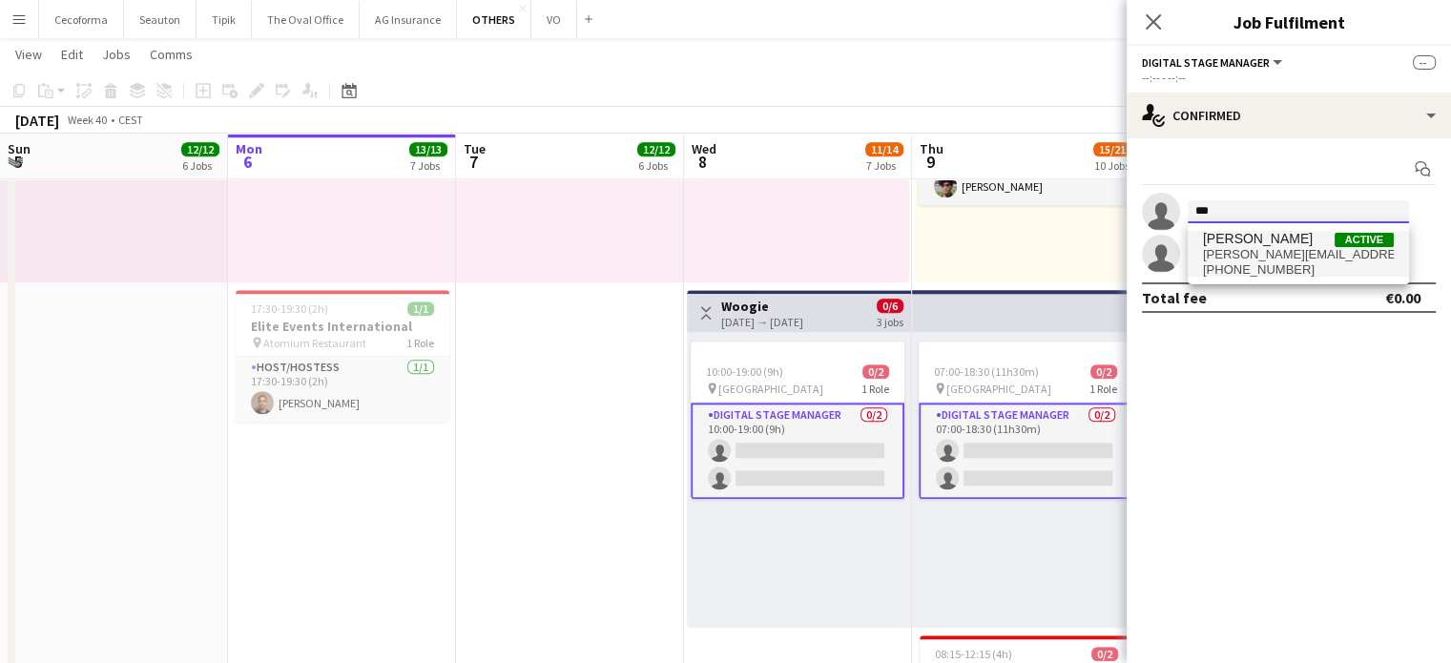
type input "***"
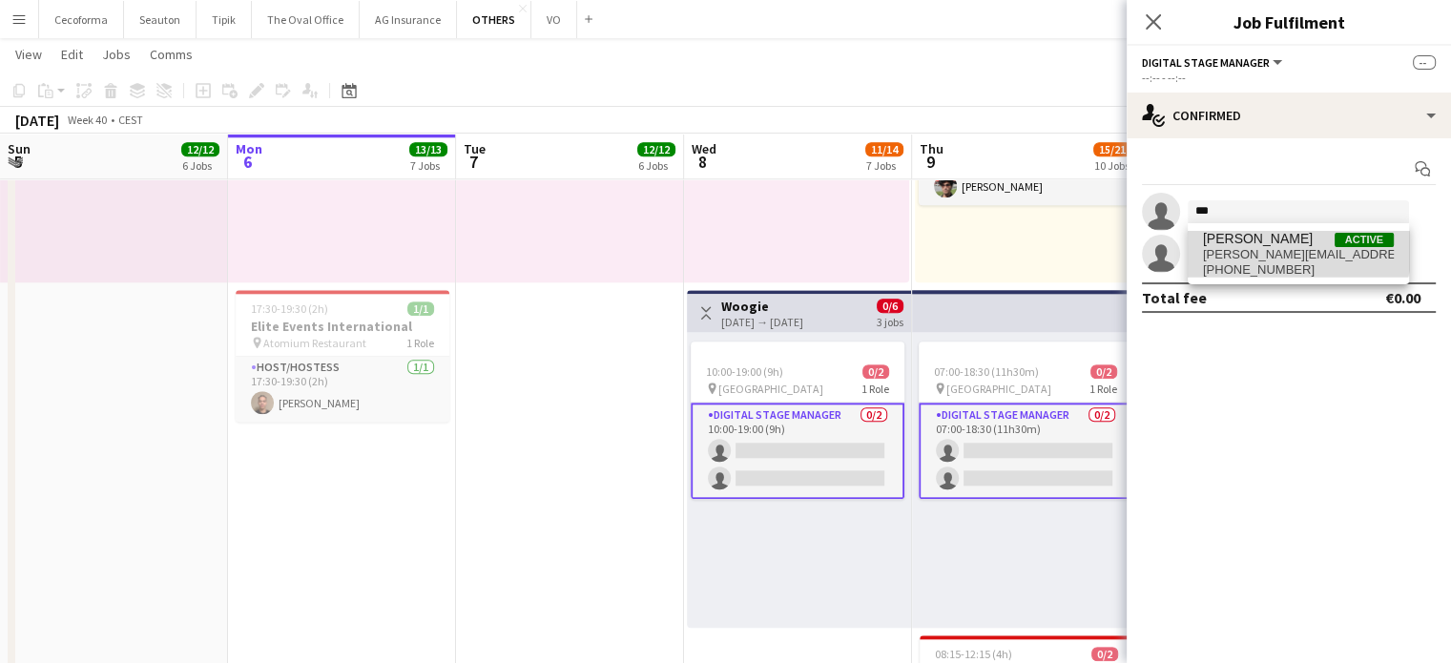
click at [1249, 239] on span "[PERSON_NAME]" at bounding box center [1258, 239] width 110 height 16
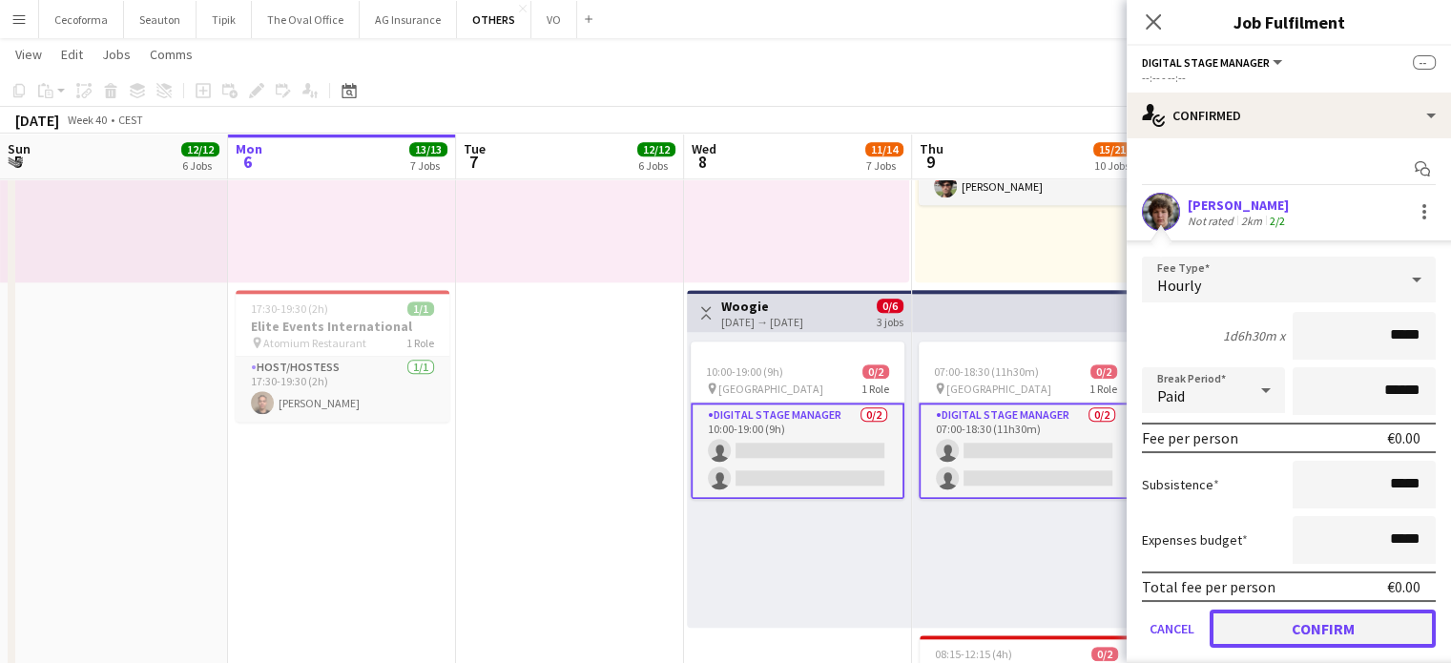
click at [1300, 632] on button "Confirm" at bounding box center [1323, 629] width 226 height 38
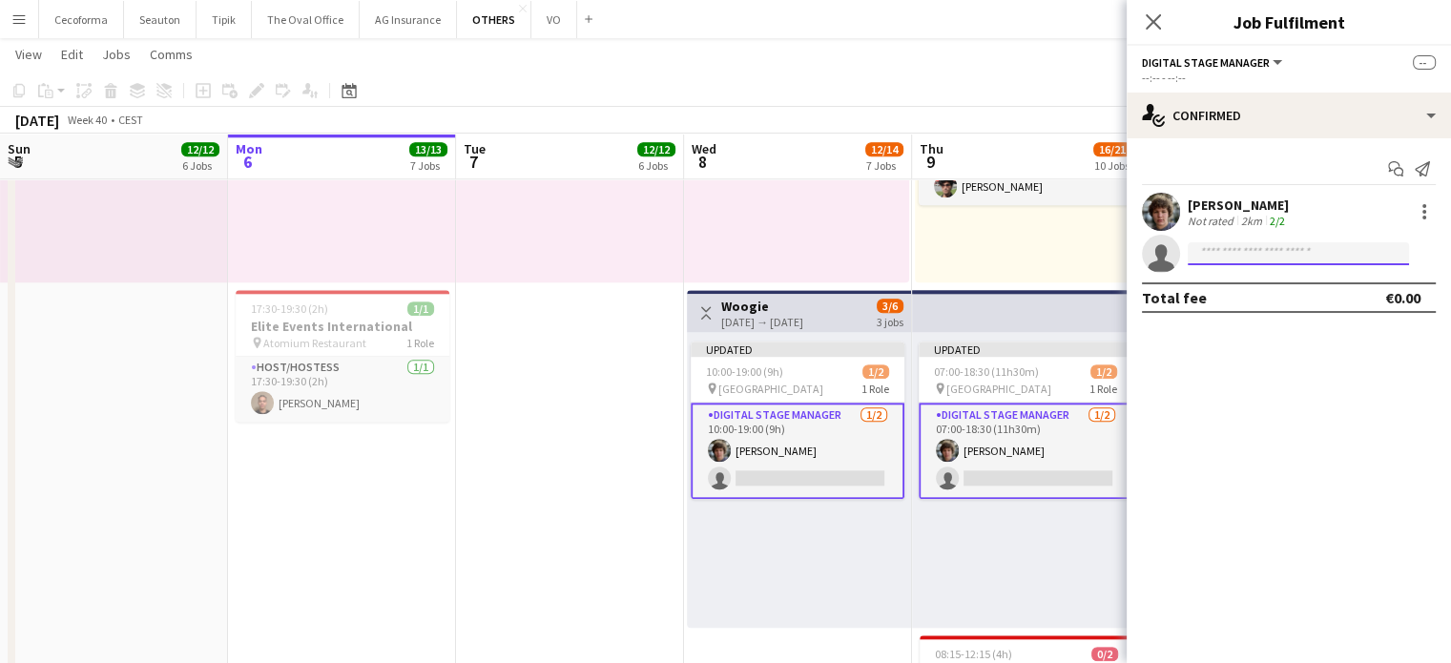
click at [1235, 252] on input at bounding box center [1298, 253] width 221 height 23
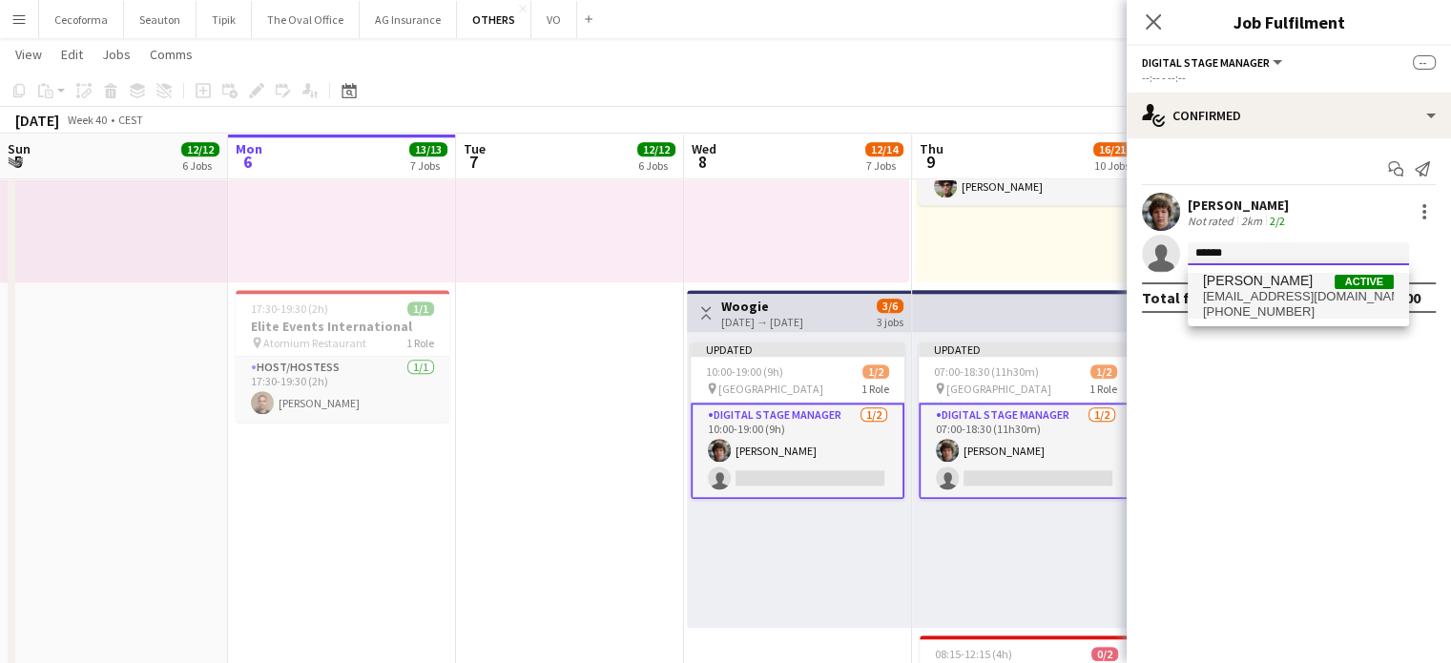
type input "******"
click at [1256, 293] on span "alexiapreda9@gmail.com" at bounding box center [1298, 296] width 191 height 15
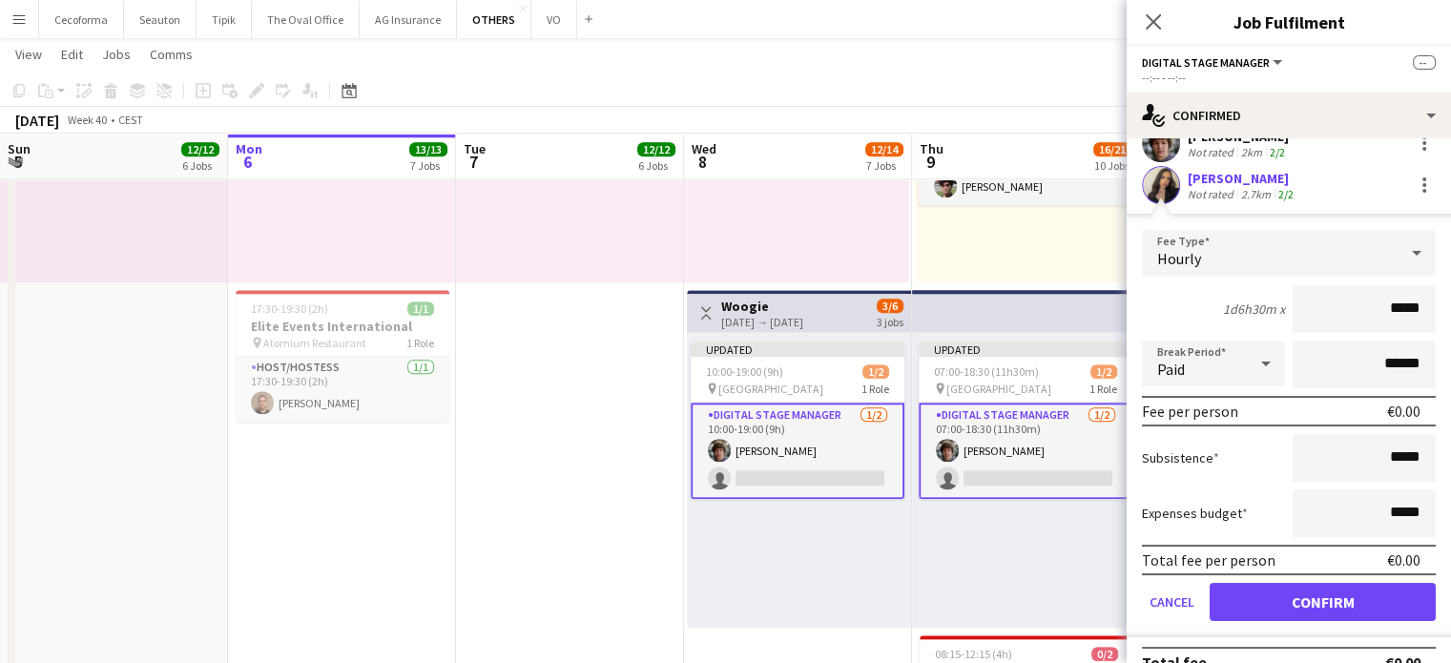
scroll to position [95, 0]
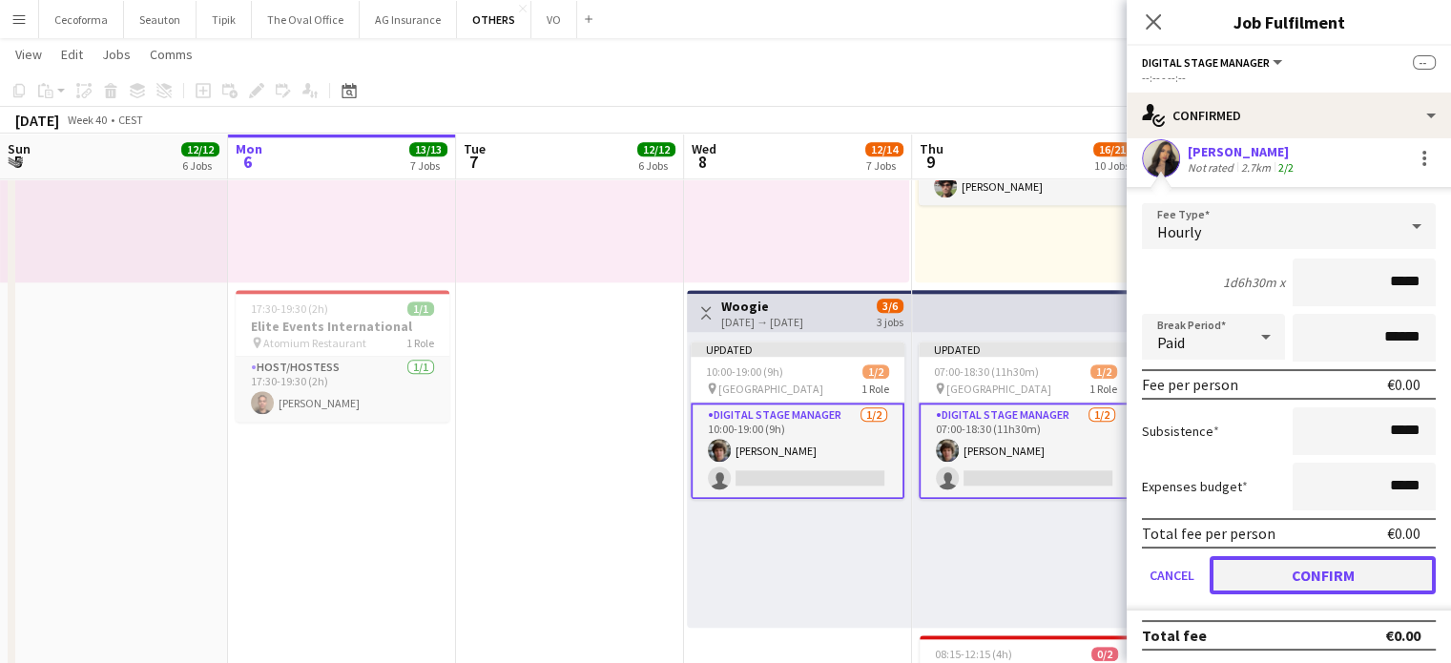
click at [1284, 583] on button "Confirm" at bounding box center [1323, 575] width 226 height 38
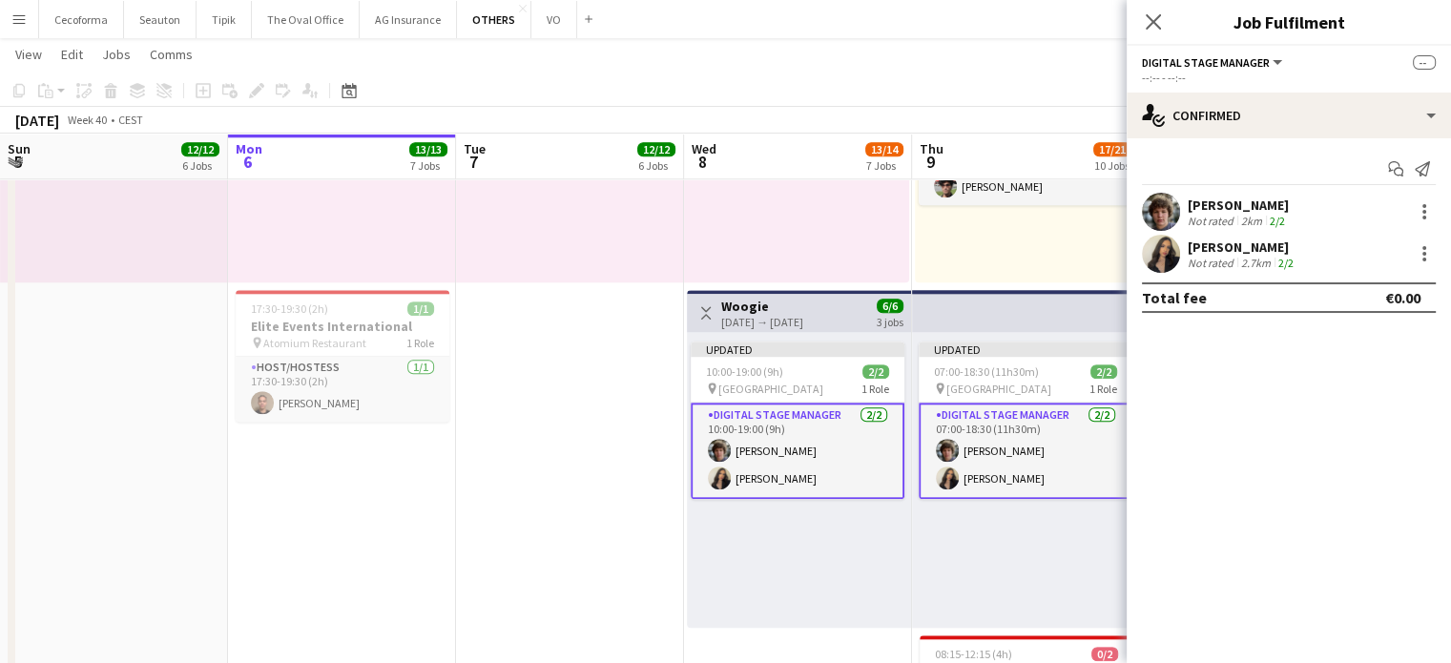
scroll to position [0, 0]
click at [1156, 15] on icon "Close pop-in" at bounding box center [1153, 21] width 18 height 18
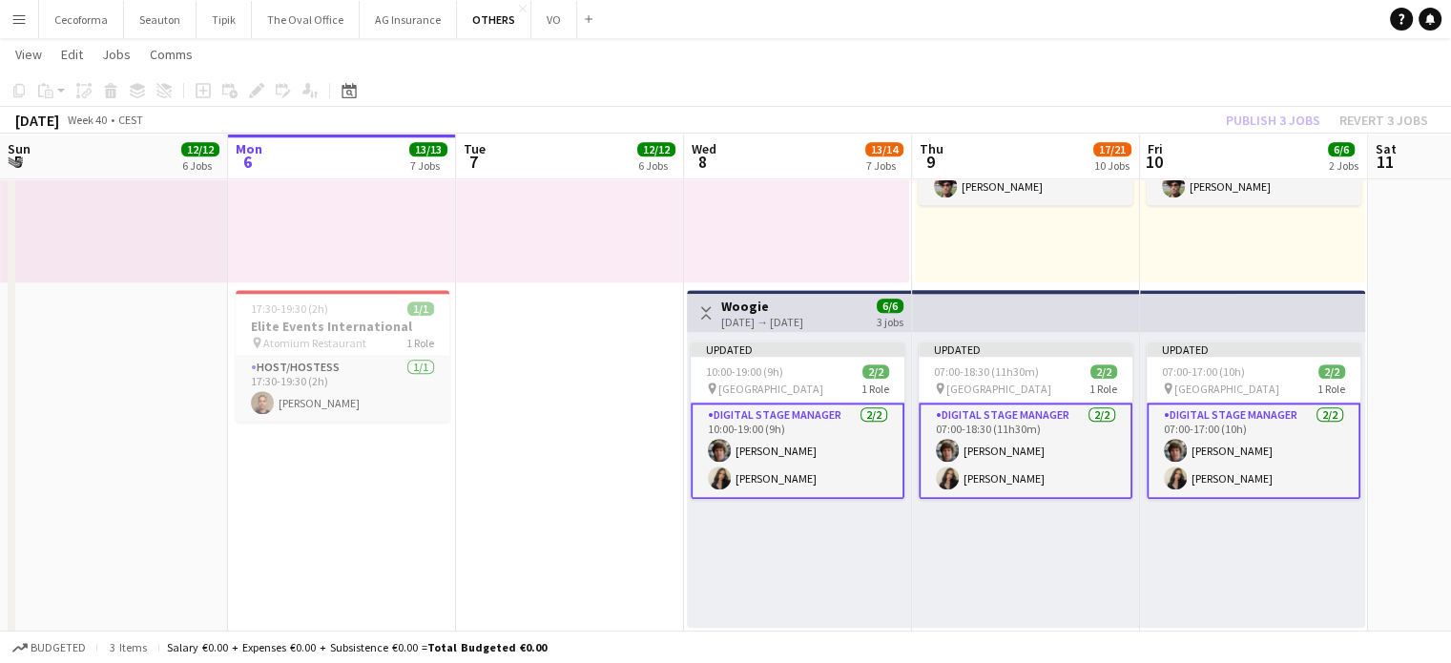
click at [1129, 532] on div "Updated 07:00-18:30 (11h30m) 2/2 pin Square Meeting Centre 1 Role Digital Stage…" at bounding box center [1026, 480] width 228 height 296
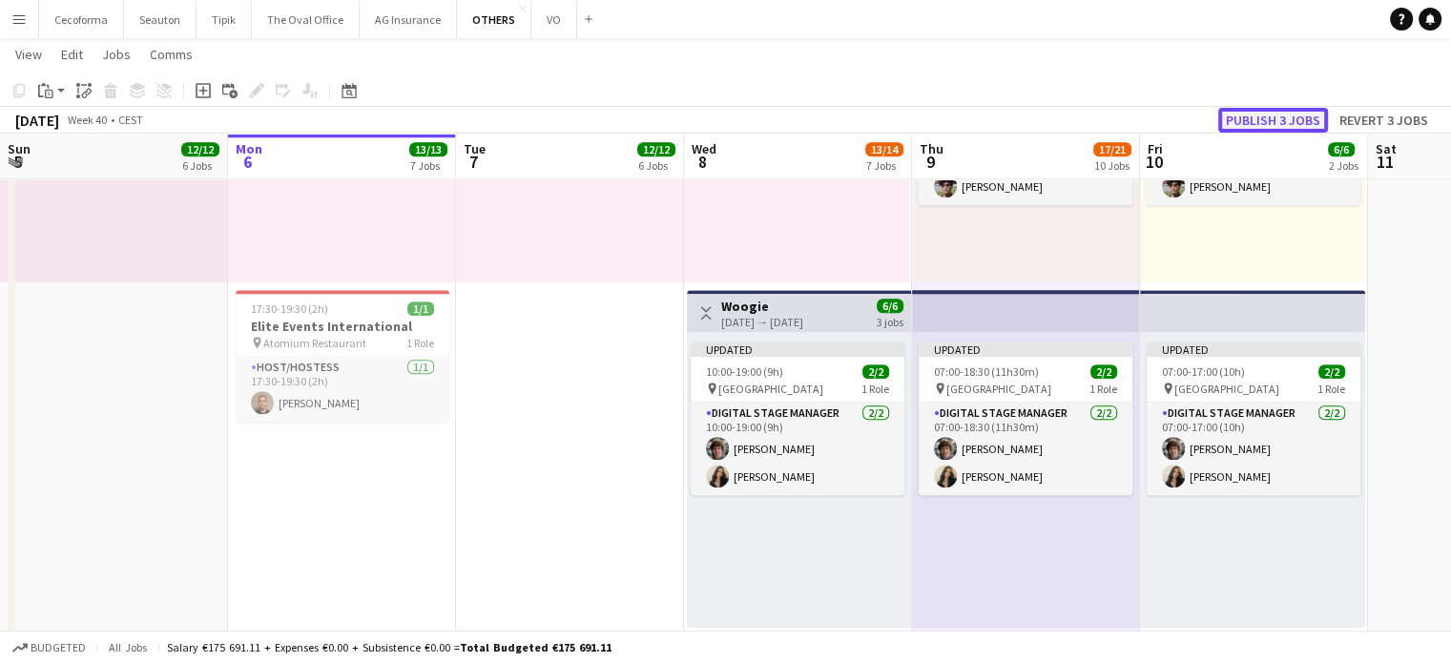
click at [1258, 120] on button "Publish 3 jobs" at bounding box center [1273, 120] width 110 height 25
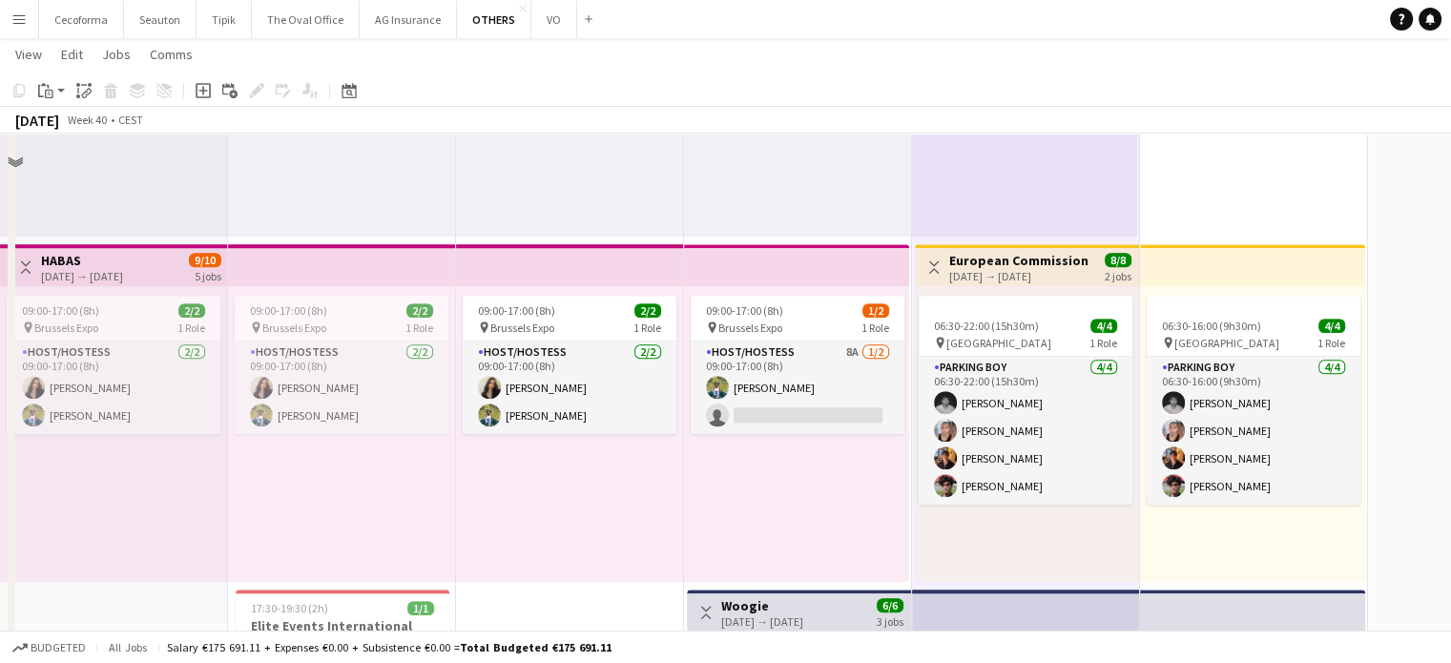
scroll to position [1622, 0]
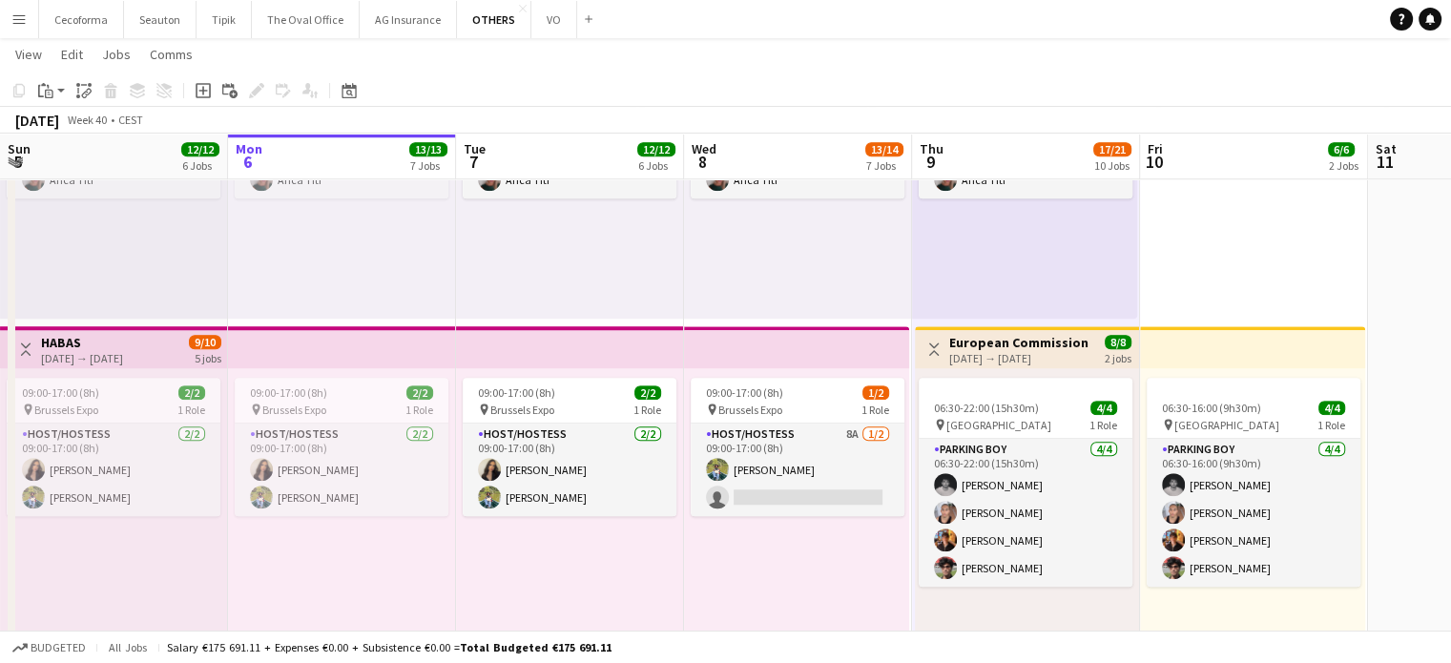
click at [1220, 629] on div "06:30-16:00 (9h30m) 4/4 pin Square Meeting Centre 1 Role Parking boy 4/4 06:30-…" at bounding box center [1252, 516] width 225 height 296
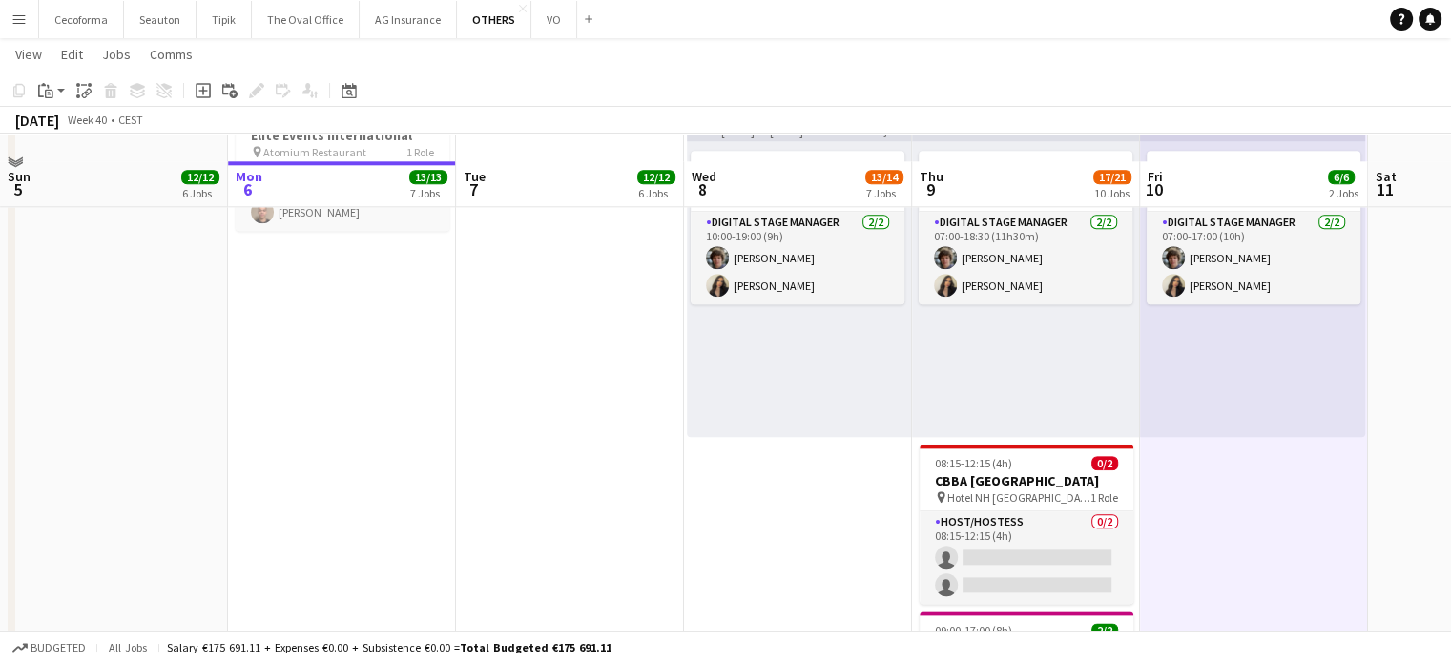
scroll to position [2385, 0]
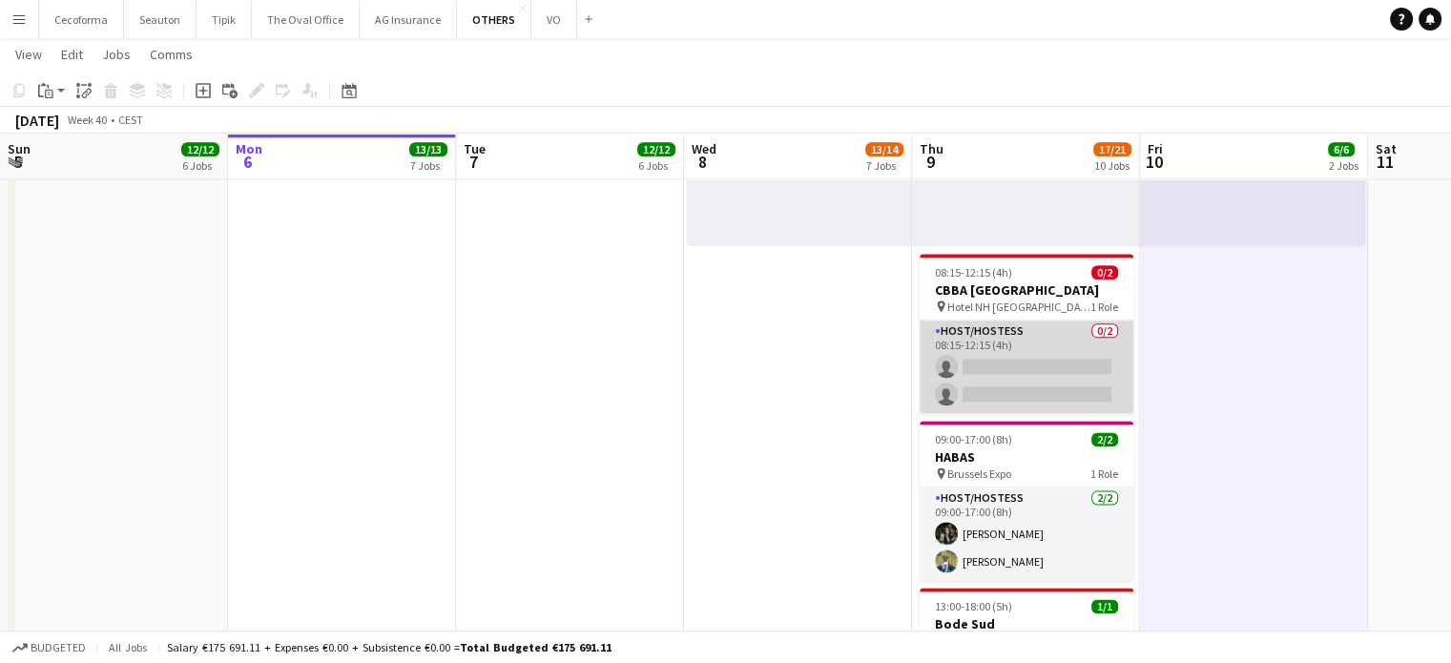
click at [1051, 377] on app-card-role "Host/Hostess 0/2 08:15-12:15 (4h) single-neutral-actions single-neutral-actions" at bounding box center [1027, 367] width 214 height 93
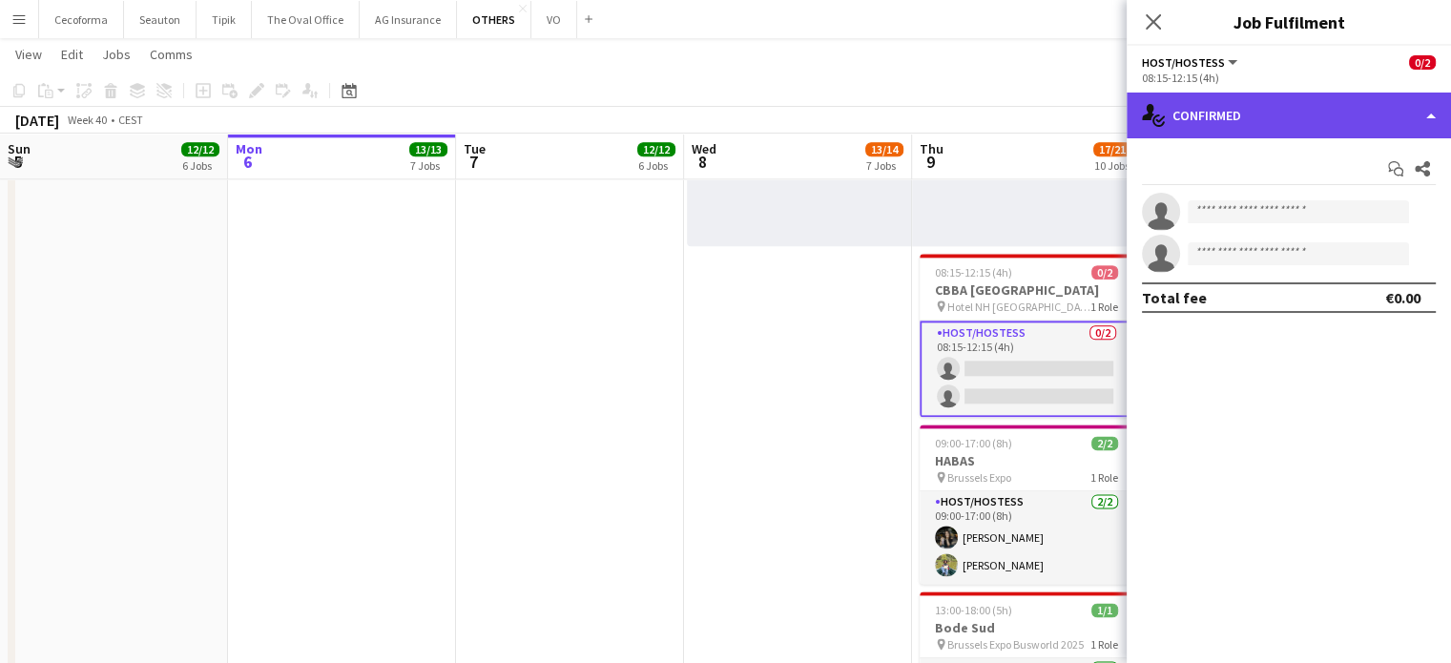
click at [1439, 108] on div "single-neutral-actions-check-2 Confirmed" at bounding box center [1289, 116] width 324 height 46
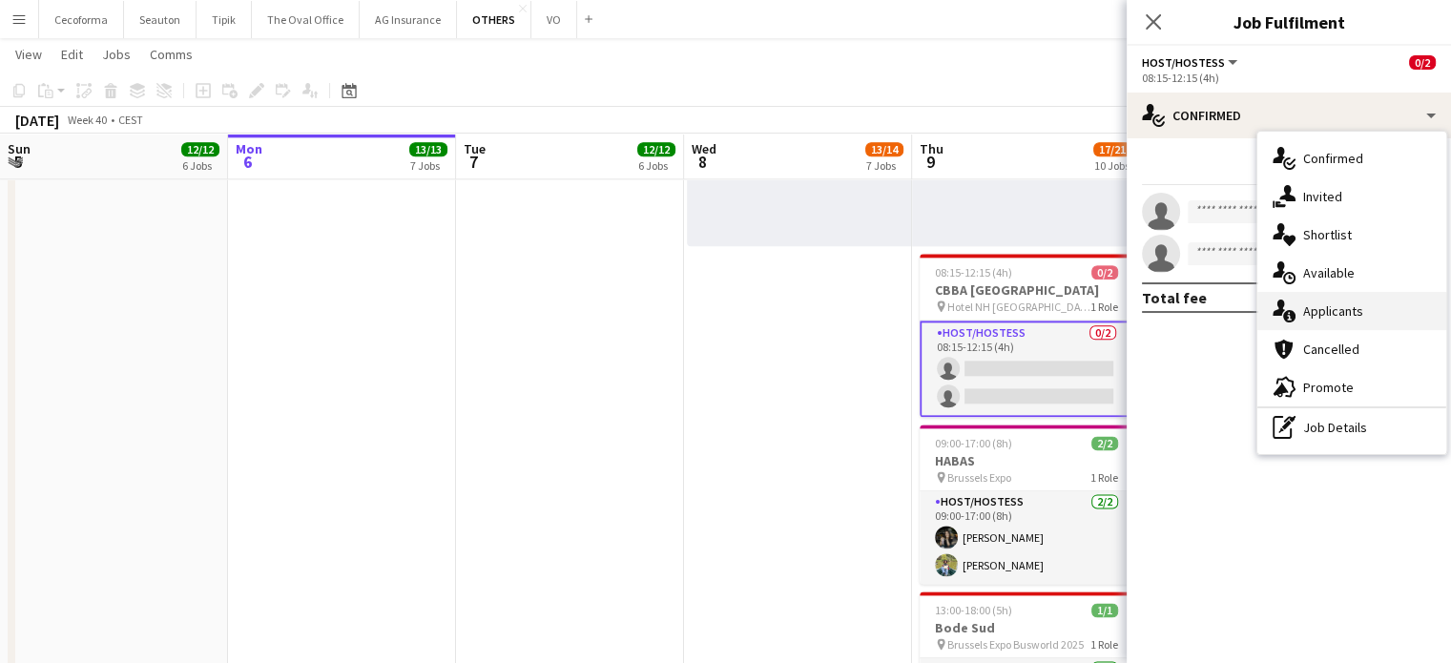
click at [1322, 309] on span "Applicants" at bounding box center [1333, 310] width 60 height 17
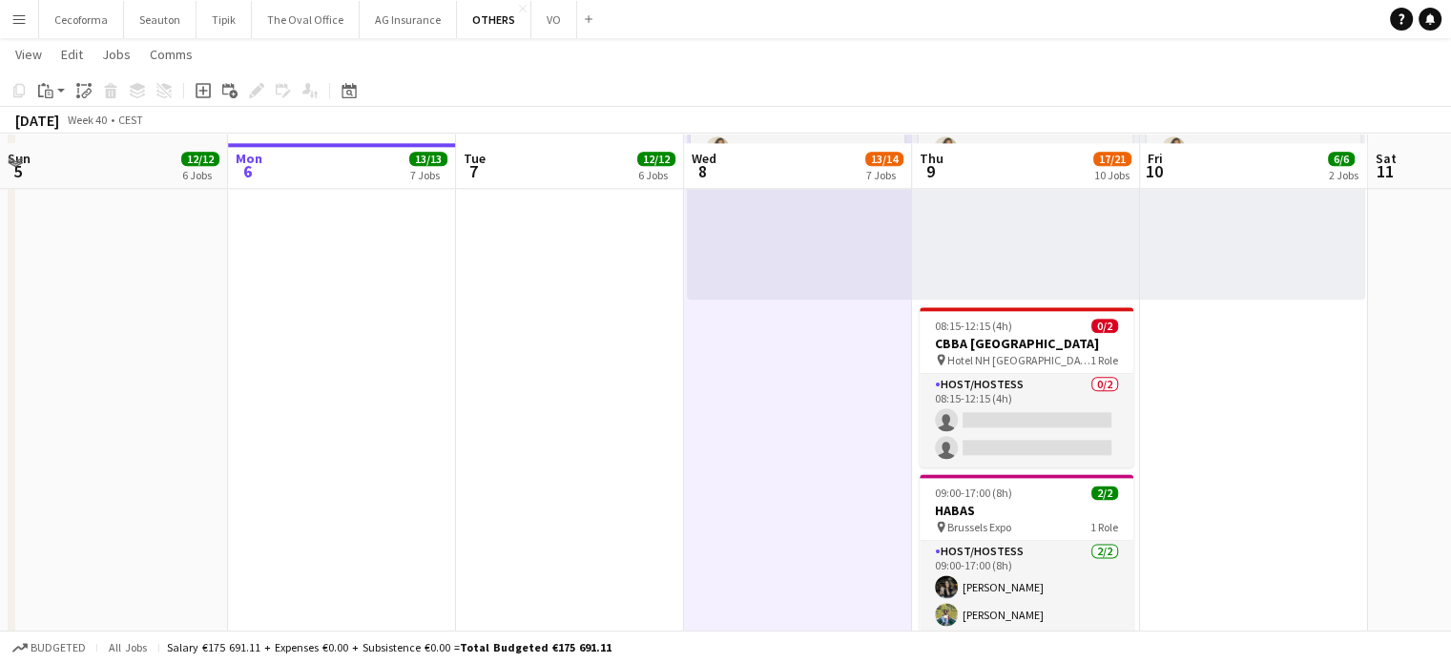
scroll to position [2325, 0]
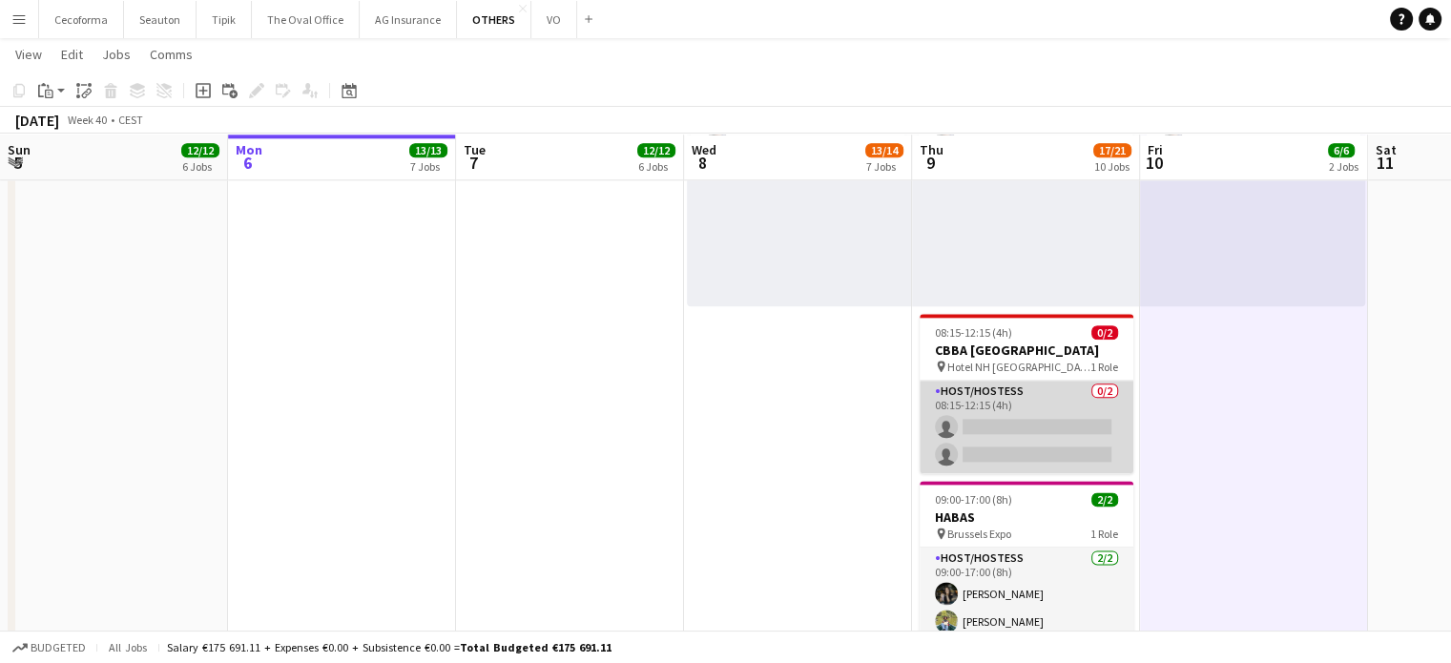
click at [1001, 426] on app-card-role "Host/Hostess 0/2 08:15-12:15 (4h) single-neutral-actions single-neutral-actions" at bounding box center [1027, 427] width 214 height 93
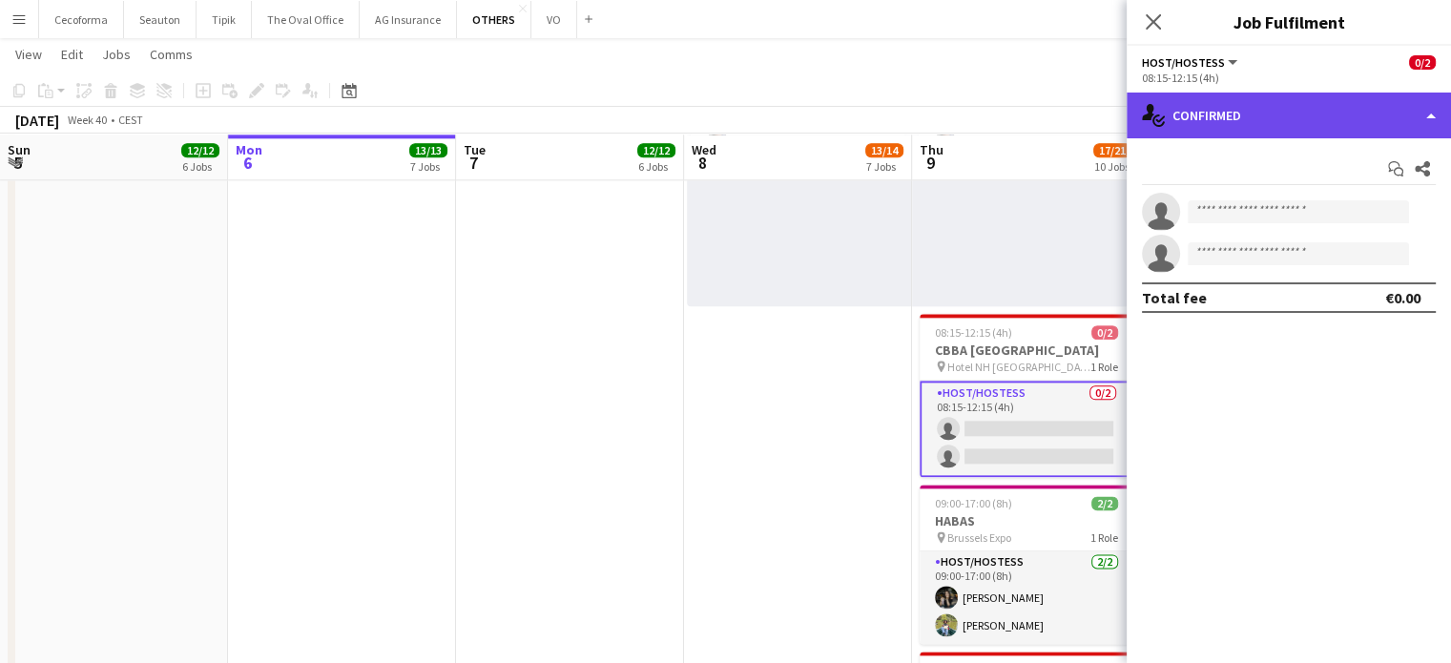
click at [1434, 116] on div "single-neutral-actions-check-2 Confirmed" at bounding box center [1289, 116] width 324 height 46
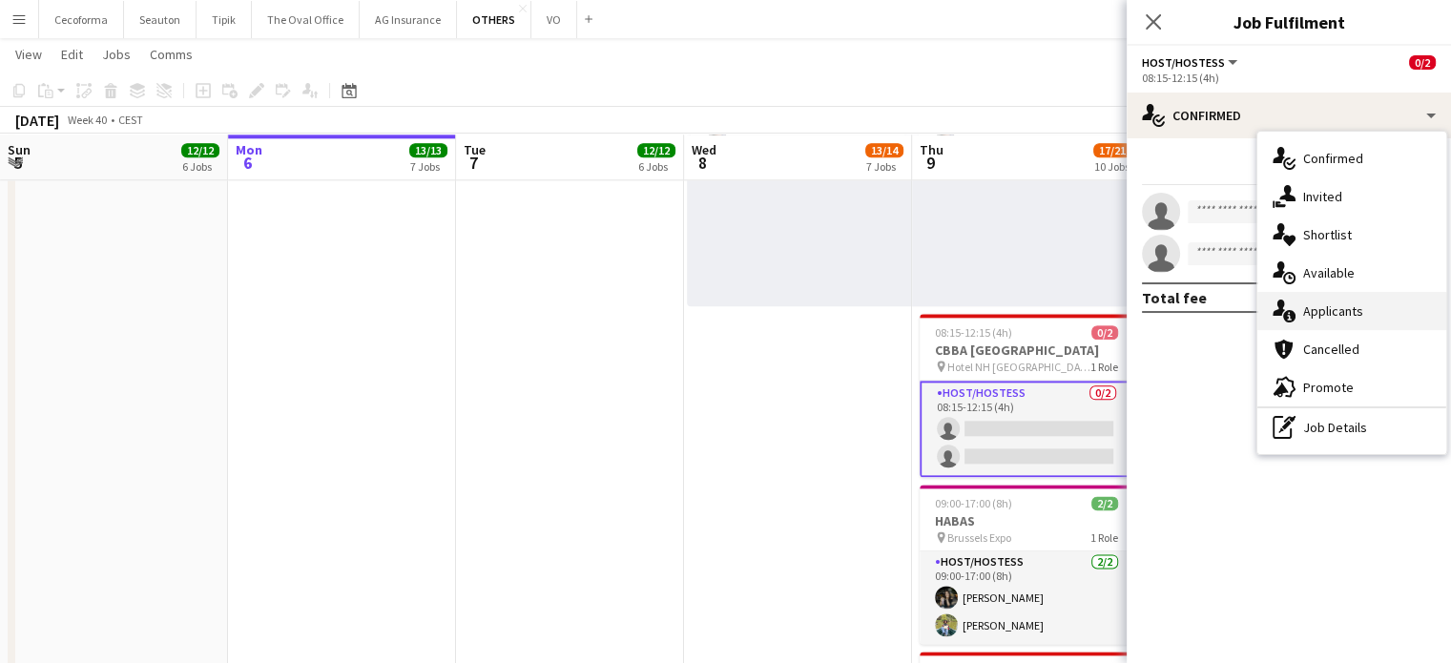
click at [1332, 316] on span "Applicants" at bounding box center [1333, 310] width 60 height 17
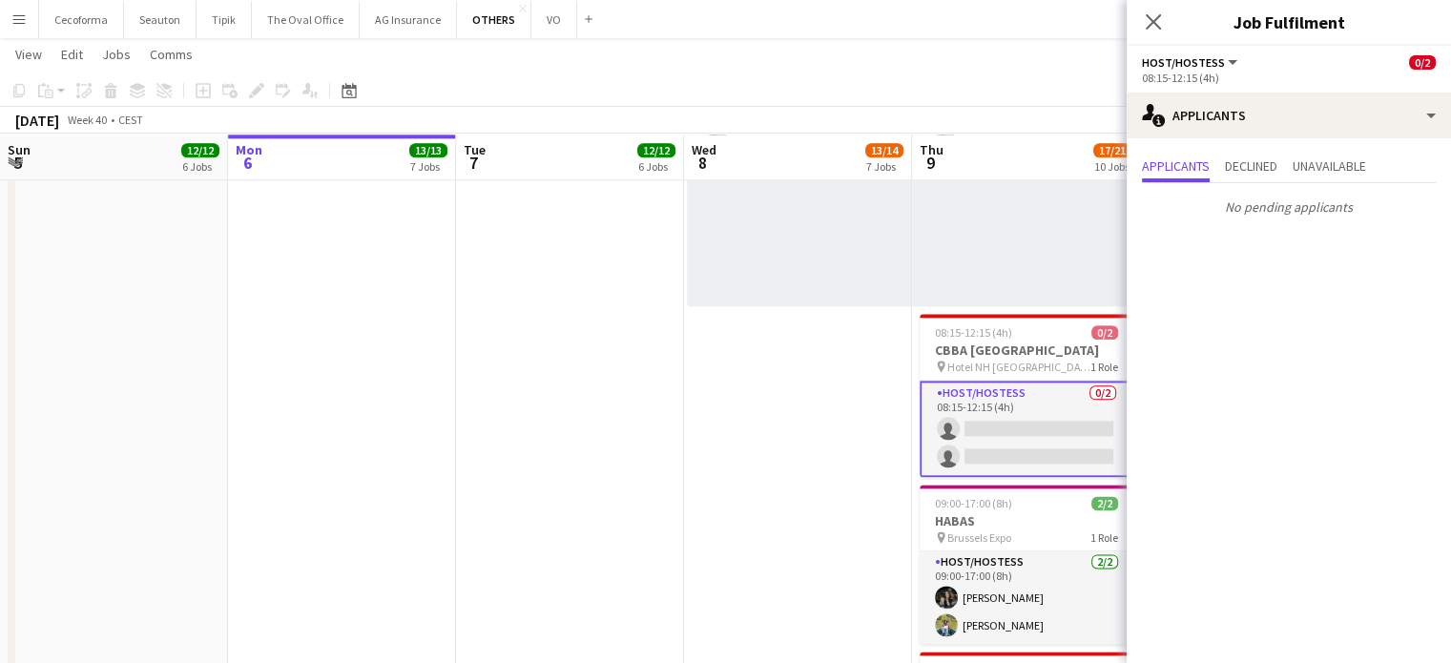
click at [1306, 341] on mat-expansion-panel "users2 Applicants Applicants Declined Unavailable No pending applicants" at bounding box center [1289, 400] width 324 height 525
click at [1259, 399] on mat-expansion-panel "users2 Applicants Applicants Declined Unavailable No pending applicants" at bounding box center [1289, 400] width 324 height 525
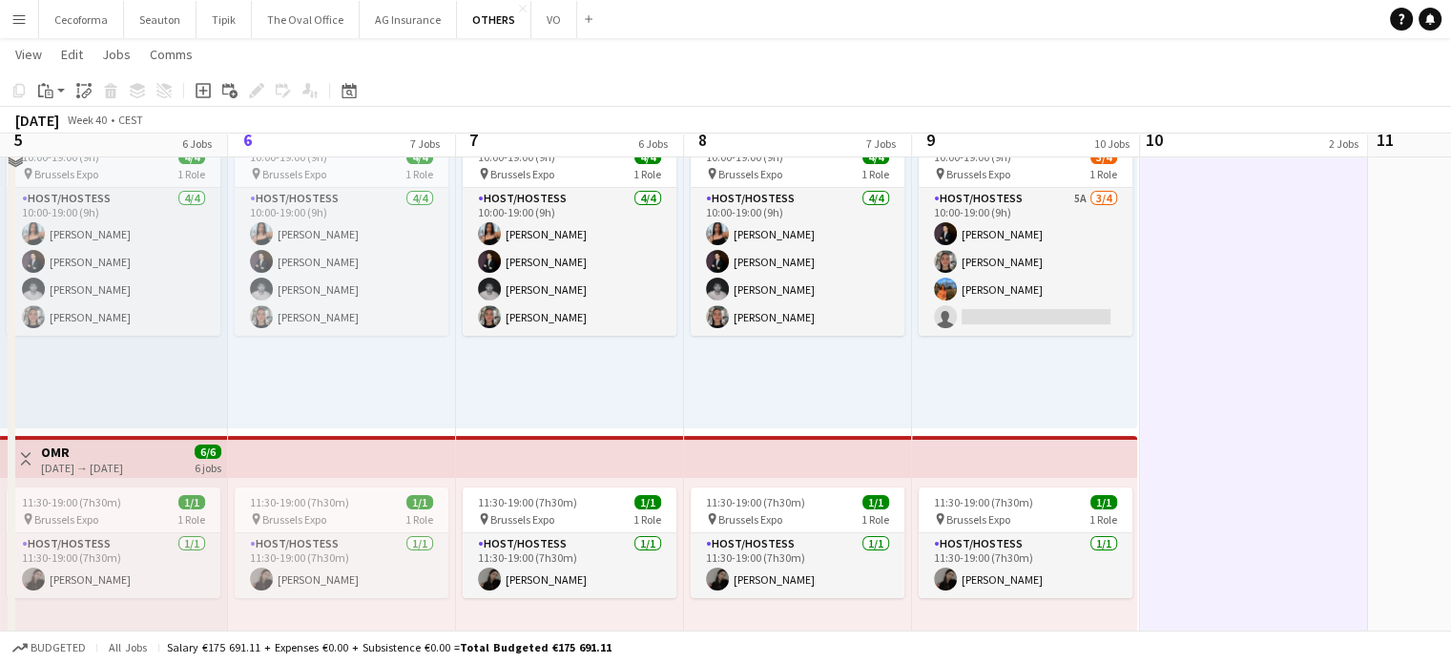
scroll to position [0, 0]
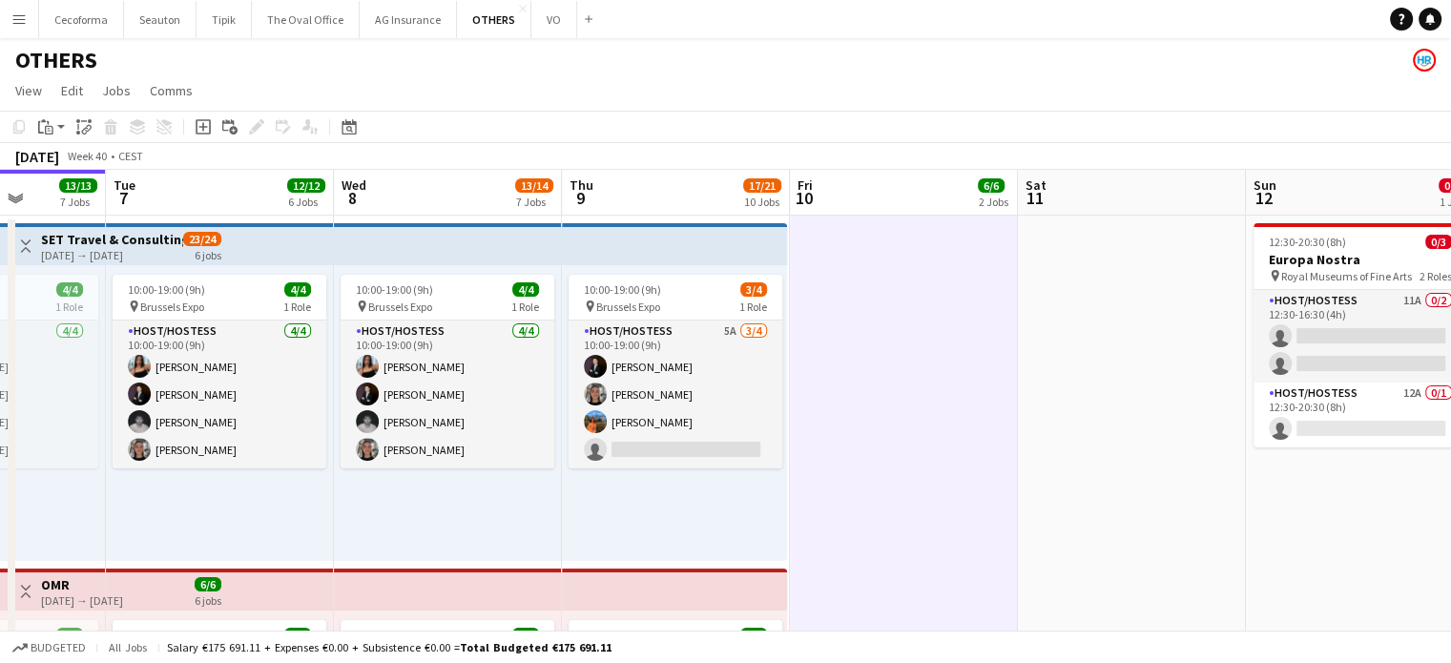
drag, startPoint x: 1245, startPoint y: 432, endPoint x: 699, endPoint y: 439, distance: 545.8
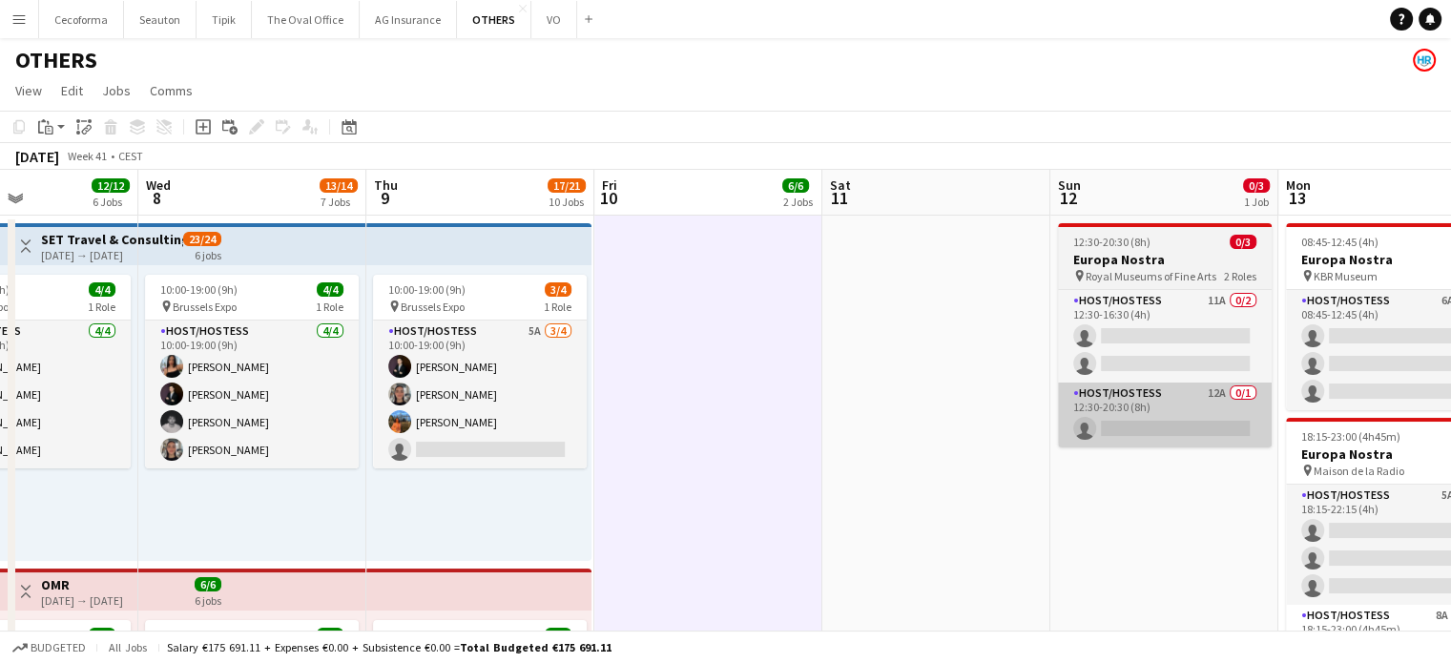
drag, startPoint x: 616, startPoint y: 444, endPoint x: 775, endPoint y: 435, distance: 158.6
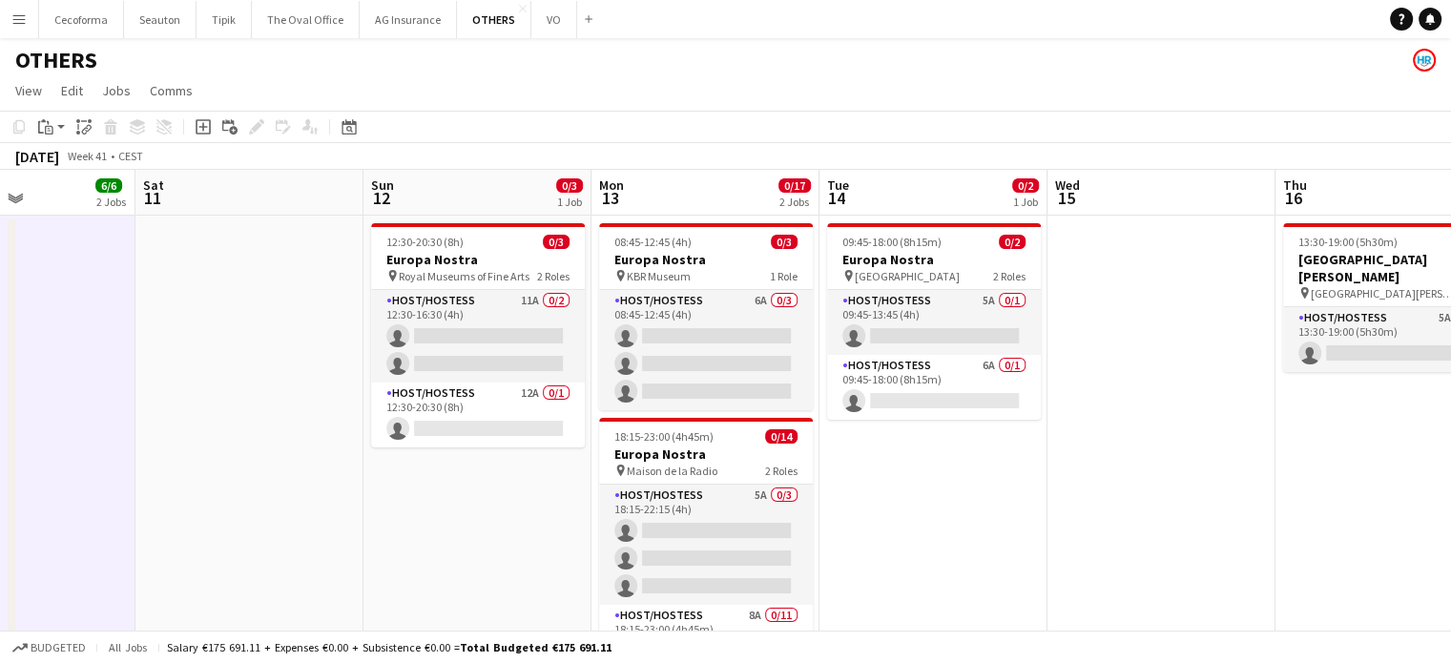
drag, startPoint x: 666, startPoint y: 448, endPoint x: 540, endPoint y: 429, distance: 127.4
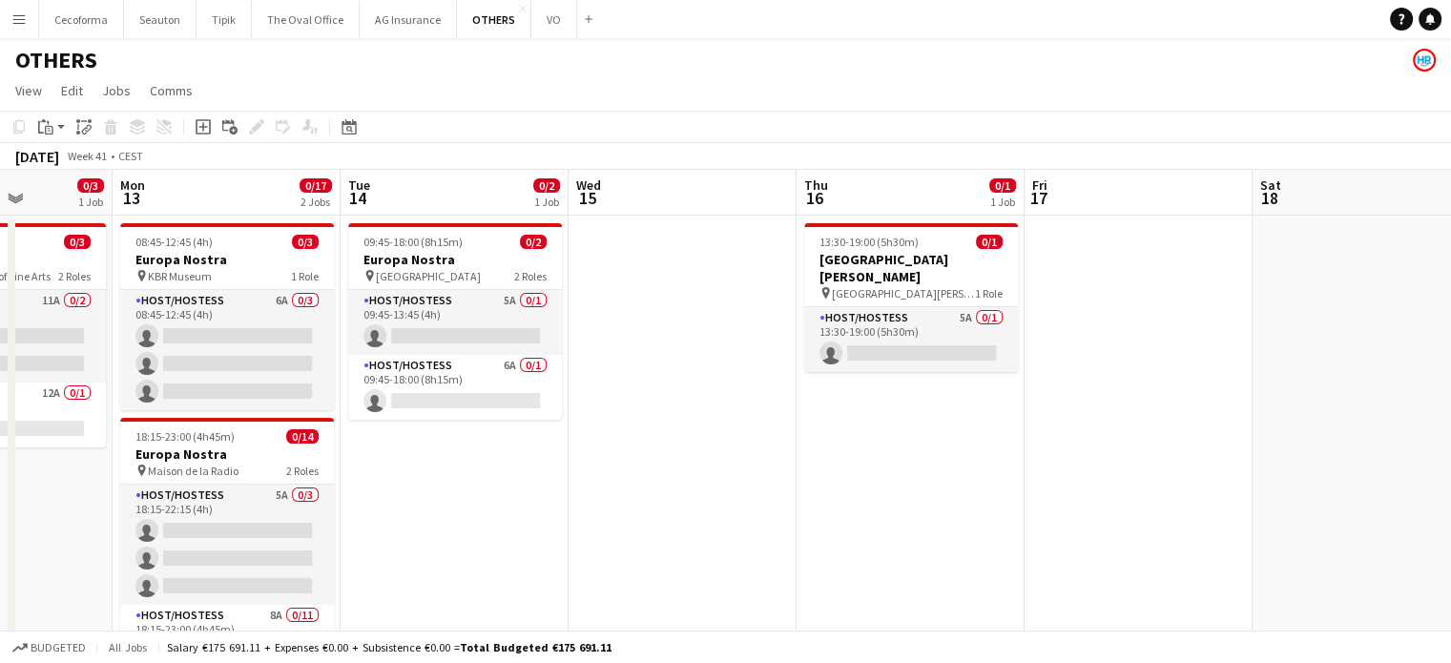
drag, startPoint x: 923, startPoint y: 446, endPoint x: 411, endPoint y: 416, distance: 512.3
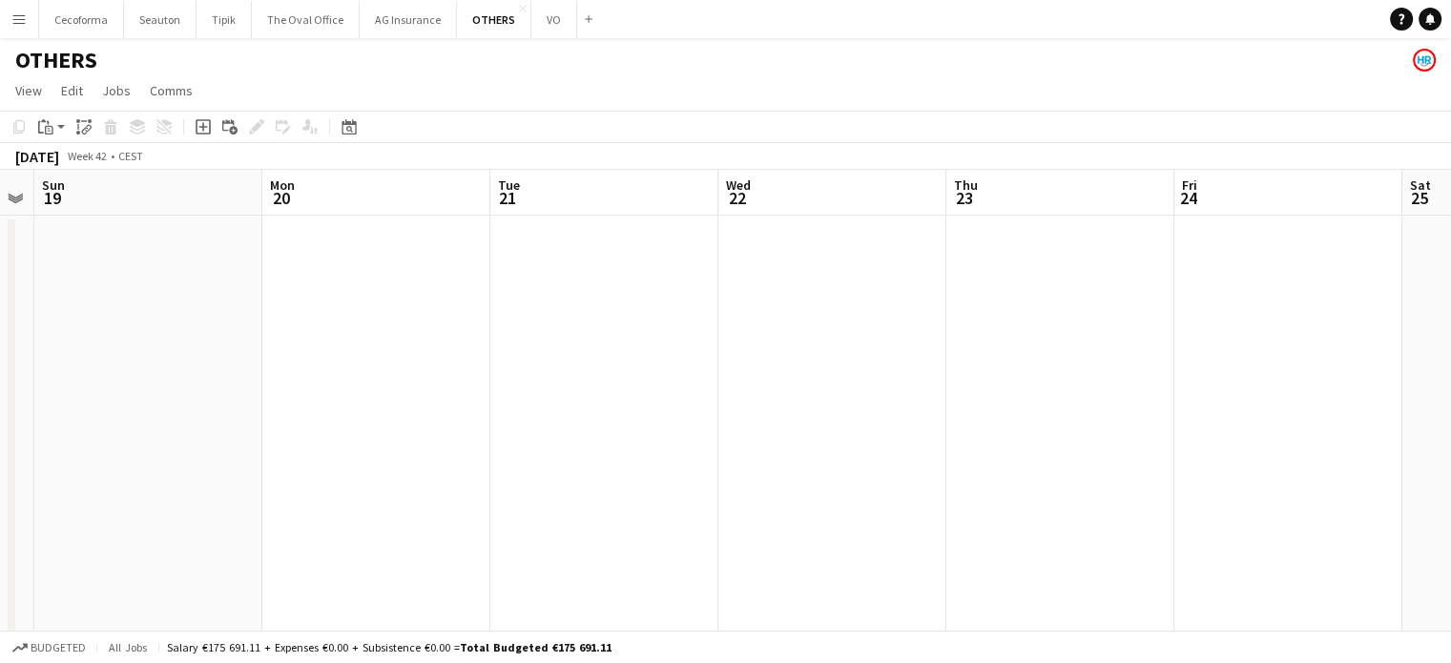
drag, startPoint x: 927, startPoint y: 436, endPoint x: 375, endPoint y: 404, distance: 553.4
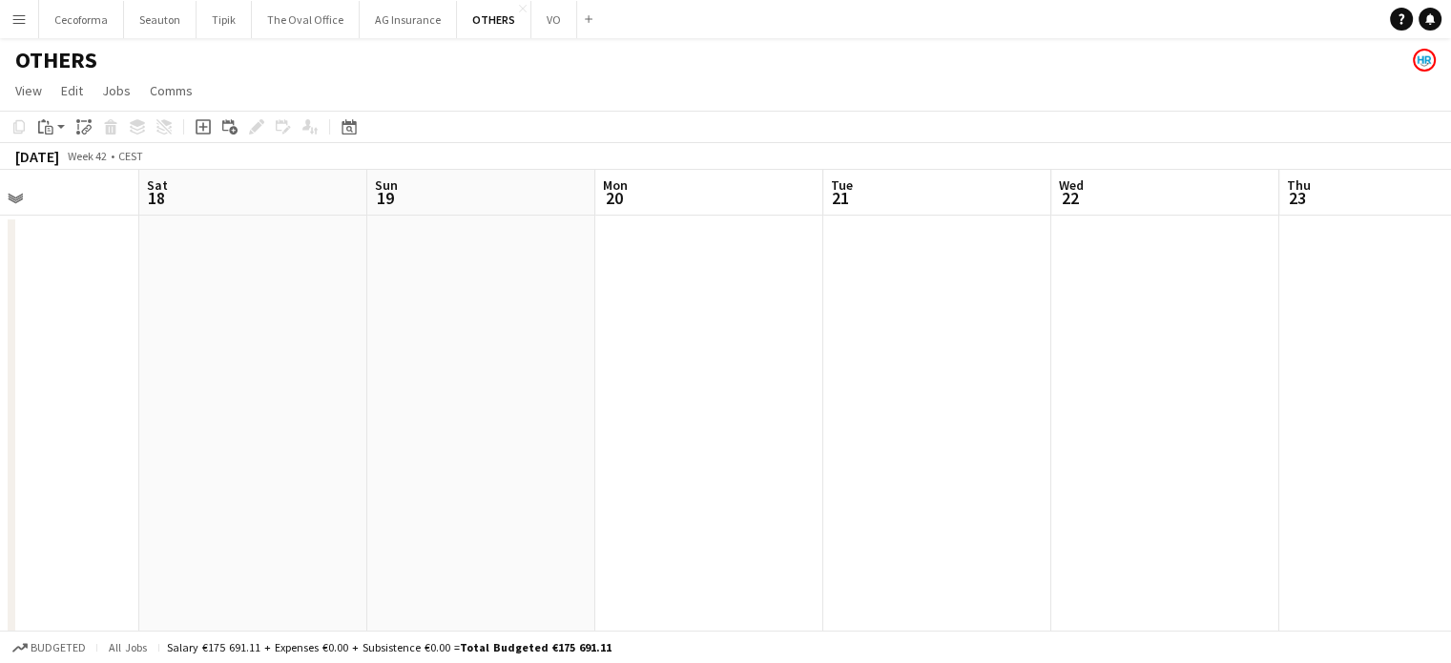
drag, startPoint x: 980, startPoint y: 453, endPoint x: 458, endPoint y: 406, distance: 524.0
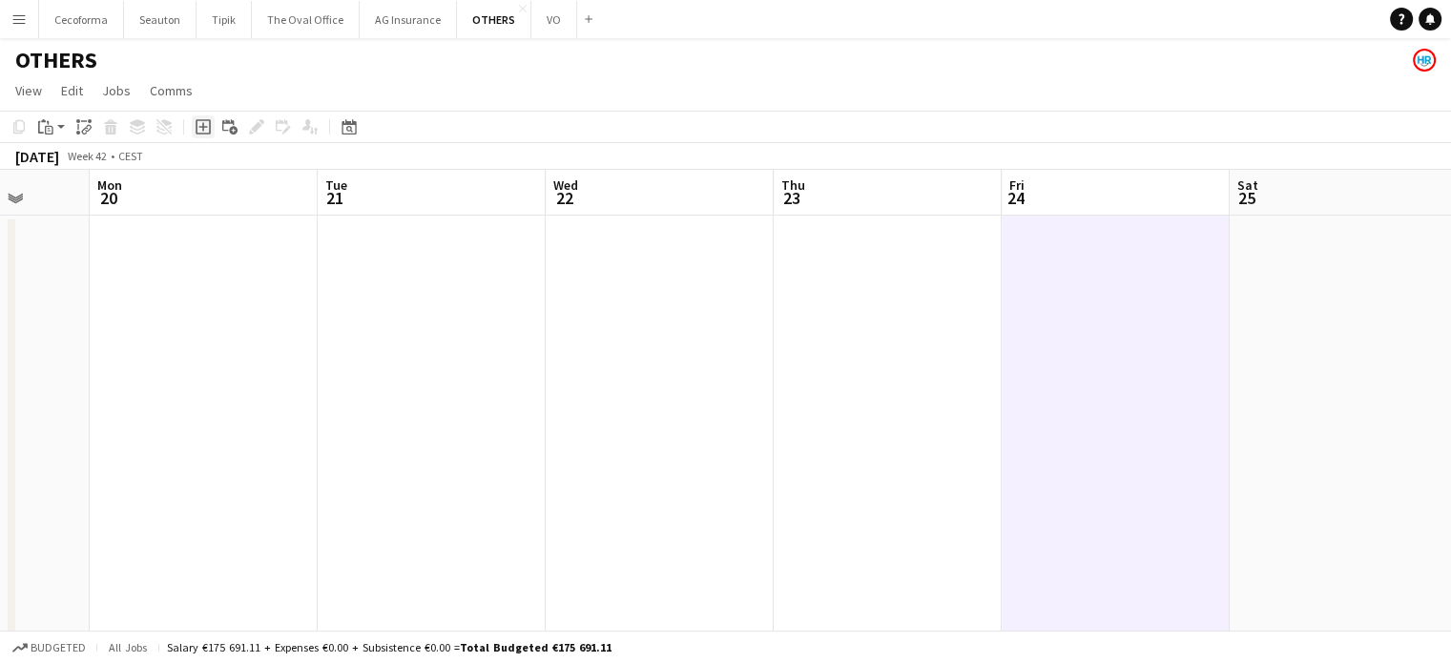
click at [198, 125] on icon "Add job" at bounding box center [203, 126] width 15 height 15
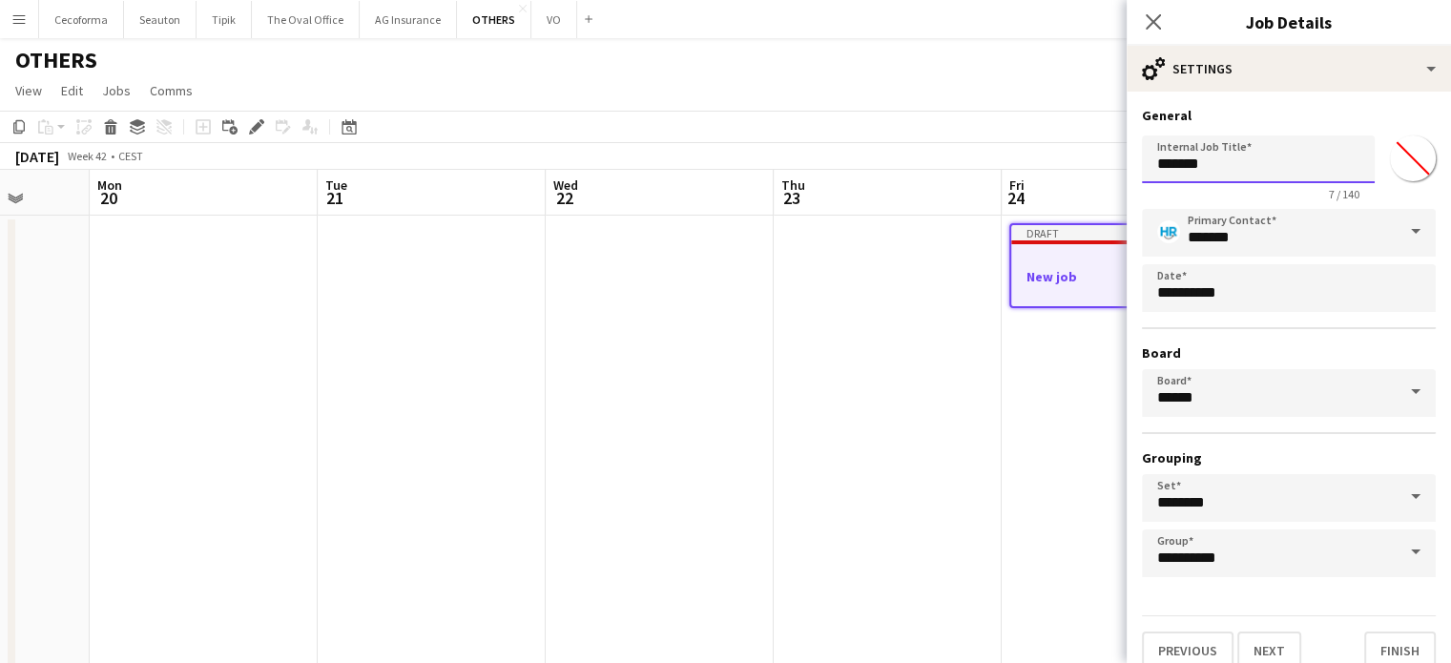
click at [1233, 163] on input "*******" at bounding box center [1258, 159] width 233 height 48
type input "*"
type input "**********"
click at [1382, 649] on button "Finish" at bounding box center [1400, 651] width 72 height 38
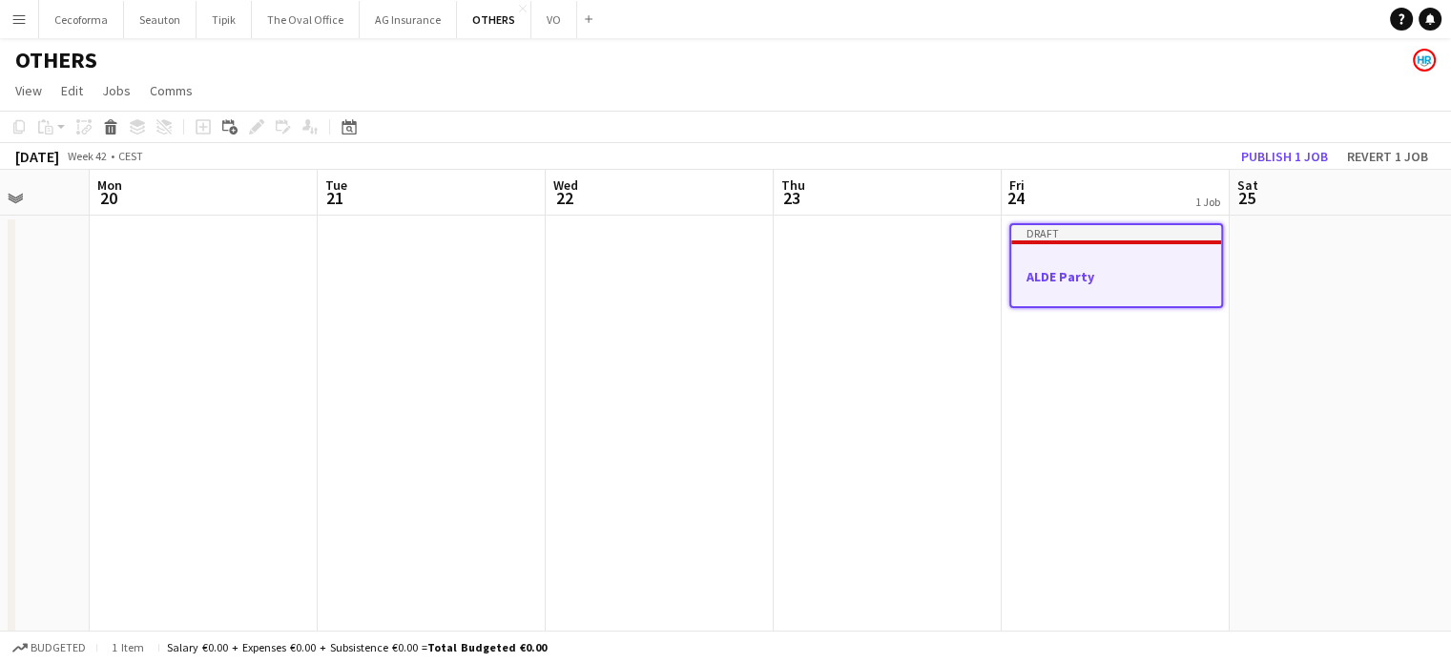
click at [1084, 274] on h3 "ALDE Party" at bounding box center [1116, 276] width 210 height 17
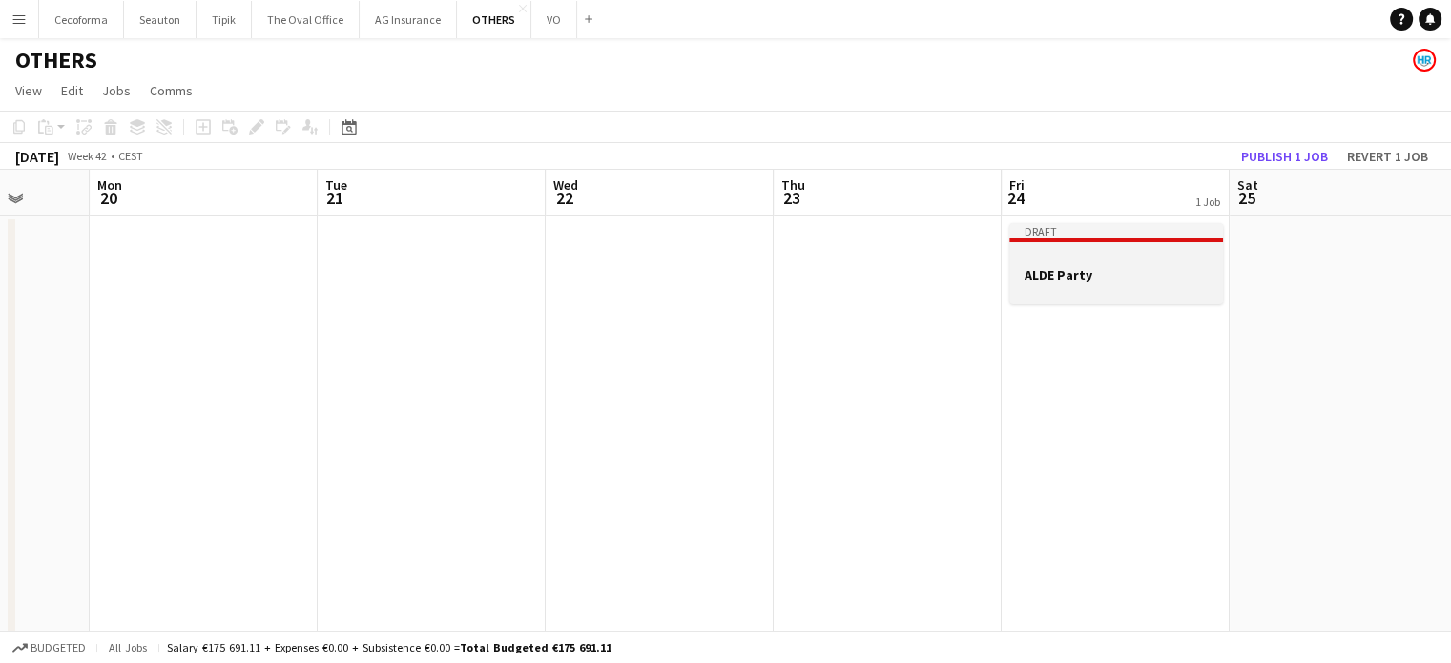
click at [1071, 269] on h3 "ALDE Party" at bounding box center [1116, 274] width 214 height 17
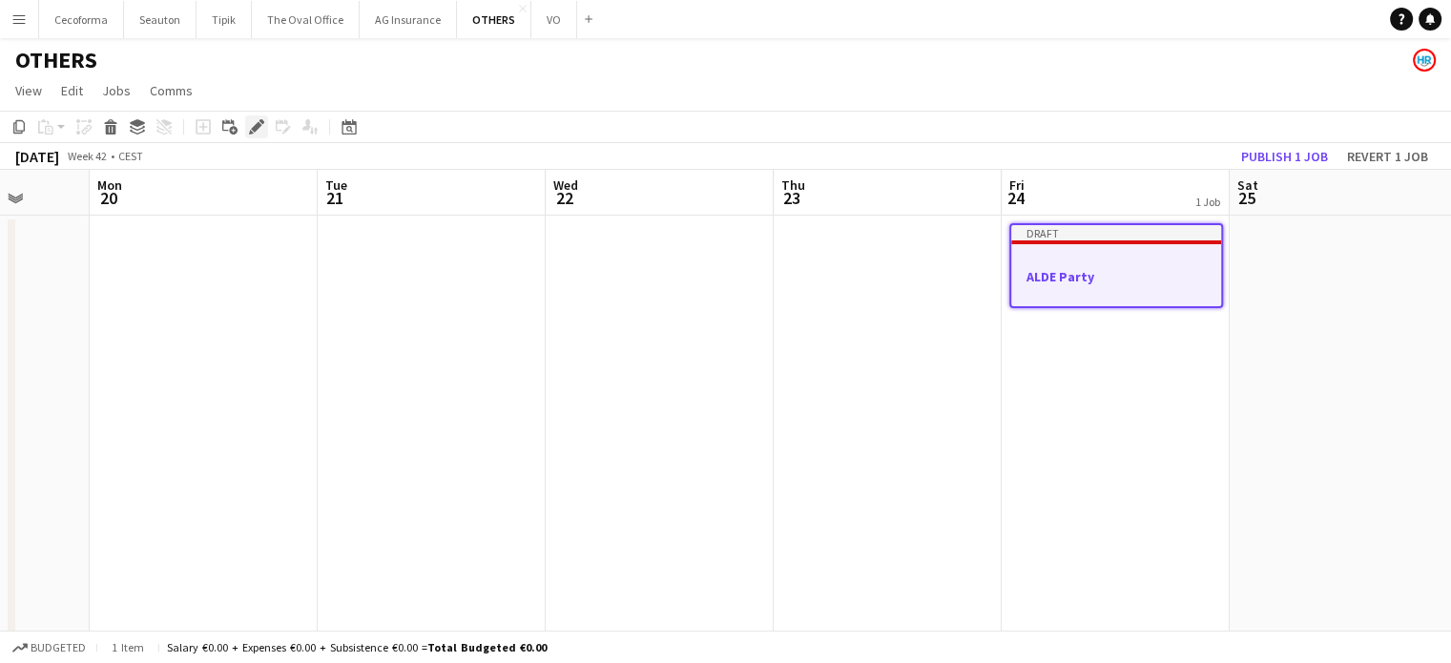
click at [257, 130] on icon "Edit" at bounding box center [256, 126] width 15 height 15
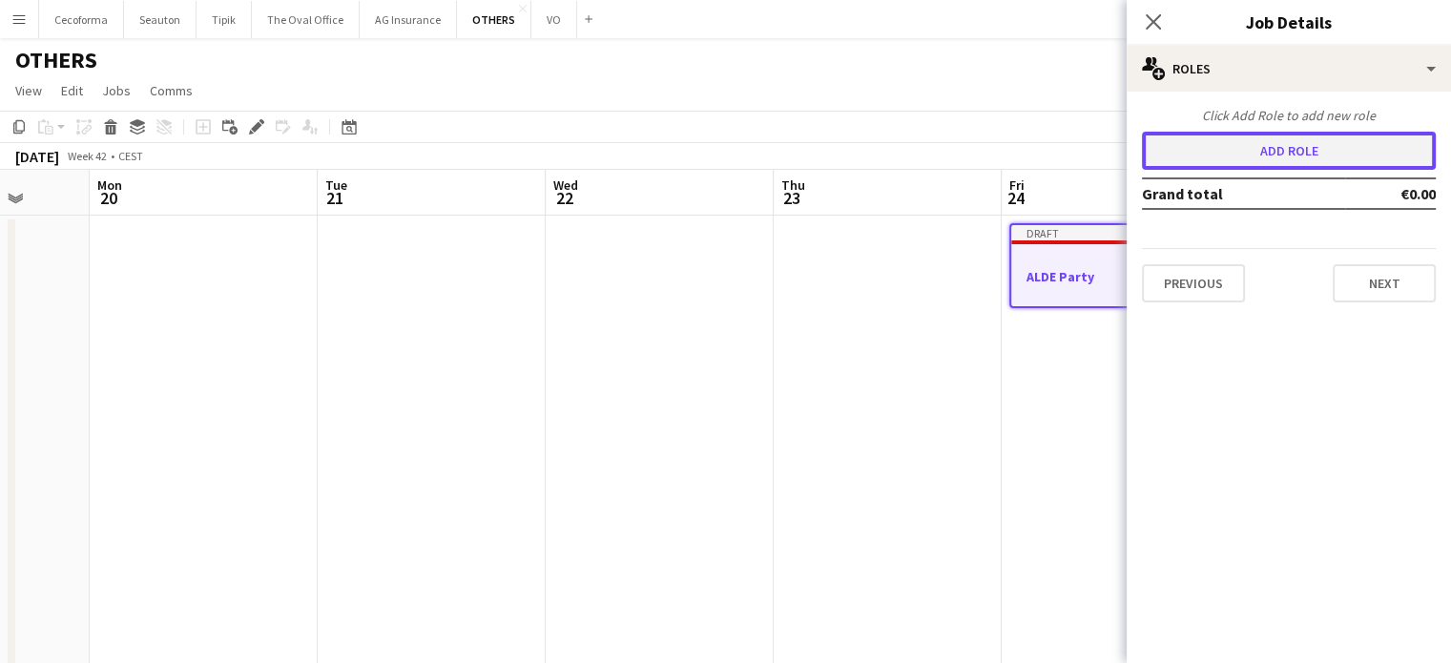
click at [1306, 150] on button "Add role" at bounding box center [1289, 151] width 294 height 38
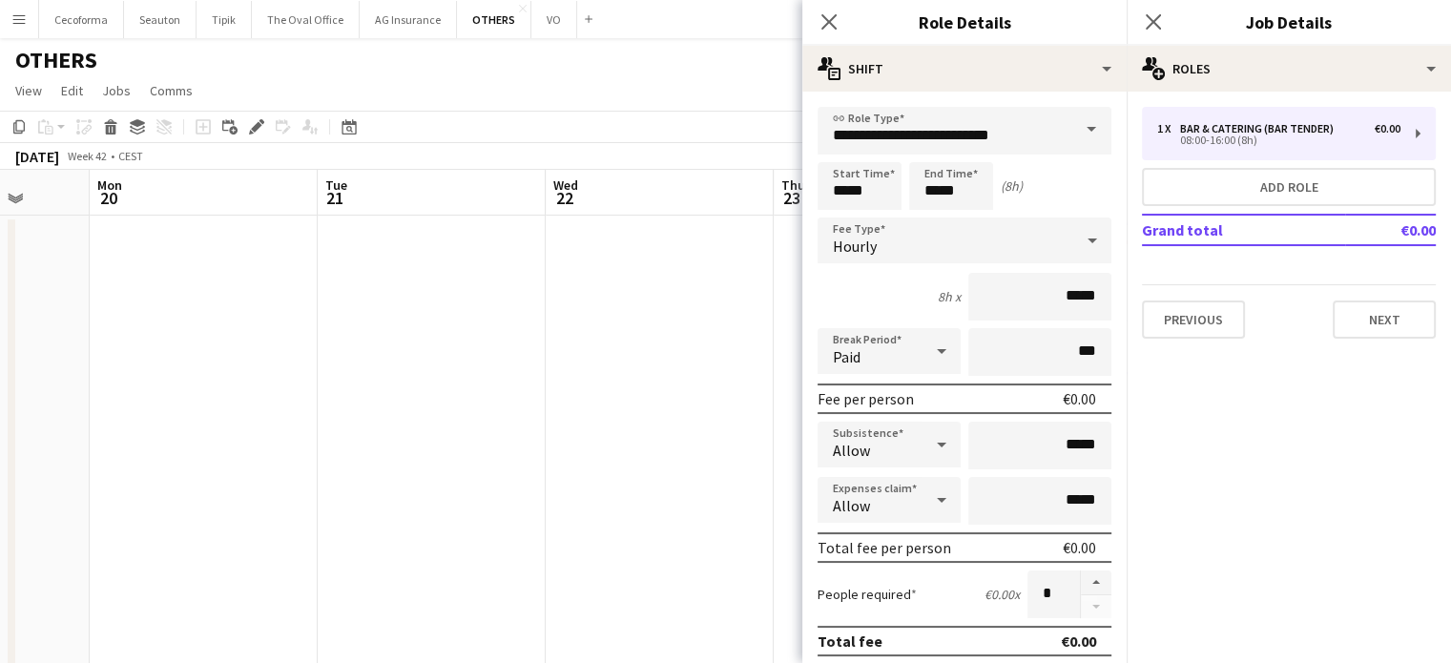
click at [1073, 129] on span at bounding box center [1091, 130] width 40 height 46
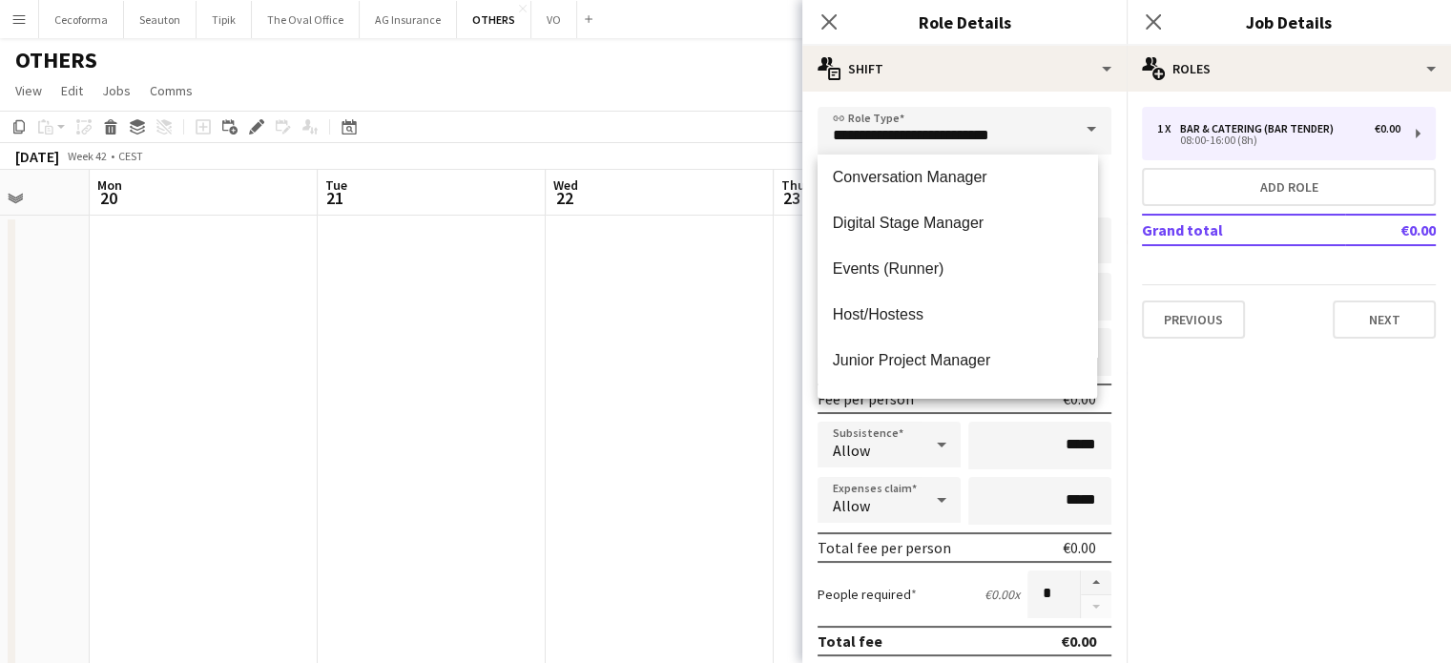
scroll to position [286, 0]
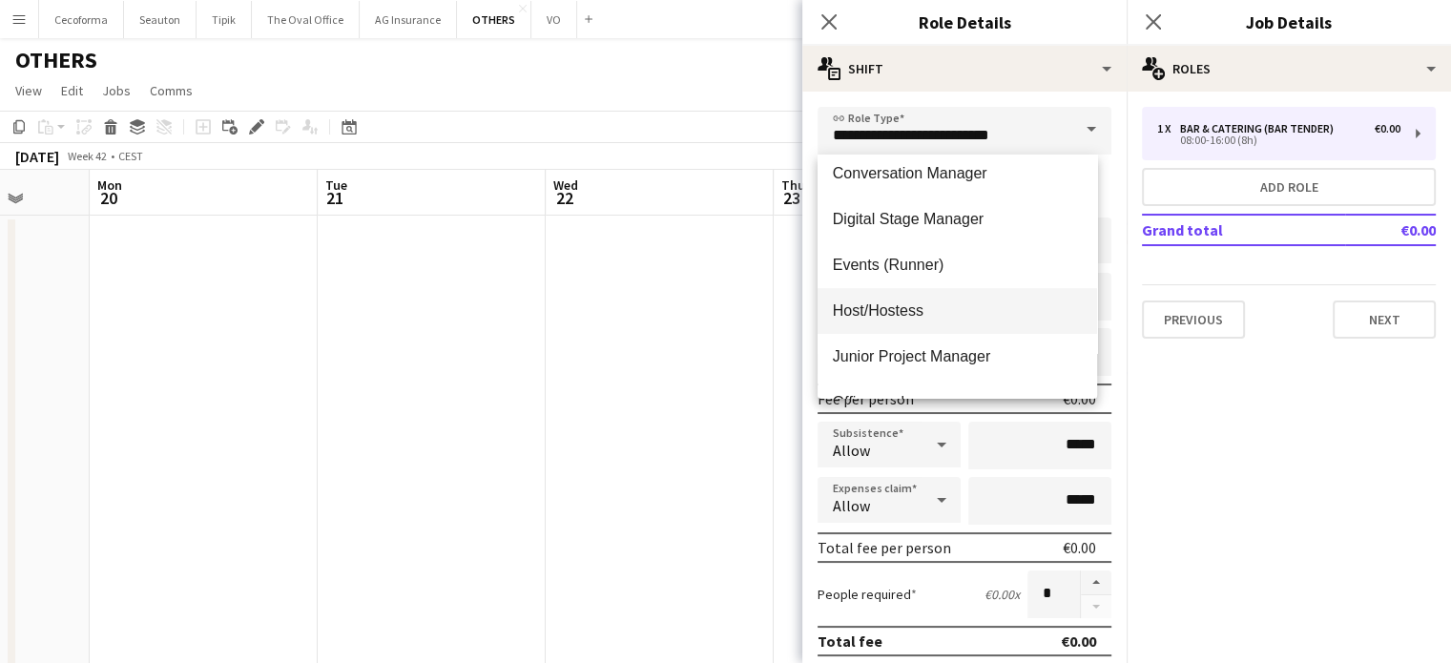
click at [903, 309] on span "Host/Hostess" at bounding box center [957, 311] width 249 height 18
type input "**********"
type input "******"
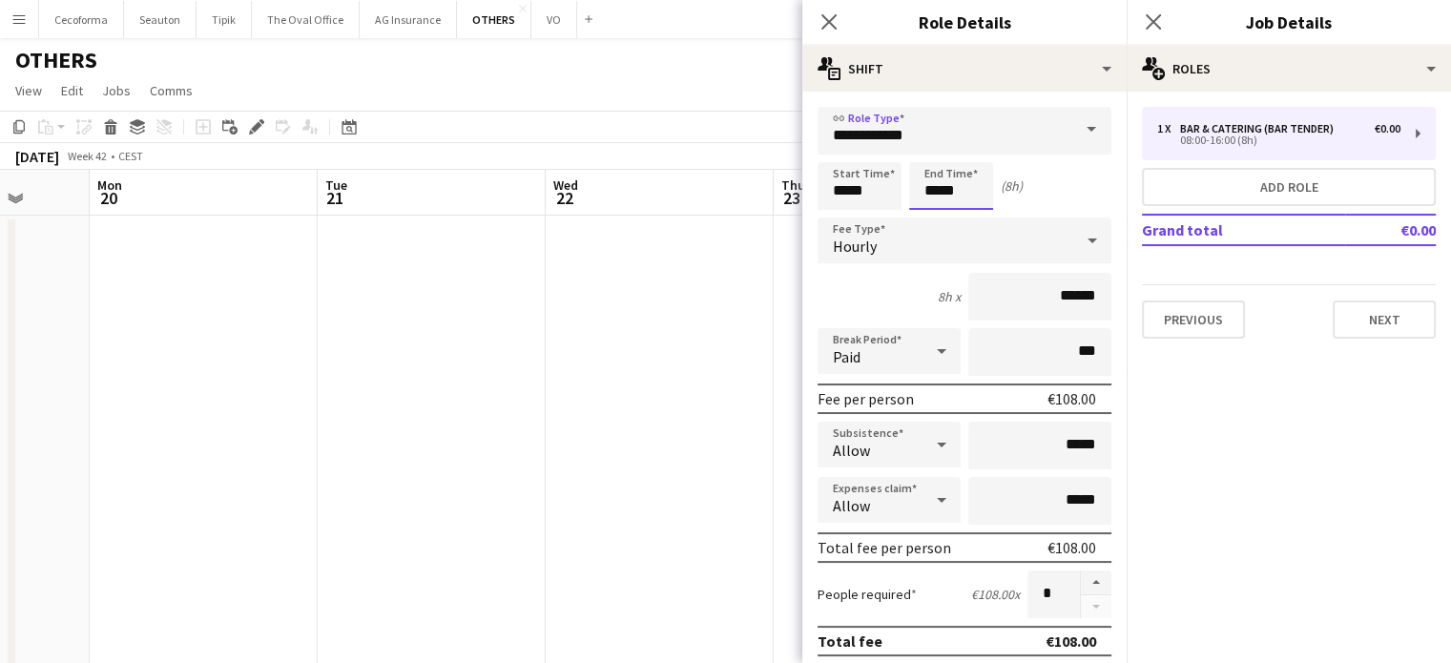
click at [939, 192] on input "*****" at bounding box center [951, 186] width 84 height 48
click at [939, 151] on div at bounding box center [932, 152] width 38 height 19
type input "*****"
click at [939, 151] on div at bounding box center [932, 152] width 38 height 19
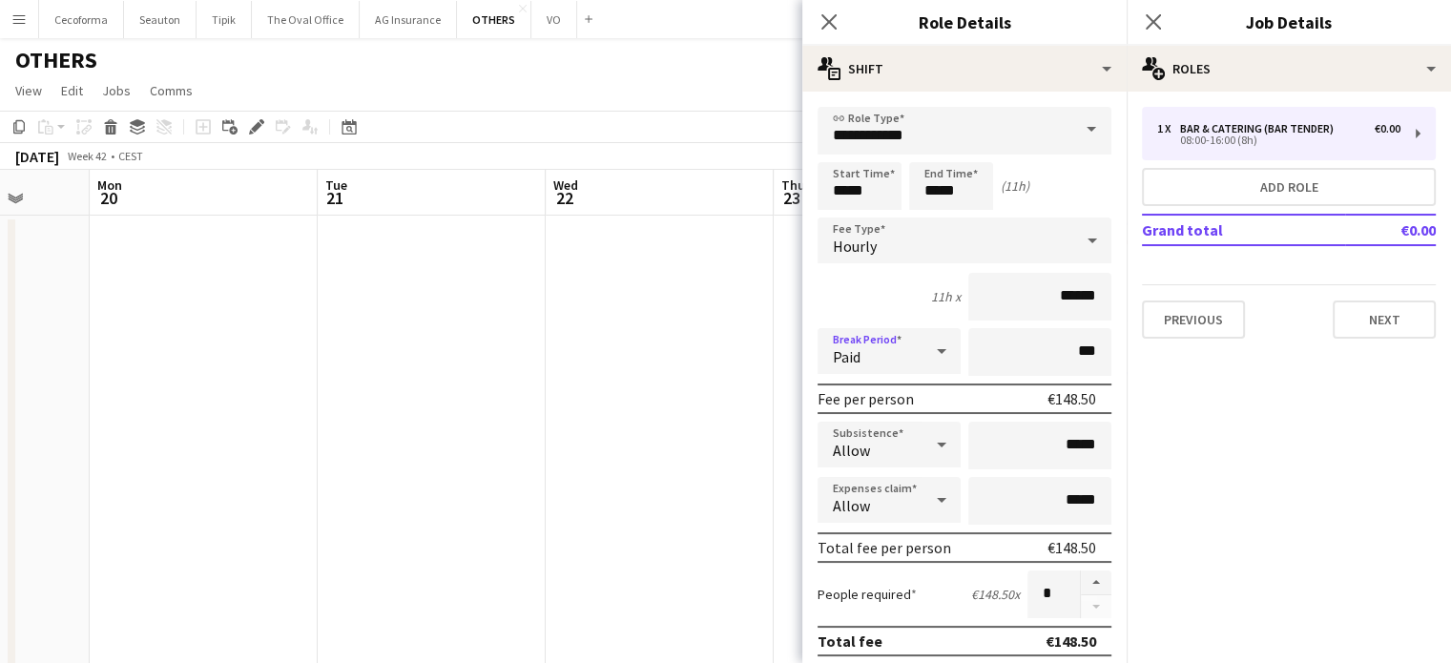
click at [935, 353] on icon at bounding box center [941, 351] width 23 height 38
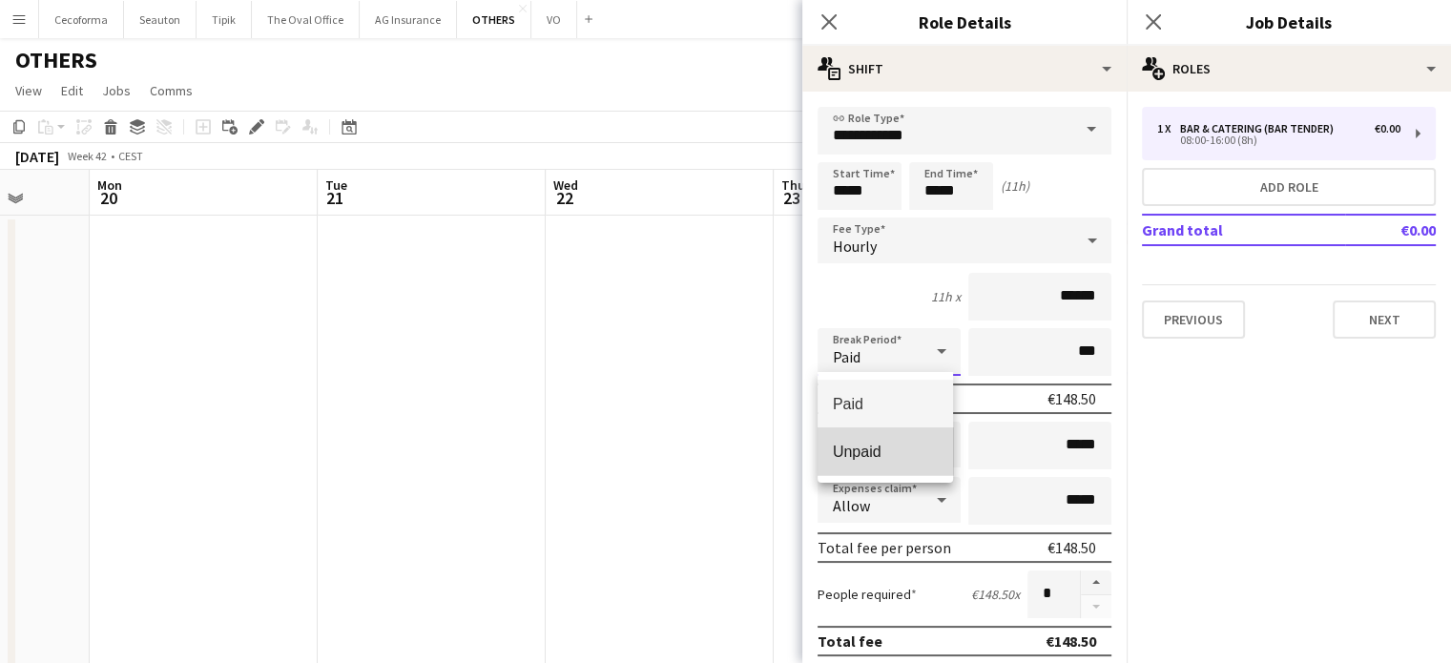
click at [863, 445] on span "Unpaid" at bounding box center [885, 452] width 105 height 18
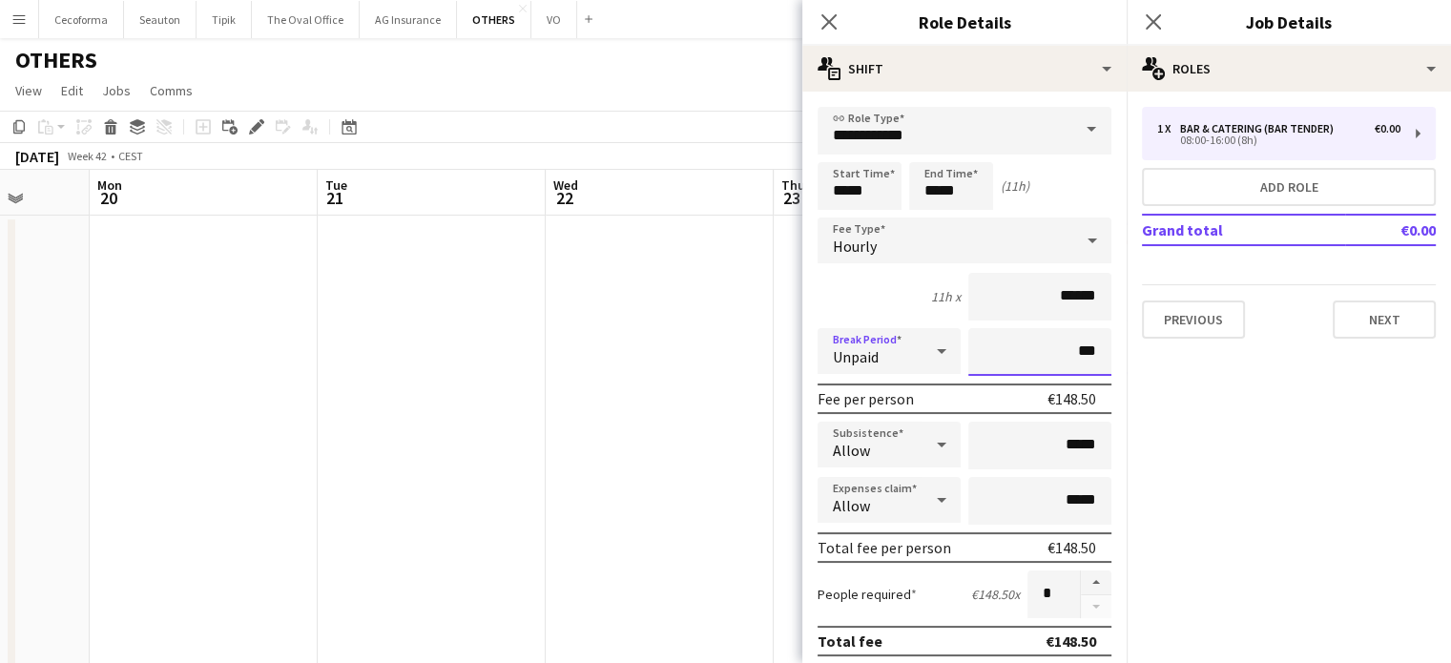
click at [1067, 346] on input "***" at bounding box center [1039, 352] width 143 height 48
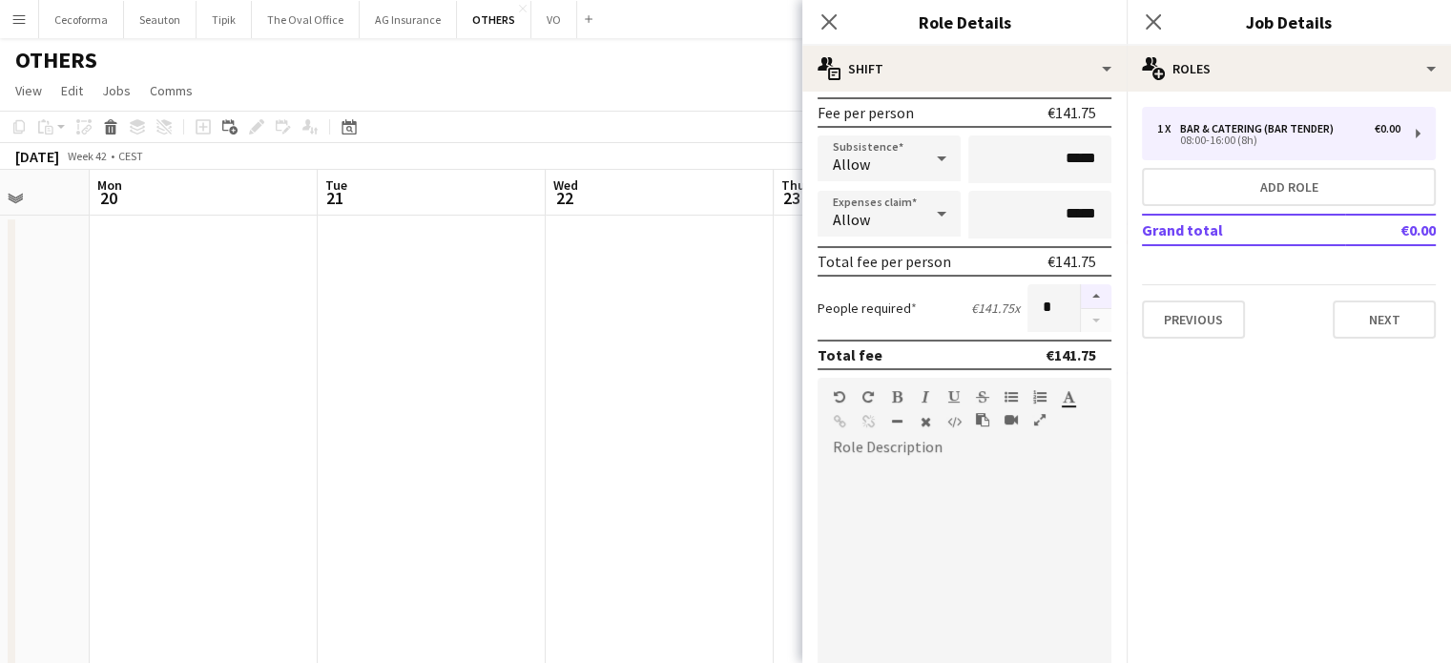
type input "****"
click at [1086, 298] on button "button" at bounding box center [1096, 296] width 31 height 25
type input "*"
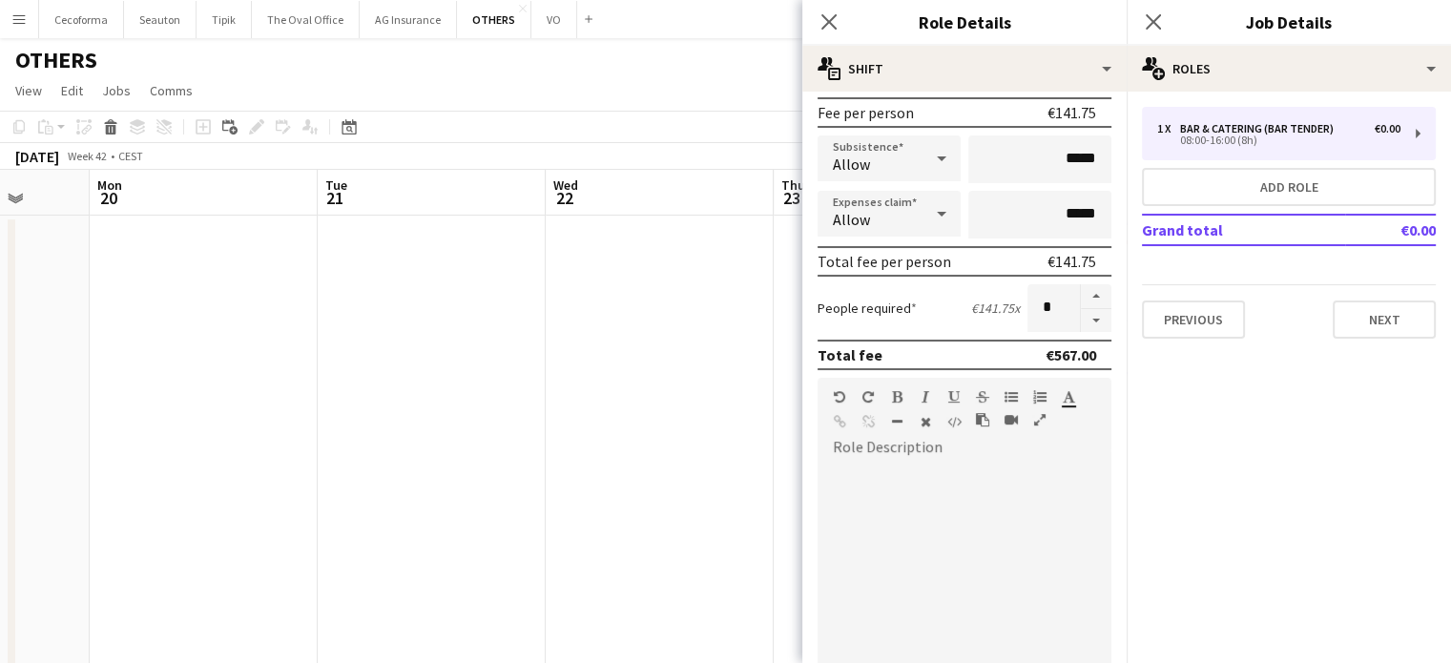
scroll to position [527, 0]
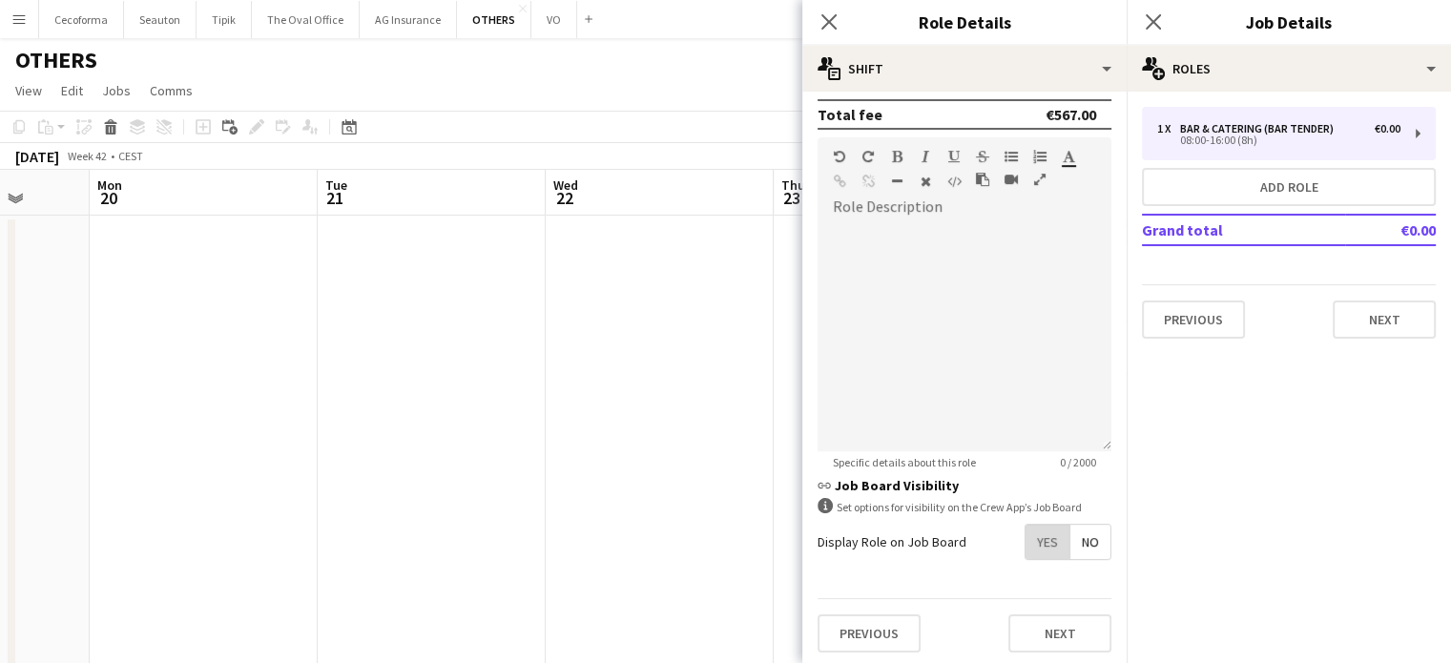
click at [1030, 534] on span "Yes" at bounding box center [1048, 542] width 44 height 34
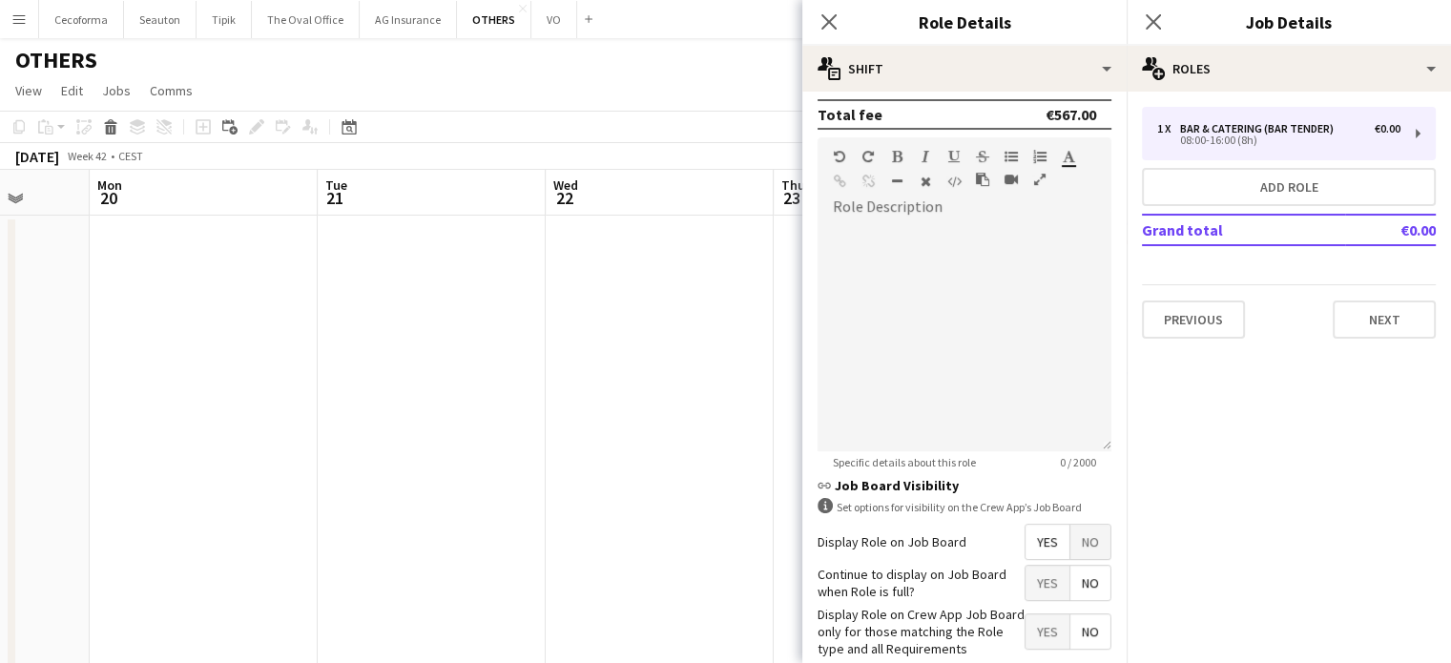
drag, startPoint x: 1080, startPoint y: 587, endPoint x: 1061, endPoint y: 604, distance: 25.7
click at [1076, 593] on span "No" at bounding box center [1091, 583] width 40 height 34
click at [1029, 621] on span "Yes" at bounding box center [1048, 631] width 44 height 34
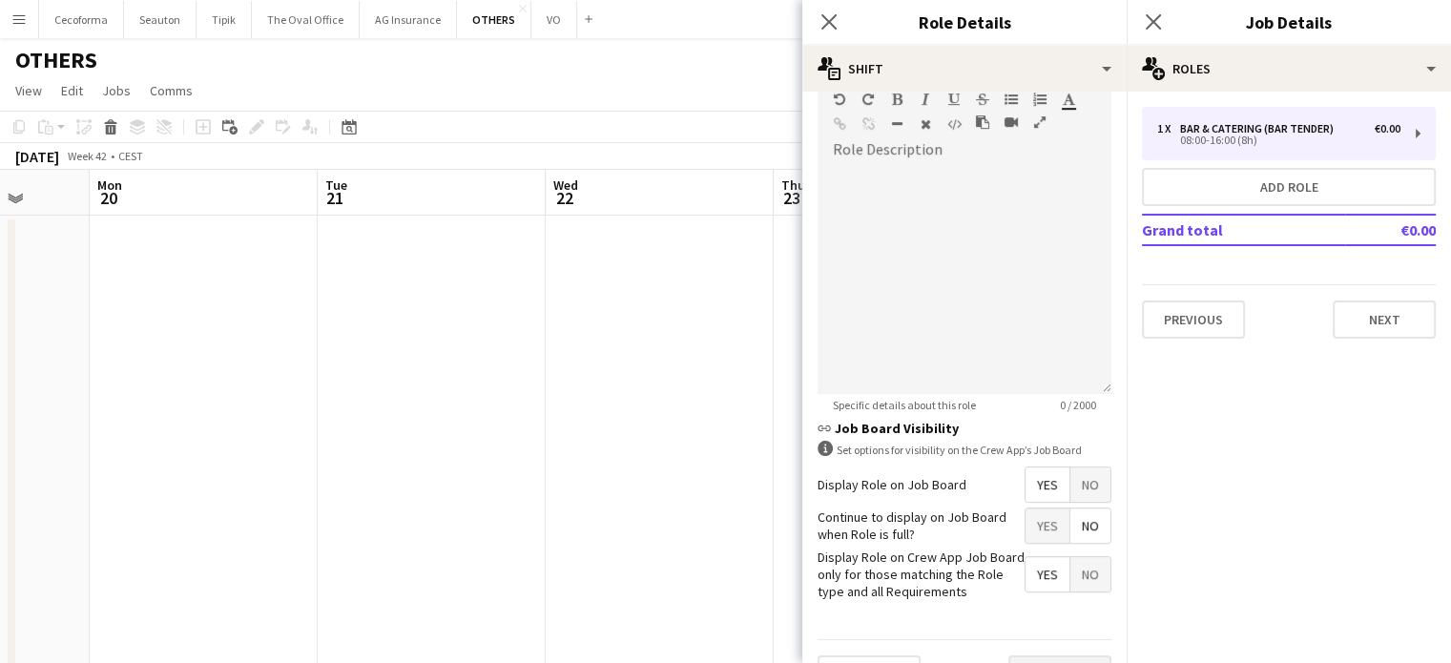
scroll to position [624, 0]
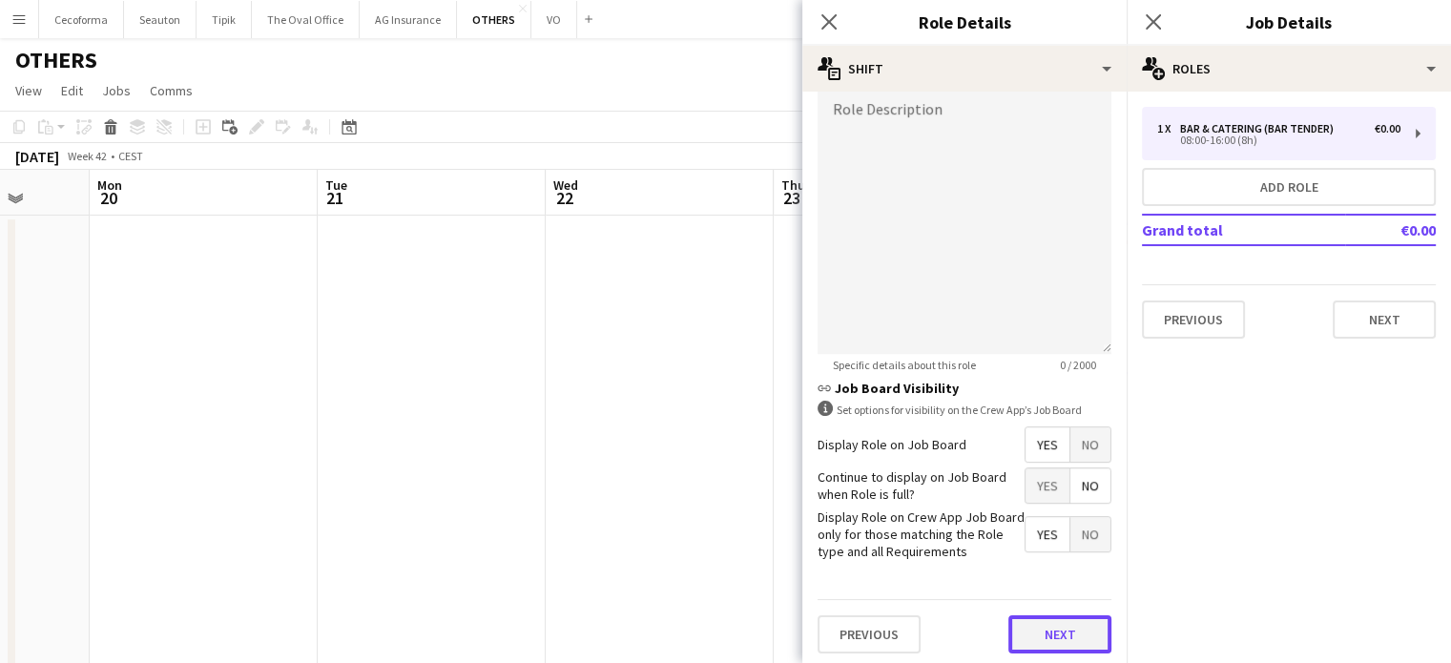
click at [1054, 617] on button "Next" at bounding box center [1060, 634] width 103 height 38
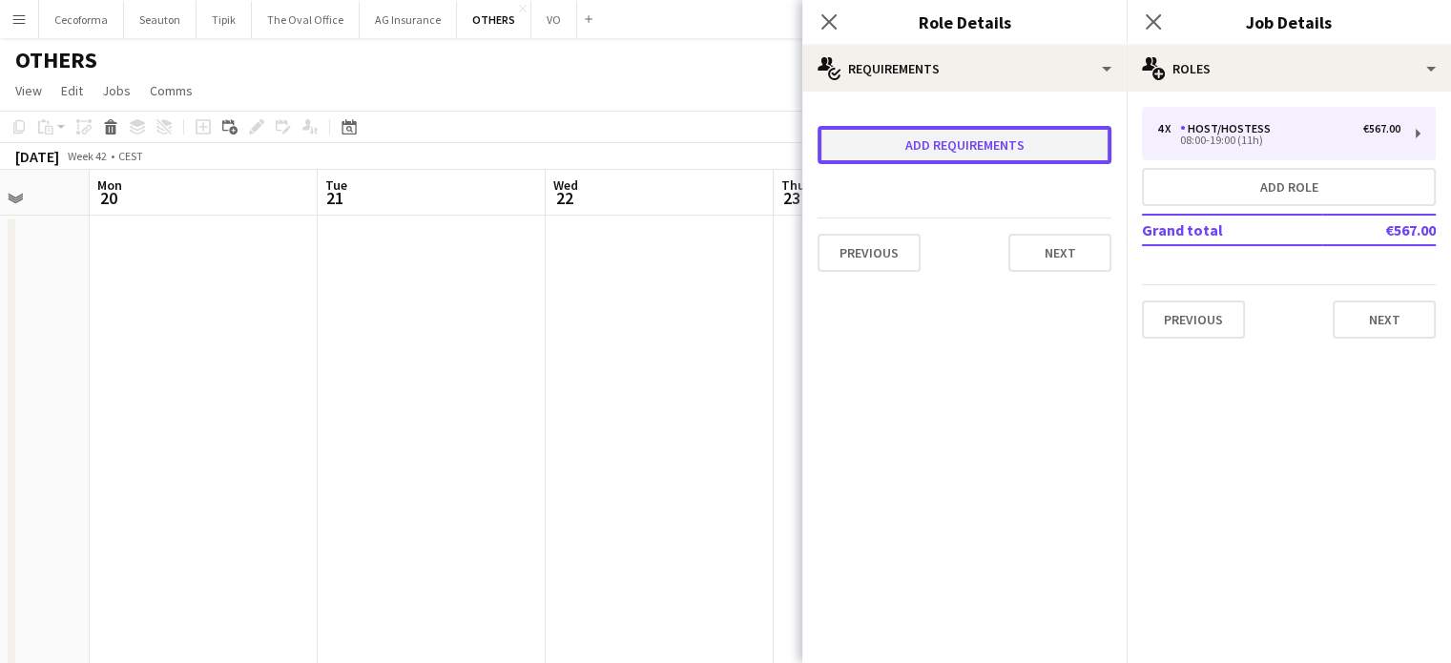
click at [912, 151] on button "Add requirements" at bounding box center [965, 145] width 294 height 38
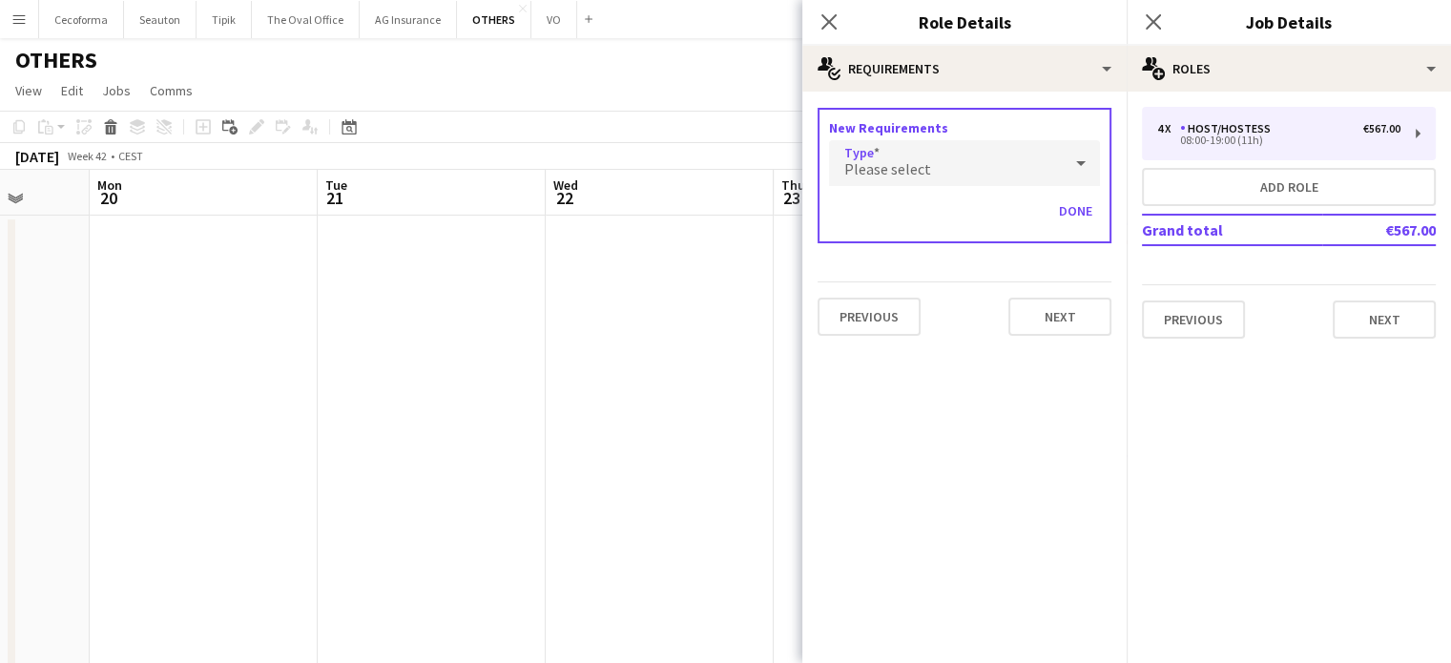
click at [902, 156] on div "Please select" at bounding box center [945, 163] width 233 height 46
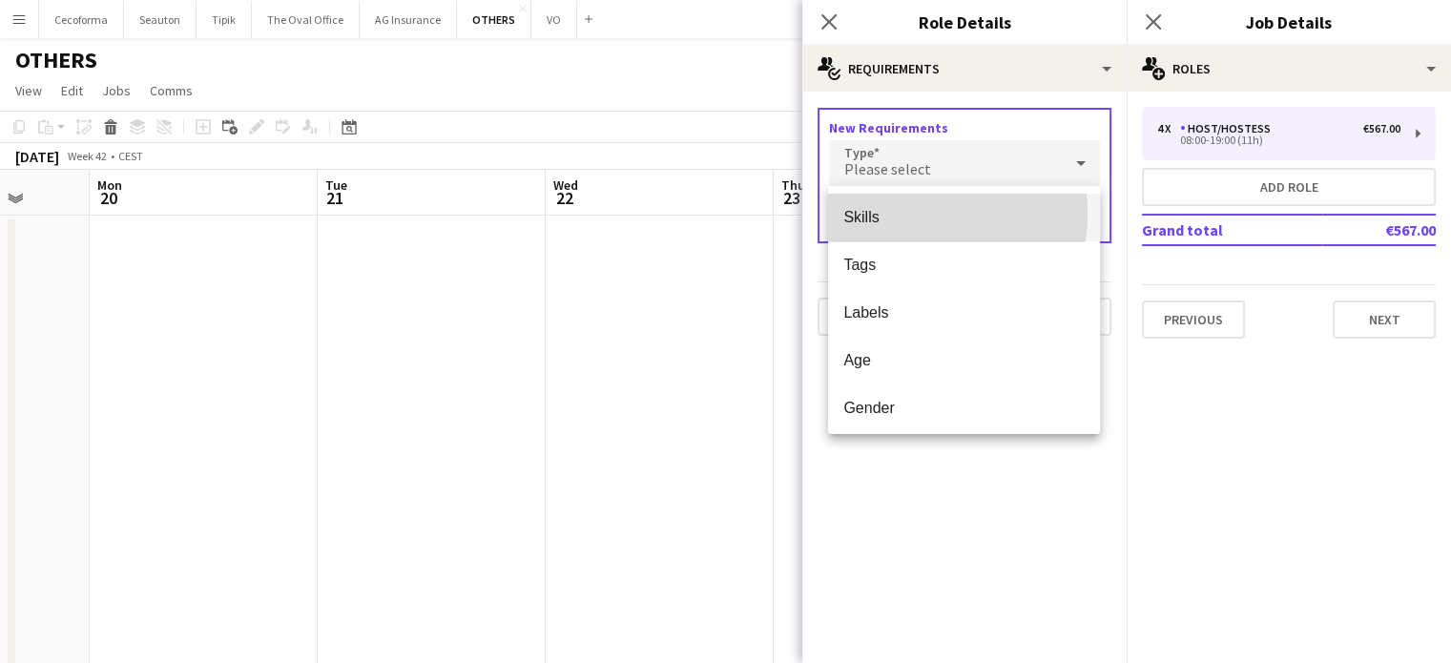
click at [886, 213] on span "Skills" at bounding box center [963, 217] width 241 height 18
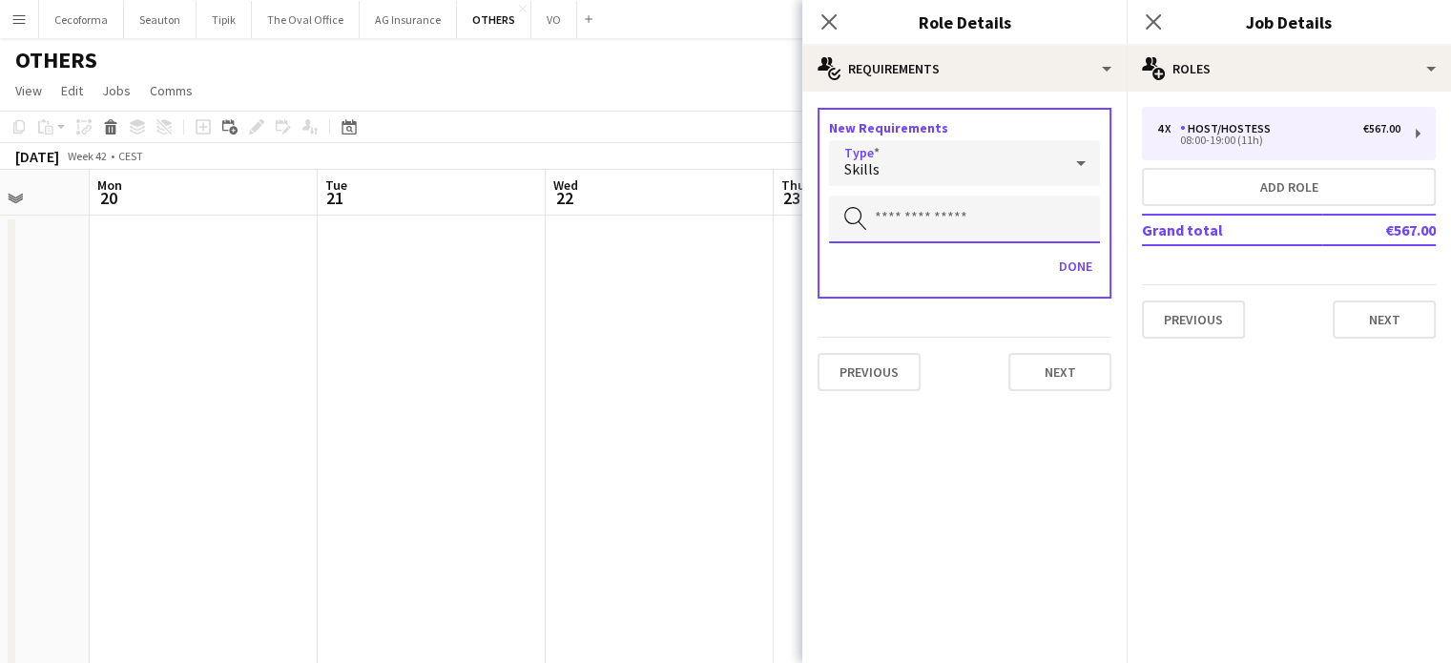
click at [886, 216] on input "text" at bounding box center [964, 220] width 271 height 48
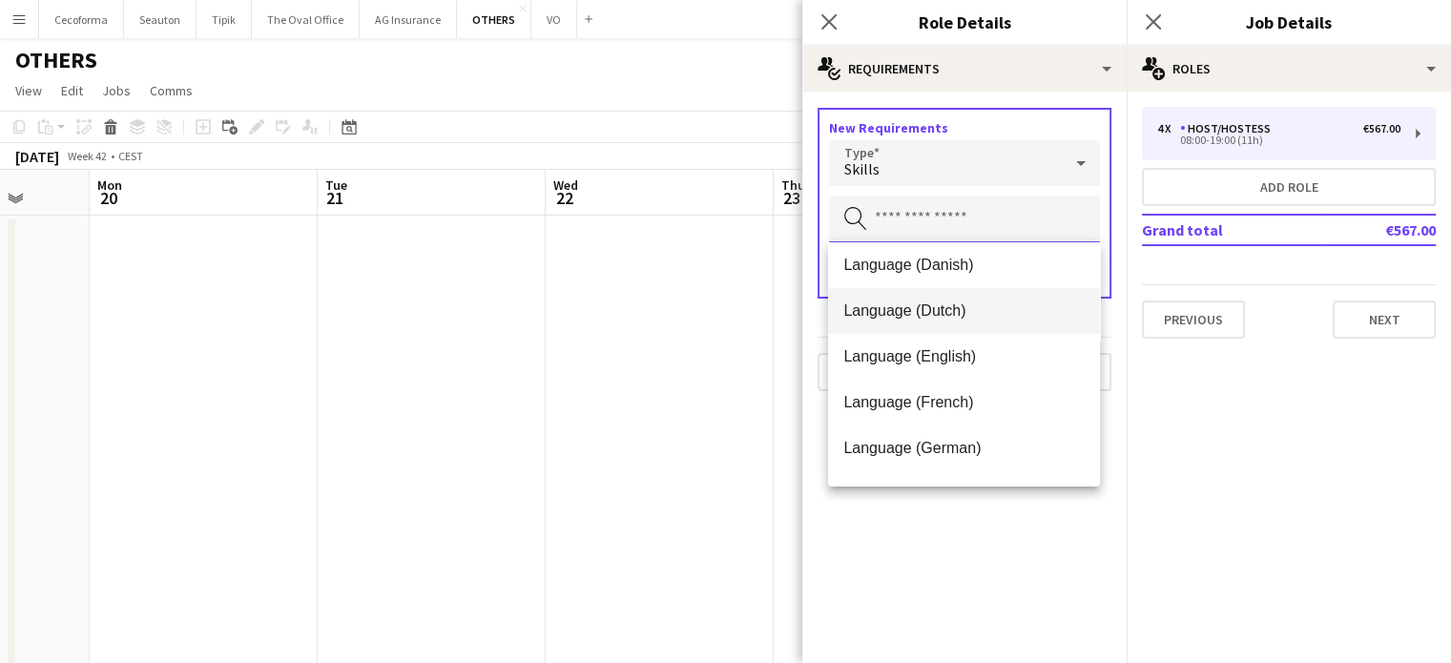
scroll to position [191, 0]
click at [895, 303] on span "Language (English)" at bounding box center [963, 311] width 241 height 18
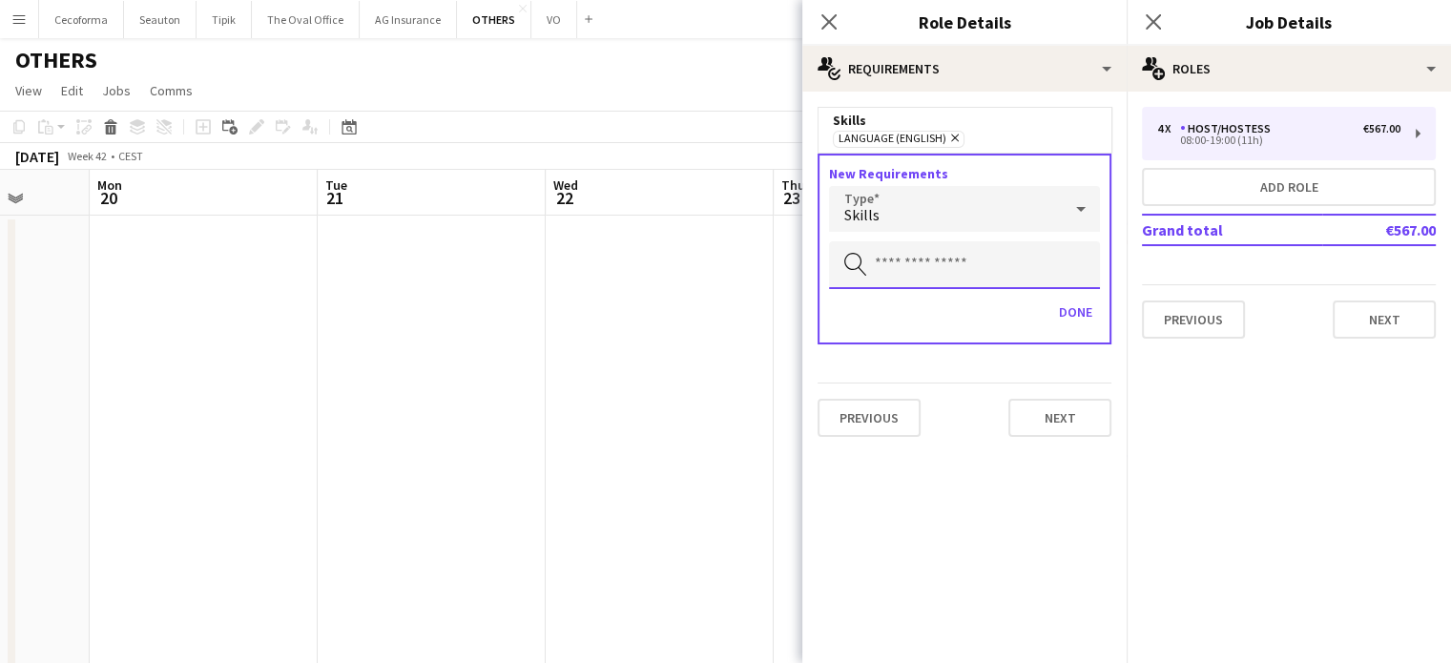
click at [900, 262] on input "text" at bounding box center [964, 265] width 271 height 48
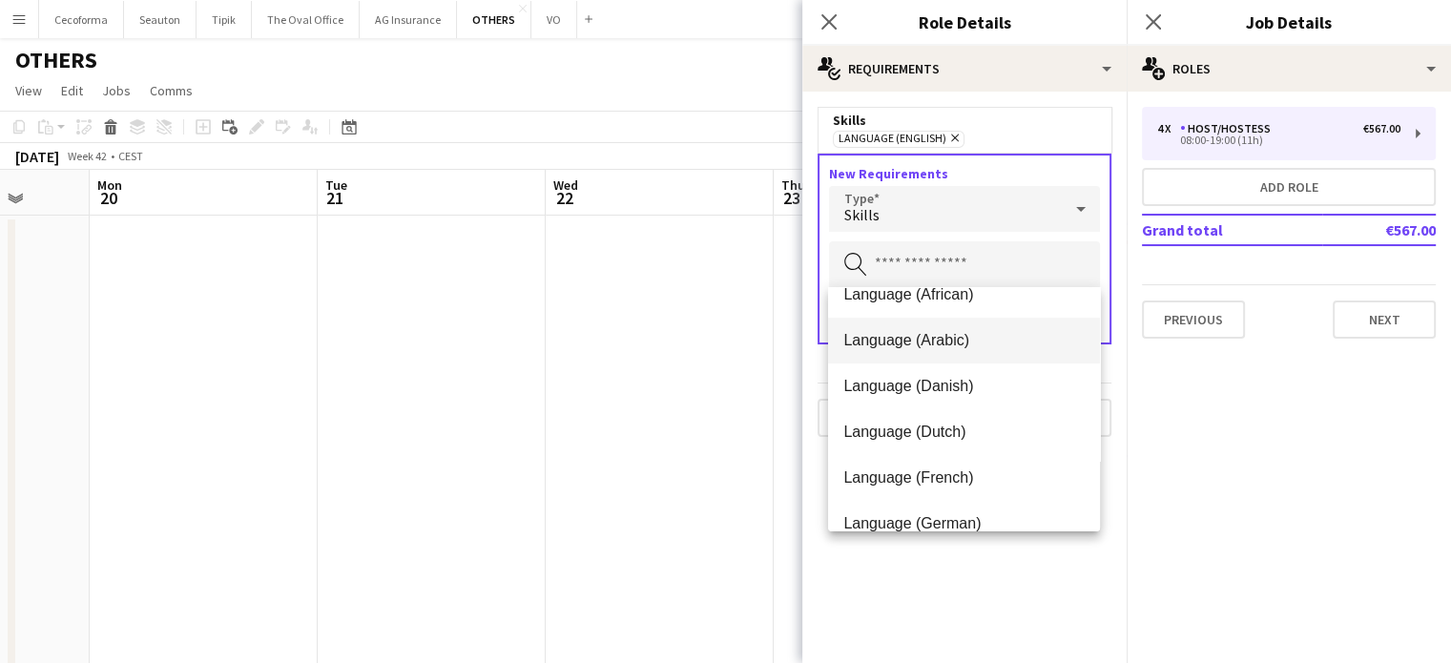
scroll to position [95, 0]
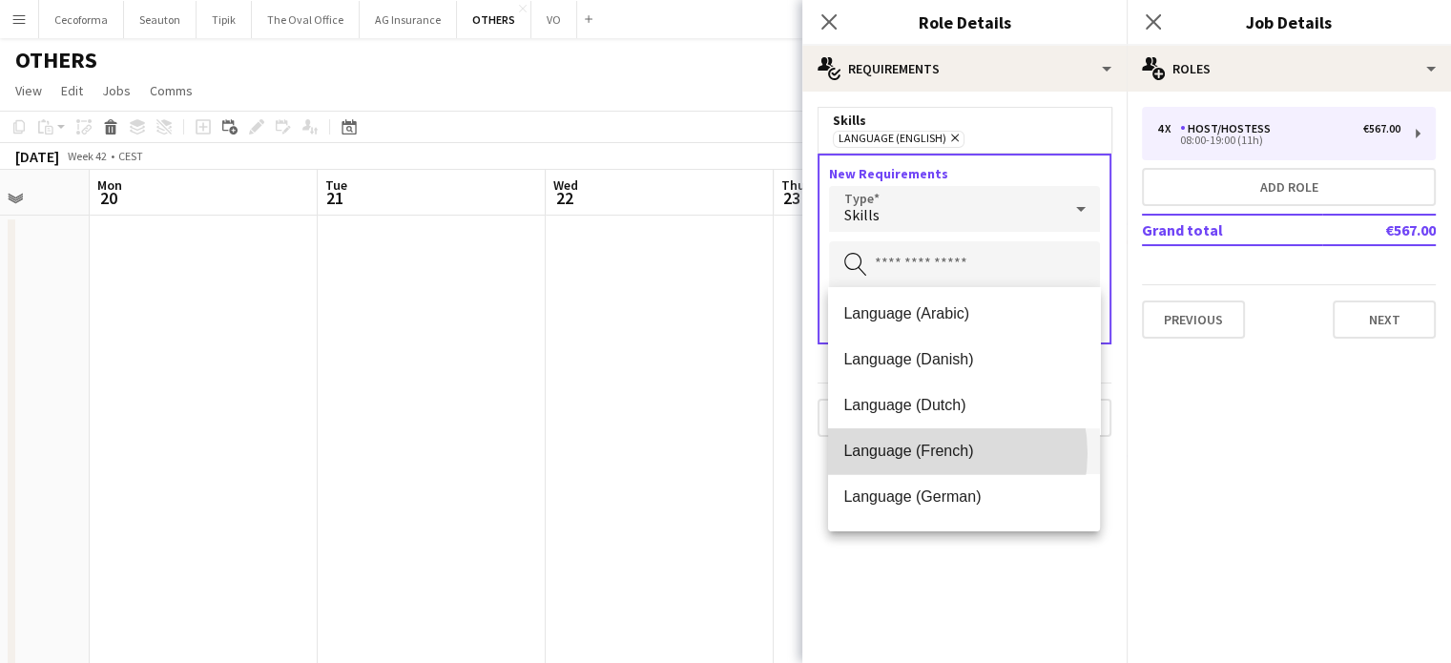
click at [924, 453] on span "Language (French)" at bounding box center [963, 451] width 241 height 18
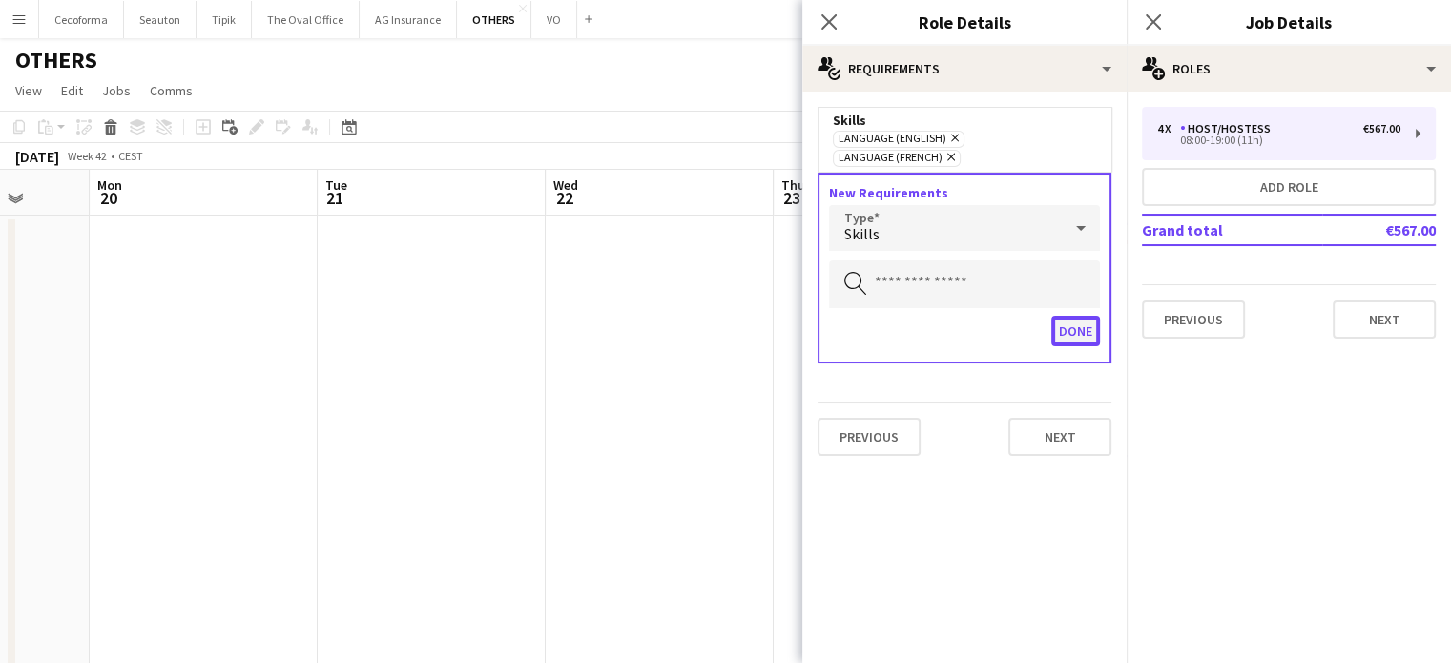
click at [1084, 316] on button "Done" at bounding box center [1075, 331] width 49 height 31
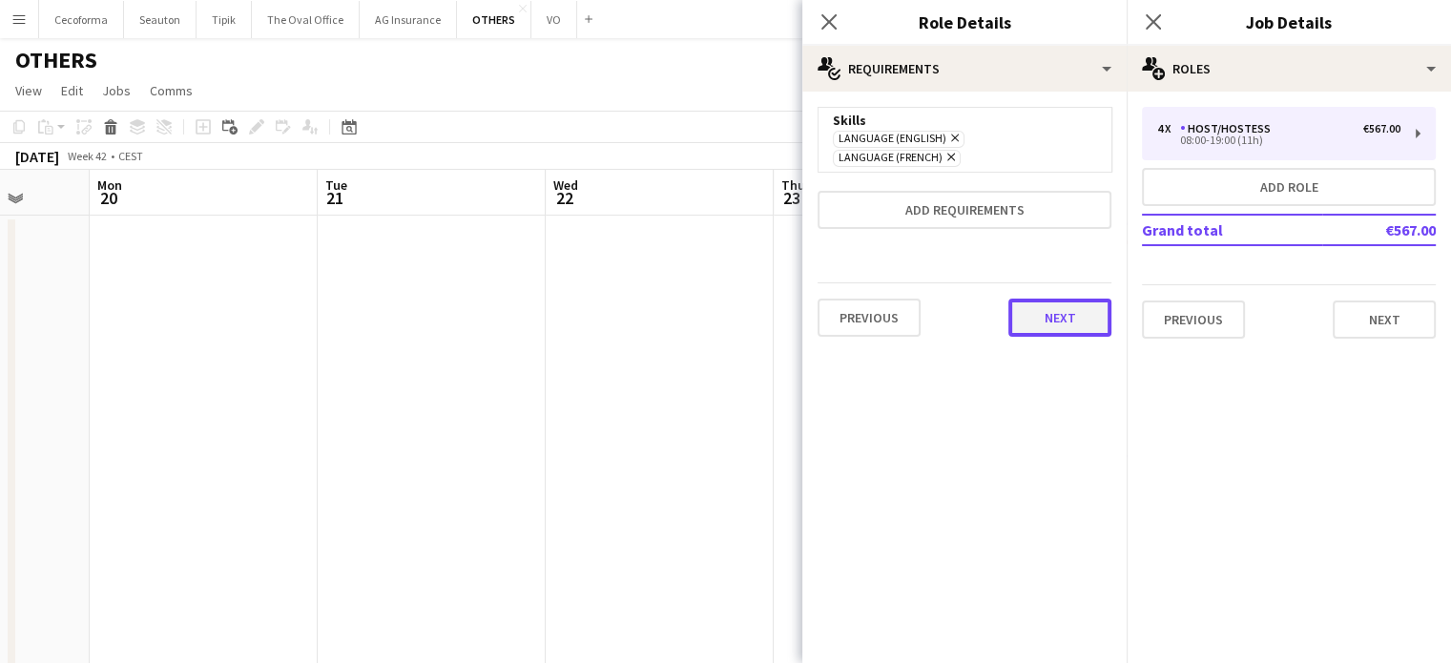
click at [1046, 299] on button "Next" at bounding box center [1060, 318] width 103 height 38
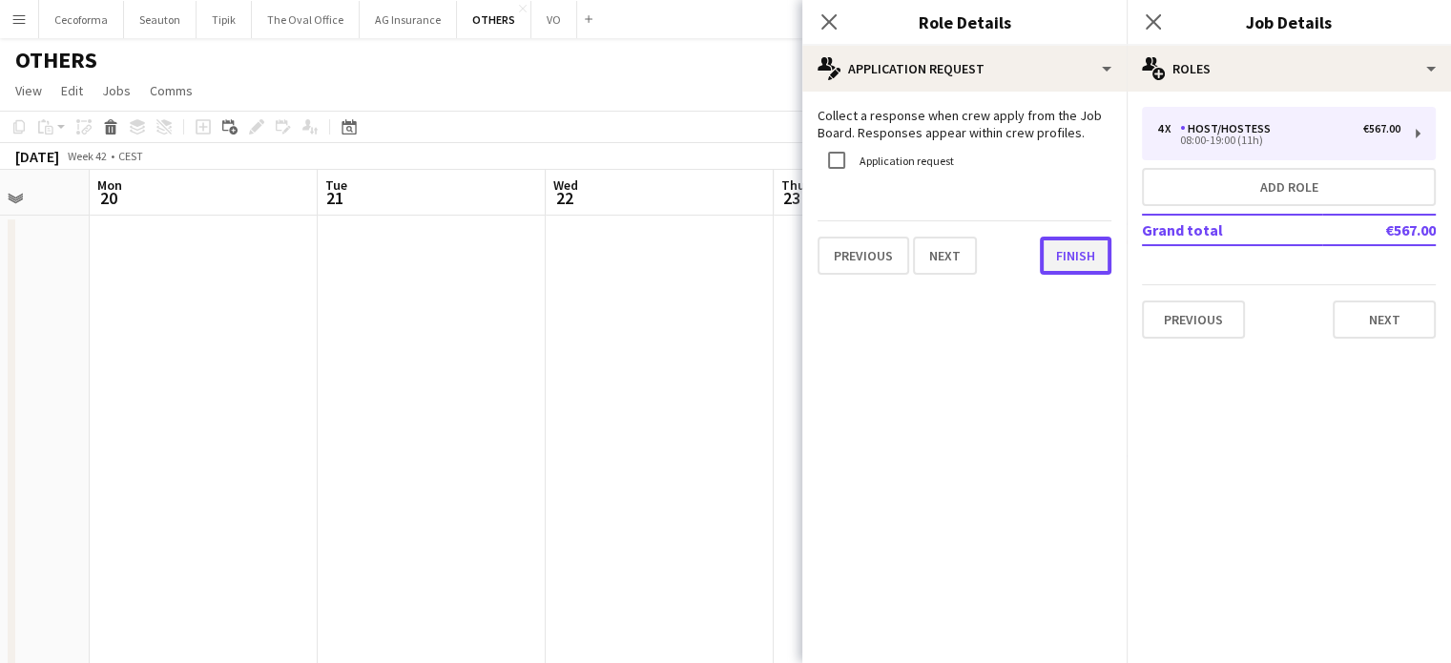
click at [1084, 262] on button "Finish" at bounding box center [1076, 256] width 72 height 38
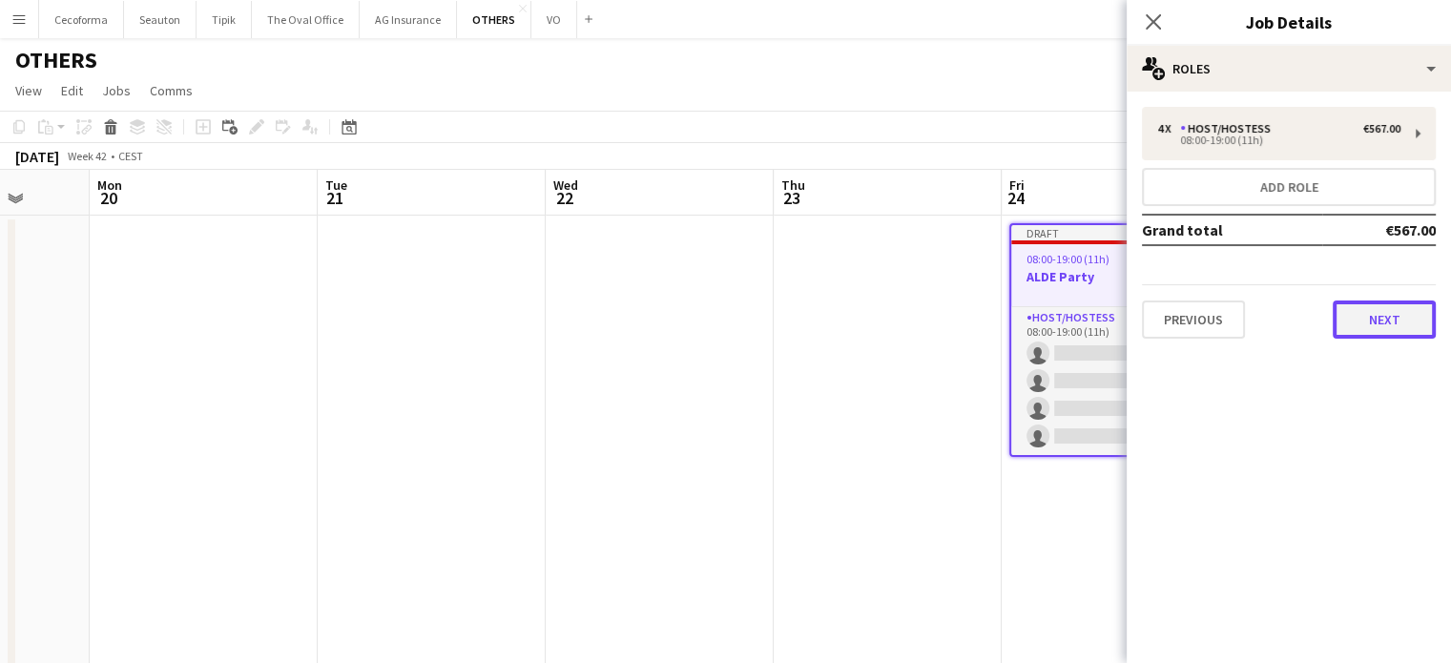
click at [1367, 315] on button "Next" at bounding box center [1384, 320] width 103 height 38
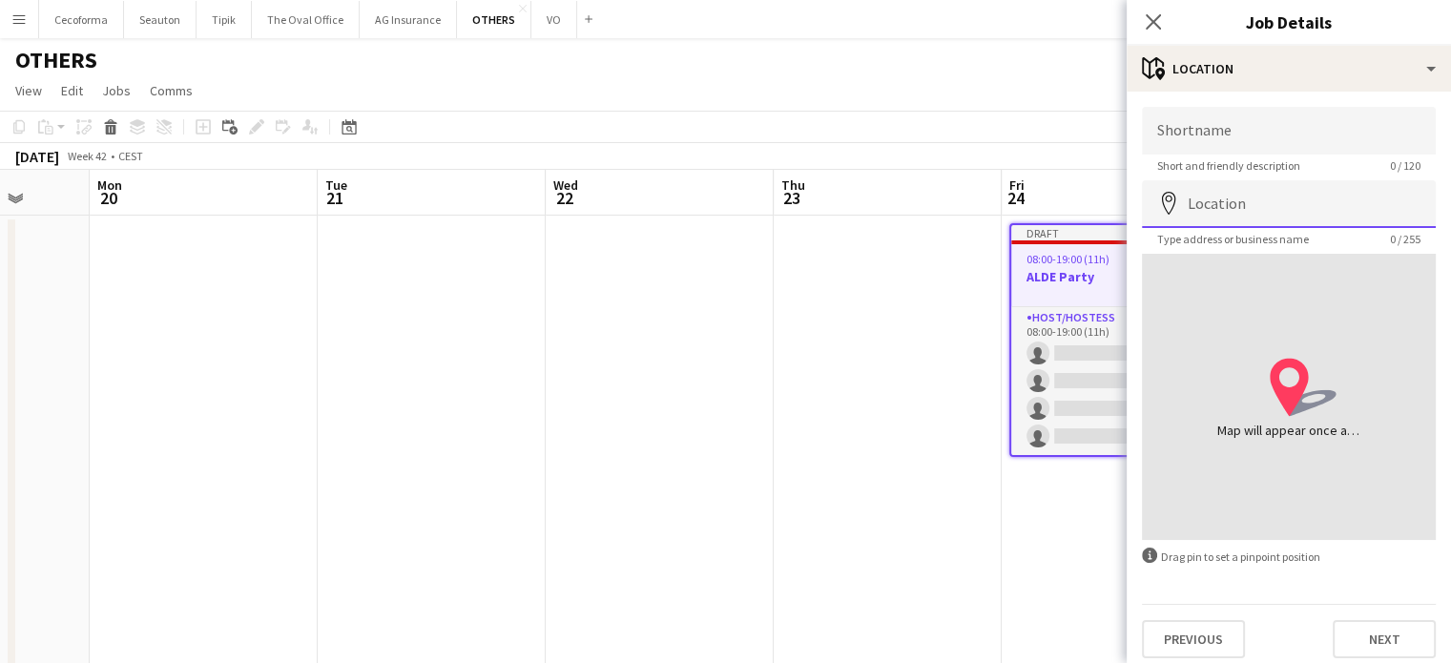
click at [1259, 214] on input "Location" at bounding box center [1289, 204] width 294 height 48
type input "**********"
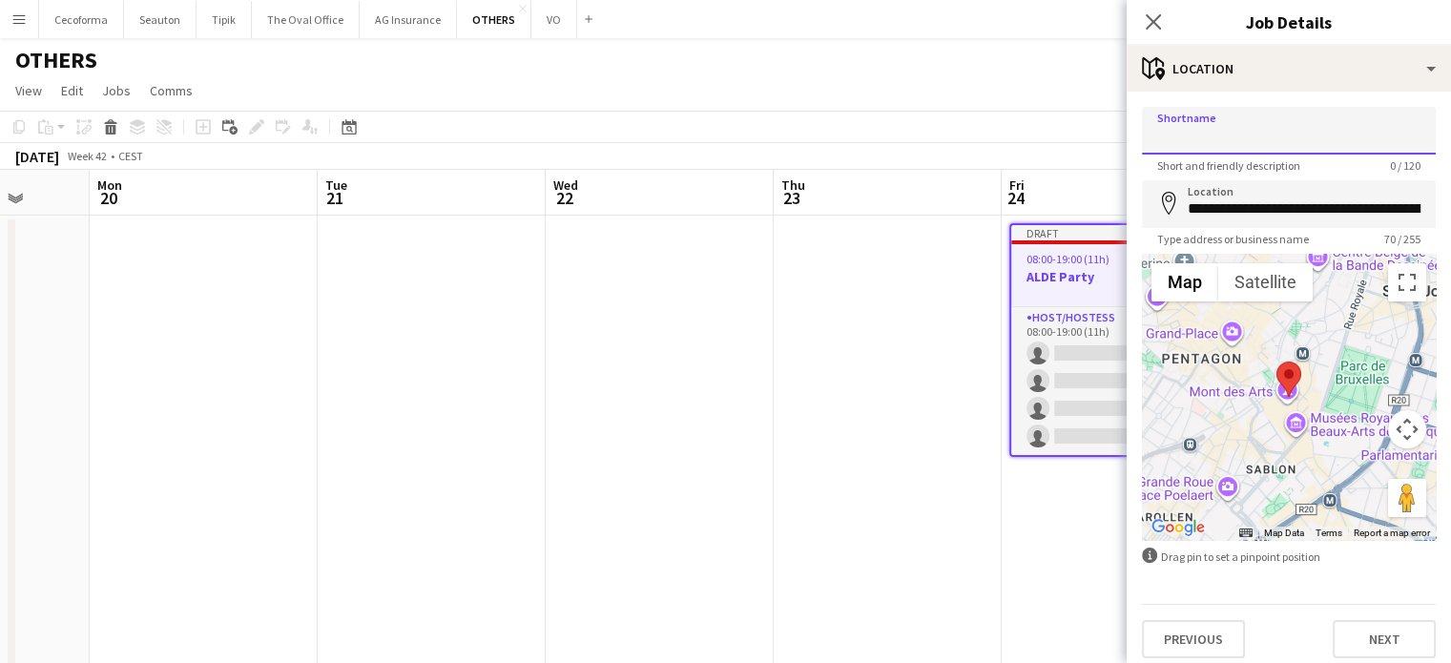
click at [1240, 143] on input "Shortname" at bounding box center [1289, 131] width 294 height 48
type input "**********"
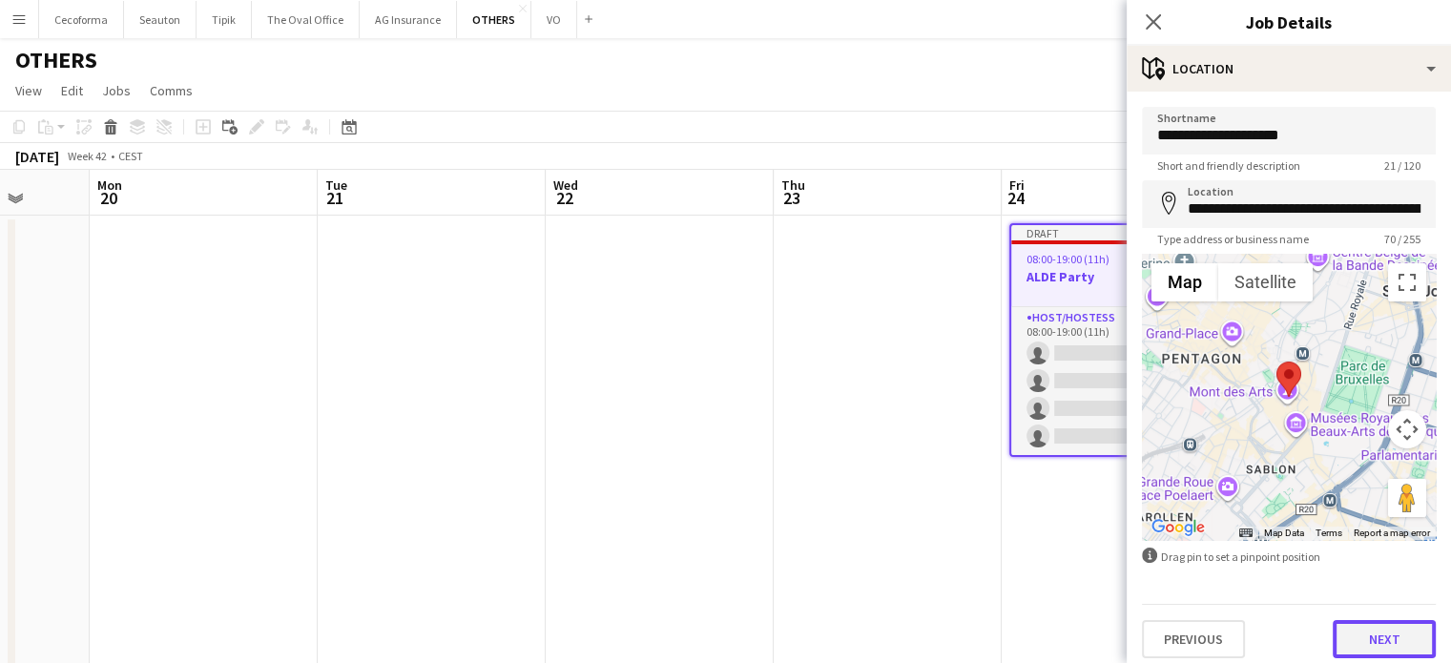
click at [1391, 633] on button "Next" at bounding box center [1384, 639] width 103 height 38
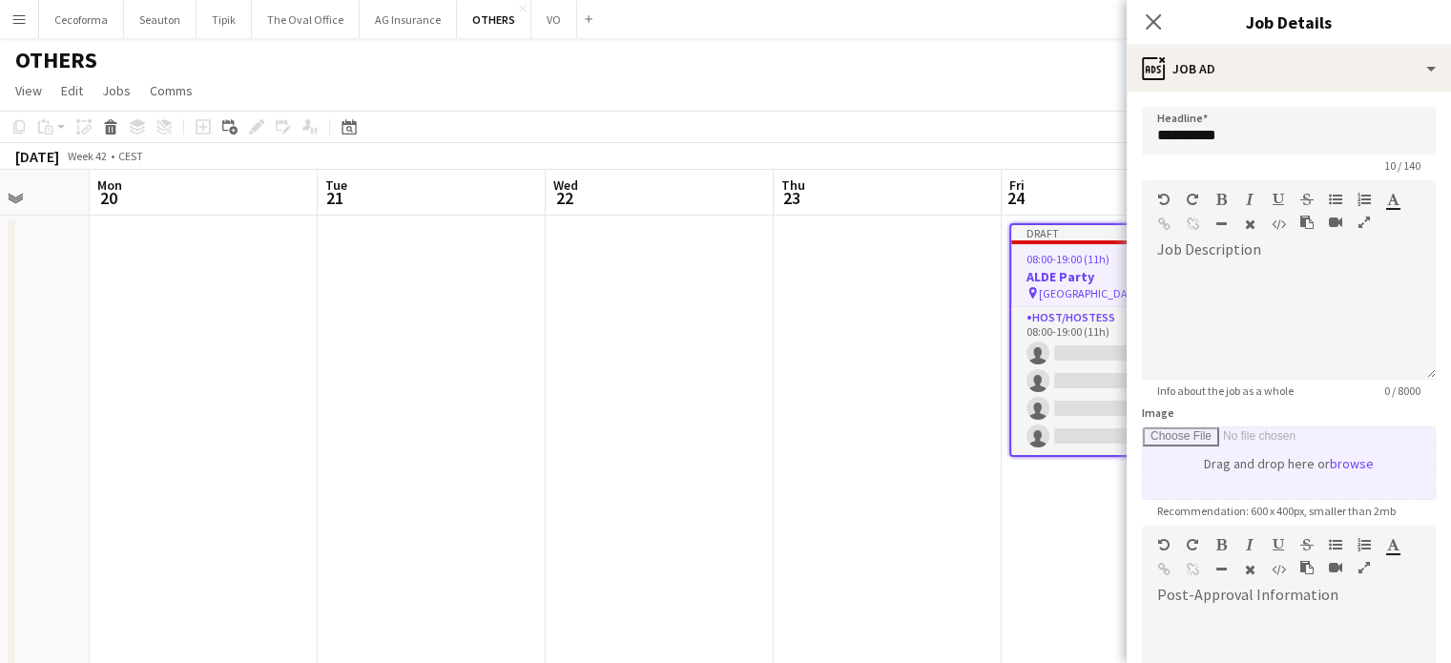
click at [1284, 461] on input "Image" at bounding box center [1289, 463] width 292 height 72
type input "**********"
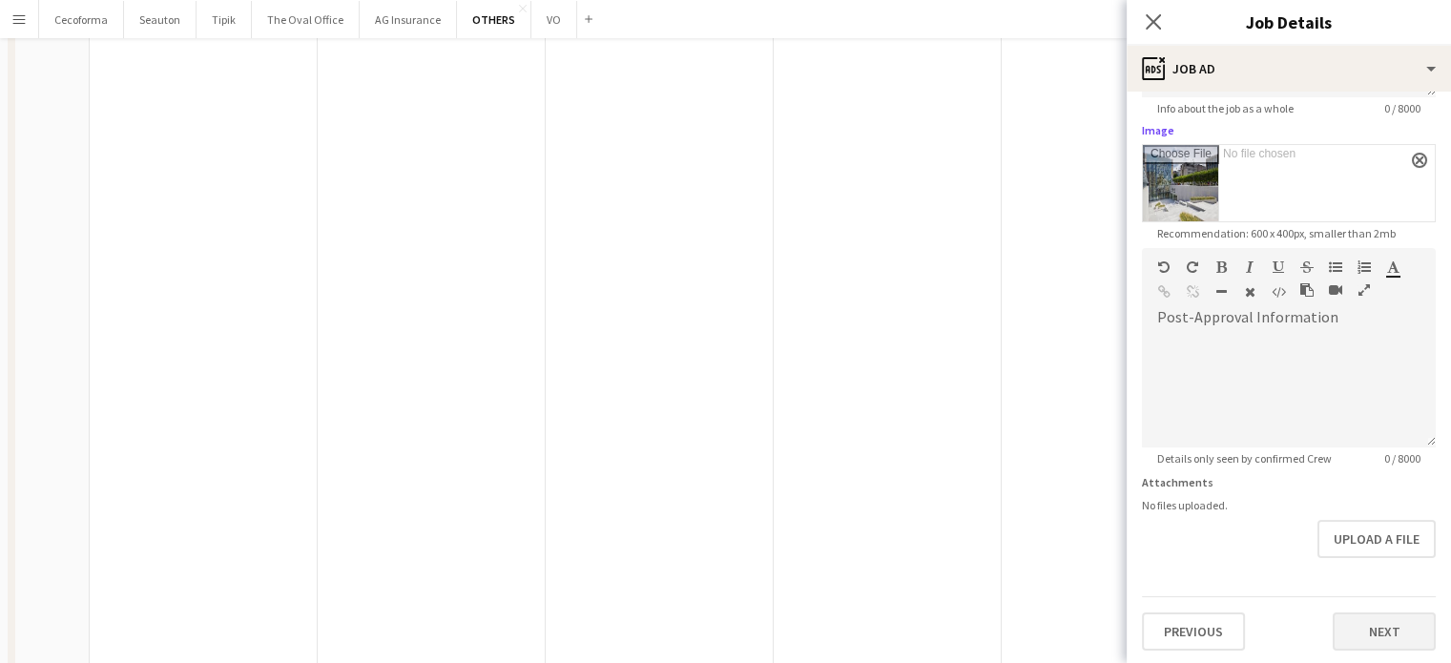
scroll to position [668, 0]
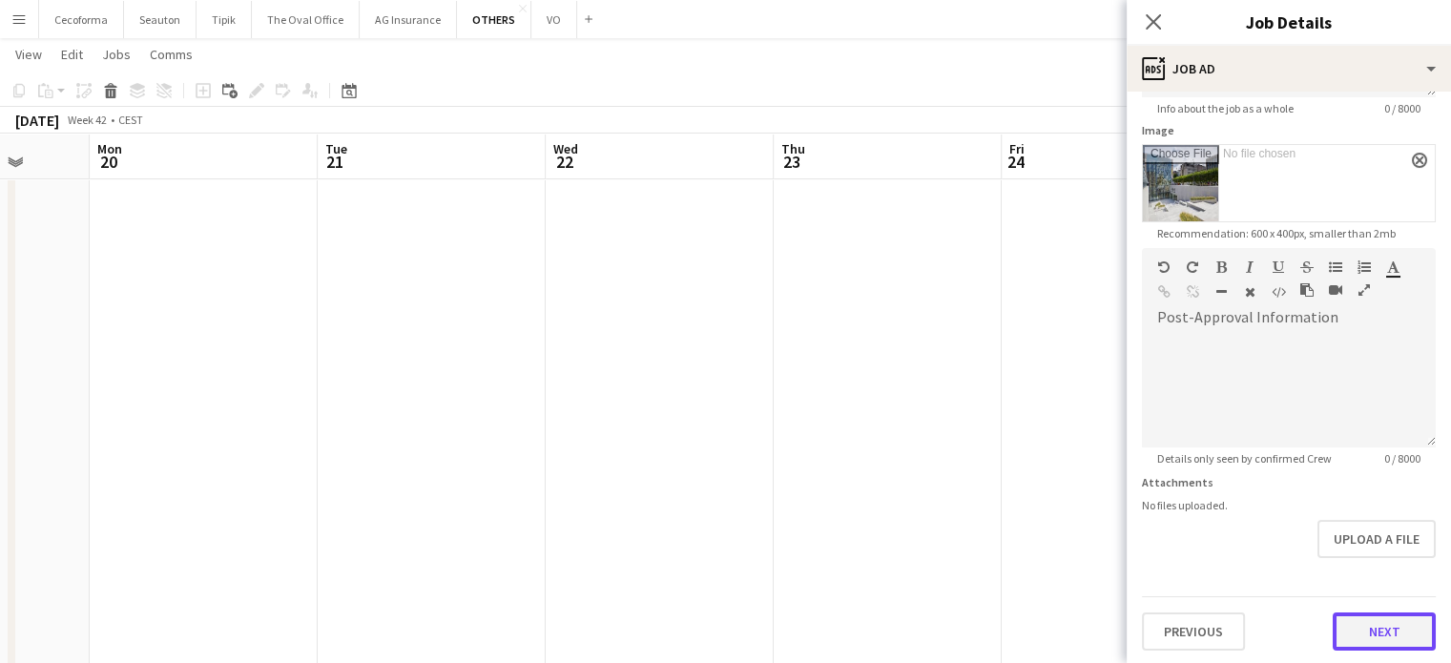
click at [1384, 625] on button "Next" at bounding box center [1384, 632] width 103 height 38
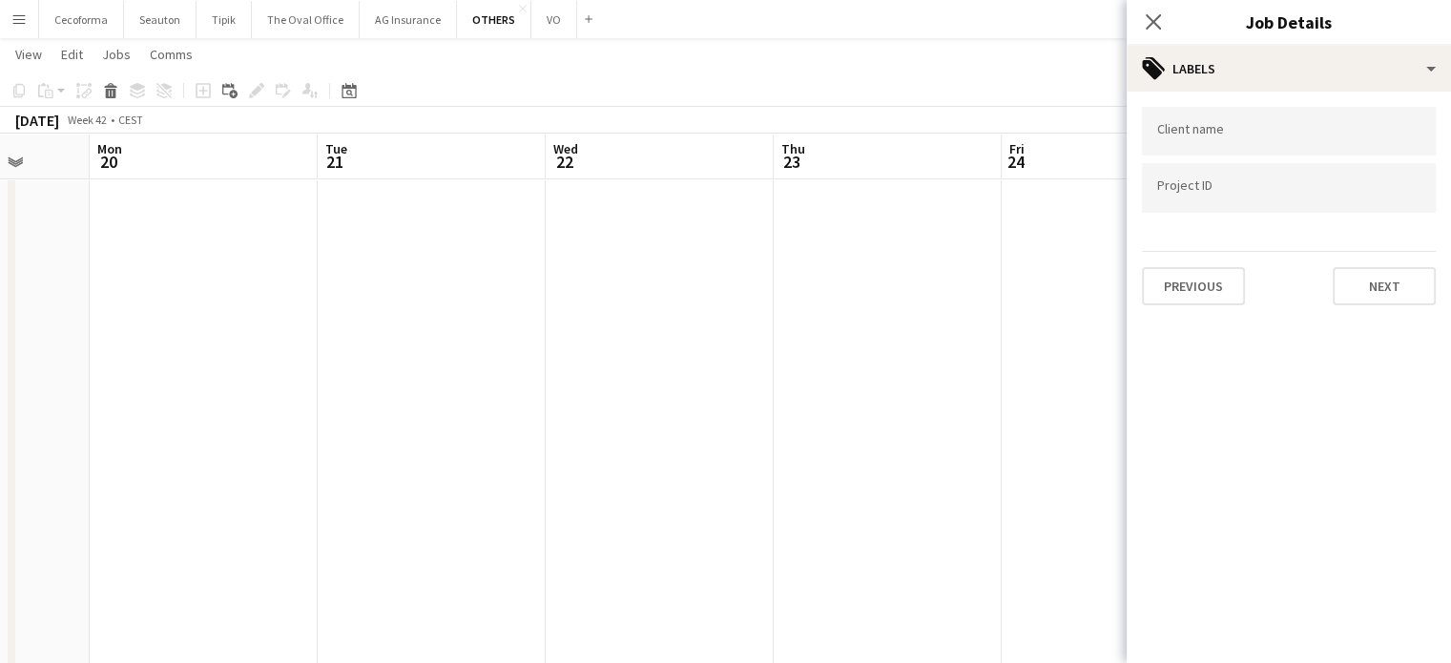
click at [1259, 123] on div at bounding box center [1289, 131] width 294 height 49
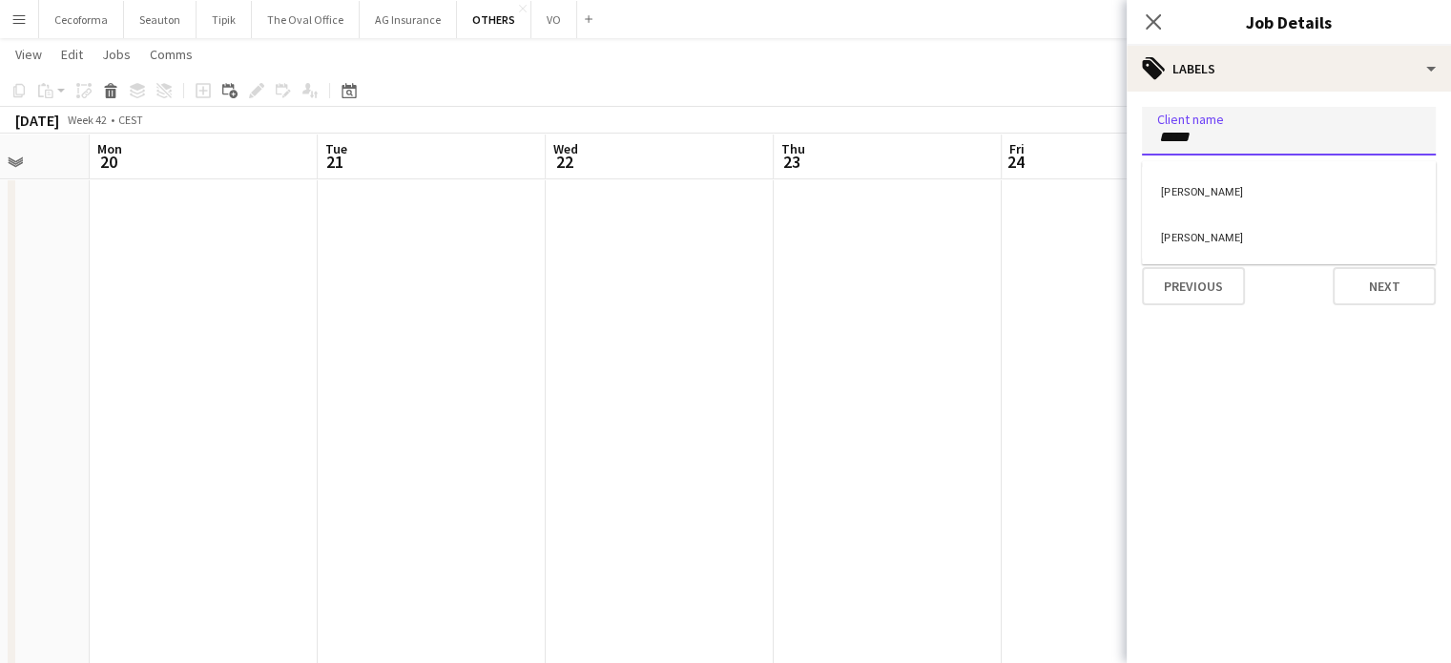
type input "*****"
click at [1215, 198] on div "Maria" at bounding box center [1289, 190] width 294 height 46
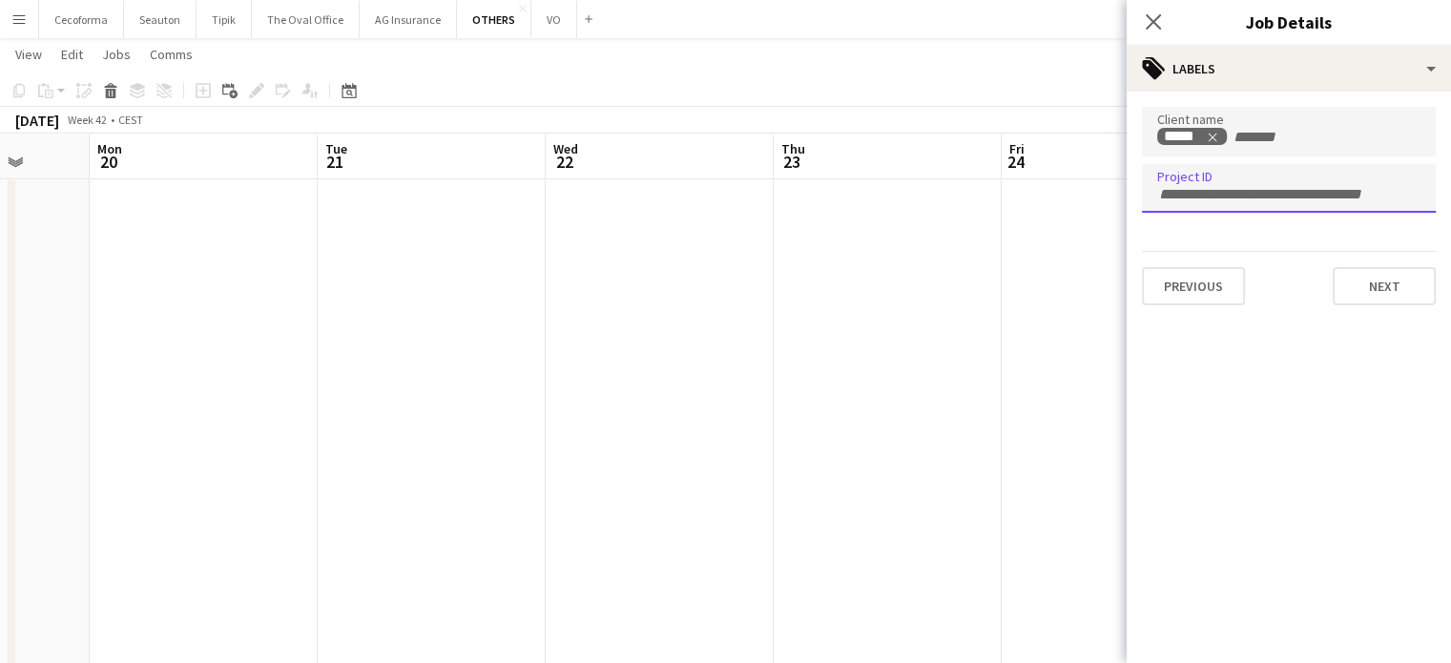
click at [1198, 210] on div at bounding box center [1289, 188] width 294 height 49
type input "********"
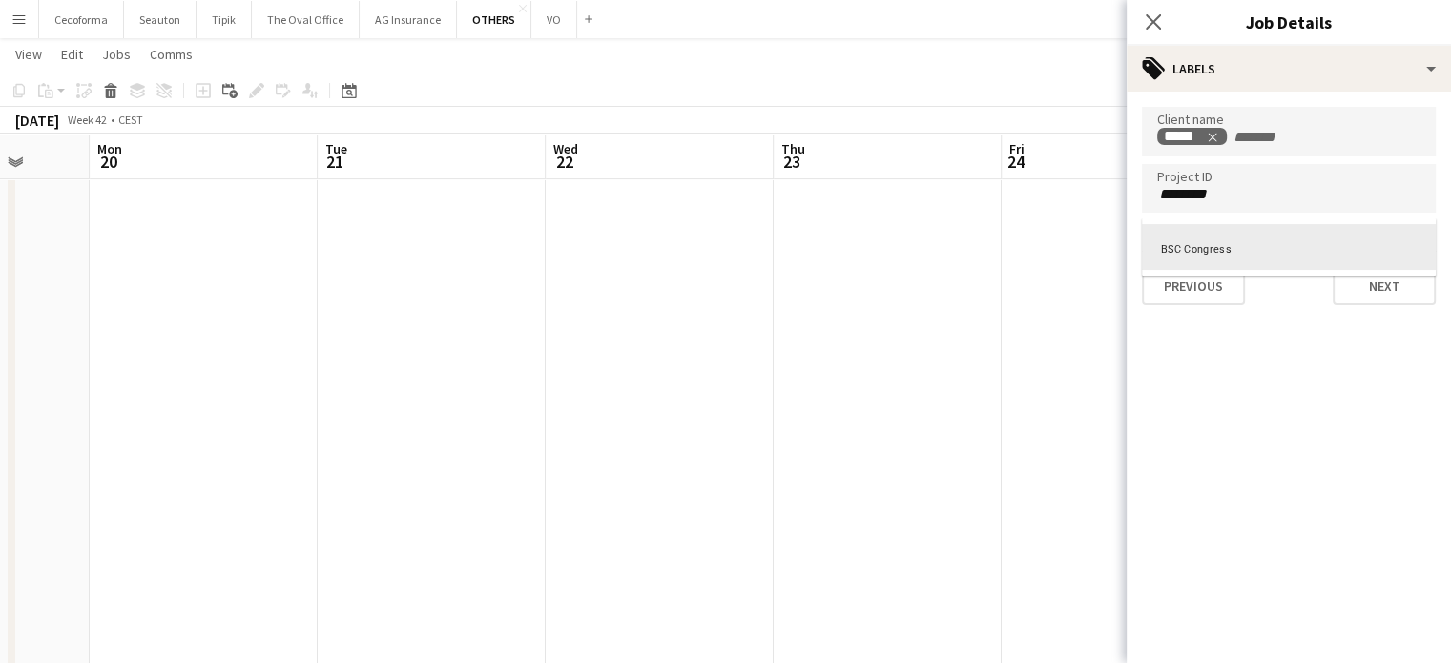
click at [1194, 339] on div at bounding box center [1289, 331] width 324 height 663
click at [1232, 375] on mat-expansion-panel "tags Labels Client name ***** Project ID ******** Previous Next" at bounding box center [1289, 378] width 324 height 572
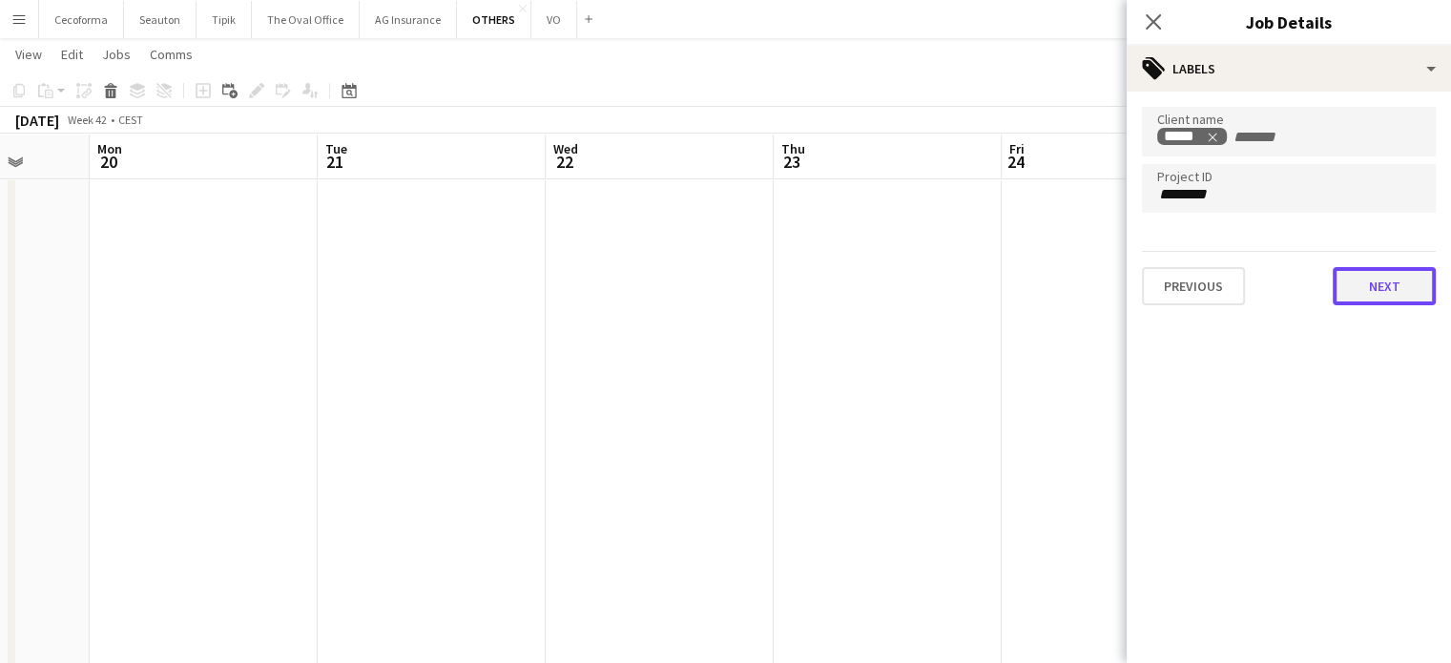
click at [1378, 280] on button "Next" at bounding box center [1384, 286] width 103 height 38
type input "*******"
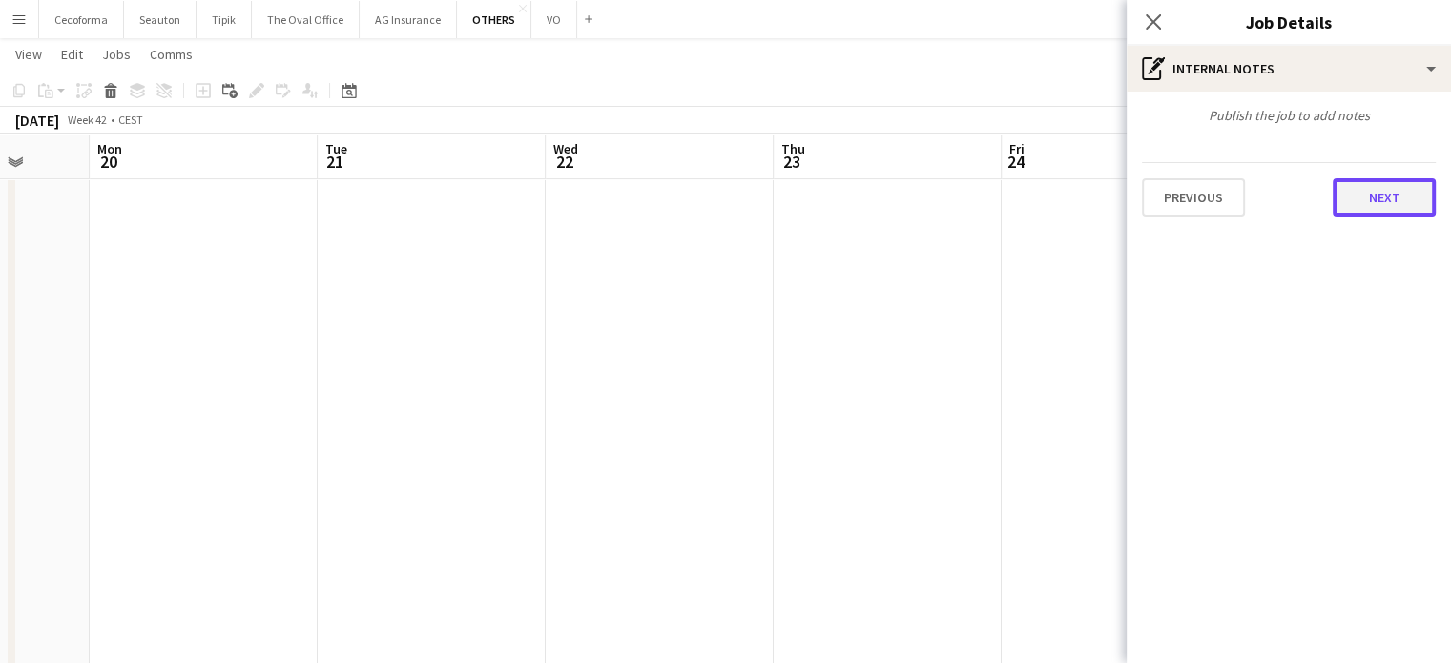
click at [1398, 193] on button "Next" at bounding box center [1384, 197] width 103 height 38
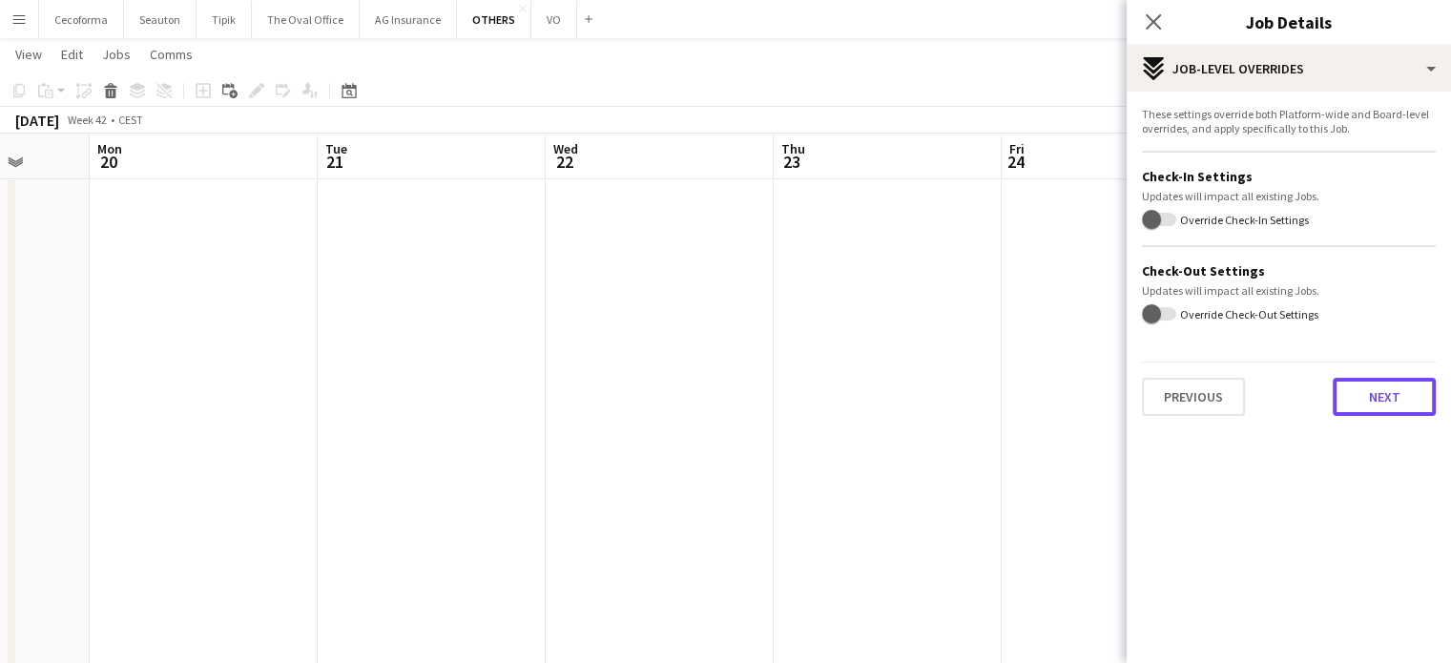
click at [1364, 396] on button "Next" at bounding box center [1384, 397] width 103 height 38
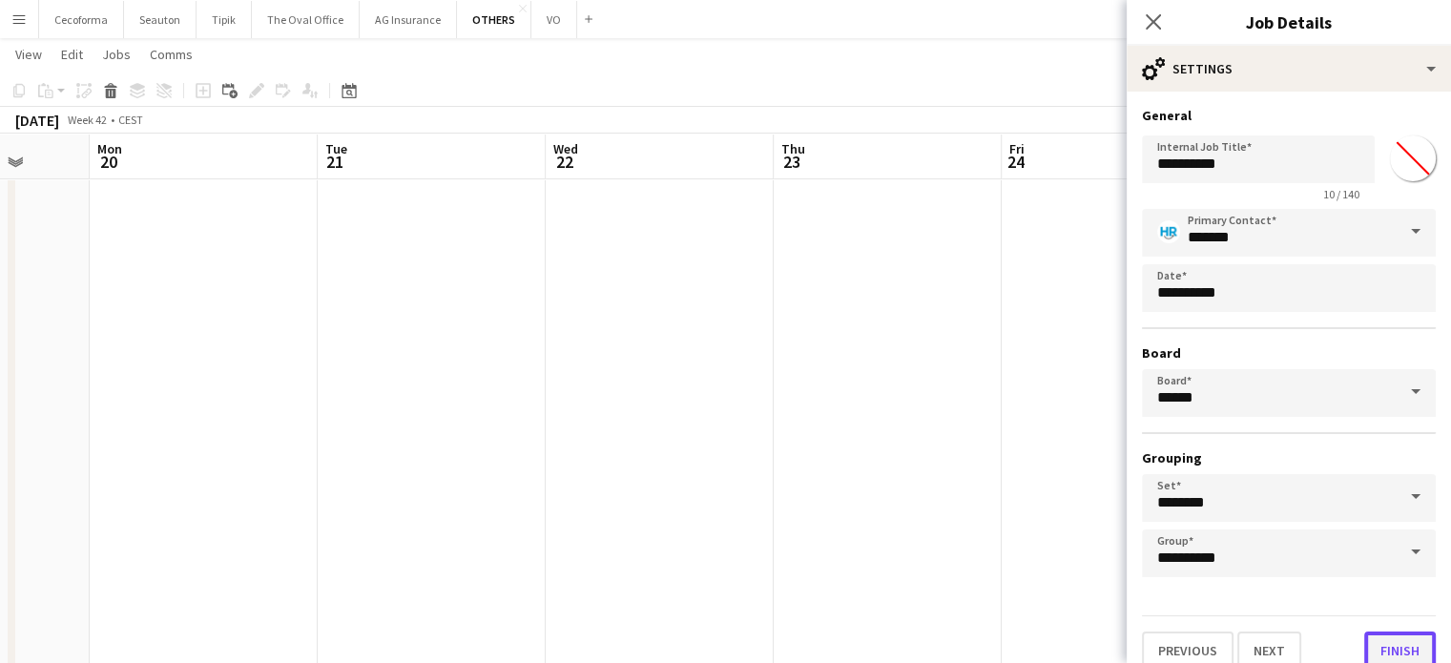
click at [1393, 645] on button "Finish" at bounding box center [1400, 651] width 72 height 38
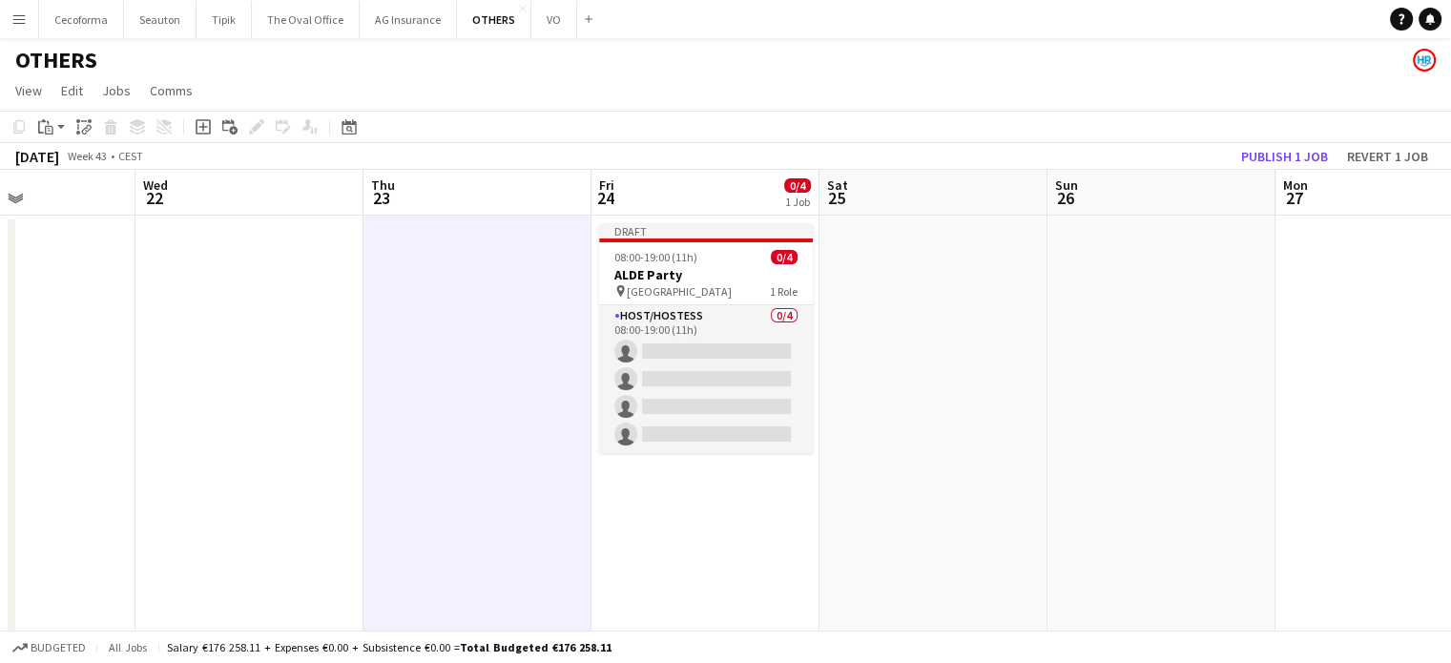
scroll to position [0, 598]
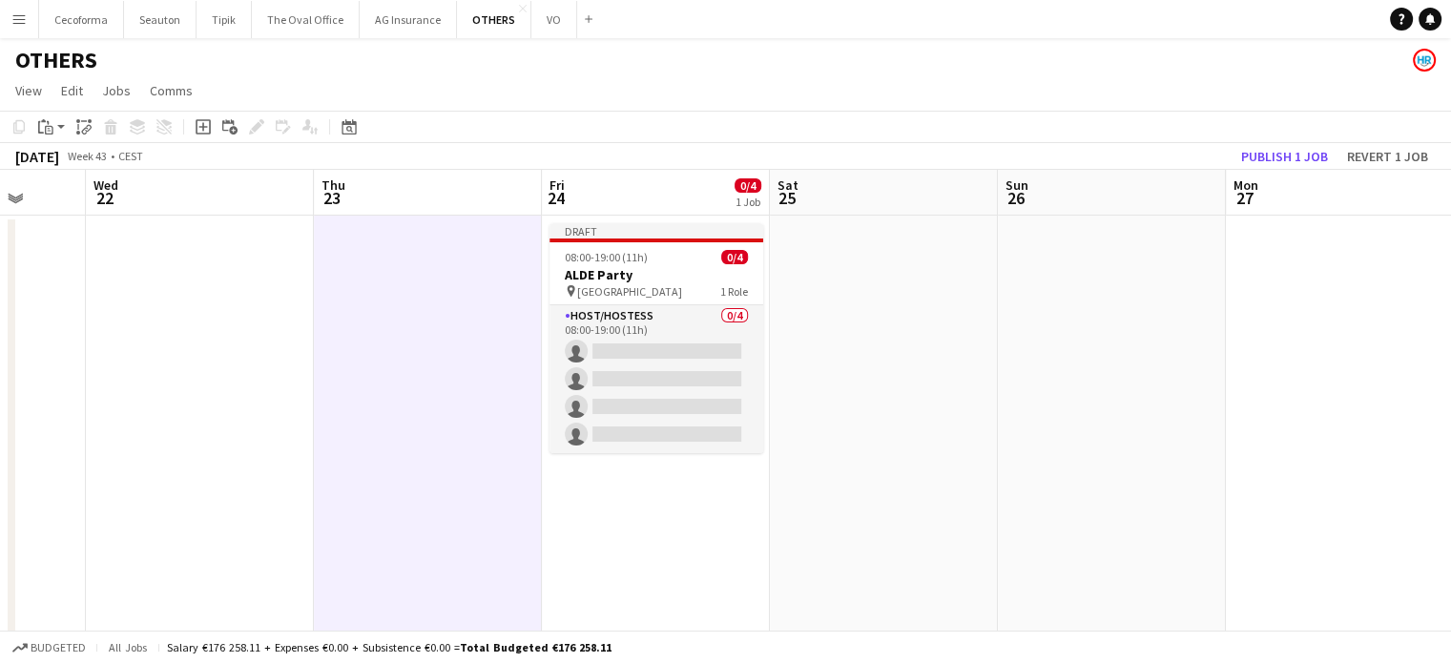
drag, startPoint x: 1182, startPoint y: 446, endPoint x: 865, endPoint y: 442, distance: 316.8
click at [592, 270] on h3 "ALDE Party" at bounding box center [657, 274] width 214 height 17
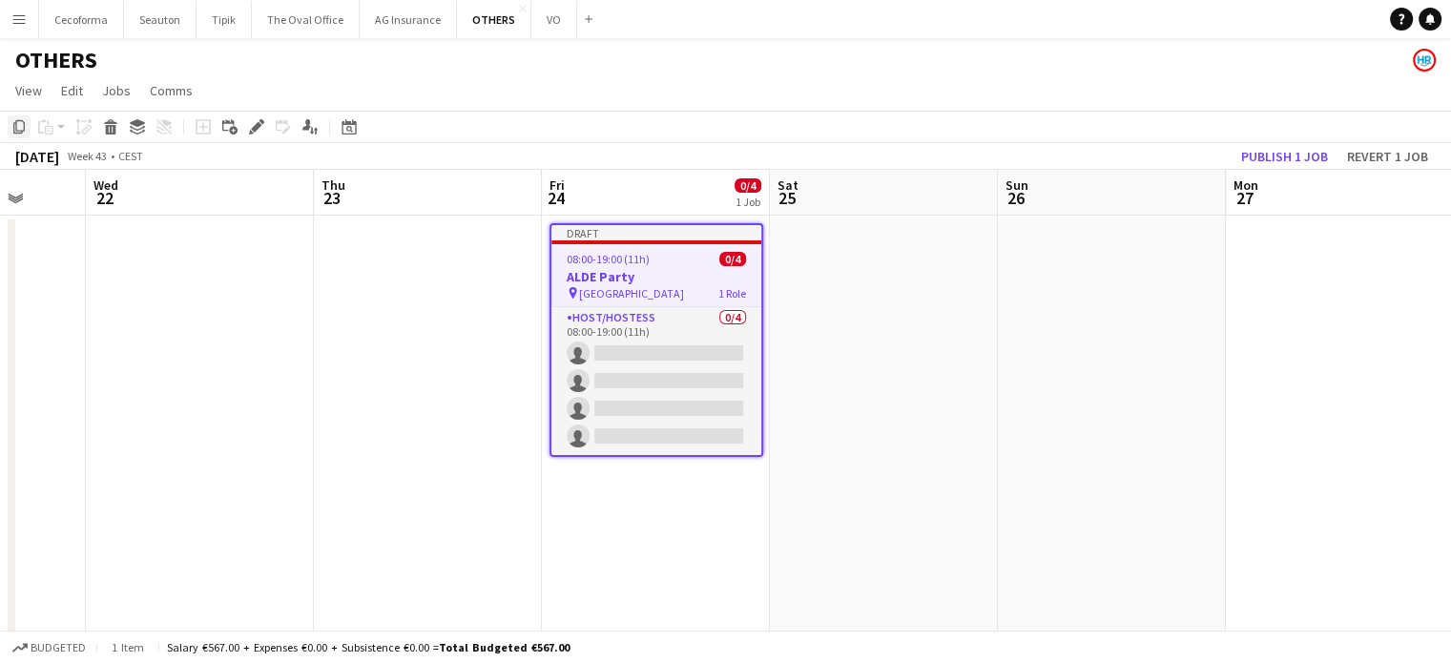
click at [19, 129] on icon "Copy" at bounding box center [18, 126] width 15 height 15
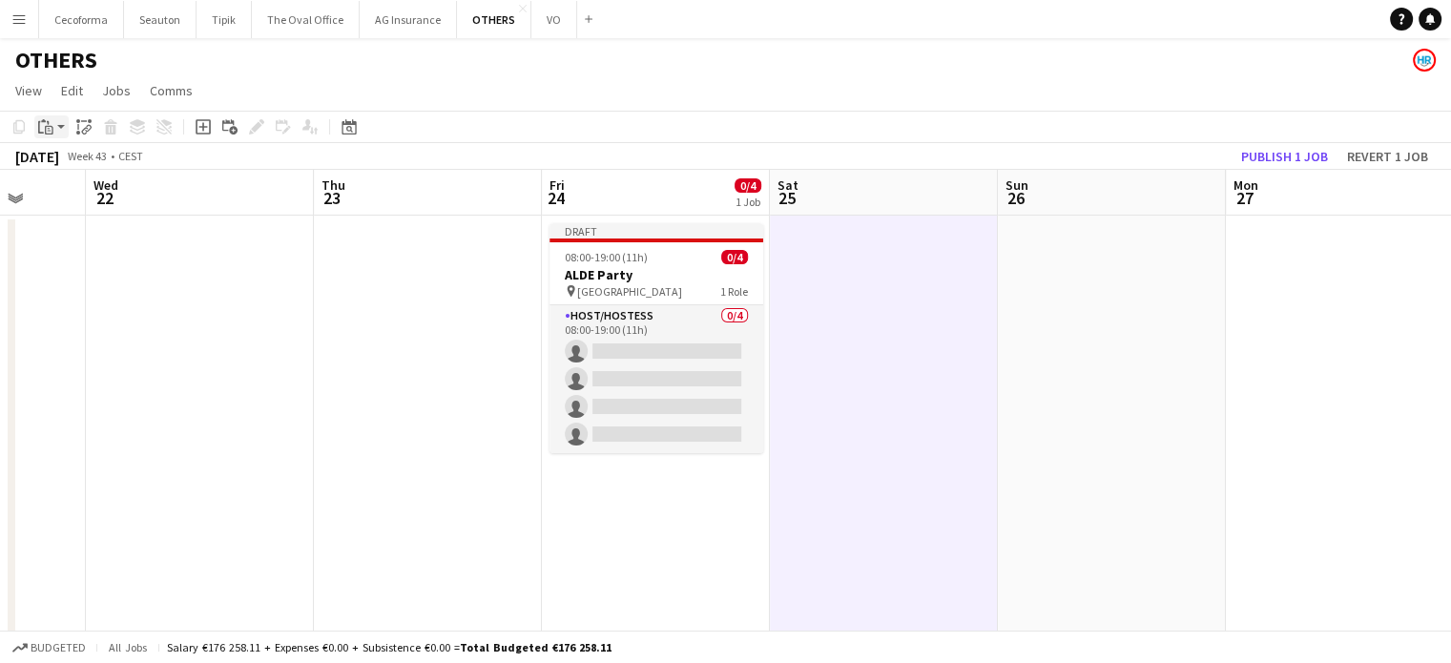
click at [42, 131] on icon "Paste" at bounding box center [45, 126] width 15 height 15
click at [62, 163] on link "Paste Ctrl+V" at bounding box center [140, 163] width 179 height 17
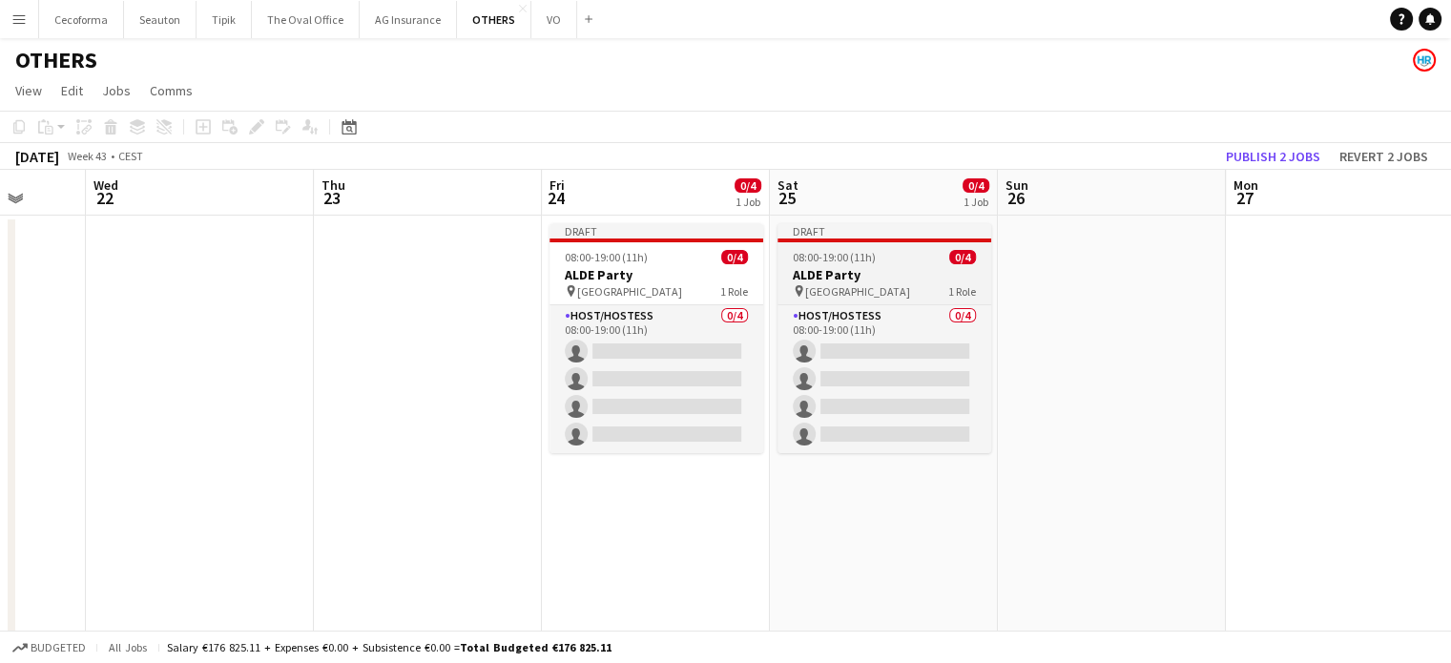
click at [861, 293] on span "Square Meeting Centre" at bounding box center [857, 291] width 105 height 14
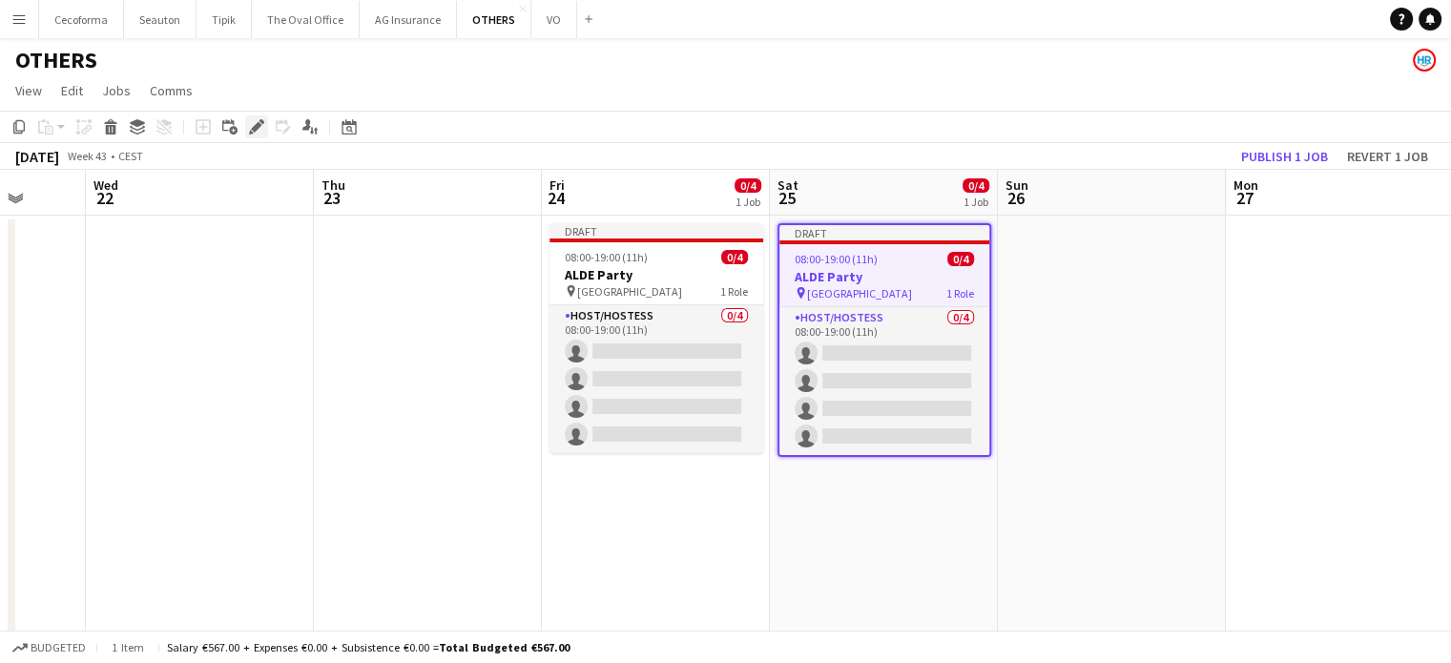
click at [258, 129] on icon at bounding box center [256, 127] width 10 height 10
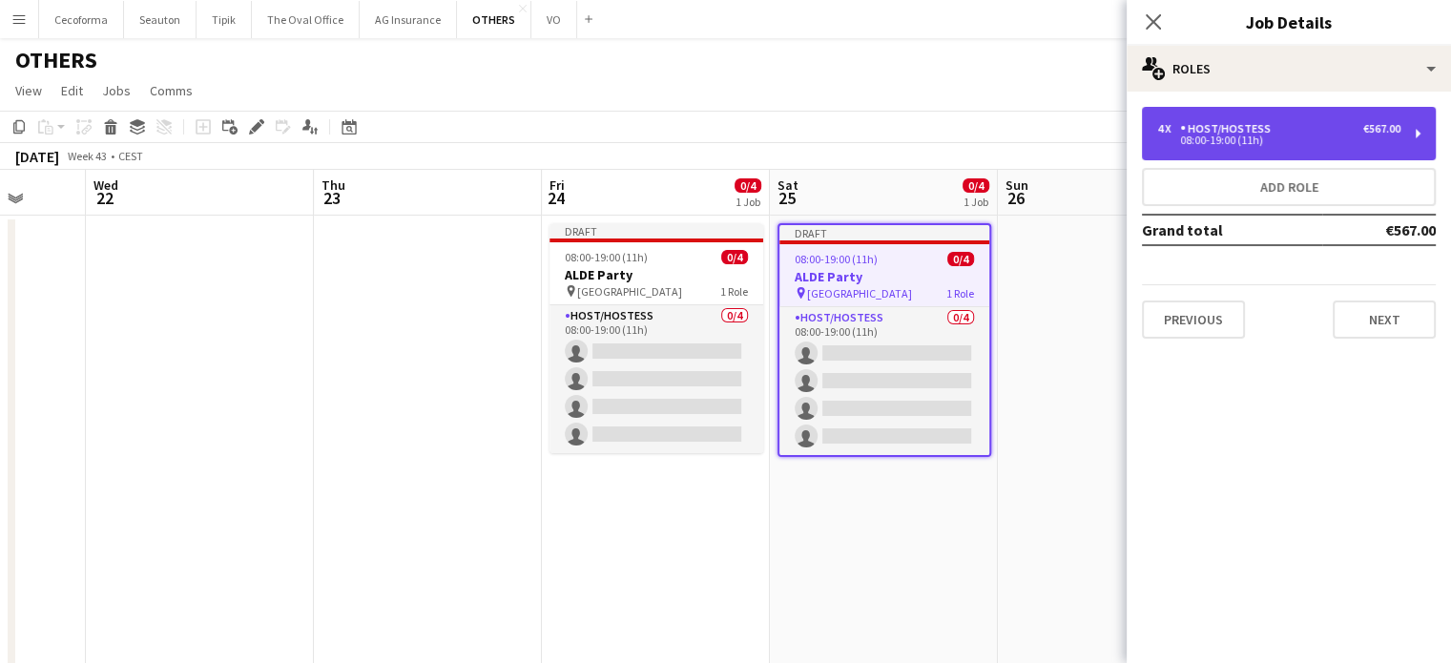
click at [1221, 135] on div "Host/Hostess" at bounding box center [1229, 128] width 98 height 13
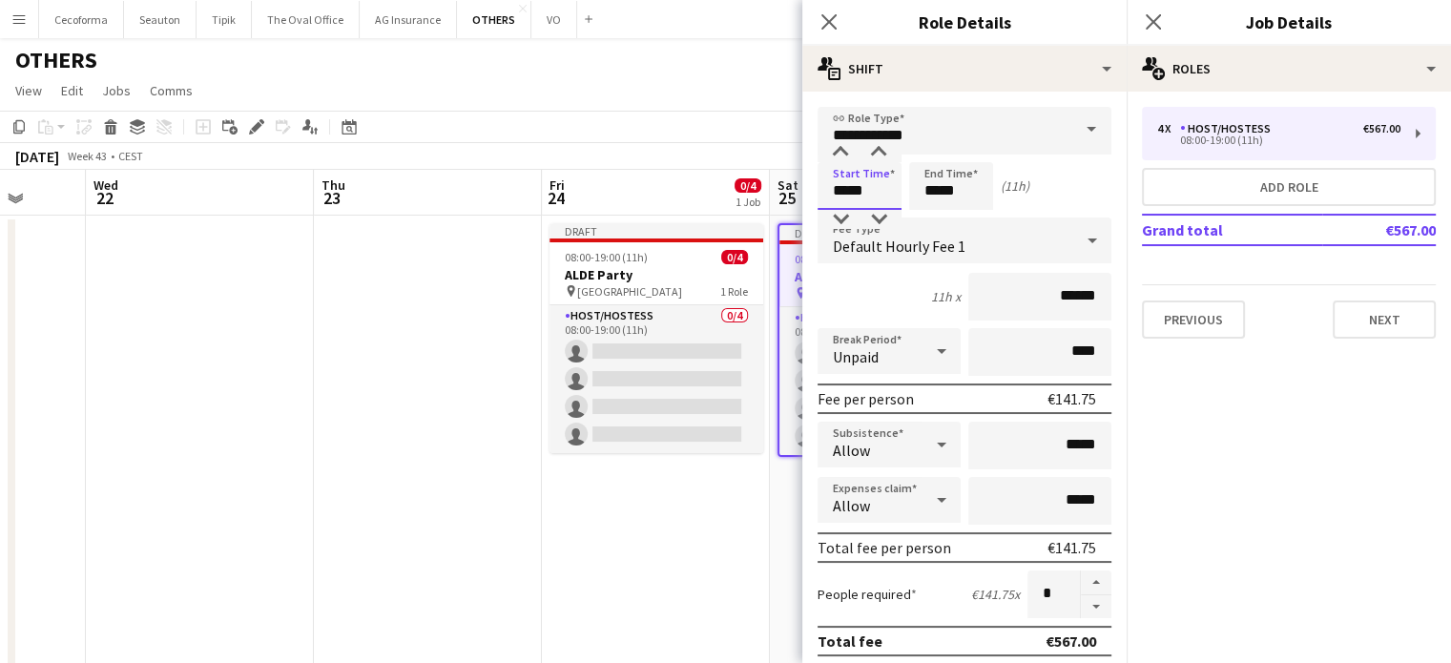
click at [847, 197] on input "*****" at bounding box center [860, 186] width 84 height 48
type input "*****"
click at [842, 150] on div at bounding box center [841, 152] width 38 height 19
click at [936, 190] on input "*****" at bounding box center [951, 186] width 84 height 48
click at [931, 151] on div at bounding box center [932, 152] width 38 height 19
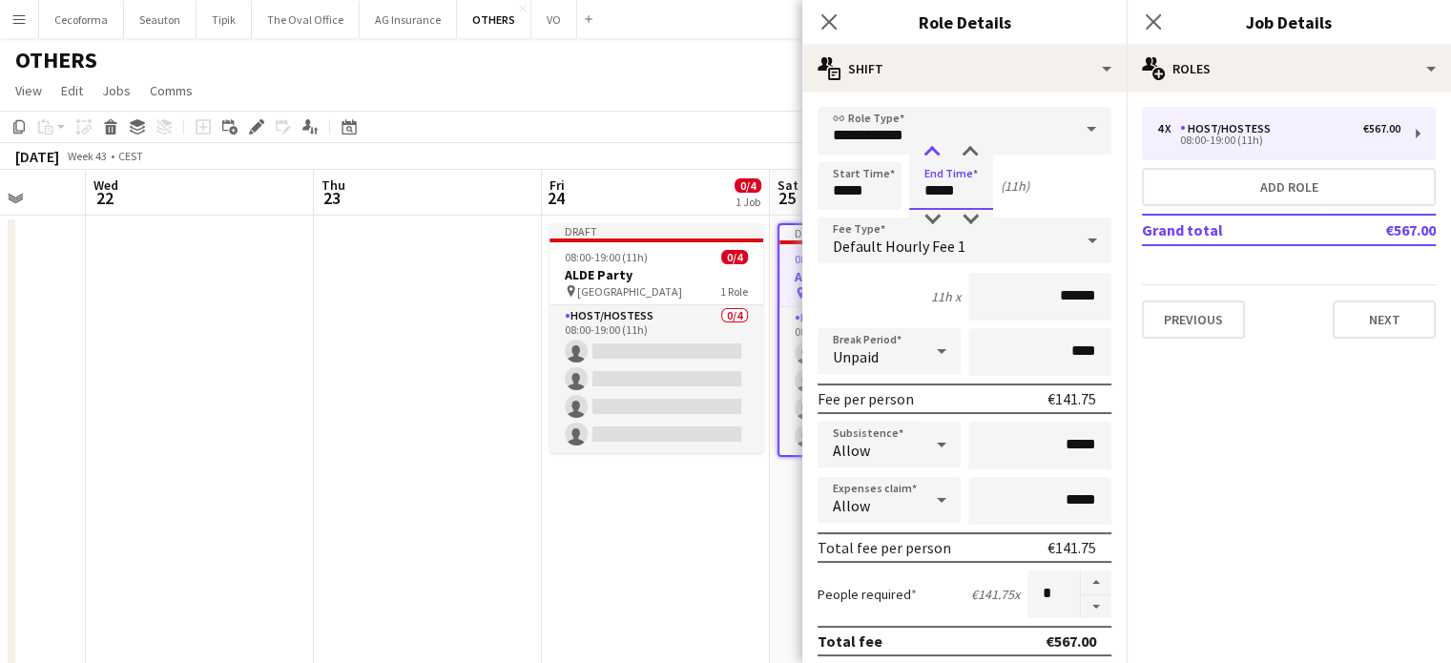
click at [931, 151] on div at bounding box center [932, 152] width 38 height 19
click at [936, 217] on div at bounding box center [932, 219] width 38 height 19
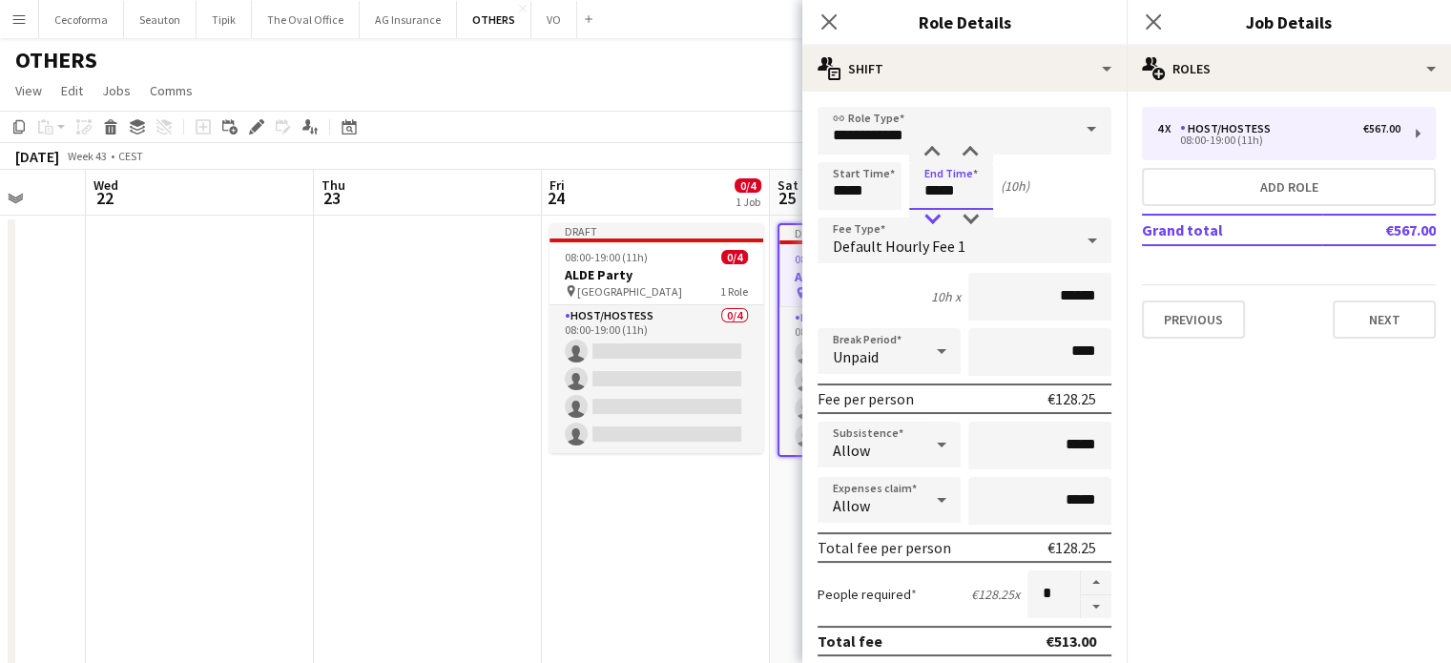
click at [936, 217] on div at bounding box center [932, 219] width 38 height 19
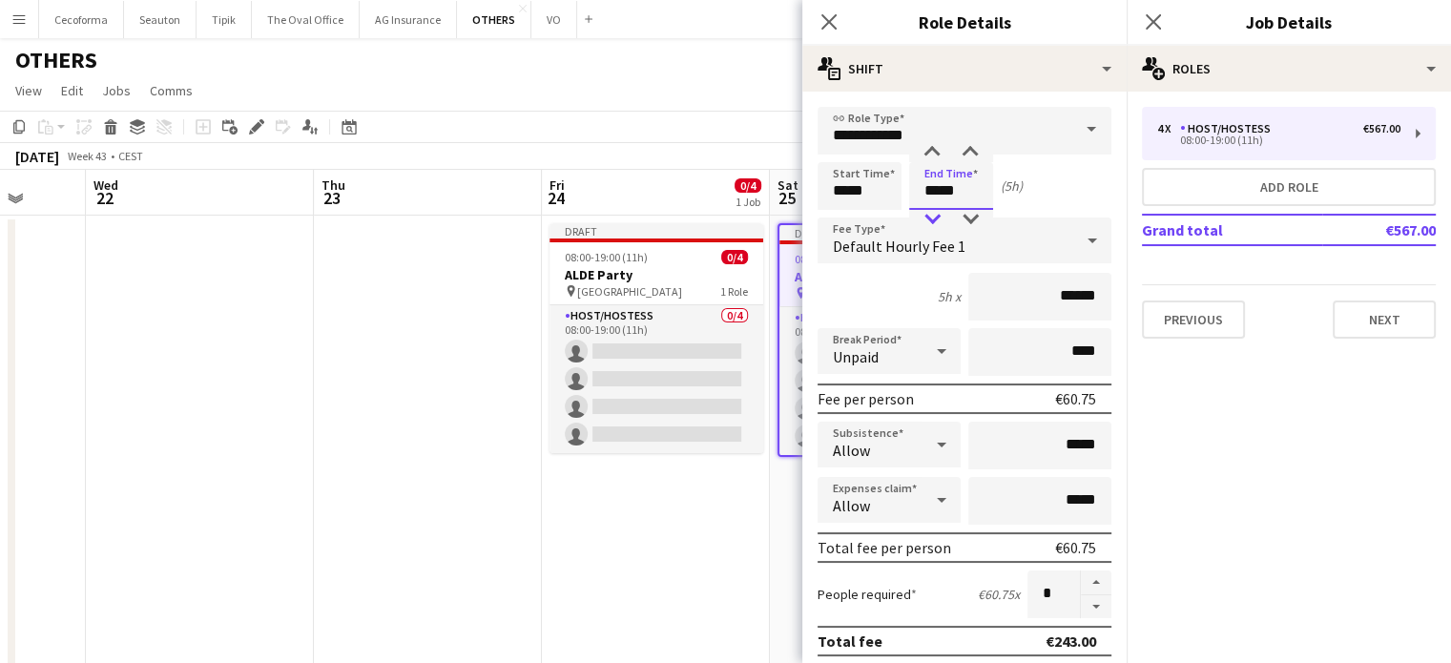
type input "*****"
click at [936, 217] on div at bounding box center [932, 219] width 38 height 19
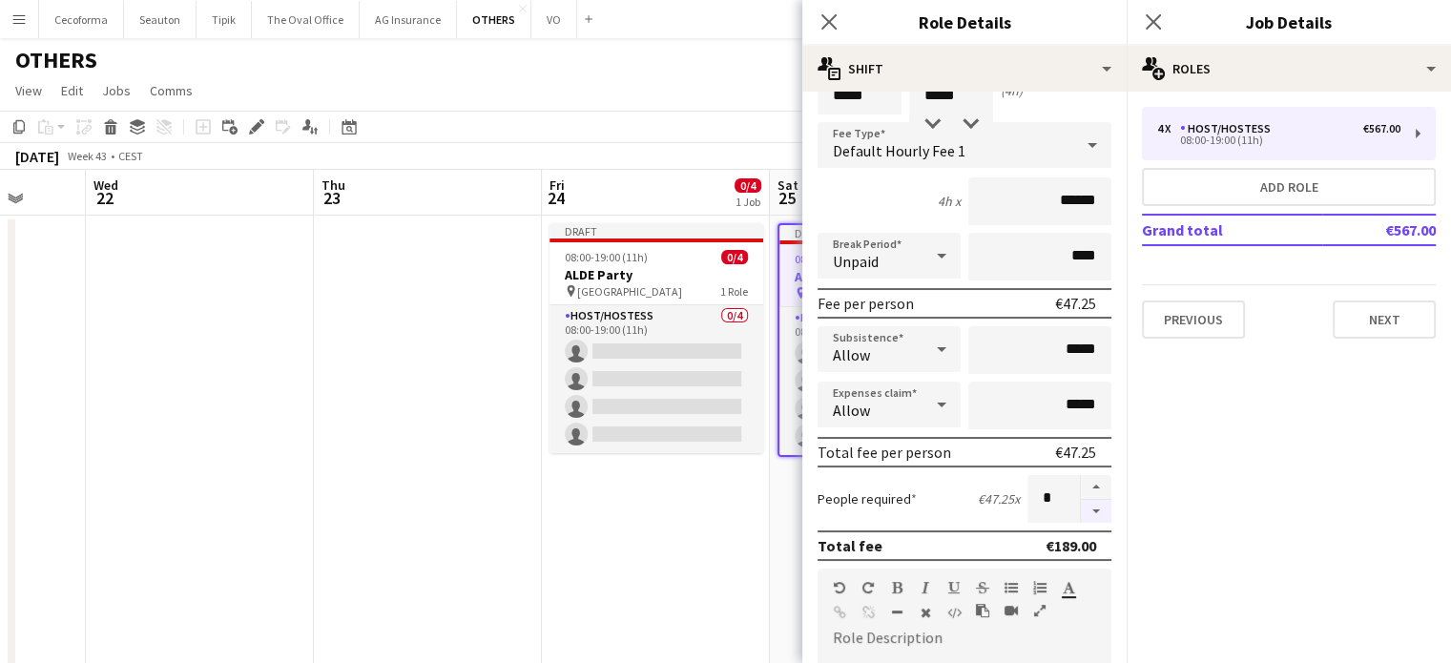
click at [1089, 503] on button "button" at bounding box center [1096, 512] width 31 height 24
type input "*"
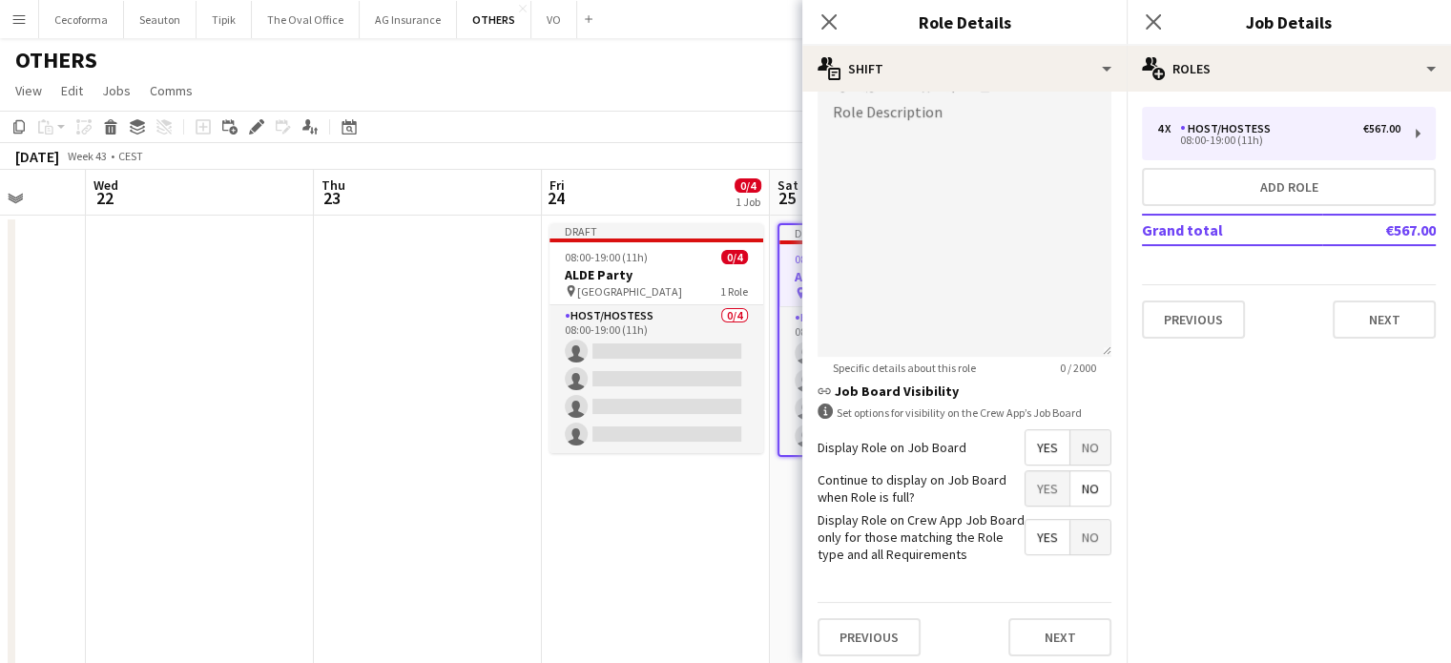
scroll to position [624, 0]
click at [1053, 621] on button "Next" at bounding box center [1060, 634] width 103 height 38
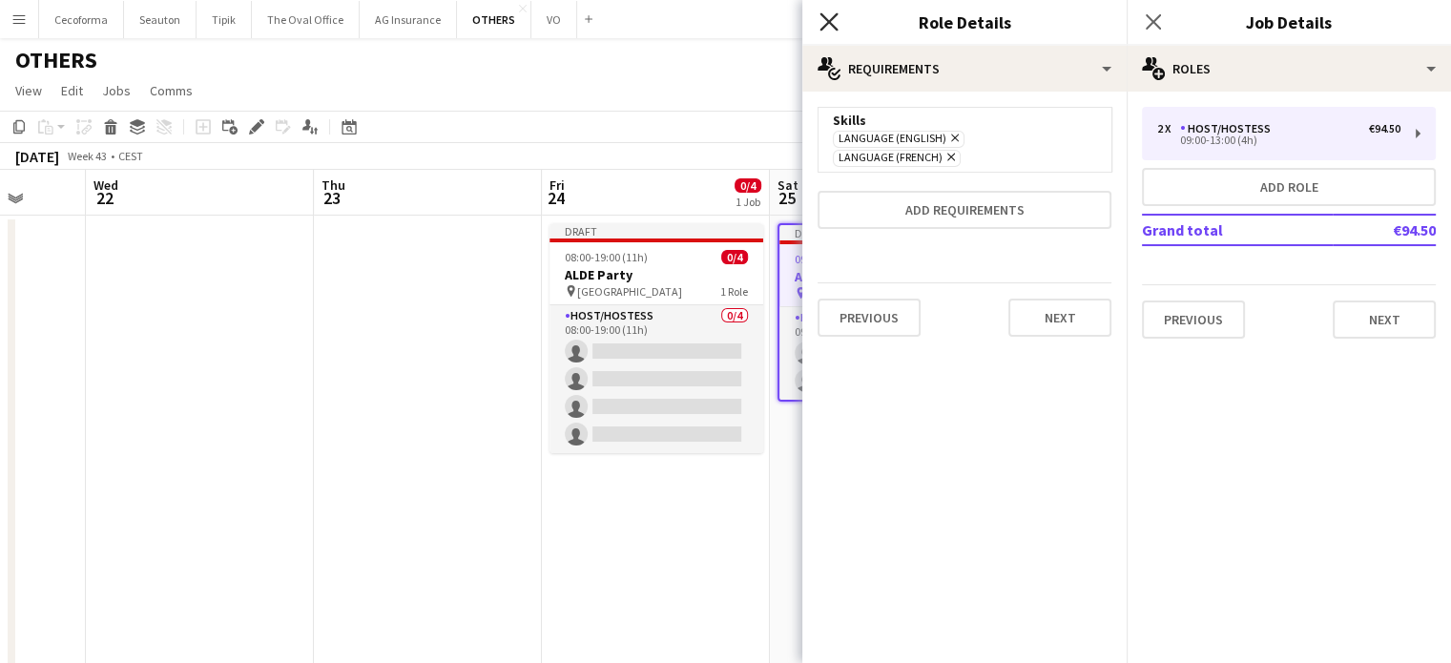
click at [824, 17] on icon at bounding box center [829, 21] width 18 height 18
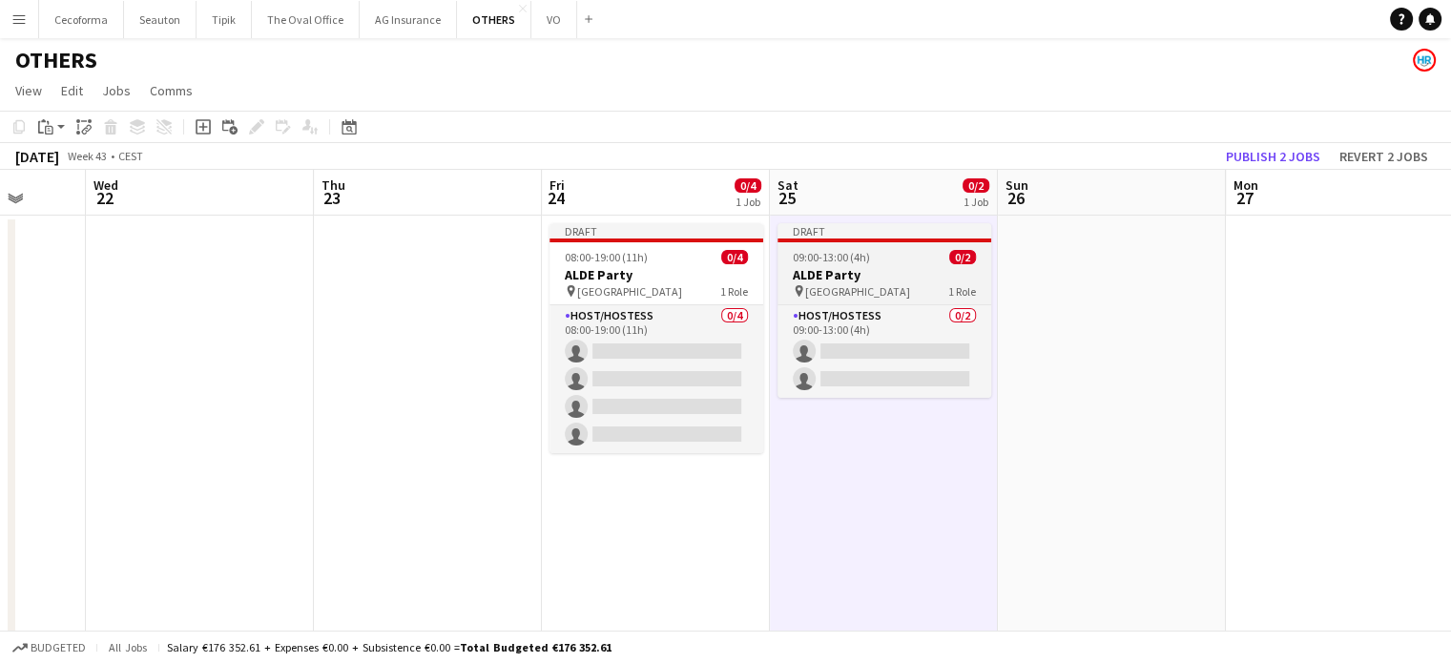
click at [828, 272] on h3 "ALDE Party" at bounding box center [885, 274] width 214 height 17
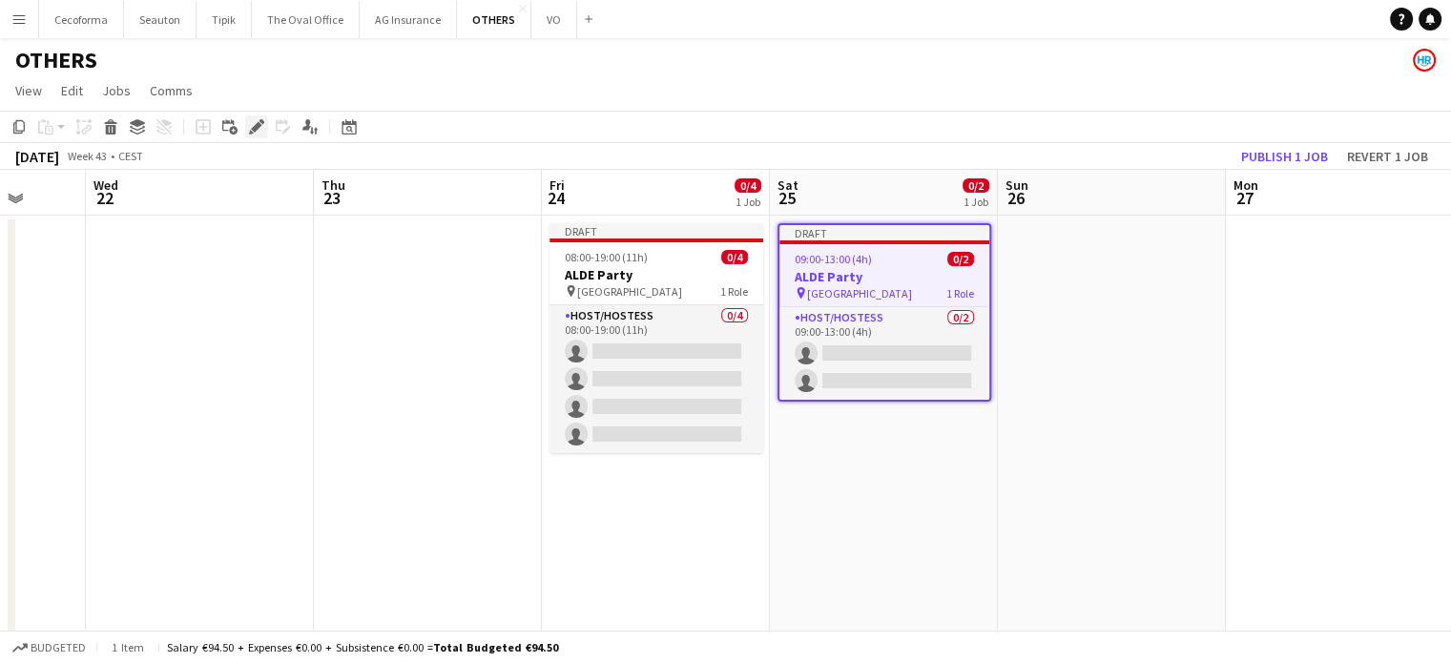
click at [255, 126] on icon at bounding box center [256, 127] width 10 height 10
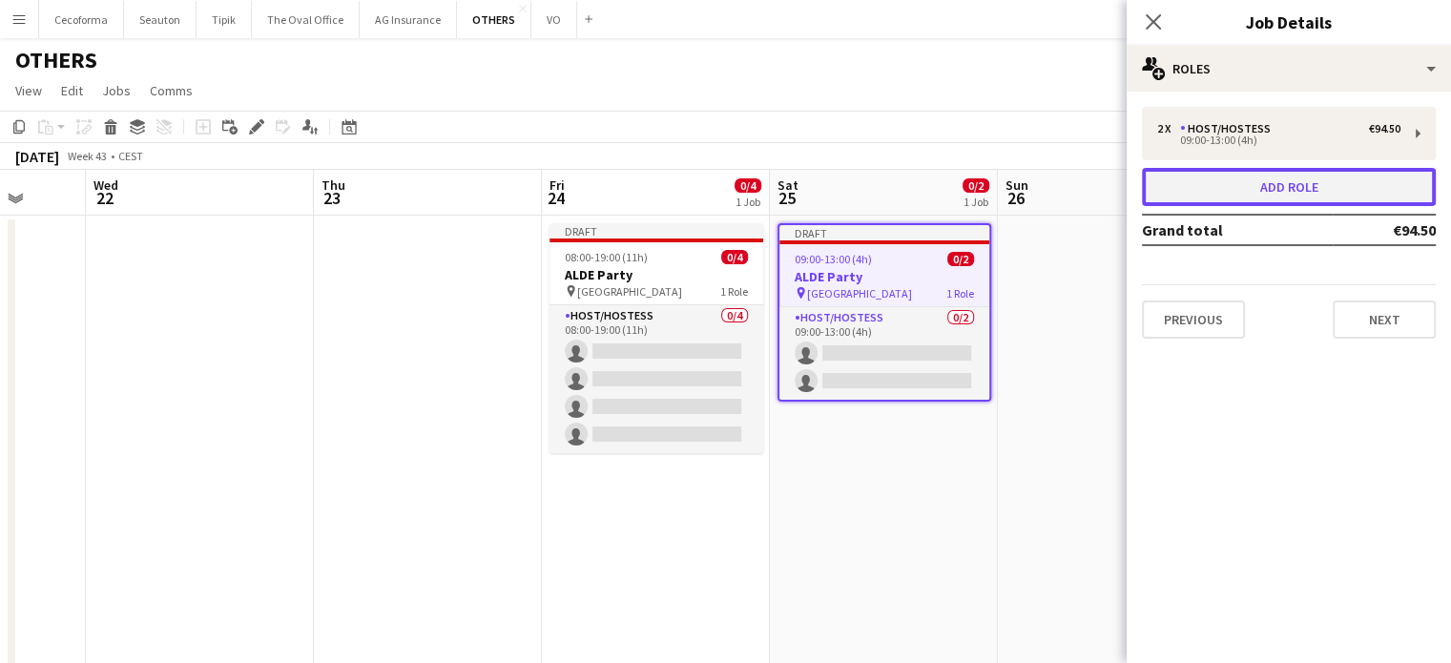
click at [1276, 182] on button "Add role" at bounding box center [1289, 187] width 294 height 38
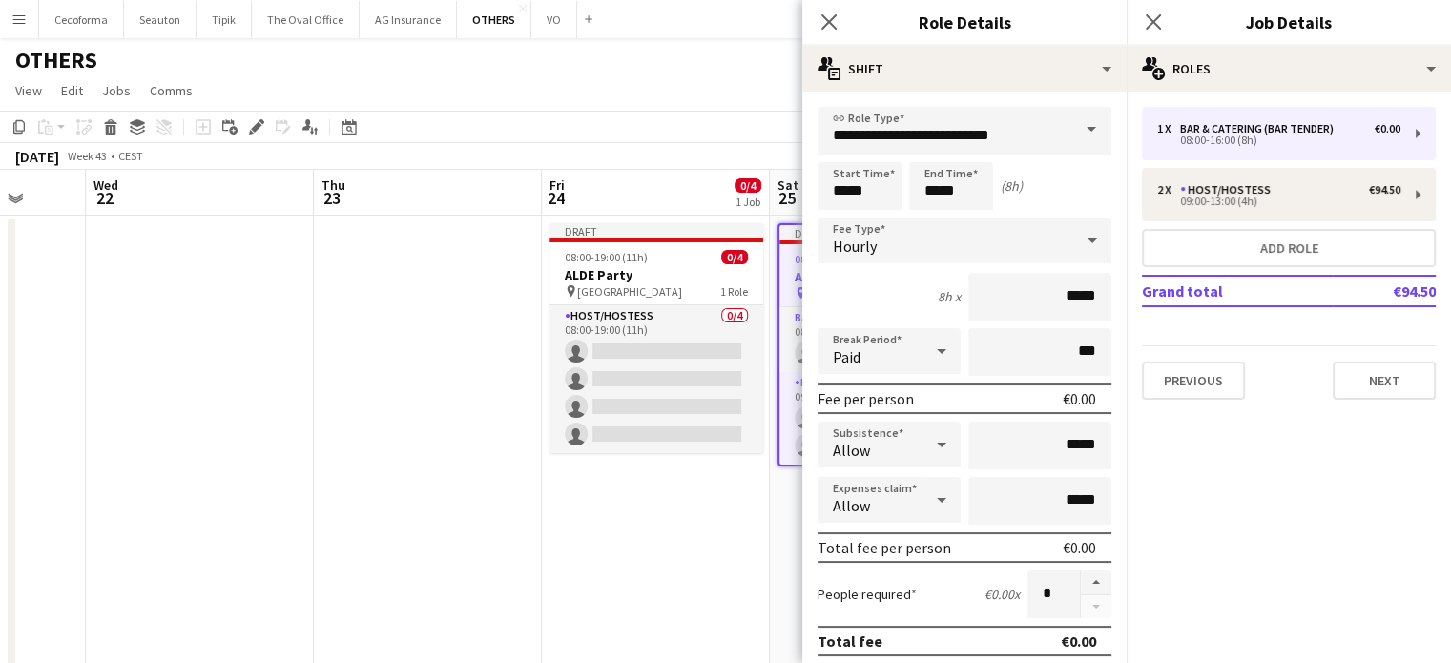
click at [1081, 128] on span at bounding box center [1091, 130] width 40 height 46
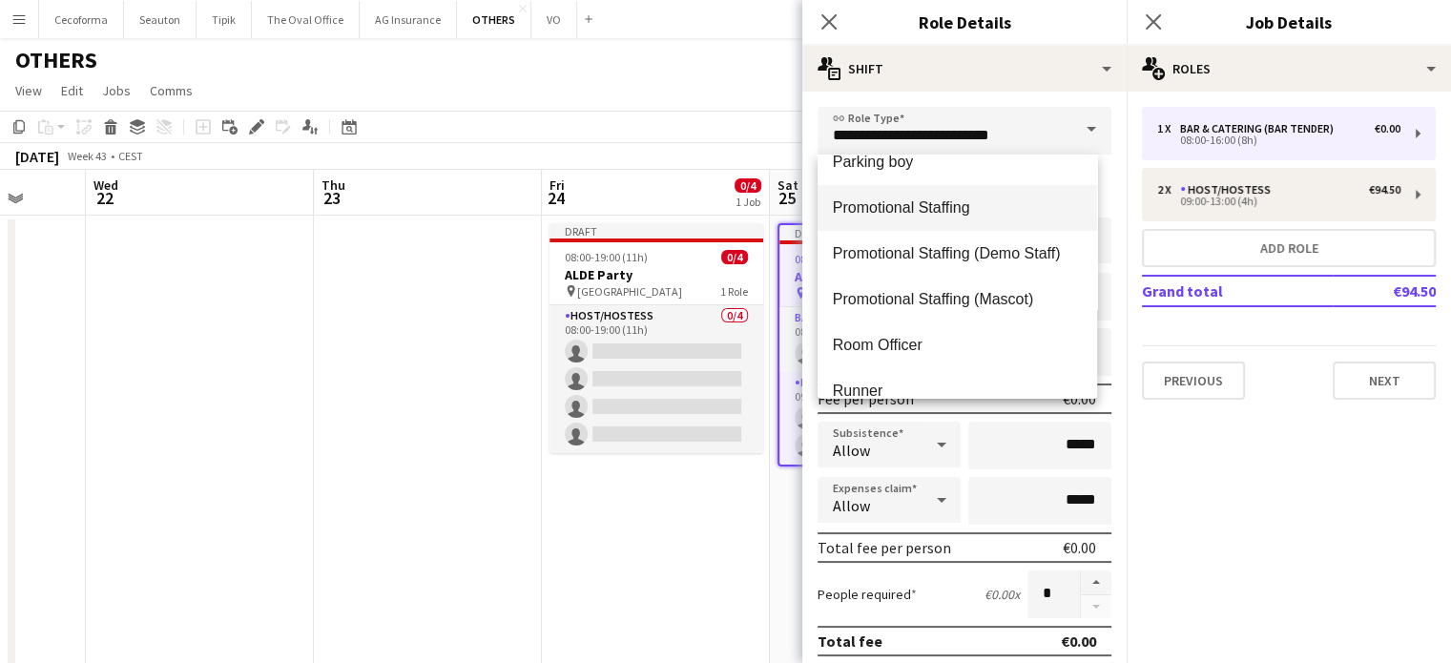
scroll to position [382, 0]
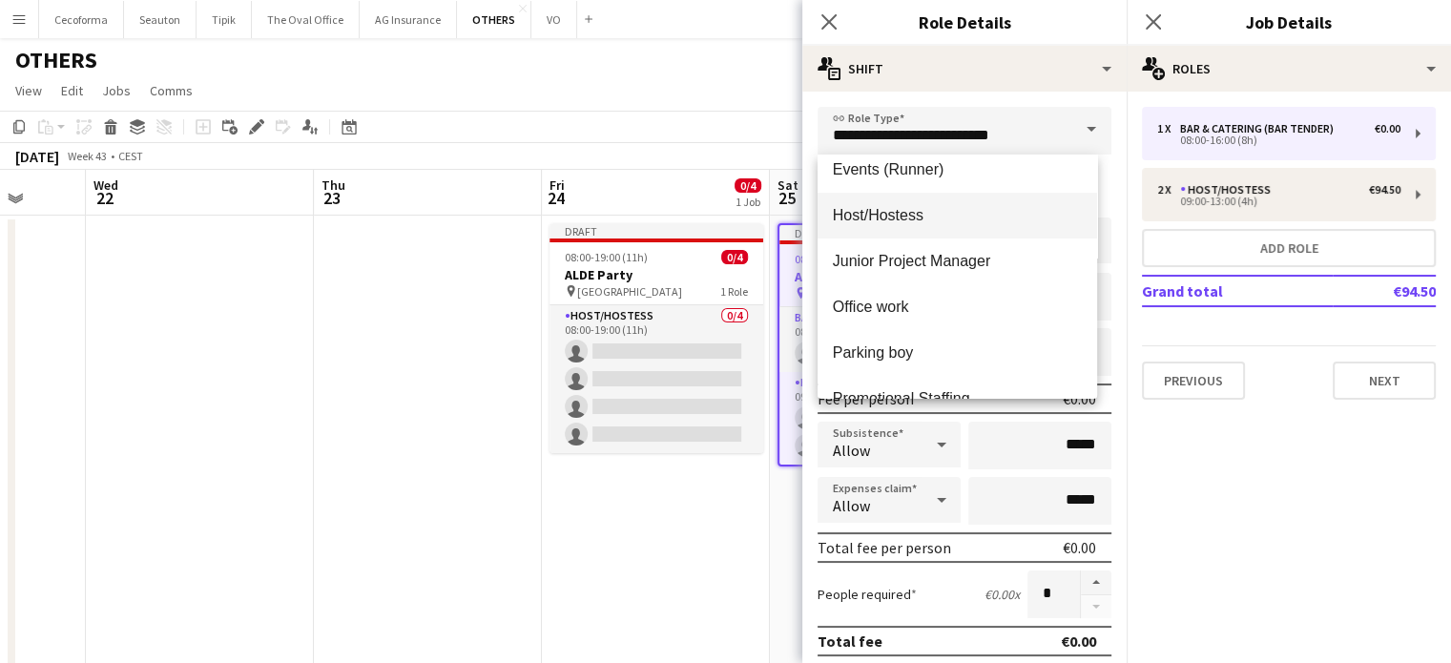
click at [873, 213] on span "Host/Hostess" at bounding box center [957, 215] width 249 height 18
type input "**********"
type input "******"
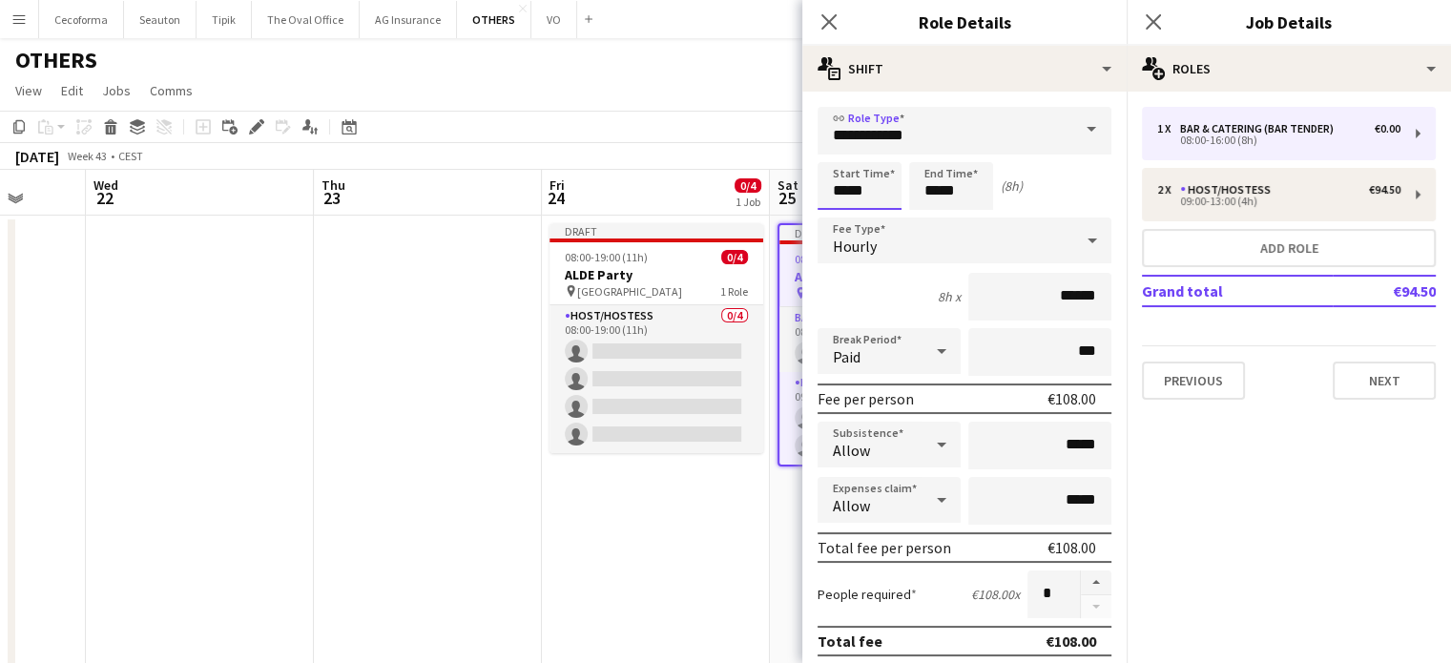
click at [846, 189] on input "*****" at bounding box center [860, 186] width 84 height 48
click at [842, 156] on div at bounding box center [841, 152] width 38 height 19
type input "*****"
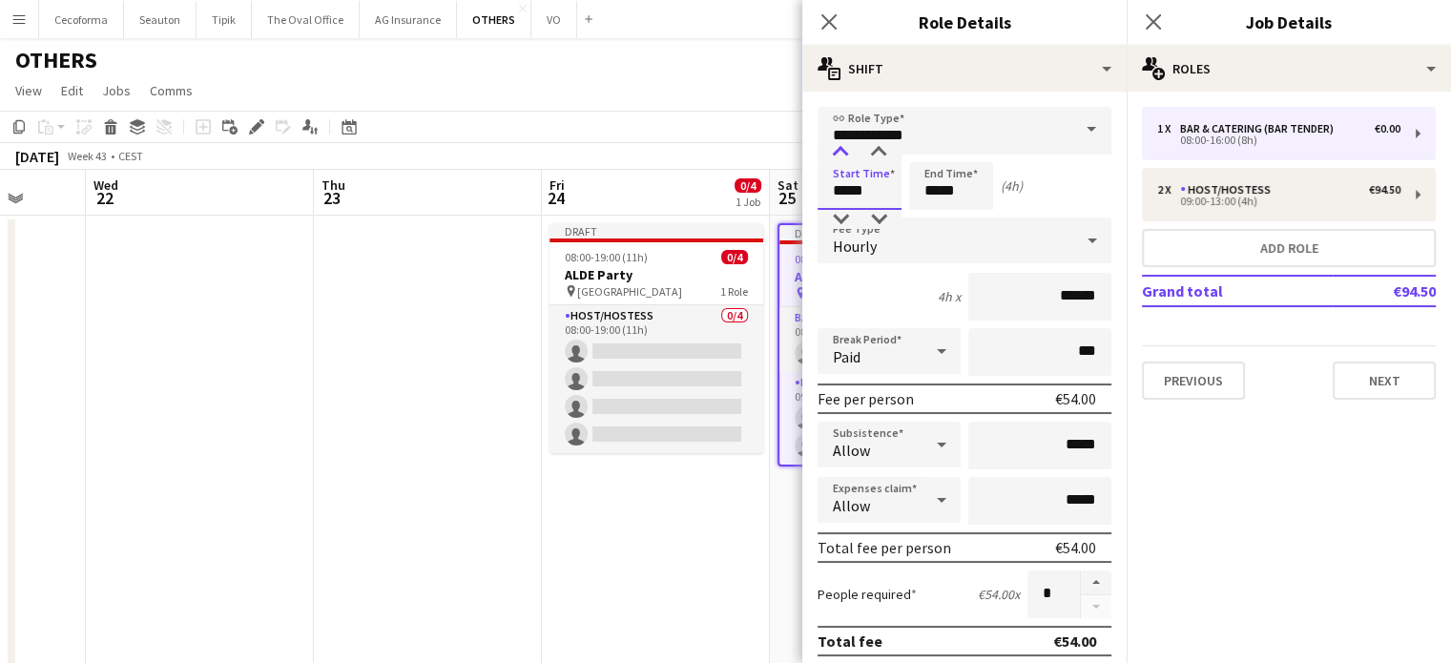
click at [842, 156] on div at bounding box center [841, 152] width 38 height 19
click at [939, 194] on input "*****" at bounding box center [951, 186] width 84 height 48
type input "*****"
click at [936, 154] on div at bounding box center [932, 152] width 38 height 19
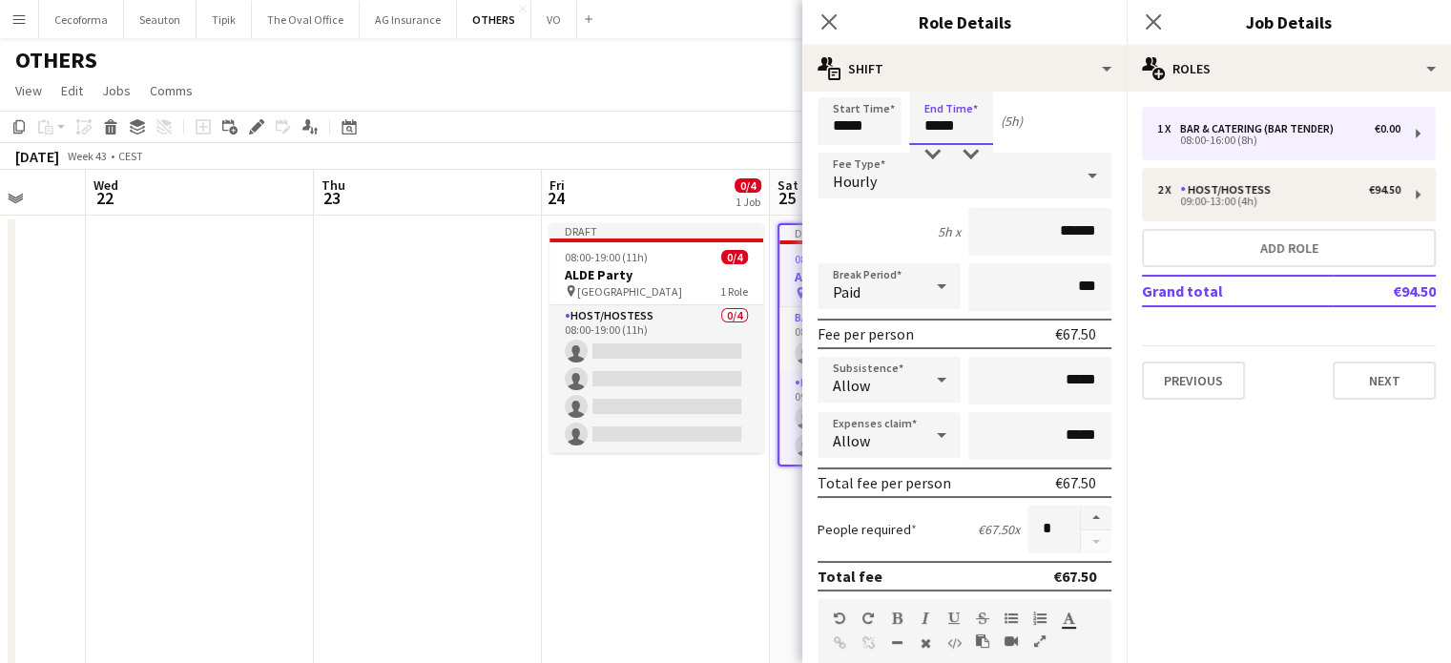
scroll to position [95, 0]
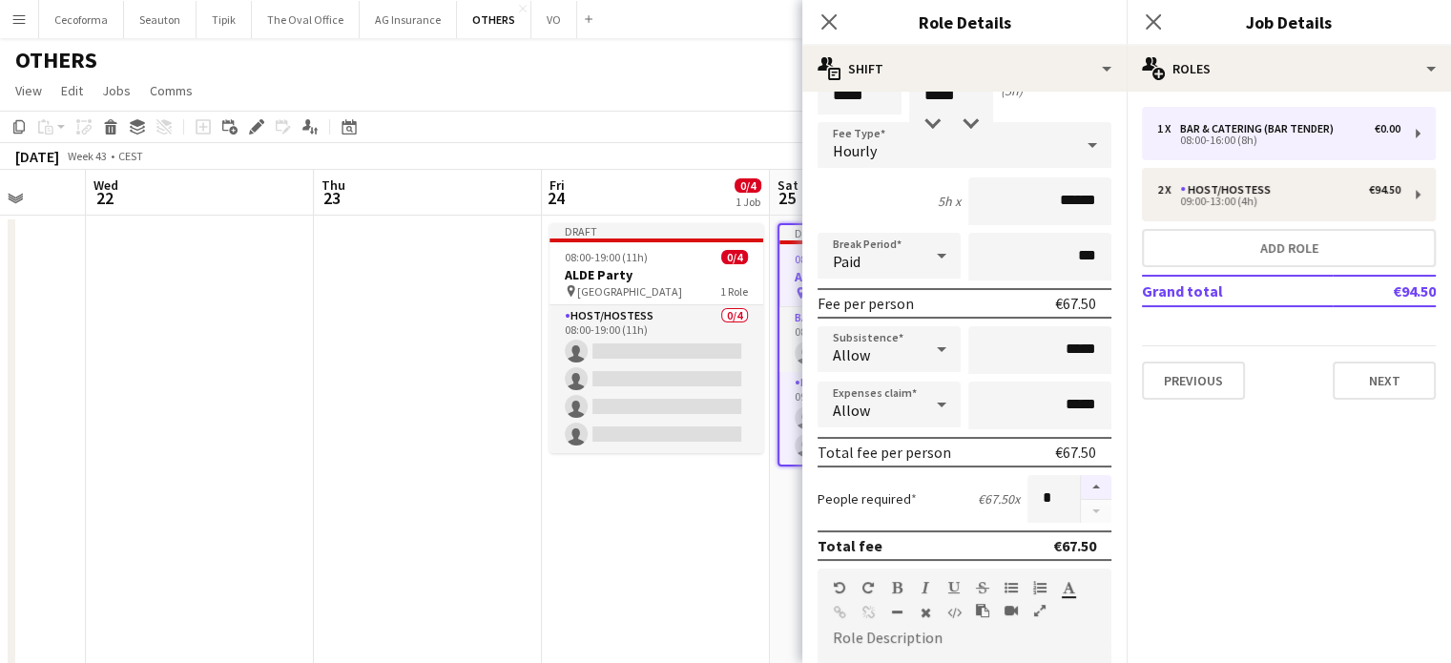
click at [1089, 476] on button "button" at bounding box center [1096, 487] width 31 height 25
type input "*"
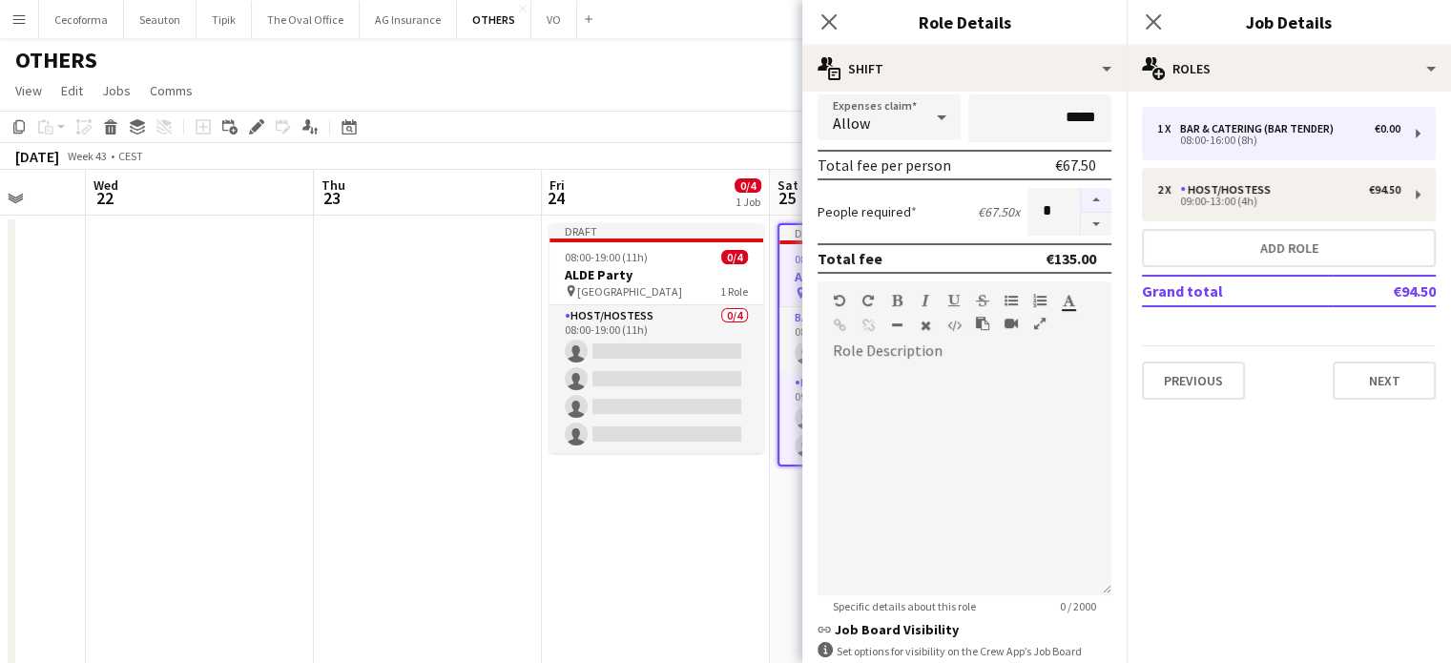
scroll to position [477, 0]
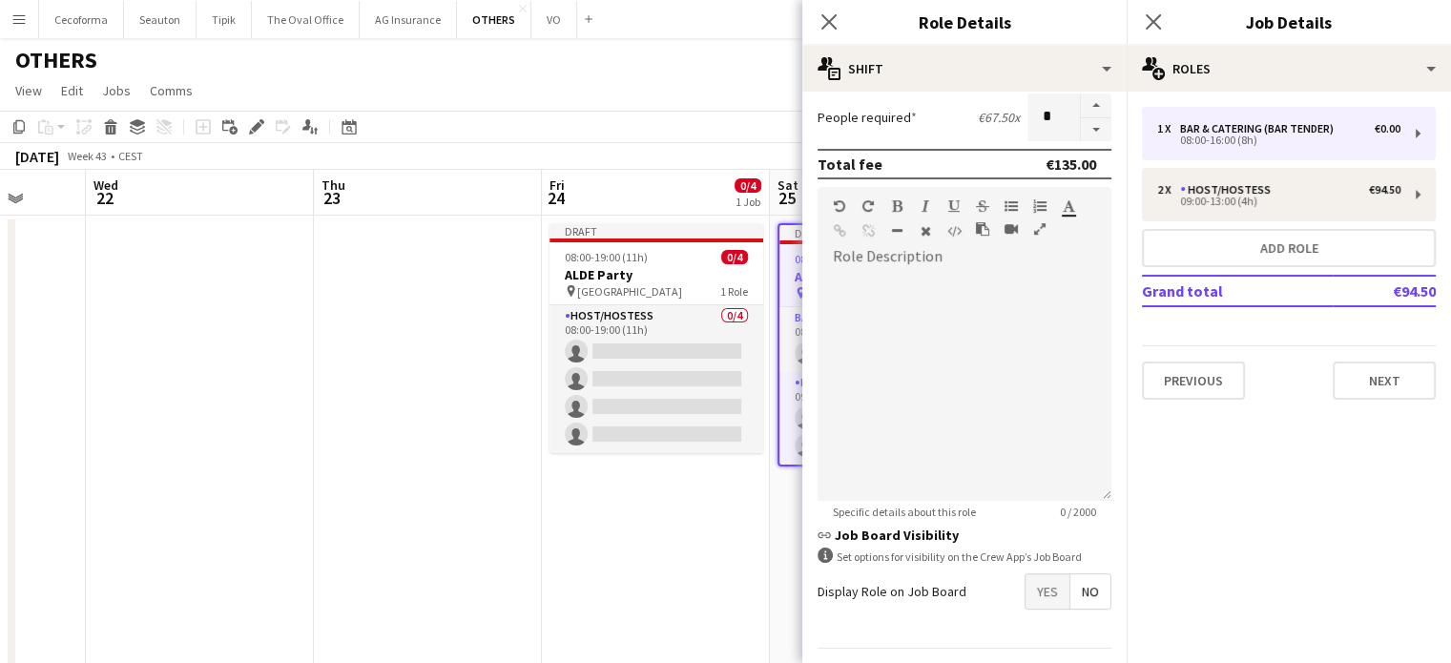
click at [1038, 591] on span "Yes" at bounding box center [1048, 591] width 44 height 34
click at [1079, 626] on span "No" at bounding box center [1091, 632] width 40 height 34
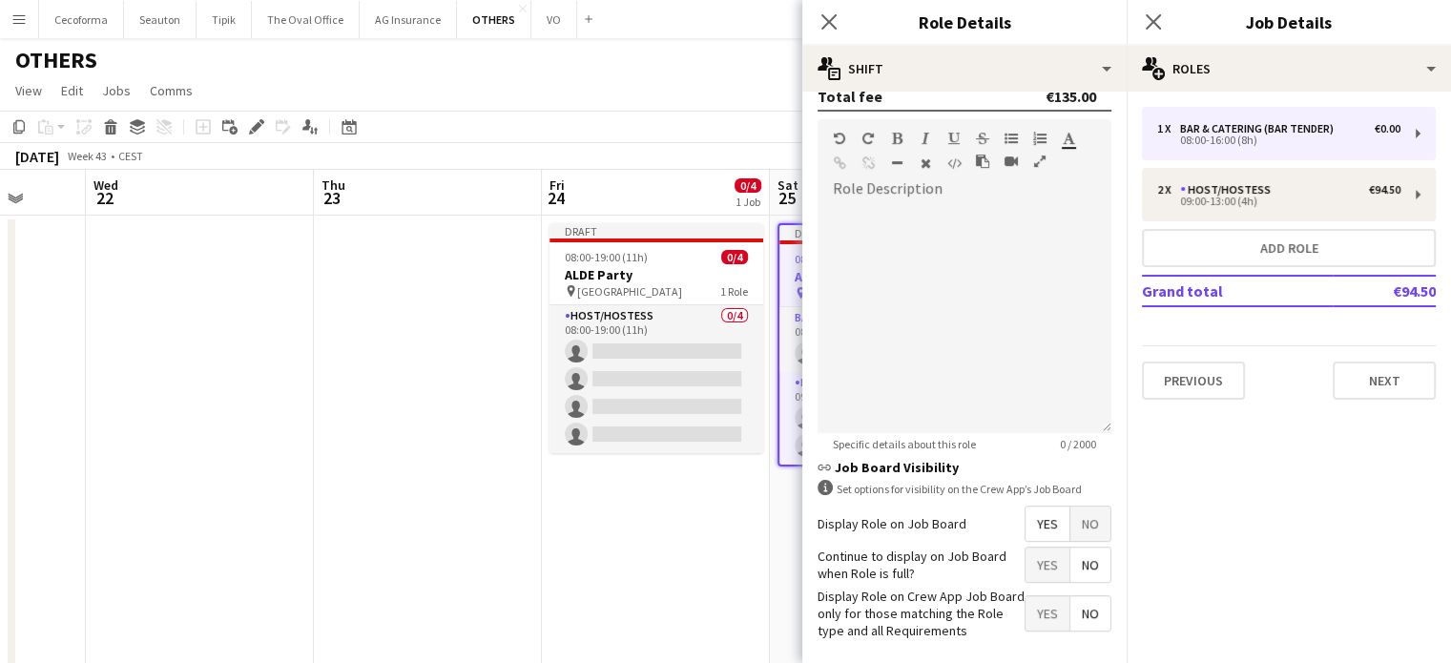
scroll to position [624, 0]
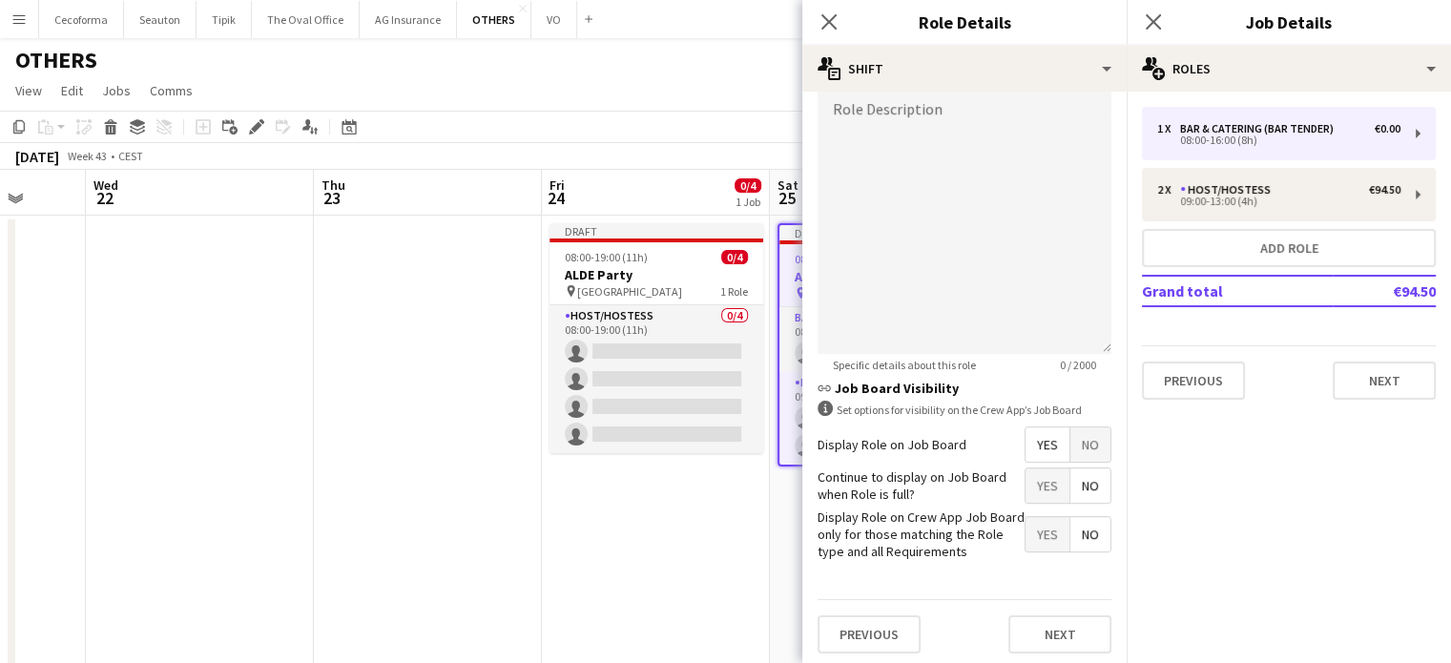
click at [1029, 532] on span "Yes" at bounding box center [1048, 534] width 44 height 34
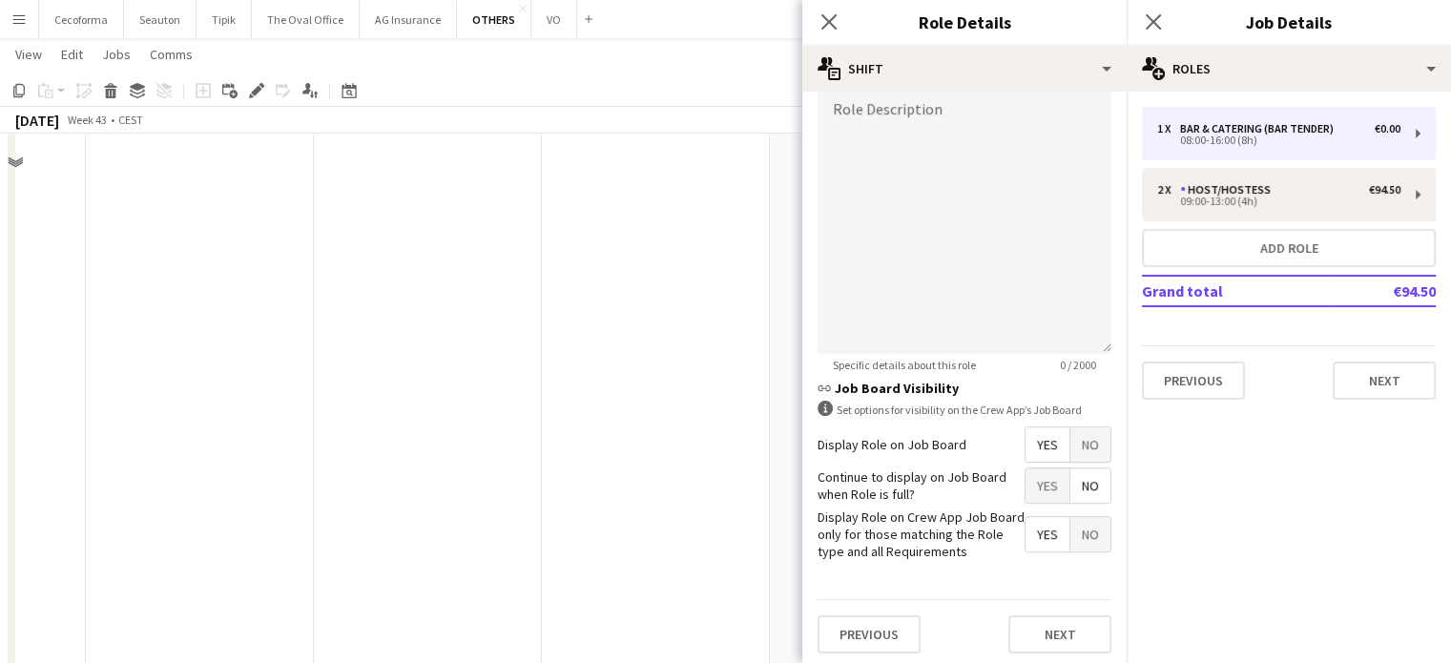
scroll to position [382, 0]
click at [1050, 629] on button "Next" at bounding box center [1060, 634] width 103 height 38
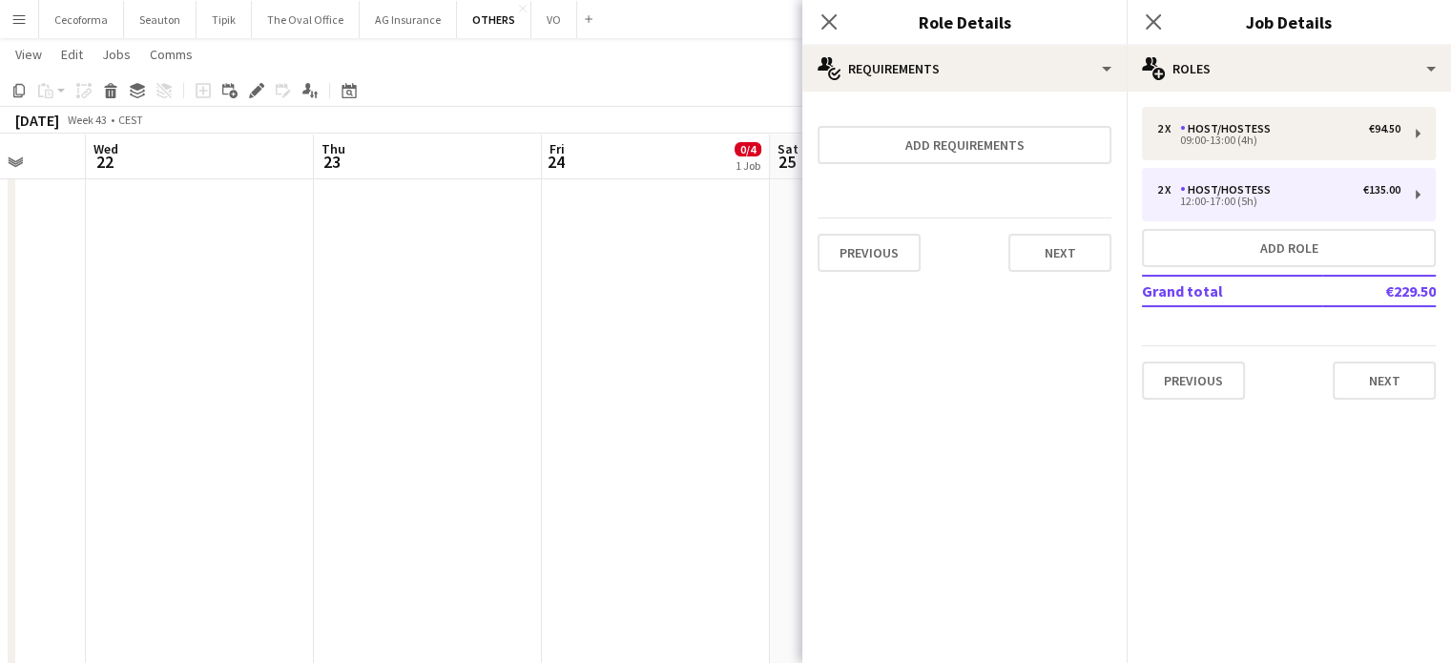
scroll to position [0, 0]
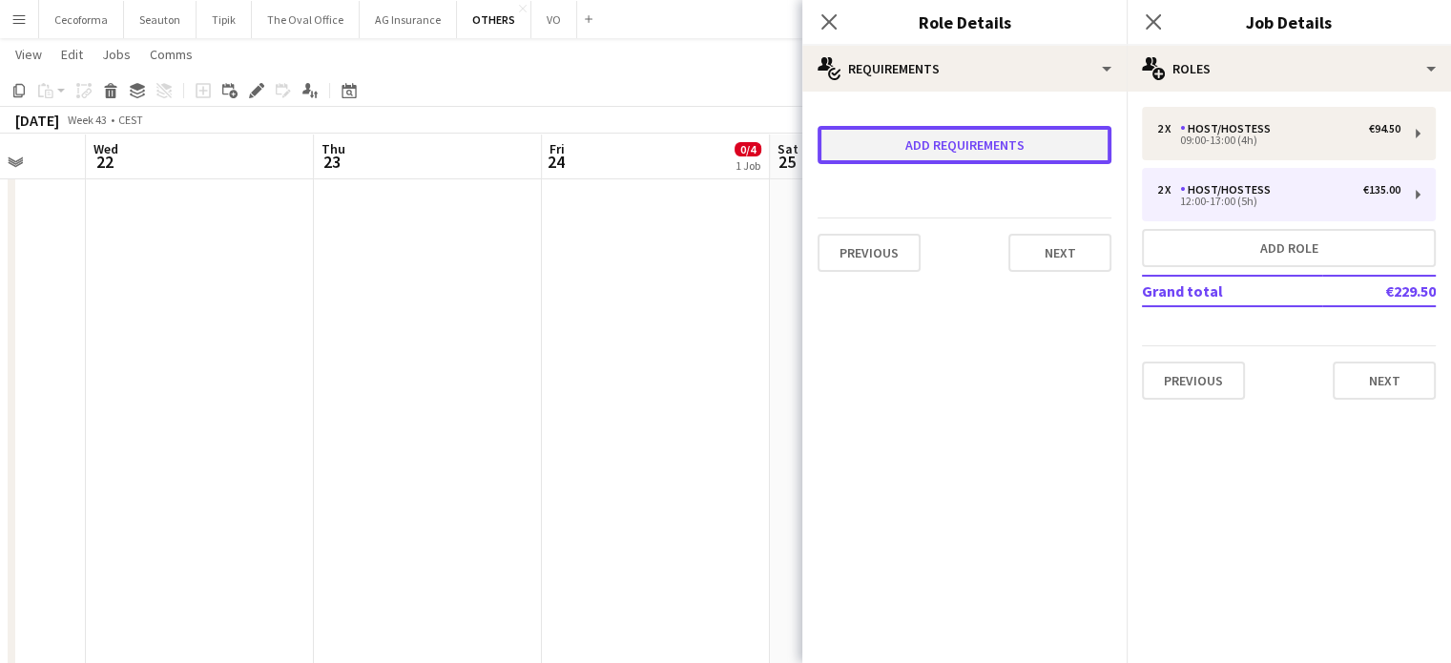
click at [931, 139] on button "Add requirements" at bounding box center [965, 145] width 294 height 38
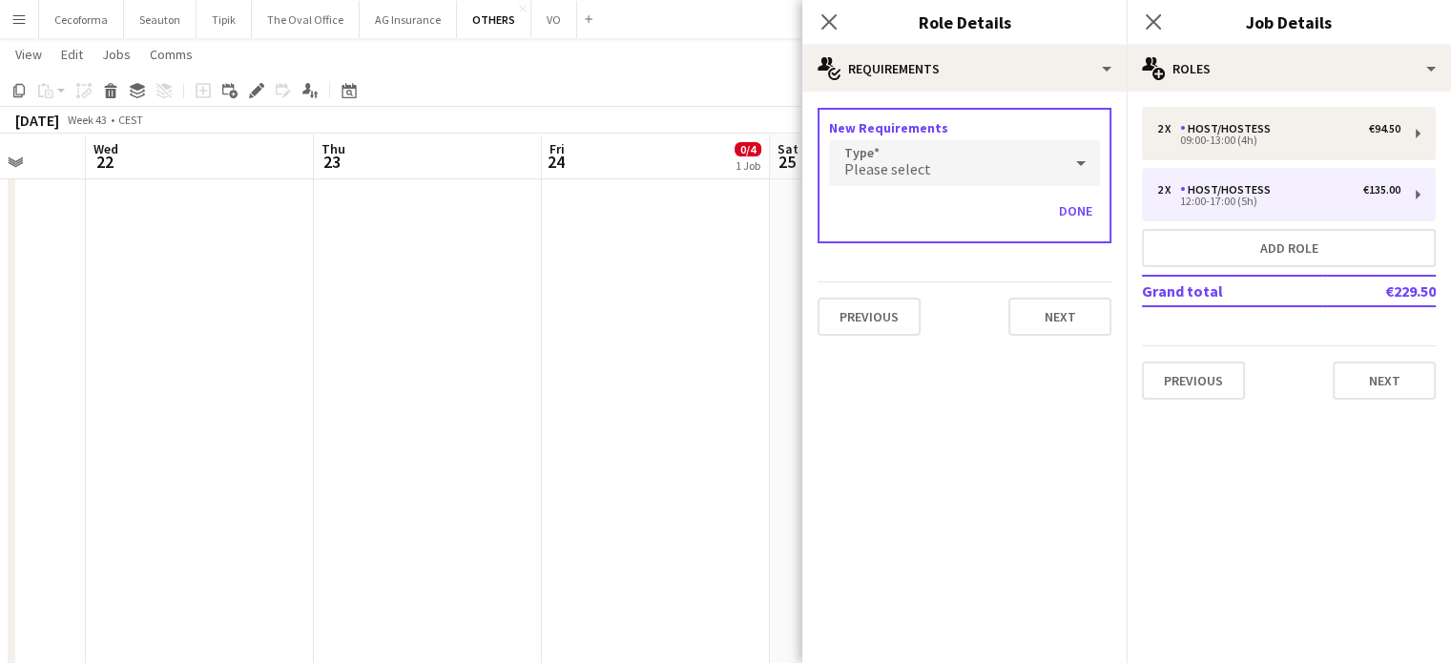
click at [915, 159] on span "Please select" at bounding box center [887, 168] width 87 height 19
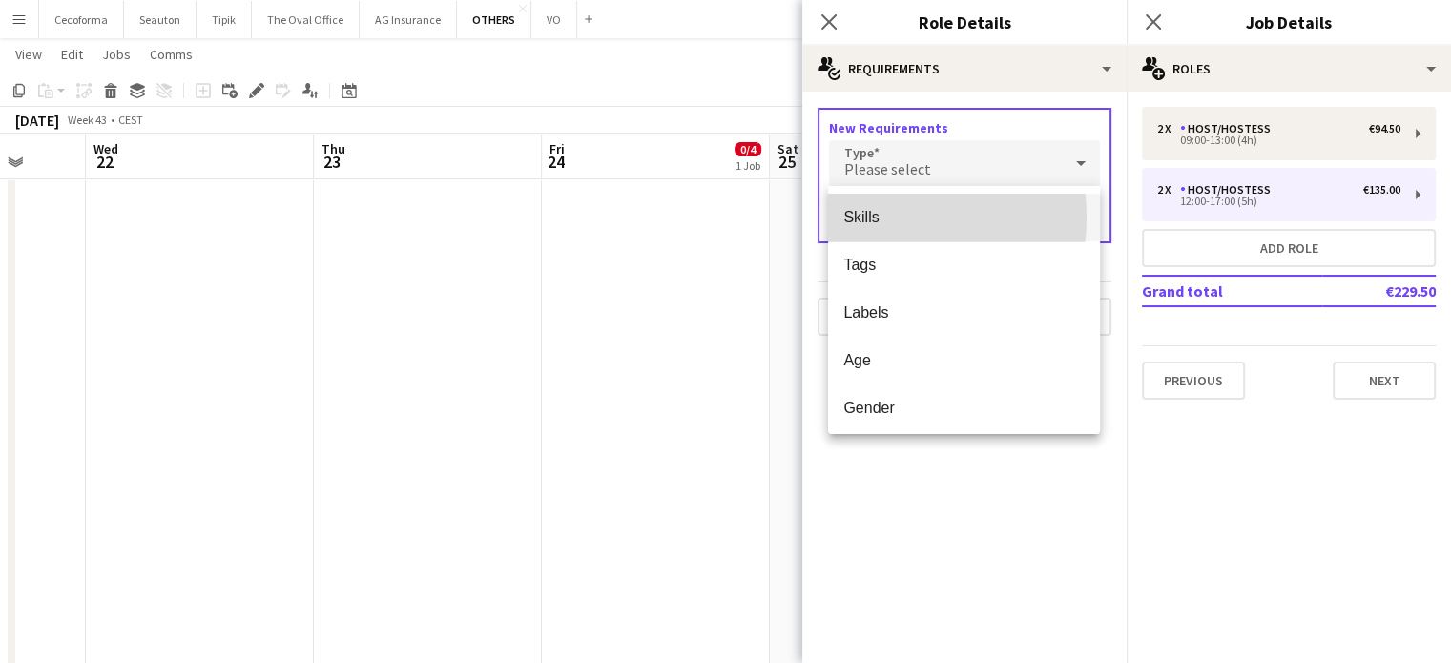
click at [872, 218] on span "Skills" at bounding box center [963, 217] width 241 height 18
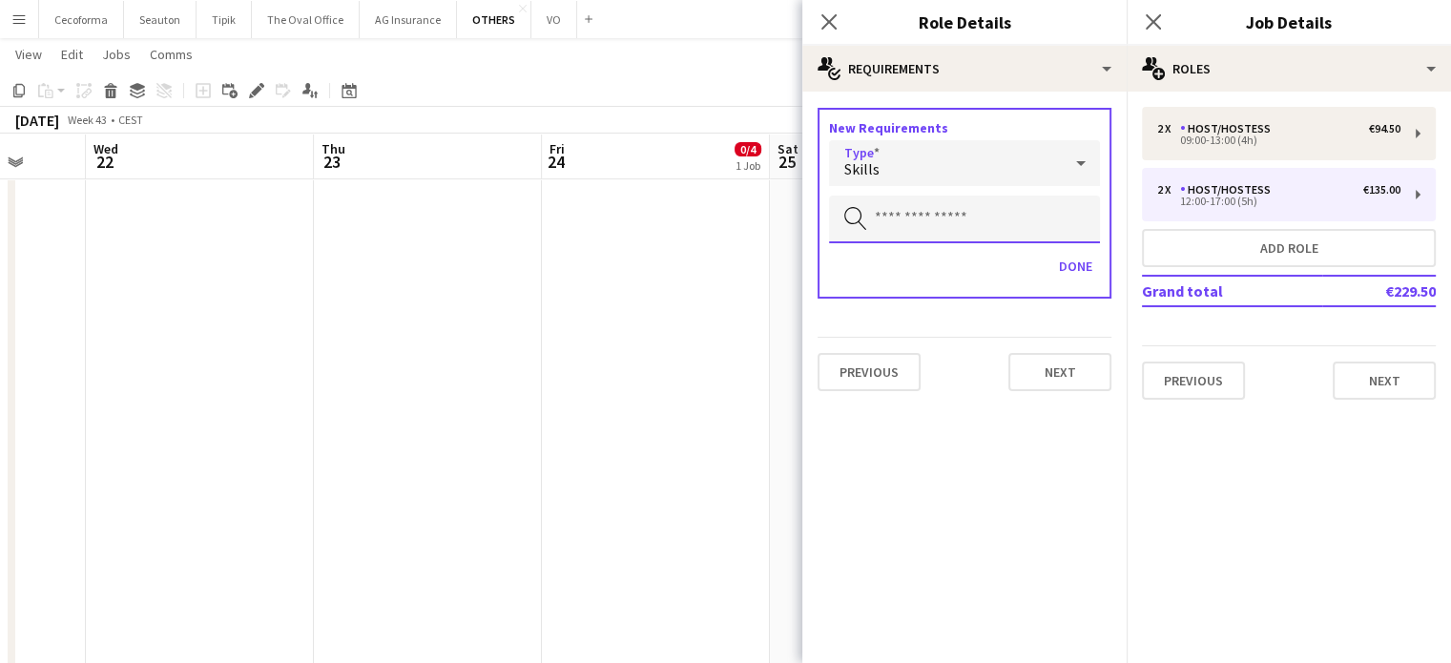
click at [944, 224] on input "text" at bounding box center [964, 220] width 271 height 48
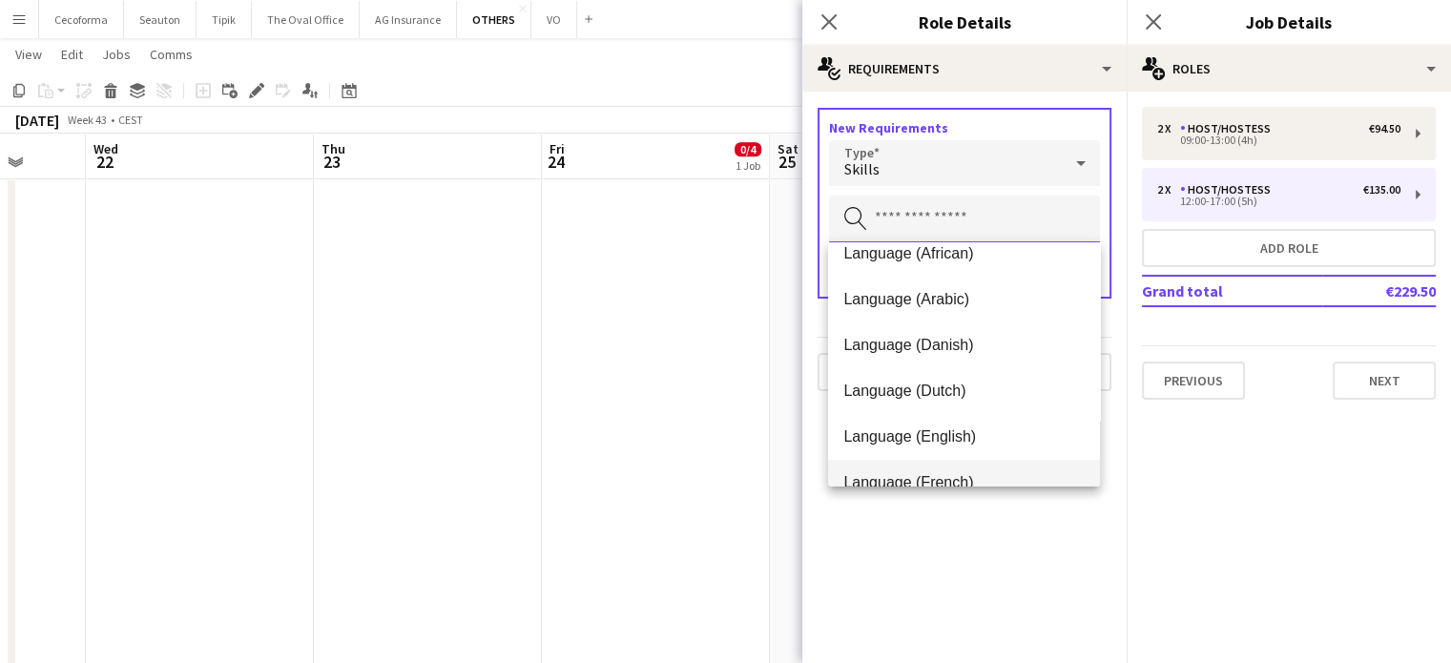
scroll to position [95, 0]
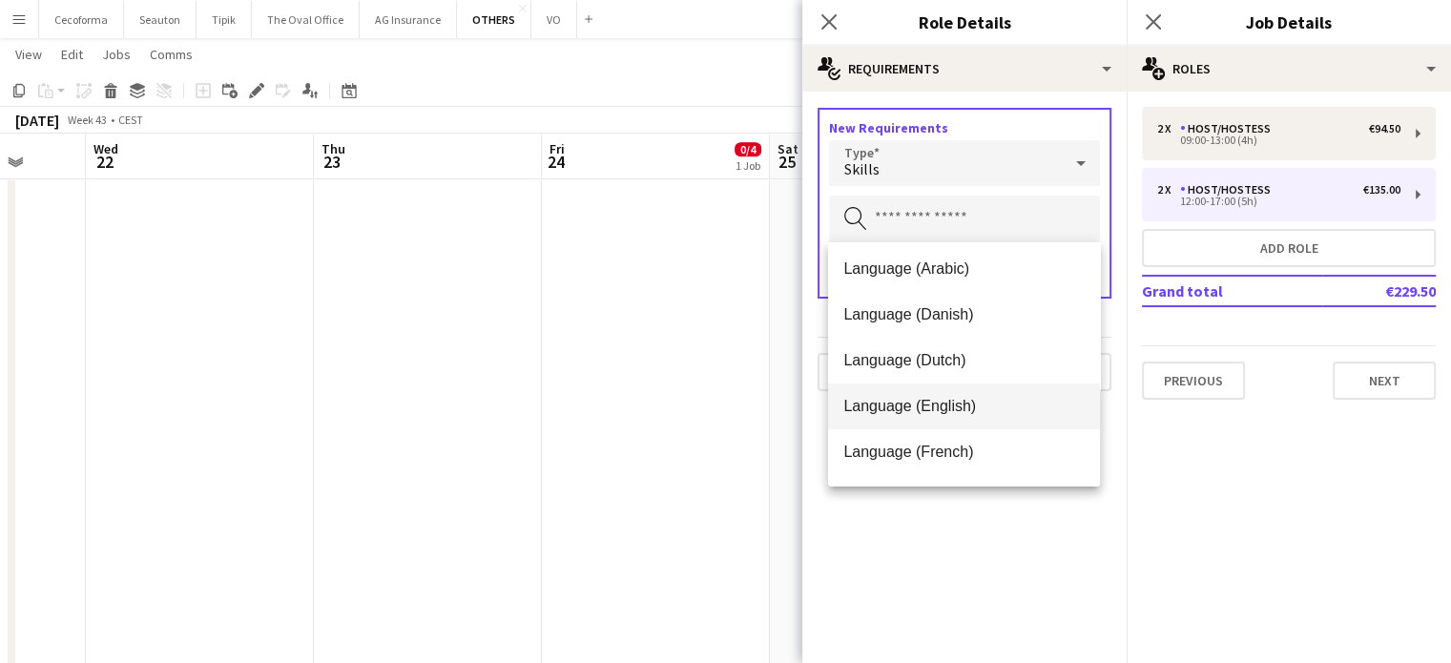
click at [930, 401] on span "Language (English)" at bounding box center [963, 406] width 241 height 18
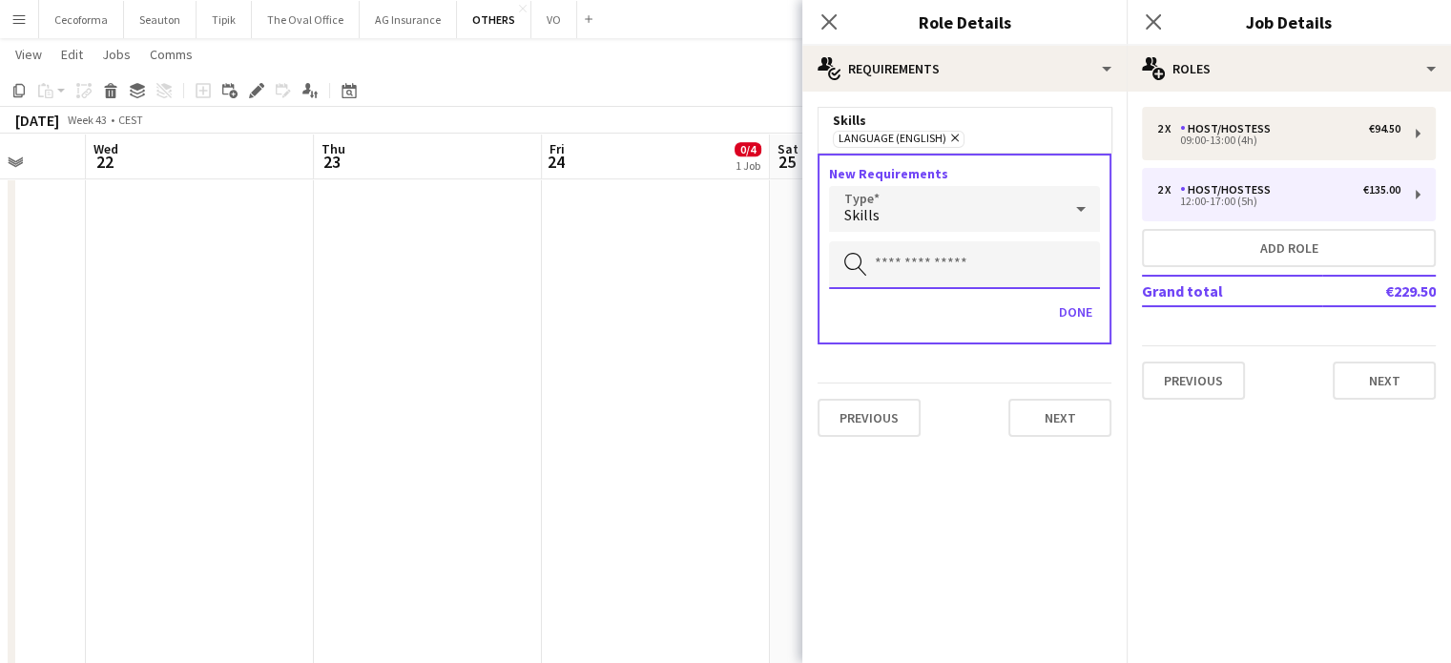
click at [910, 255] on input "text" at bounding box center [964, 265] width 271 height 48
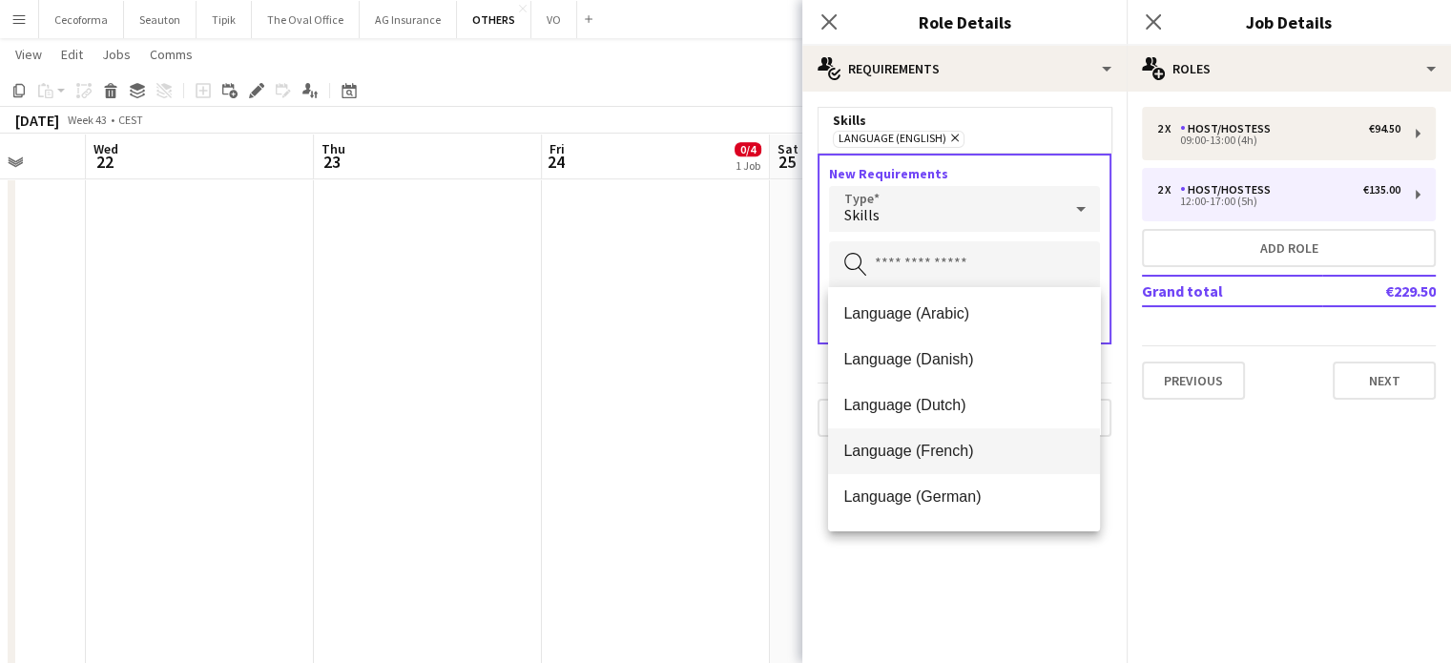
click at [929, 441] on mat-option "Language (French)" at bounding box center [964, 451] width 272 height 46
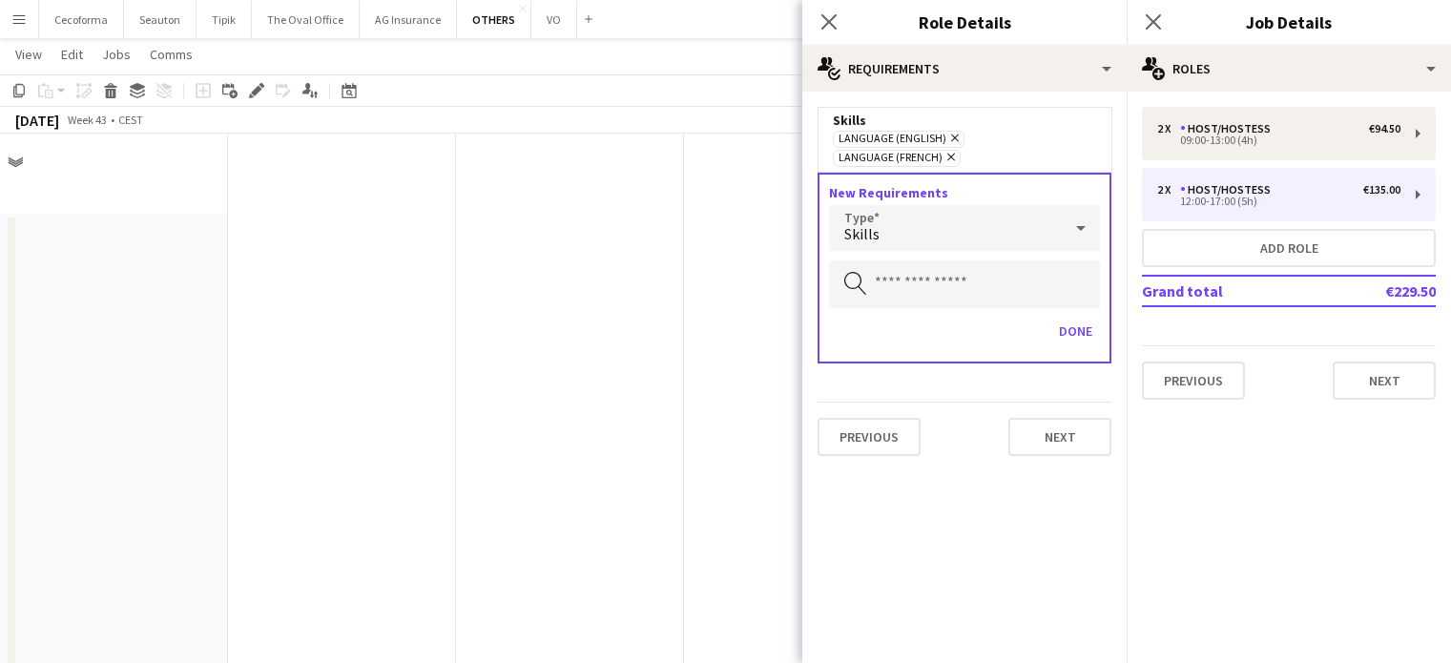
click at [1088, 316] on button "Done" at bounding box center [1075, 331] width 49 height 31
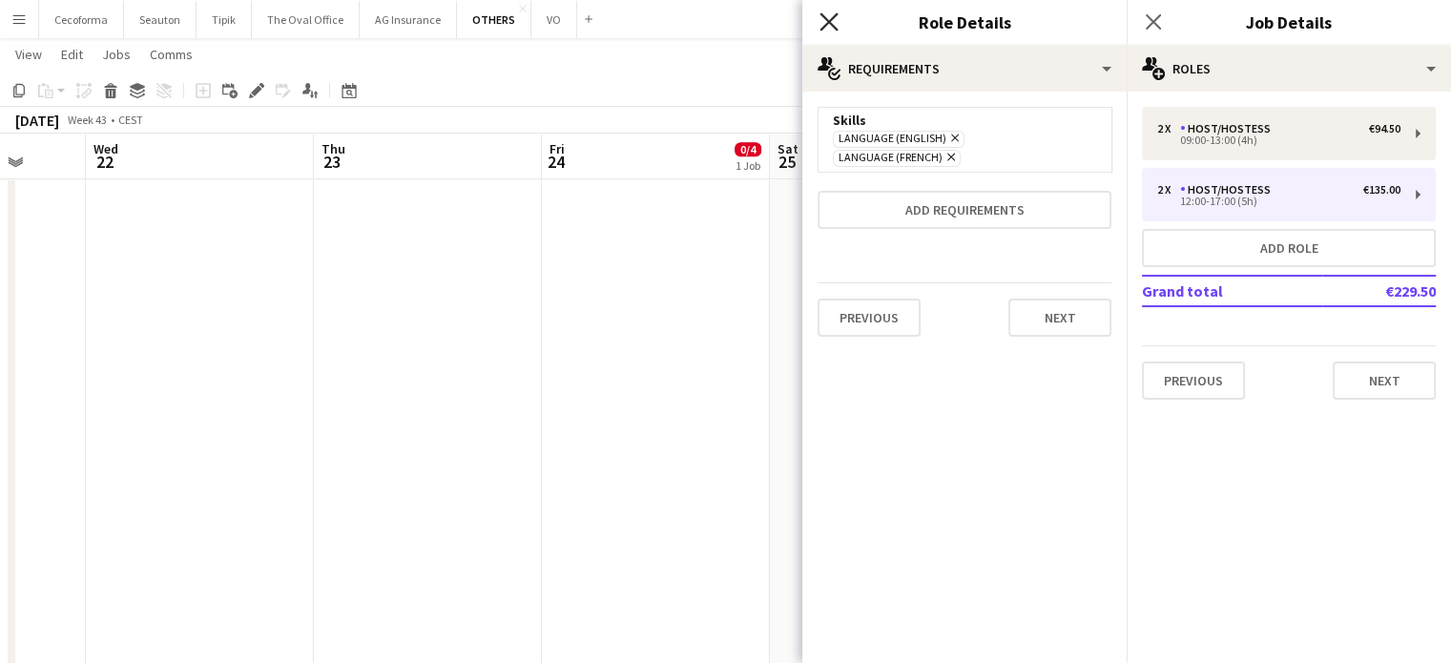
click at [833, 28] on icon at bounding box center [829, 21] width 18 height 18
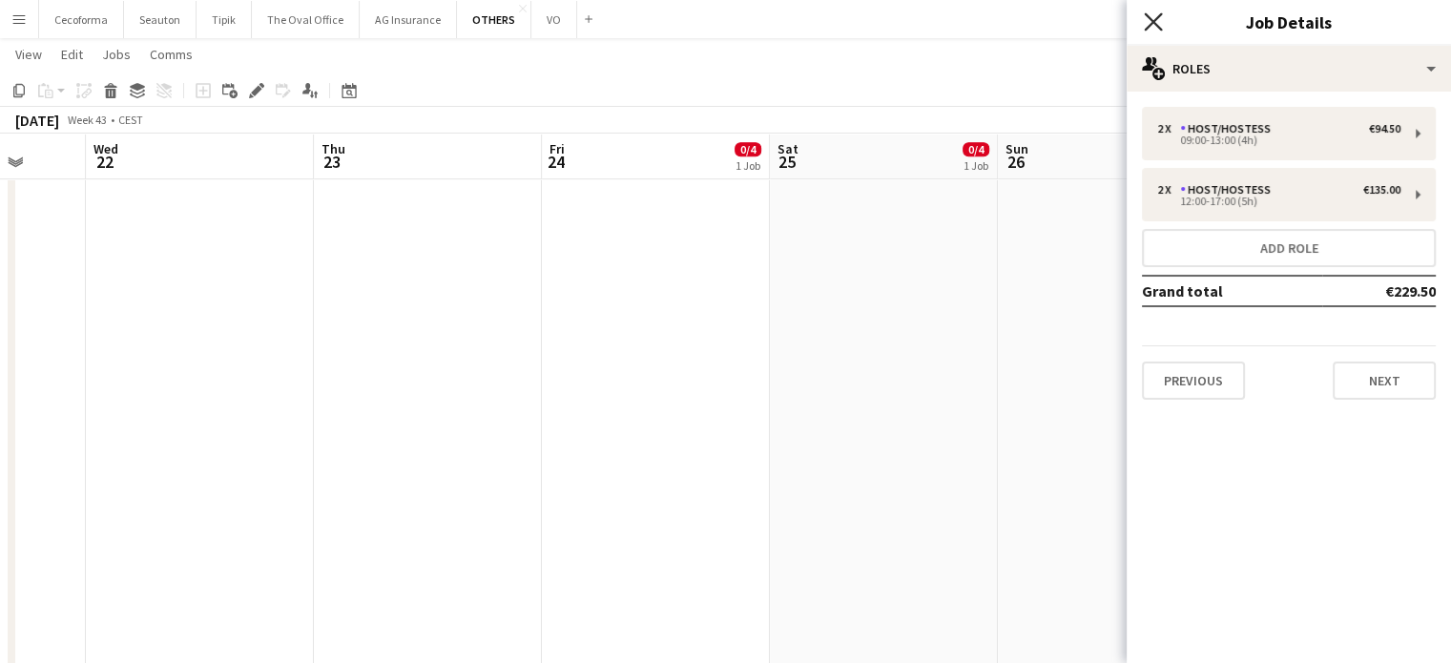
click at [1148, 26] on icon at bounding box center [1153, 21] width 18 height 18
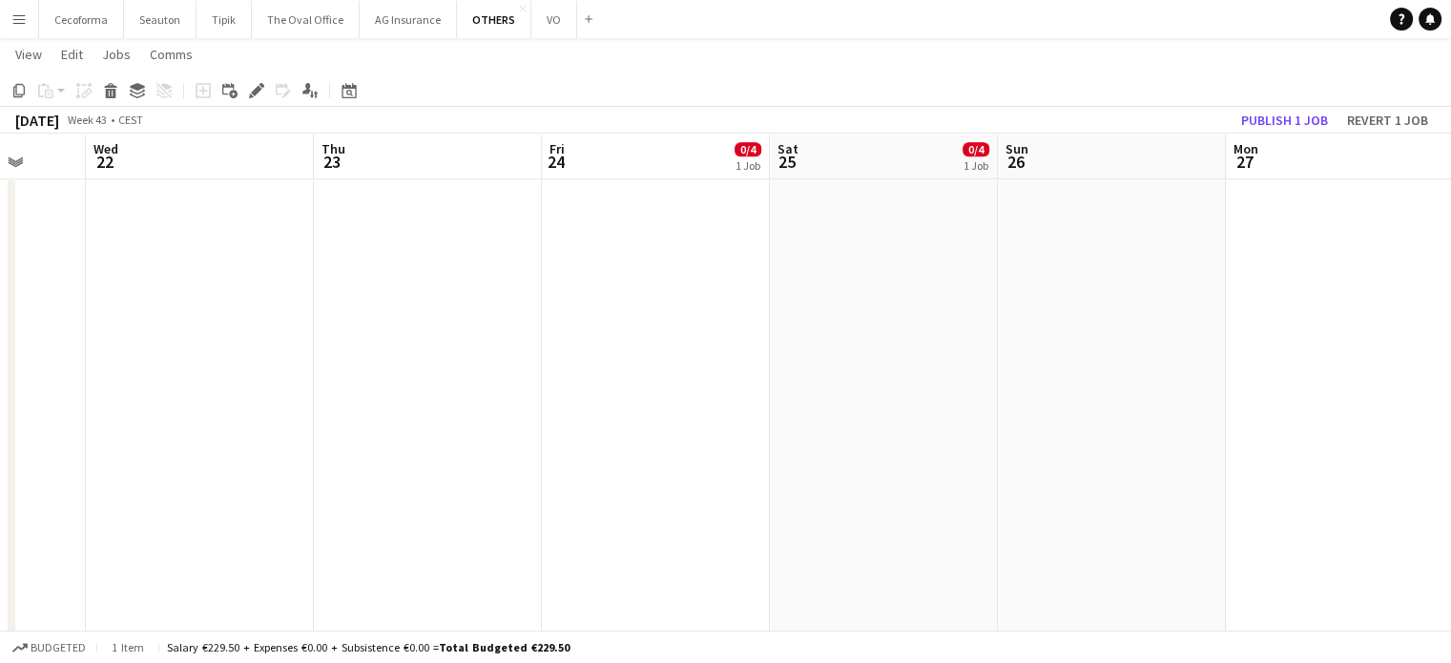
click at [1044, 358] on app-date-cell at bounding box center [1112, 631] width 228 height 2934
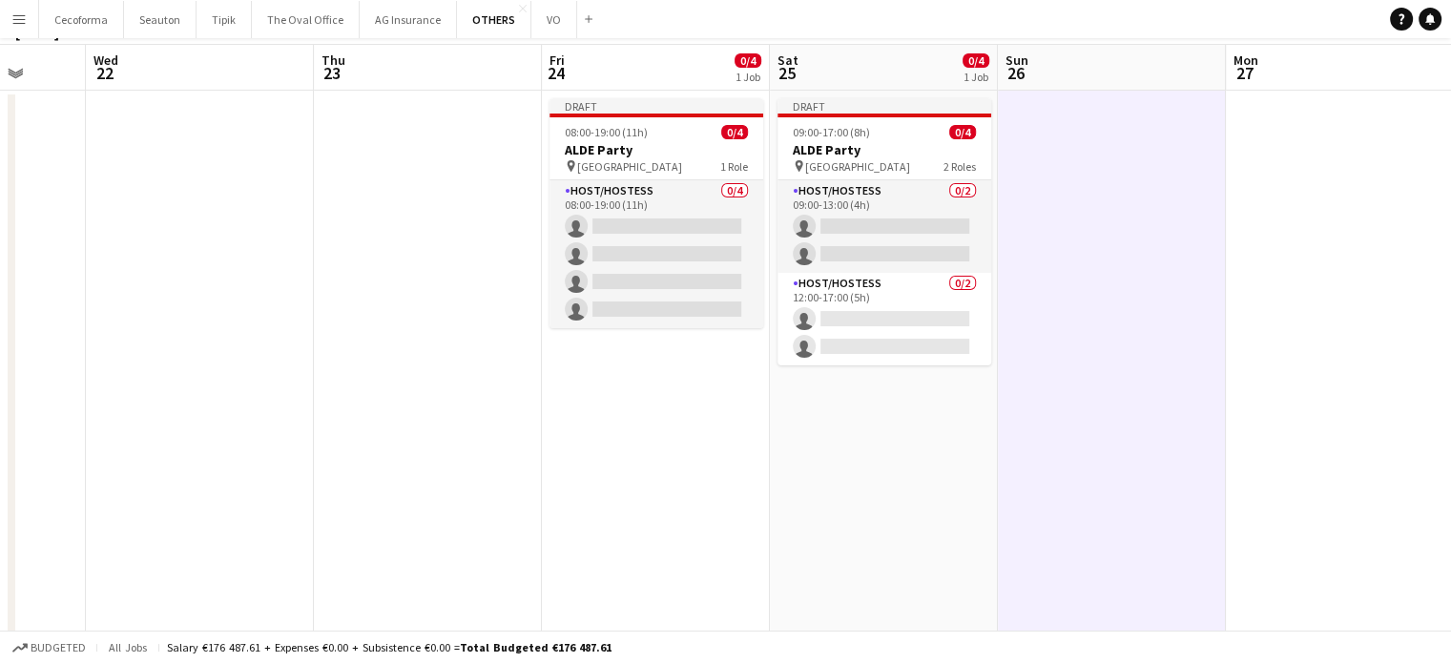
scroll to position [0, 0]
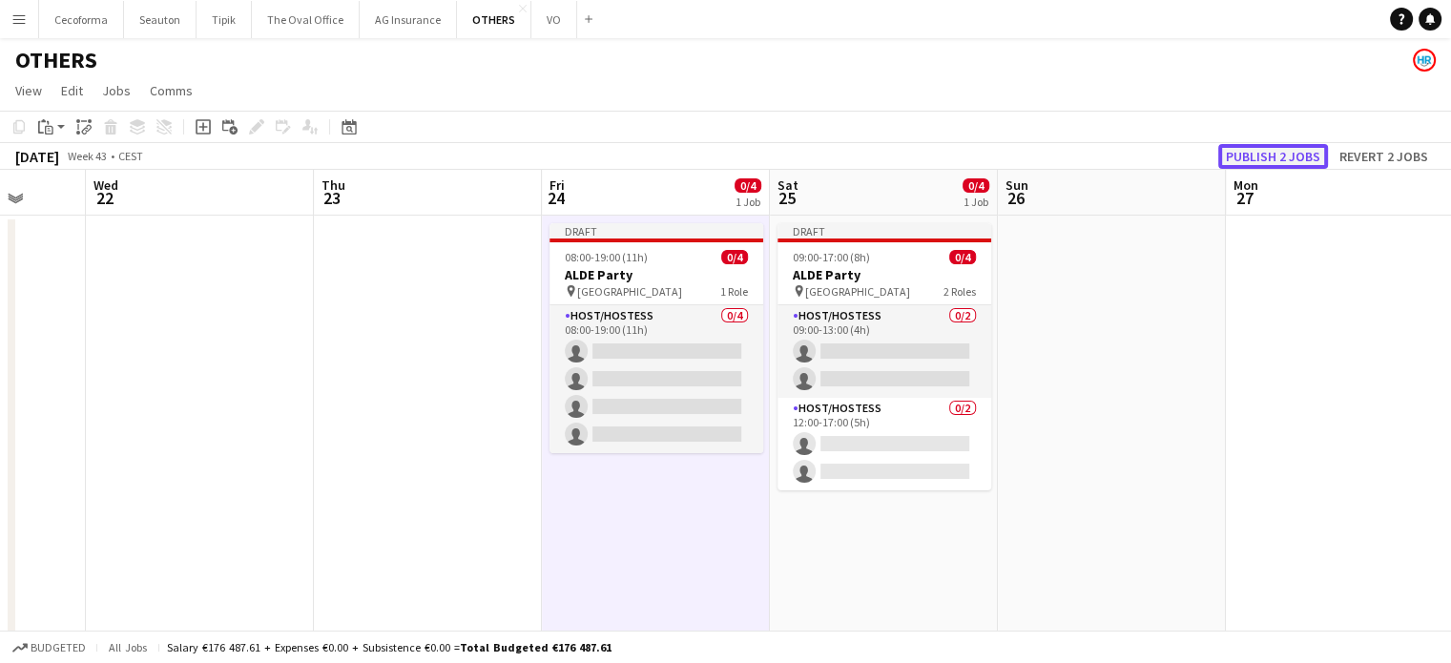
click at [1299, 153] on button "Publish 2 jobs" at bounding box center [1273, 156] width 110 height 25
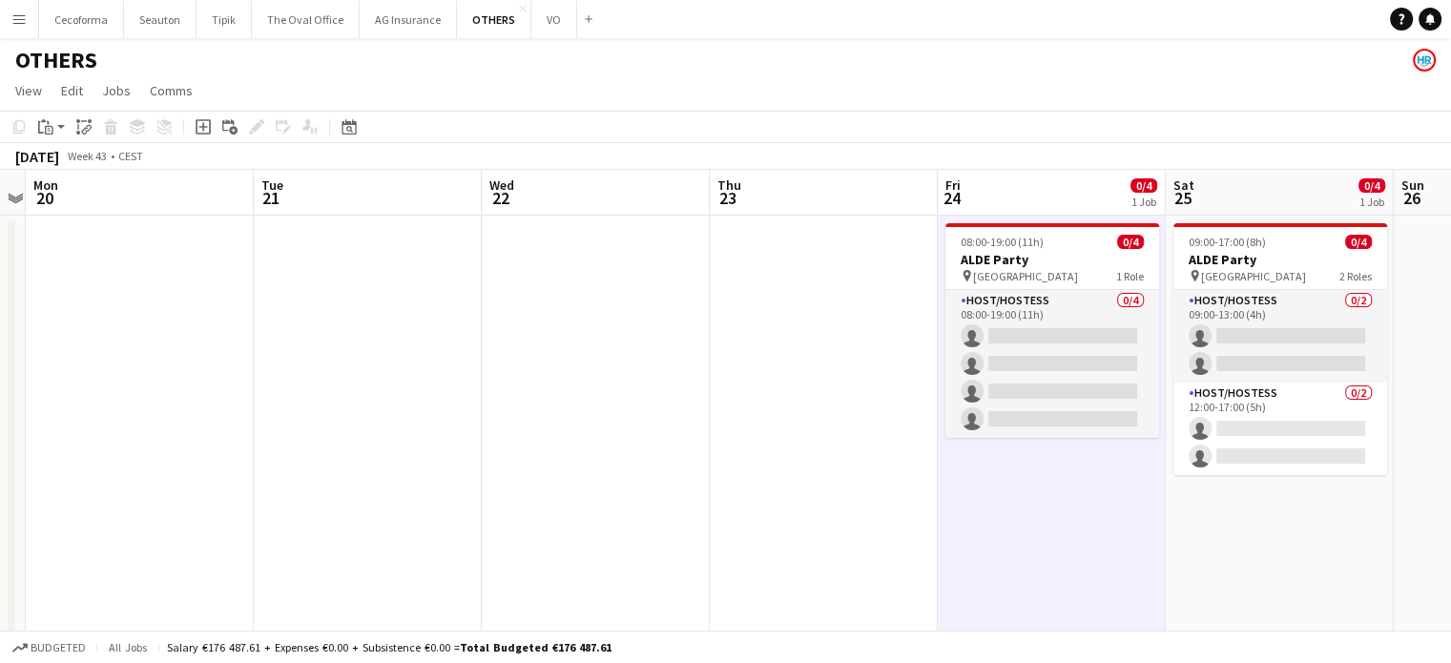
scroll to position [0, 393]
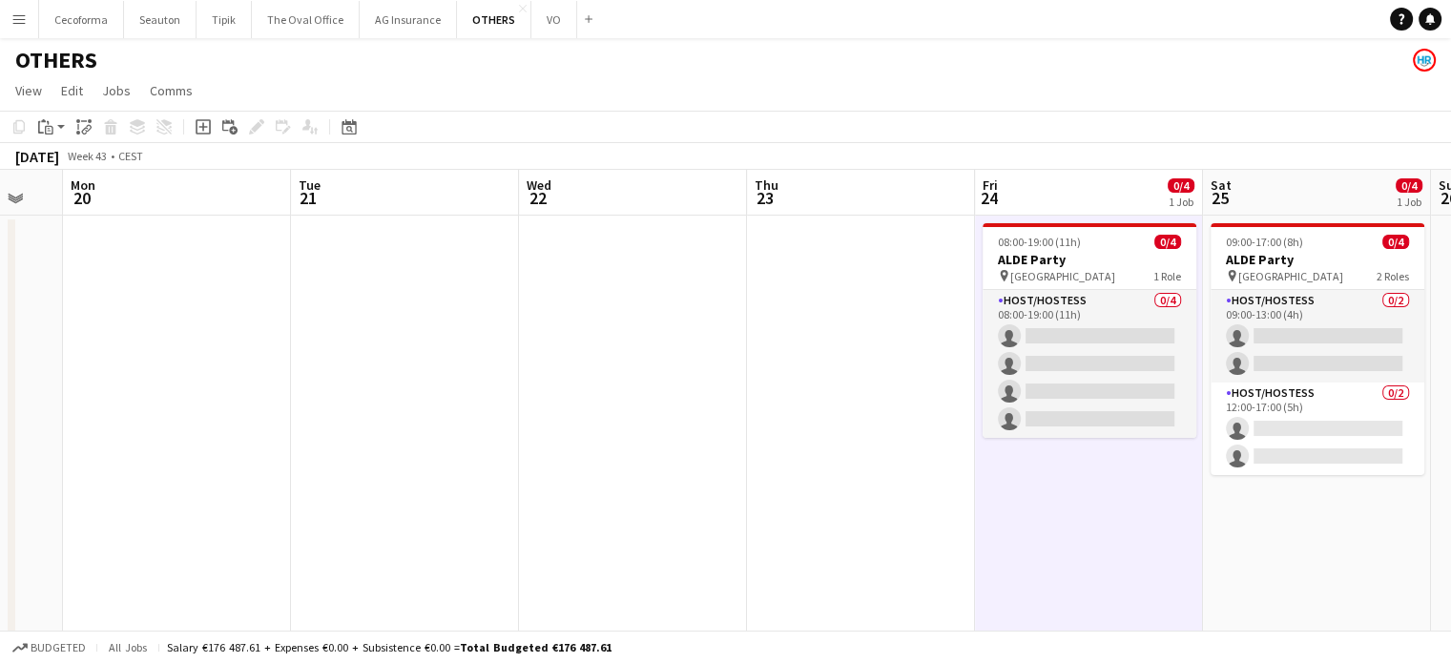
drag, startPoint x: 327, startPoint y: 429, endPoint x: 759, endPoint y: 453, distance: 431.9
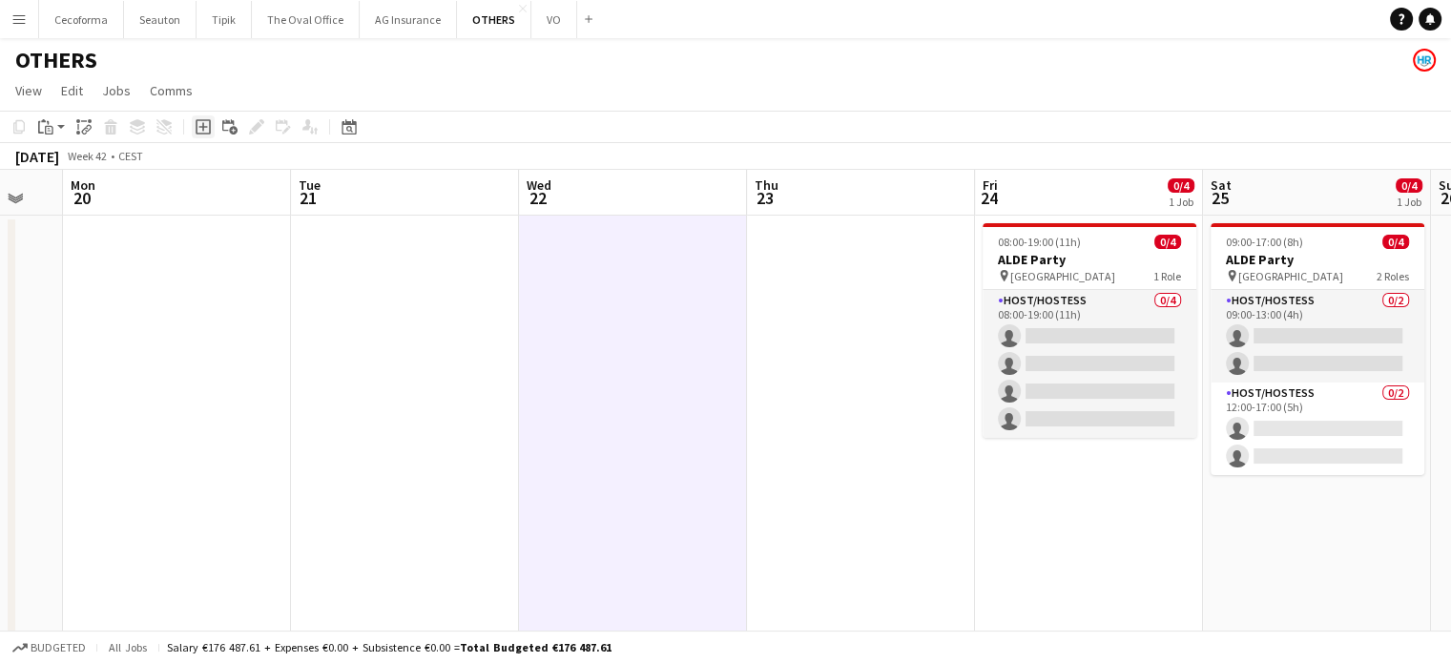
click at [203, 129] on icon at bounding box center [202, 127] width 9 height 9
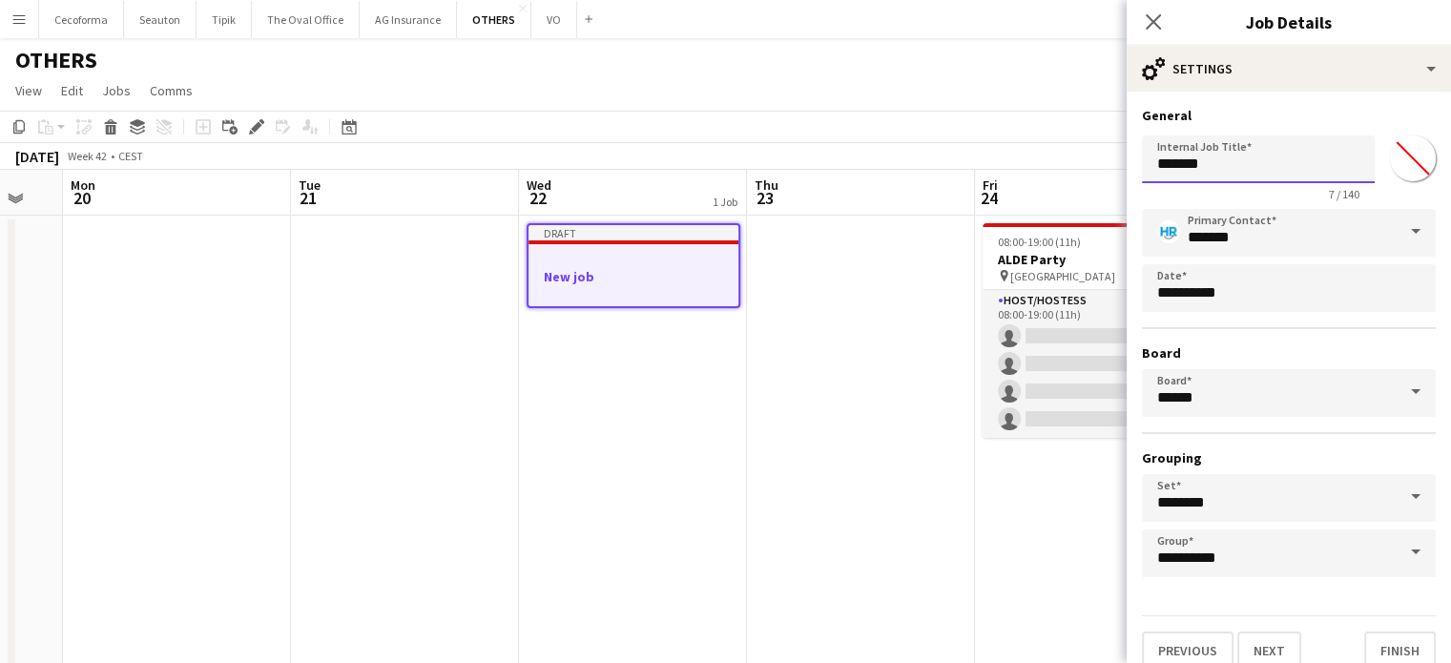
click at [1252, 165] on input "*******" at bounding box center [1258, 159] width 233 height 48
type input "*"
type input "**********"
click at [1378, 649] on button "Finish" at bounding box center [1400, 651] width 72 height 38
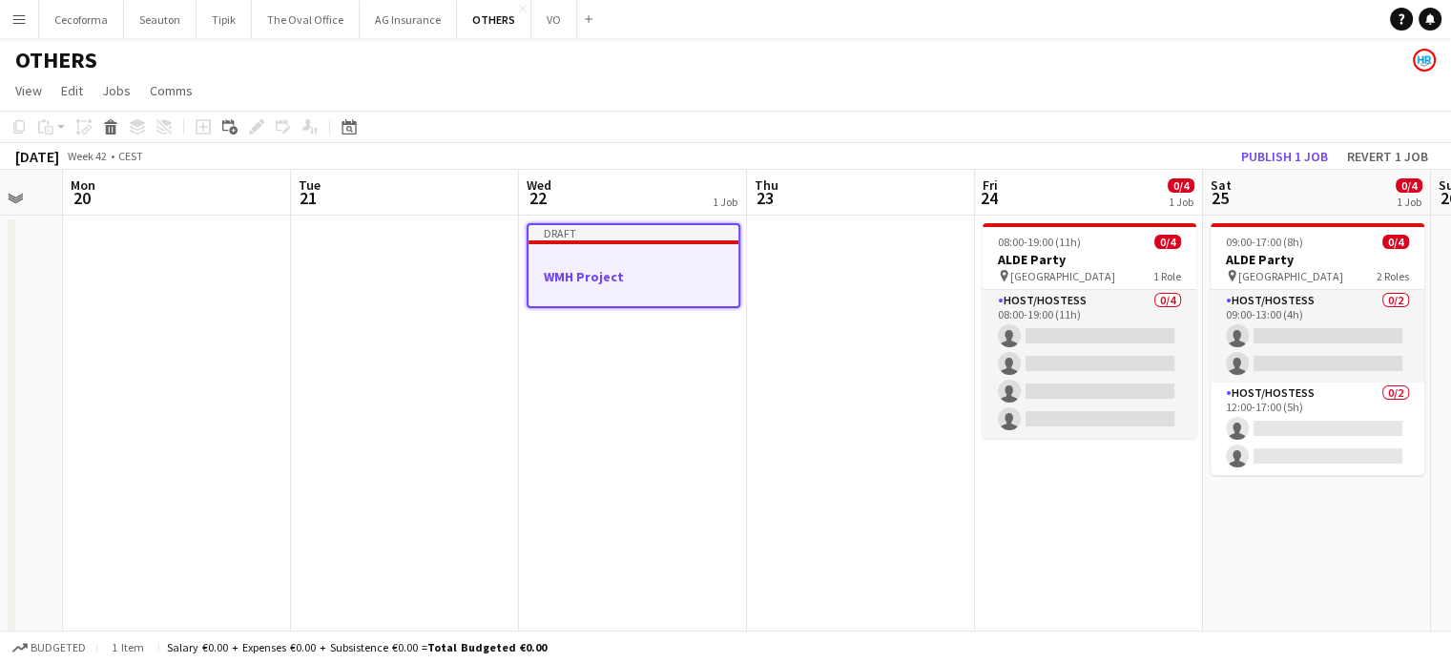
click at [583, 287] on div at bounding box center [634, 292] width 210 height 15
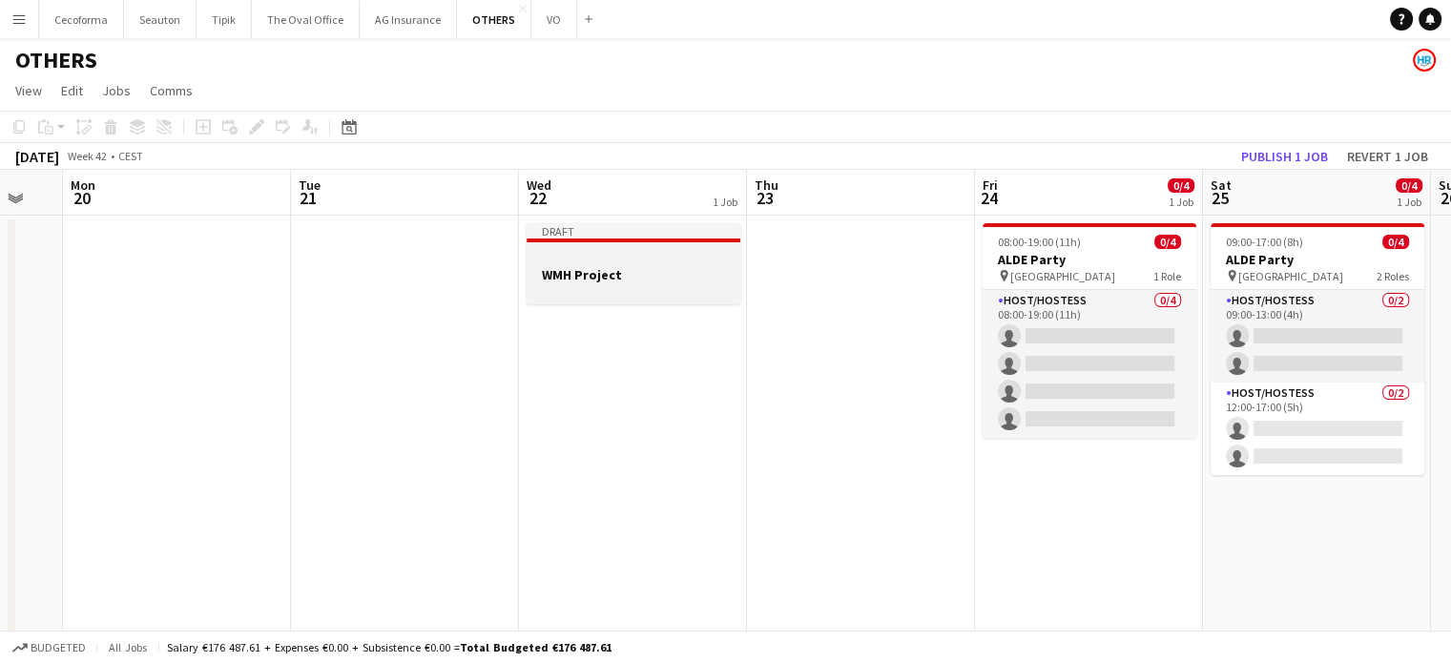
click at [578, 272] on h3 "WMH Project" at bounding box center [634, 274] width 214 height 17
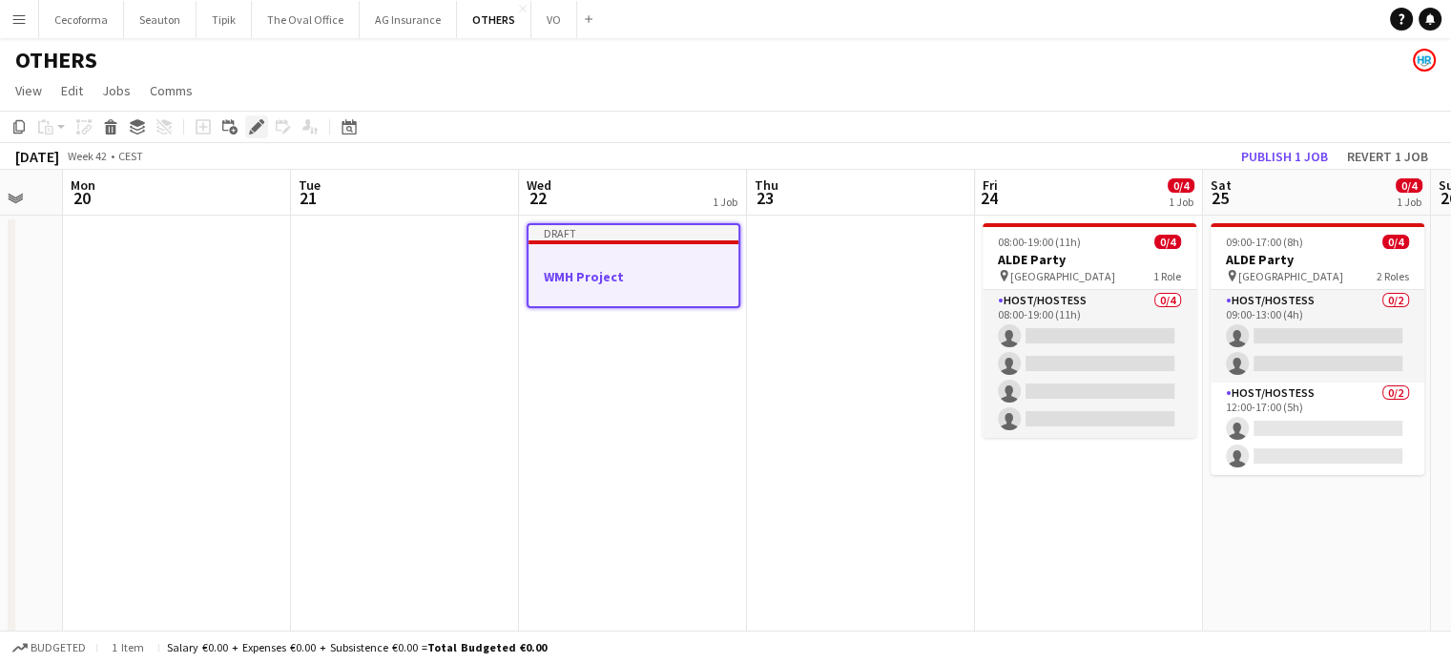
click at [253, 121] on icon "Edit" at bounding box center [256, 126] width 15 height 15
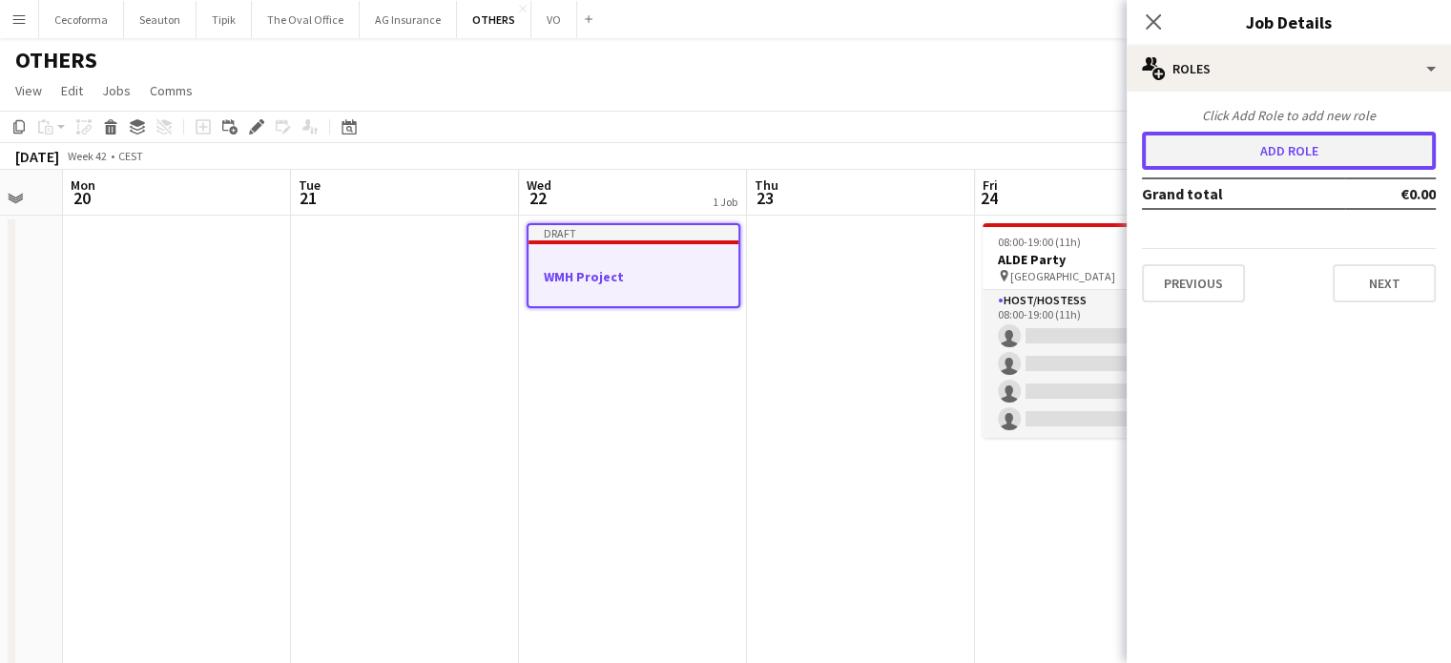
click at [1317, 148] on button "Add role" at bounding box center [1289, 151] width 294 height 38
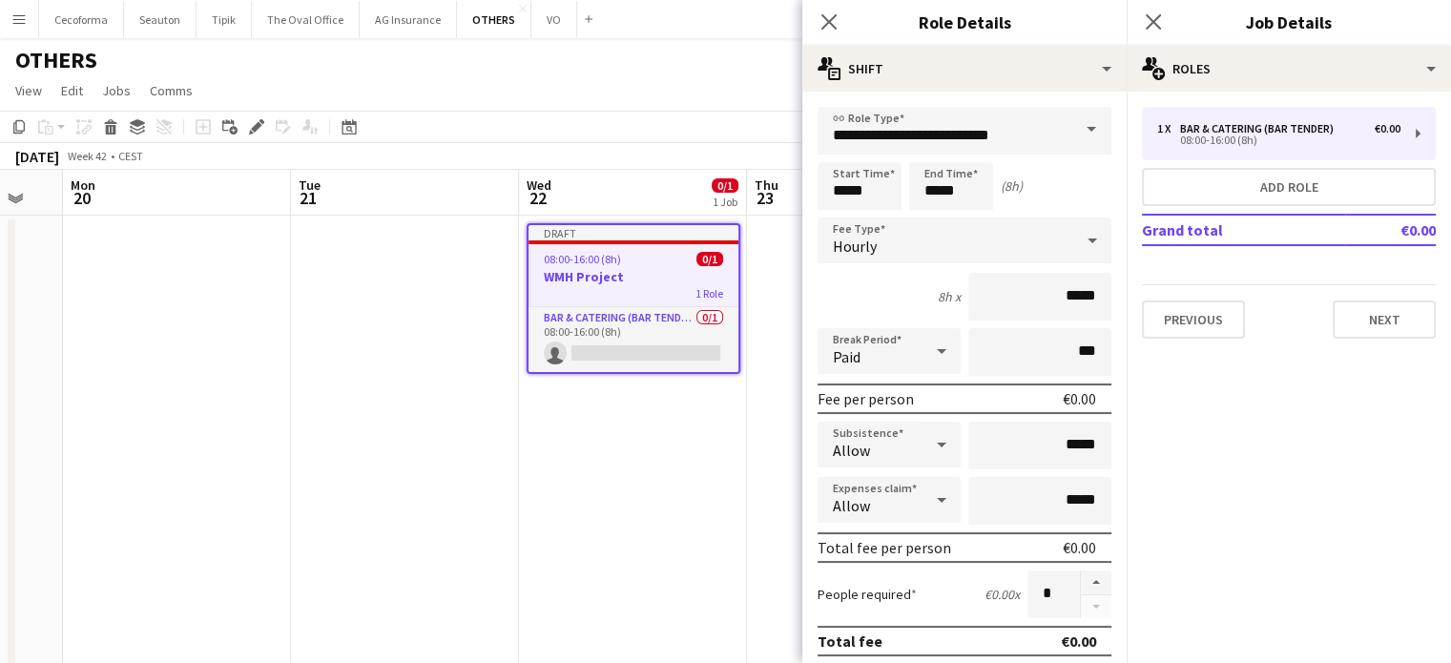
click at [1077, 131] on span at bounding box center [1091, 130] width 40 height 46
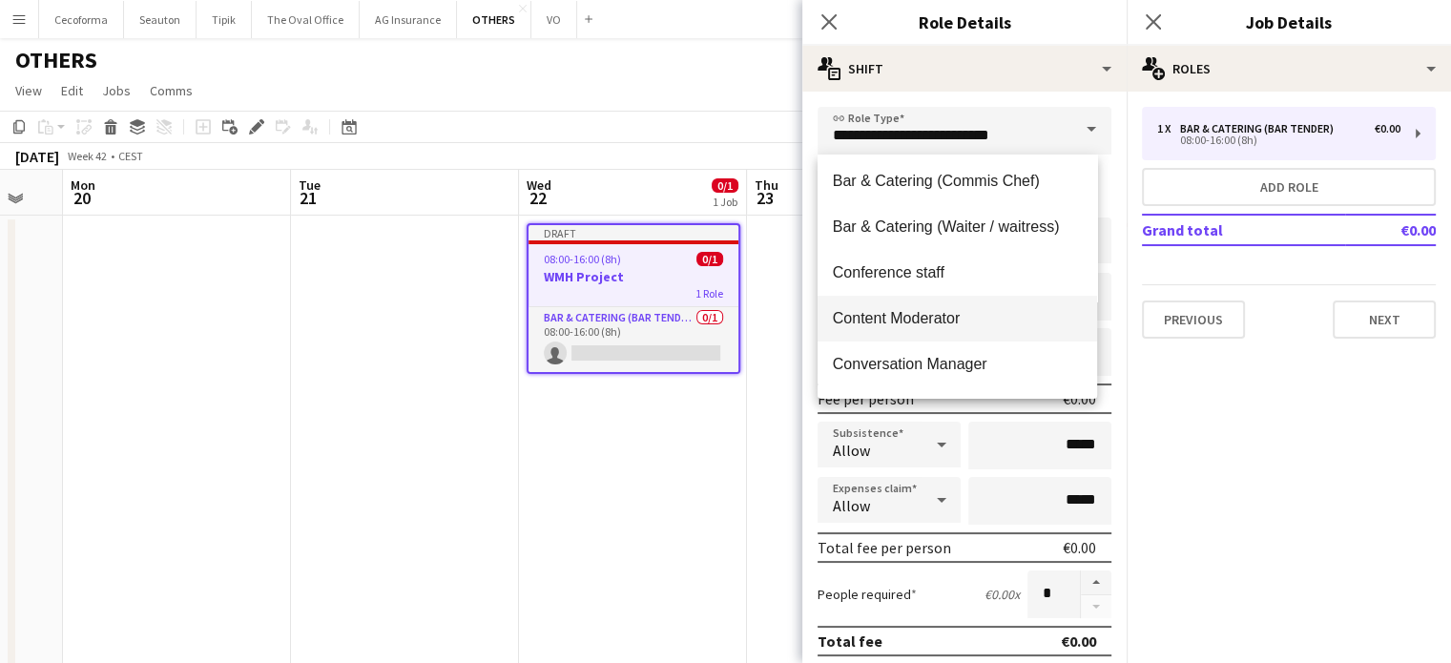
scroll to position [286, 0]
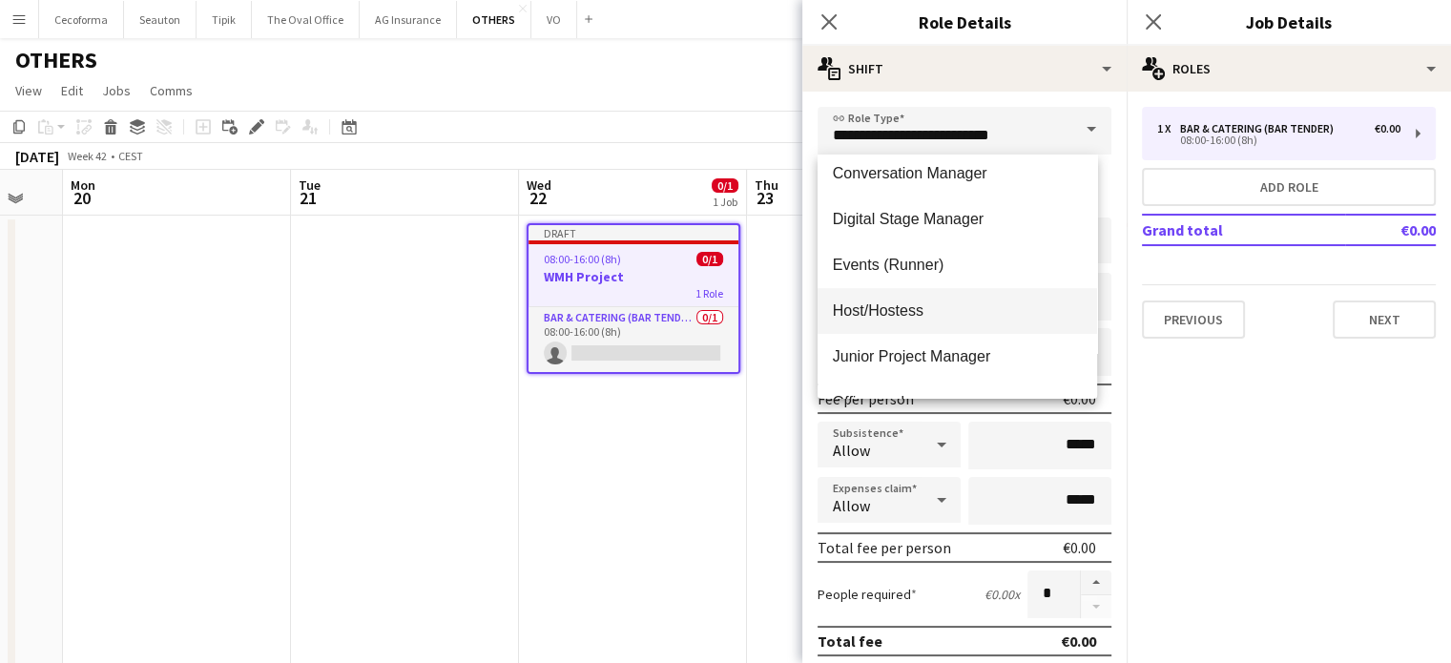
click at [857, 307] on span "Host/Hostess" at bounding box center [957, 311] width 249 height 18
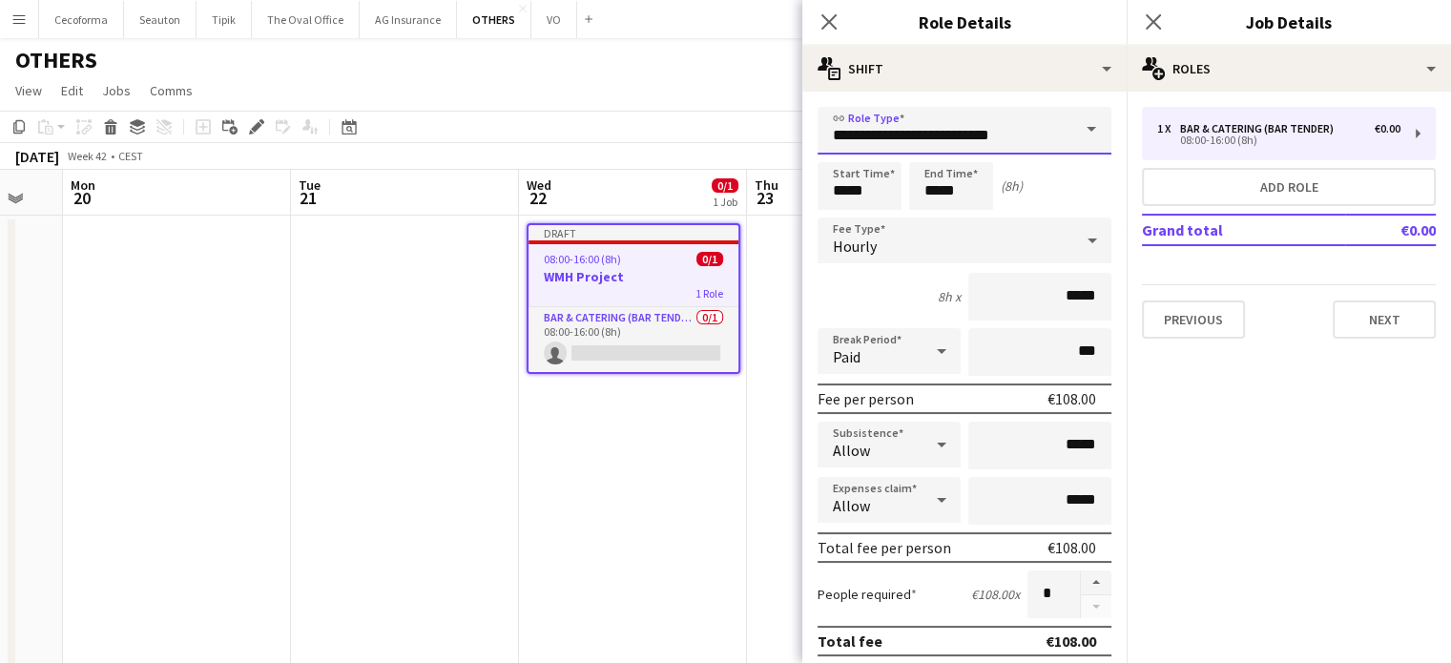
type input "**********"
type input "******"
click at [844, 182] on input "*****" at bounding box center [860, 186] width 84 height 48
click at [843, 148] on div at bounding box center [841, 152] width 38 height 19
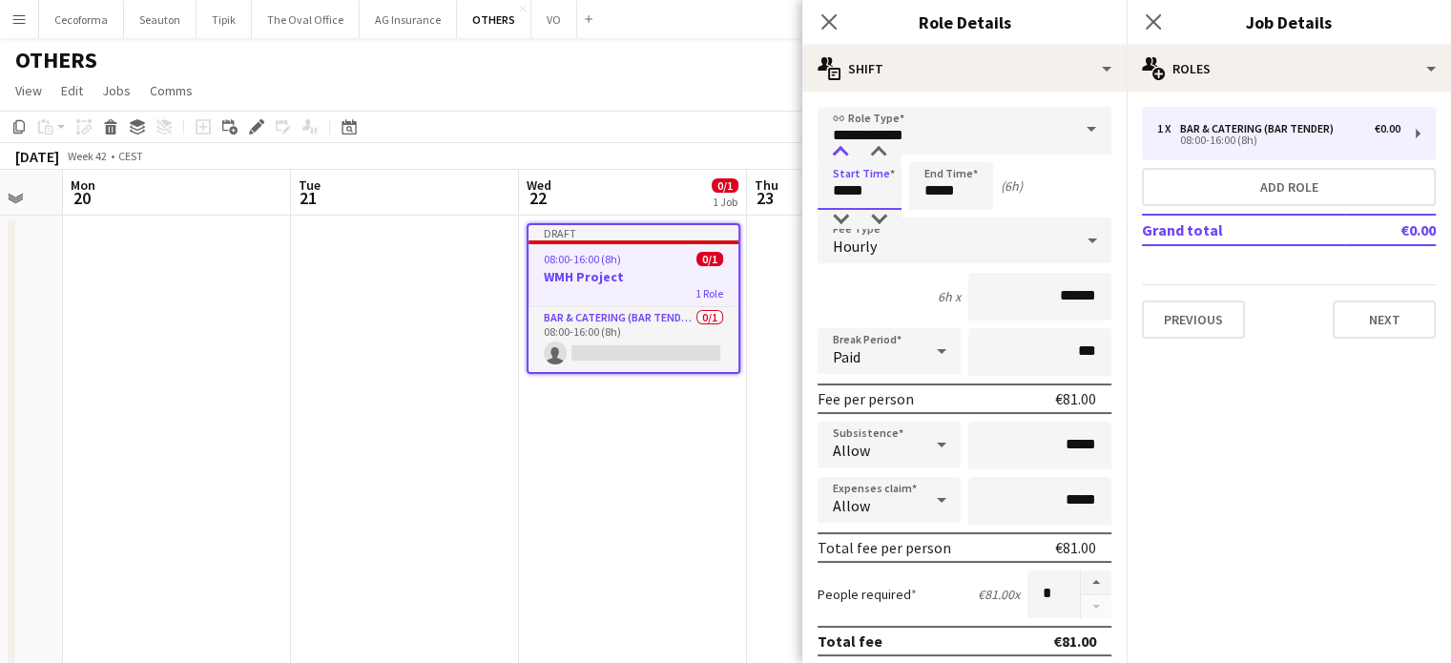
click at [843, 148] on div at bounding box center [841, 152] width 38 height 19
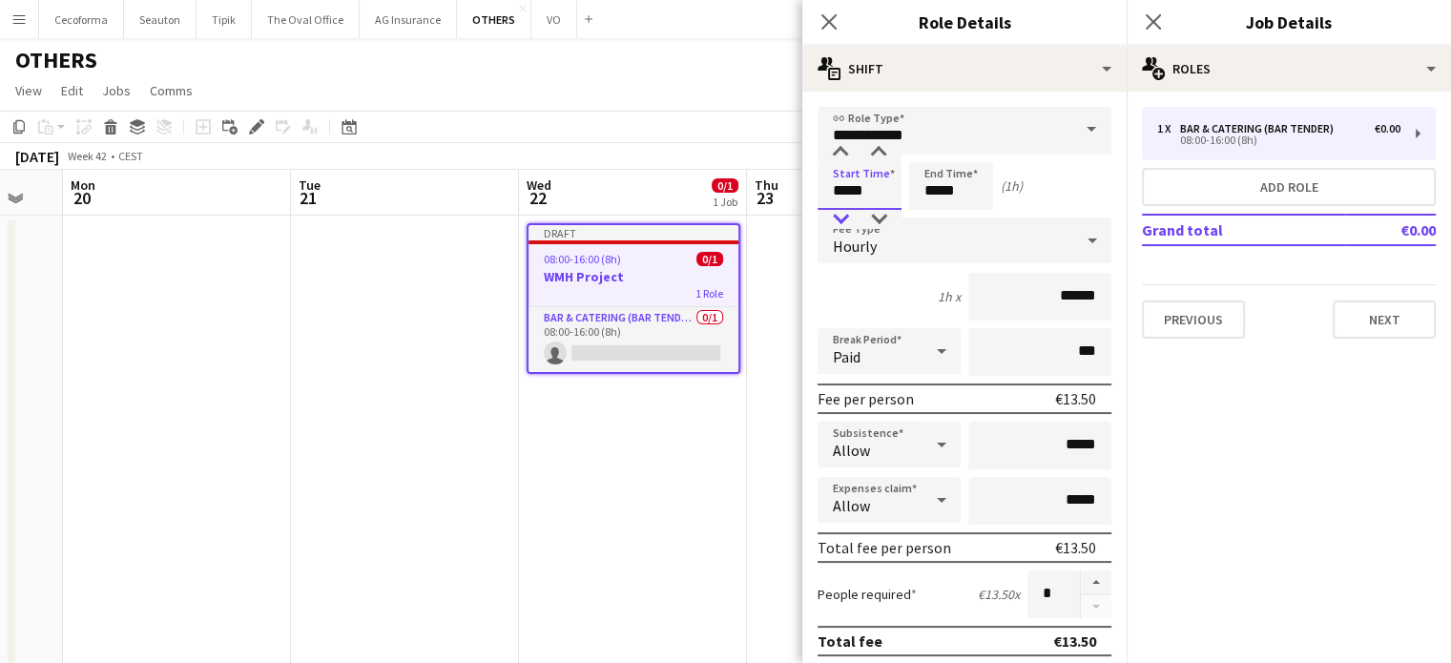
type input "*****"
click at [841, 215] on div at bounding box center [841, 219] width 38 height 19
click at [935, 188] on input "*****" at bounding box center [951, 186] width 84 height 48
click at [931, 140] on input "**********" at bounding box center [965, 131] width 294 height 48
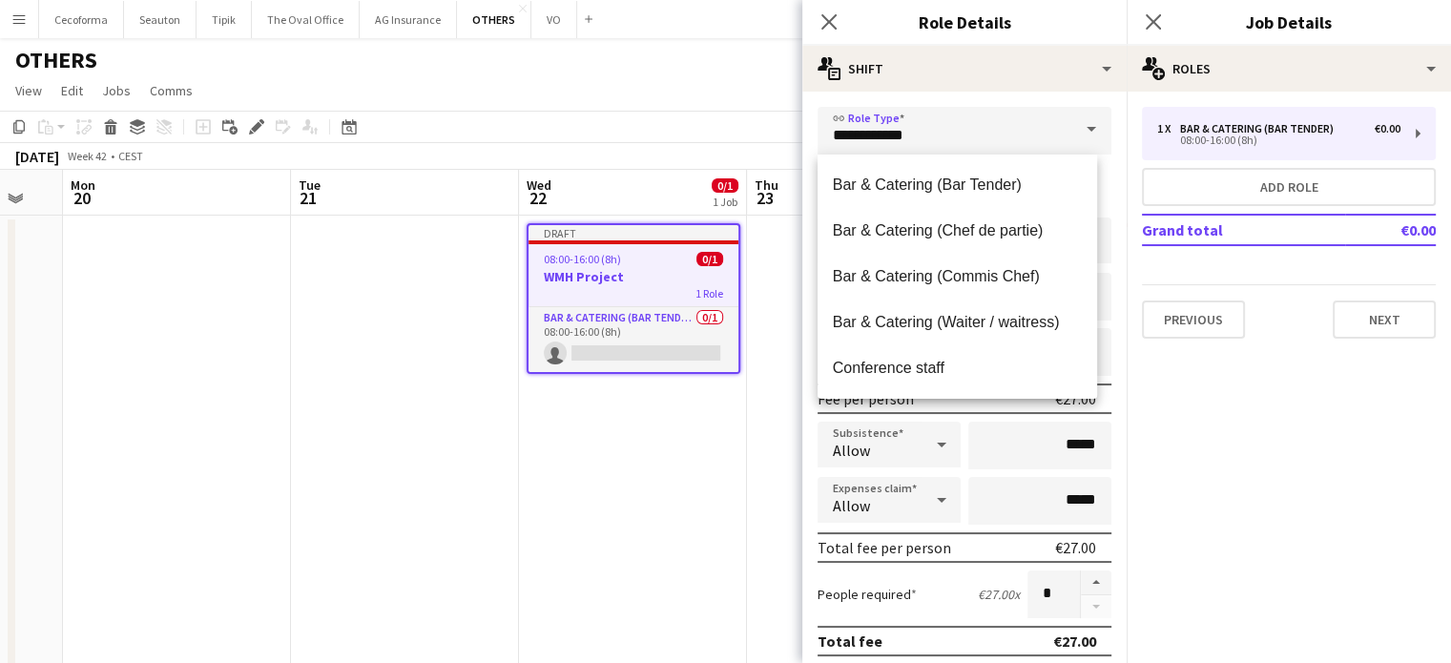
click at [1153, 444] on mat-expansion-panel "pencil3 General details 1 x Bar & Catering (Bar Tender) €0.00 08:00-16:00 (8h) …" at bounding box center [1289, 378] width 324 height 572
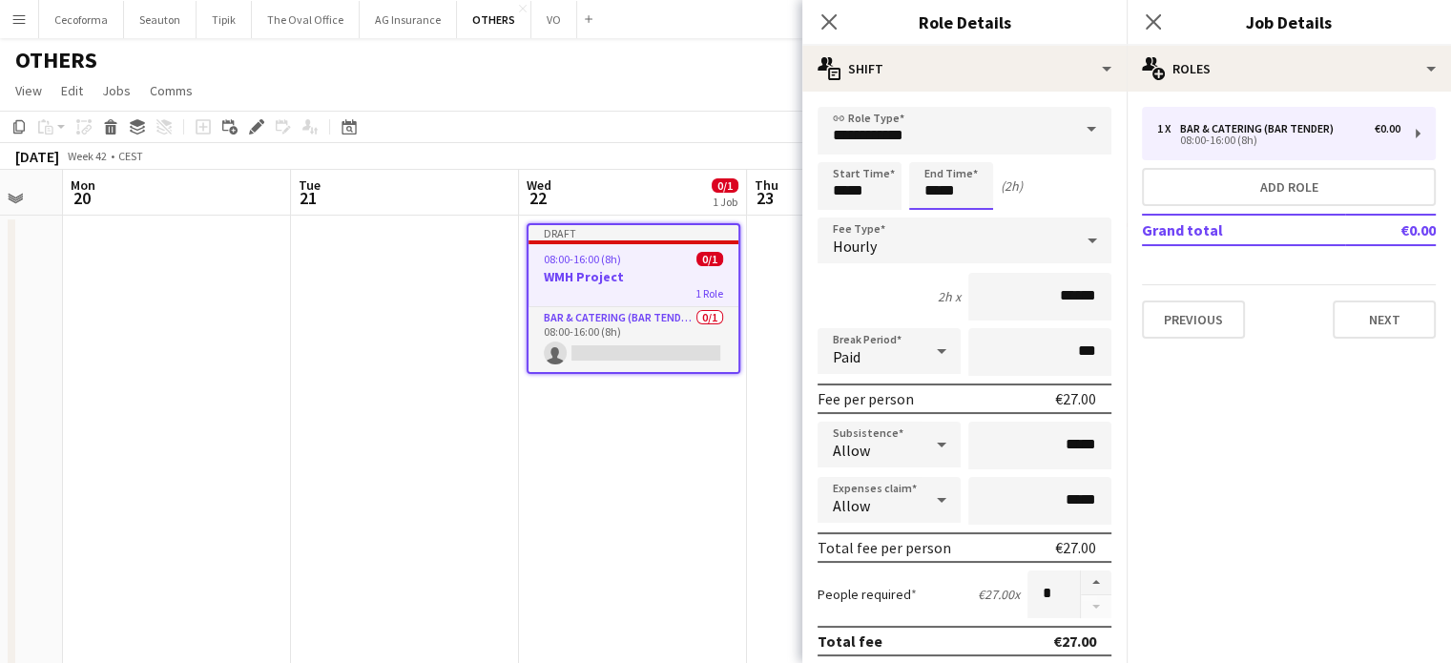
click at [938, 192] on input "*****" at bounding box center [951, 186] width 84 height 48
click at [935, 157] on div at bounding box center [932, 152] width 38 height 19
type input "*****"
click at [935, 157] on div at bounding box center [932, 152] width 38 height 19
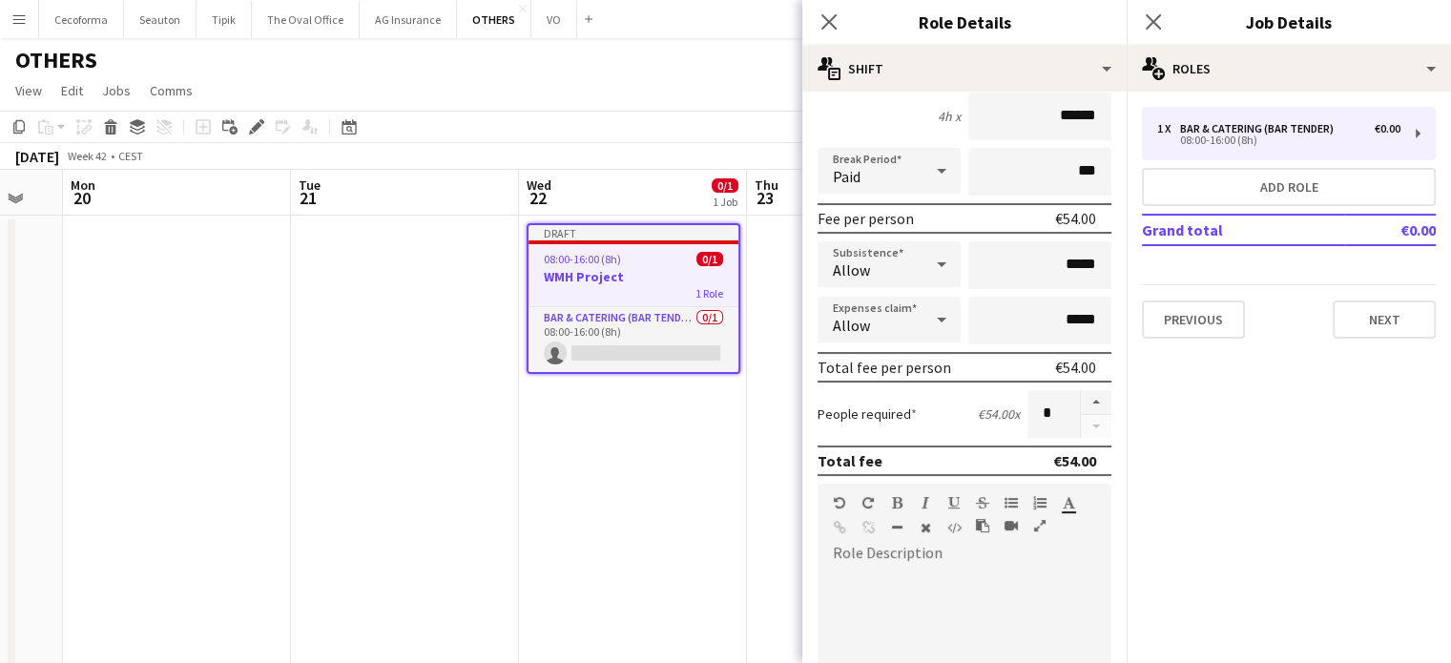
scroll to position [191, 0]
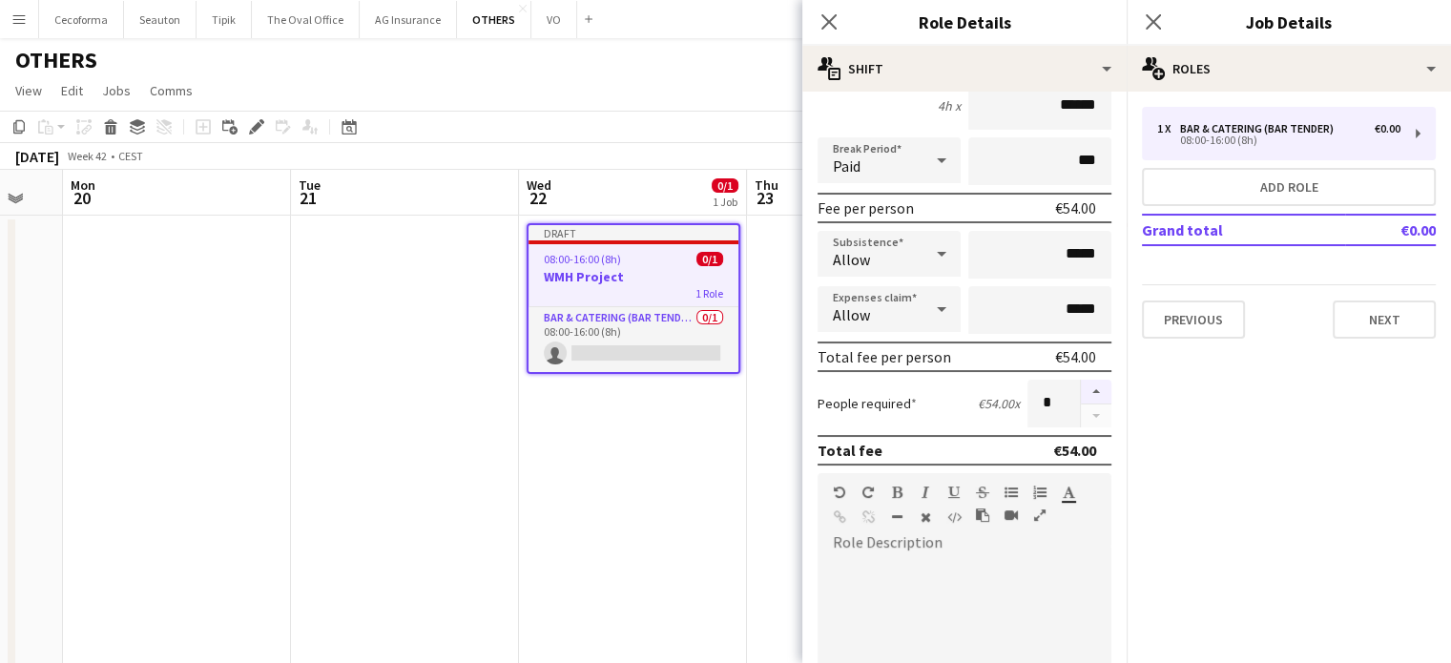
click at [1087, 388] on button "button" at bounding box center [1096, 392] width 31 height 25
type input "*"
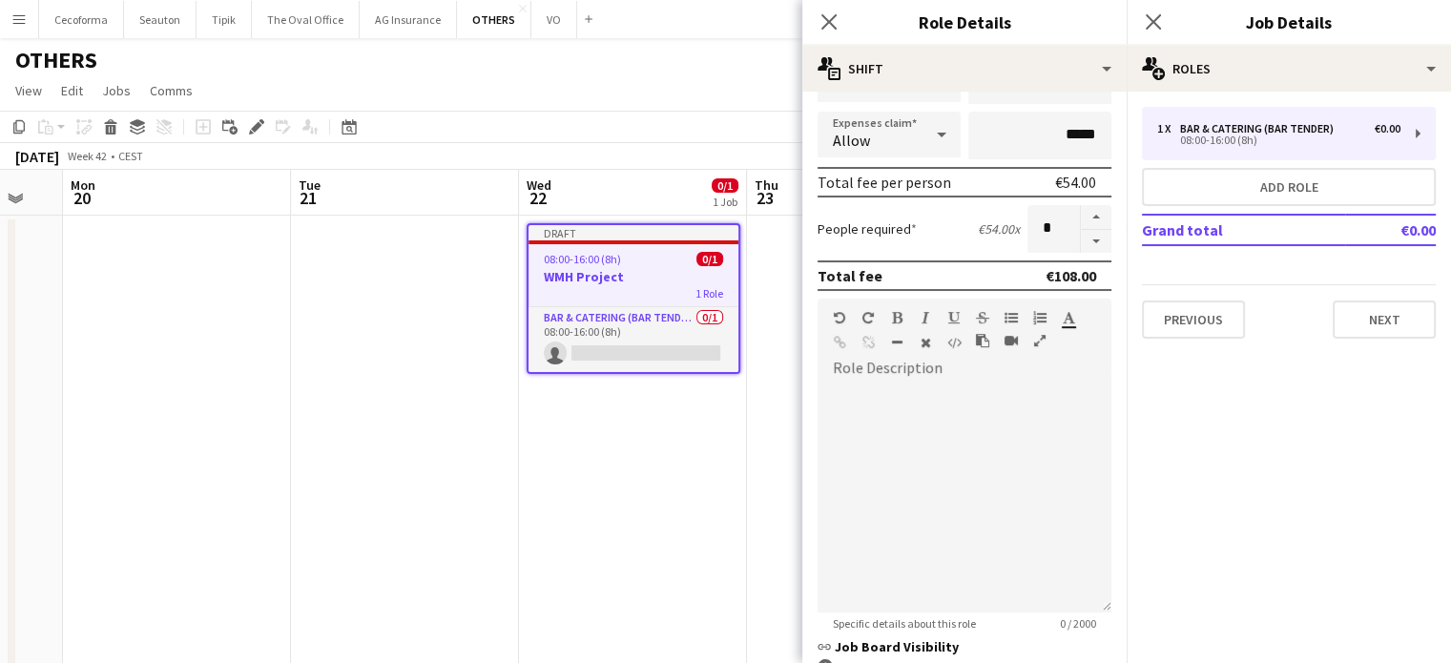
scroll to position [527, 0]
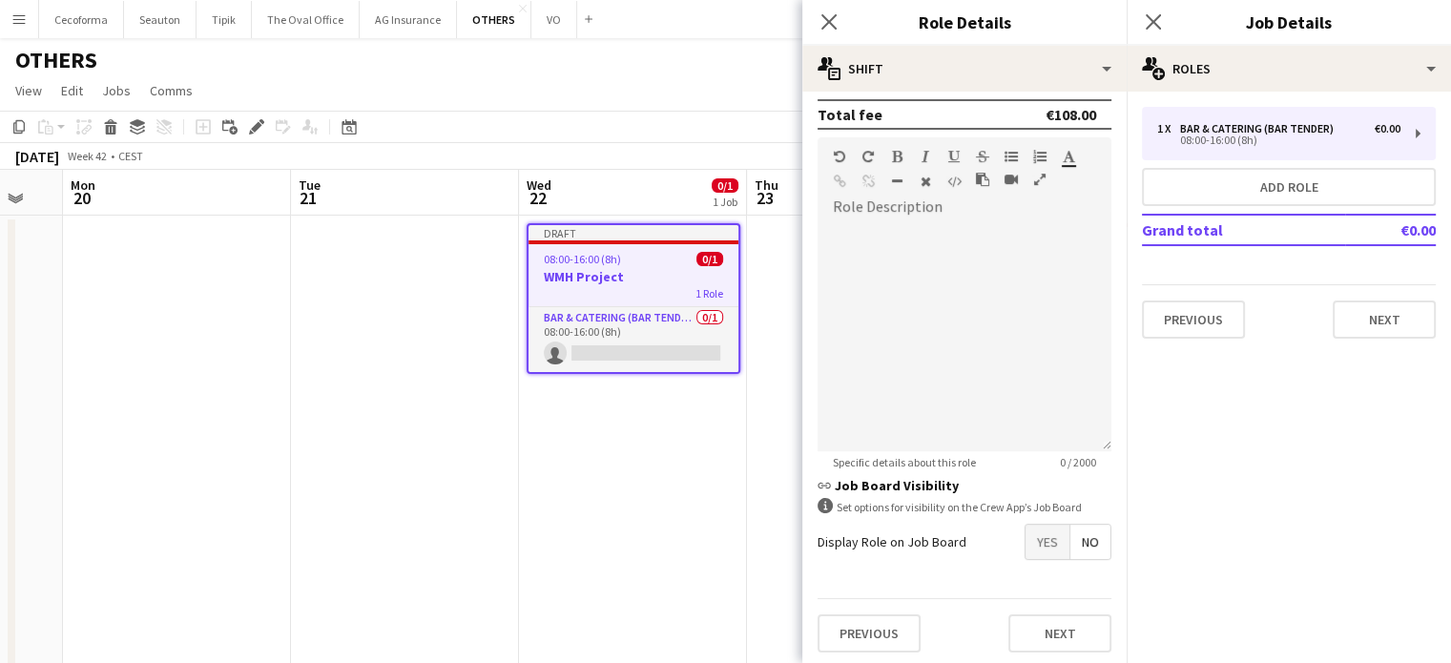
click at [1038, 547] on span "Yes" at bounding box center [1048, 542] width 44 height 34
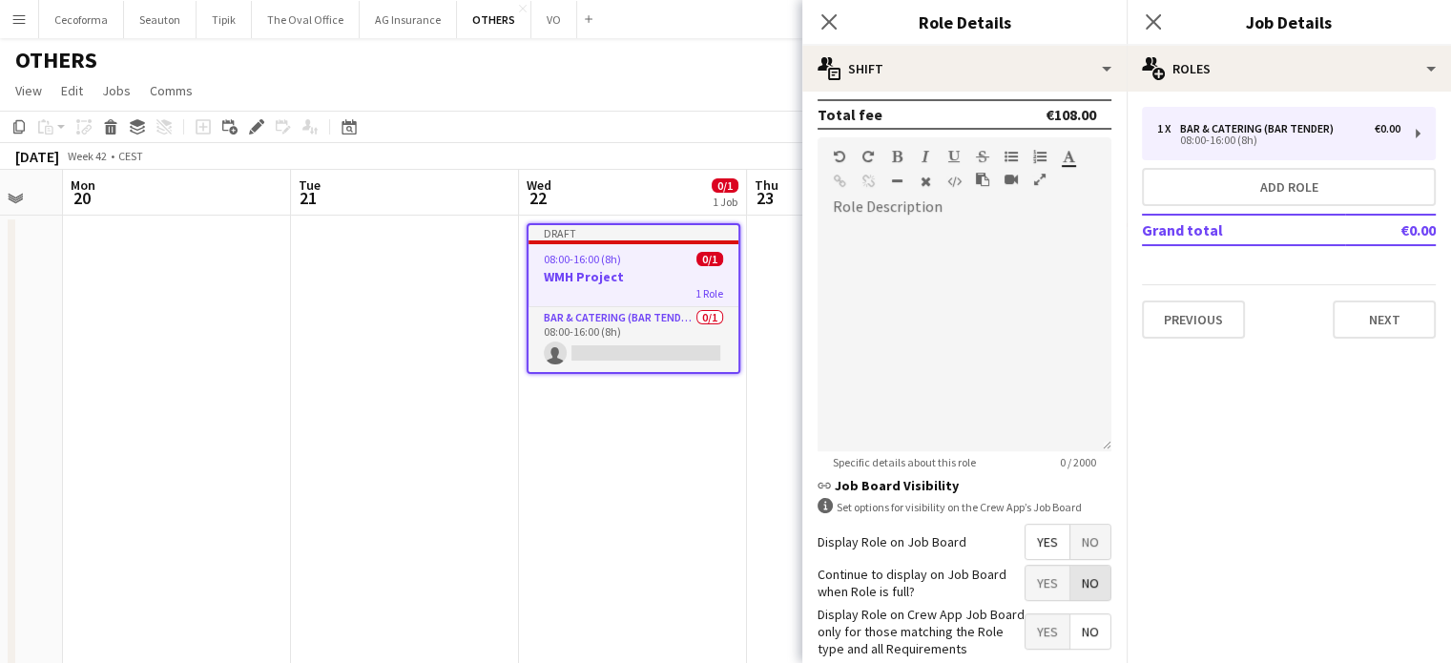
click at [1084, 579] on span "No" at bounding box center [1091, 583] width 40 height 34
click at [1038, 621] on span "Yes" at bounding box center [1048, 631] width 44 height 34
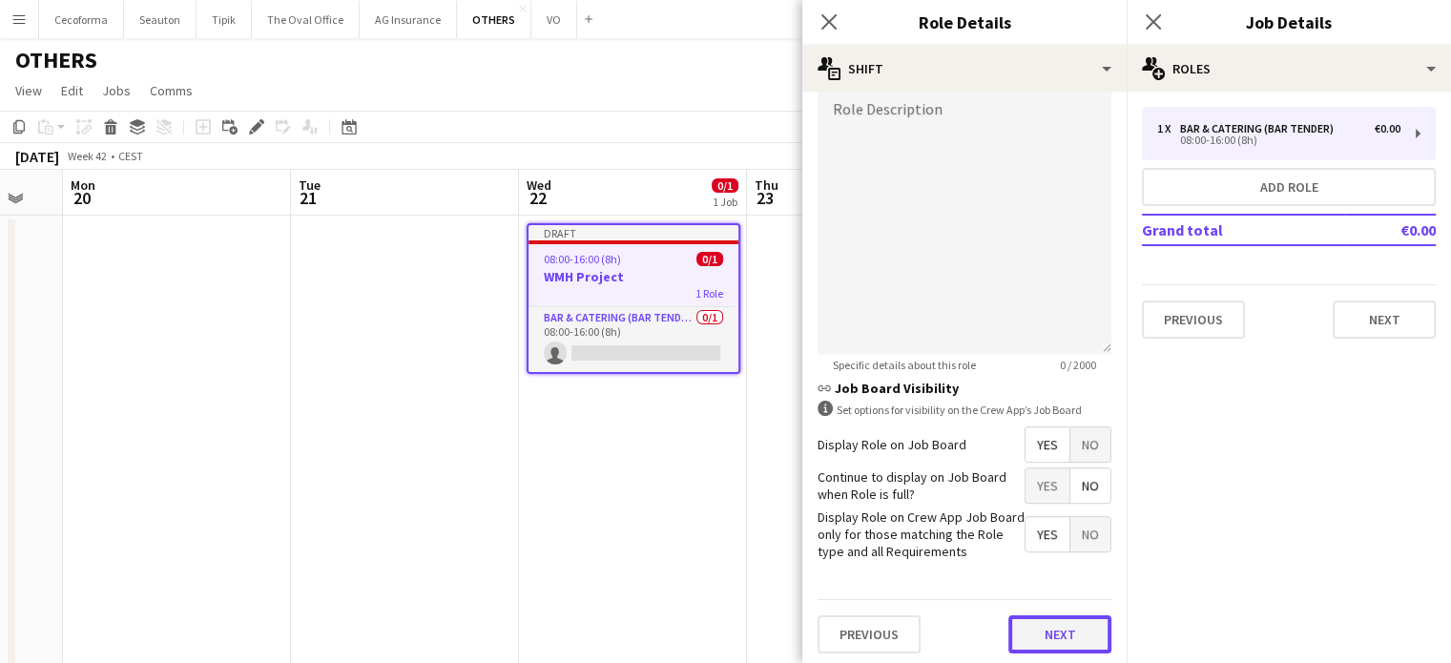
click at [1043, 641] on button "Next" at bounding box center [1060, 634] width 103 height 38
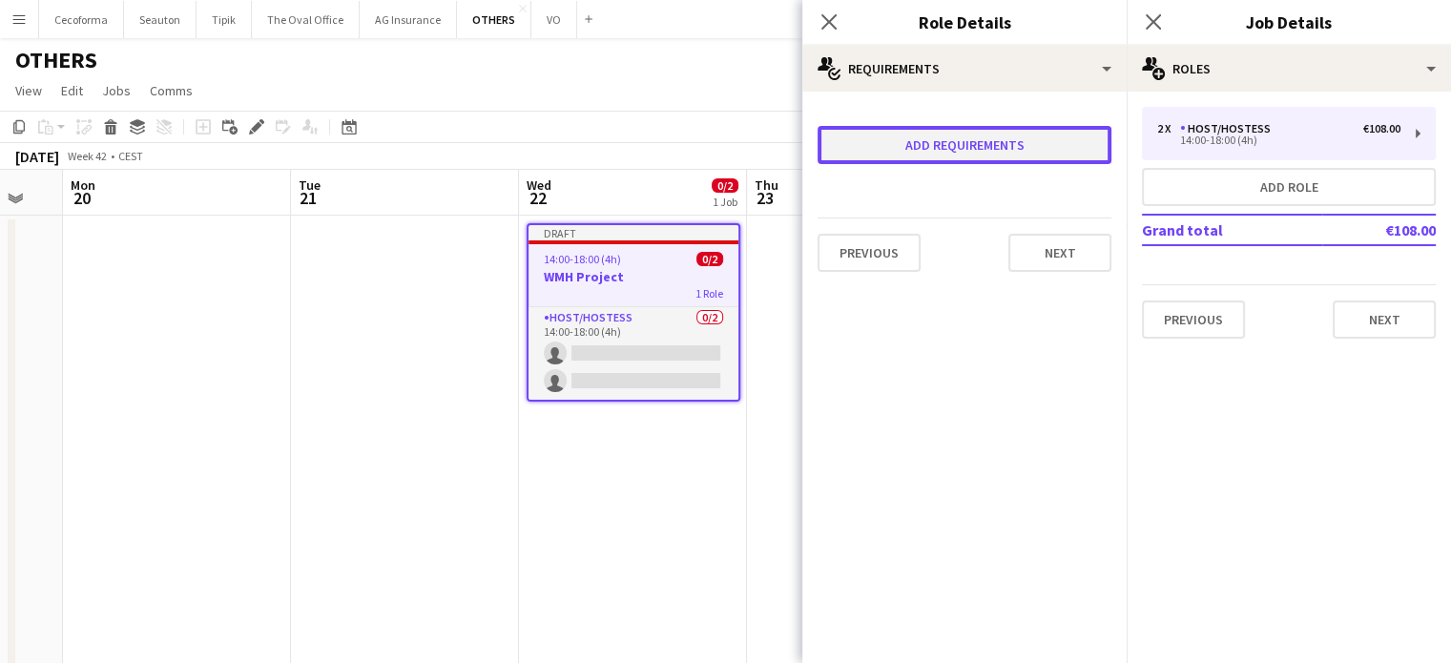
click at [939, 149] on button "Add requirements" at bounding box center [965, 145] width 294 height 38
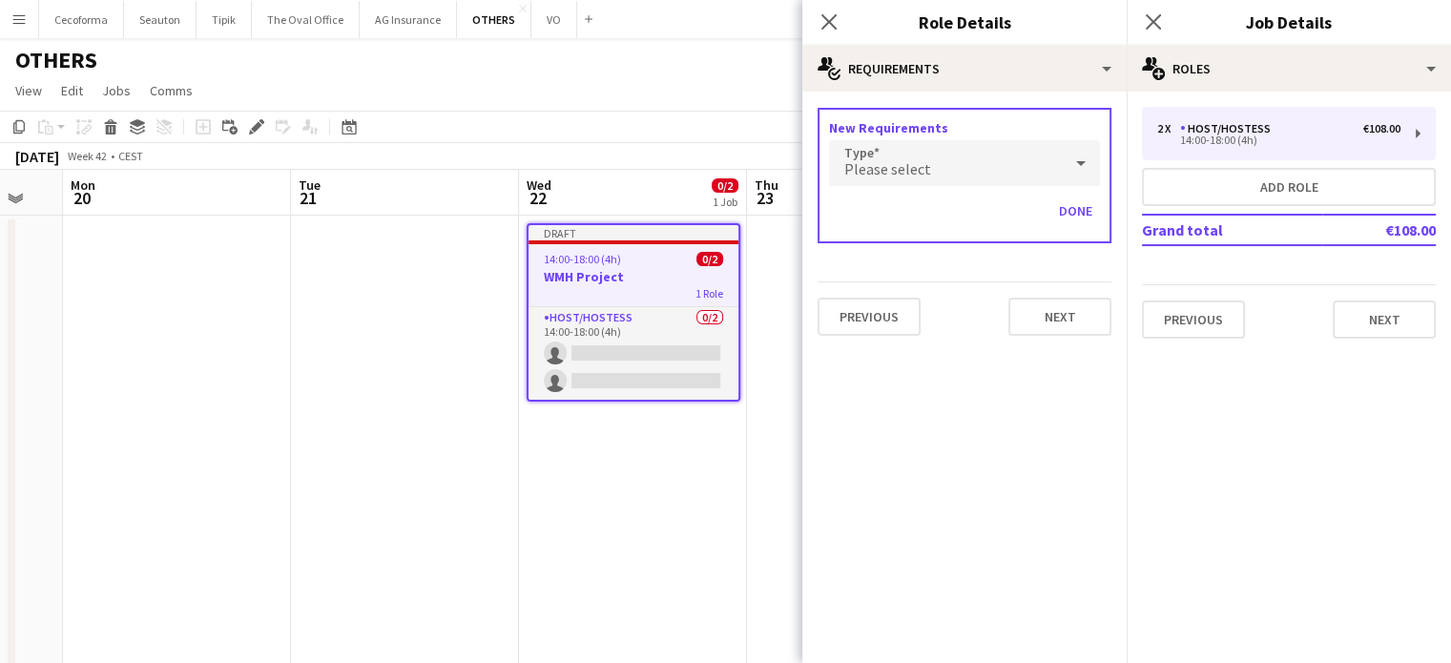
click at [924, 155] on div "Please select" at bounding box center [945, 163] width 233 height 46
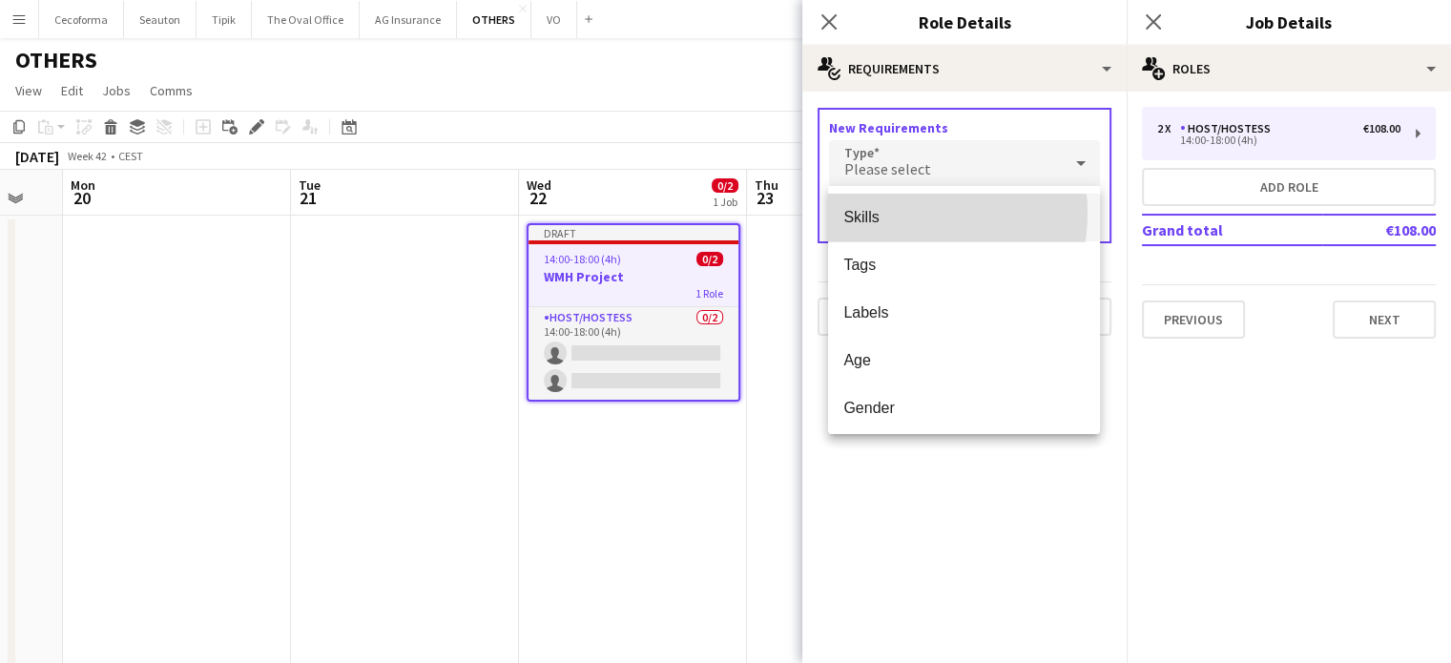
click at [878, 213] on span "Skills" at bounding box center [963, 217] width 241 height 18
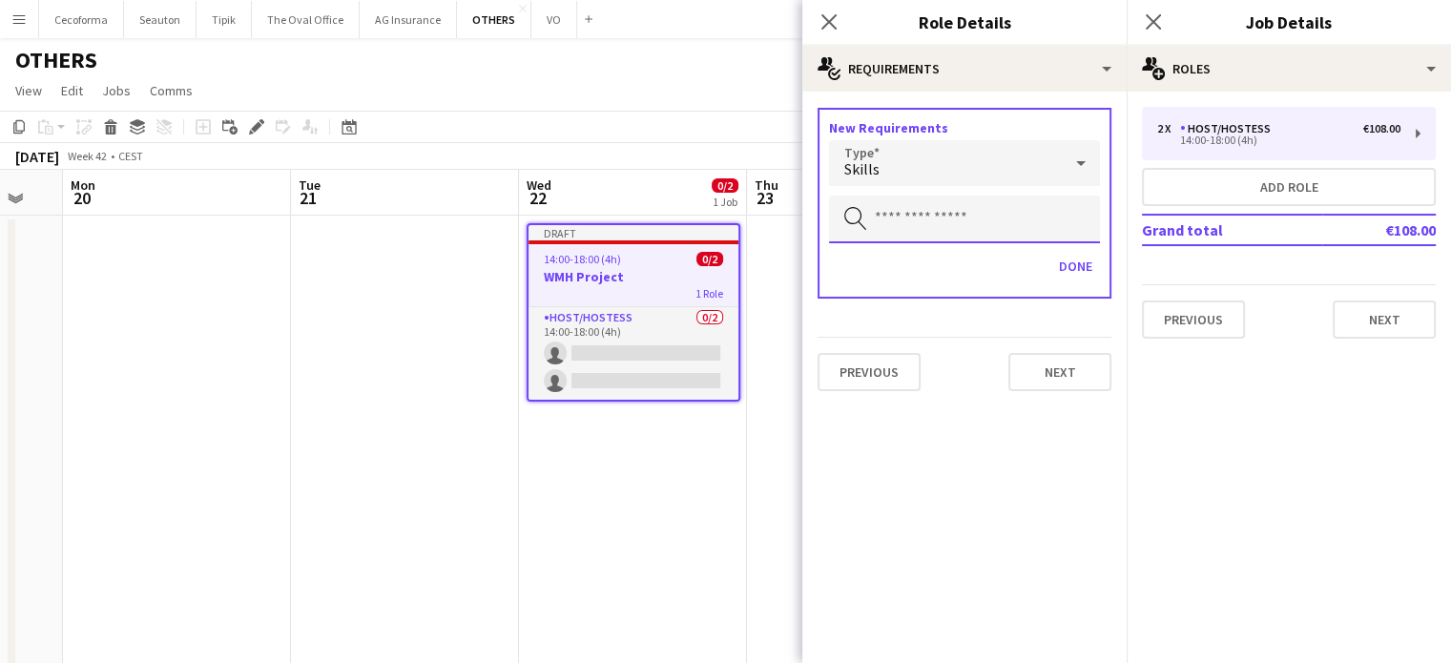
click at [879, 213] on input "text" at bounding box center [964, 220] width 271 height 48
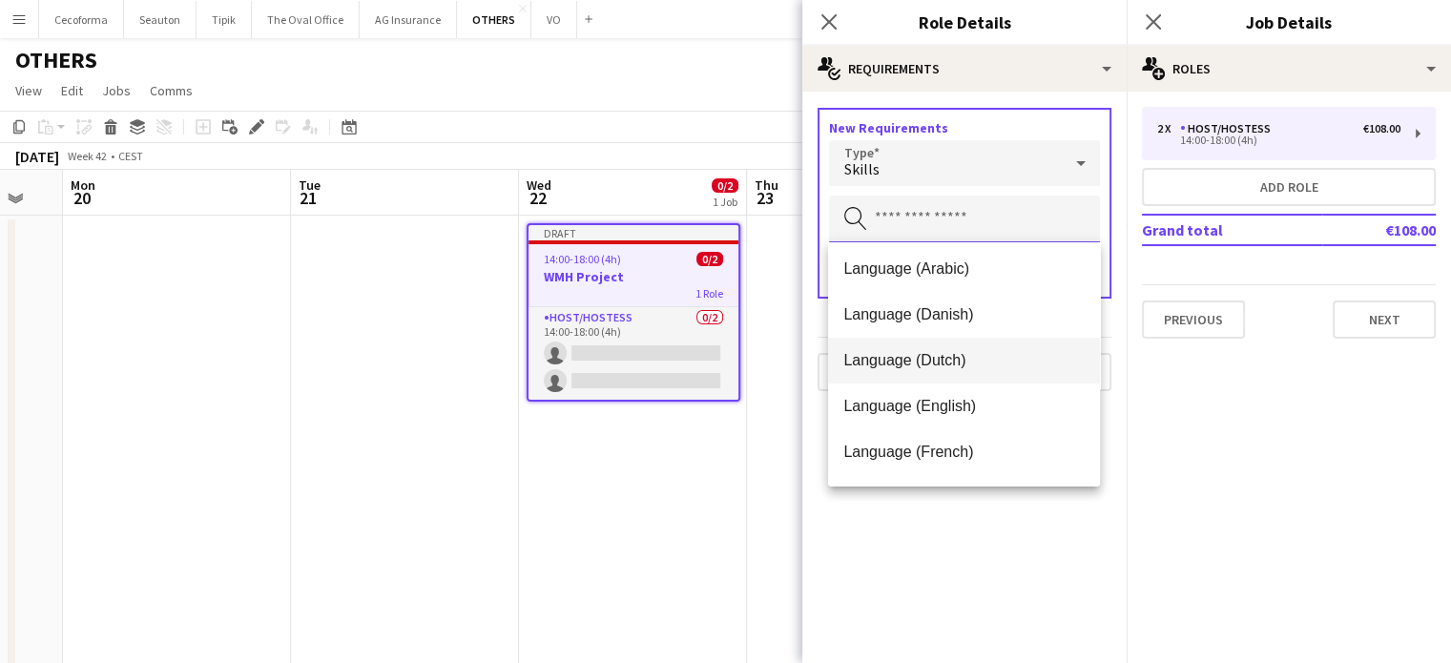
scroll to position [191, 0]
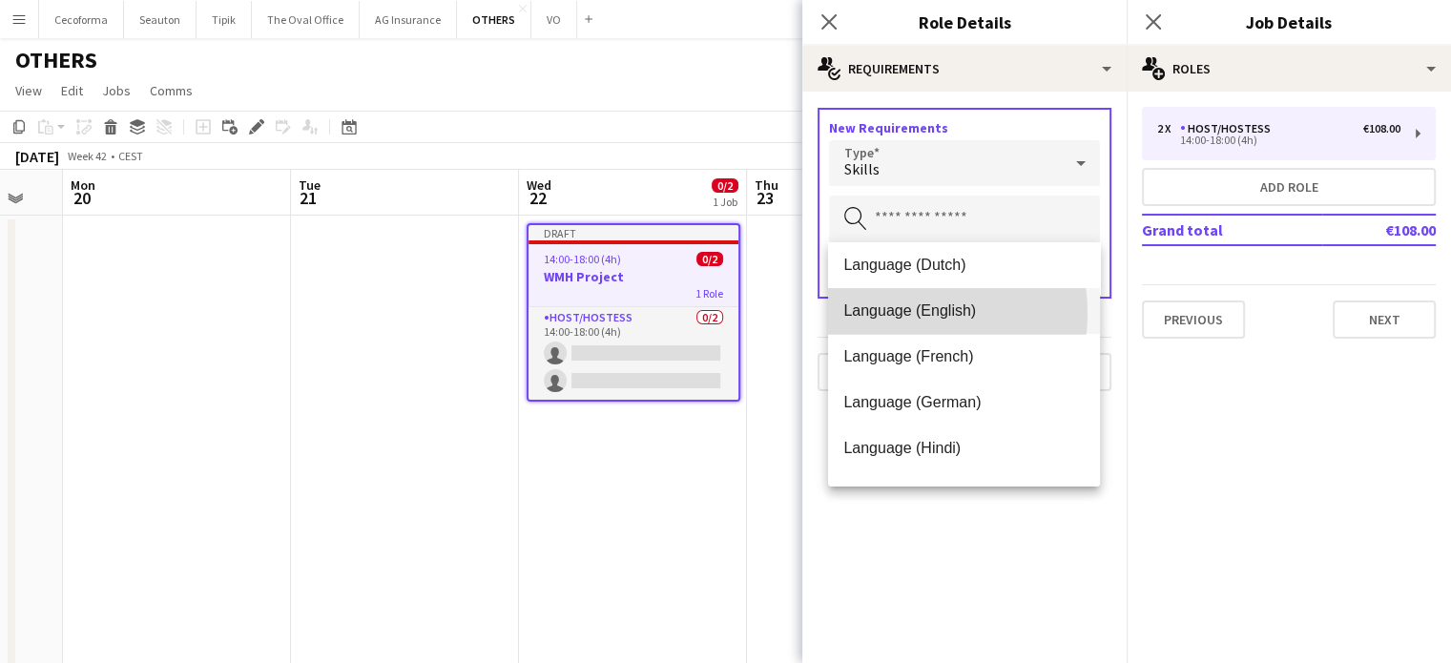
click at [899, 313] on span "Language (English)" at bounding box center [963, 311] width 241 height 18
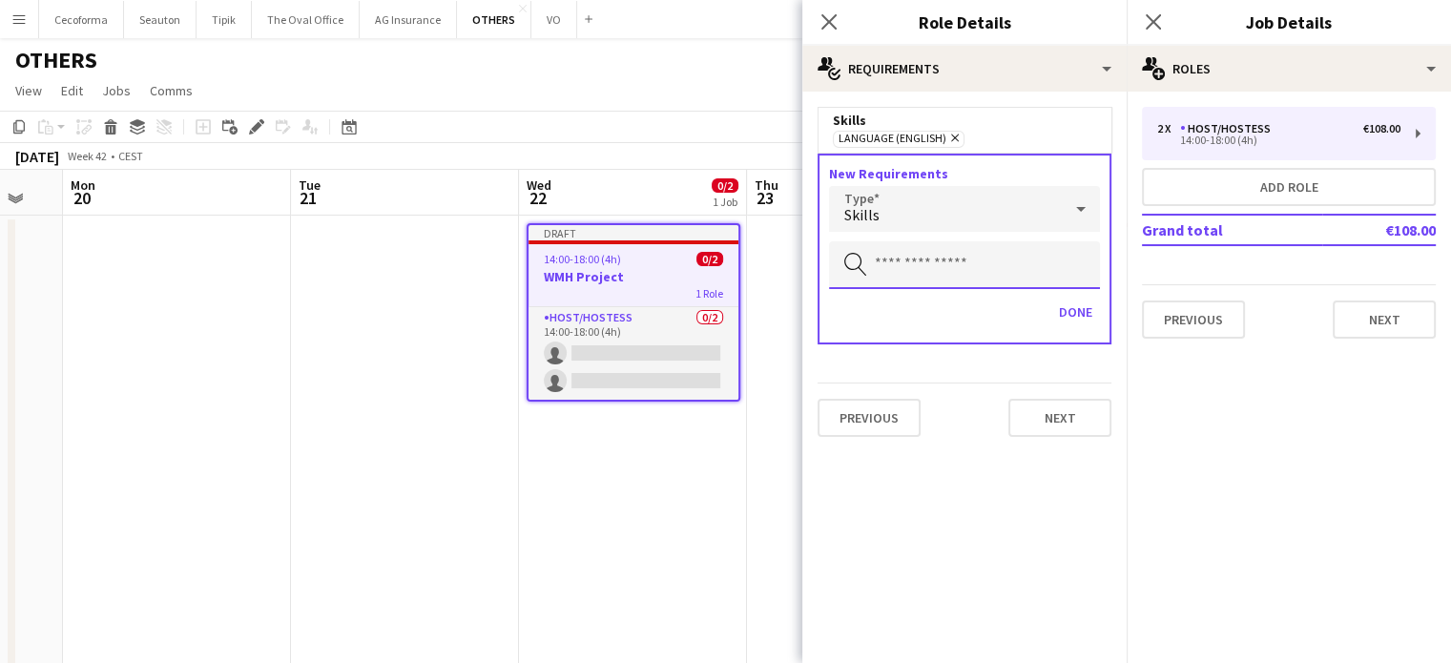
click at [912, 266] on input "text" at bounding box center [964, 265] width 271 height 48
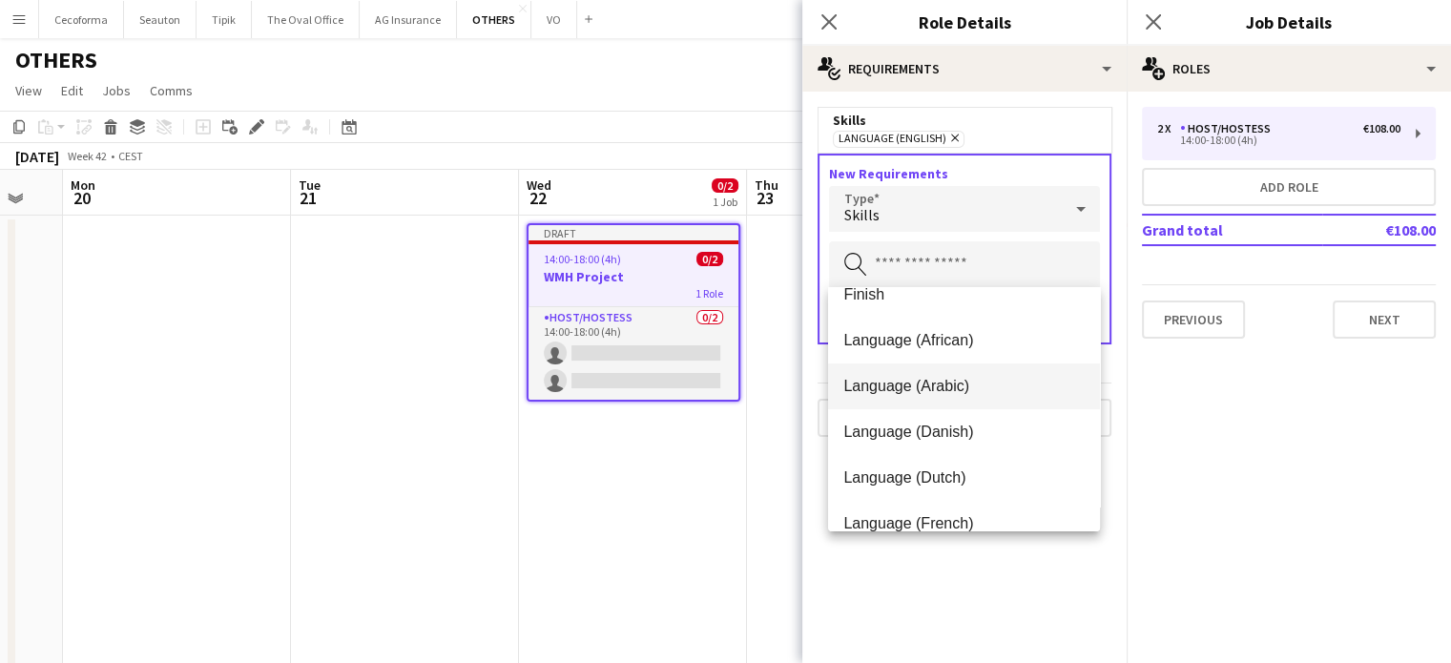
scroll to position [0, 0]
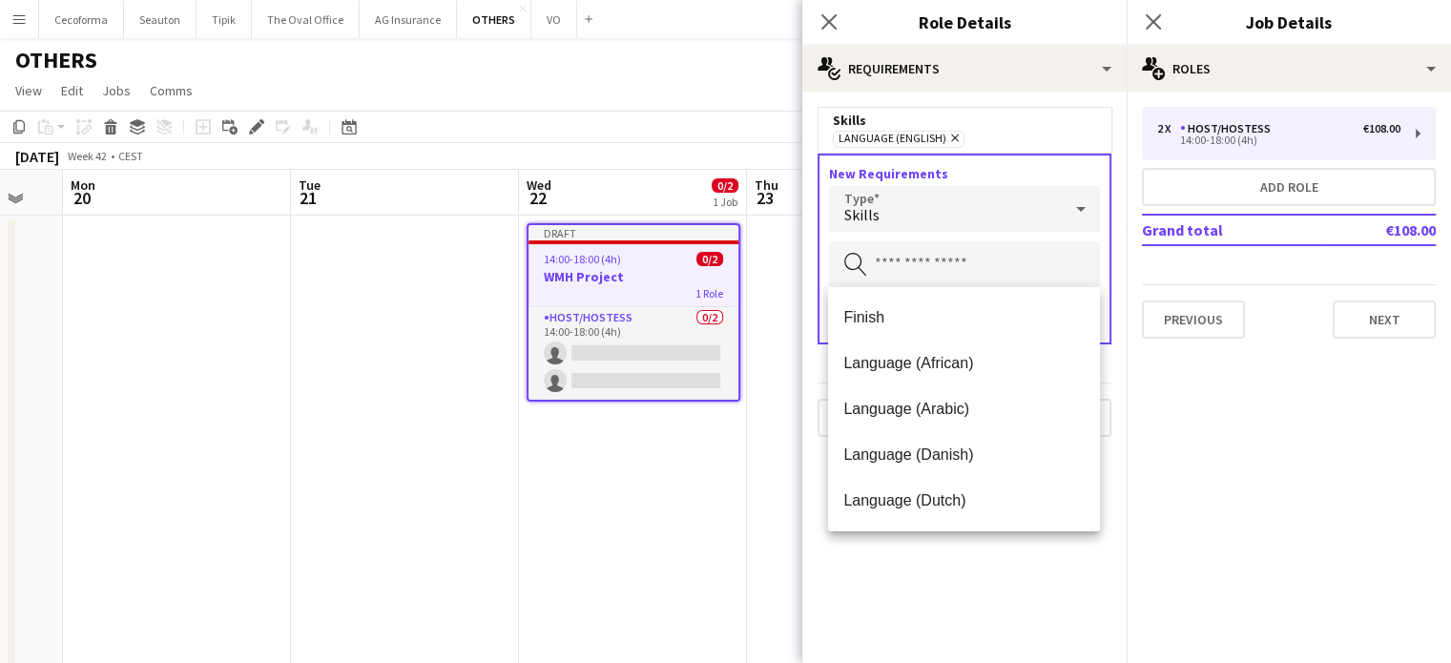
click at [912, 259] on input "text" at bounding box center [964, 265] width 271 height 48
click at [866, 216] on span "Skills" at bounding box center [861, 214] width 35 height 19
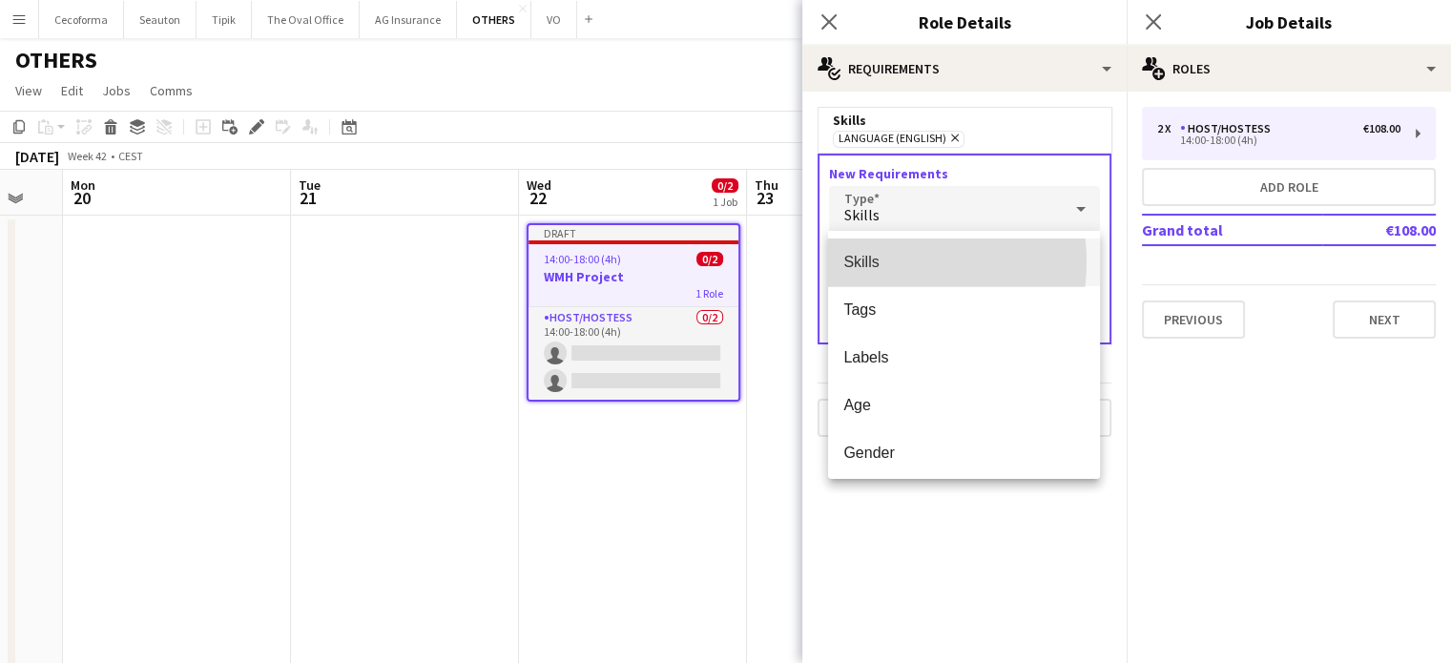
click at [865, 261] on span "Skills" at bounding box center [963, 262] width 241 height 18
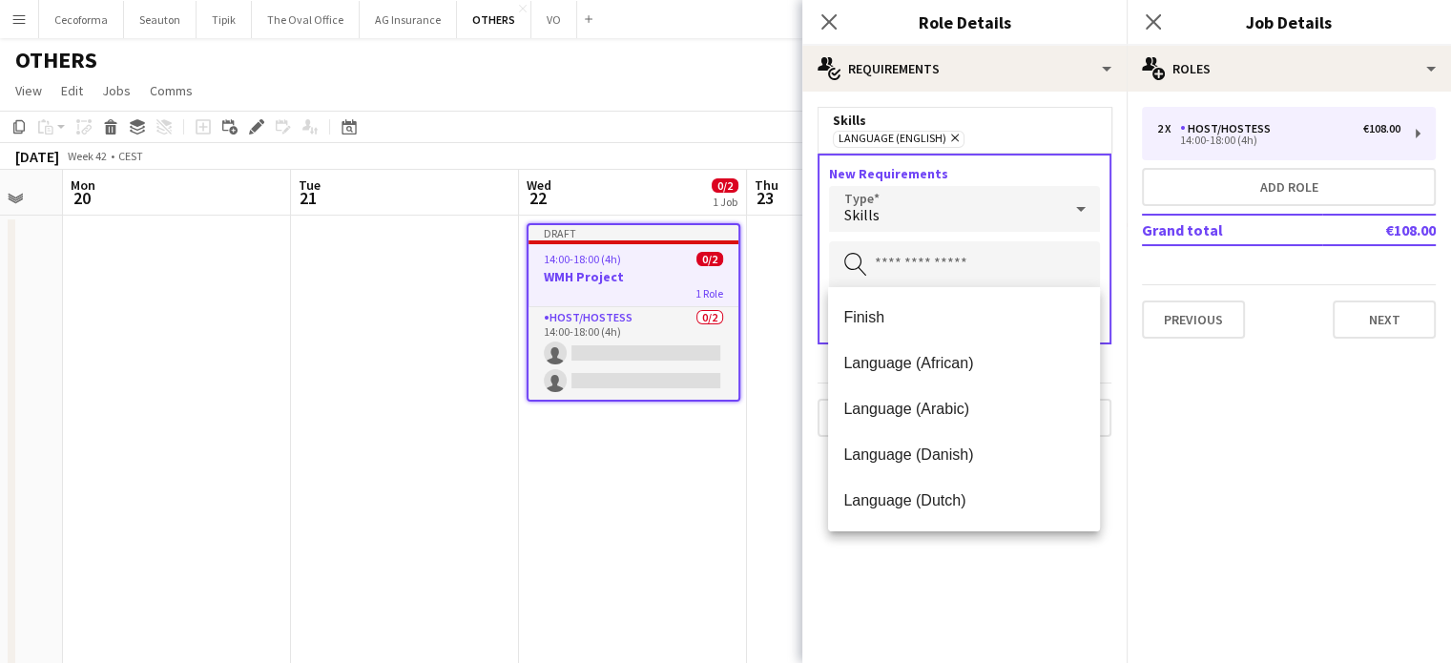
click at [884, 266] on input "text" at bounding box center [964, 265] width 271 height 48
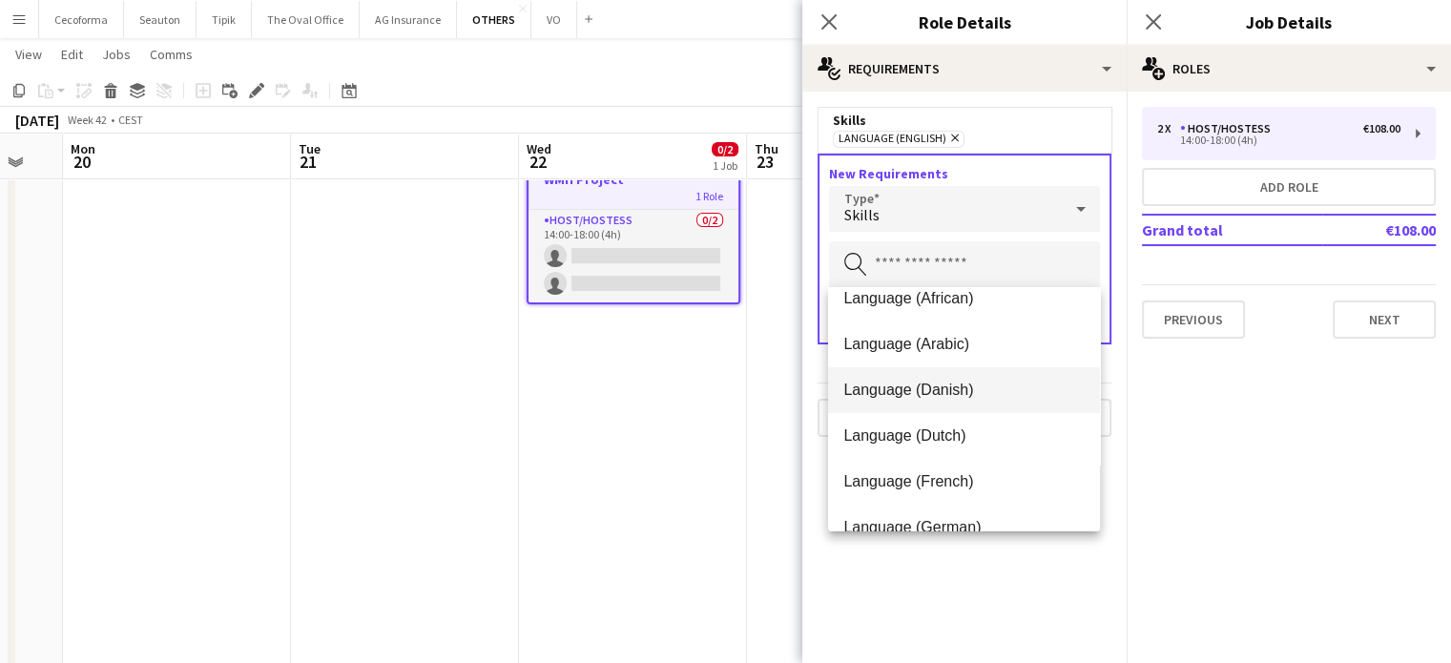
scroll to position [95, 0]
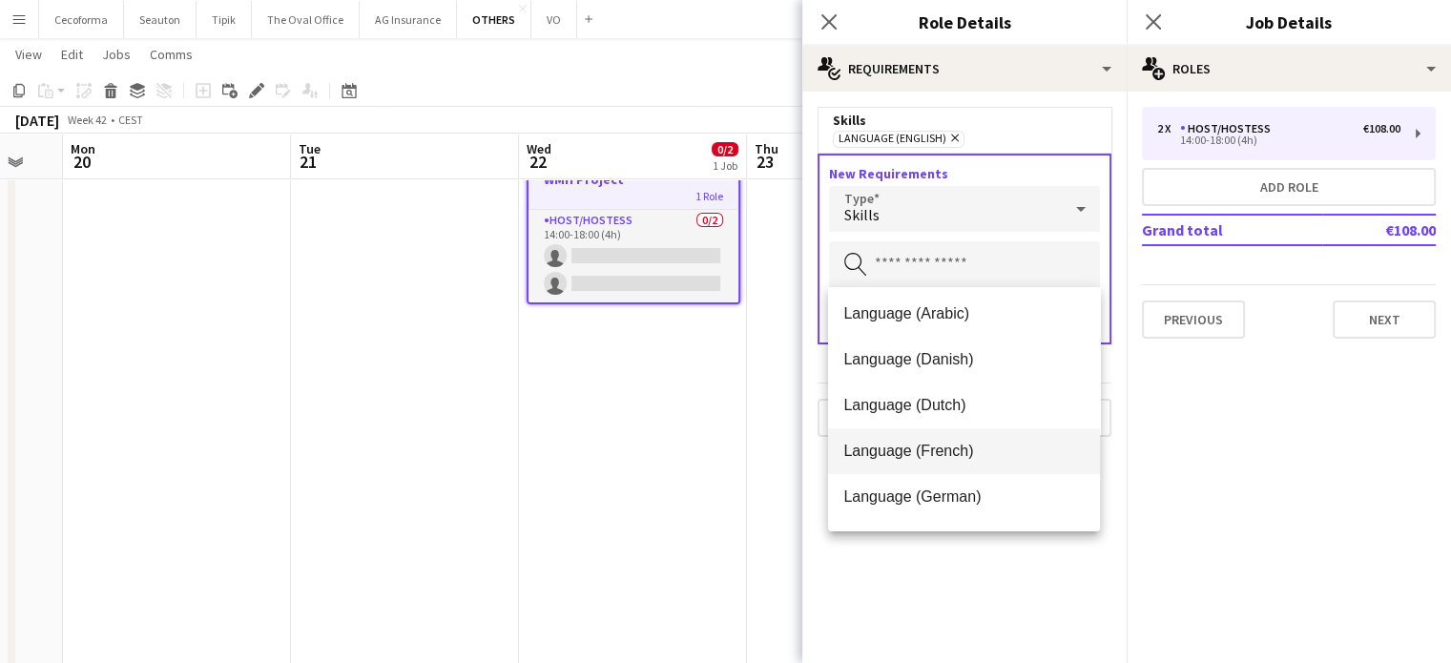
click at [936, 442] on span "Language (French)" at bounding box center [963, 451] width 241 height 18
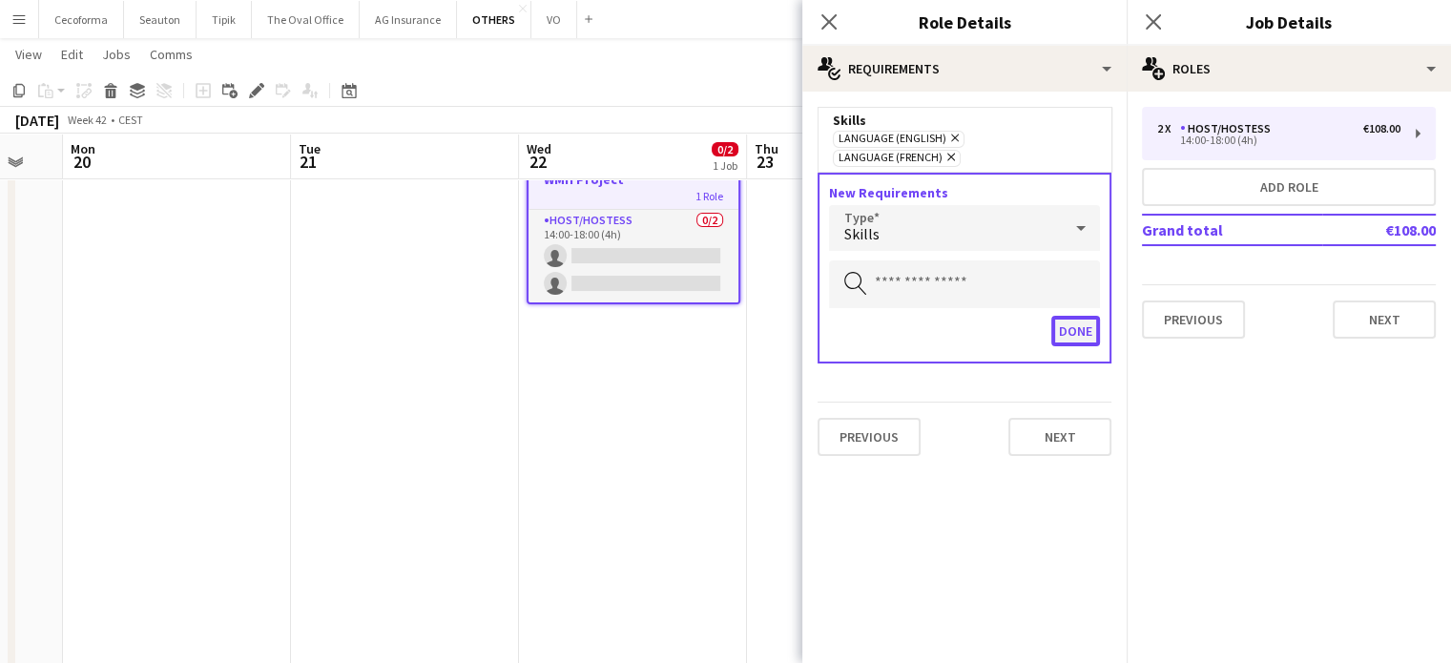
click at [1064, 316] on button "Done" at bounding box center [1075, 331] width 49 height 31
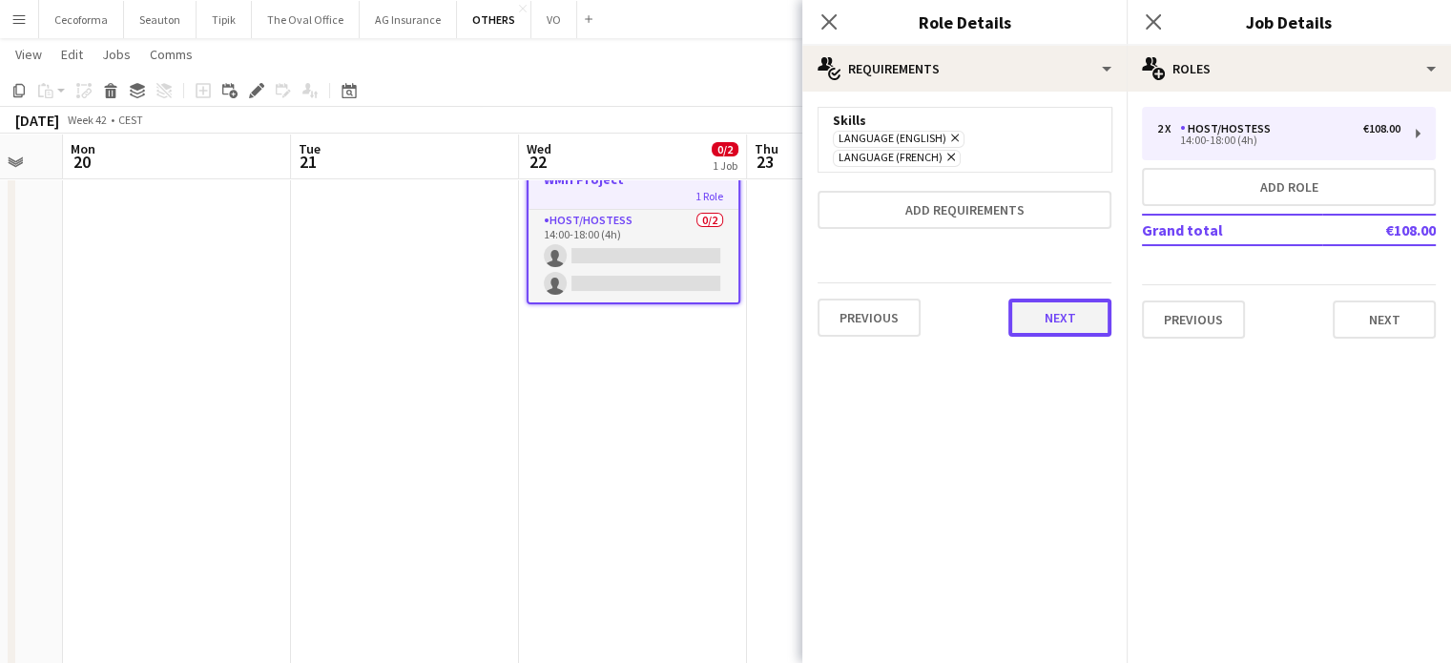
click at [1076, 299] on button "Next" at bounding box center [1060, 318] width 103 height 38
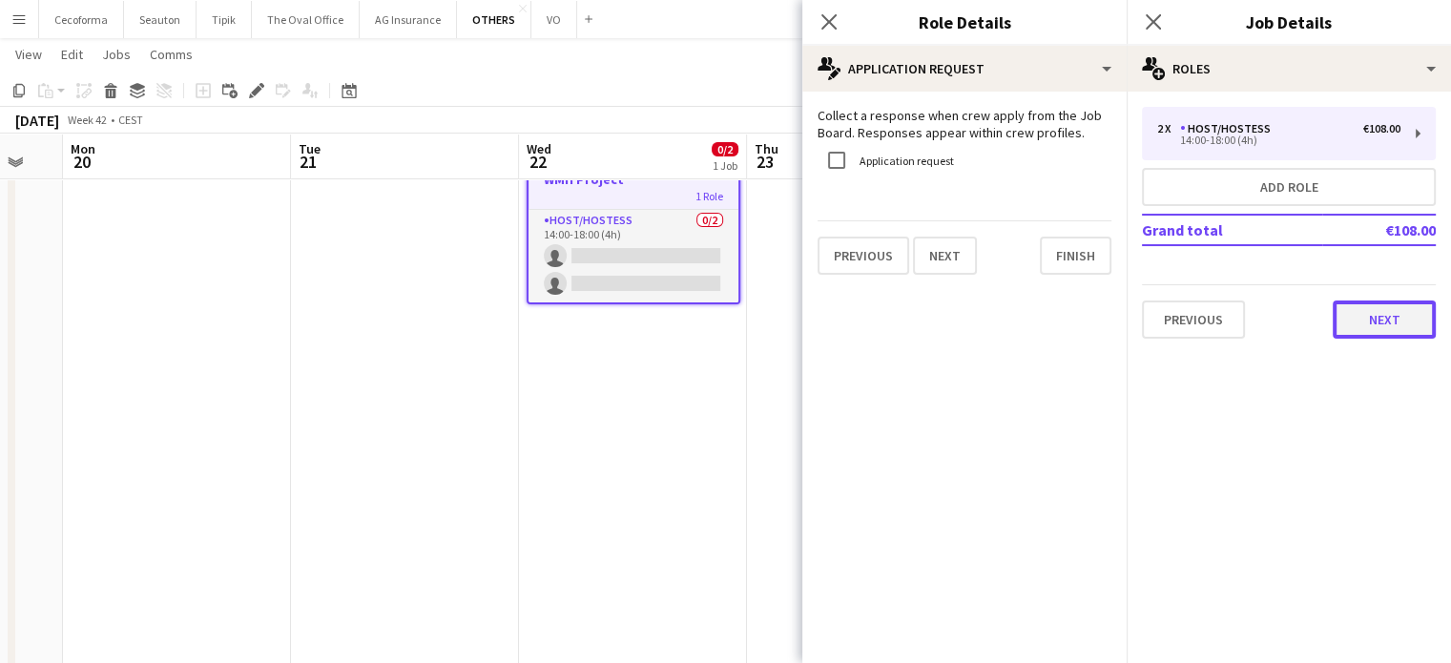
click at [1420, 320] on button "Next" at bounding box center [1384, 320] width 103 height 38
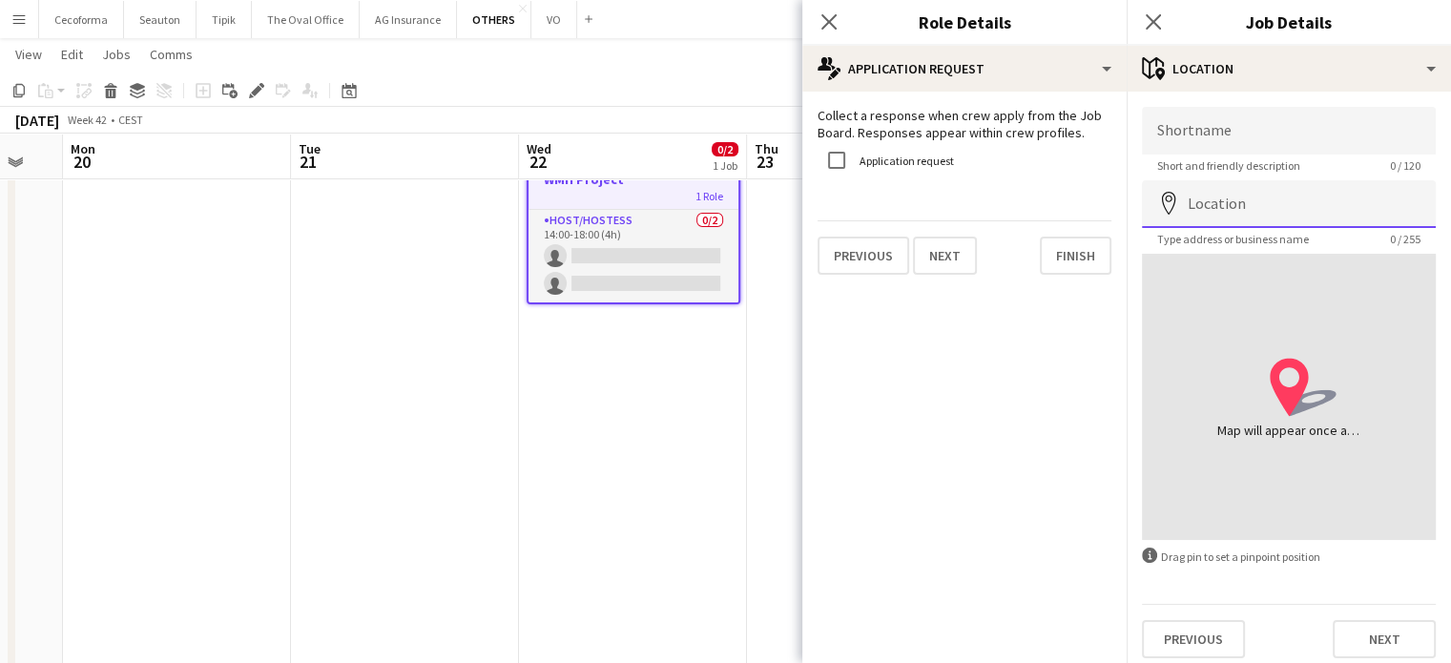
click at [1324, 213] on input "Location" at bounding box center [1289, 204] width 294 height 48
click at [1069, 251] on button "Finish" at bounding box center [1076, 256] width 72 height 38
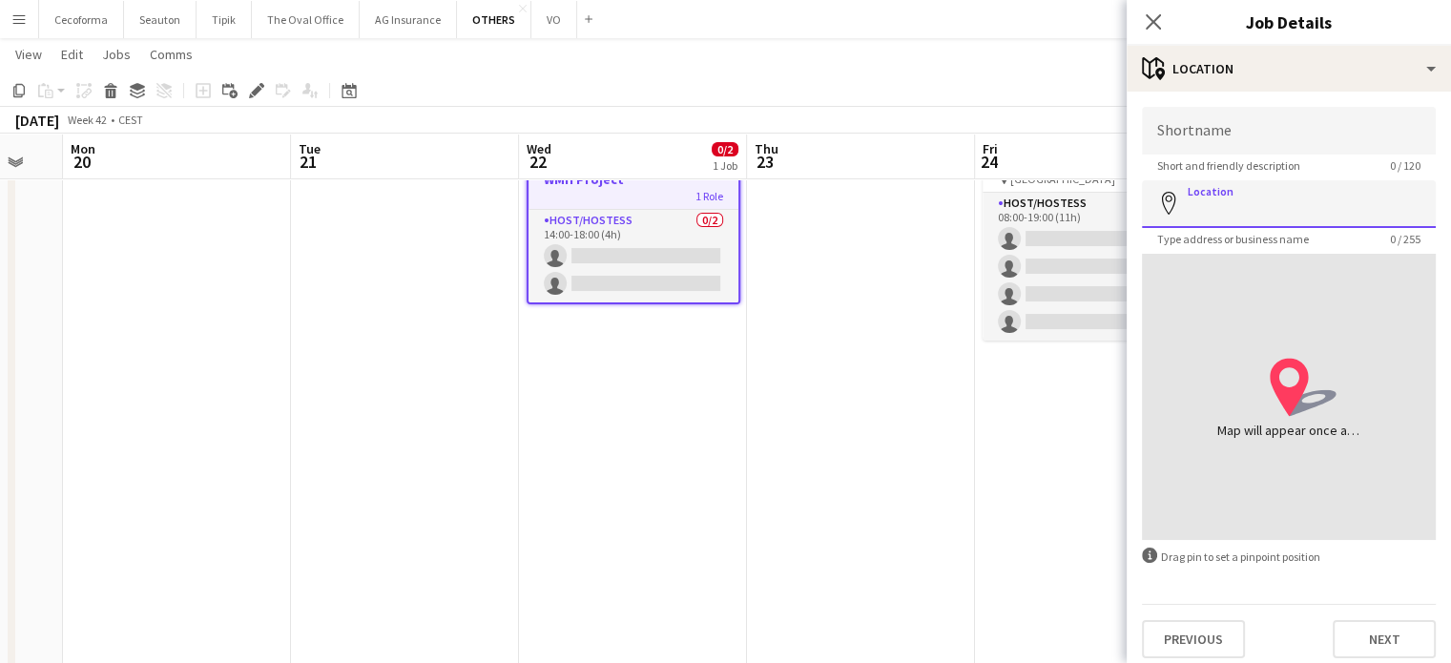
click at [1226, 213] on input "Location" at bounding box center [1289, 204] width 294 height 48
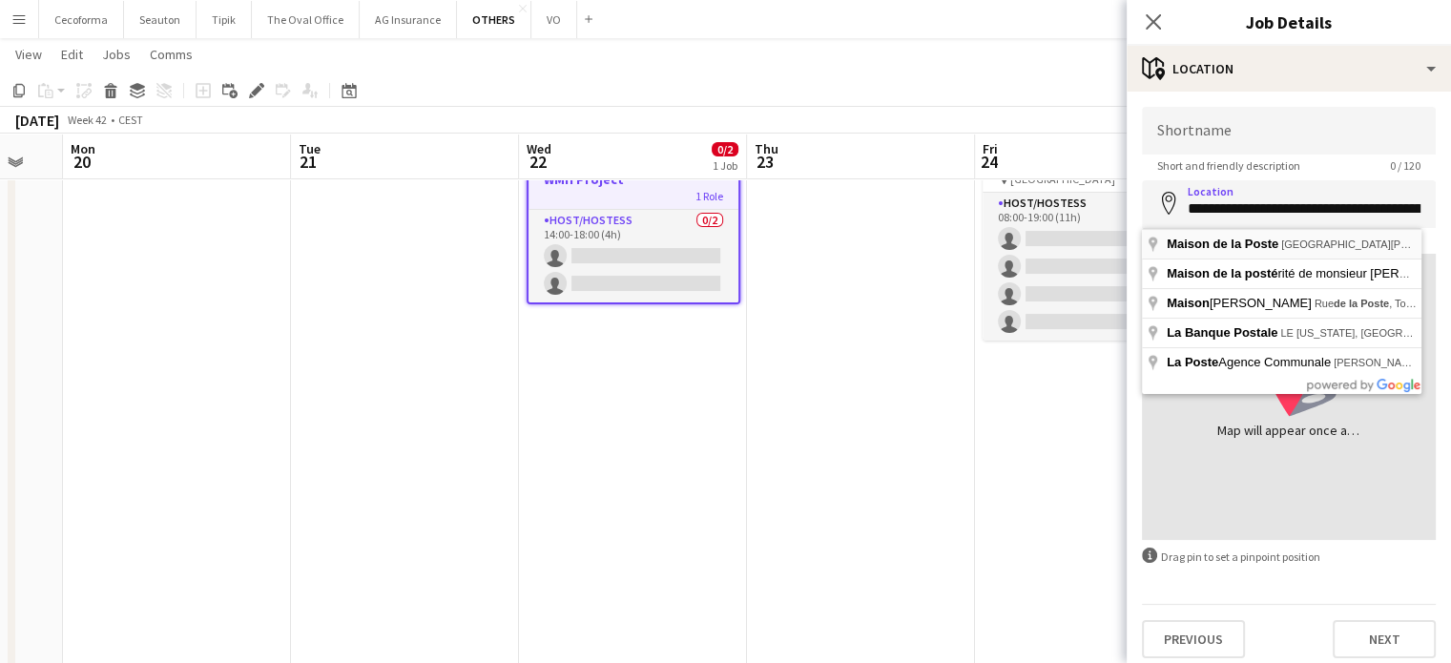
type input "**********"
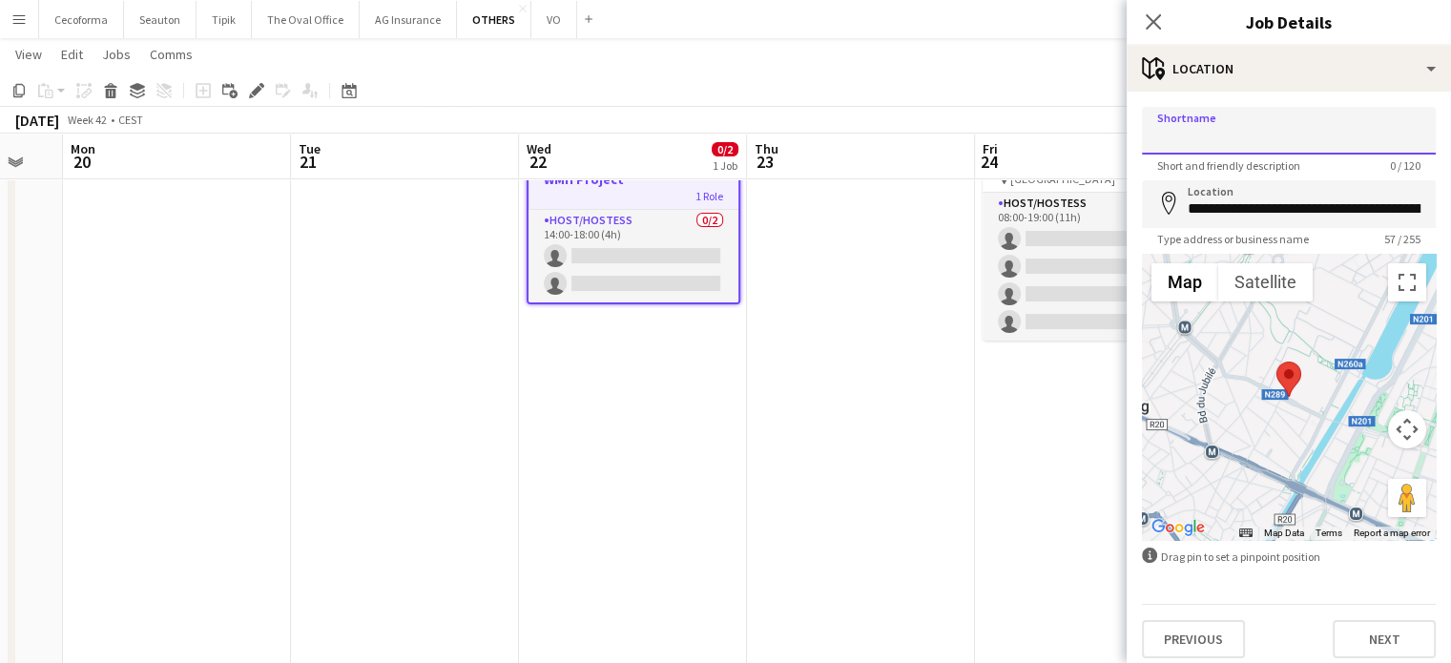
click at [1238, 151] on input "Shortname" at bounding box center [1289, 131] width 294 height 48
type input "**********"
click at [1355, 639] on button "Next" at bounding box center [1384, 639] width 103 height 38
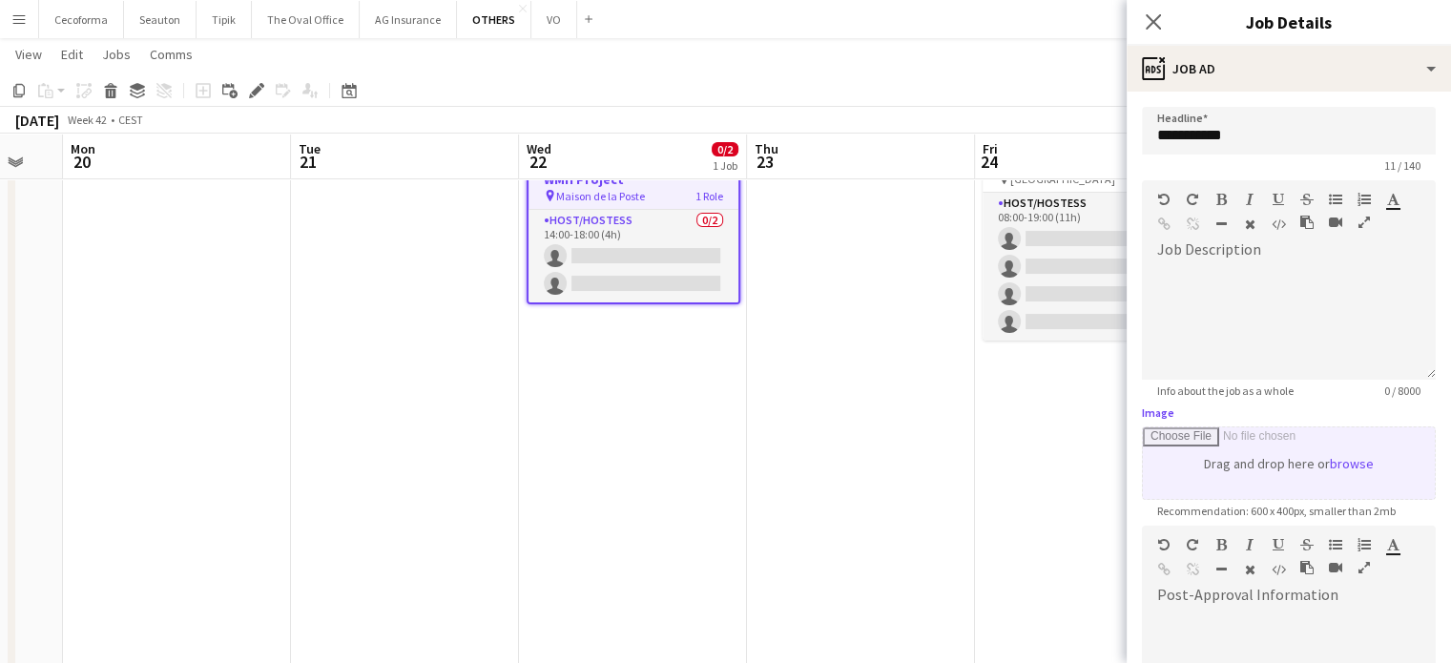
click at [1256, 462] on input "Image" at bounding box center [1289, 463] width 292 height 72
type input "**********"
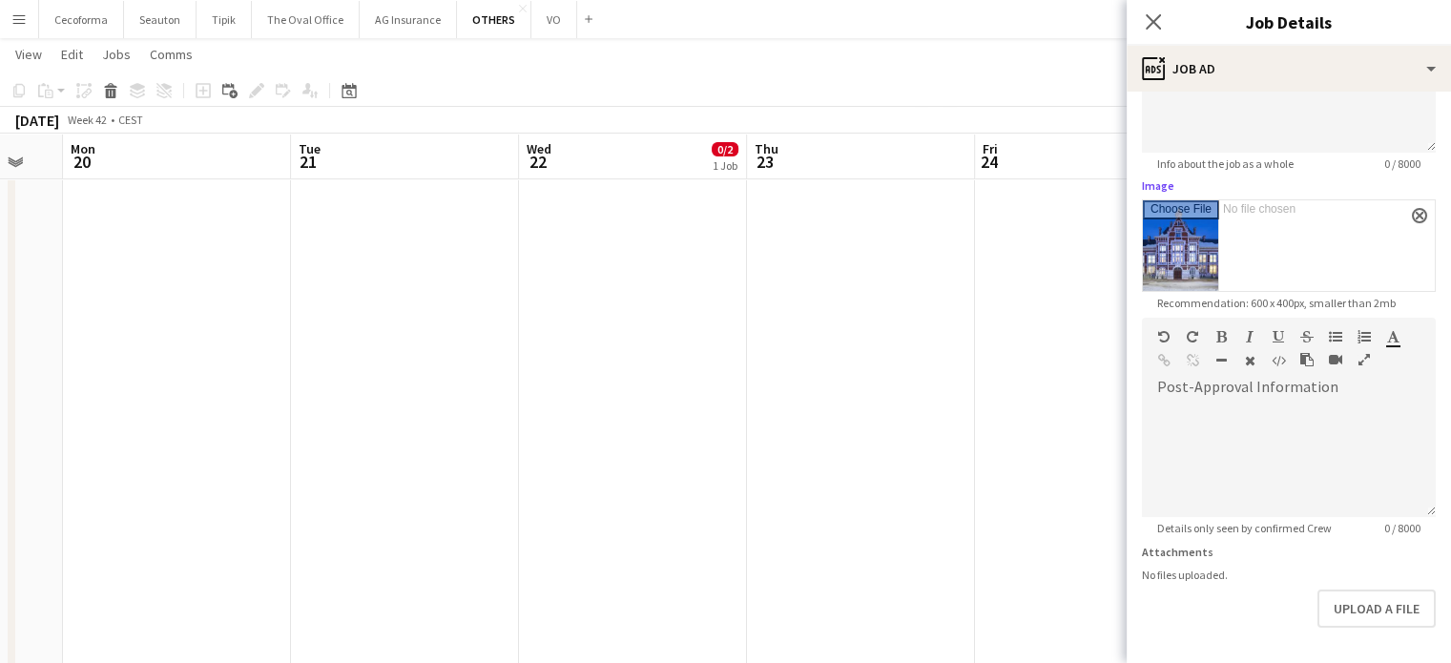
scroll to position [297, 0]
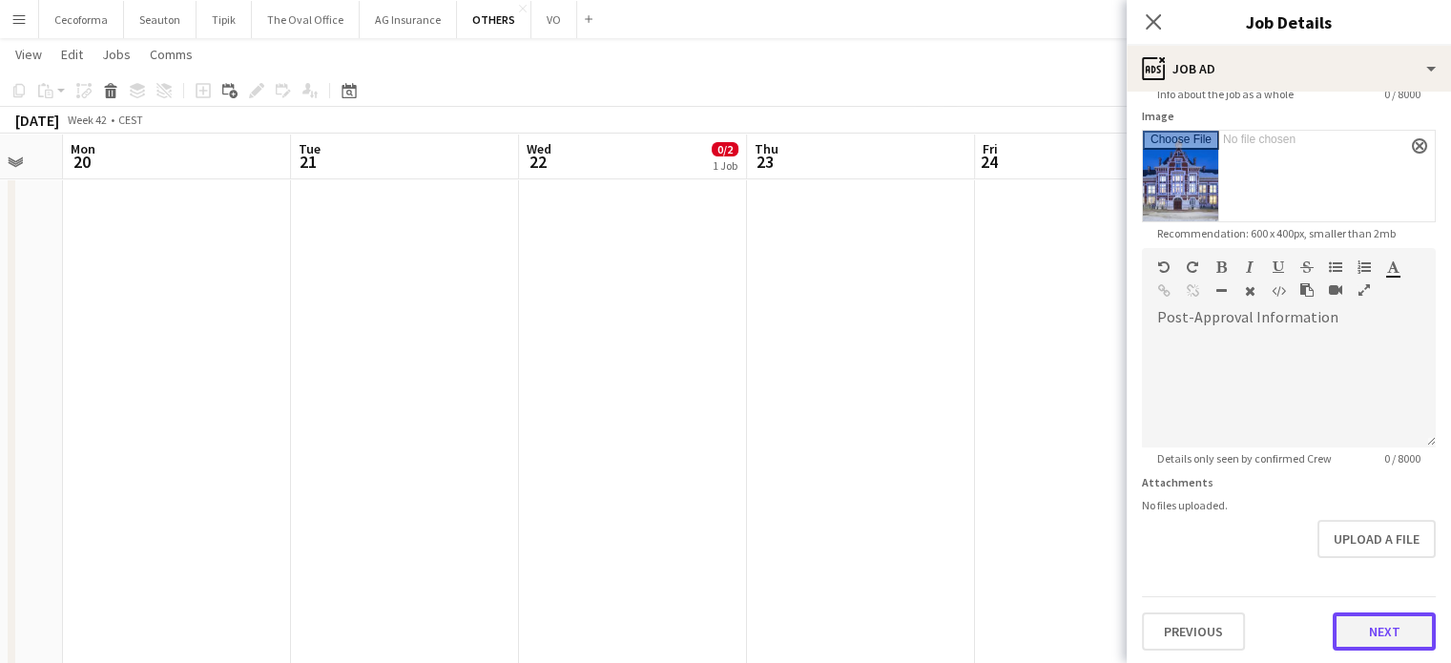
click at [1365, 621] on button "Next" at bounding box center [1384, 632] width 103 height 38
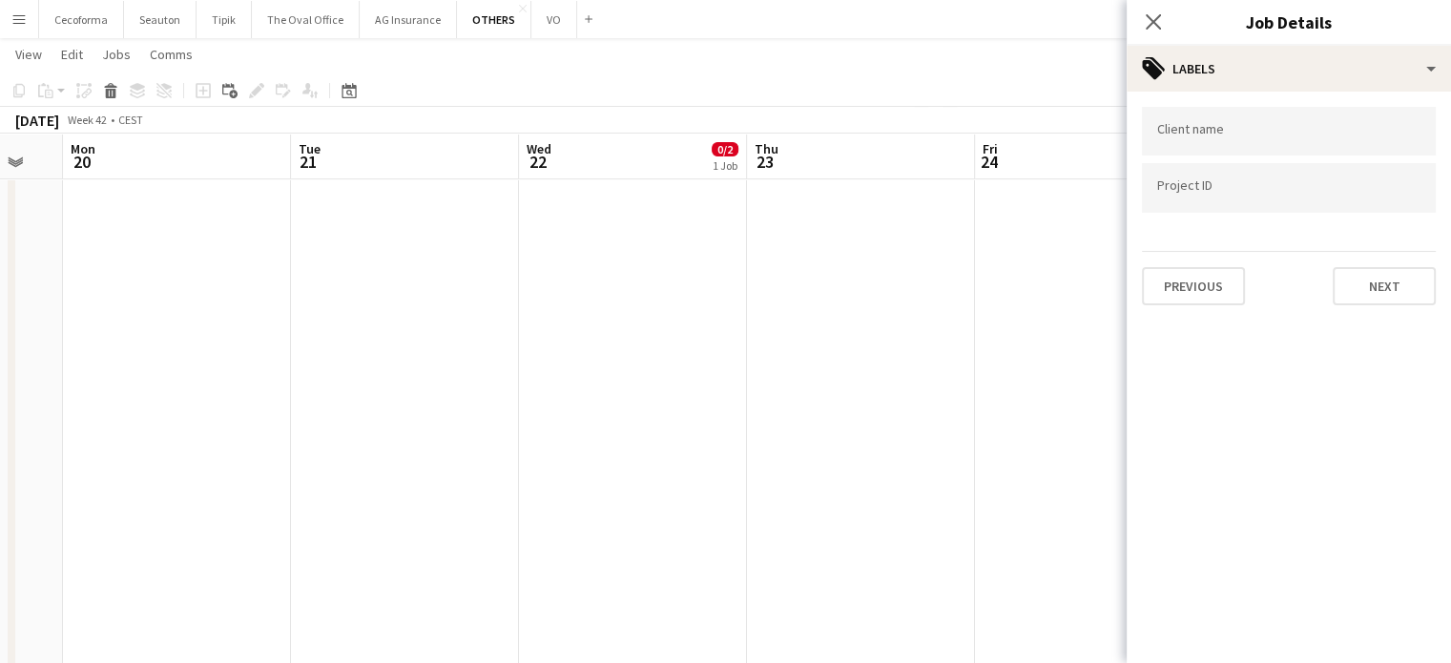
click at [1175, 131] on input "Type to search client labels..." at bounding box center [1288, 131] width 263 height 17
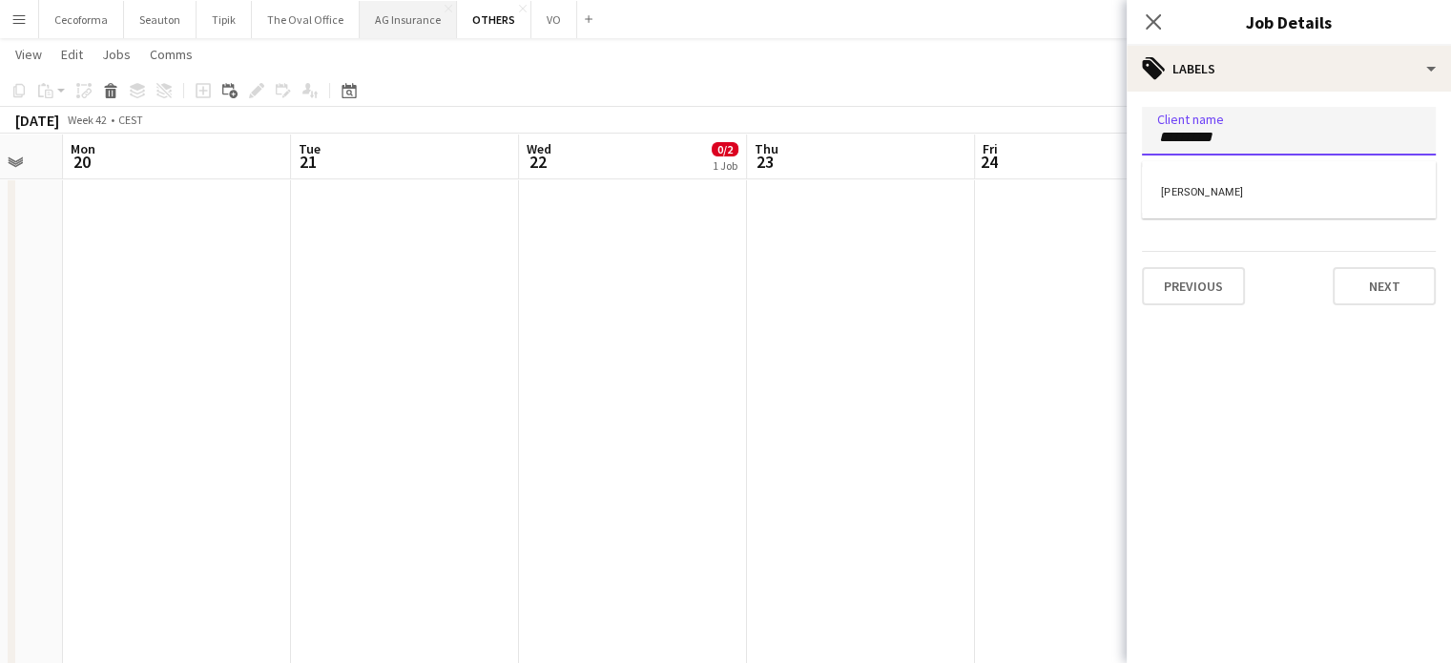
type input "*********"
click at [1161, 187] on input "Type to search project ID labels..." at bounding box center [1288, 187] width 263 height 17
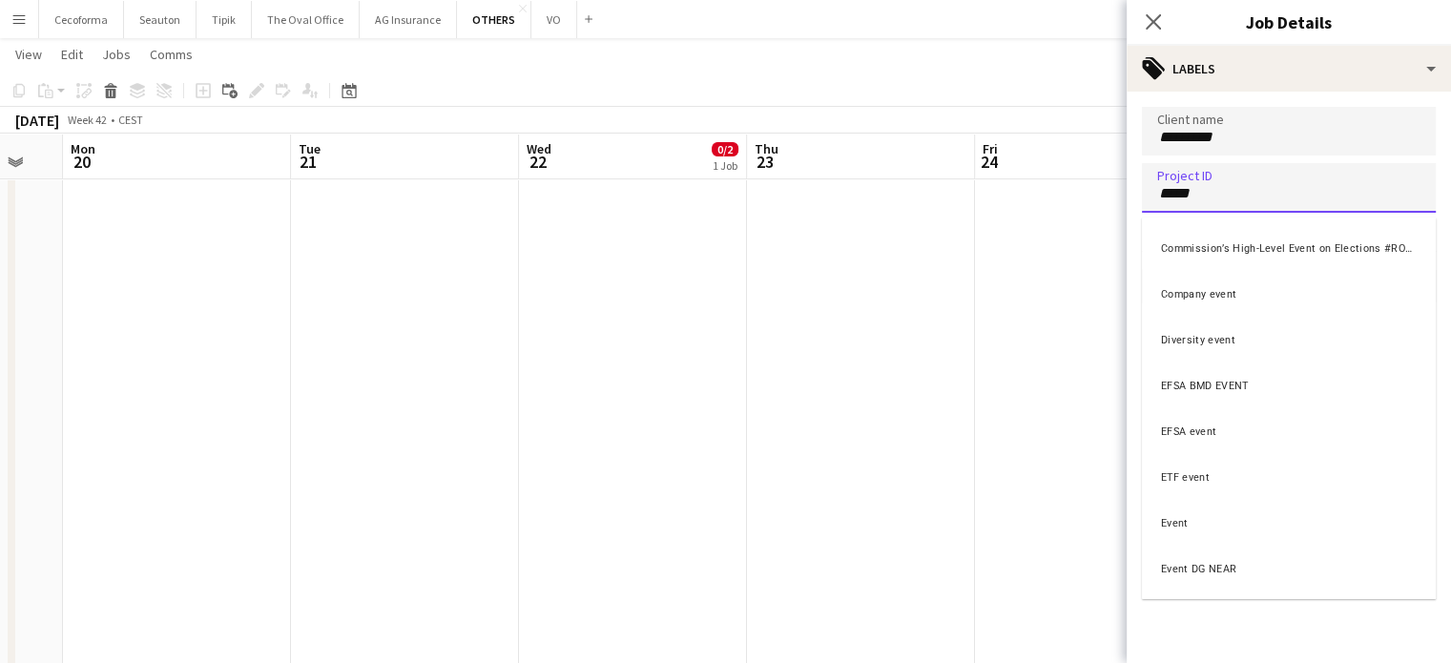
type input "*****"
click at [1164, 530] on div "Event" at bounding box center [1289, 521] width 294 height 46
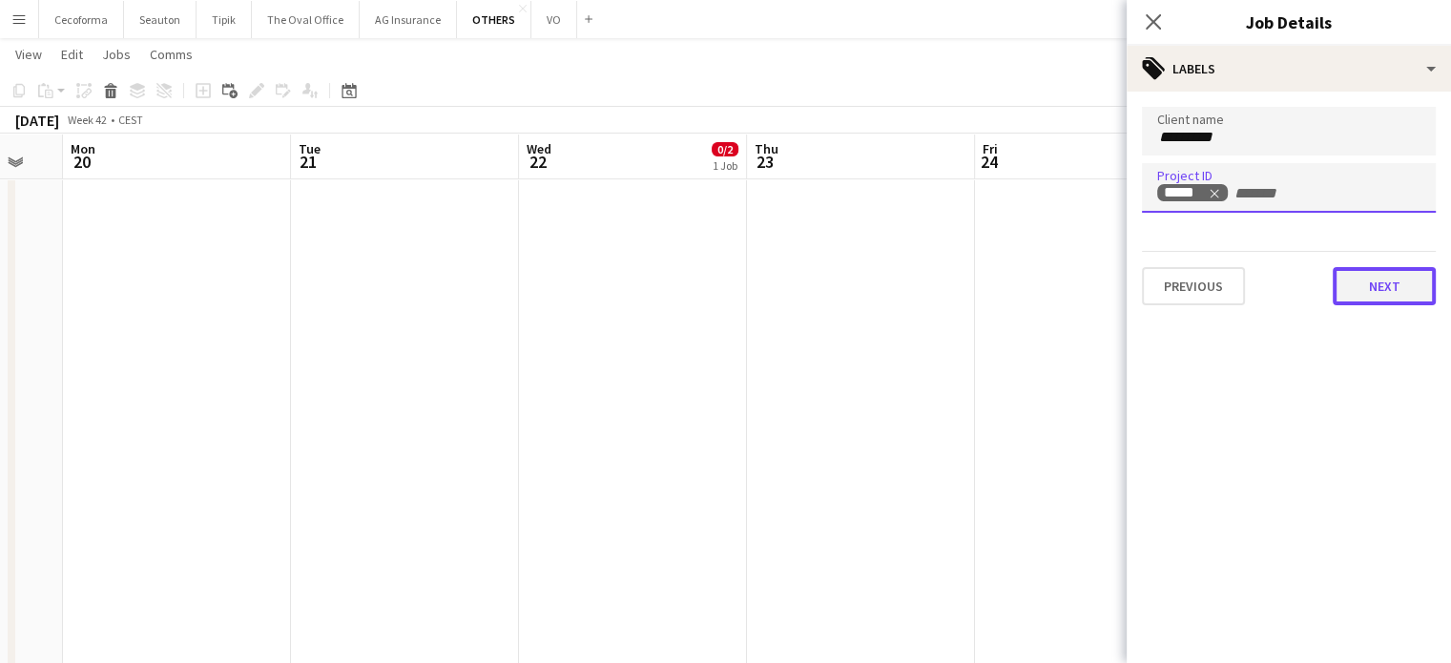
click at [1402, 291] on button "Next" at bounding box center [1384, 286] width 103 height 38
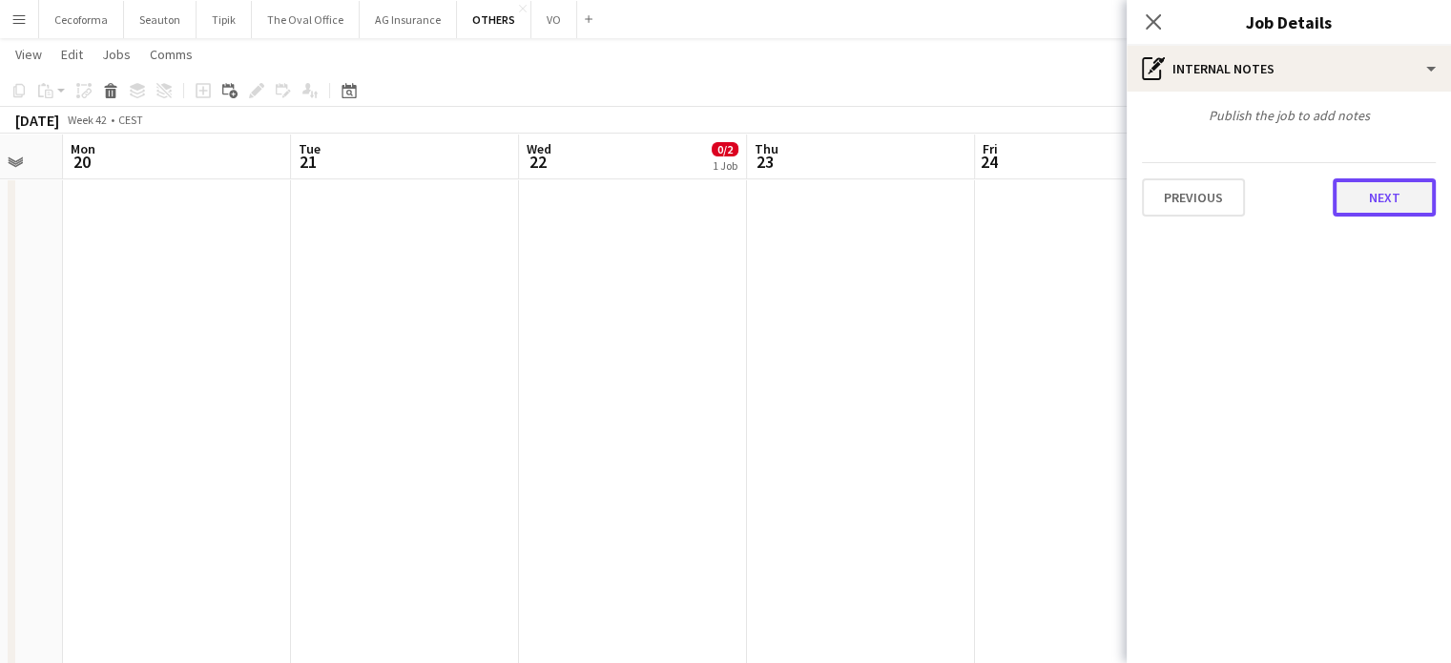
click at [1394, 193] on button "Next" at bounding box center [1384, 197] width 103 height 38
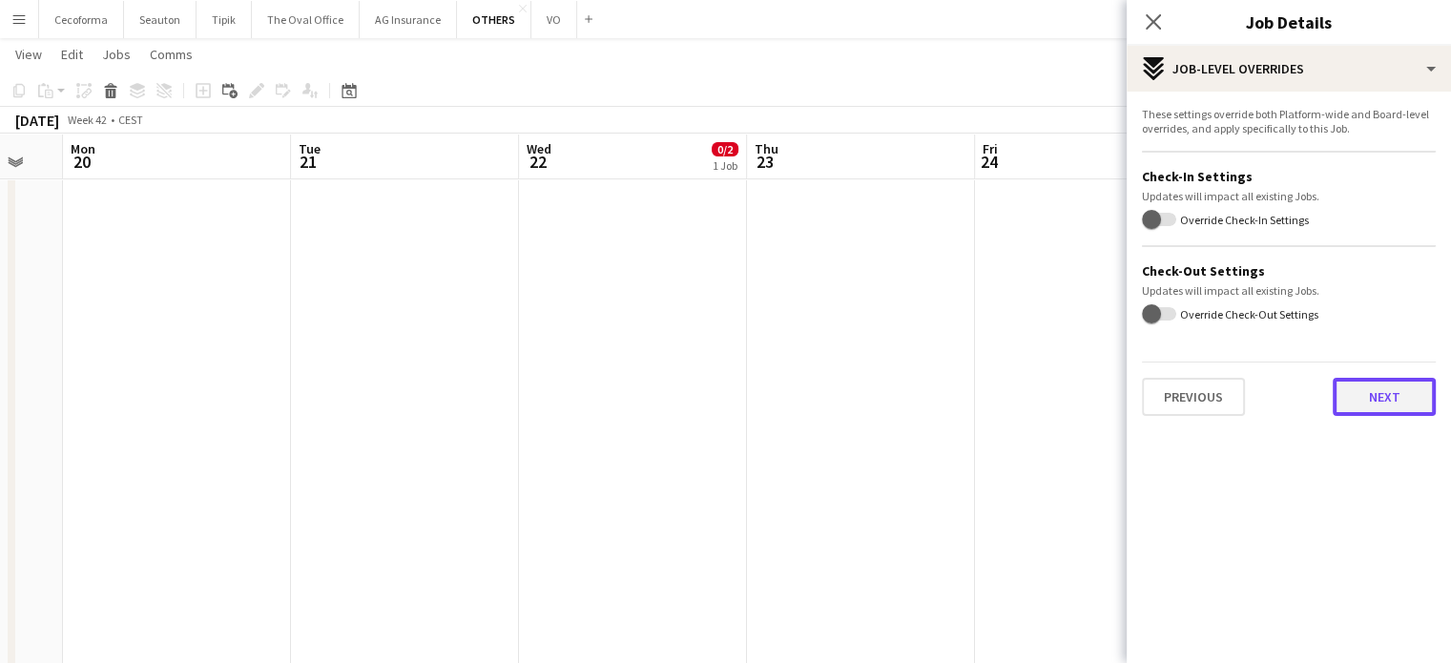
click at [1380, 385] on button "Next" at bounding box center [1384, 397] width 103 height 38
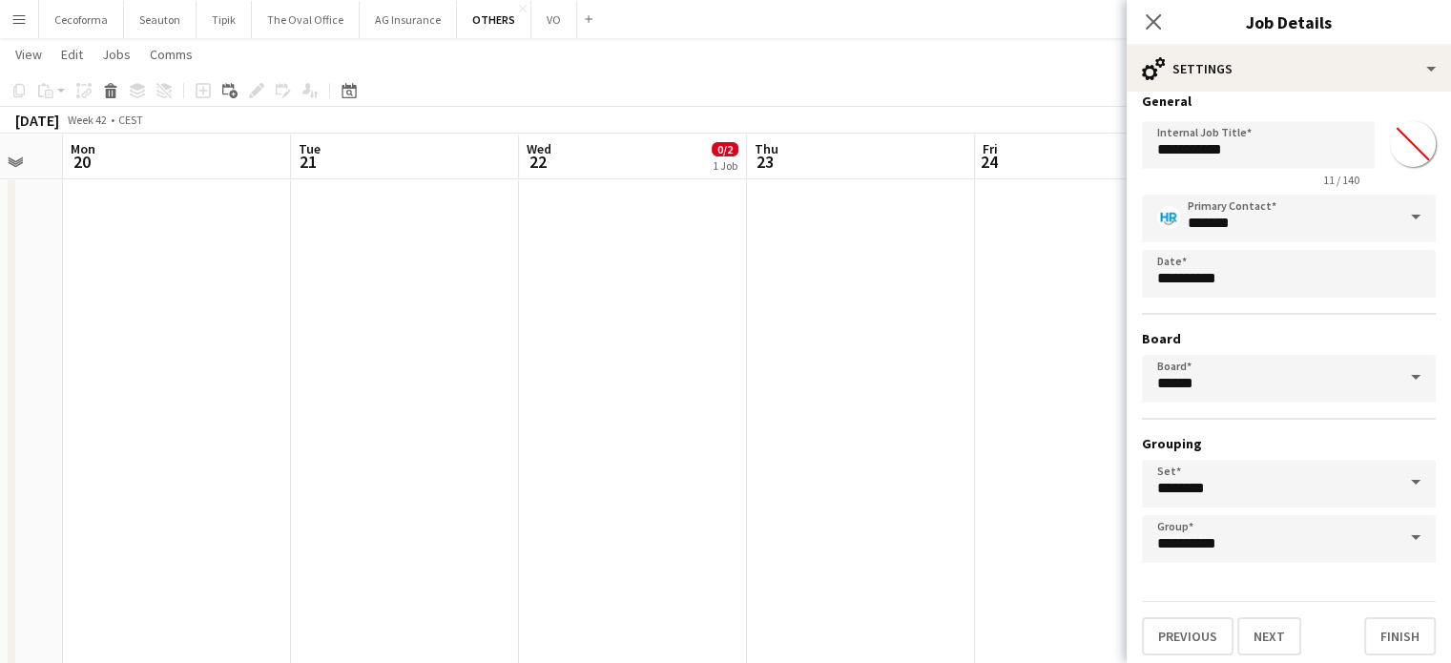
scroll to position [17, 0]
click at [1388, 614] on button "Finish" at bounding box center [1400, 633] width 72 height 38
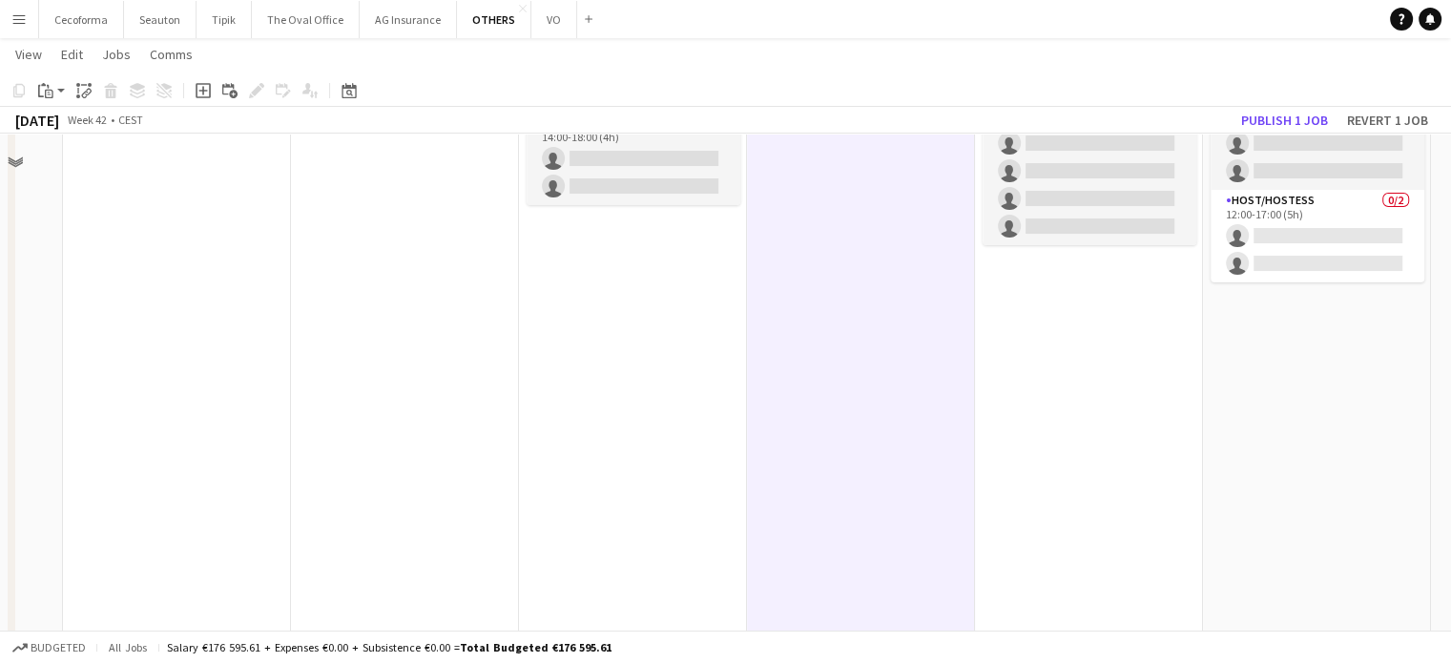
scroll to position [0, 0]
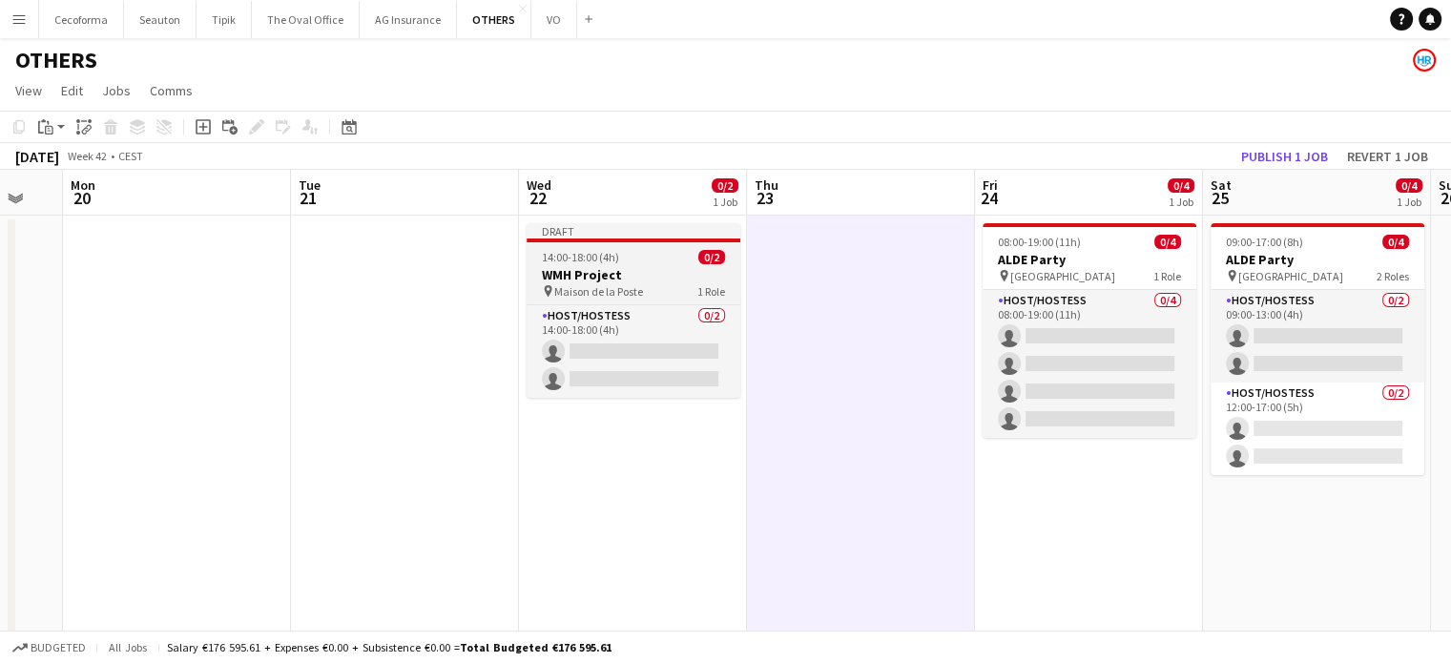
click at [595, 281] on h3 "WMH Project" at bounding box center [634, 274] width 214 height 17
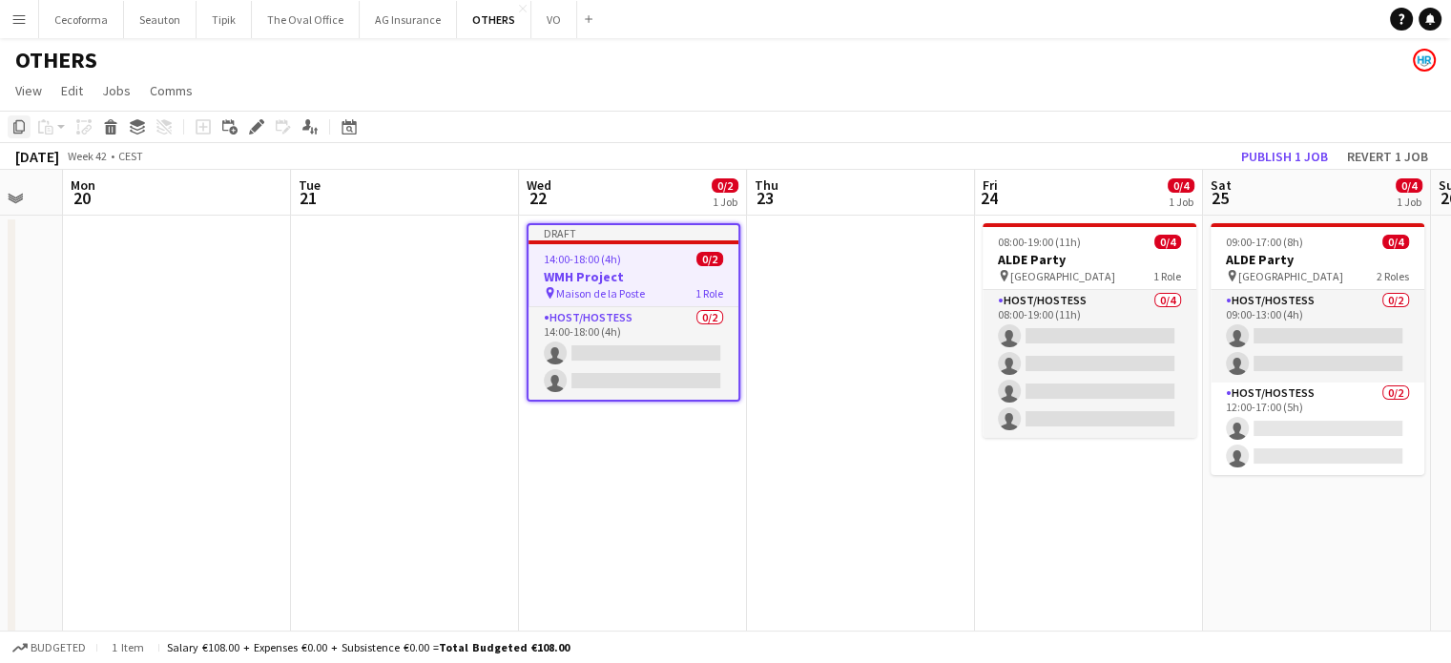
click at [20, 129] on icon "Copy" at bounding box center [18, 126] width 15 height 15
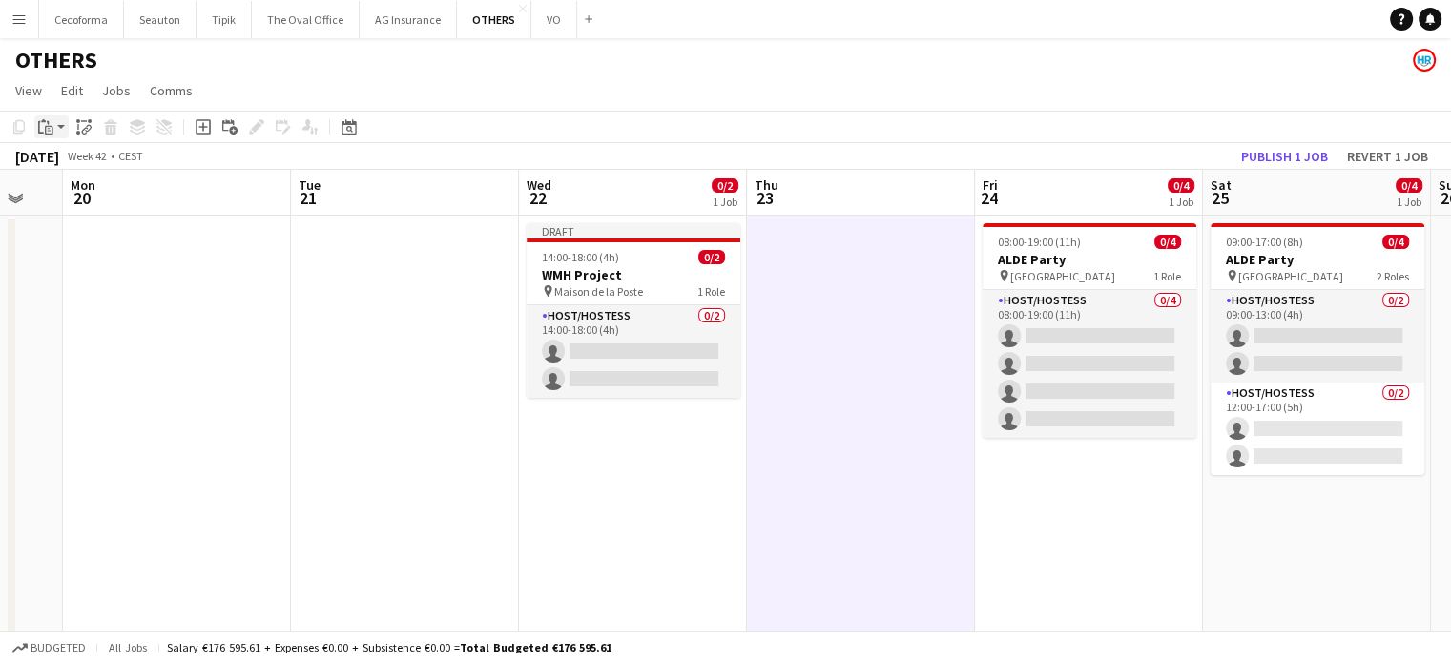
click at [47, 133] on icon "Paste" at bounding box center [45, 126] width 15 height 15
click at [66, 167] on link "Paste Ctrl+V" at bounding box center [140, 163] width 179 height 17
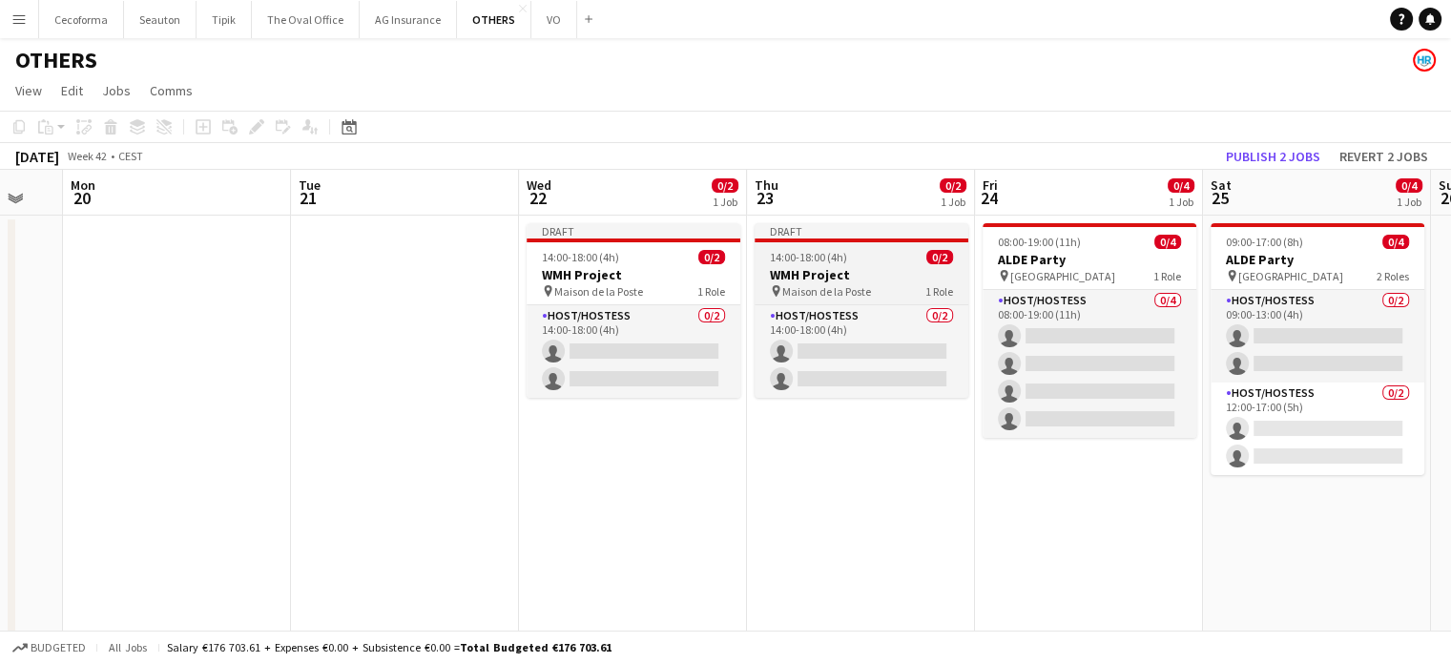
click at [811, 276] on h3 "WMH Project" at bounding box center [862, 274] width 214 height 17
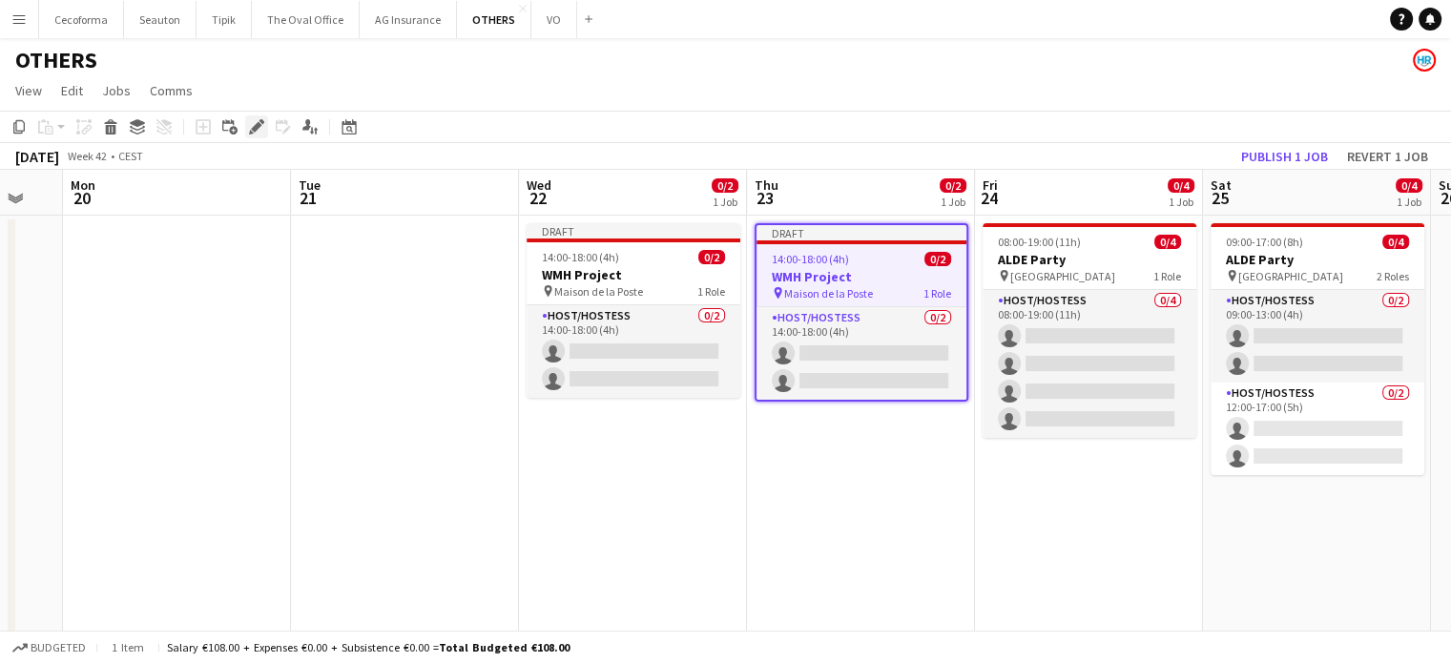
click at [256, 129] on icon at bounding box center [256, 127] width 10 height 10
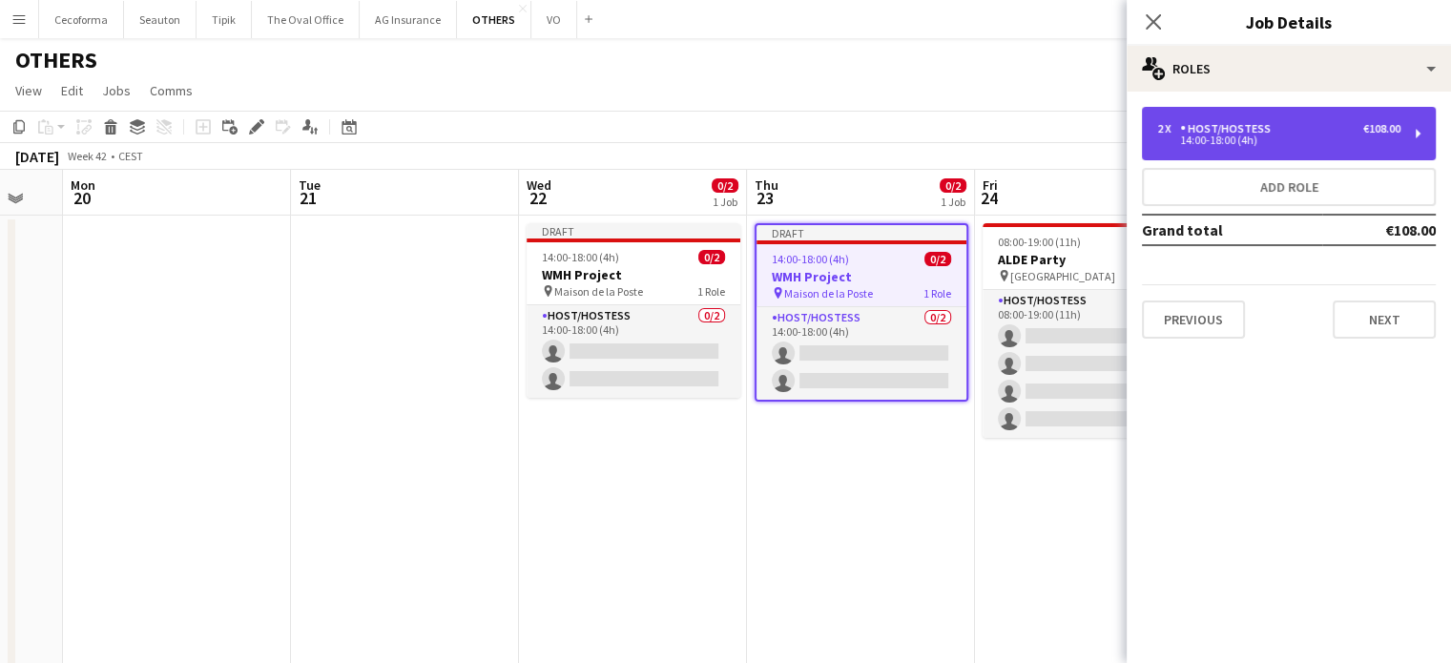
click at [1269, 143] on div "14:00-18:00 (4h)" at bounding box center [1278, 140] width 243 height 10
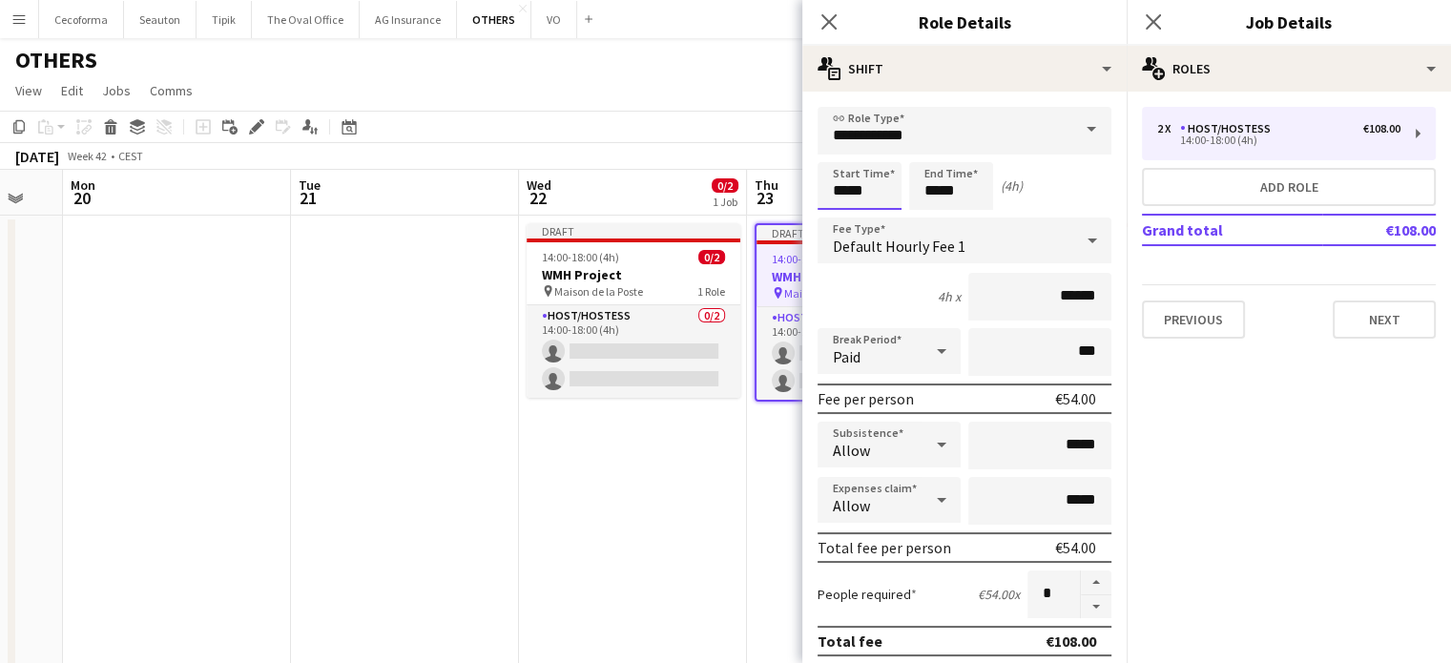
click at [847, 190] on input "*****" at bounding box center [860, 186] width 84 height 48
click at [841, 216] on div at bounding box center [841, 219] width 38 height 19
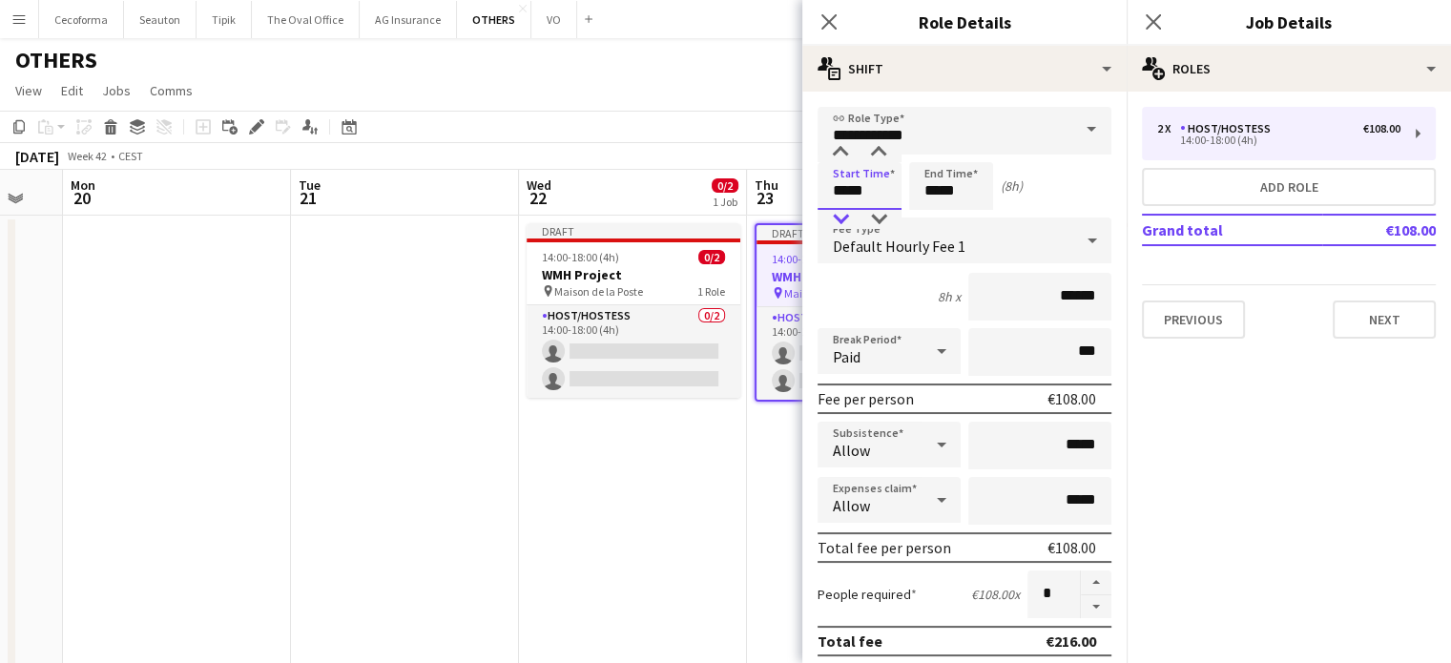
click at [841, 216] on div at bounding box center [841, 219] width 38 height 19
click at [886, 146] on div at bounding box center [879, 152] width 38 height 19
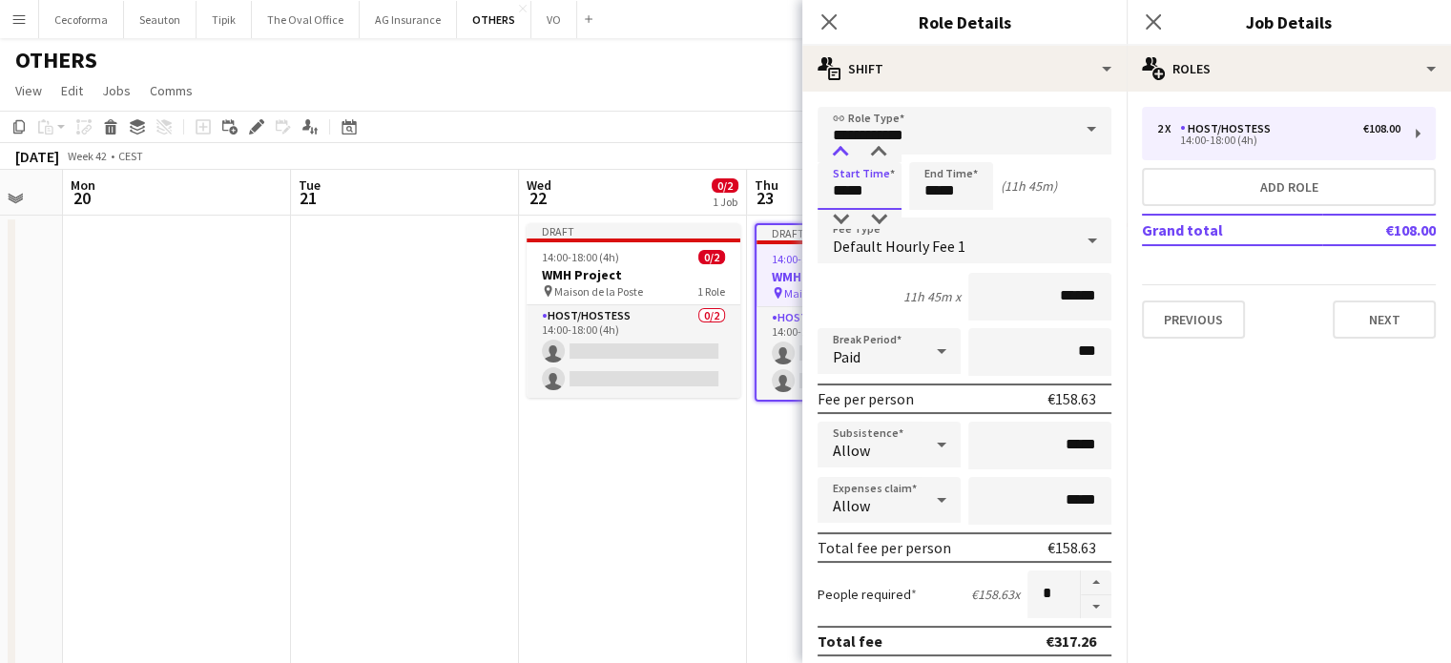
click at [842, 158] on div at bounding box center [841, 152] width 38 height 19
type input "*****"
click at [880, 152] on div at bounding box center [879, 152] width 38 height 19
click at [936, 195] on input "*****" at bounding box center [951, 186] width 84 height 48
type input "*****"
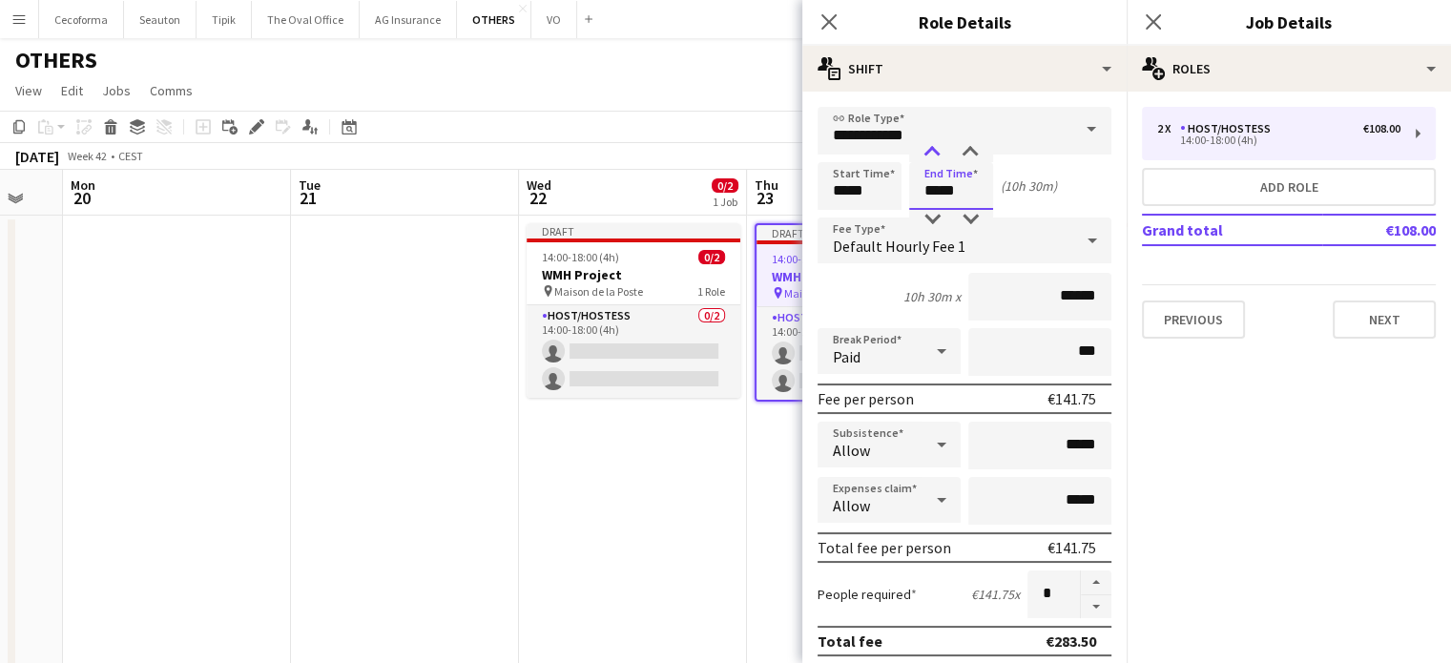
click at [934, 155] on div at bounding box center [932, 152] width 38 height 19
click at [937, 350] on icon at bounding box center [942, 351] width 10 height 5
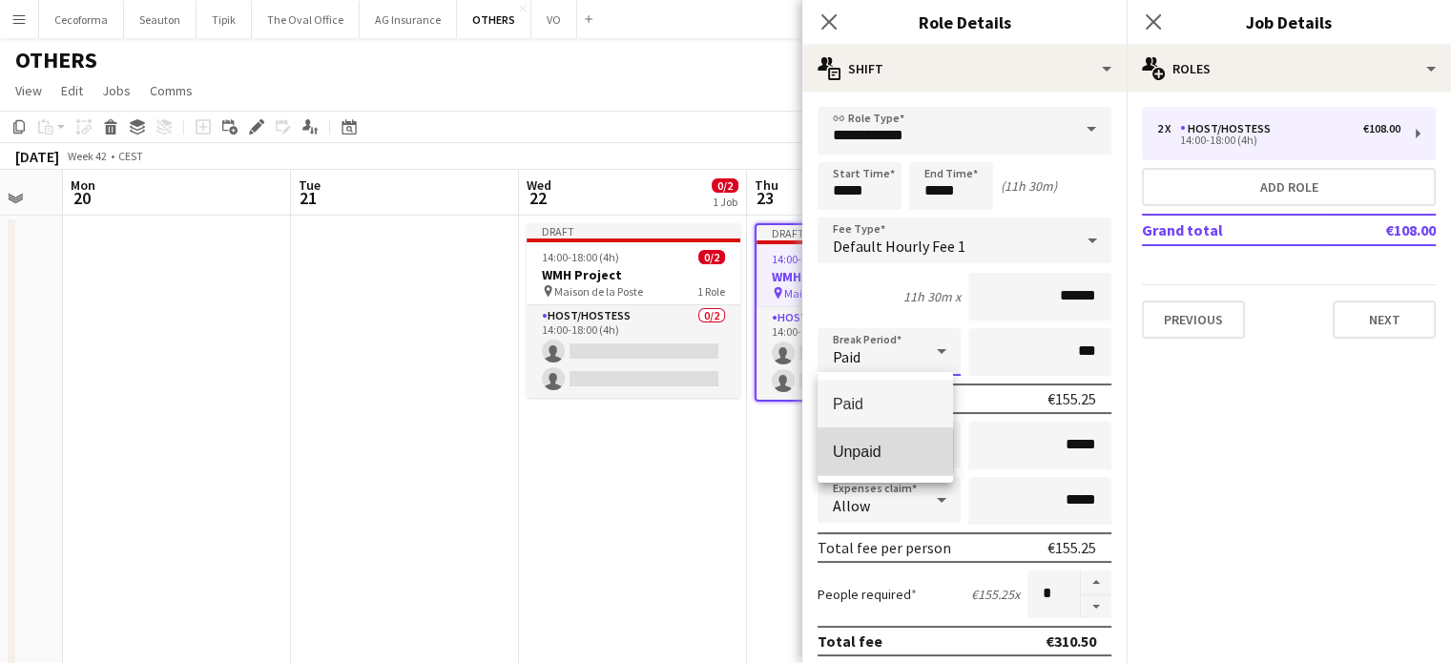
click at [882, 451] on span "Unpaid" at bounding box center [885, 452] width 105 height 18
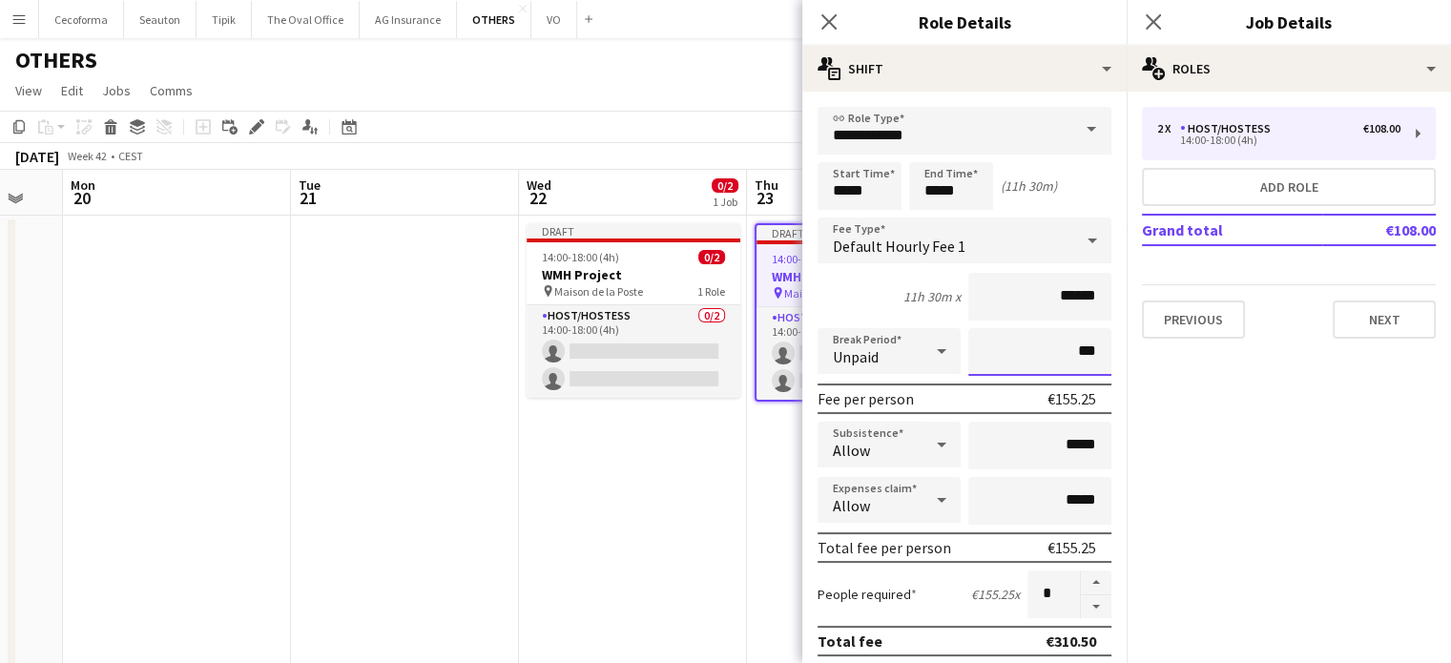
click at [1068, 350] on input "***" at bounding box center [1039, 352] width 143 height 48
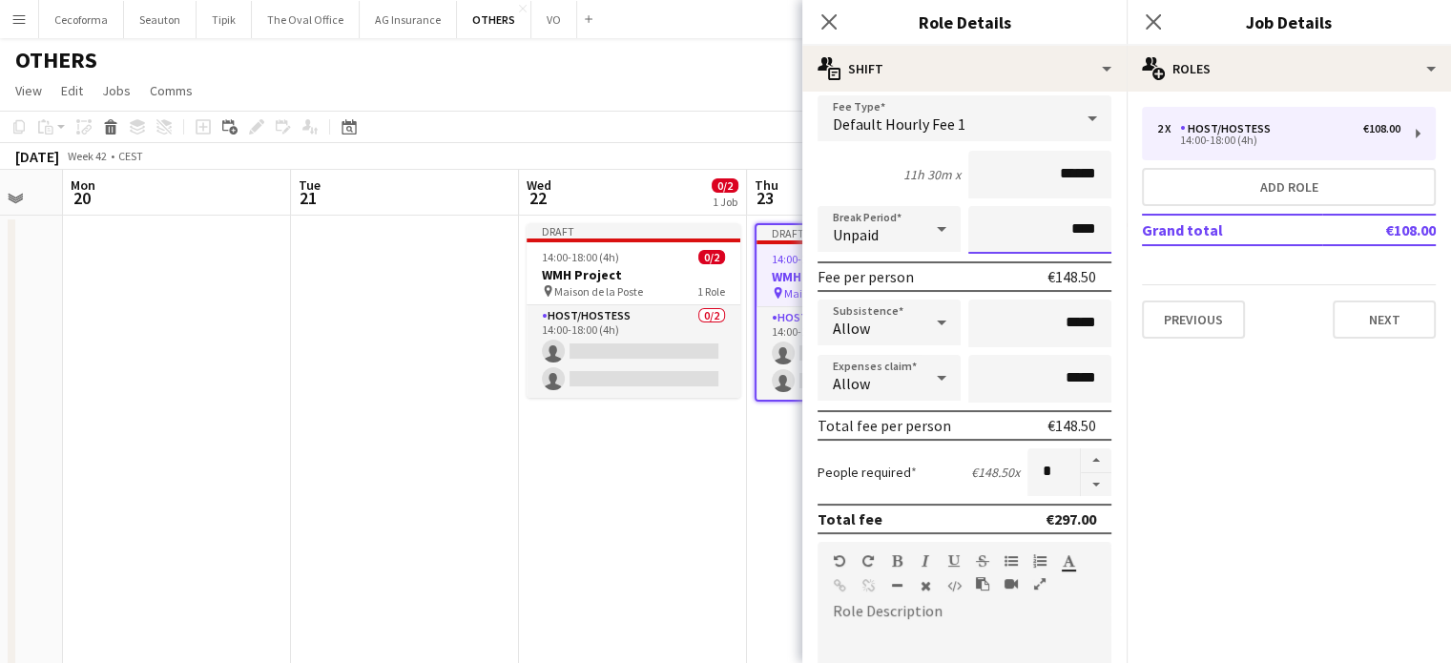
scroll to position [191, 0]
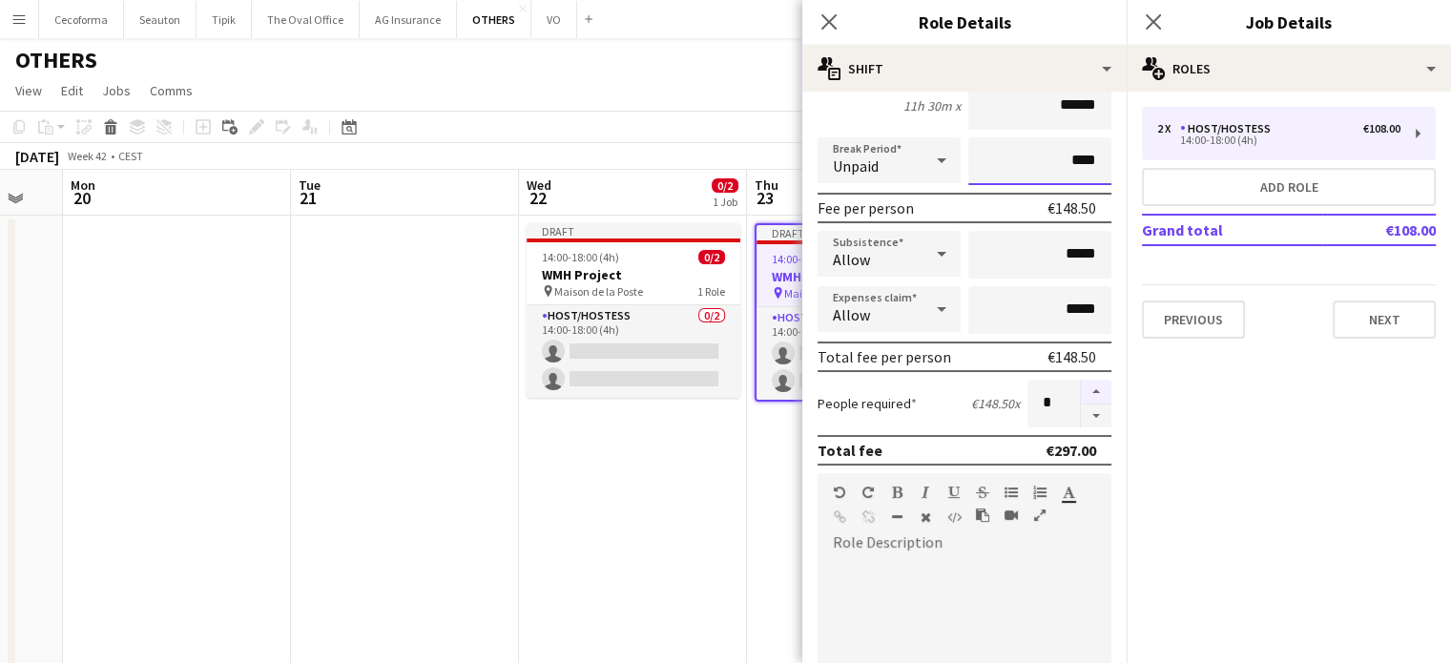
type input "****"
click at [1081, 393] on button "button" at bounding box center [1096, 392] width 31 height 25
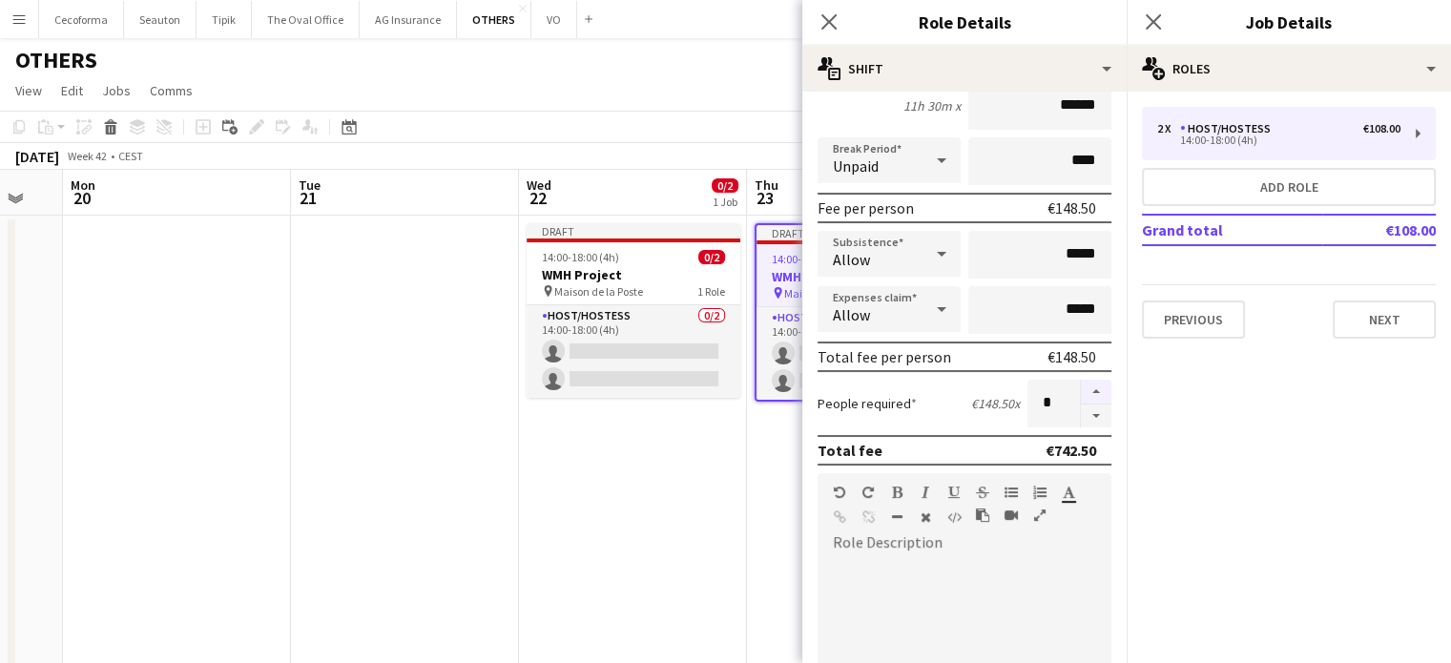
type input "*"
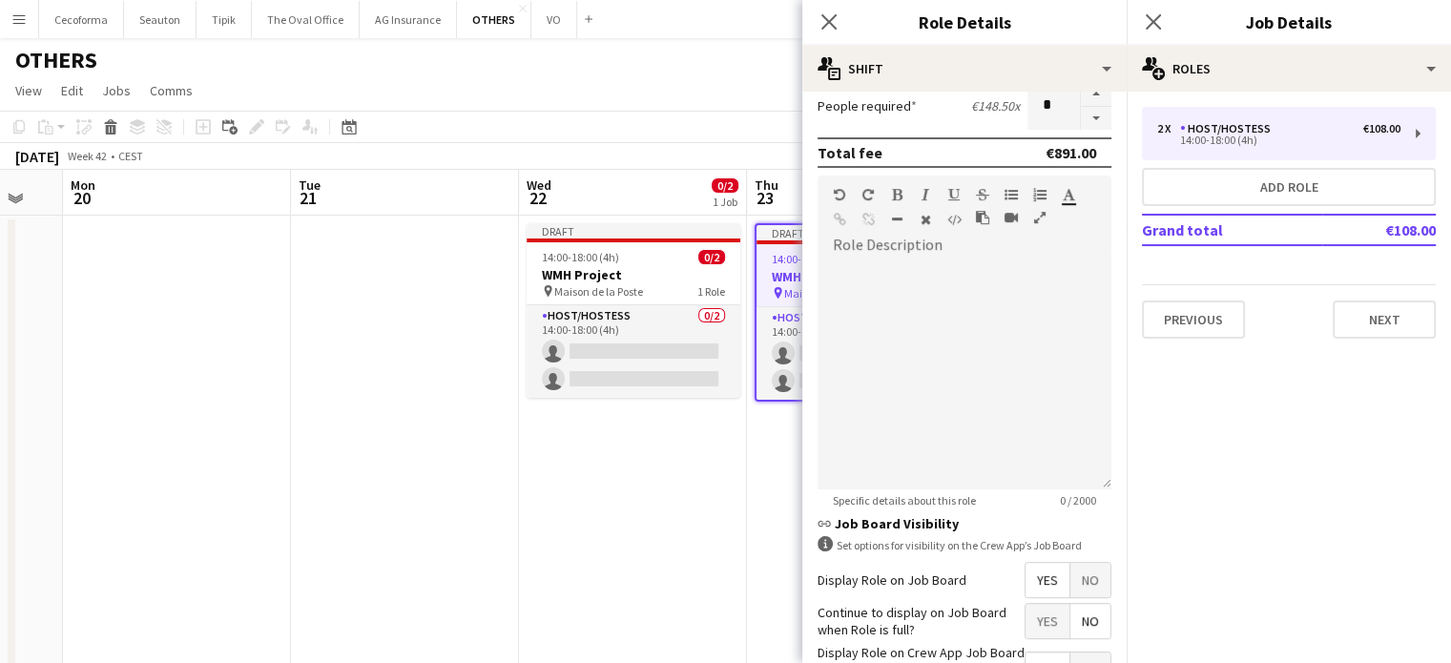
scroll to position [624, 0]
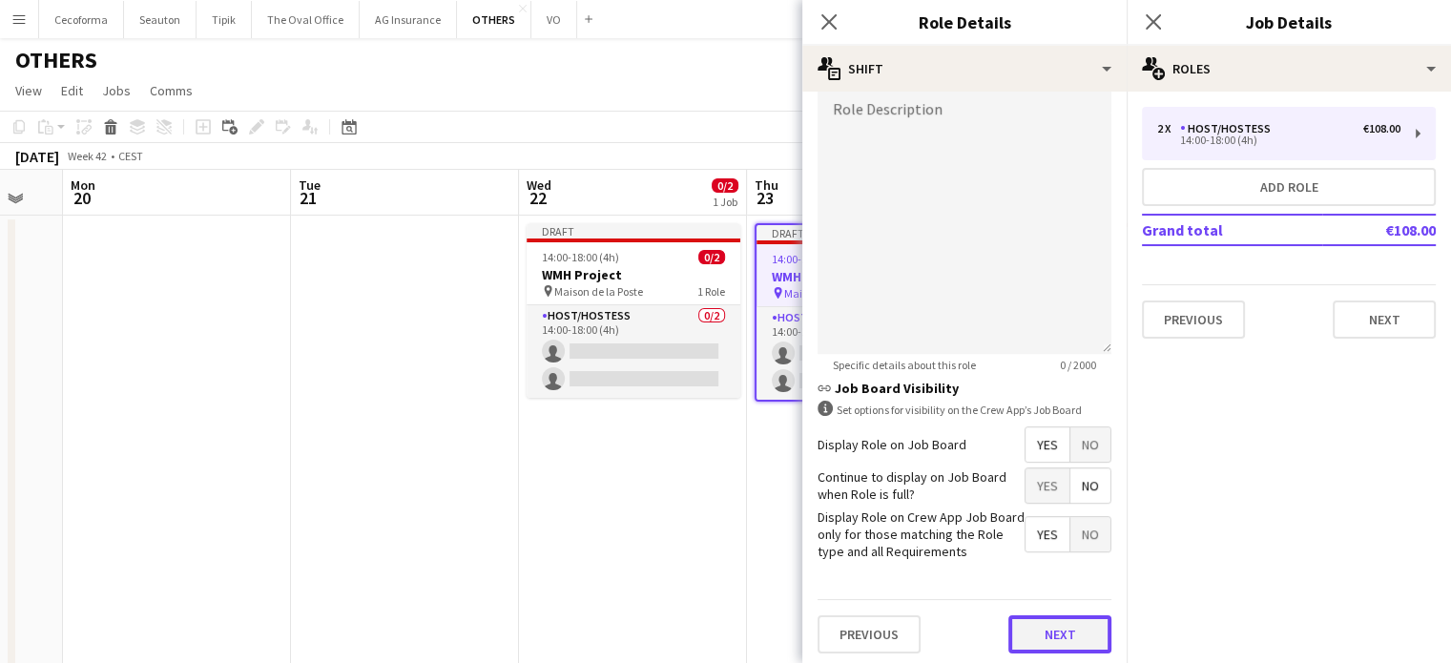
click at [1039, 630] on button "Next" at bounding box center [1060, 634] width 103 height 38
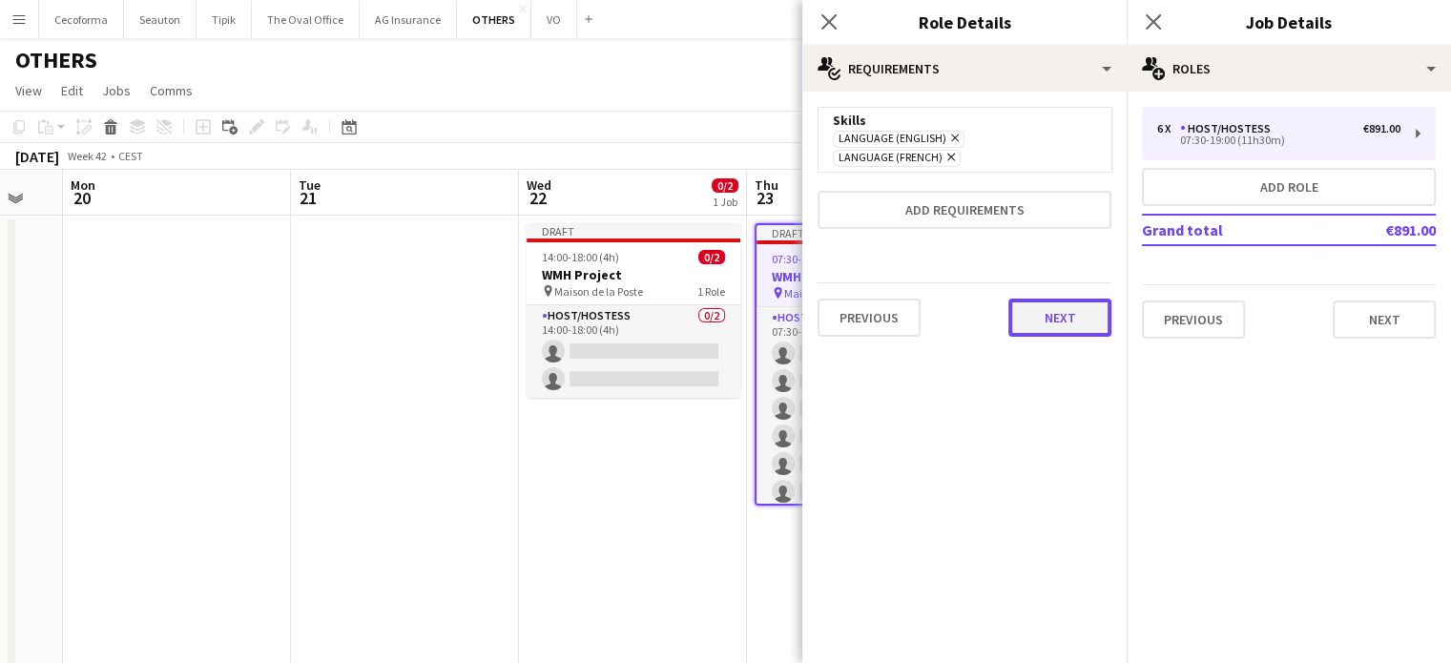
click at [1049, 309] on button "Next" at bounding box center [1060, 318] width 103 height 38
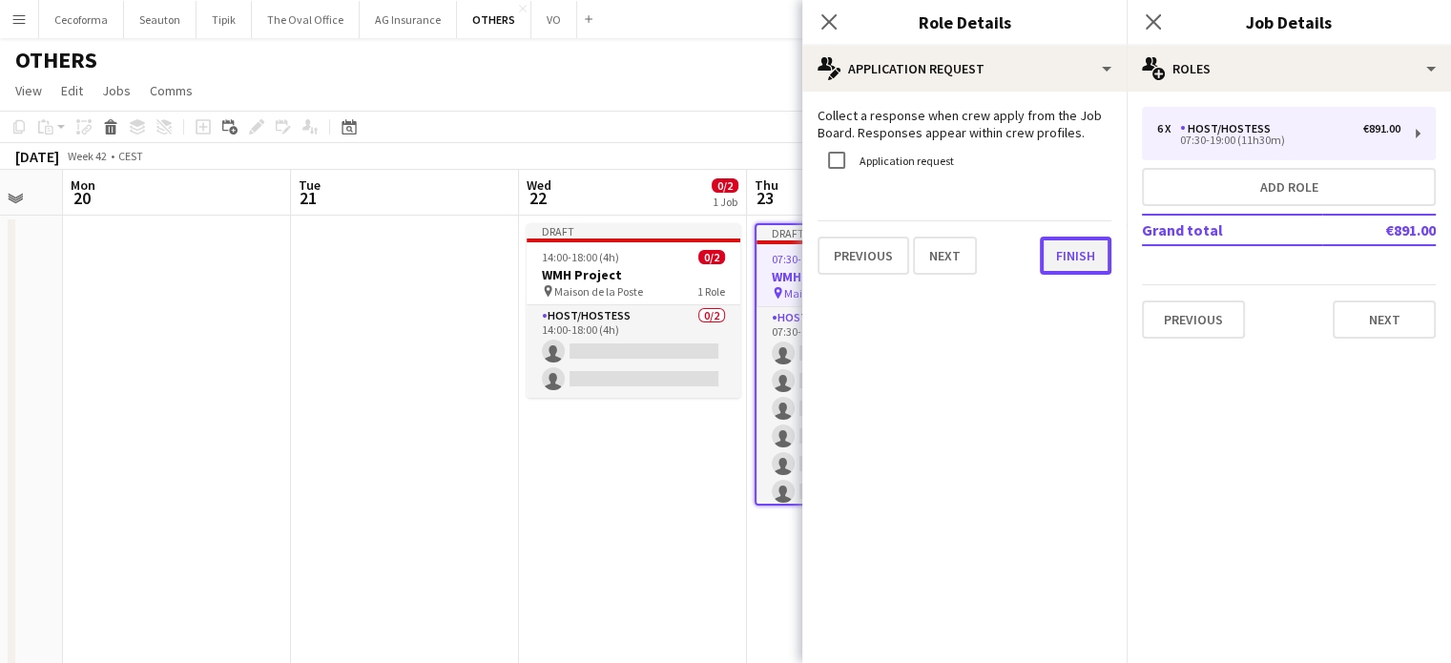
click at [1092, 259] on button "Finish" at bounding box center [1076, 256] width 72 height 38
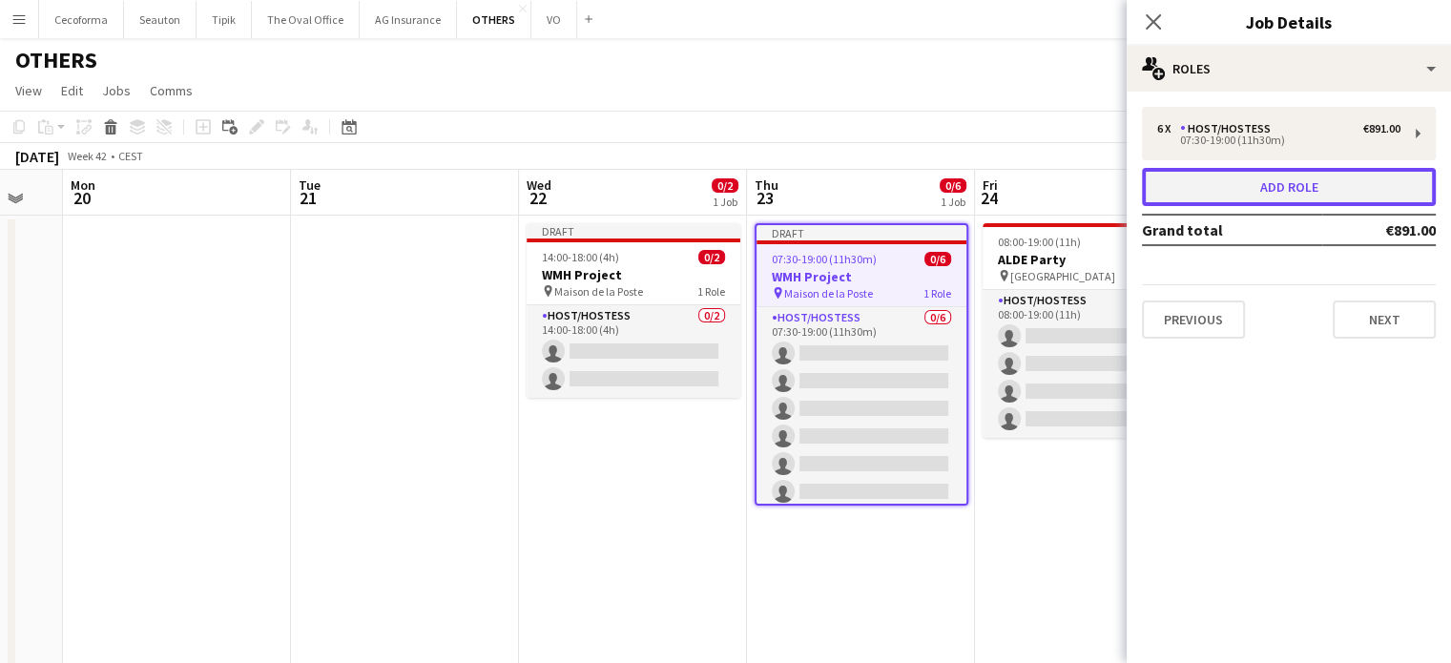
click at [1271, 188] on button "Add role" at bounding box center [1289, 187] width 294 height 38
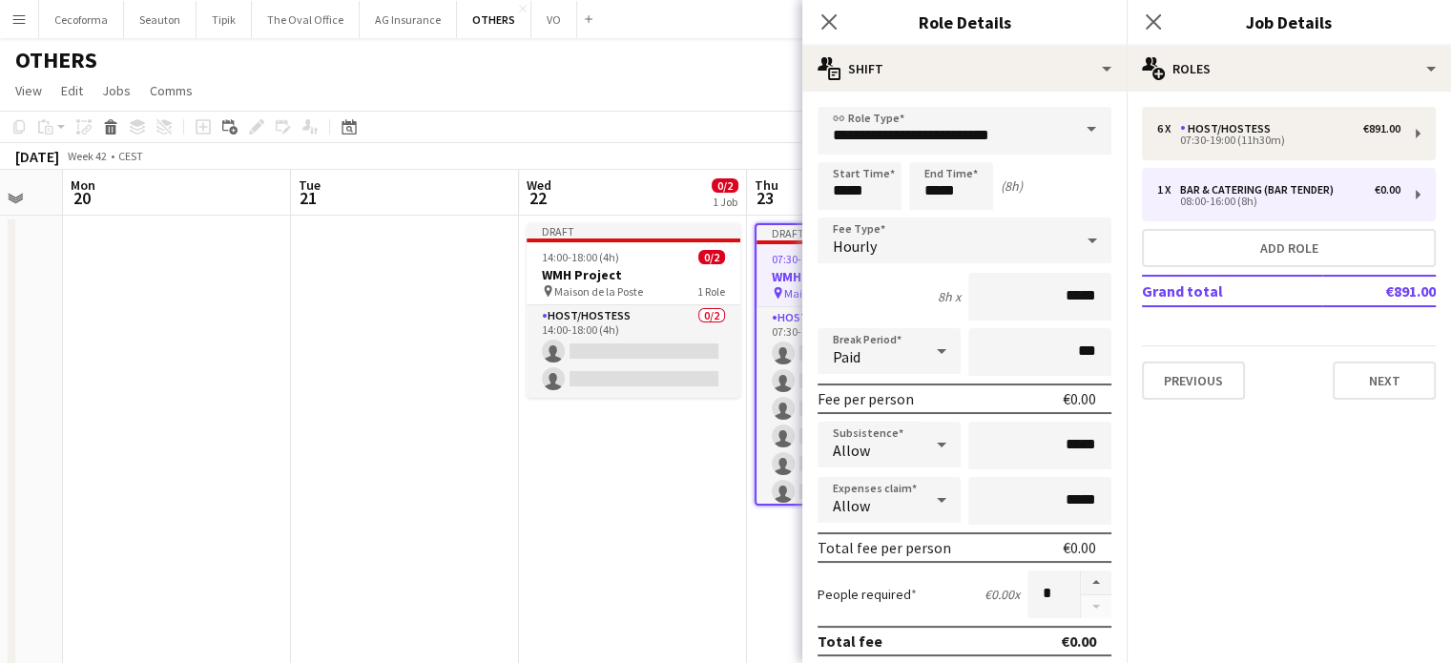
click at [1073, 128] on span at bounding box center [1091, 130] width 40 height 46
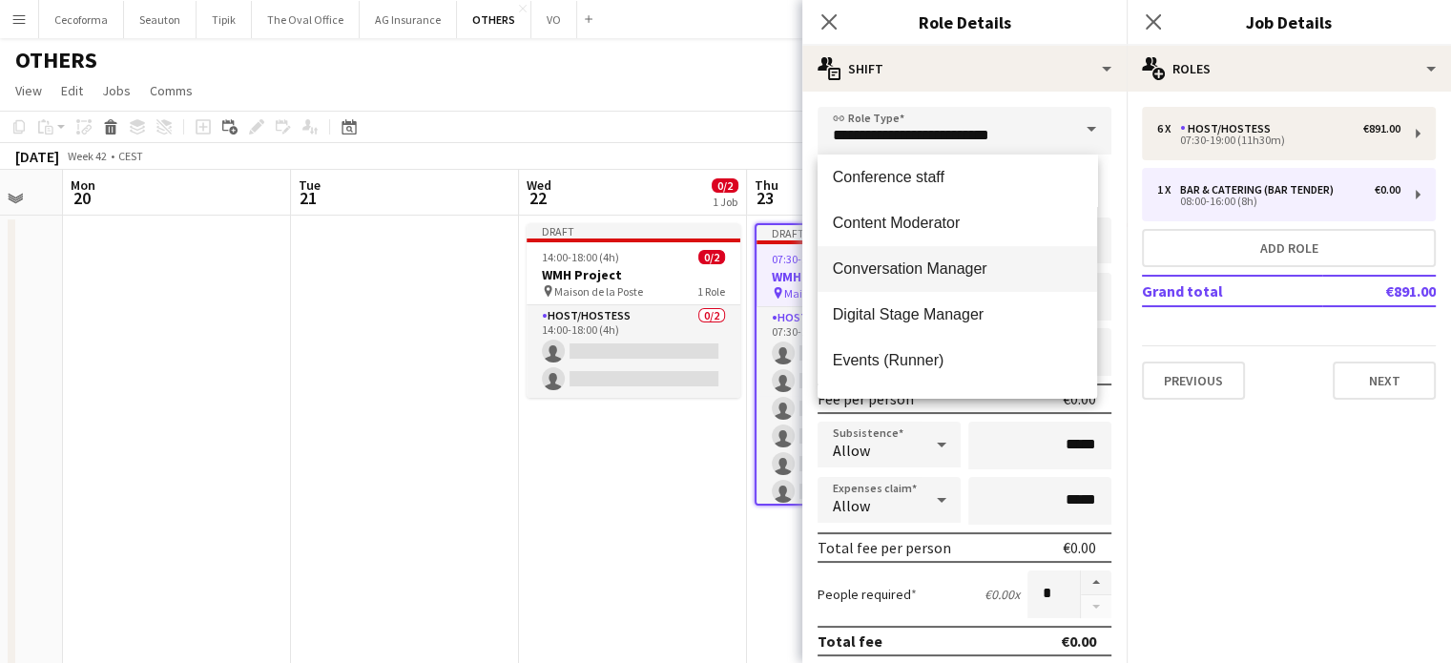
scroll to position [286, 0]
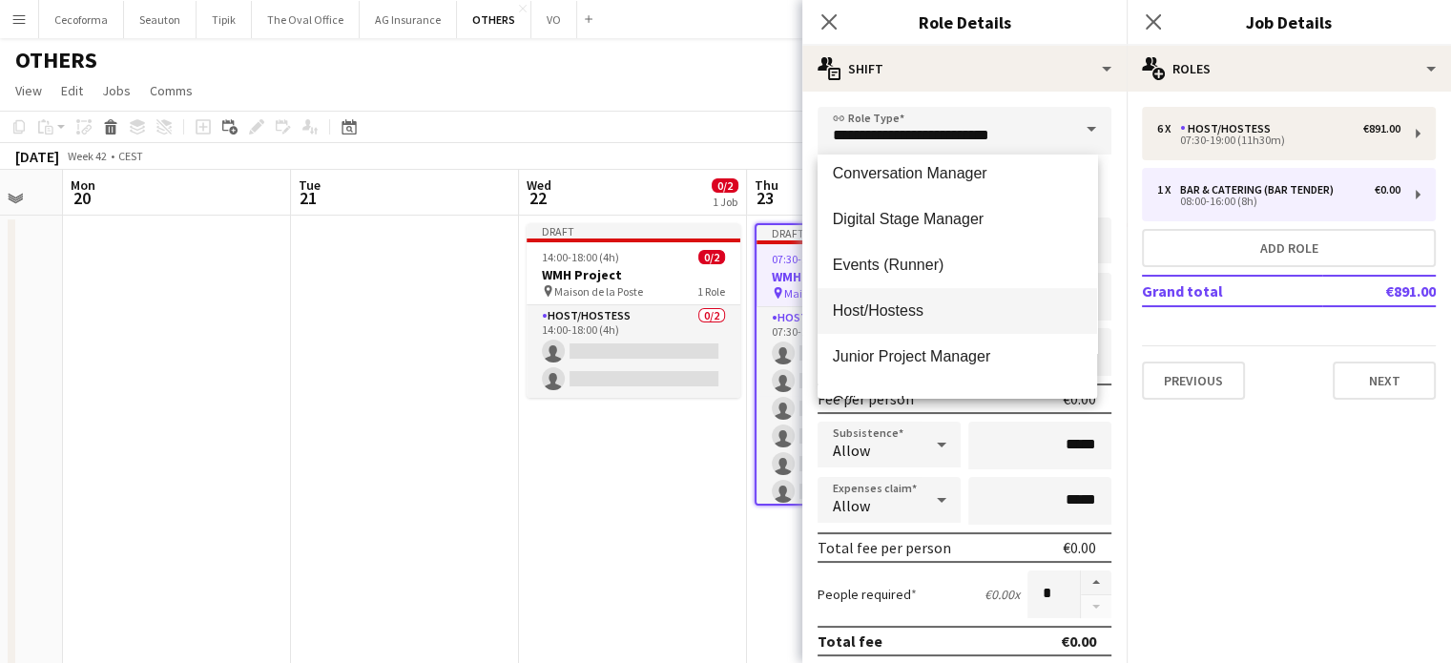
click at [887, 307] on span "Host/Hostess" at bounding box center [957, 311] width 249 height 18
type input "**********"
type input "******"
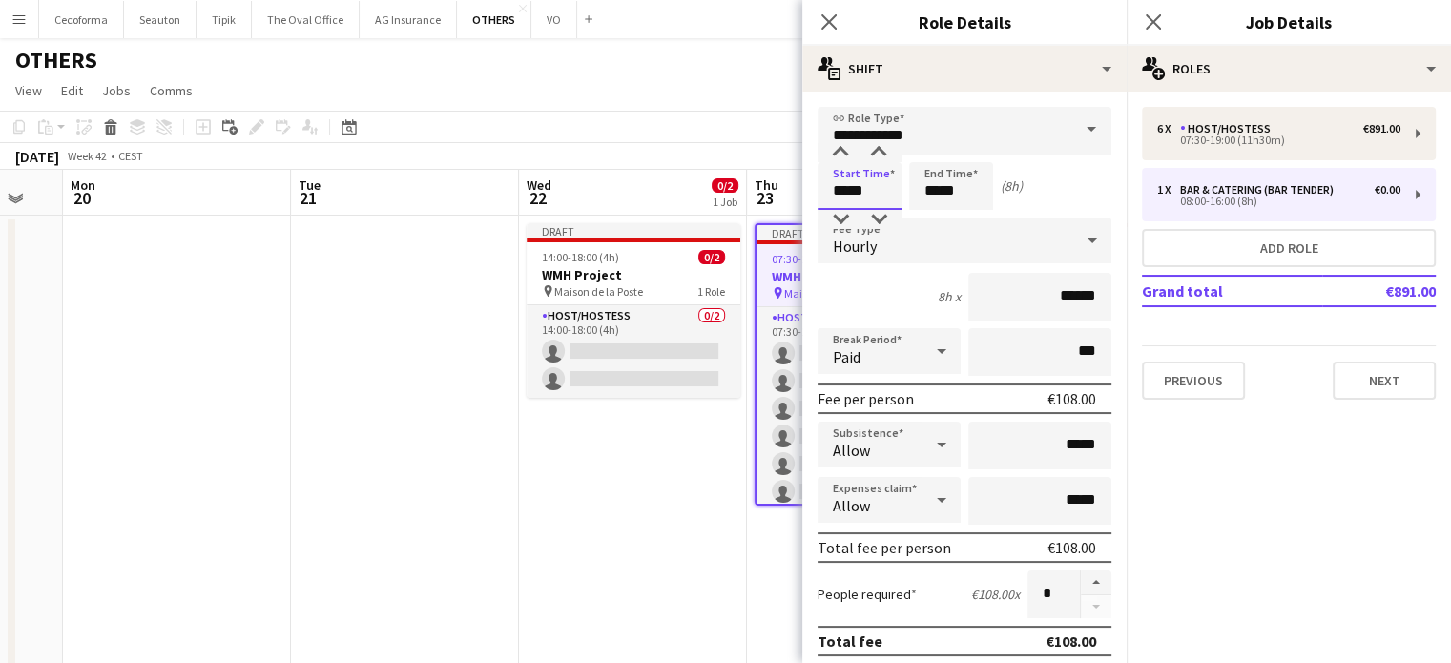
click at [845, 189] on input "*****" at bounding box center [860, 186] width 84 height 48
click at [836, 217] on div at bounding box center [841, 219] width 38 height 19
click at [877, 143] on div at bounding box center [879, 152] width 38 height 19
type input "*****"
click at [877, 143] on div at bounding box center [879, 152] width 38 height 19
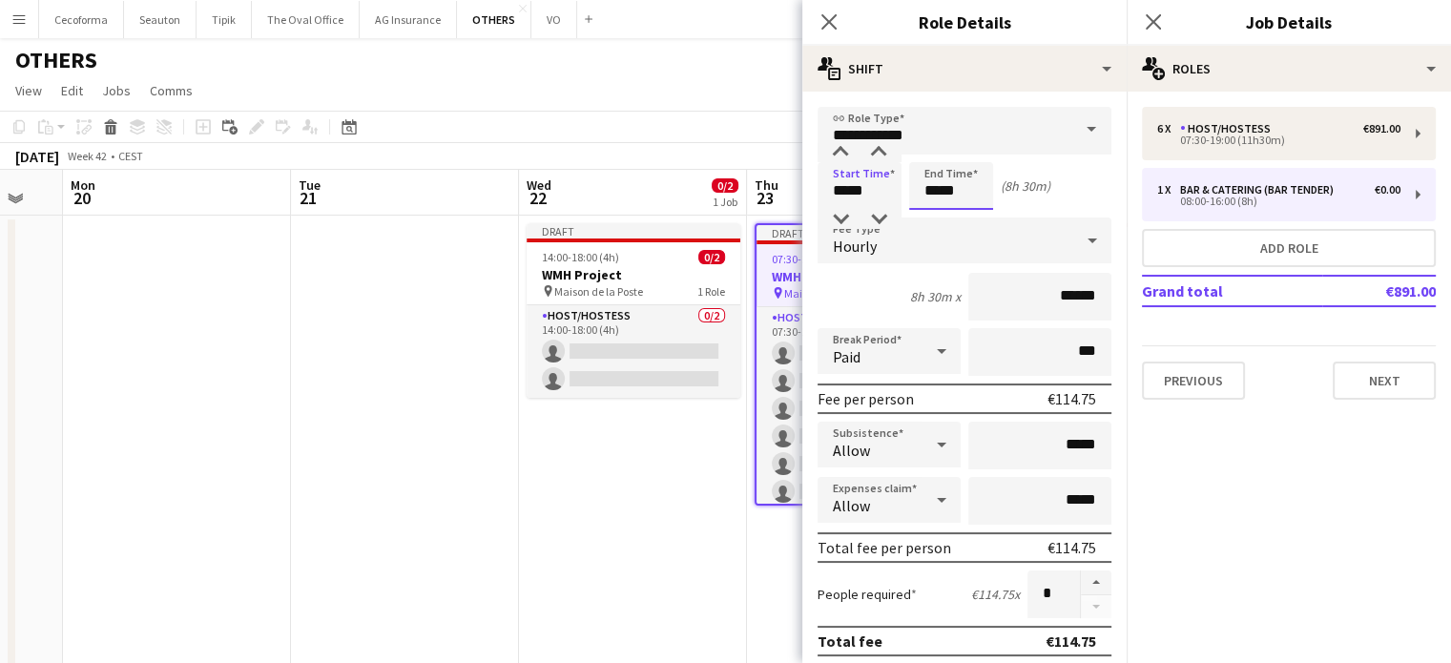
click at [939, 190] on input "*****" at bounding box center [951, 186] width 84 height 48
click at [930, 208] on input "*****" at bounding box center [951, 186] width 84 height 48
click at [935, 213] on div at bounding box center [932, 219] width 38 height 19
click at [967, 143] on div at bounding box center [970, 152] width 38 height 19
type input "*****"
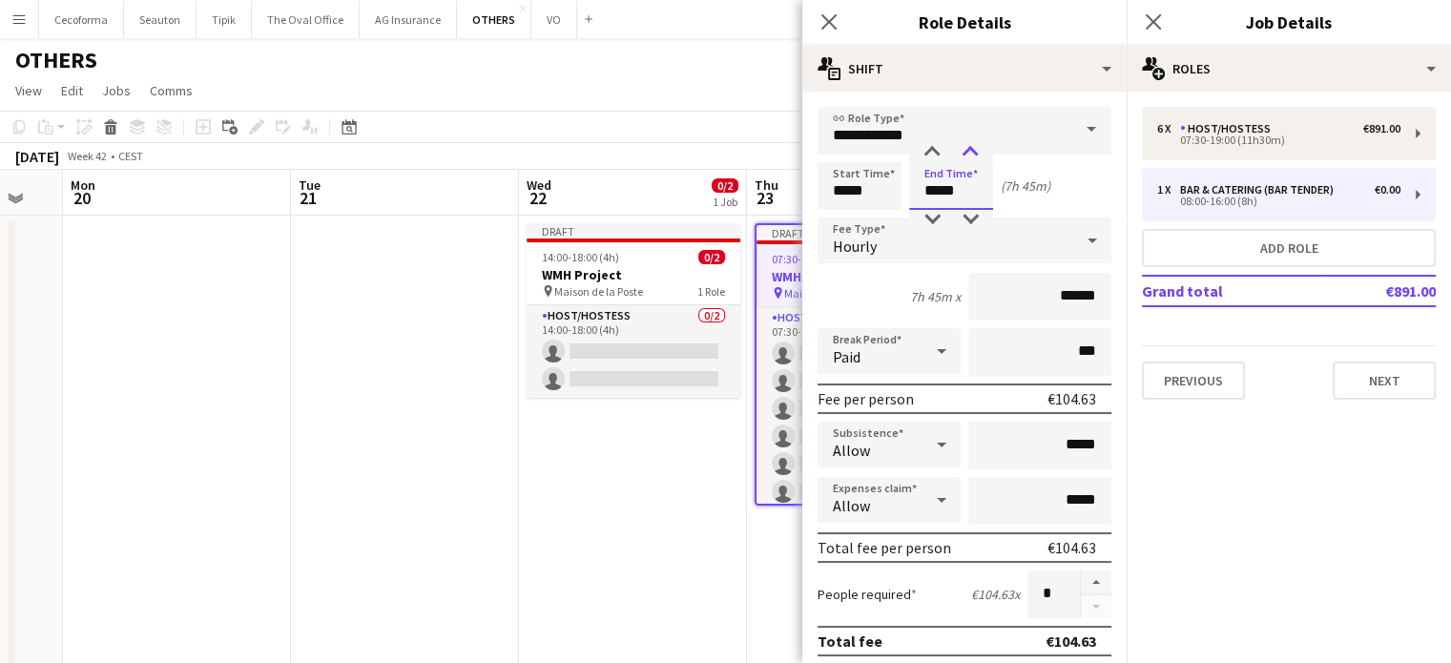
click at [967, 143] on div at bounding box center [970, 152] width 38 height 19
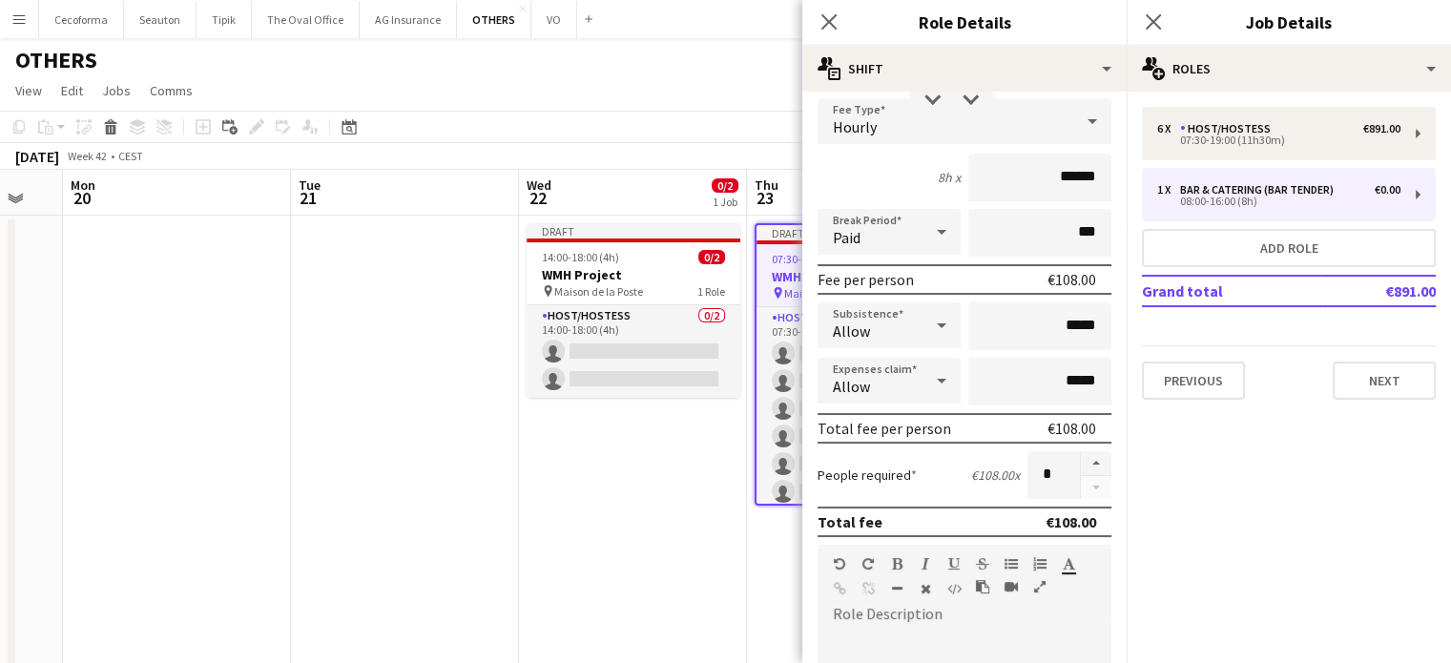
scroll to position [382, 0]
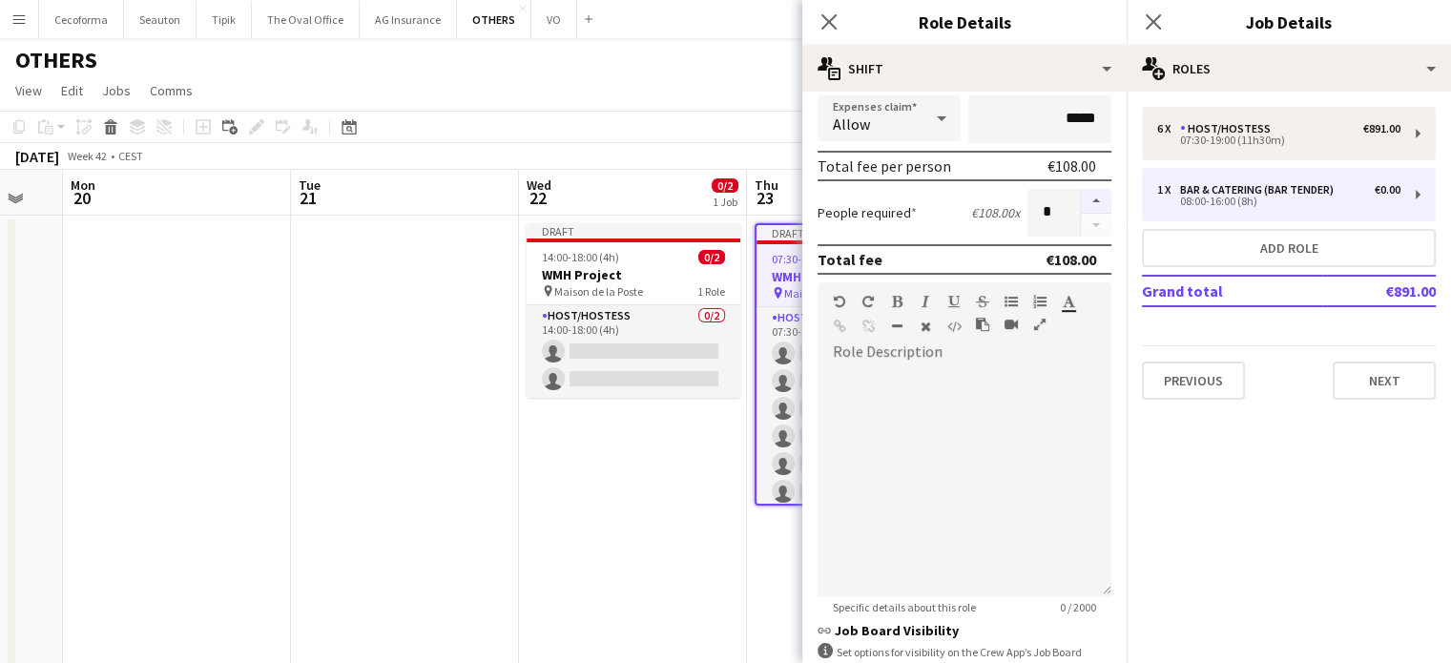
click at [1081, 194] on button "button" at bounding box center [1096, 201] width 31 height 25
type input "*"
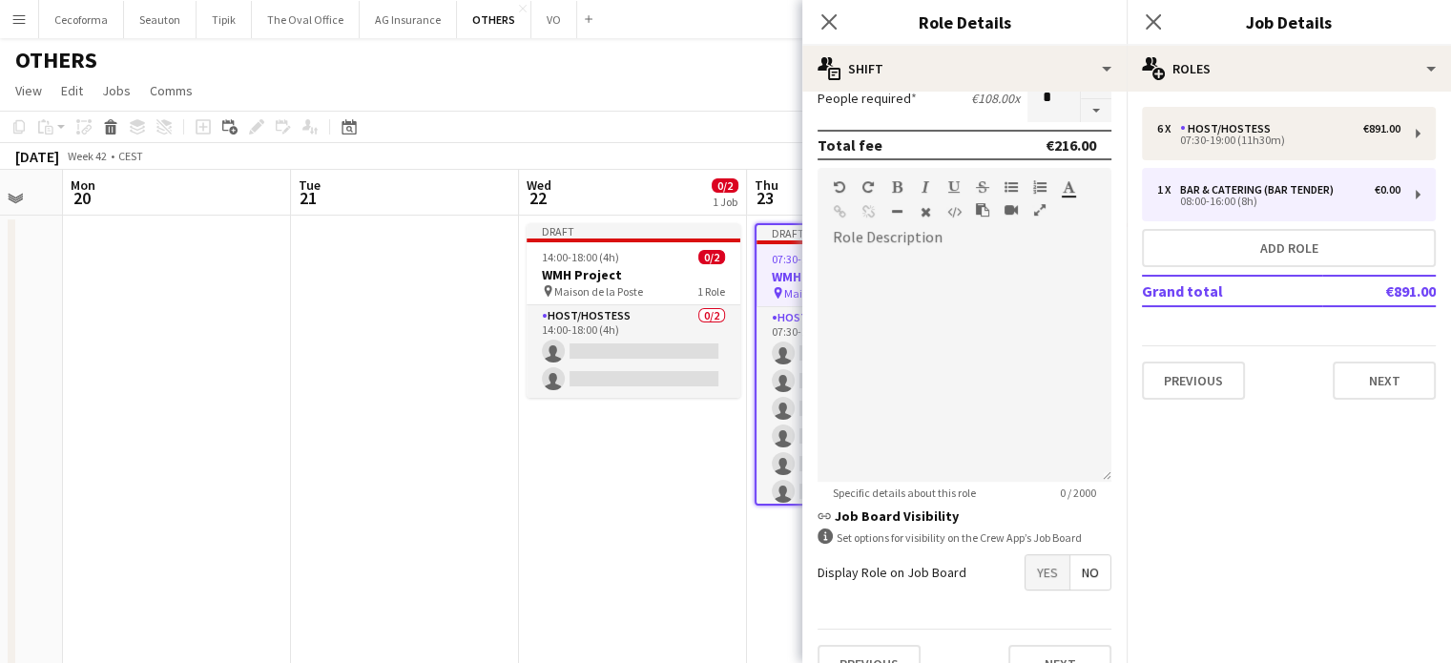
scroll to position [527, 0]
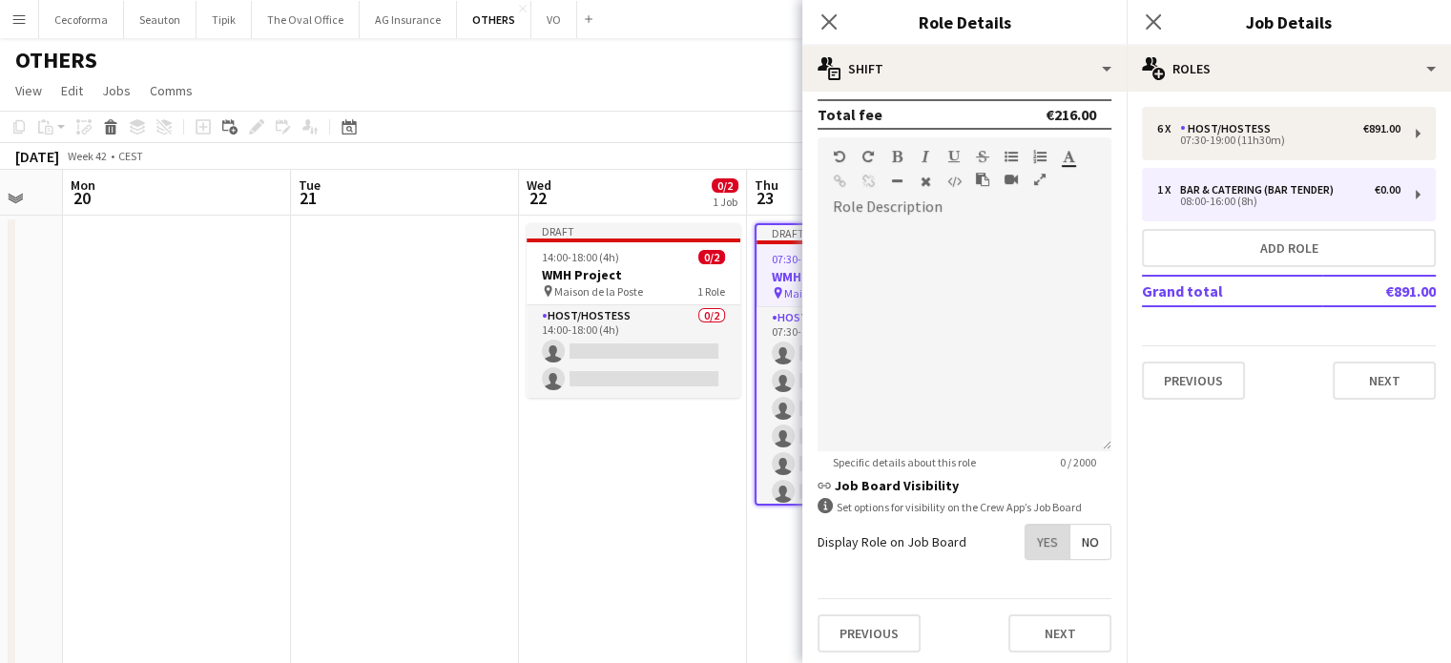
click at [1042, 537] on span "Yes" at bounding box center [1048, 542] width 44 height 34
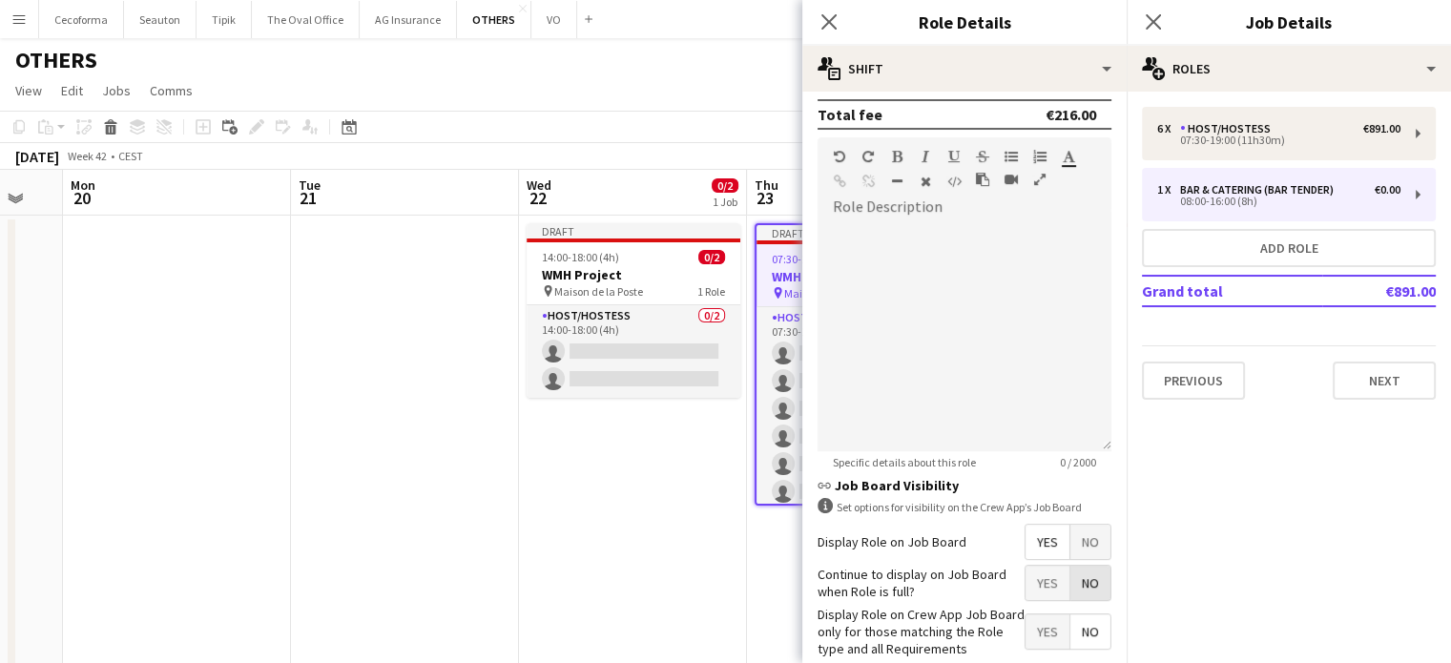
click at [1079, 575] on span "No" at bounding box center [1091, 583] width 40 height 34
click at [1026, 628] on span "Yes" at bounding box center [1048, 631] width 44 height 34
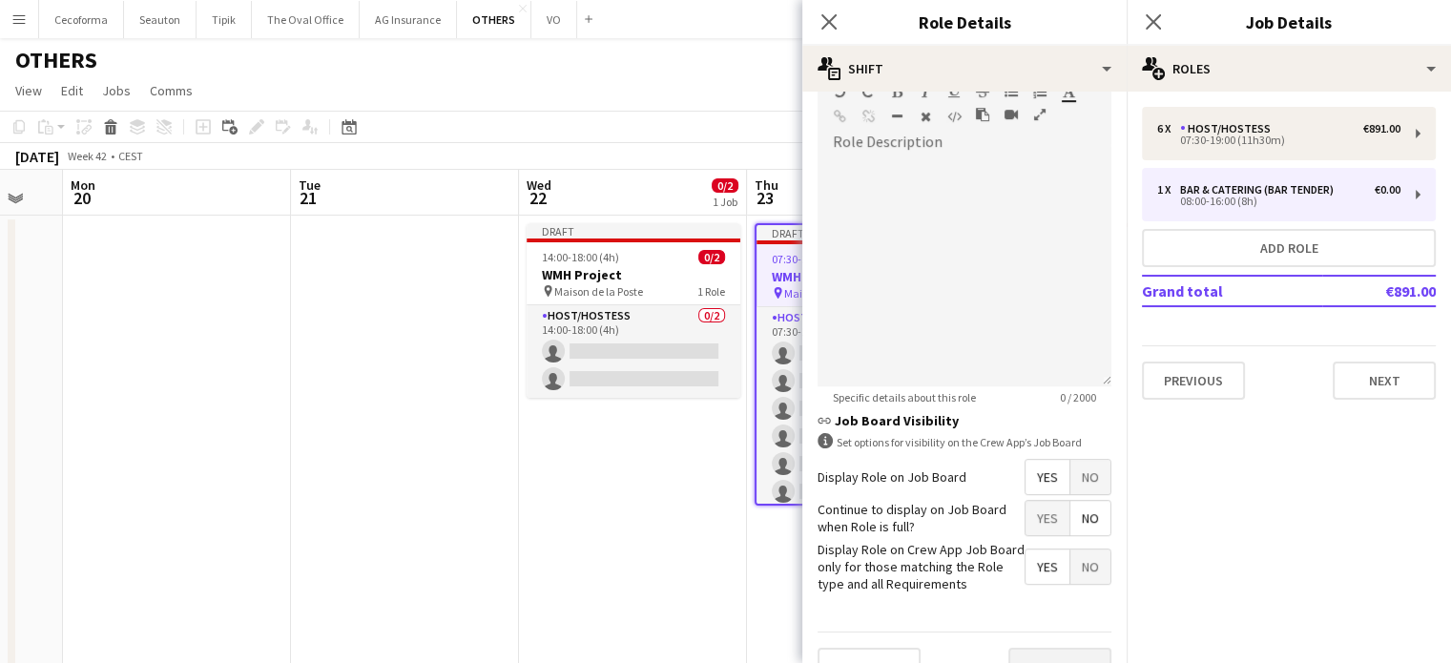
scroll to position [624, 0]
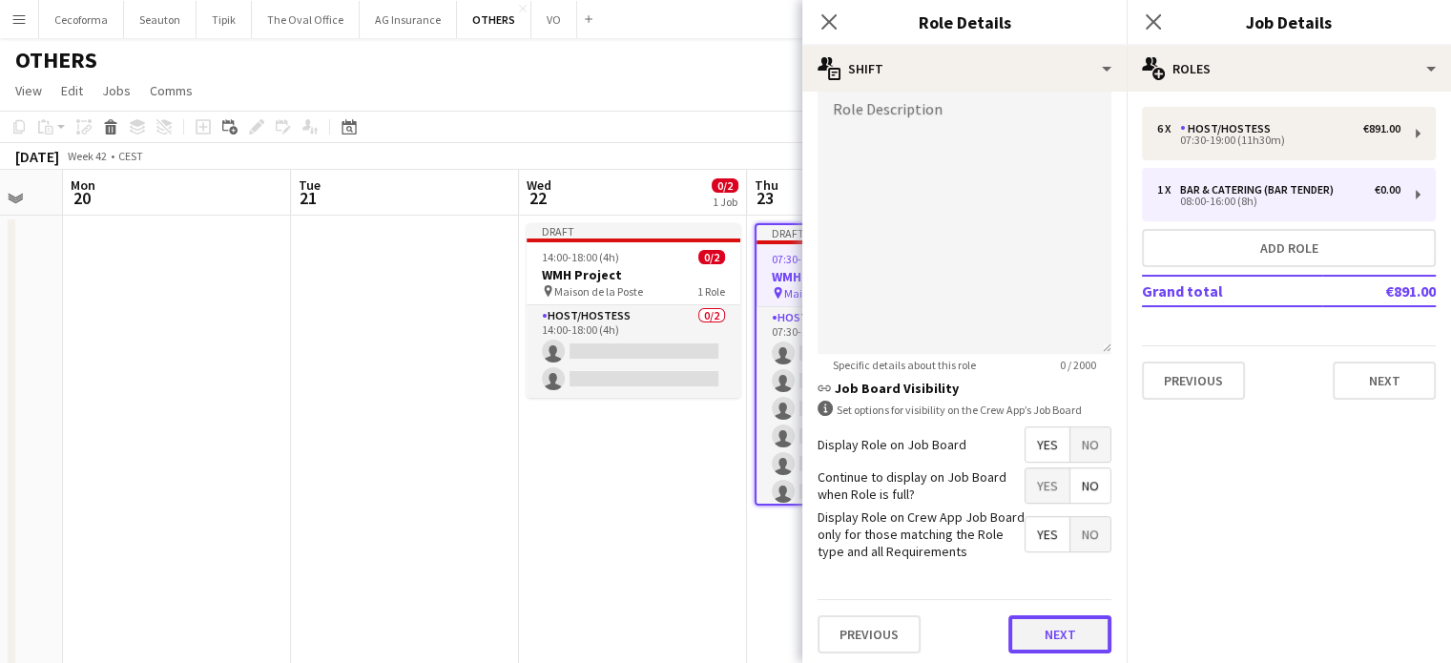
click at [1061, 625] on button "Next" at bounding box center [1060, 634] width 103 height 38
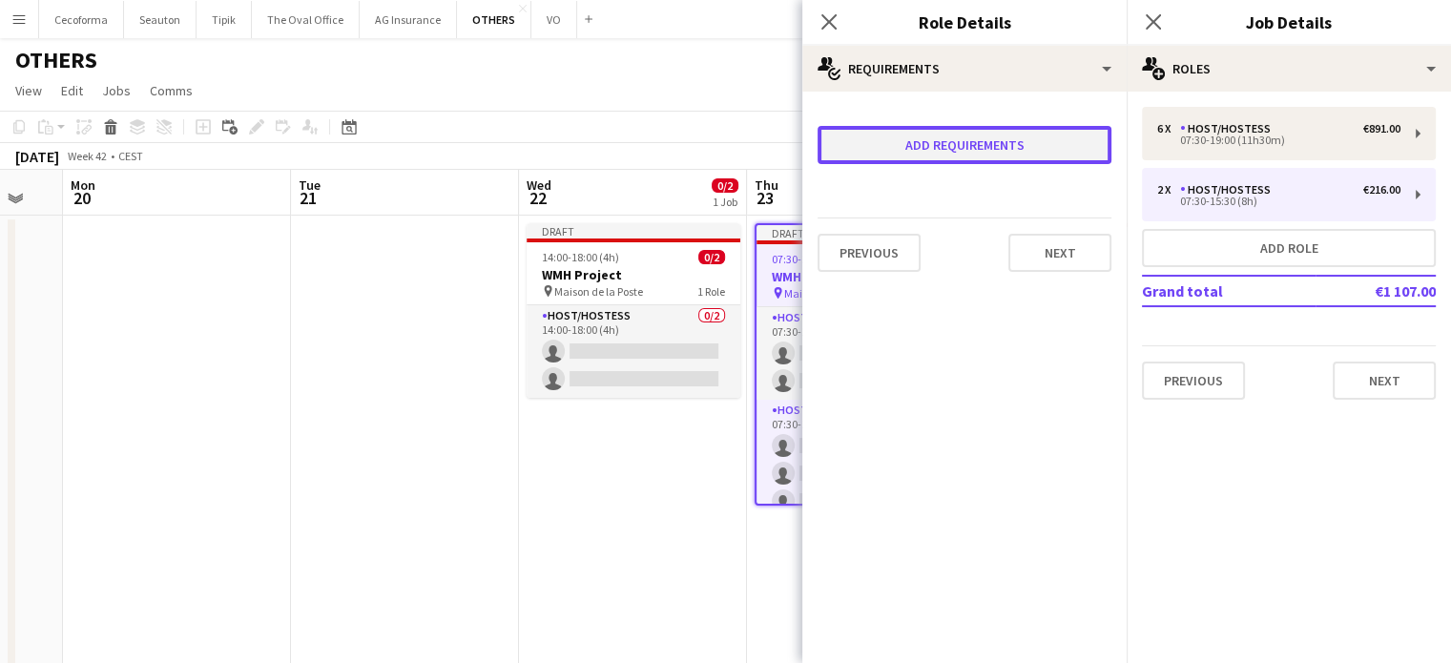
click at [911, 149] on button "Add requirements" at bounding box center [965, 145] width 294 height 38
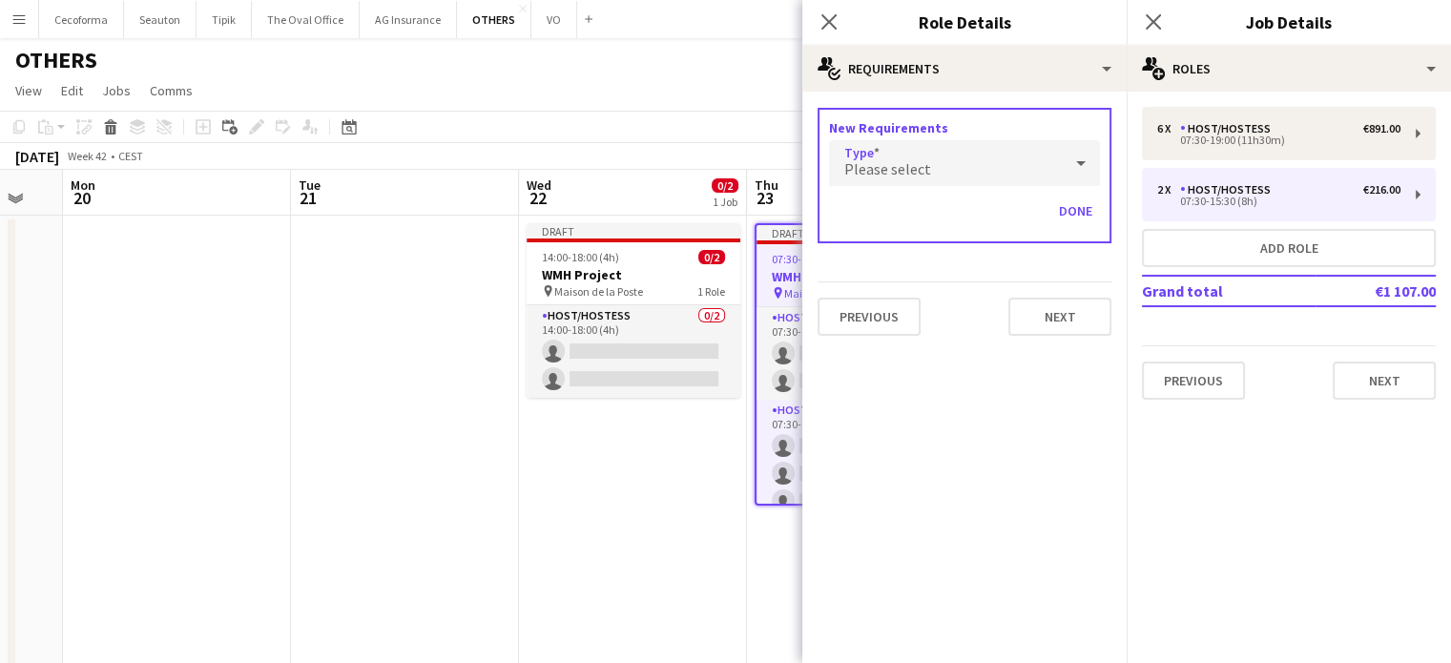
click at [905, 174] on span "Please select" at bounding box center [887, 168] width 87 height 19
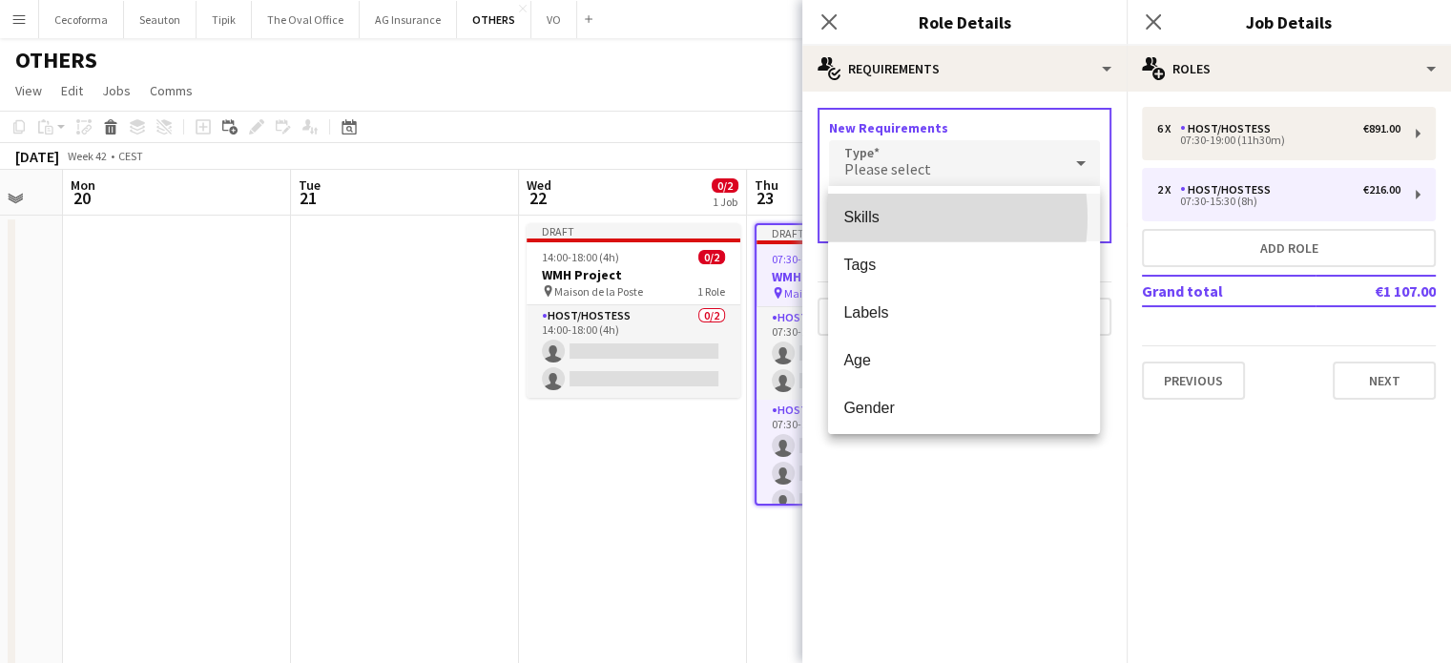
click at [887, 218] on span "Skills" at bounding box center [963, 217] width 241 height 18
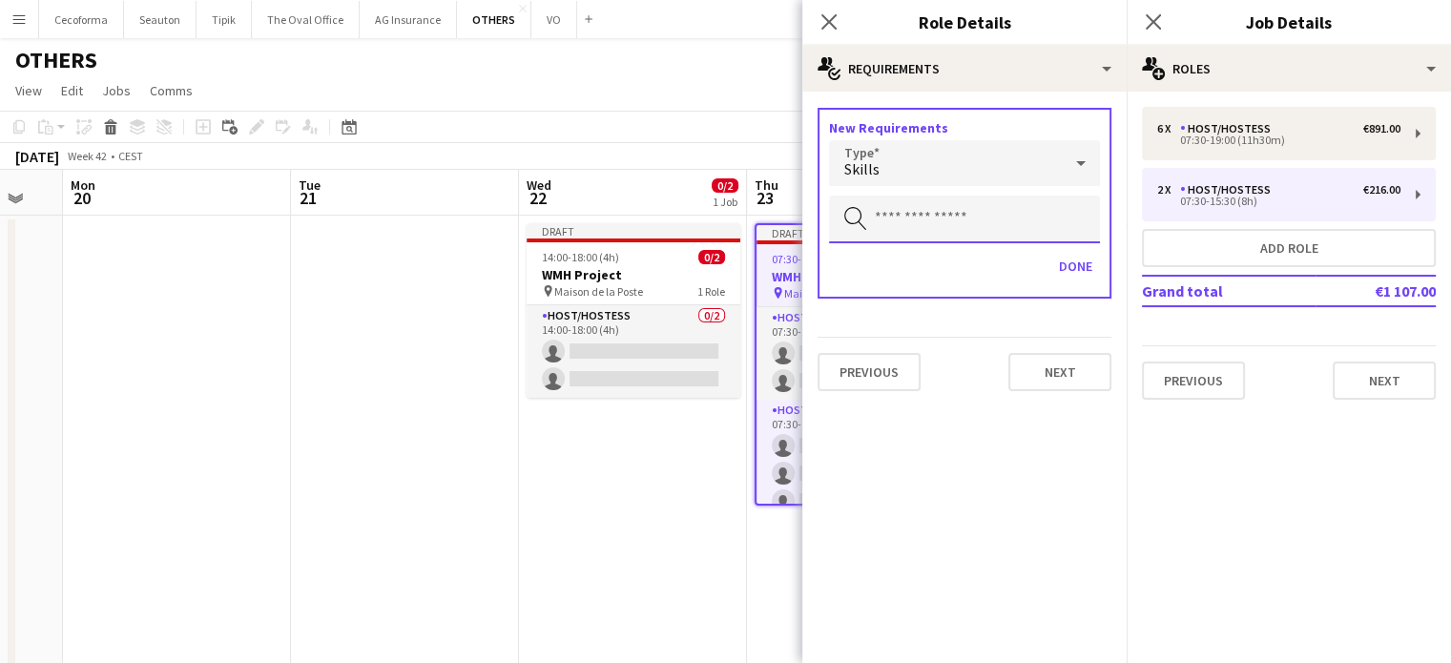
click at [887, 218] on input "text" at bounding box center [964, 220] width 271 height 48
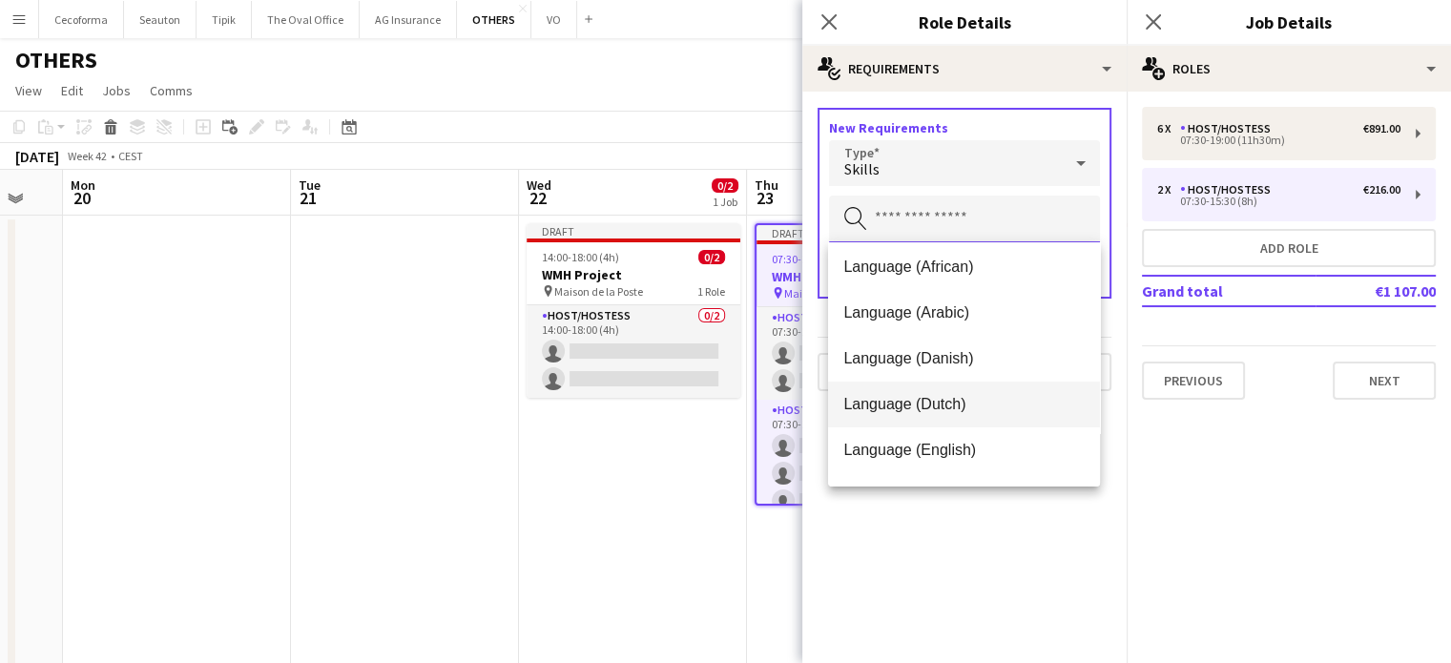
scroll to position [95, 0]
click at [917, 410] on span "Language (English)" at bounding box center [963, 406] width 241 height 18
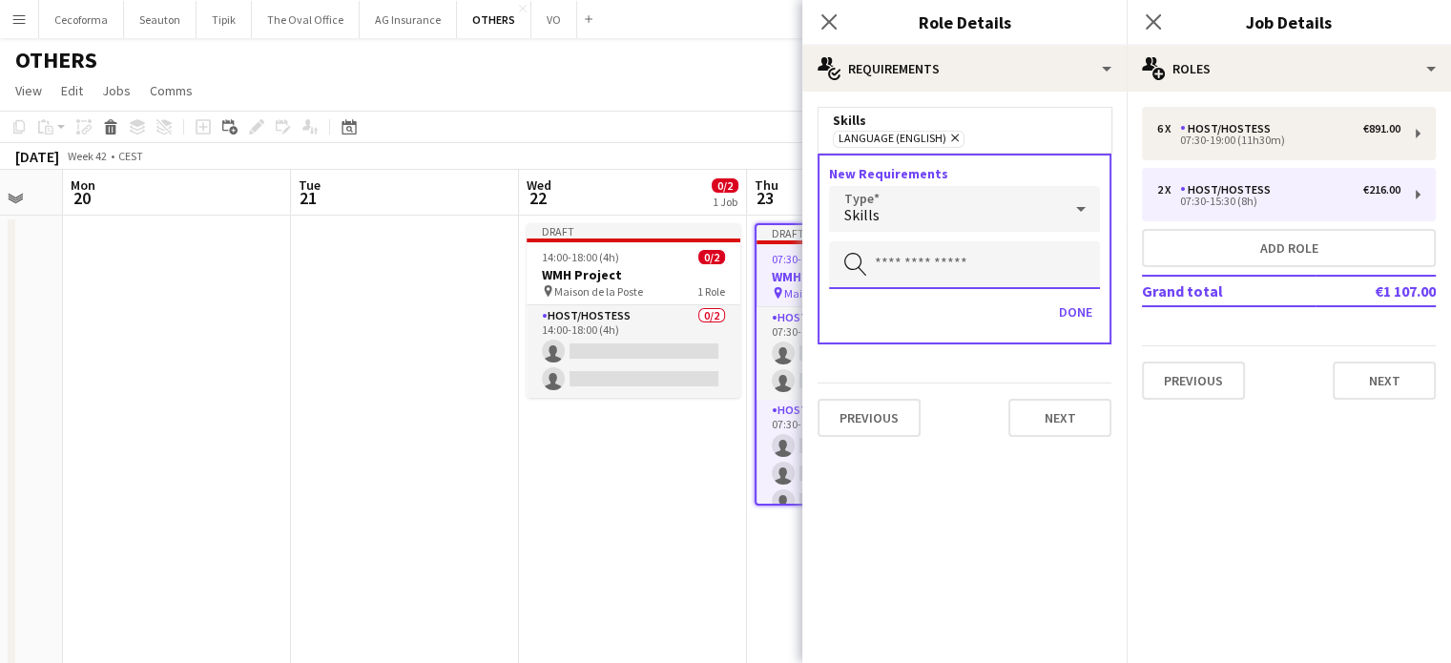
click at [902, 265] on input "text" at bounding box center [964, 265] width 271 height 48
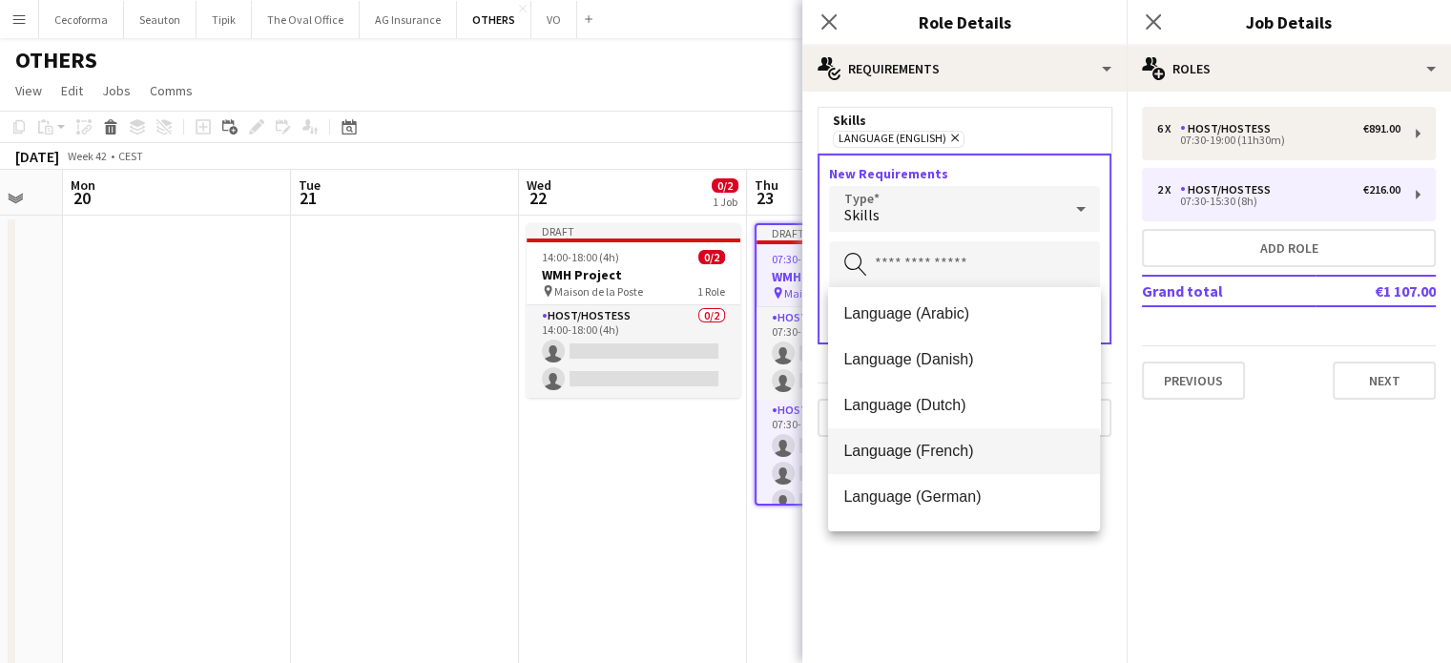
click at [888, 458] on span "Language (French)" at bounding box center [963, 451] width 241 height 18
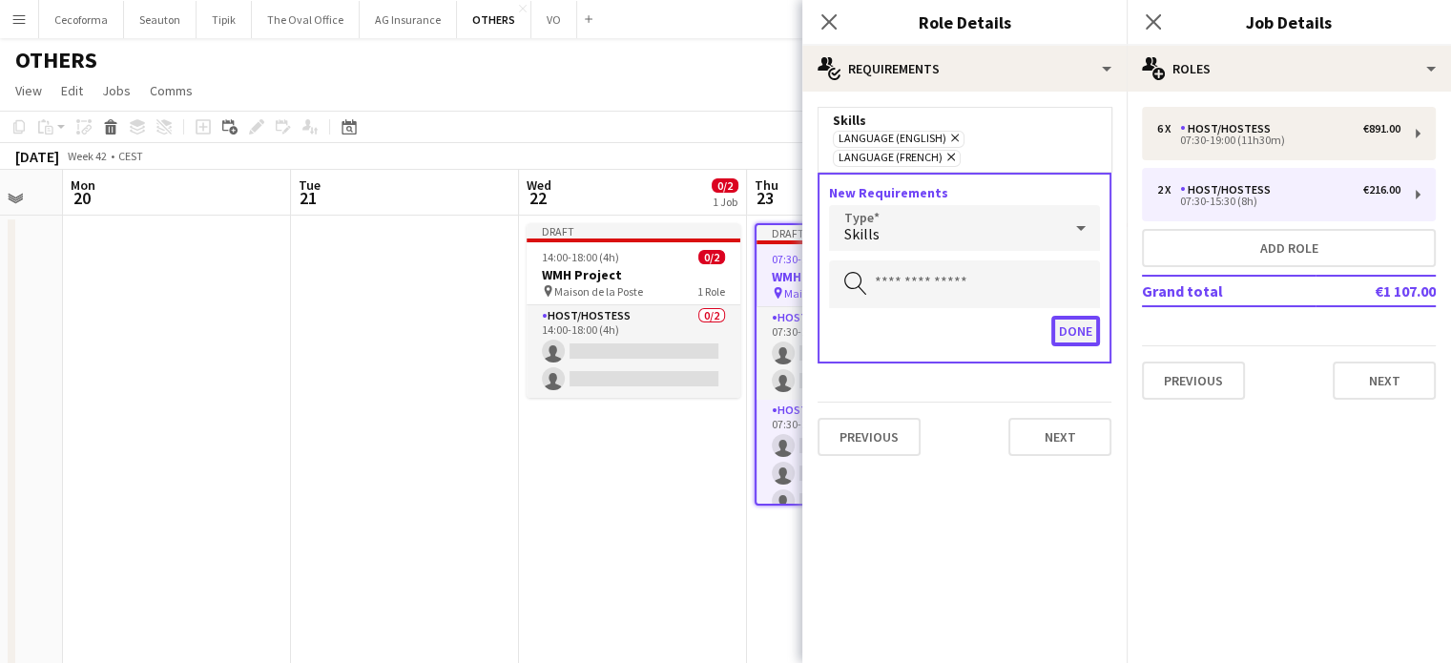
click at [1087, 316] on button "Done" at bounding box center [1075, 331] width 49 height 31
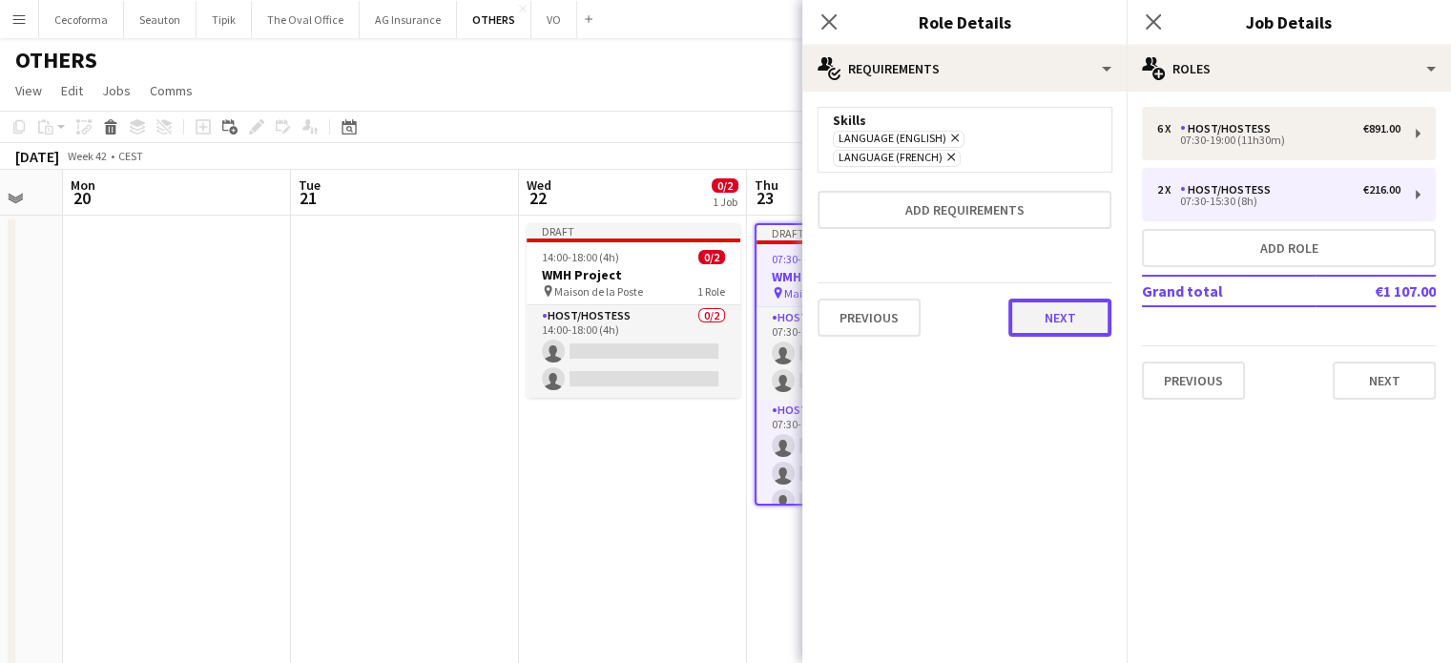
click at [1061, 299] on button "Next" at bounding box center [1060, 318] width 103 height 38
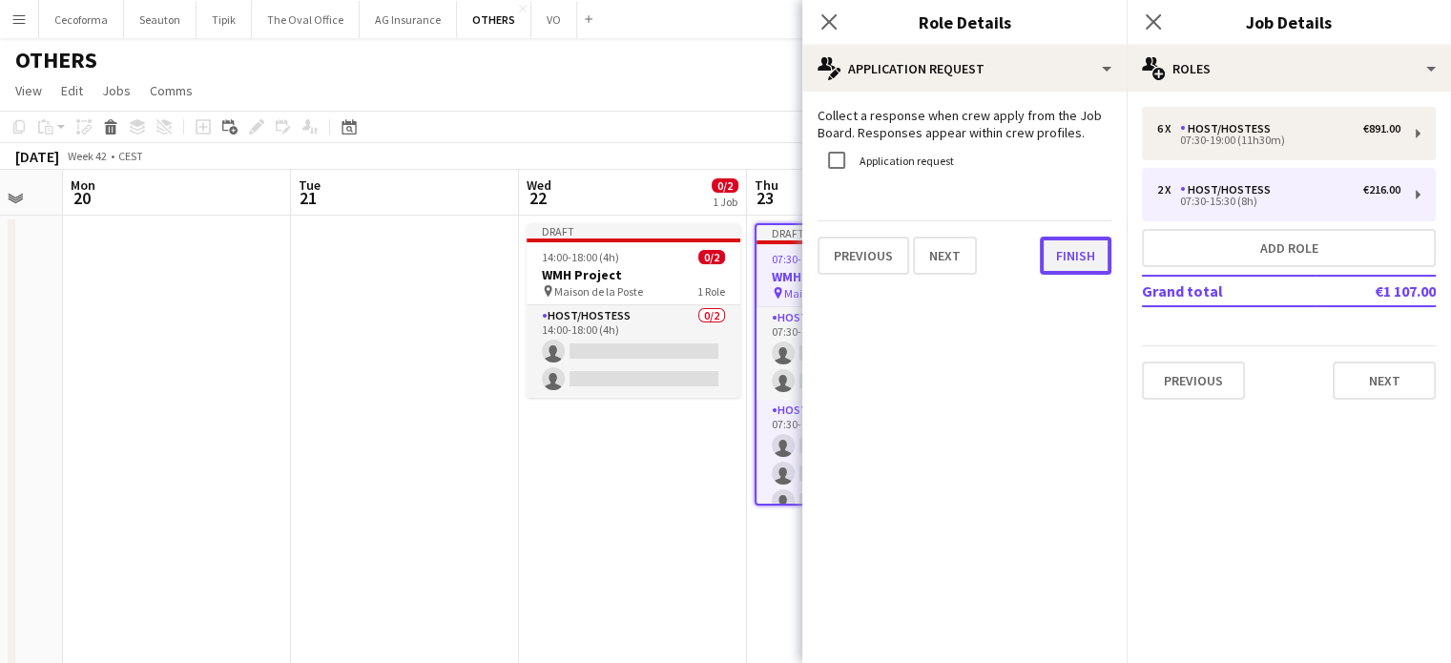
click at [1075, 256] on button "Finish" at bounding box center [1076, 256] width 72 height 38
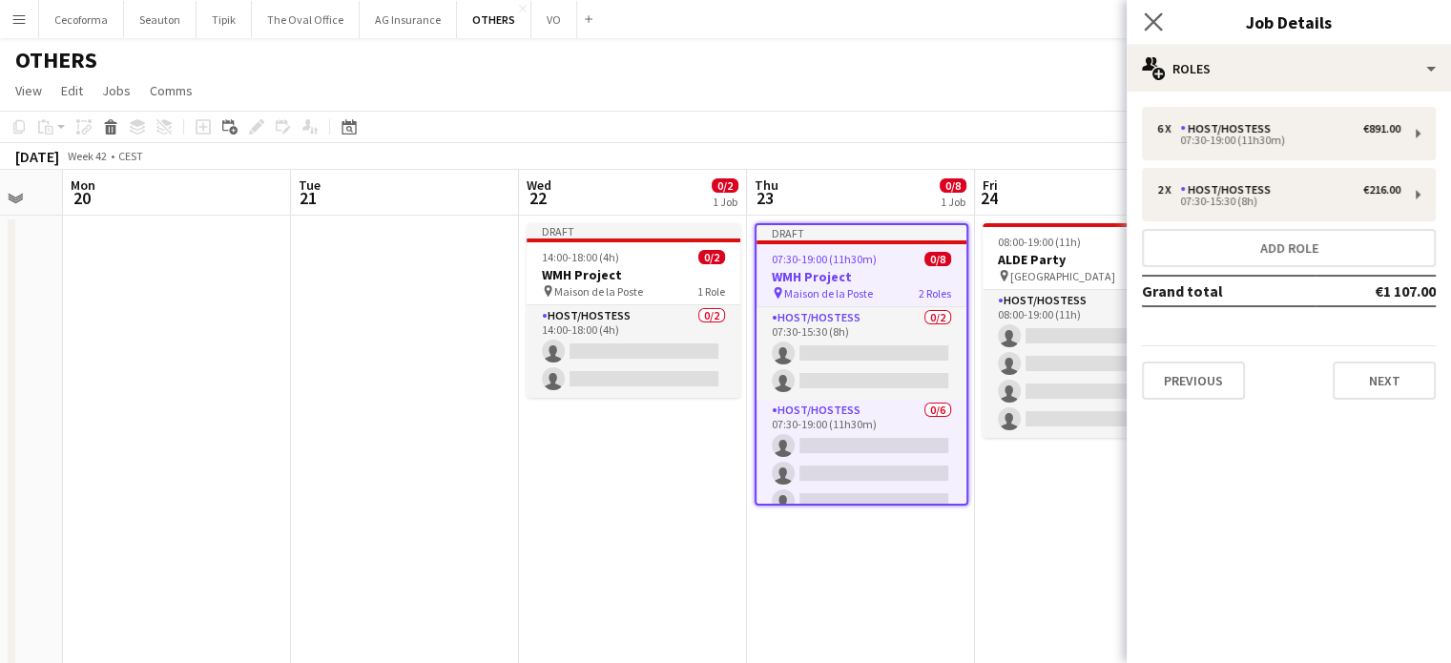
click at [1156, 11] on app-icon "Close pop-in" at bounding box center [1154, 23] width 28 height 28
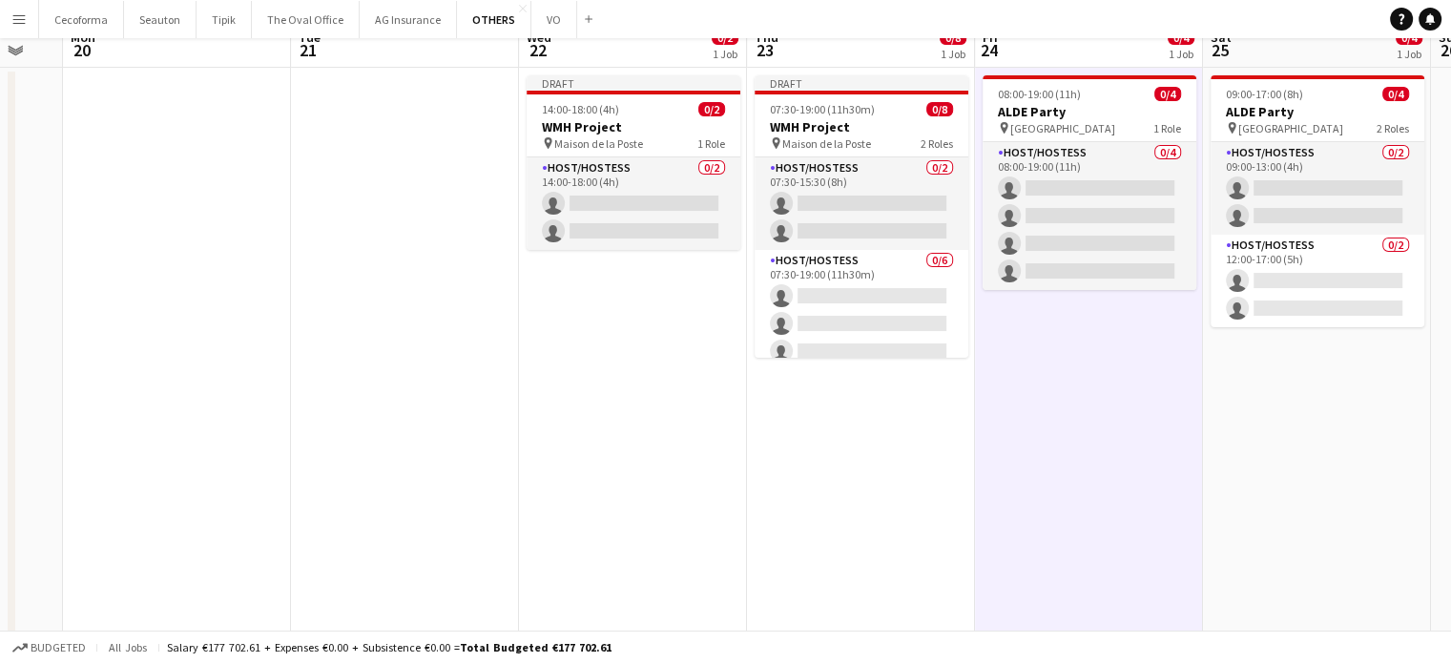
scroll to position [0, 0]
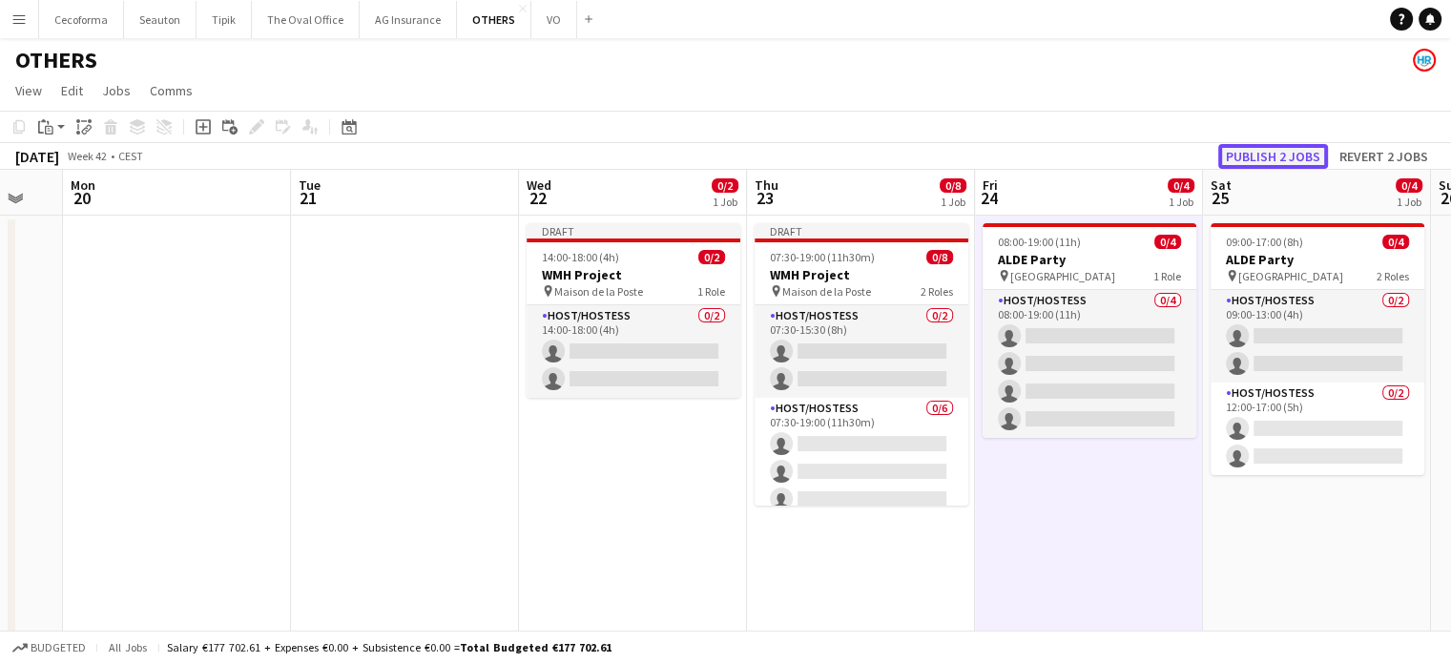
click at [1278, 159] on button "Publish 2 jobs" at bounding box center [1273, 156] width 110 height 25
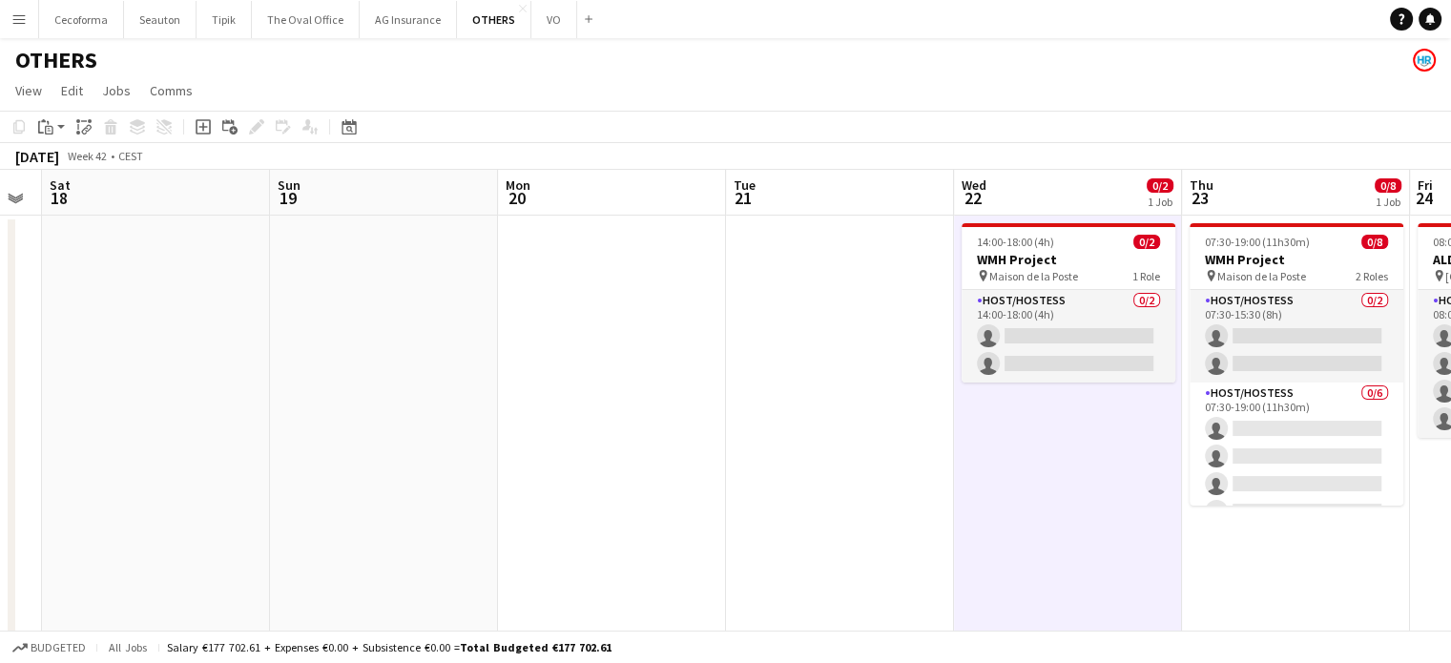
drag, startPoint x: 817, startPoint y: 426, endPoint x: 863, endPoint y: 423, distance: 45.9
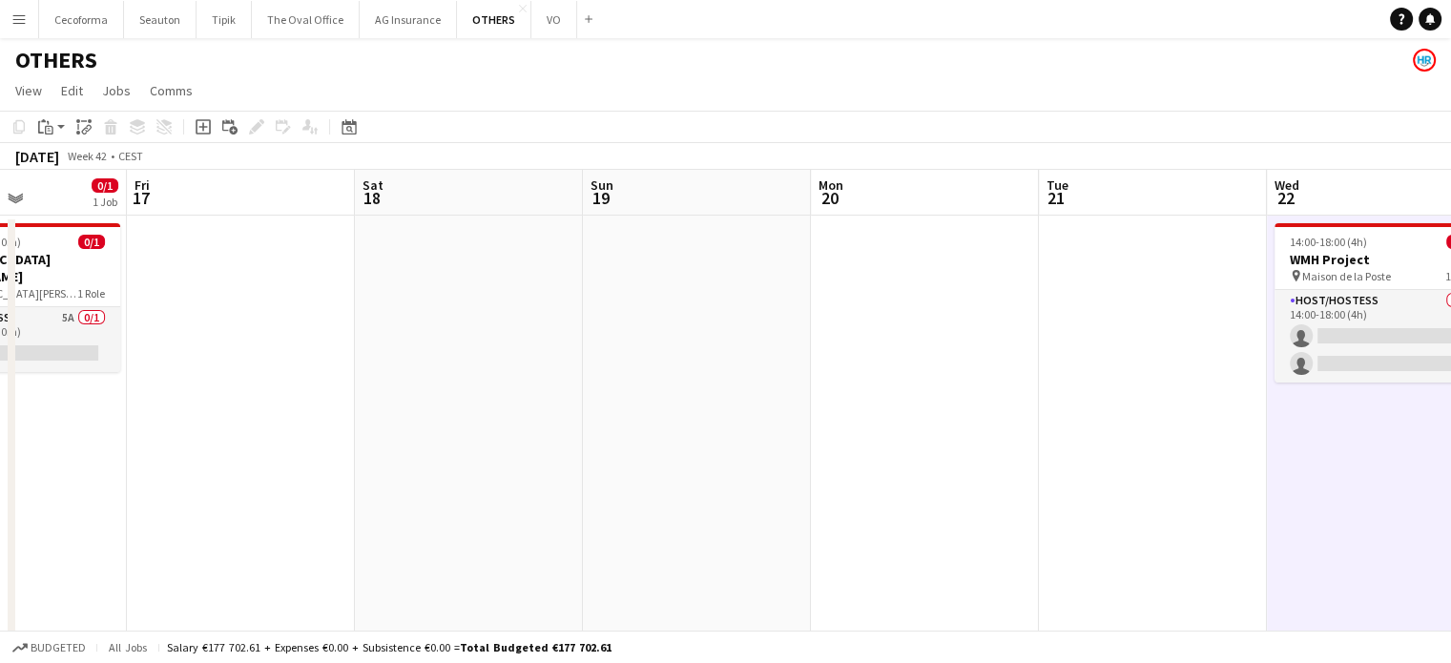
drag, startPoint x: 695, startPoint y: 398, endPoint x: 759, endPoint y: 407, distance: 65.6
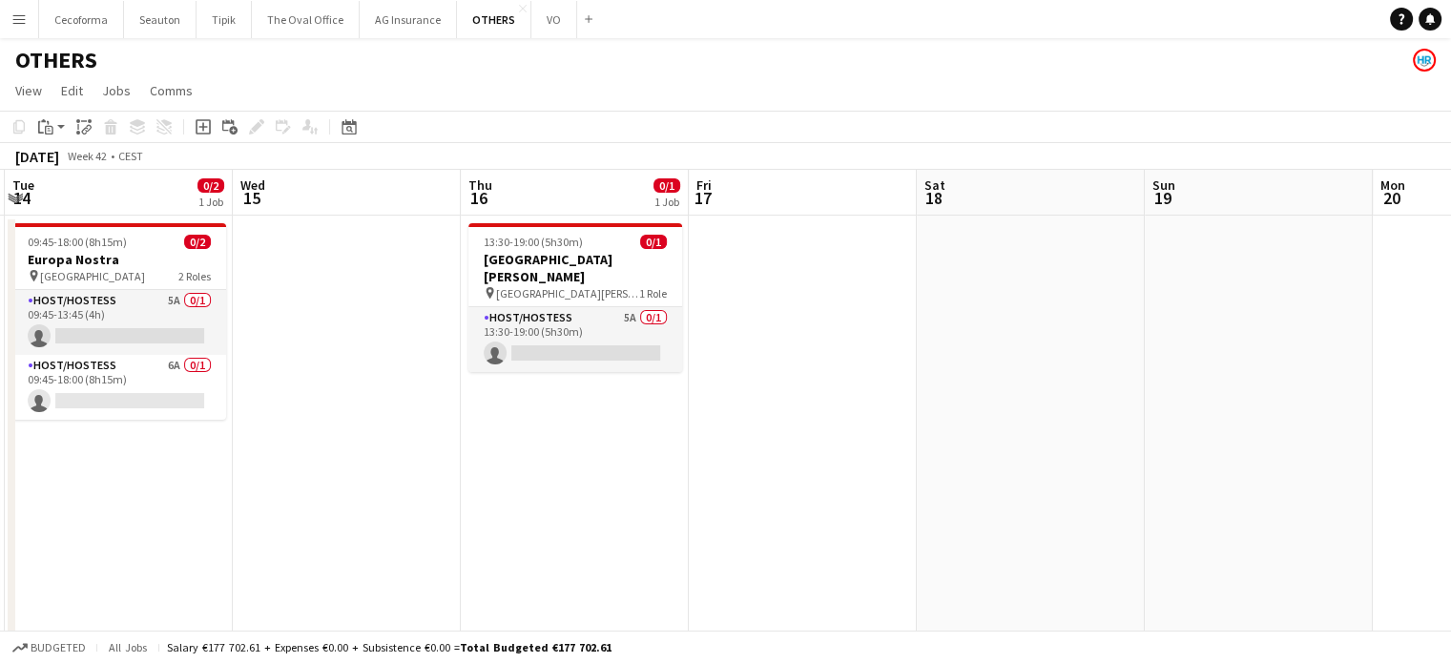
drag, startPoint x: 767, startPoint y: 402, endPoint x: 847, endPoint y: 438, distance: 88.0
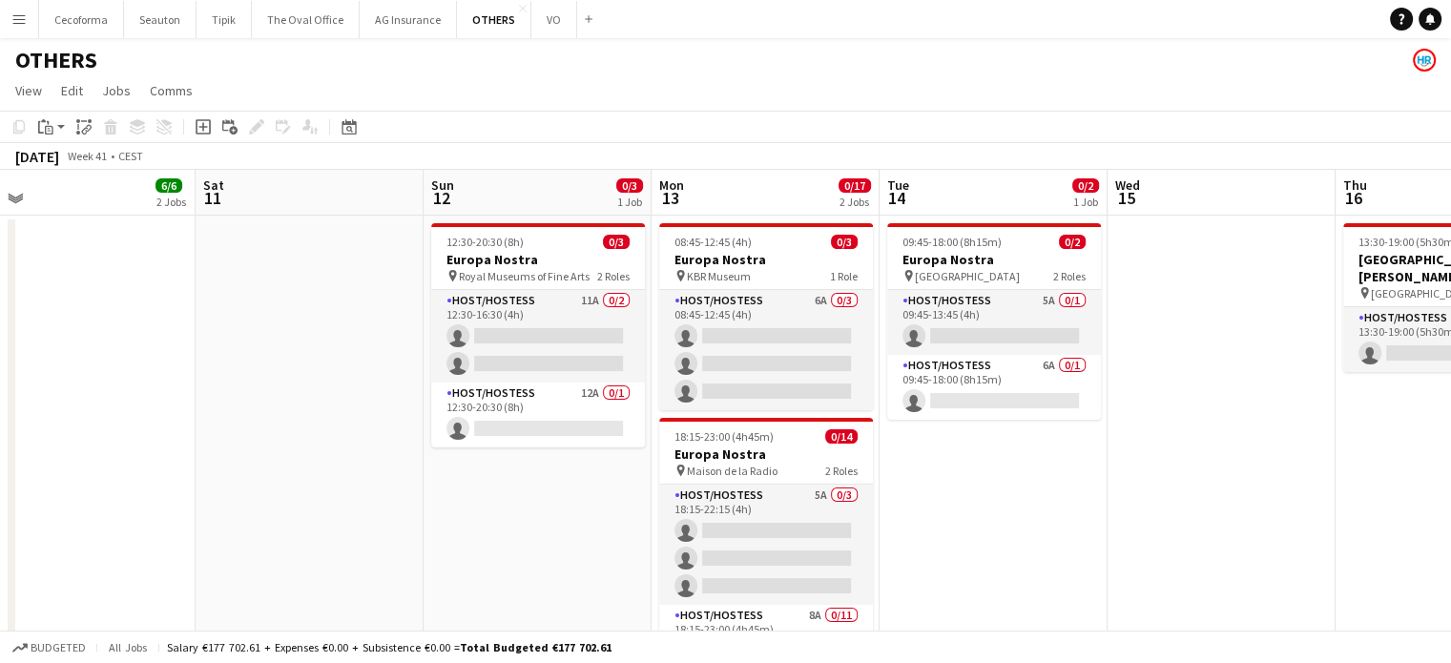
drag, startPoint x: 698, startPoint y: 397, endPoint x: 753, endPoint y: 431, distance: 64.3
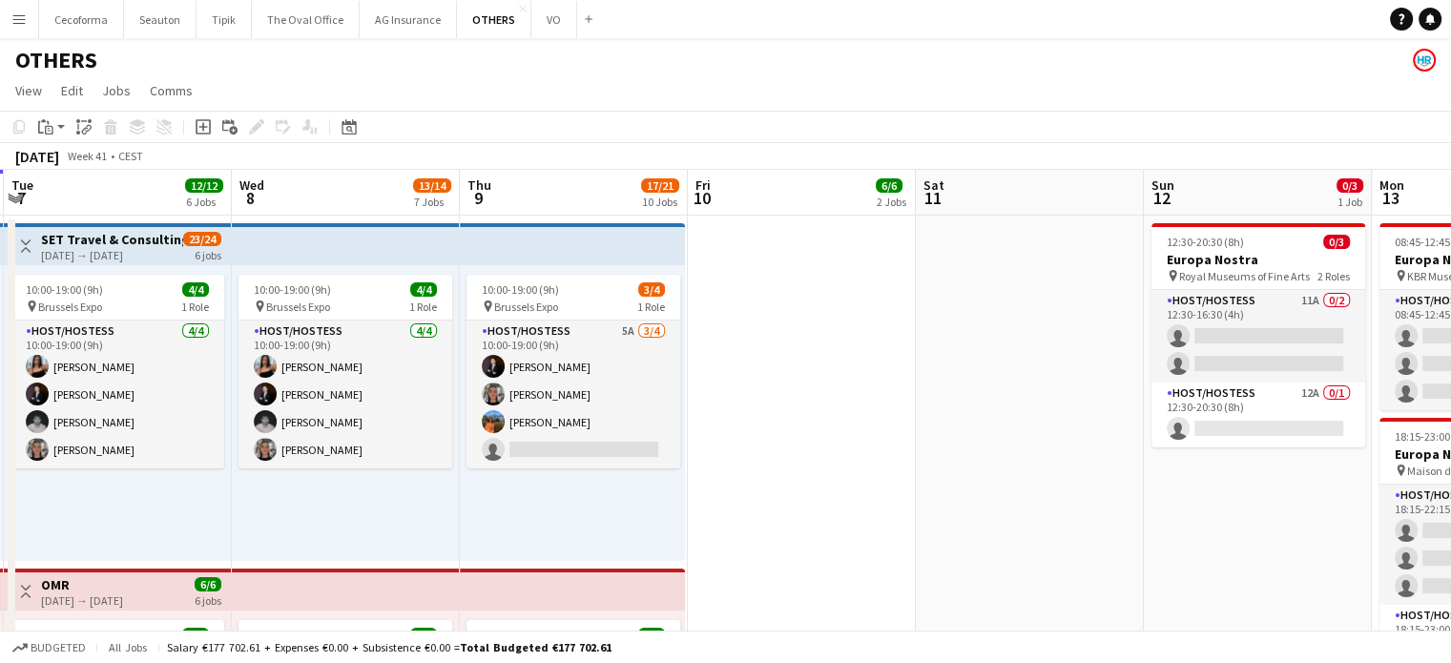
drag, startPoint x: 593, startPoint y: 462, endPoint x: 1015, endPoint y: 444, distance: 423.1
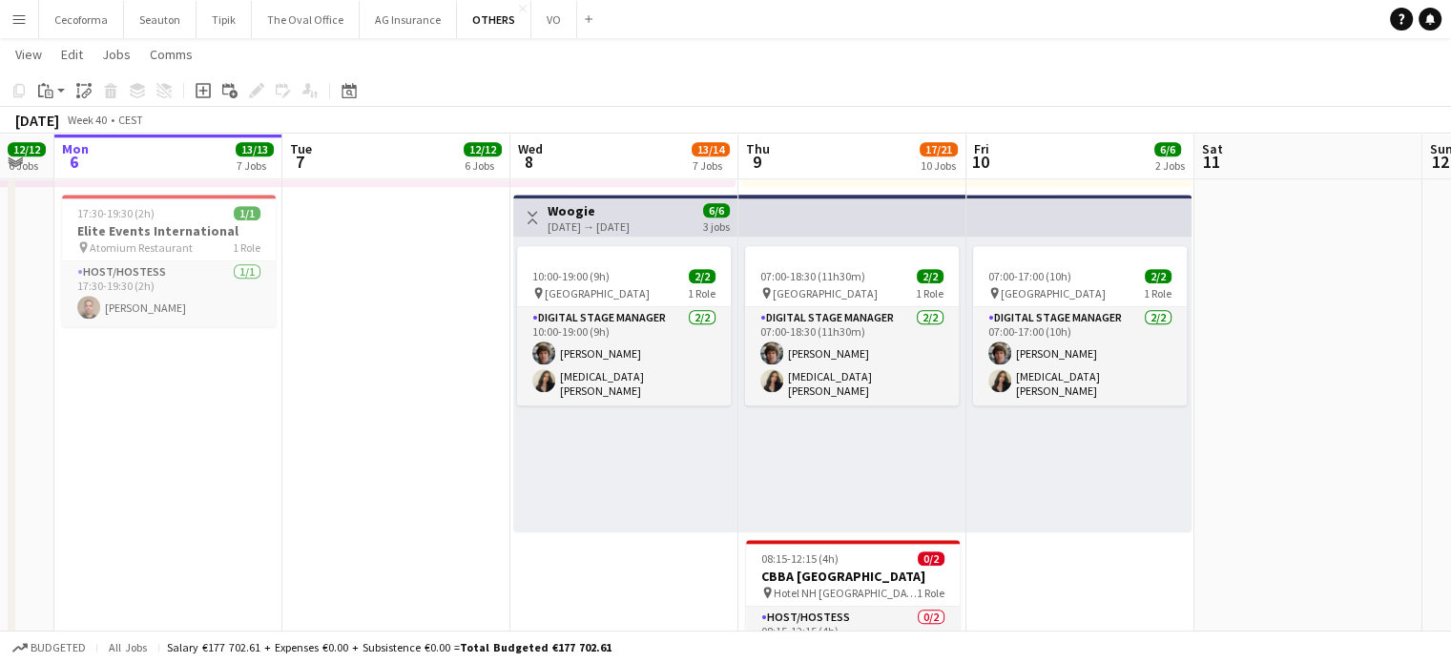
scroll to position [0, 401]
drag, startPoint x: 580, startPoint y: 16, endPoint x: 445, endPoint y: 438, distance: 443.0
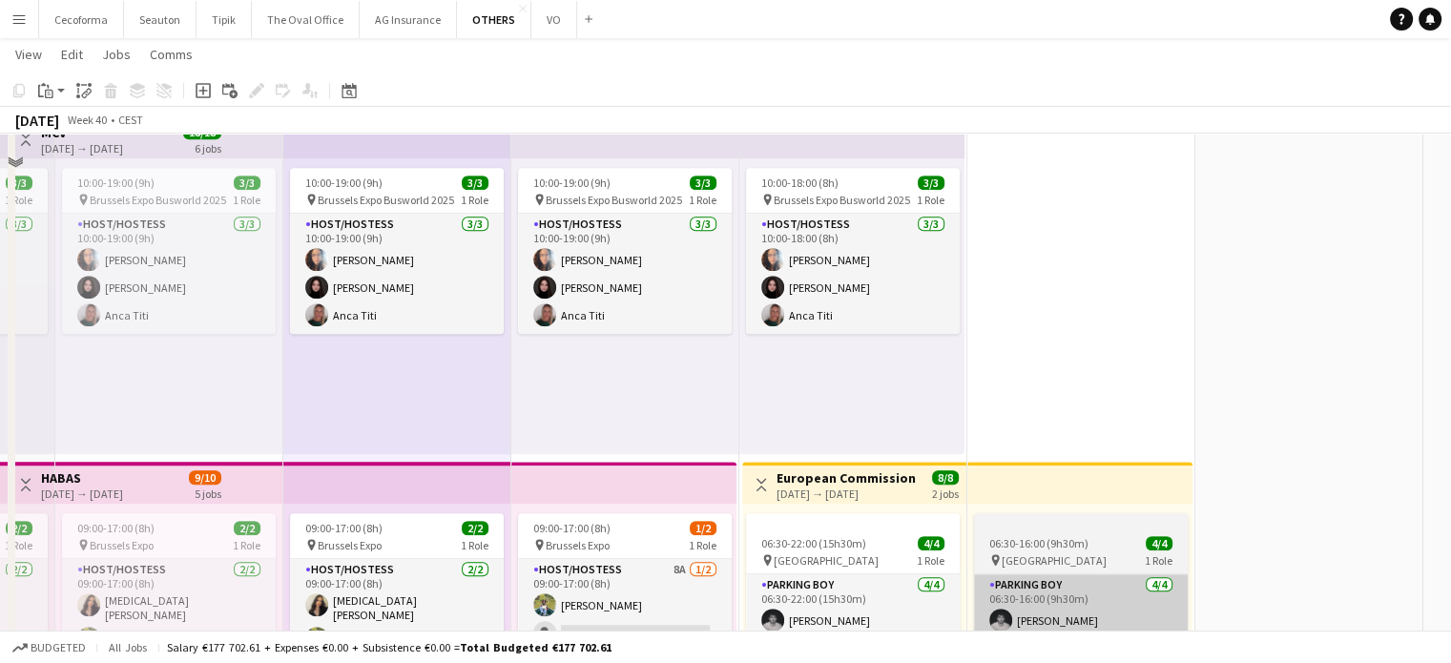
scroll to position [1336, 0]
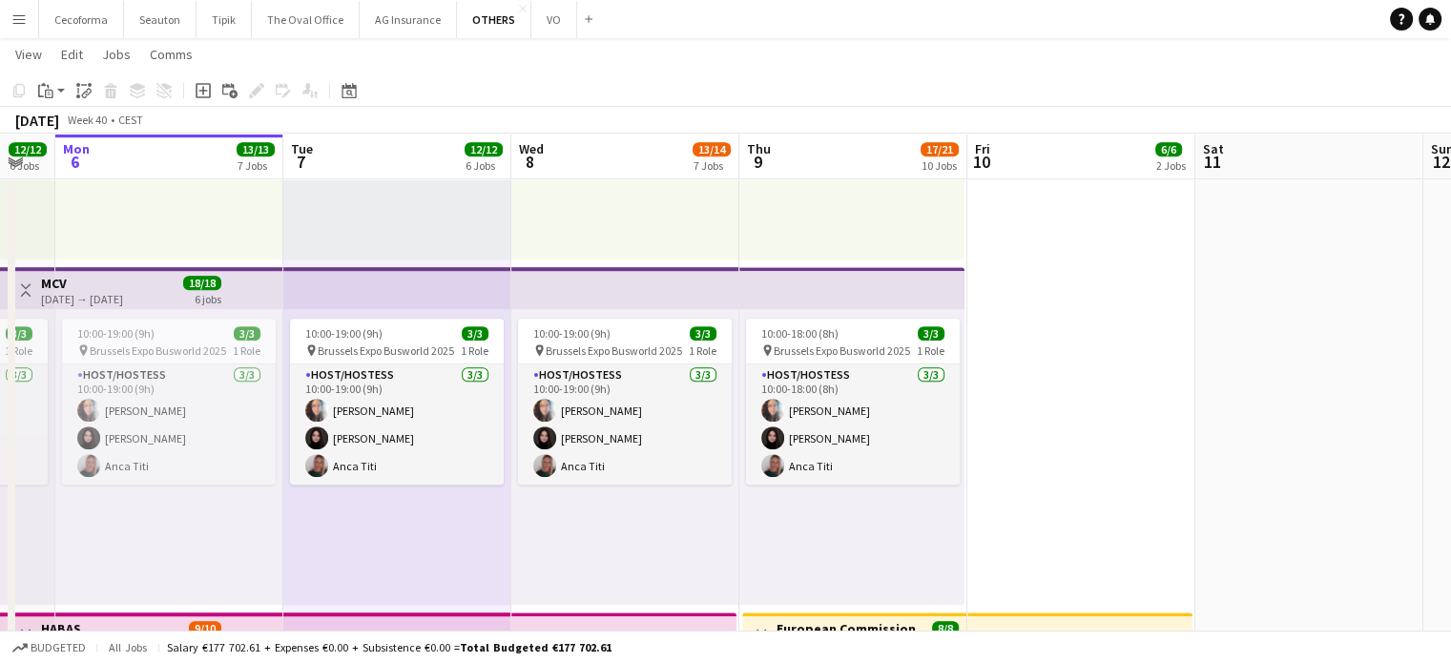
click at [18, 19] on app-icon "Menu" at bounding box center [18, 18] width 15 height 15
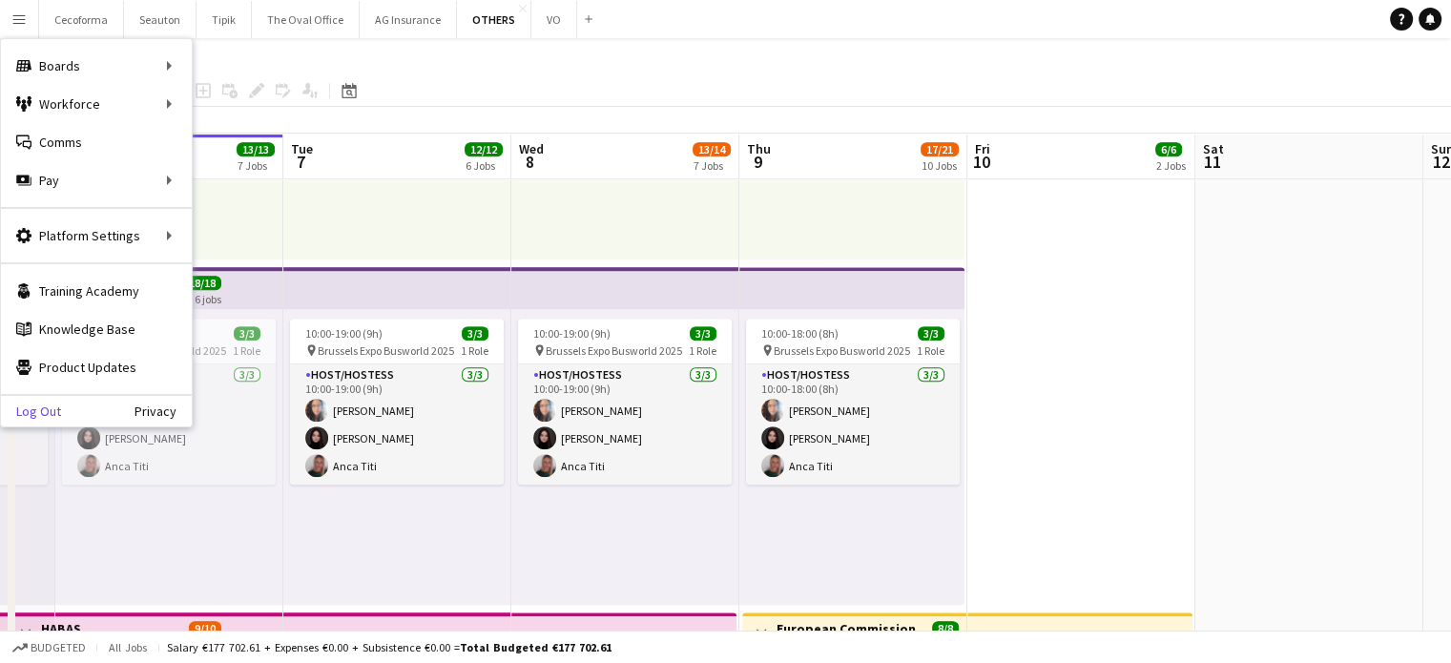
click at [31, 407] on link "Log Out" at bounding box center [31, 411] width 60 height 15
